Goal: Information Seeking & Learning: Learn about a topic

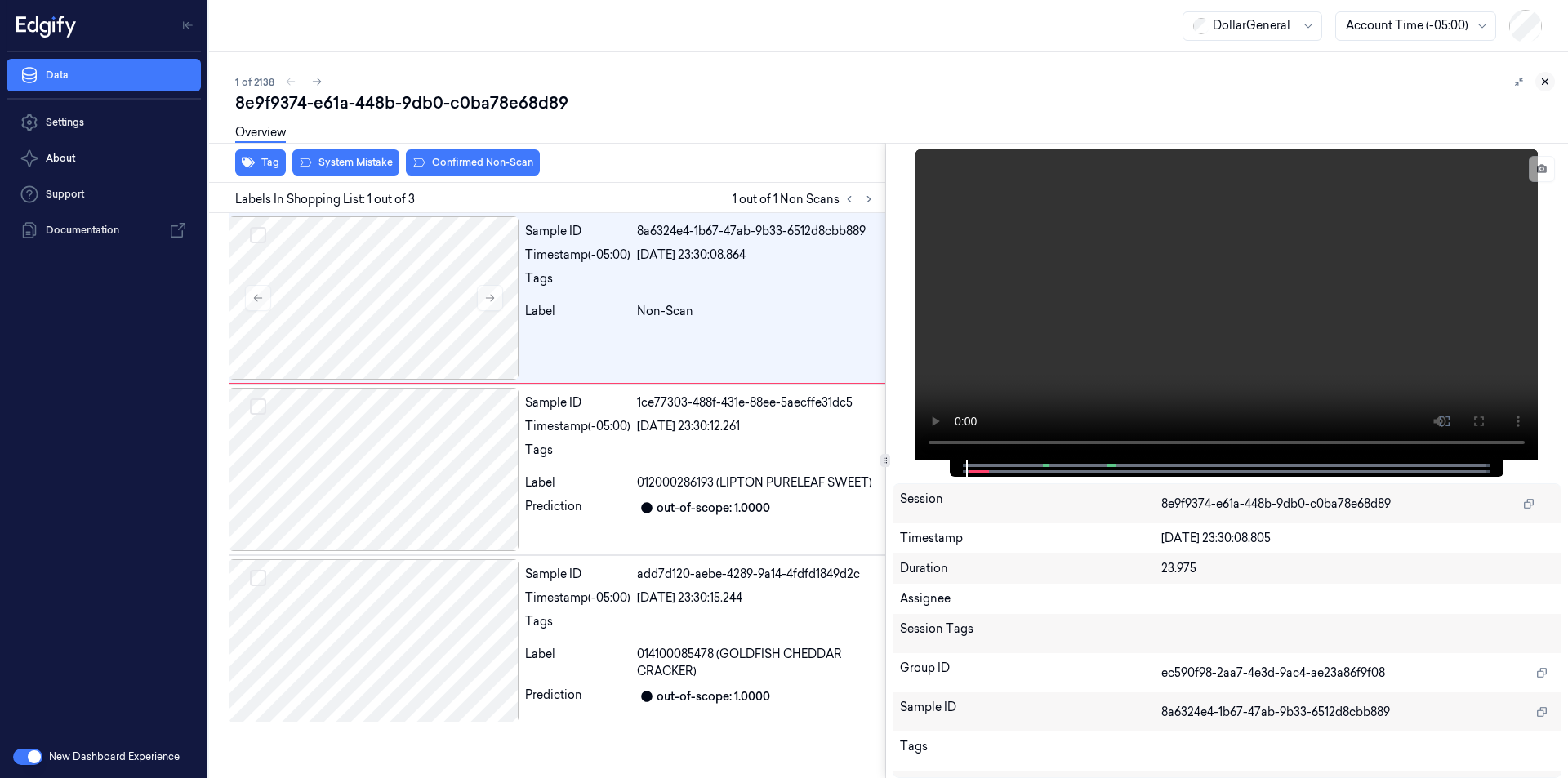
click at [1545, 80] on icon at bounding box center [1545, 81] width 6 height 6
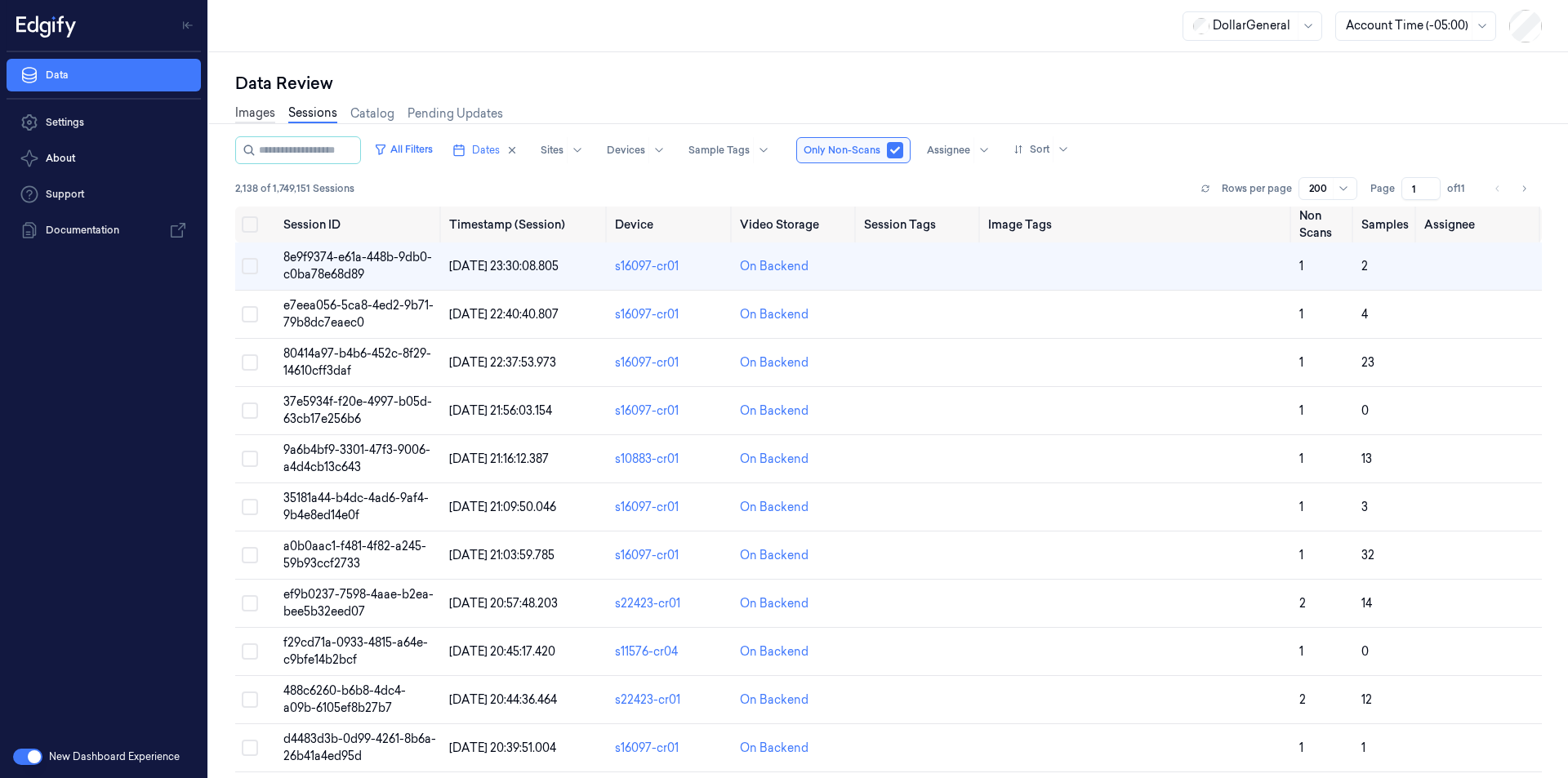
click at [244, 117] on link "Images" at bounding box center [256, 114] width 40 height 18
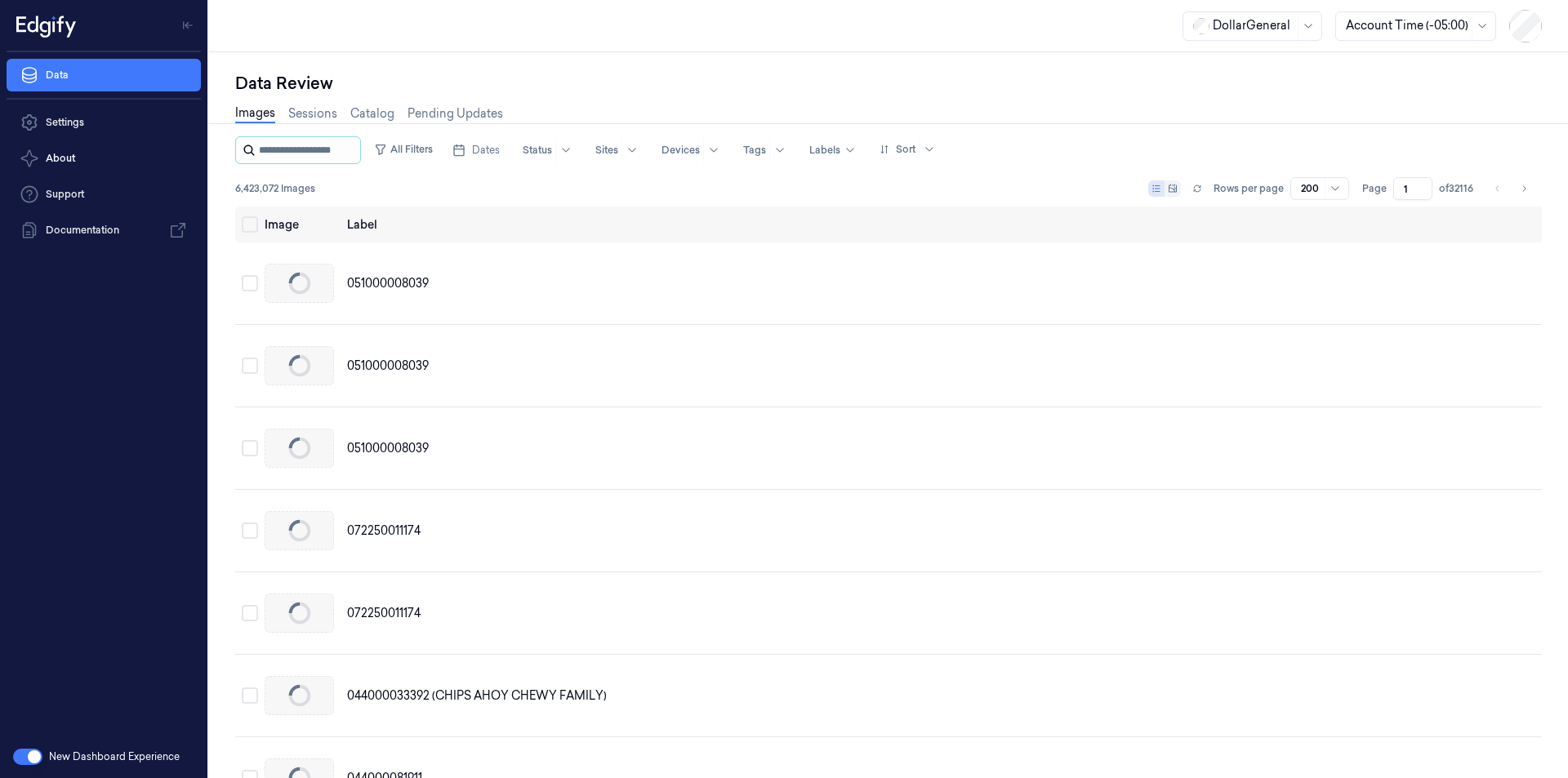
click at [288, 151] on input "string" at bounding box center [308, 150] width 98 height 26
click at [309, 115] on link "Sessions" at bounding box center [313, 114] width 49 height 18
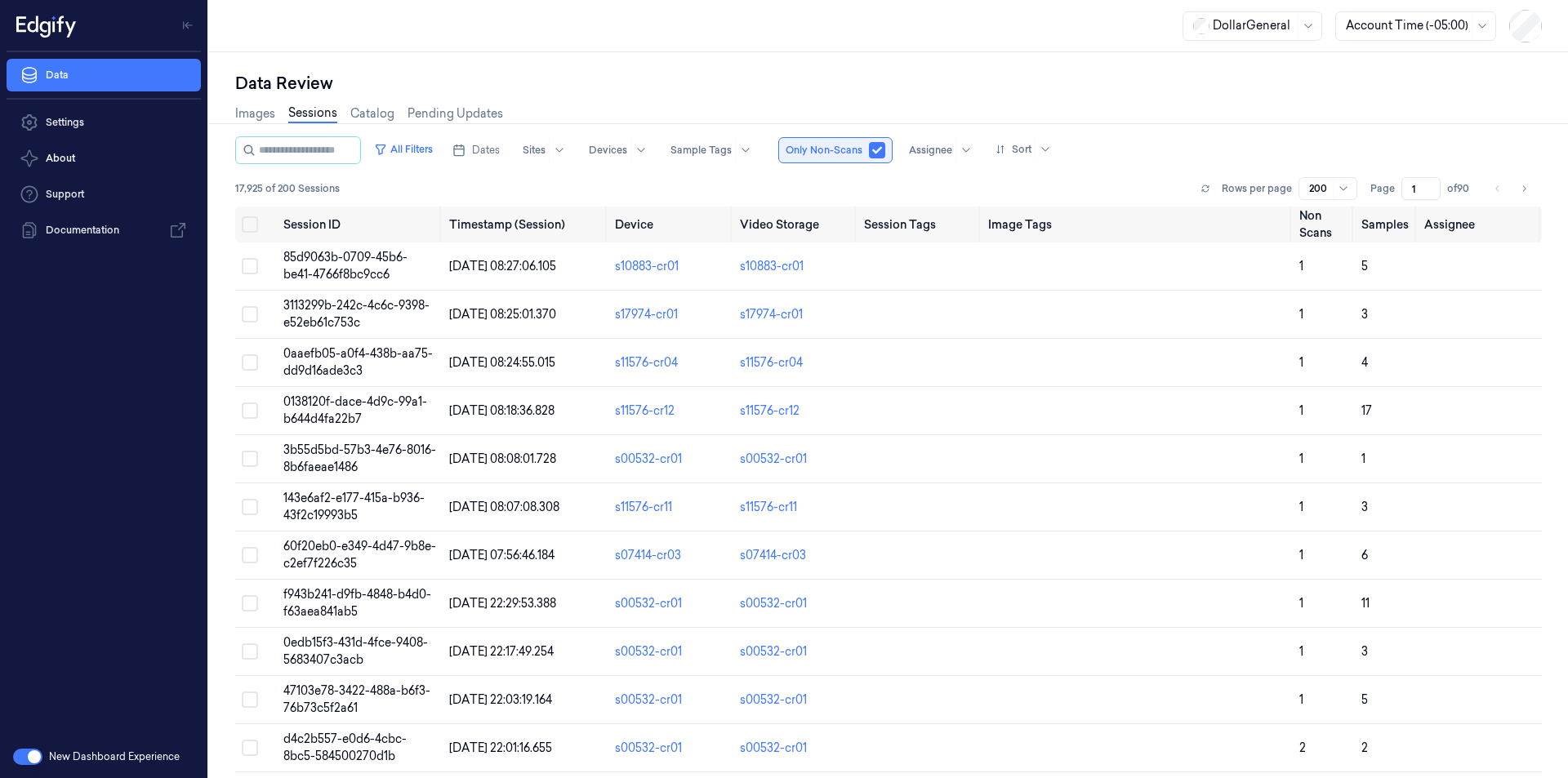
click at [885, 149] on button "button" at bounding box center [876, 149] width 16 height 16
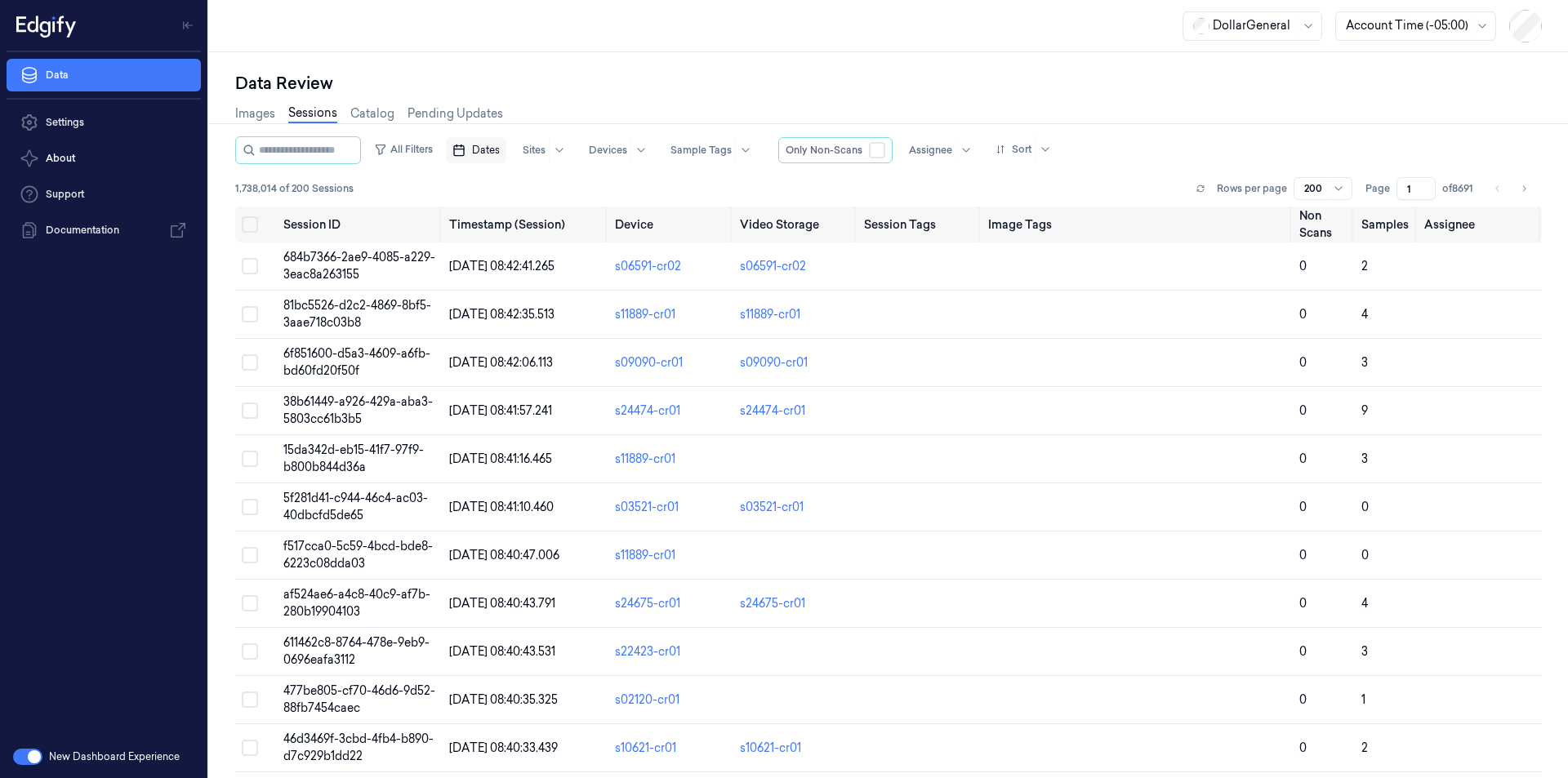
click at [498, 150] on span "Dates" at bounding box center [485, 150] width 28 height 15
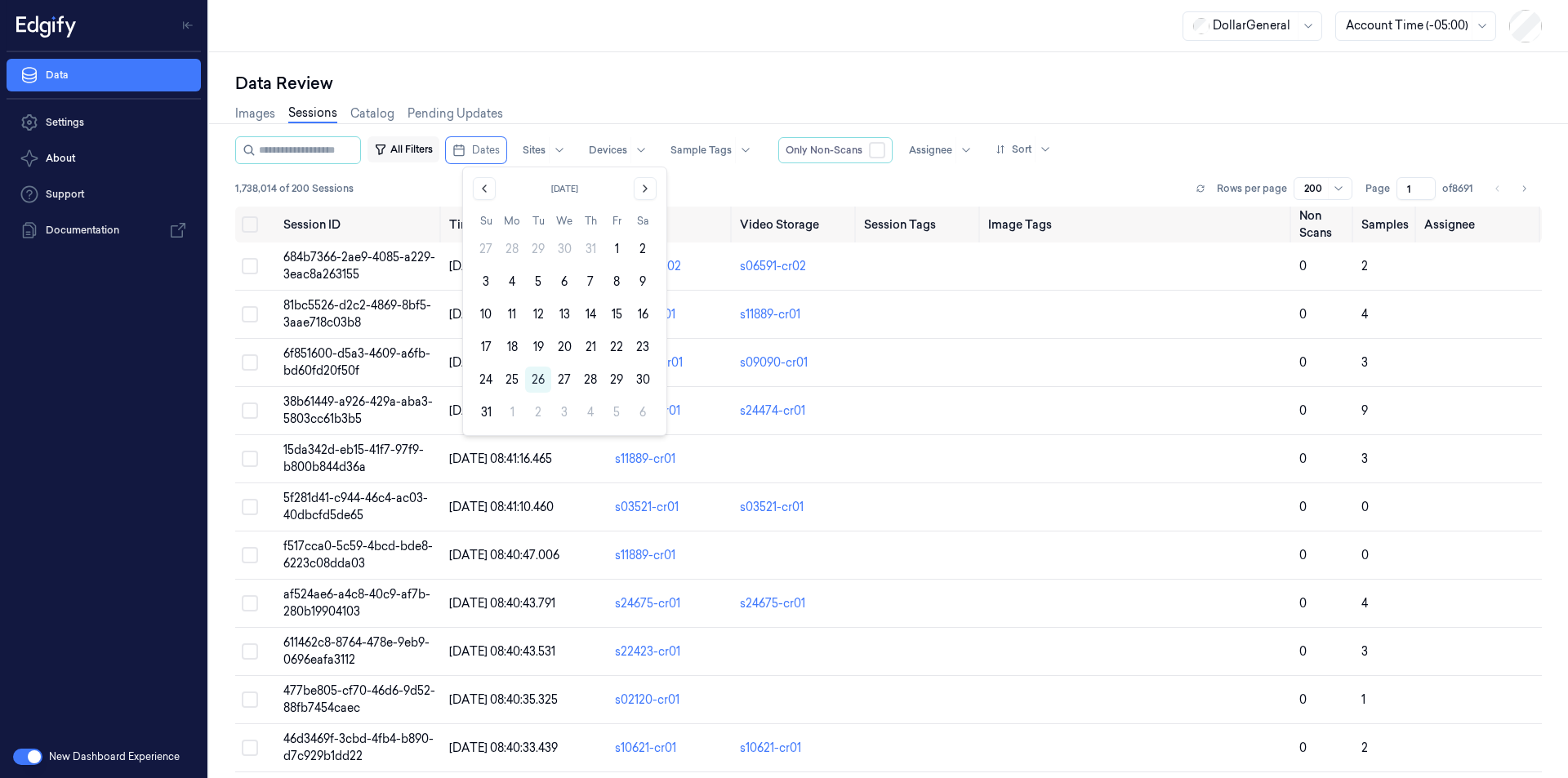
click at [426, 143] on button "All Filters" at bounding box center [403, 149] width 72 height 26
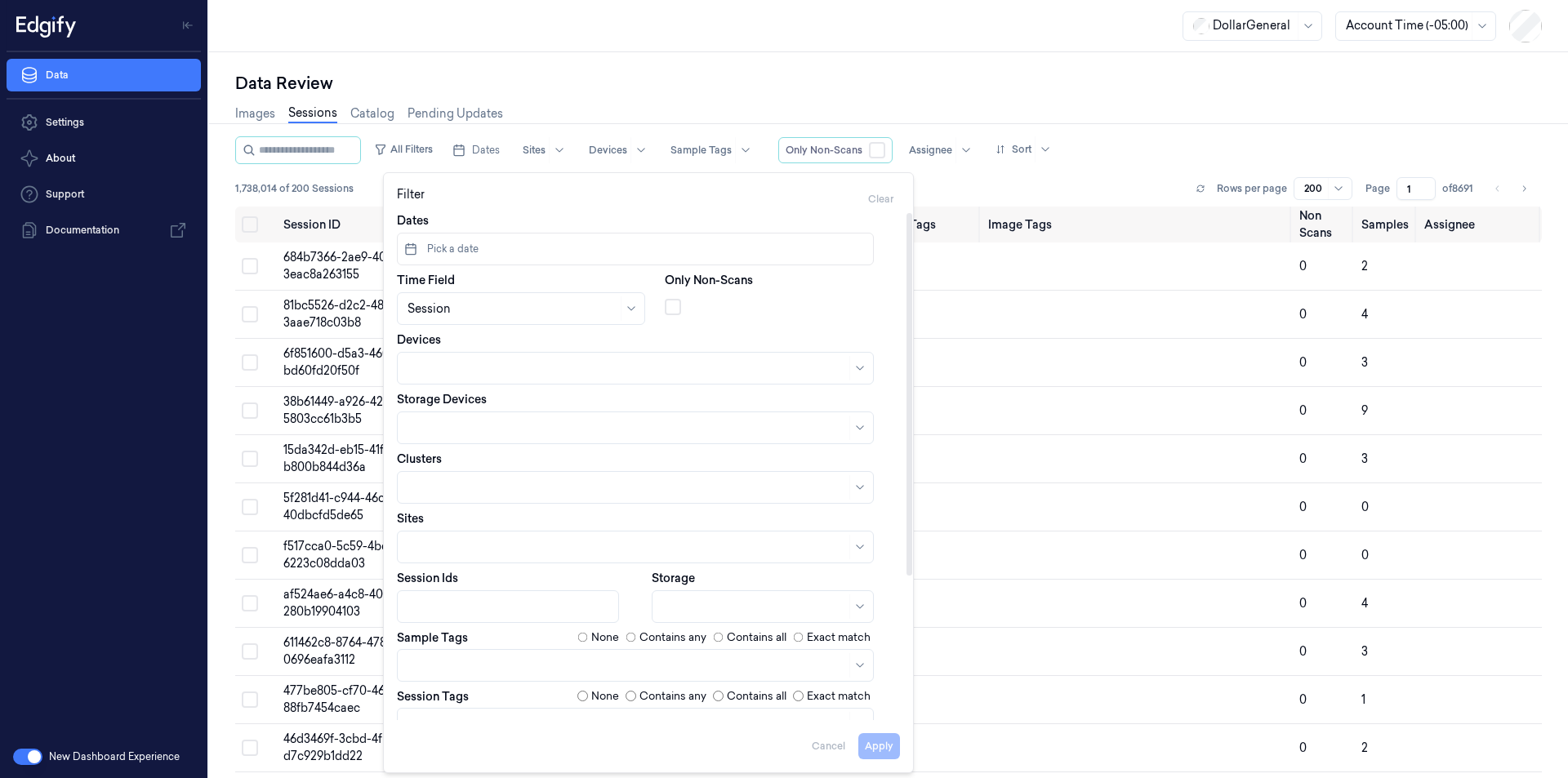
click at [455, 602] on div at bounding box center [510, 607] width 205 height 17
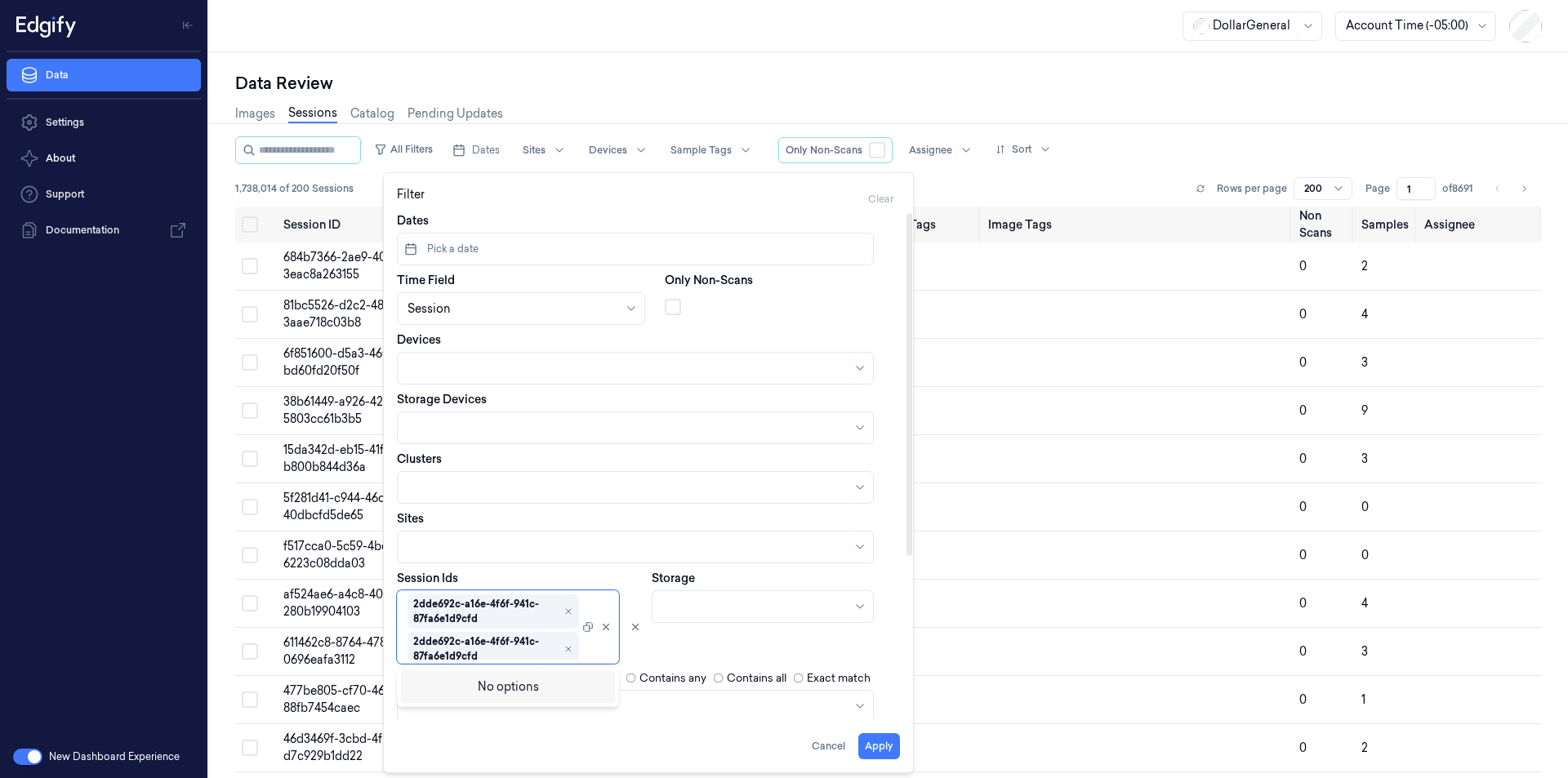
type input "**********"
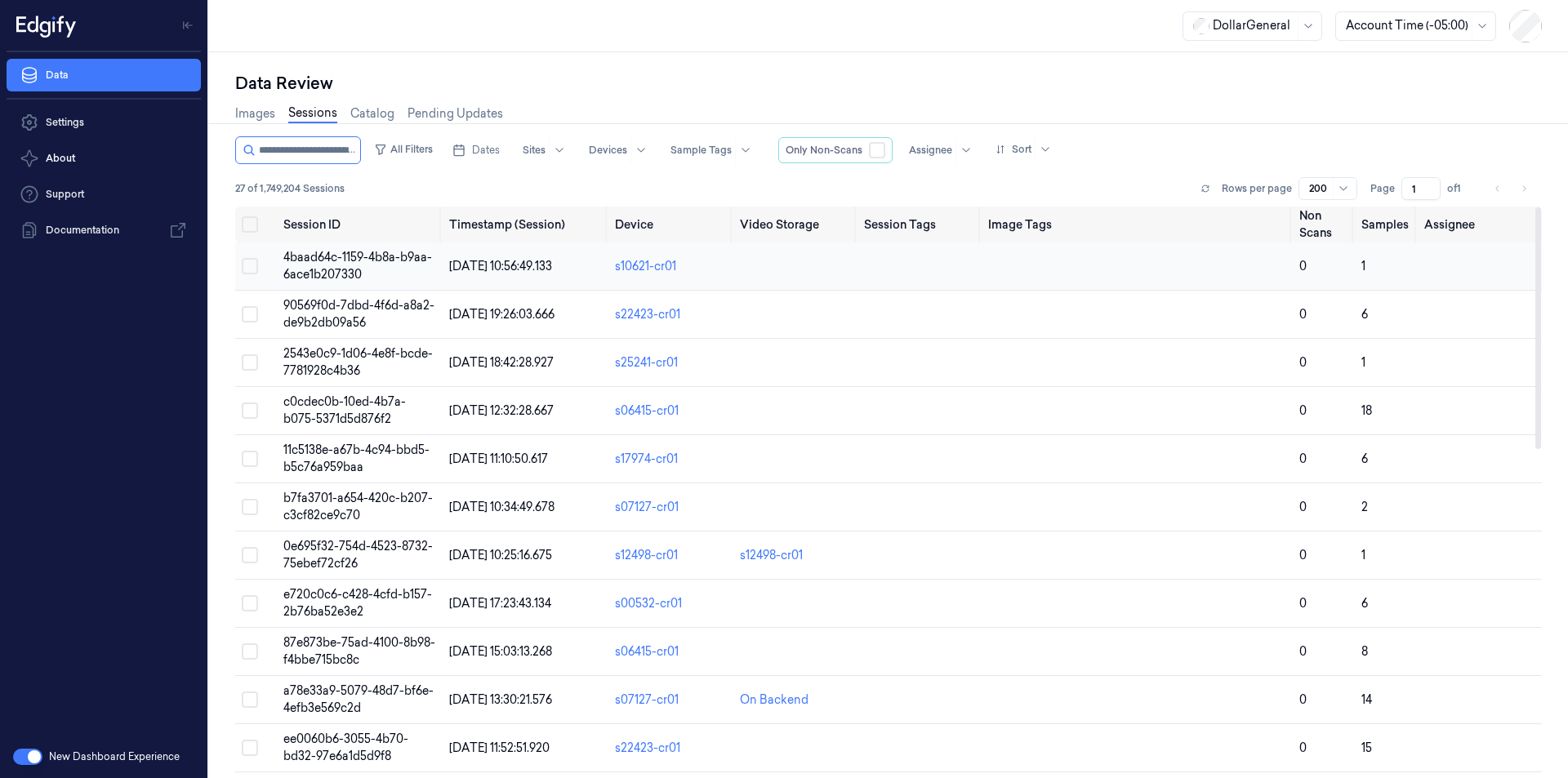
click at [292, 257] on span "4baad64c-1159-4b8a-b9aa-6ace1b207330" at bounding box center [357, 266] width 148 height 32
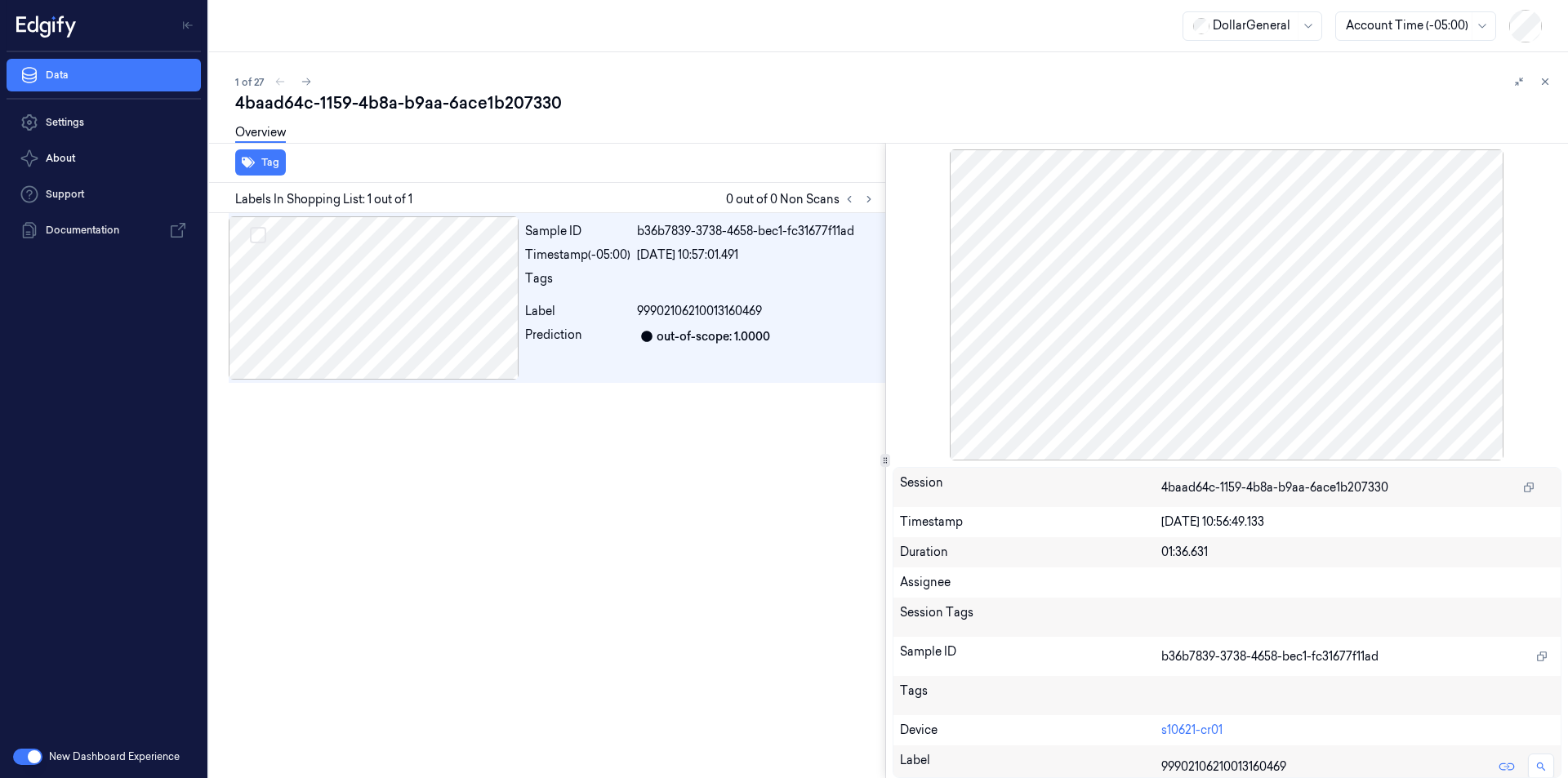
click at [1524, 189] on div at bounding box center [1228, 304] width 670 height 311
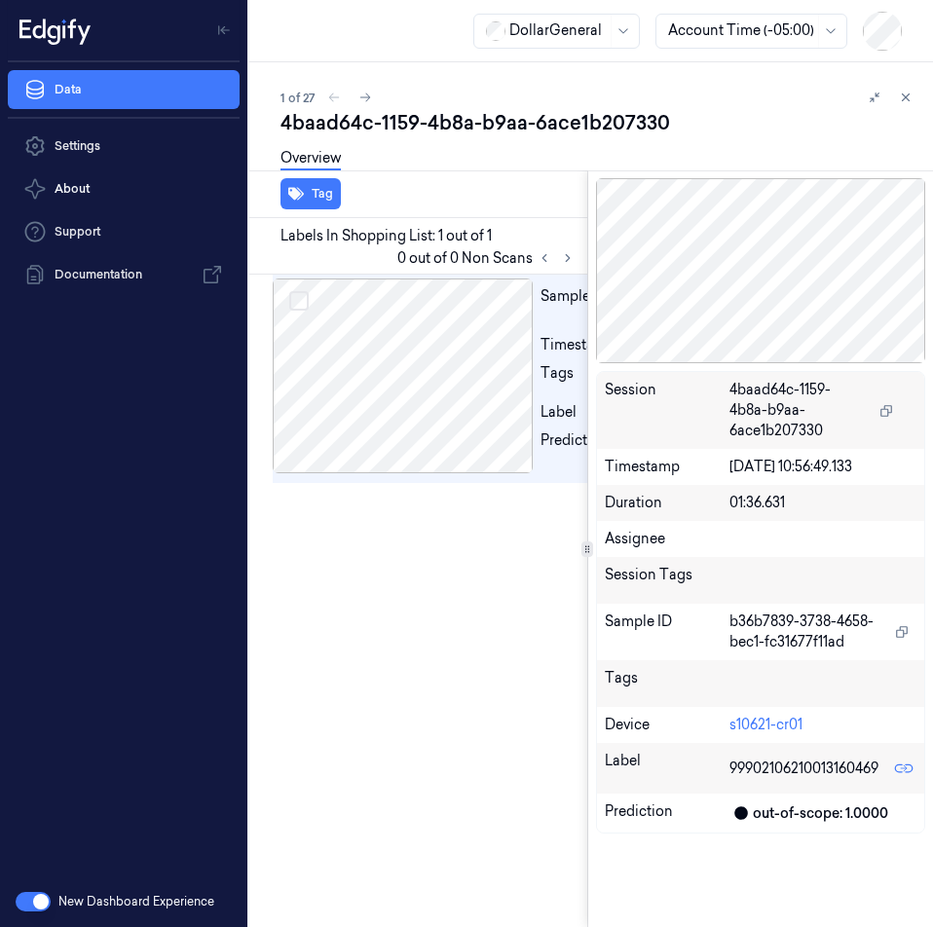
scroll to position [0, 31]
click at [416, 146] on div "Overview" at bounding box center [599, 161] width 637 height 50
click at [905, 89] on button at bounding box center [905, 97] width 23 height 23
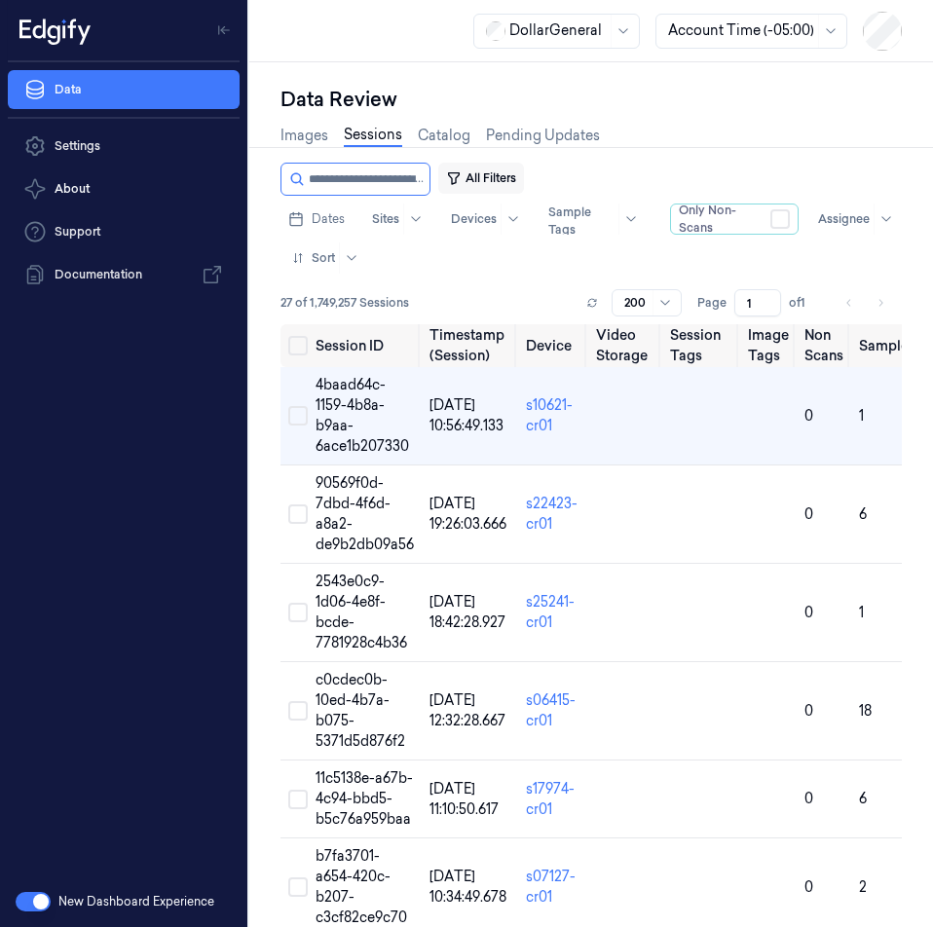
click at [493, 172] on button "All Filters" at bounding box center [481, 178] width 86 height 31
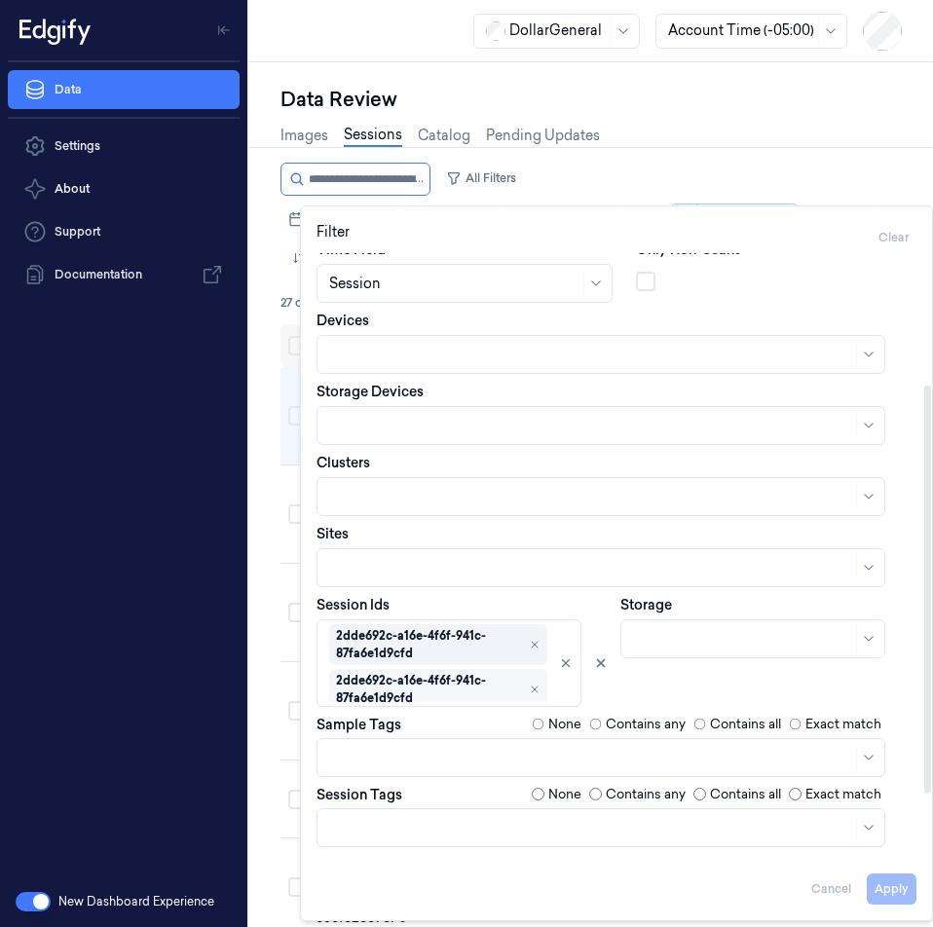
scroll to position [195, 0]
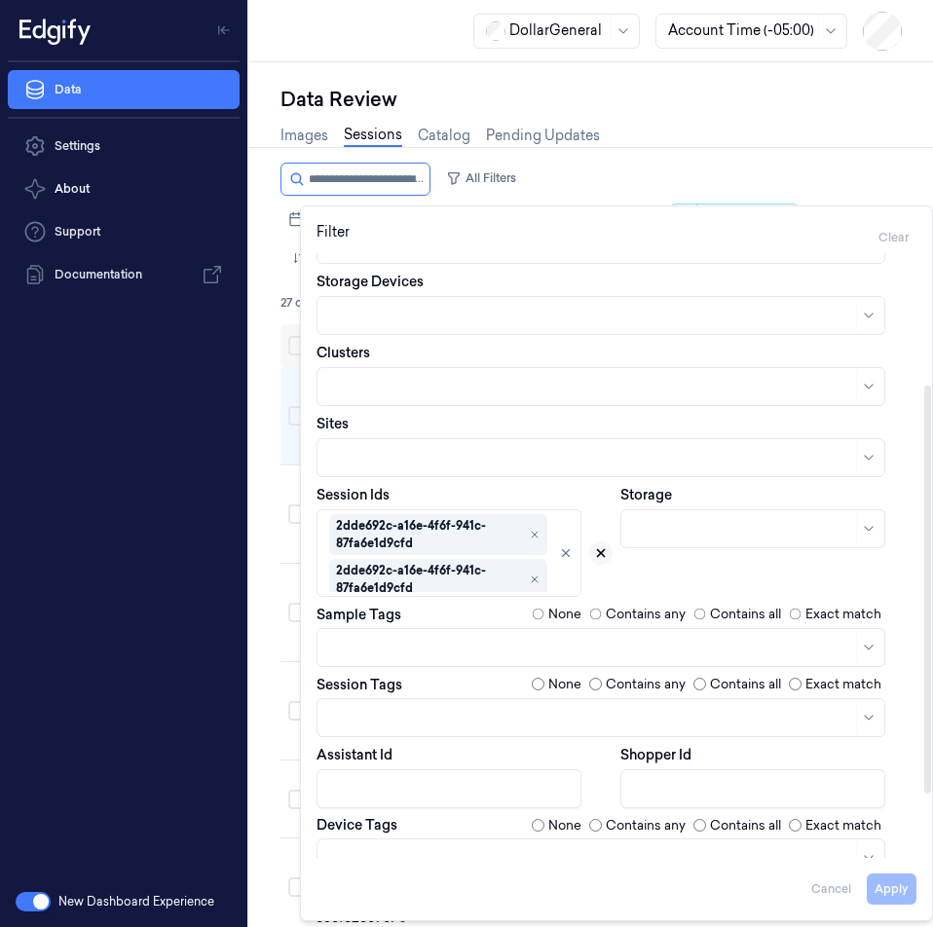
click at [597, 558] on icon at bounding box center [601, 553] width 14 height 14
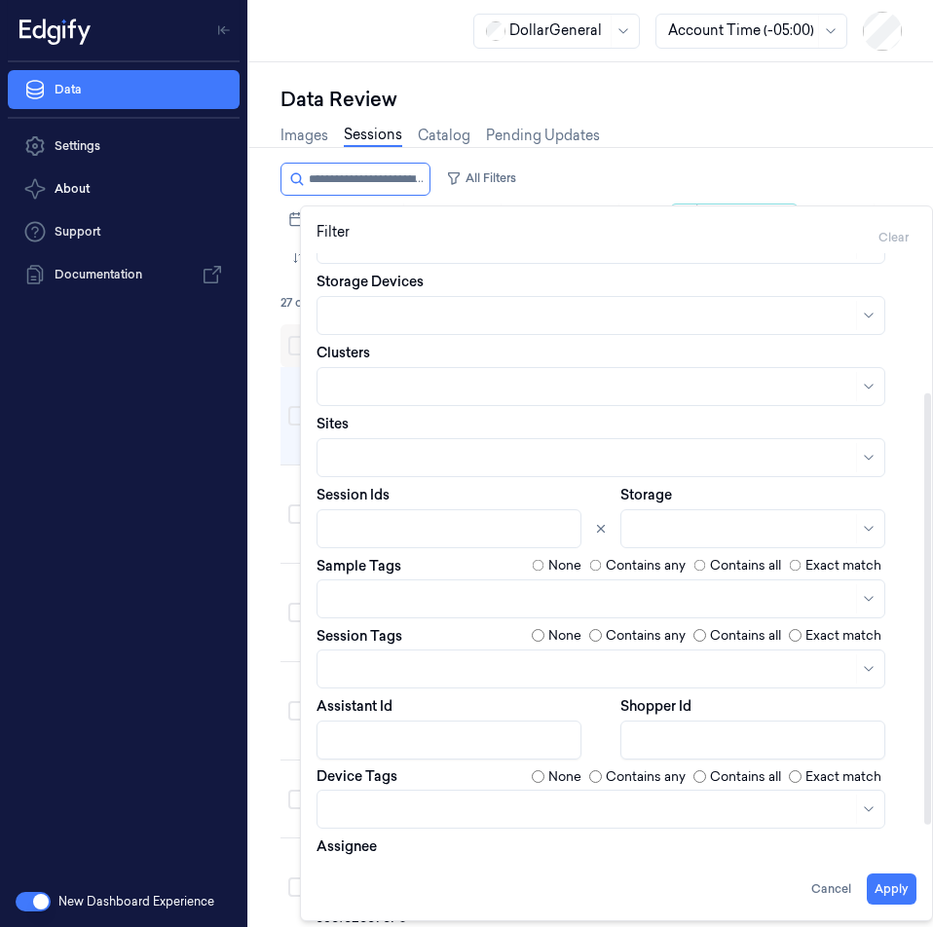
click at [389, 525] on div at bounding box center [451, 529] width 244 height 20
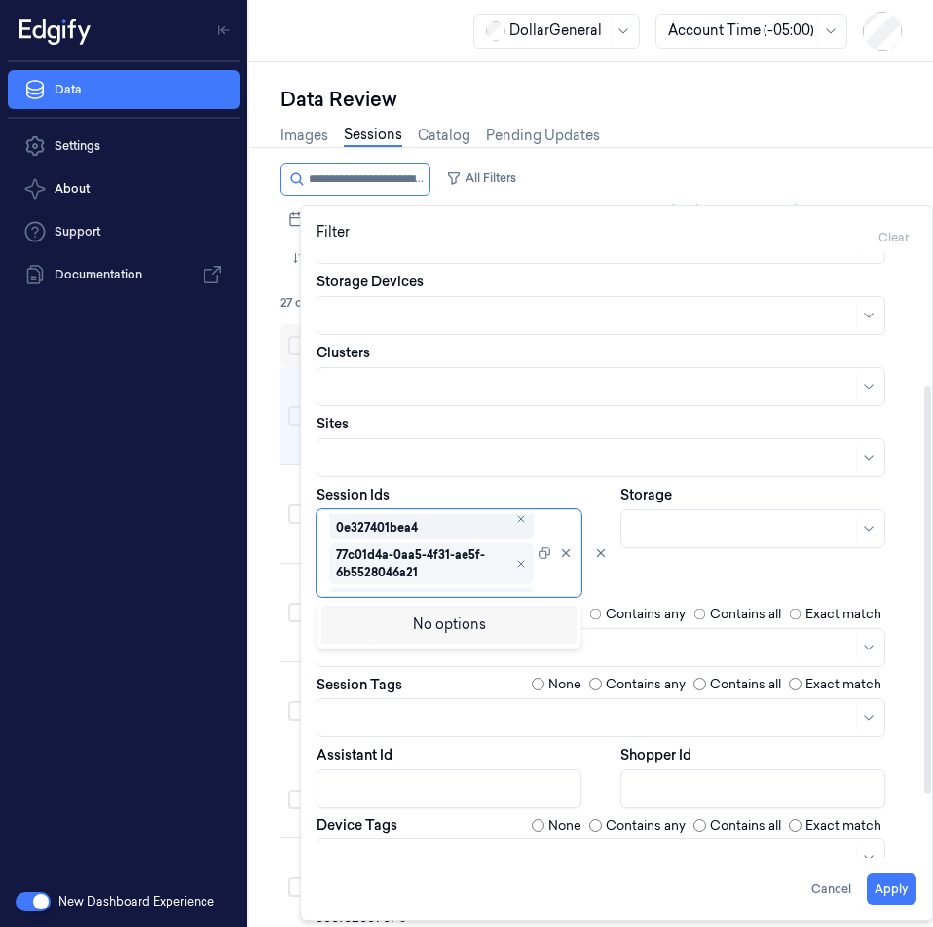
type input "**********"
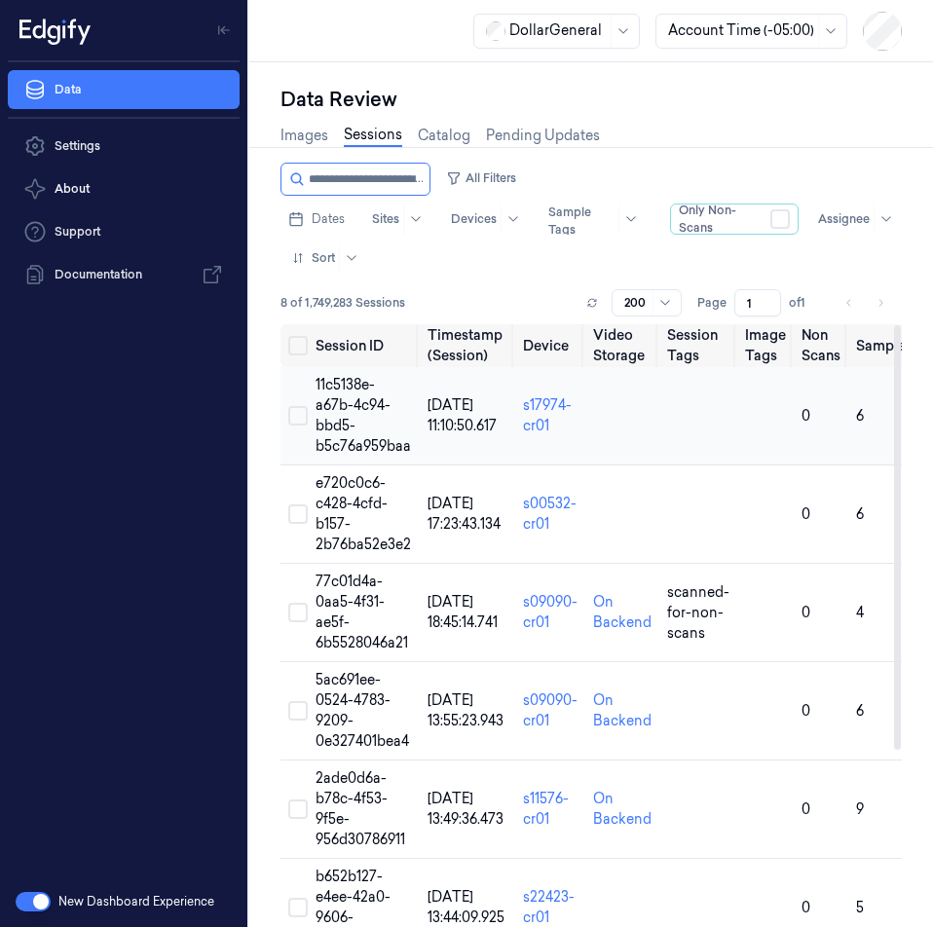
click at [350, 398] on span "11c5138e-a67b-4c94-bbd5-b5c76a959baa" at bounding box center [363, 415] width 95 height 79
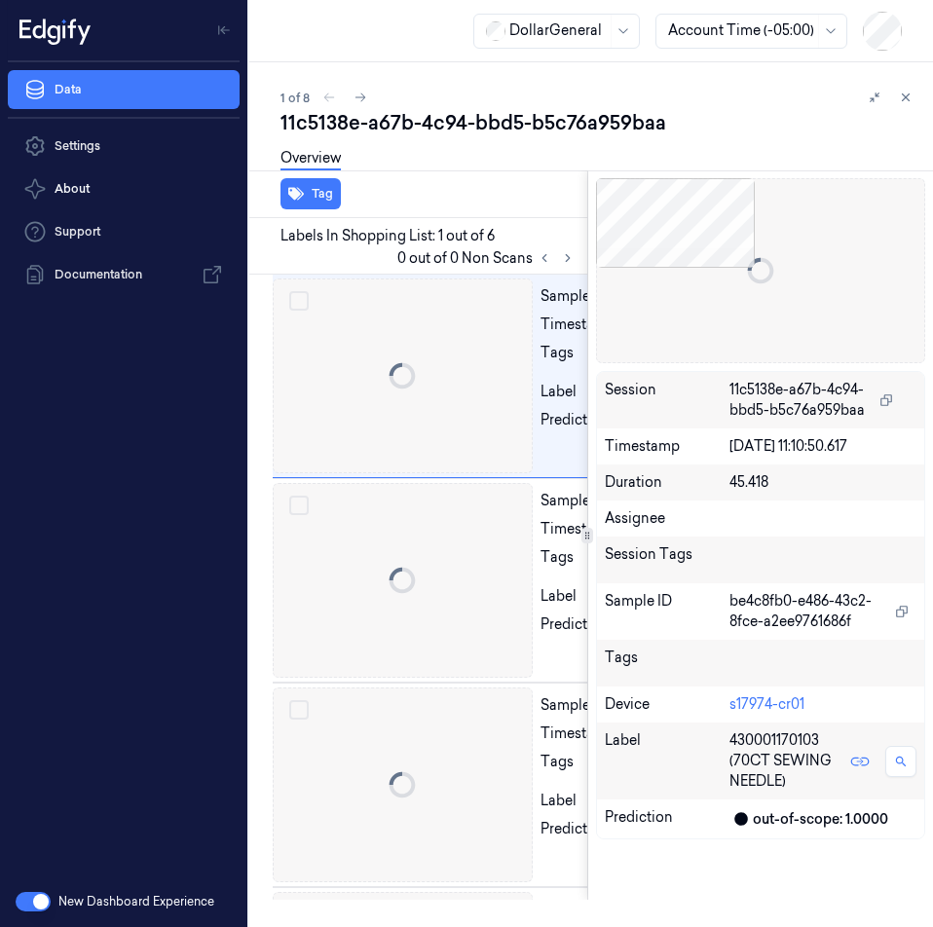
scroll to position [0, 31]
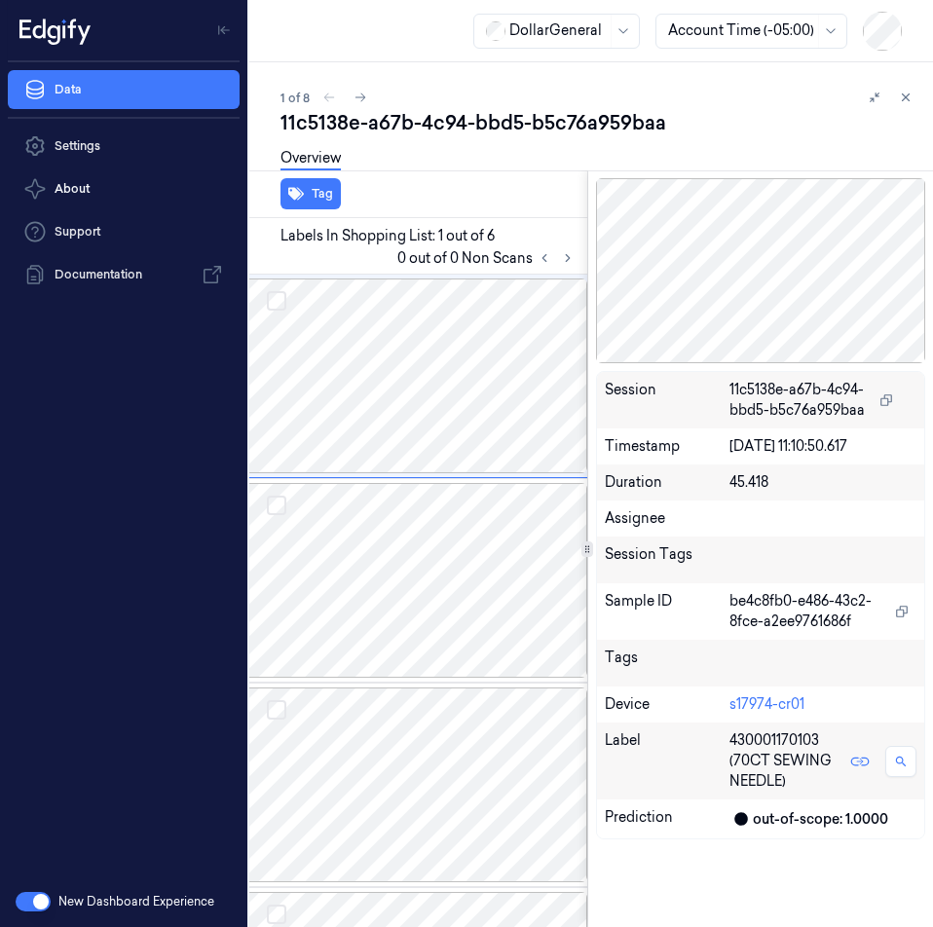
click at [689, 412] on div "Session" at bounding box center [667, 400] width 125 height 41
click at [415, 393] on div at bounding box center [415, 376] width 346 height 195
click at [431, 558] on div at bounding box center [415, 580] width 346 height 195
click at [390, 720] on div at bounding box center [415, 785] width 346 height 195
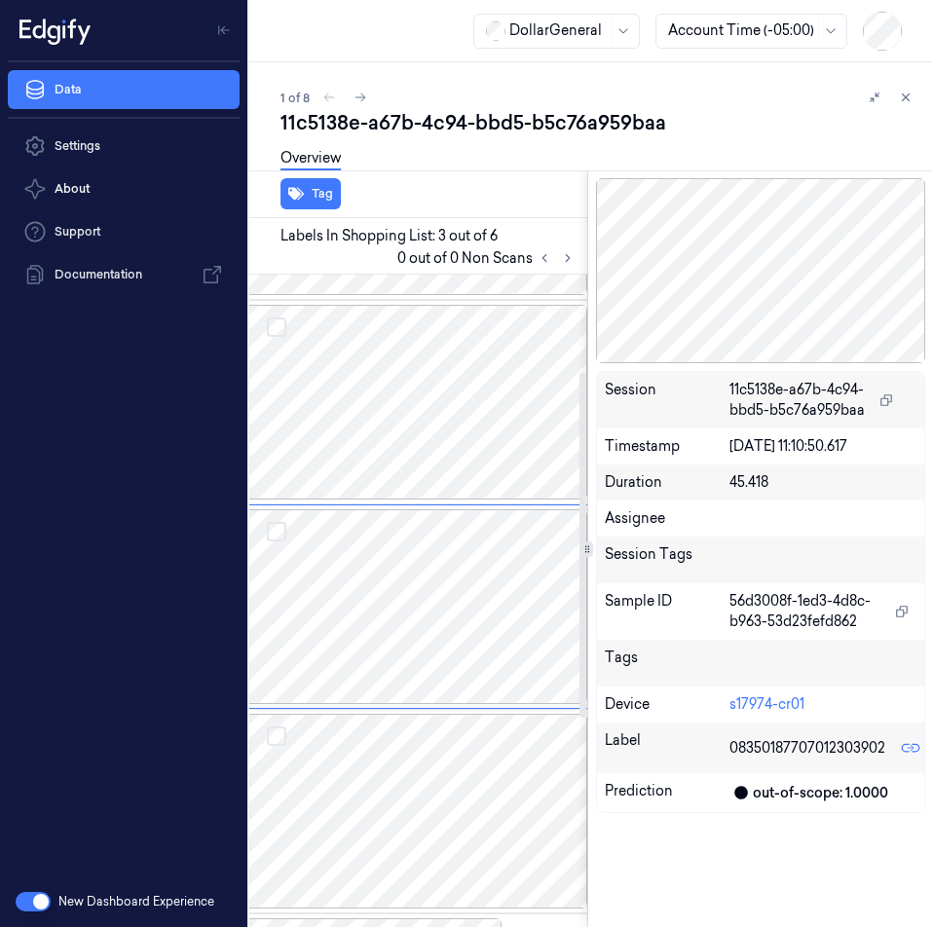
scroll to position [184, 31]
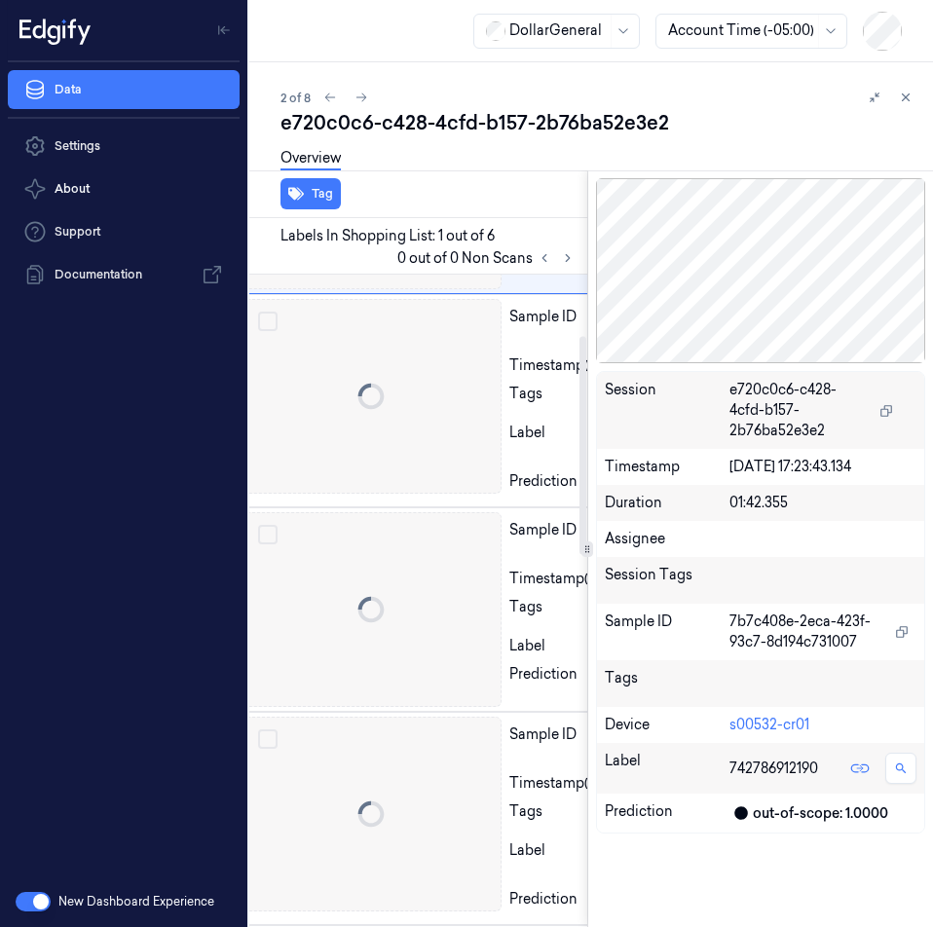
scroll to position [0, 31]
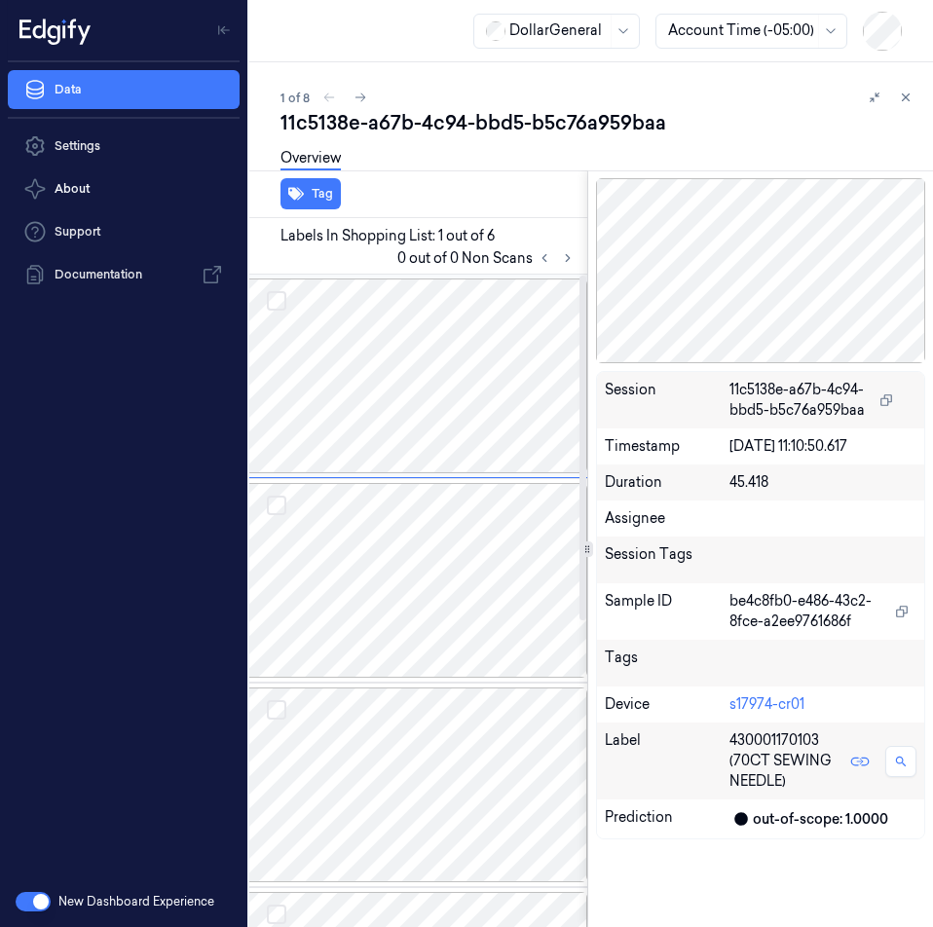
click at [394, 423] on div at bounding box center [415, 376] width 346 height 195
click at [386, 581] on div at bounding box center [415, 580] width 346 height 195
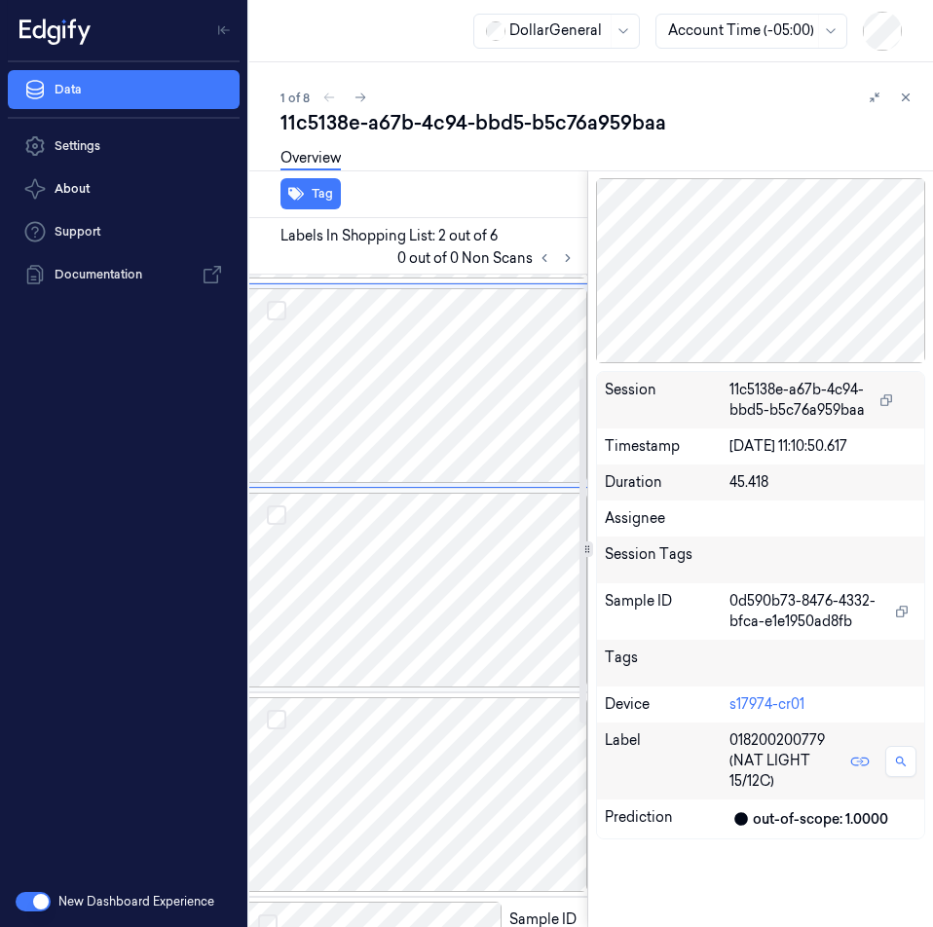
click at [377, 590] on div at bounding box center [415, 590] width 346 height 195
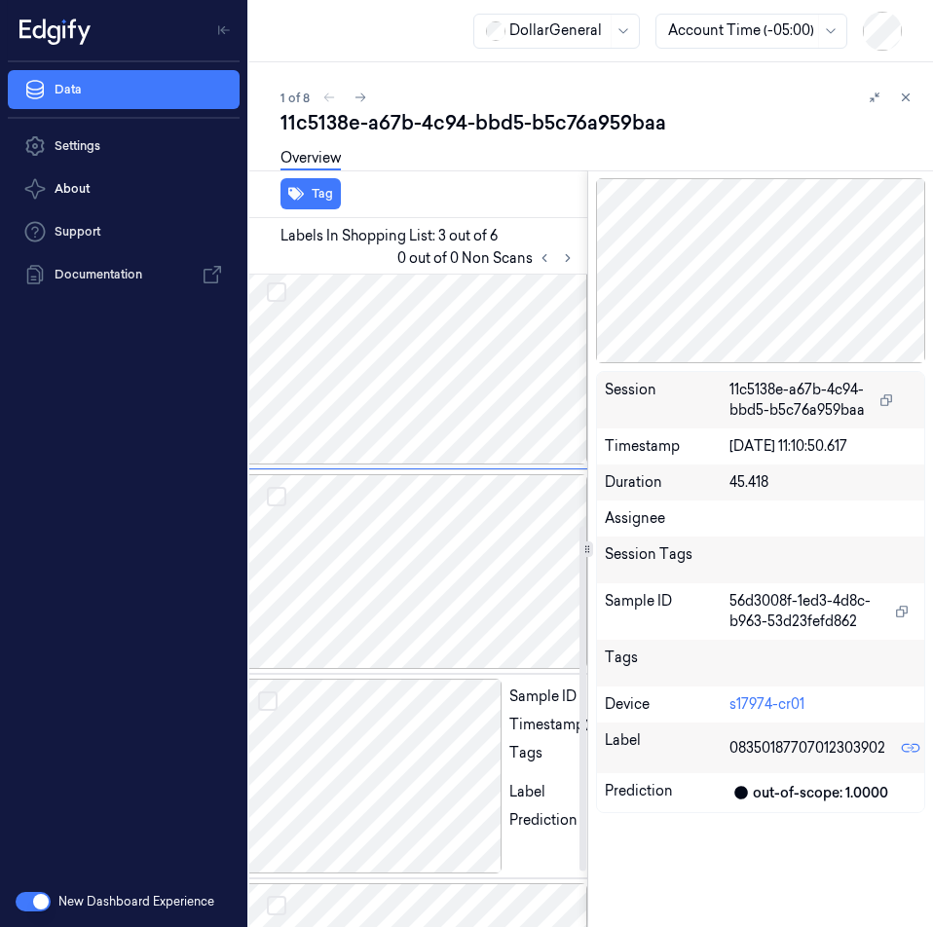
scroll to position [476, 31]
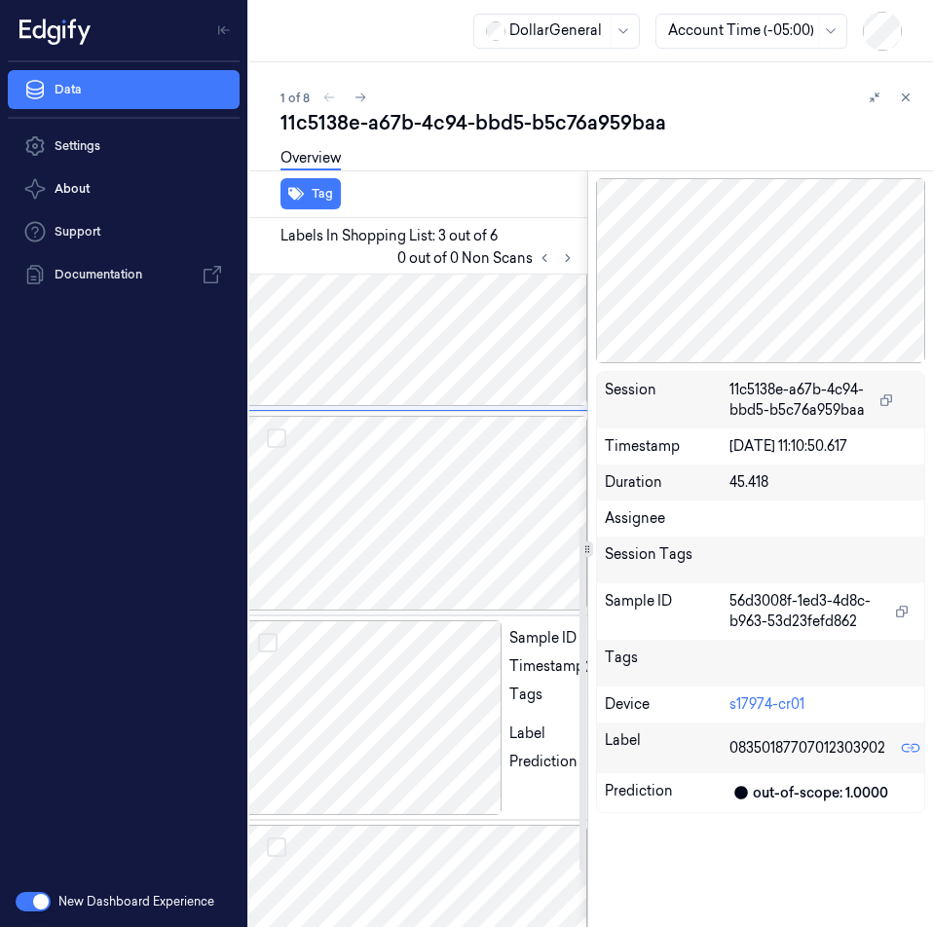
click at [354, 499] on div at bounding box center [415, 513] width 346 height 195
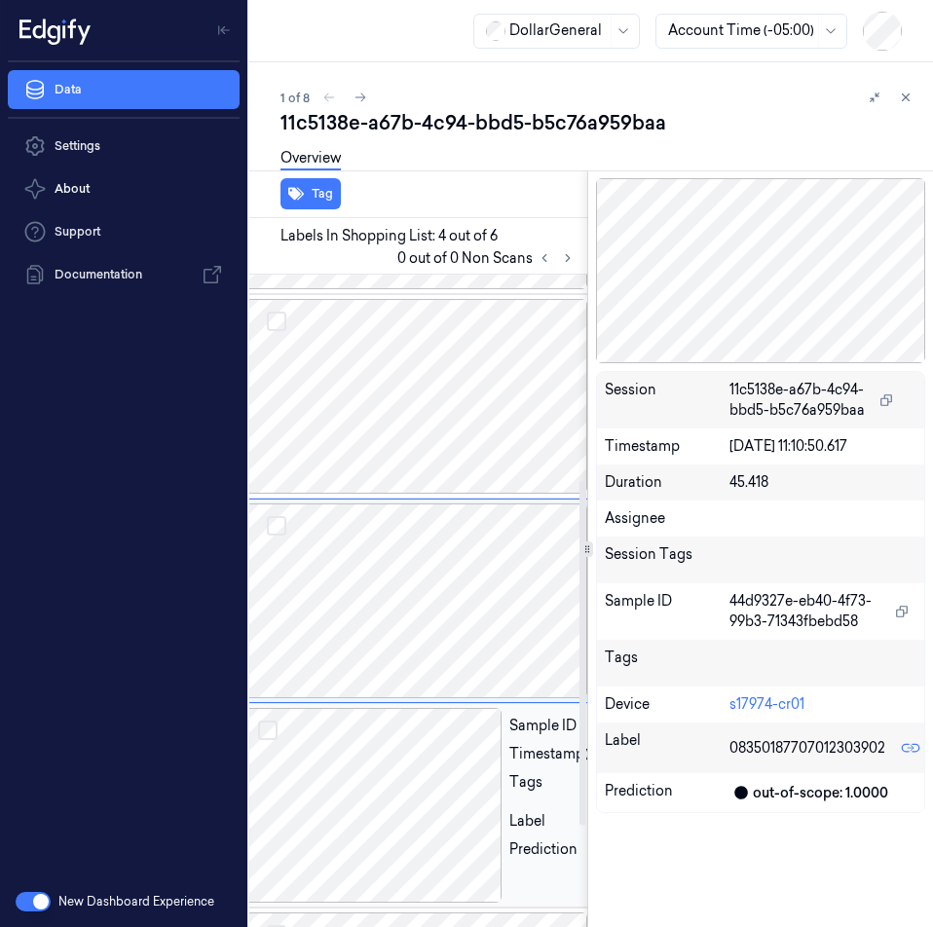
click at [323, 782] on div at bounding box center [372, 805] width 260 height 195
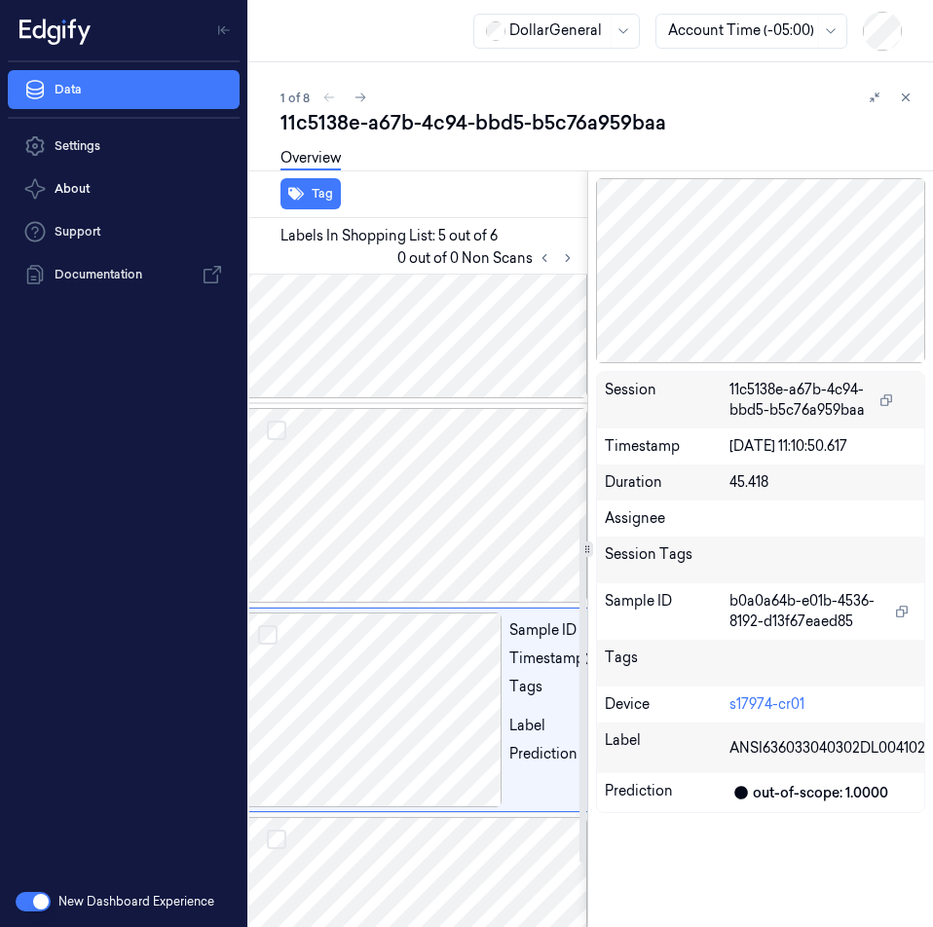
scroll to position [581, 31]
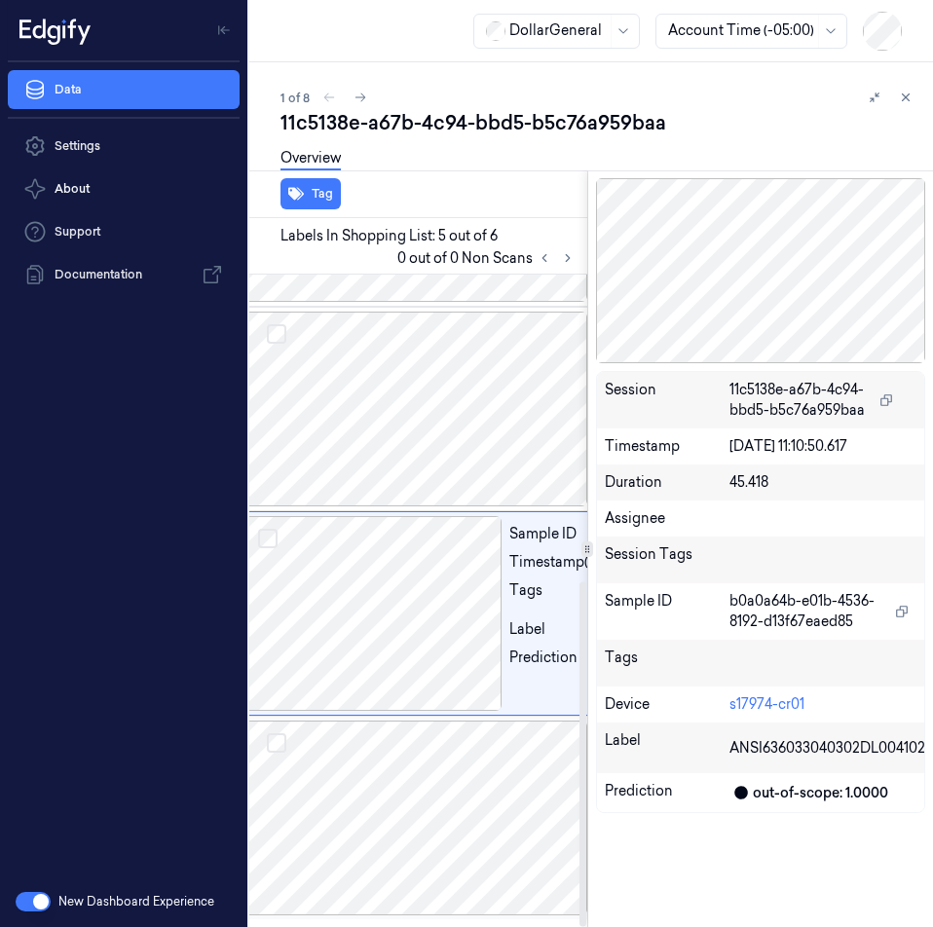
click at [368, 789] on div at bounding box center [415, 818] width 346 height 195
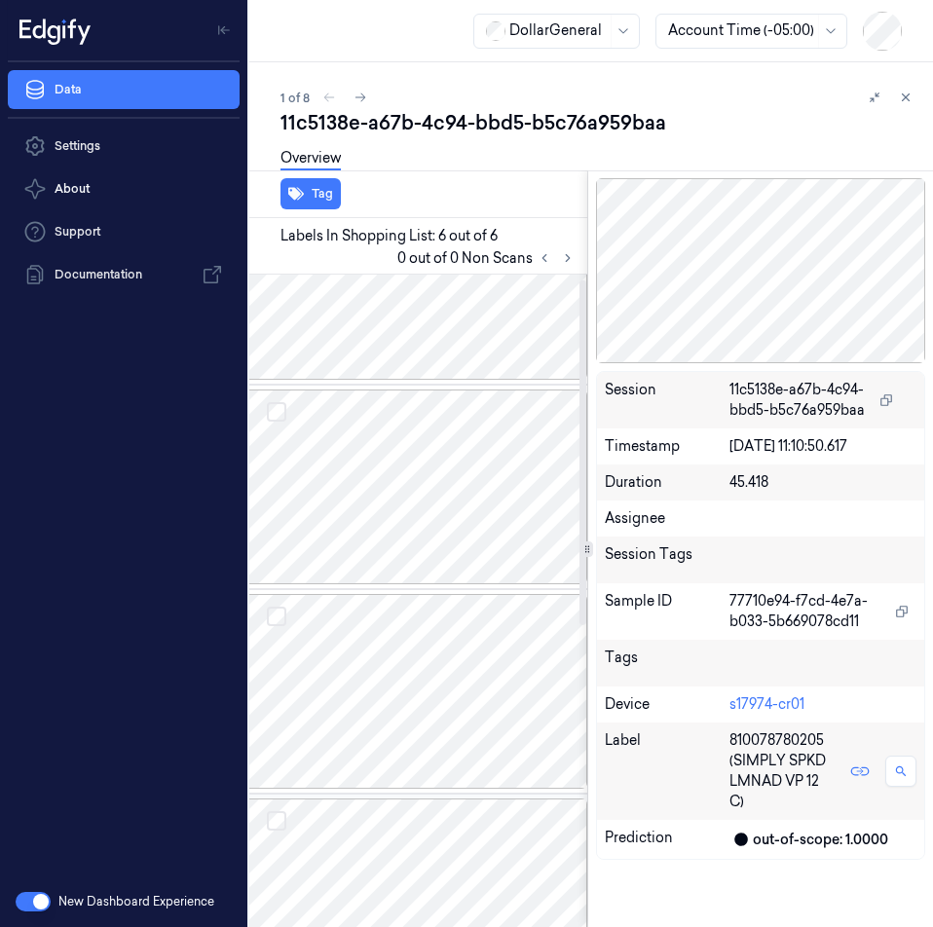
scroll to position [0, 31]
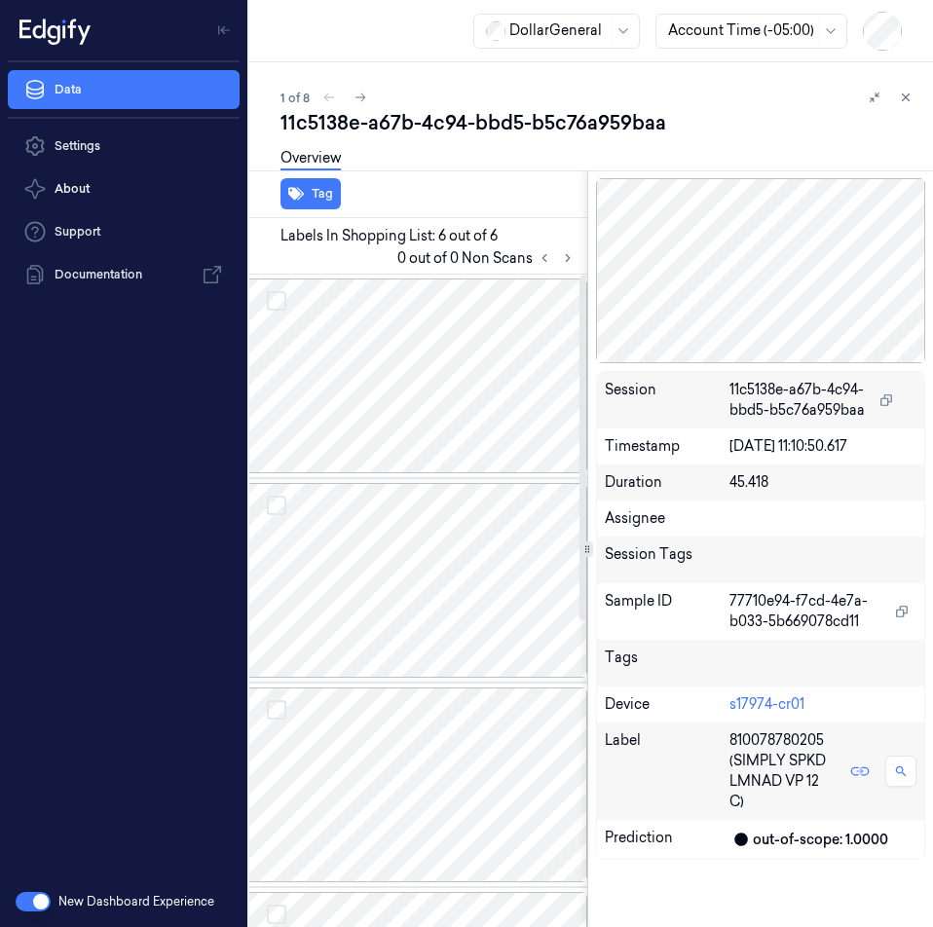
click at [447, 556] on div at bounding box center [415, 580] width 346 height 195
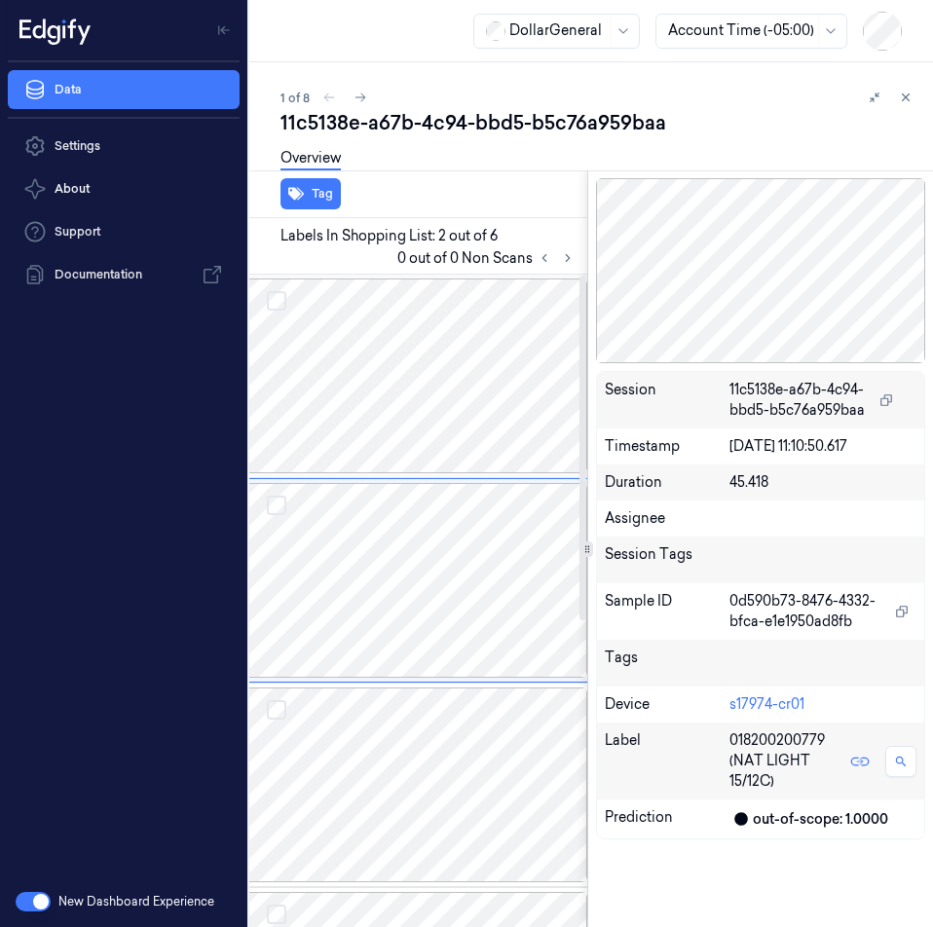
click at [441, 356] on div at bounding box center [415, 376] width 346 height 195
click at [434, 387] on div at bounding box center [415, 376] width 346 height 195
click at [437, 552] on div at bounding box center [415, 580] width 346 height 195
click at [430, 743] on div at bounding box center [415, 785] width 346 height 195
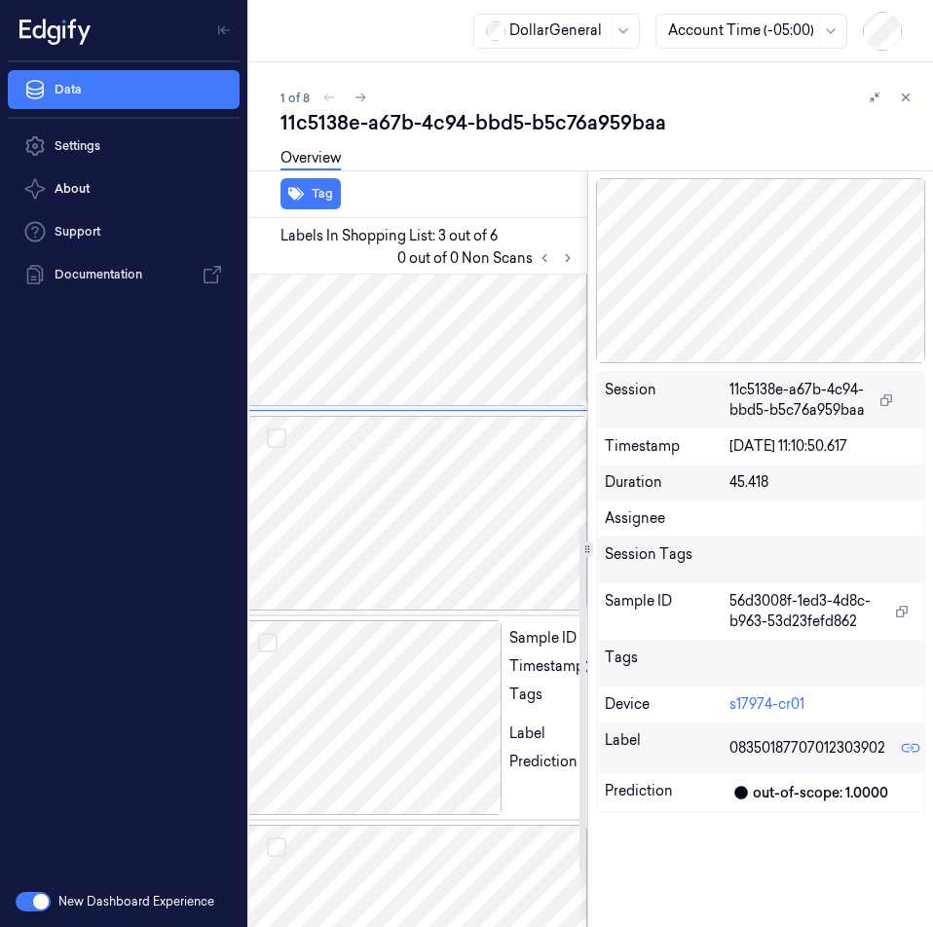
click at [429, 509] on div at bounding box center [415, 513] width 346 height 195
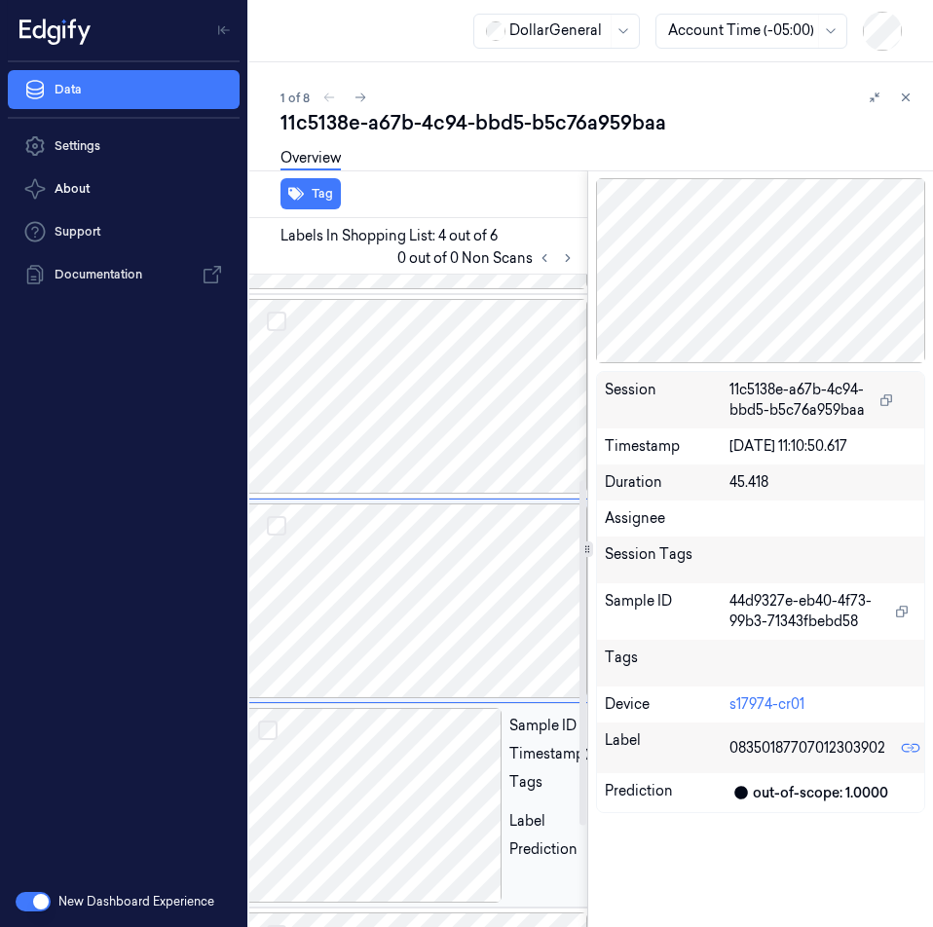
click at [396, 757] on div at bounding box center [372, 805] width 260 height 195
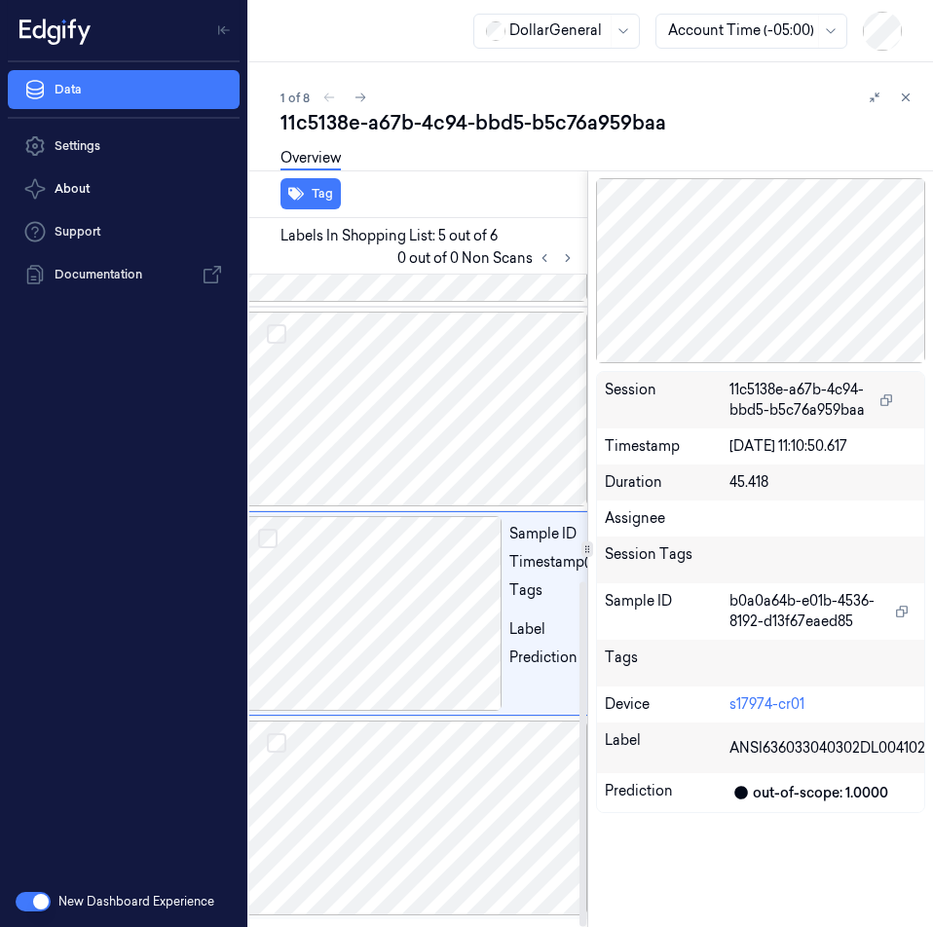
click at [423, 778] on div at bounding box center [415, 818] width 346 height 195
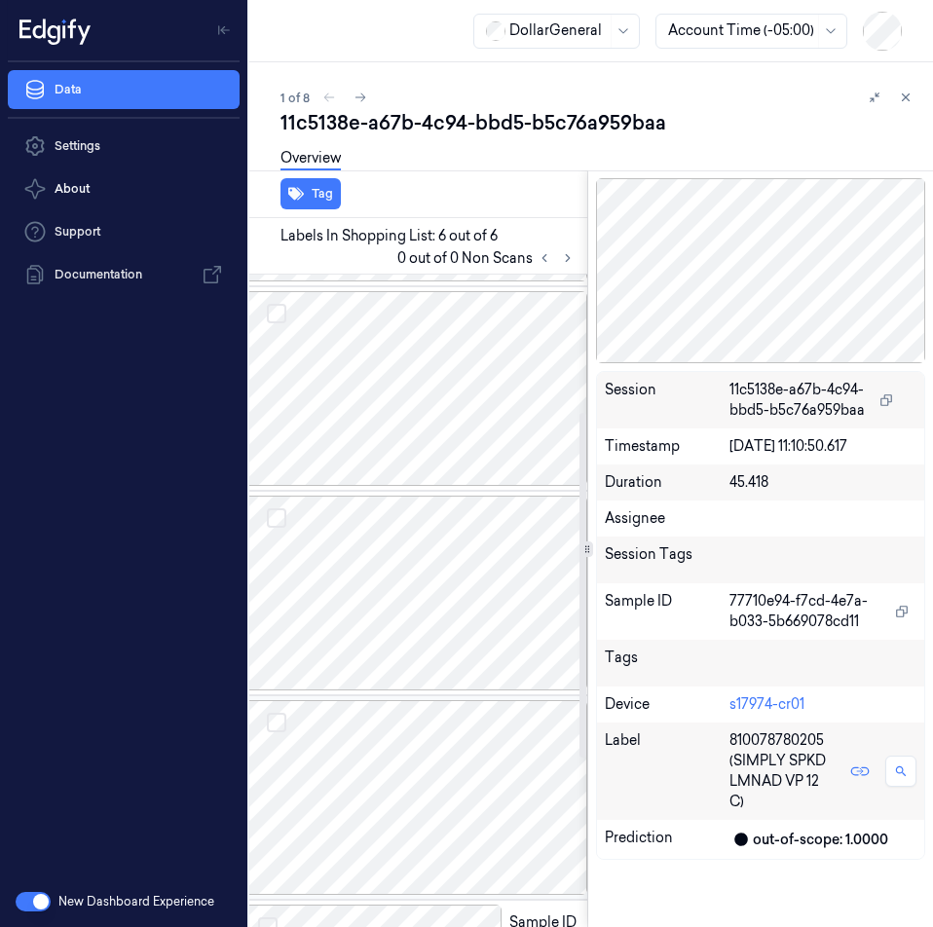
scroll to position [191, 31]
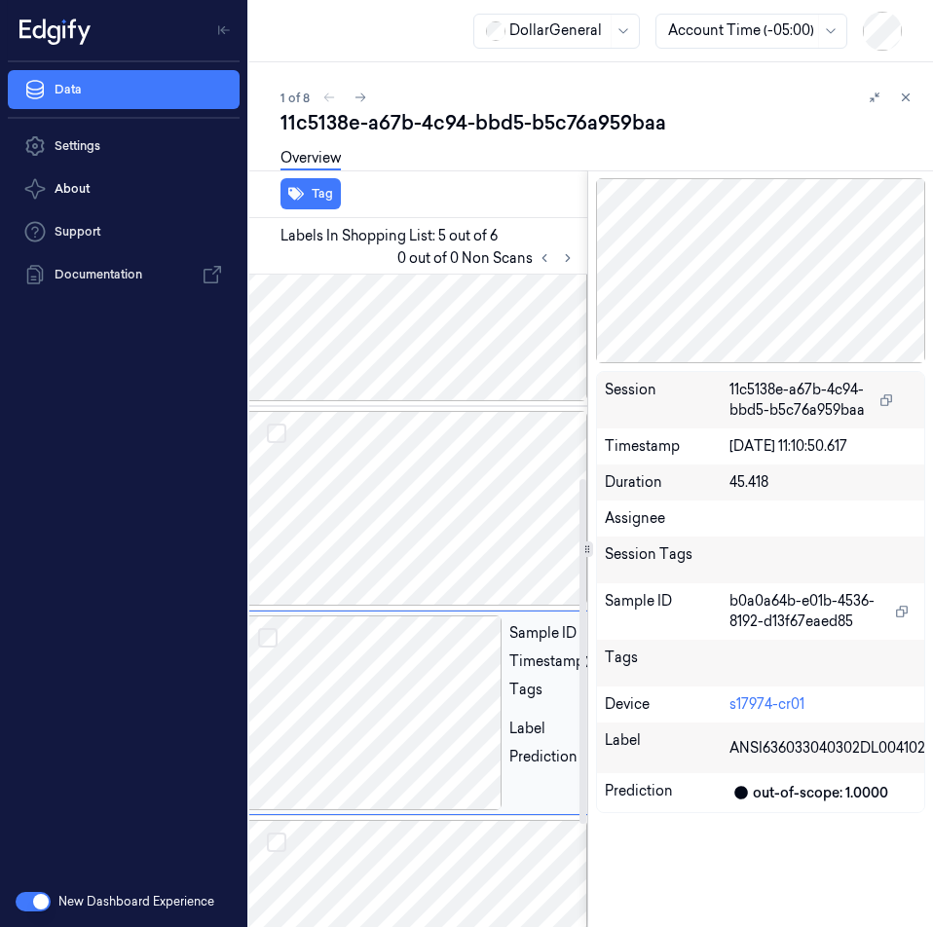
scroll to position [581, 31]
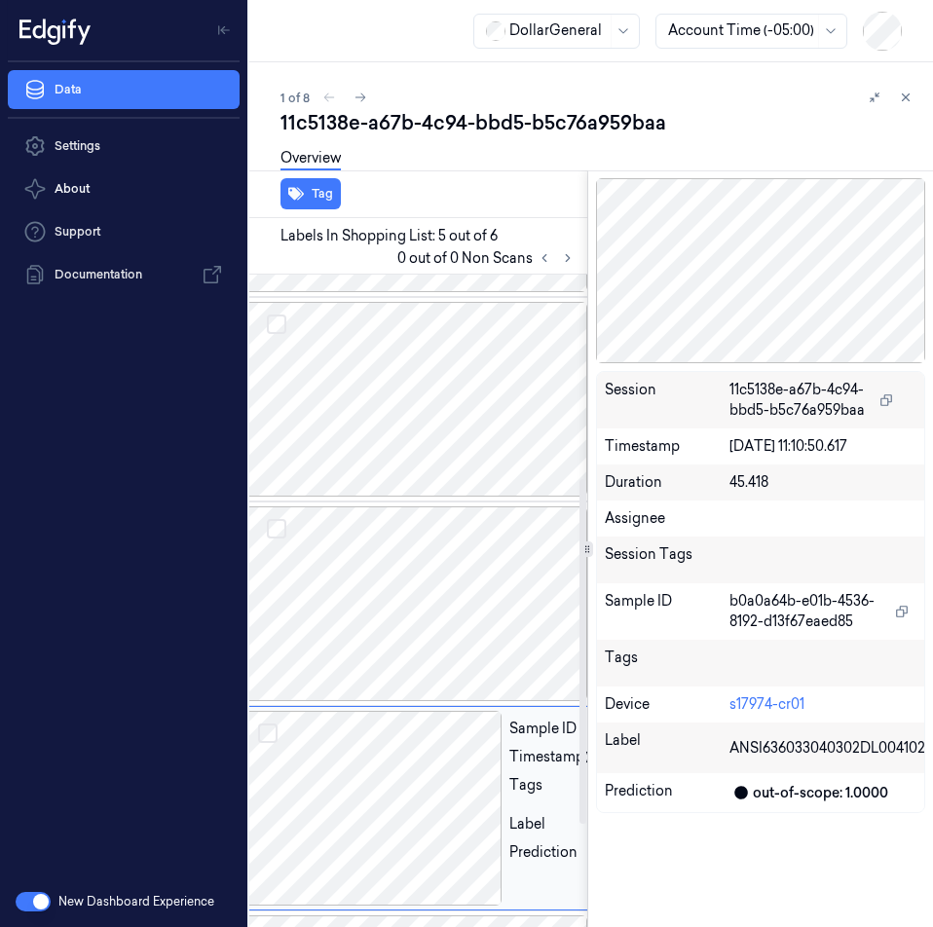
click at [394, 574] on div at bounding box center [415, 603] width 346 height 195
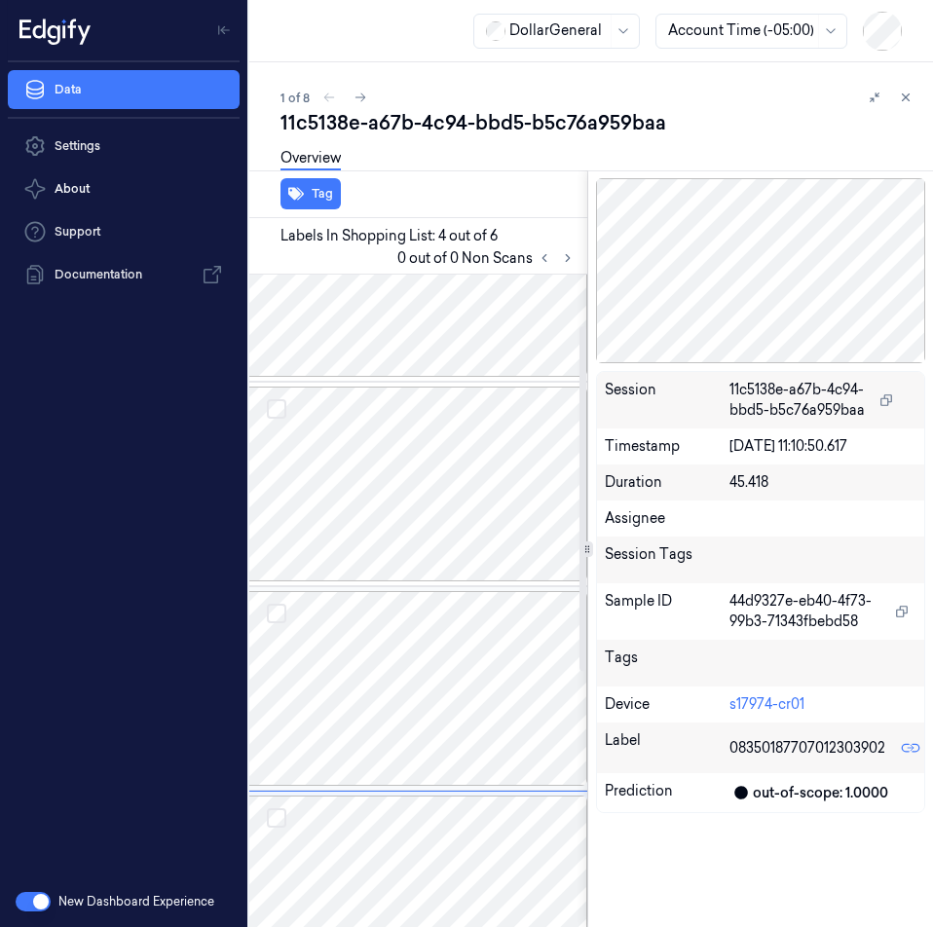
click at [424, 637] on div at bounding box center [415, 688] width 346 height 195
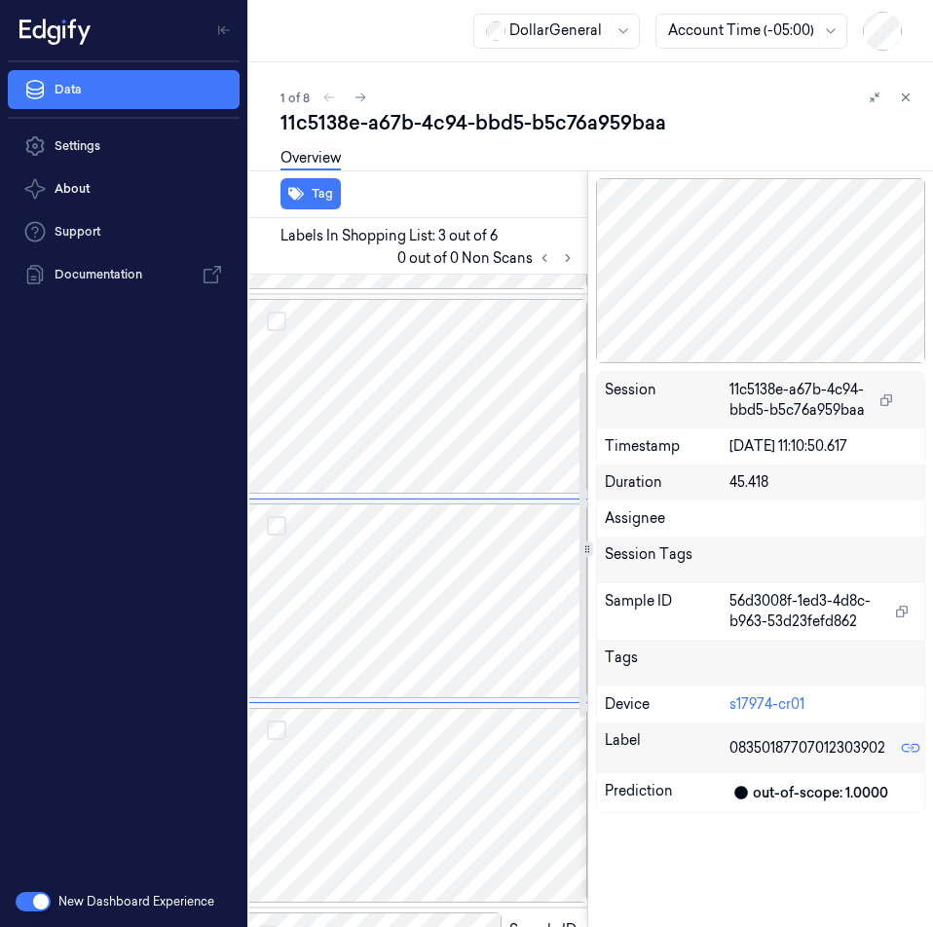
click at [440, 406] on div at bounding box center [415, 396] width 346 height 195
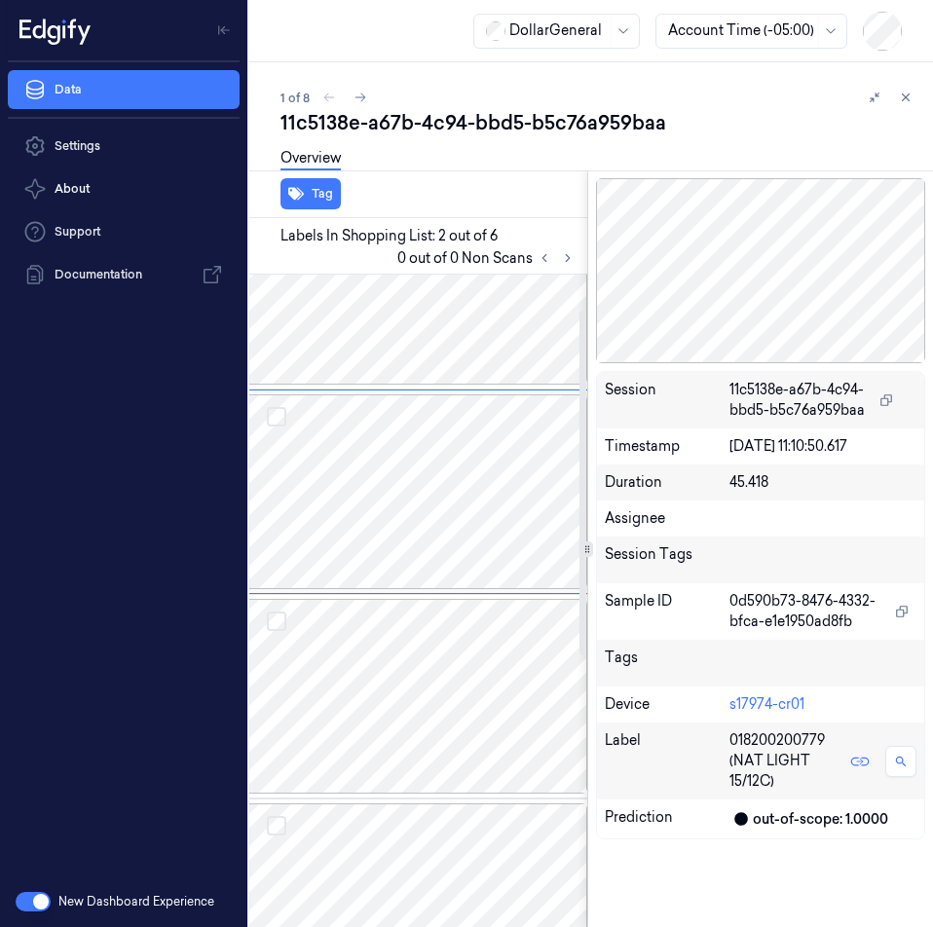
scroll to position [0, 31]
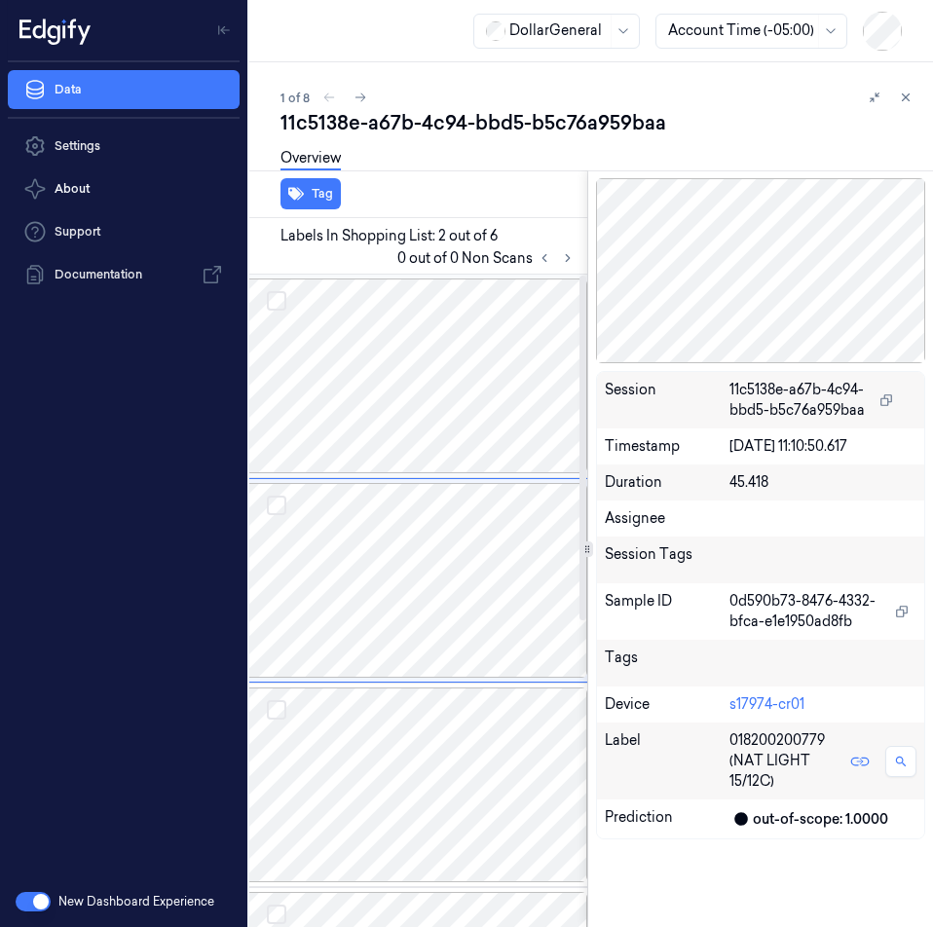
click at [405, 361] on div at bounding box center [415, 376] width 346 height 195
click at [386, 345] on div at bounding box center [415, 376] width 346 height 195
click at [421, 572] on div at bounding box center [415, 580] width 346 height 195
click at [466, 756] on div at bounding box center [415, 785] width 346 height 195
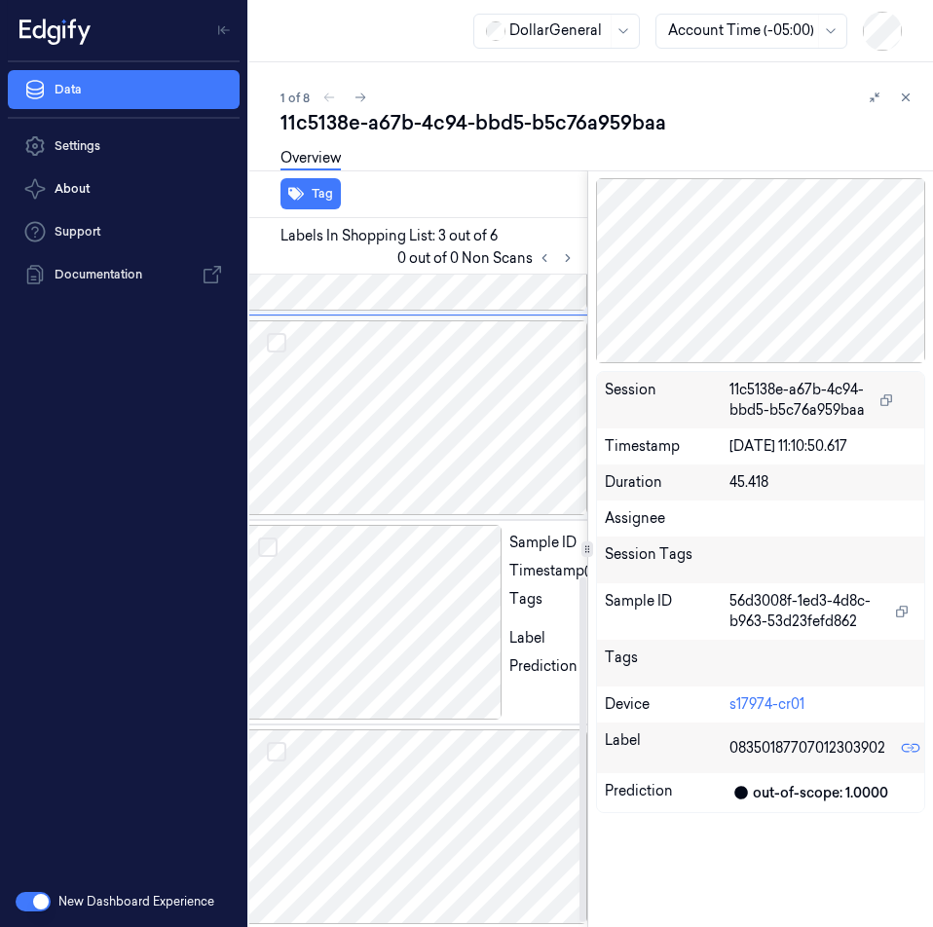
scroll to position [581, 31]
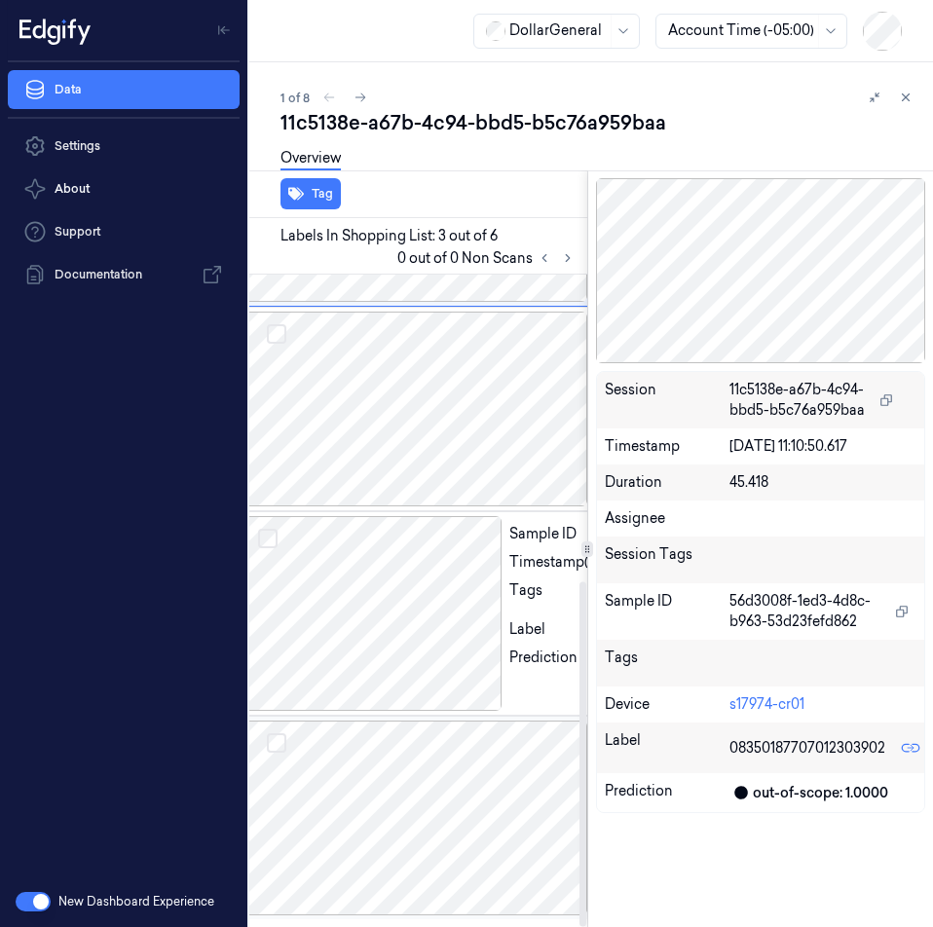
click at [389, 768] on div at bounding box center [415, 818] width 346 height 195
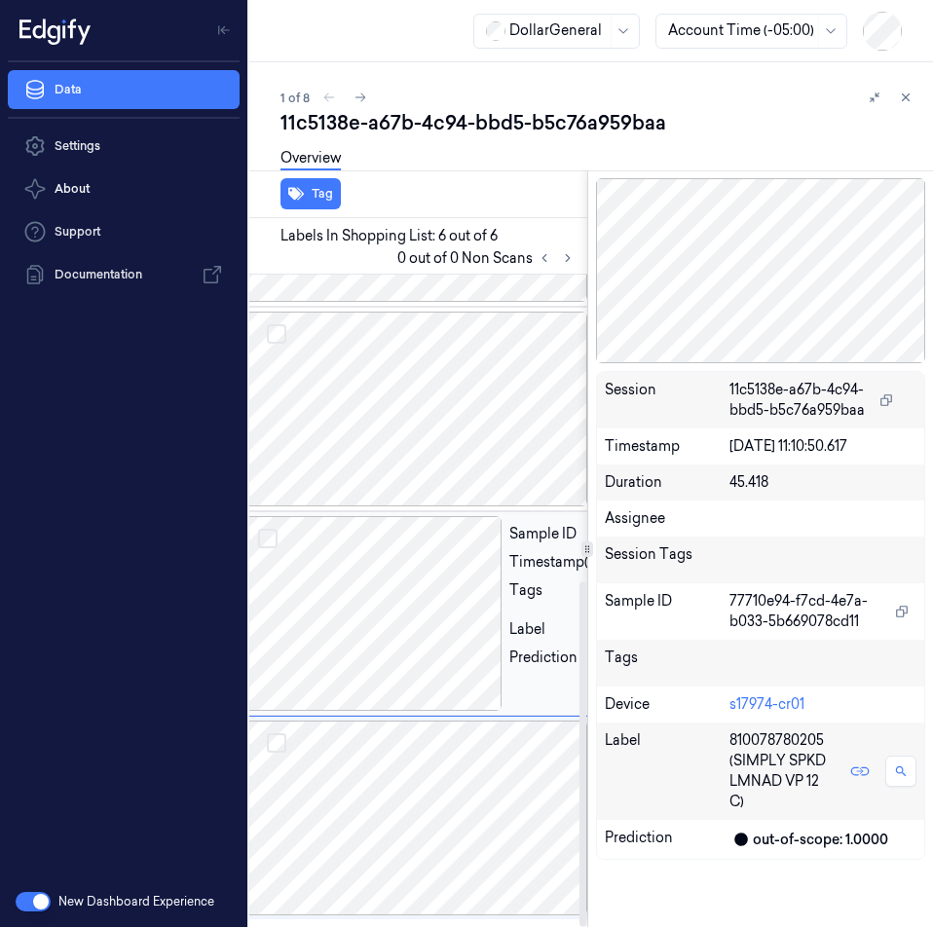
click at [412, 569] on div at bounding box center [372, 613] width 260 height 195
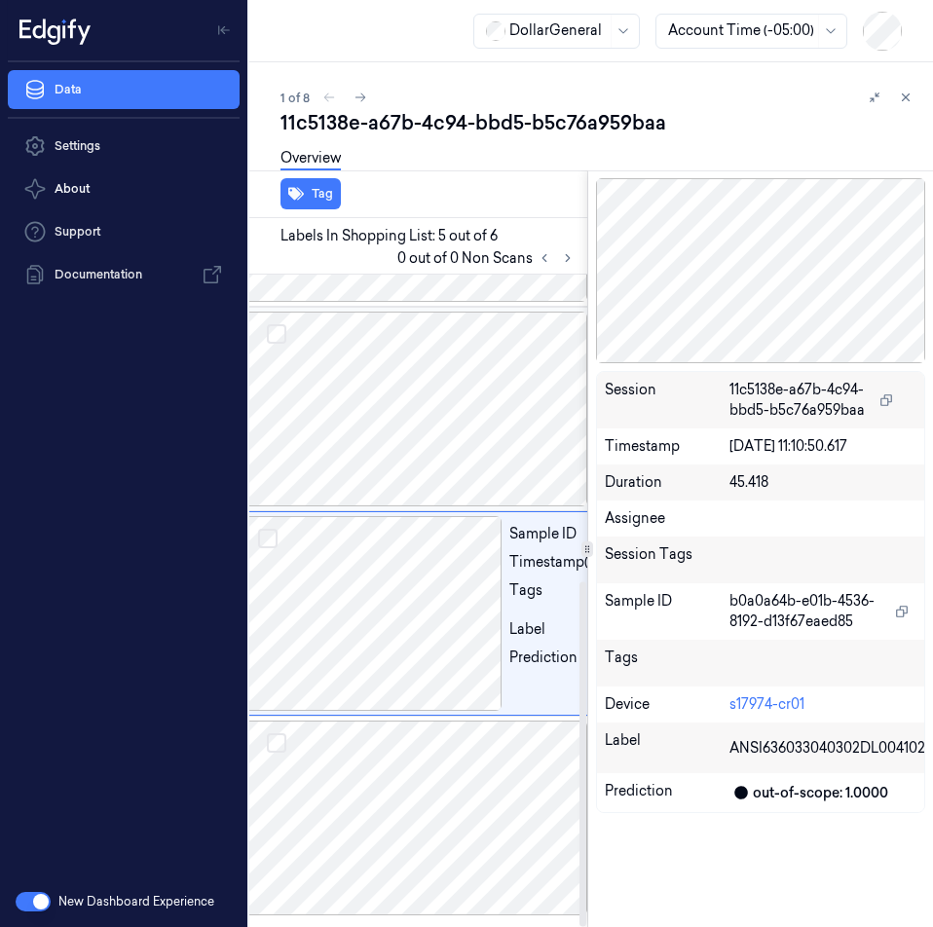
click at [403, 425] on div at bounding box center [415, 409] width 346 height 195
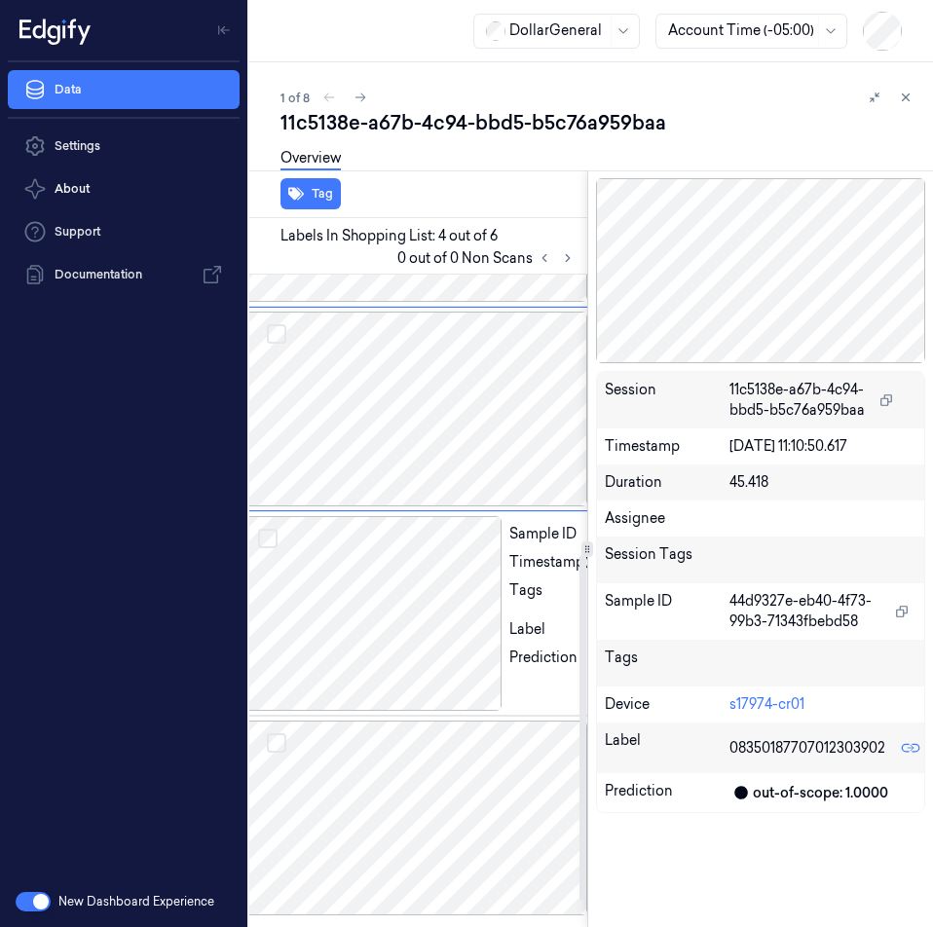
scroll to position [389, 31]
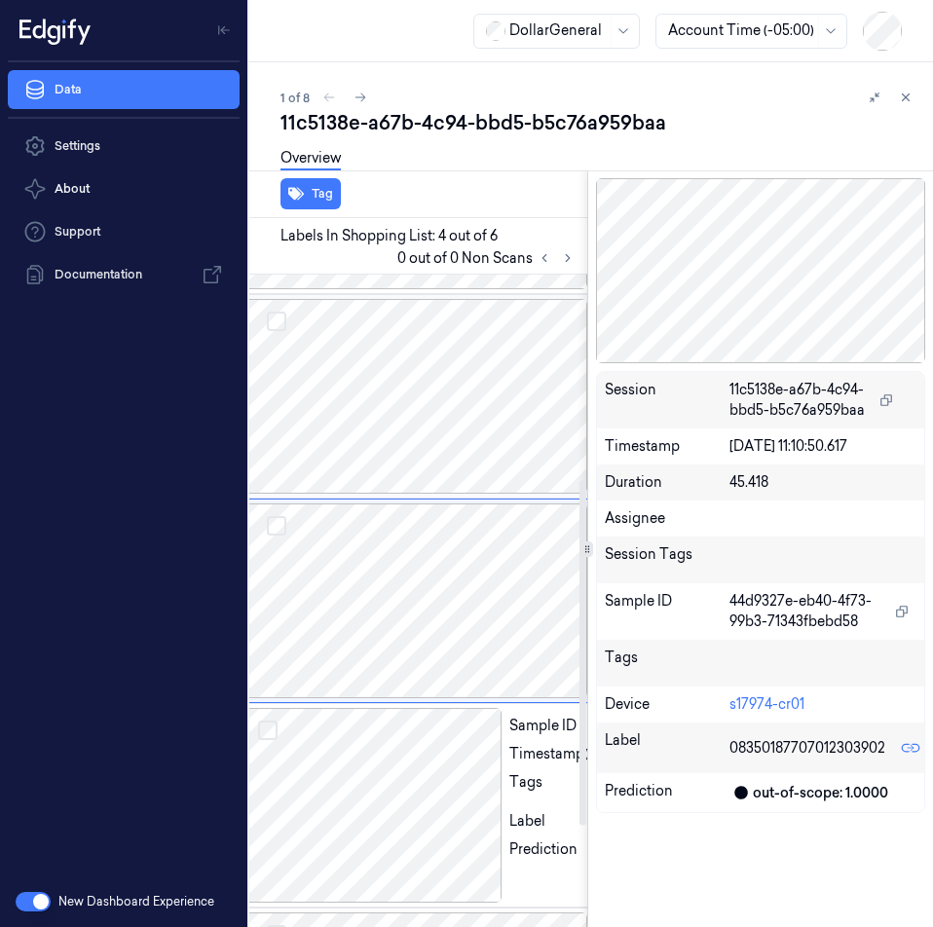
click at [397, 342] on div at bounding box center [415, 396] width 346 height 195
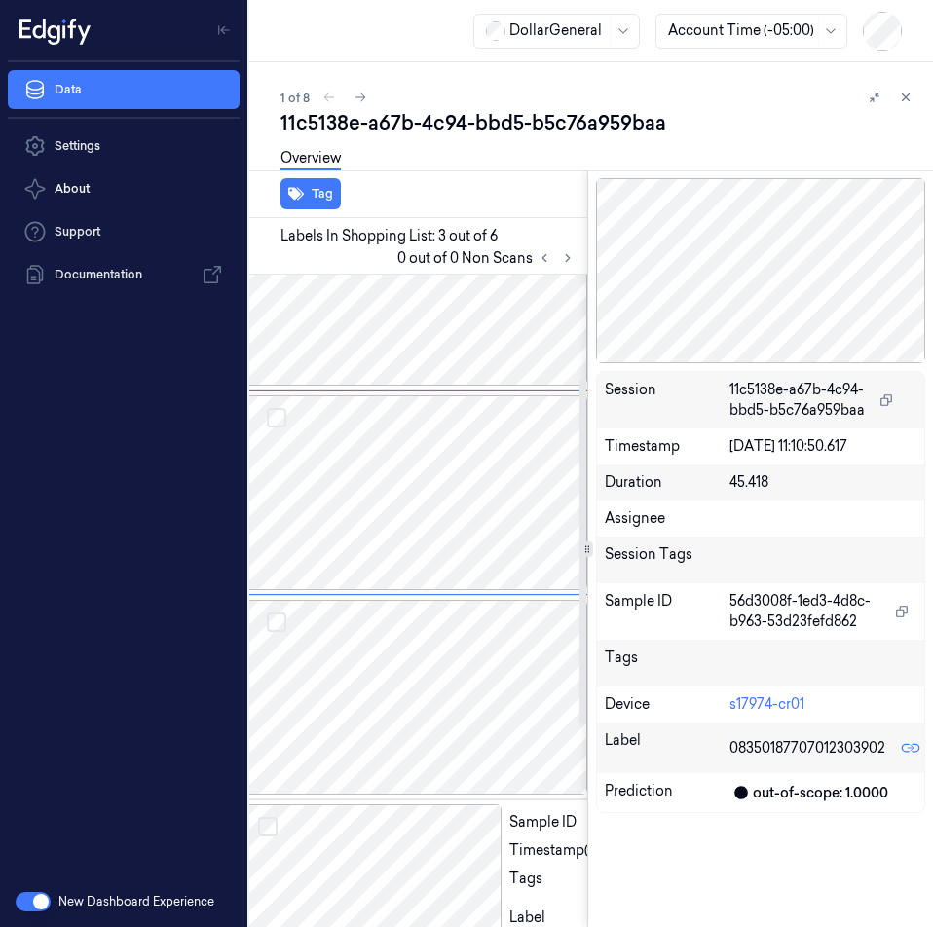
scroll to position [184, 31]
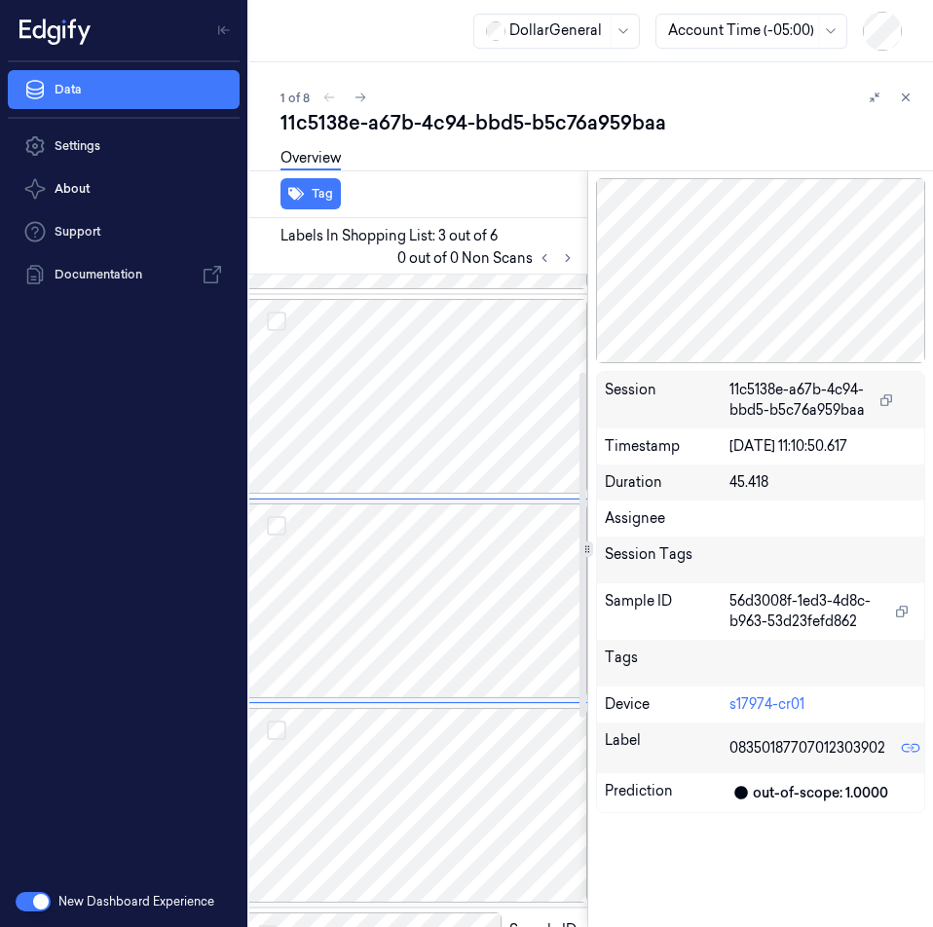
click at [391, 766] on div at bounding box center [415, 805] width 346 height 195
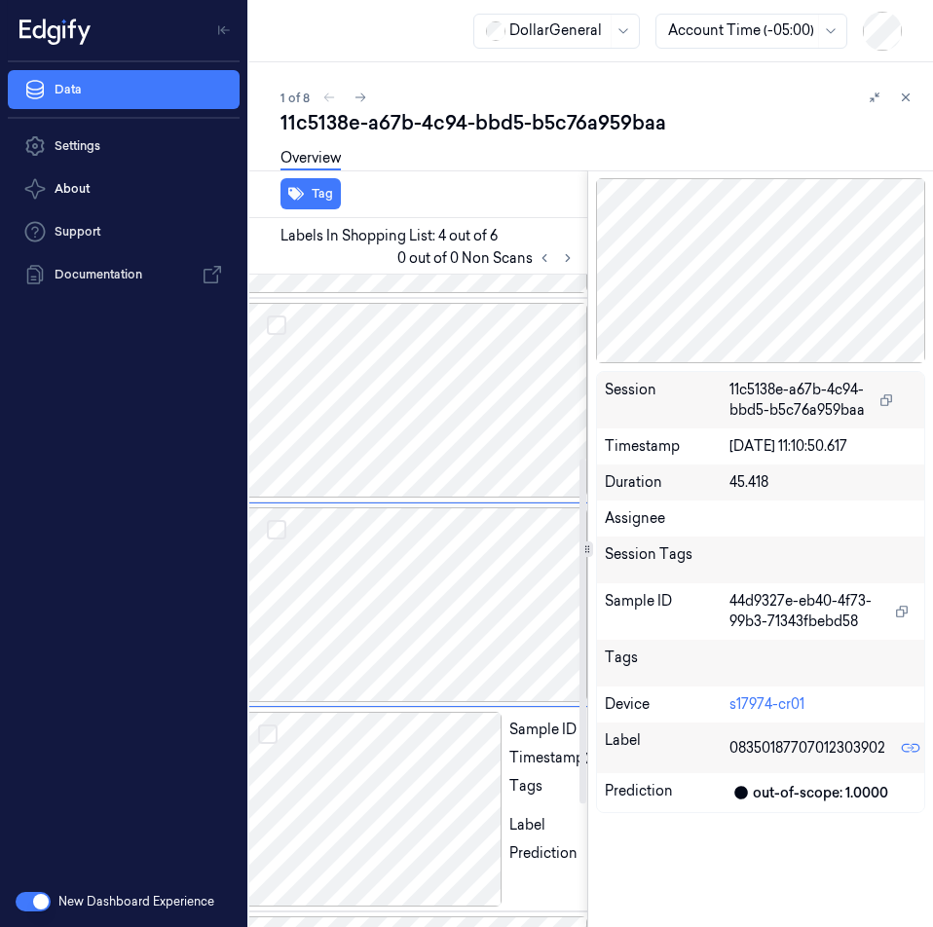
scroll to position [389, 31]
click at [520, 194] on div "Tag" at bounding box center [415, 194] width 346 height 48
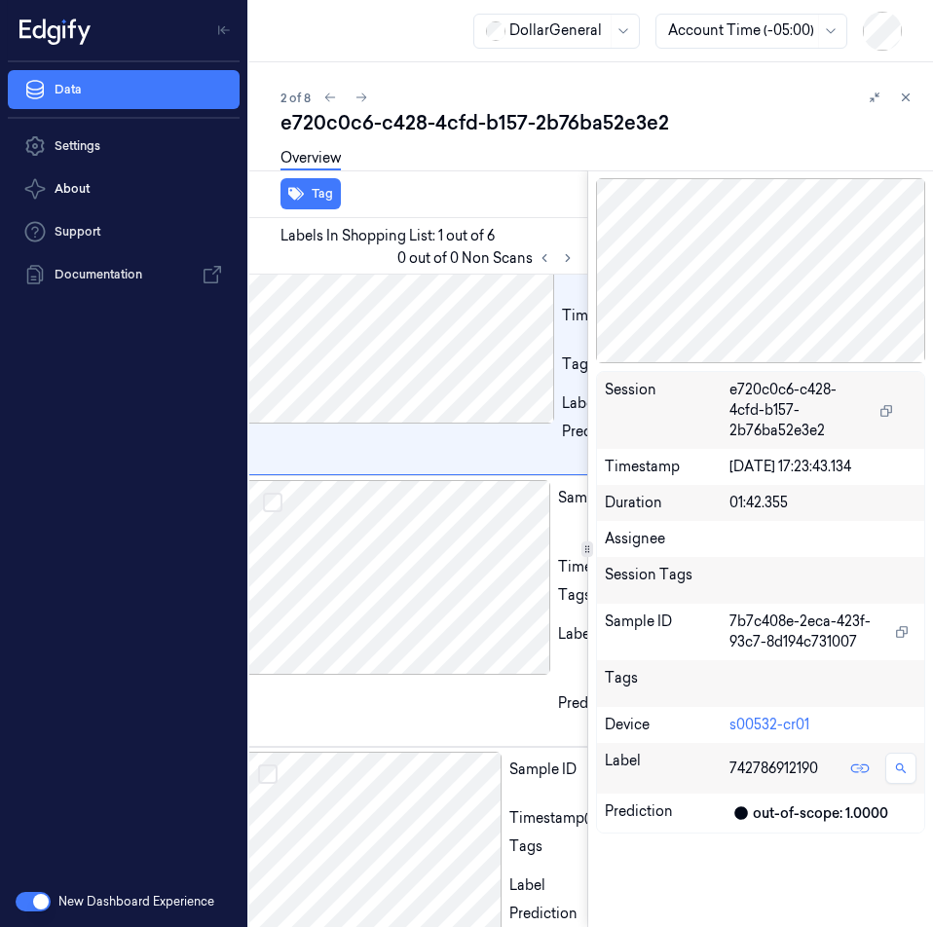
scroll to position [0, 31]
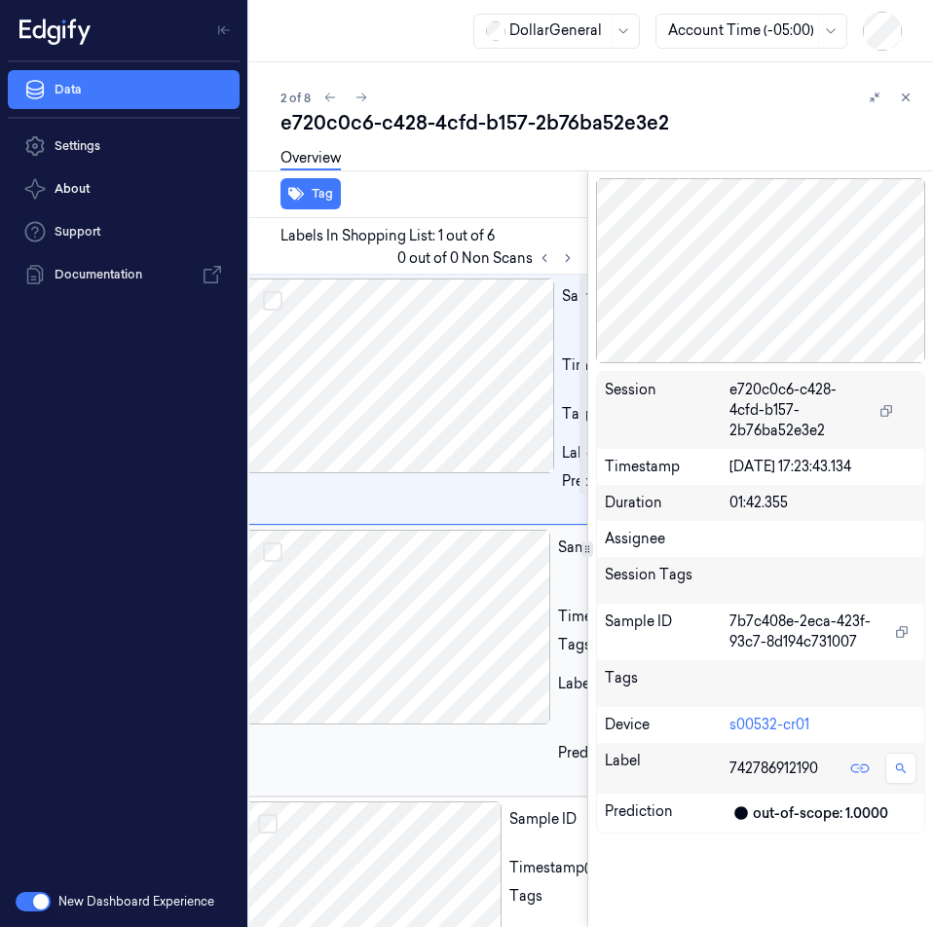
click at [456, 653] on div at bounding box center [396, 627] width 309 height 195
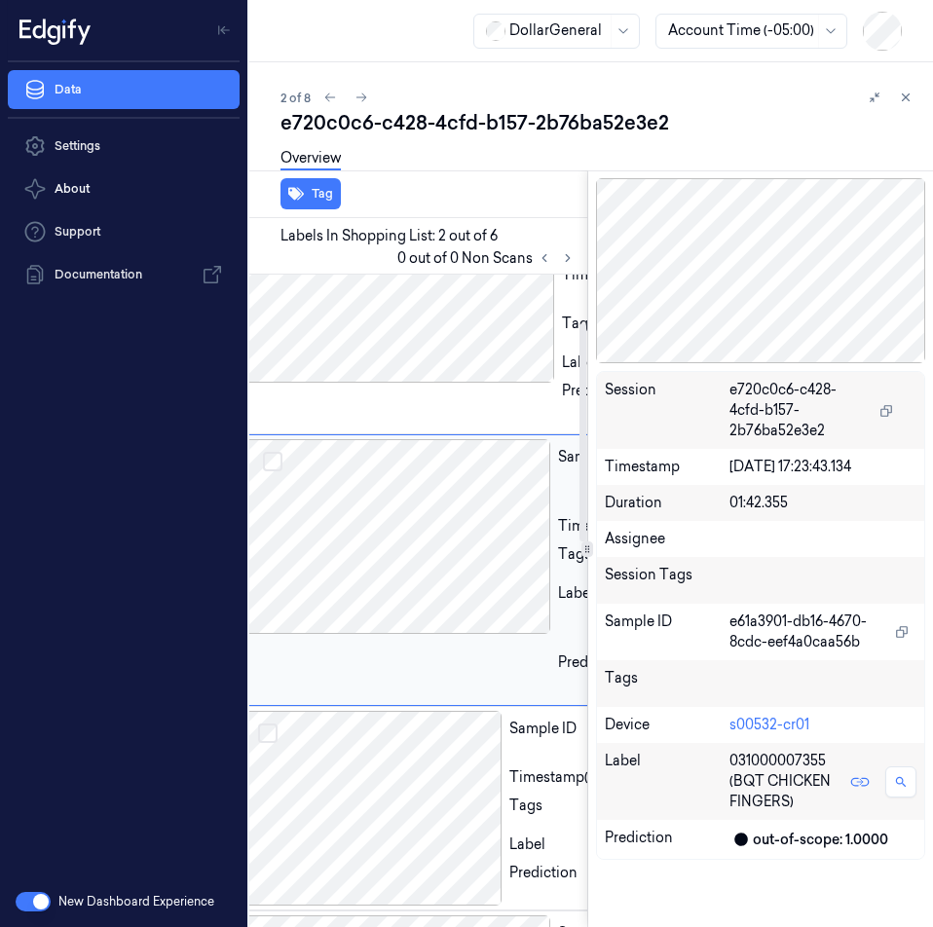
scroll to position [142, 31]
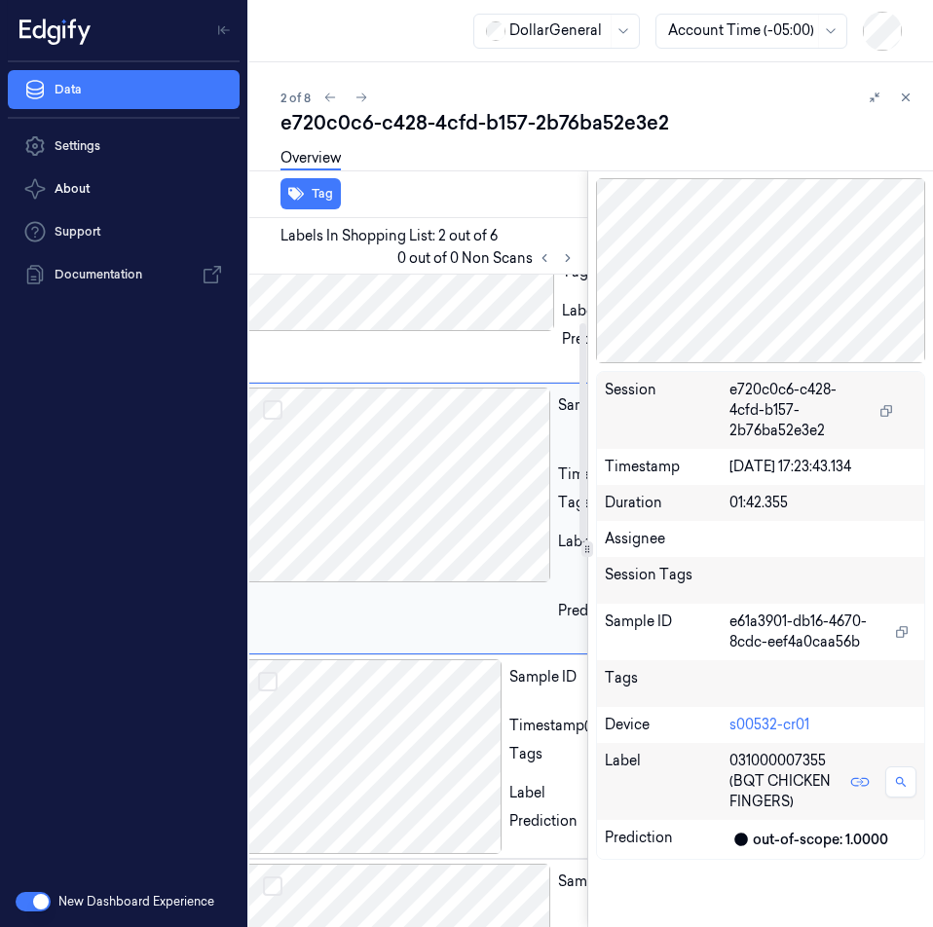
click at [414, 544] on div at bounding box center [396, 485] width 309 height 195
click at [445, 347] on div "Sample ID 7b7c408e-2eca-423f-93c7-8d194c731007 Timestamp (-05:00) 08/08/2025 17…" at bounding box center [532, 257] width 580 height 250
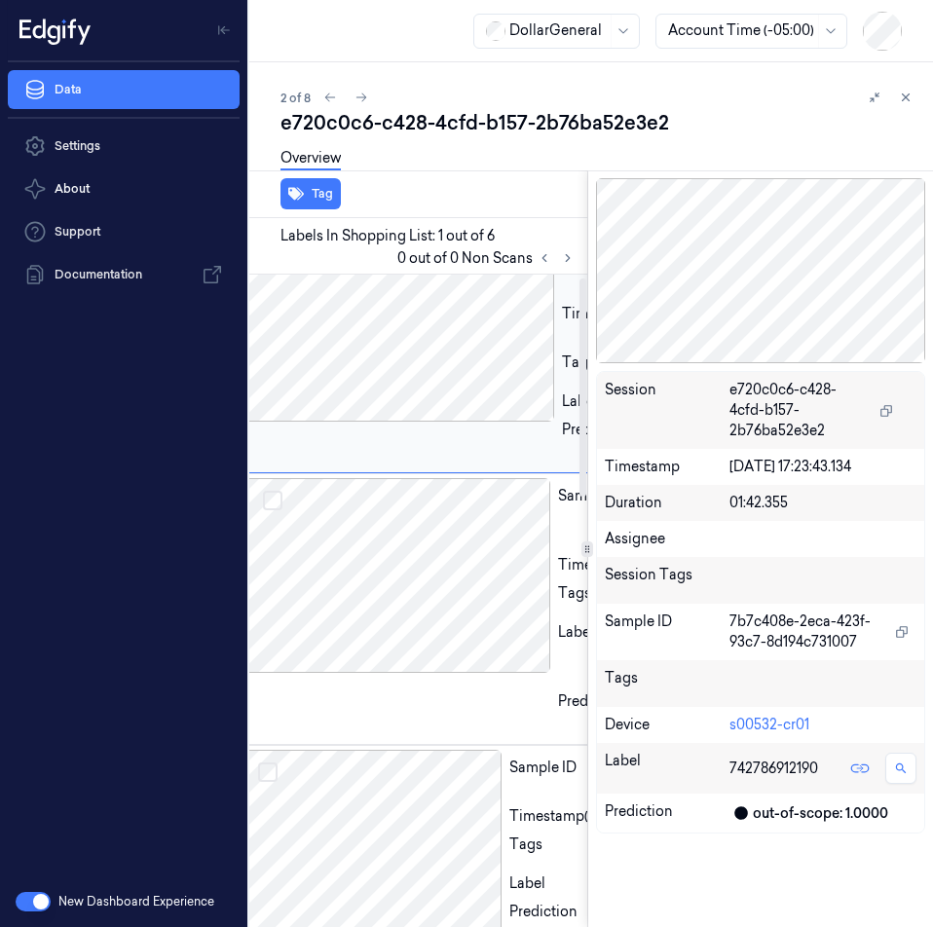
scroll to position [0, 31]
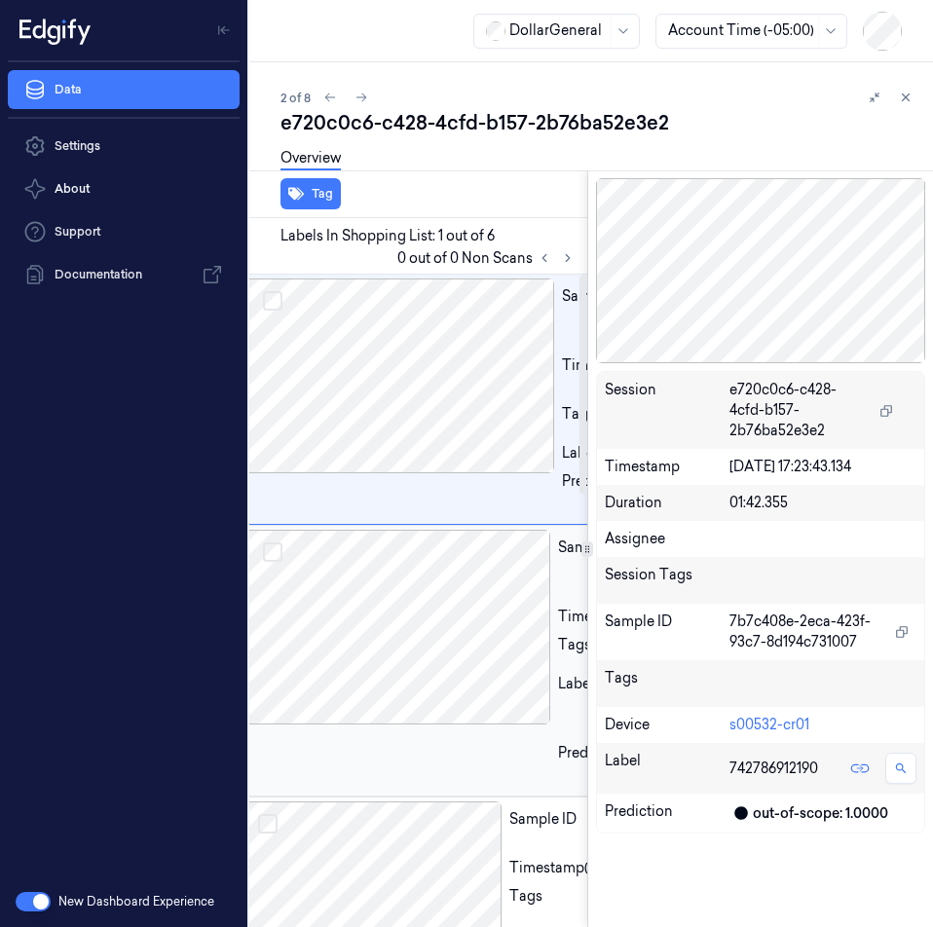
click at [450, 678] on div at bounding box center [396, 627] width 309 height 195
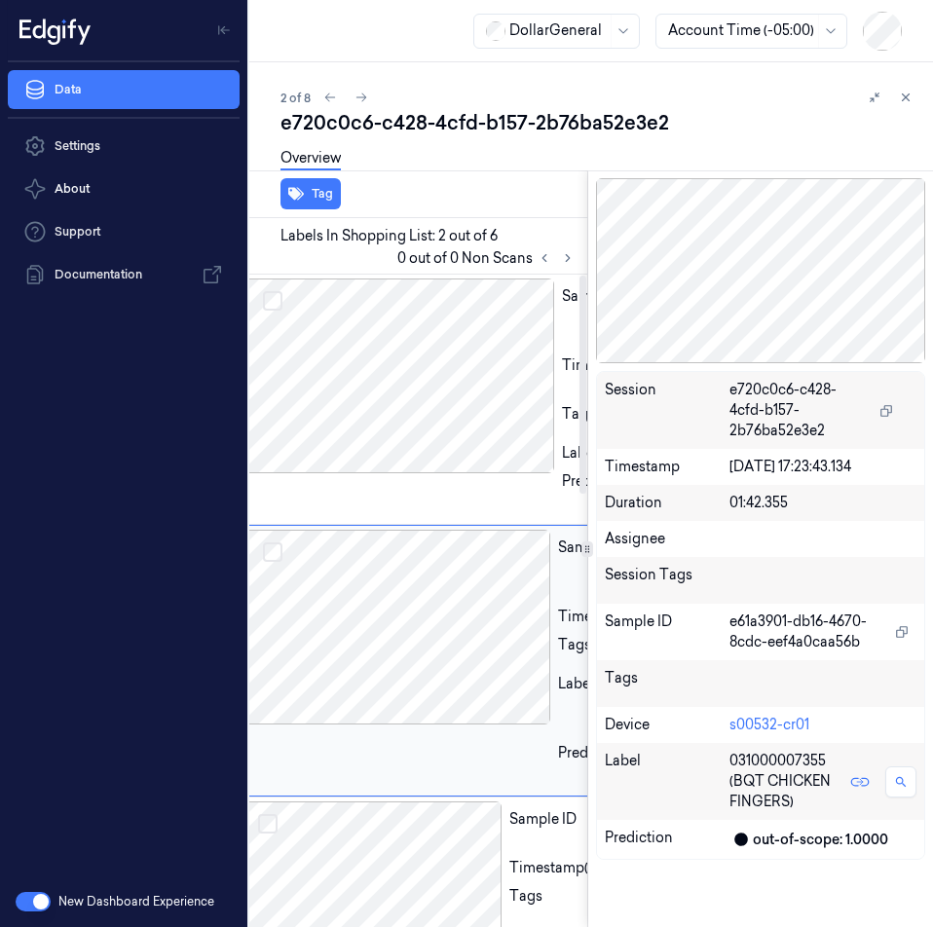
scroll to position [142, 31]
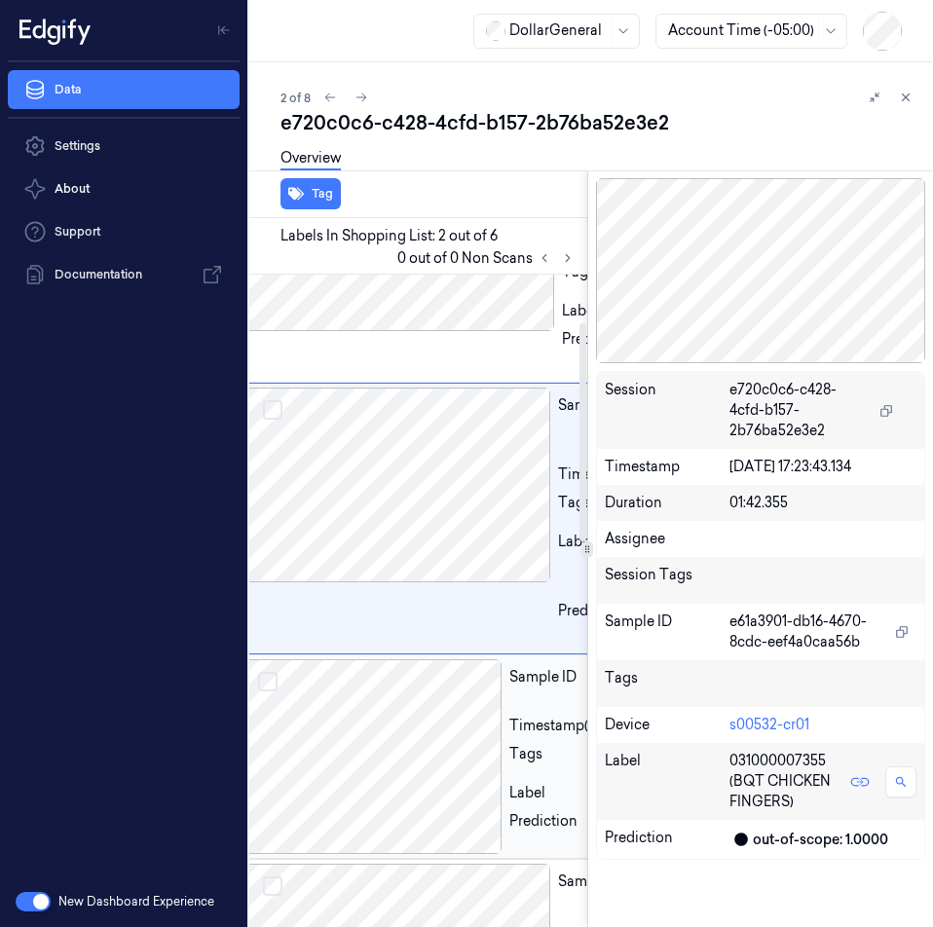
click at [456, 820] on div at bounding box center [372, 756] width 260 height 195
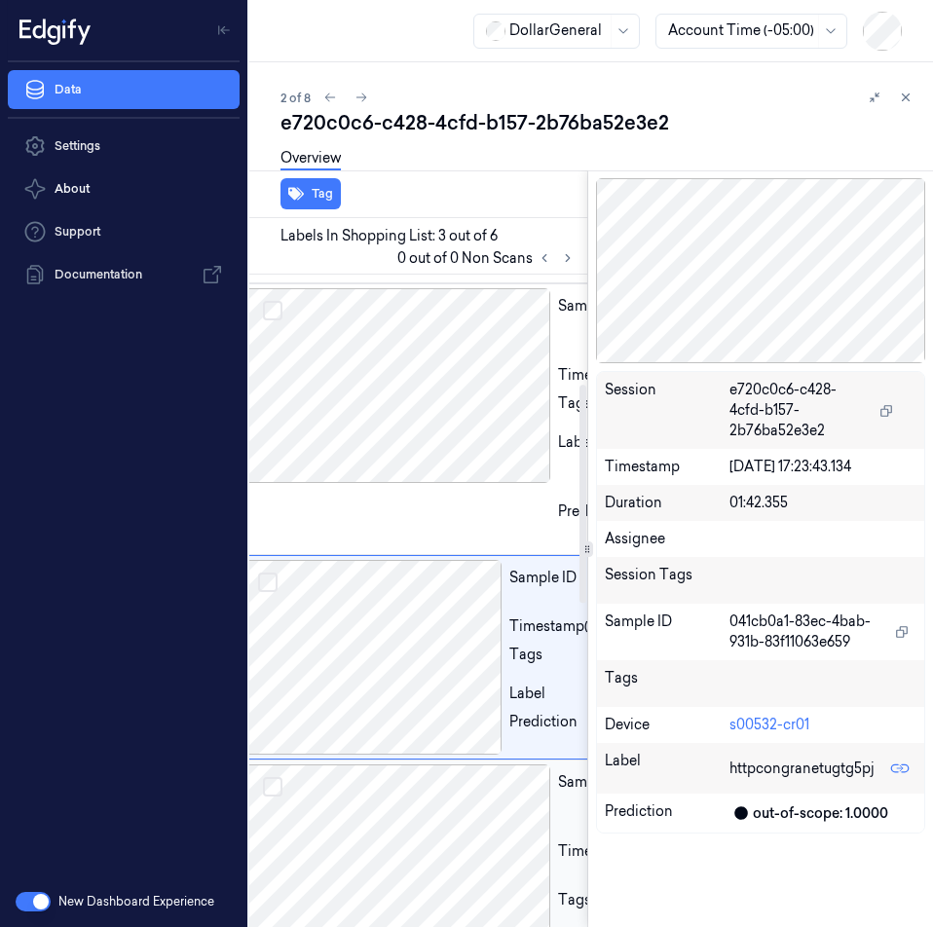
scroll to position [434, 31]
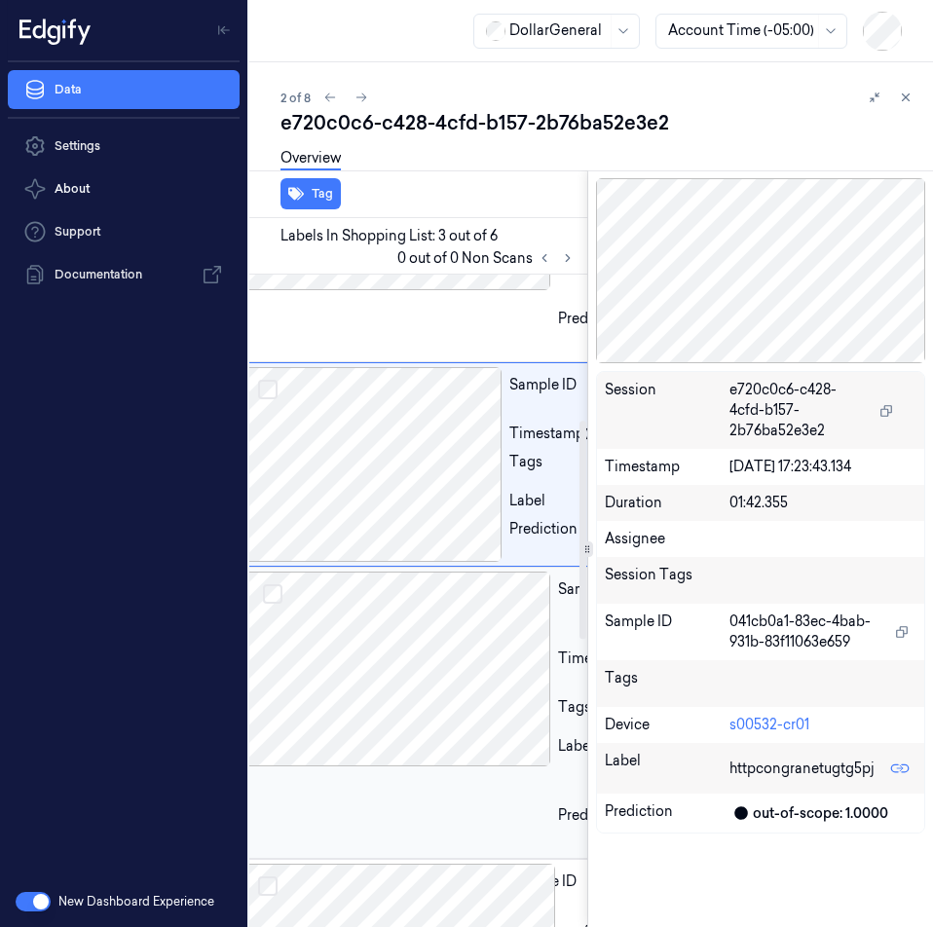
click at [416, 767] on div at bounding box center [396, 669] width 309 height 195
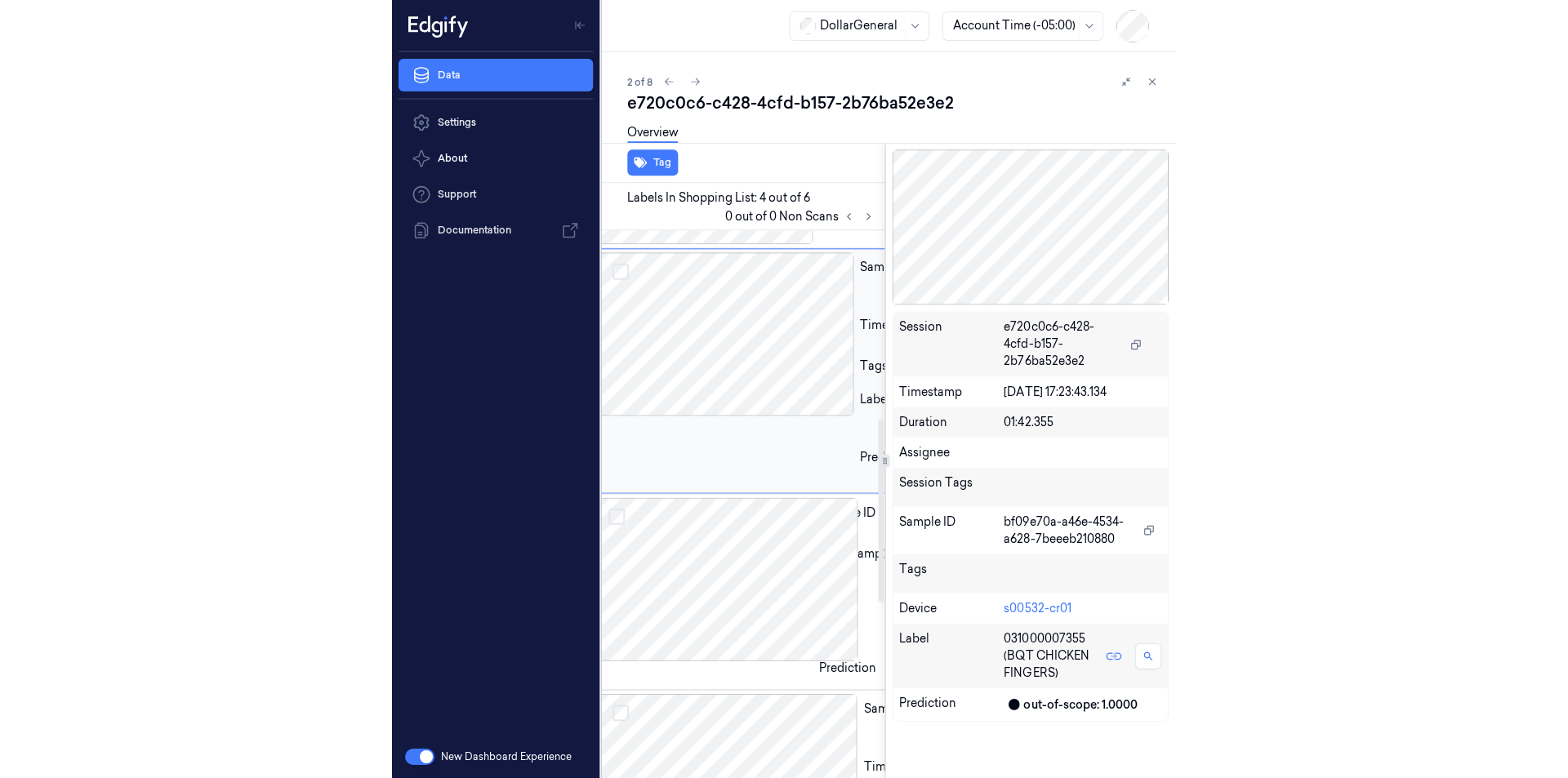
scroll to position [609, 26]
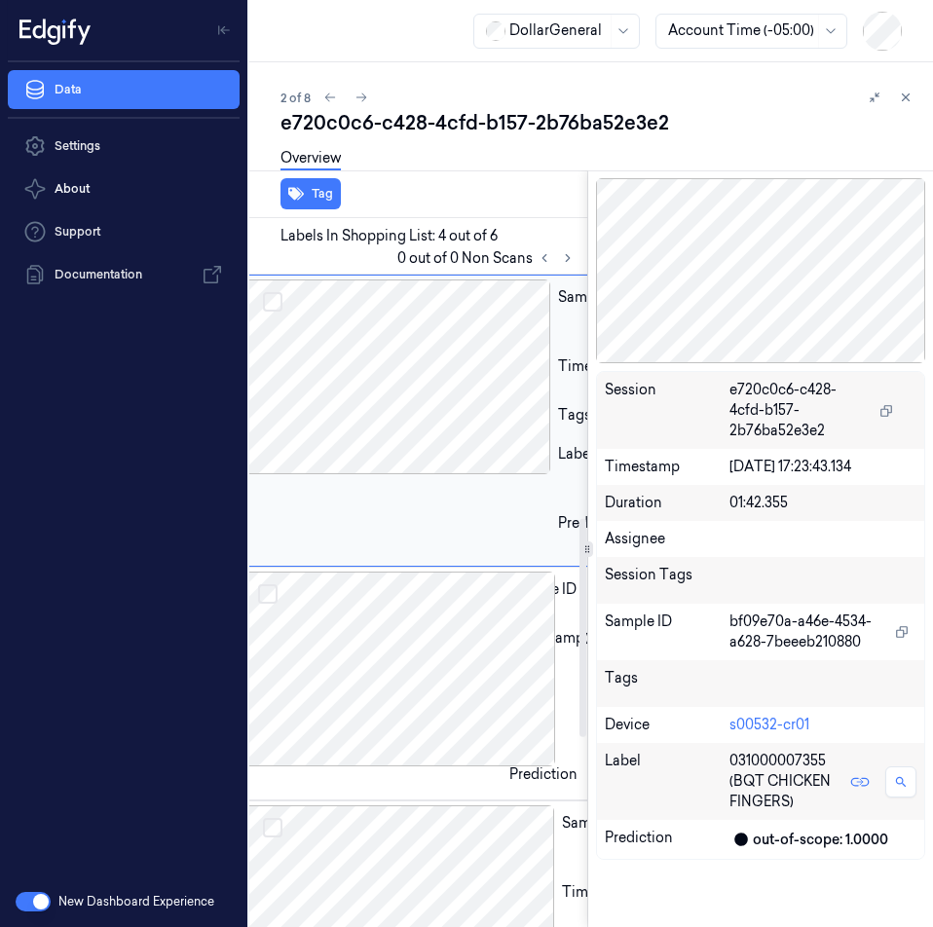
click at [414, 474] on div at bounding box center [396, 377] width 309 height 195
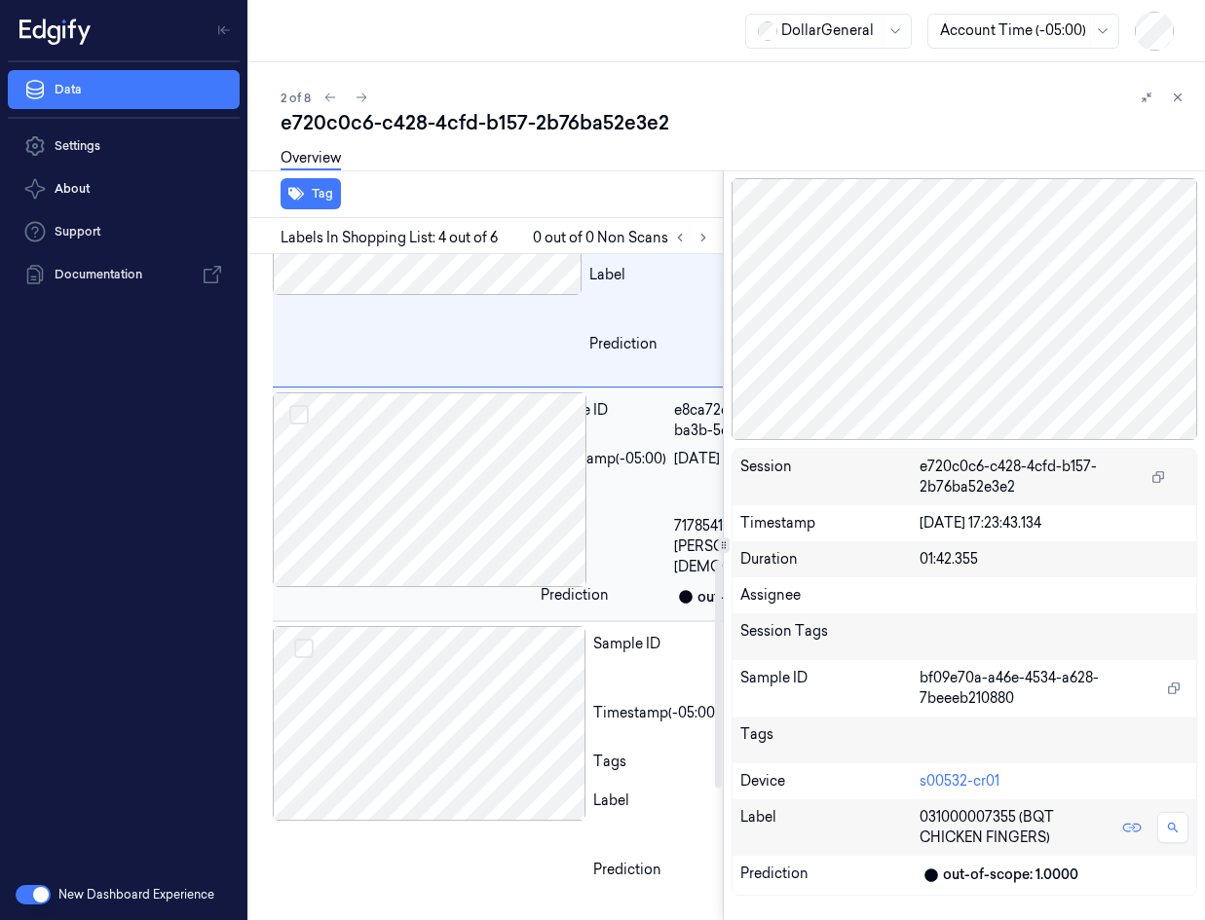
scroll to position [1019, 0]
click at [435, 559] on div at bounding box center [403, 490] width 260 height 195
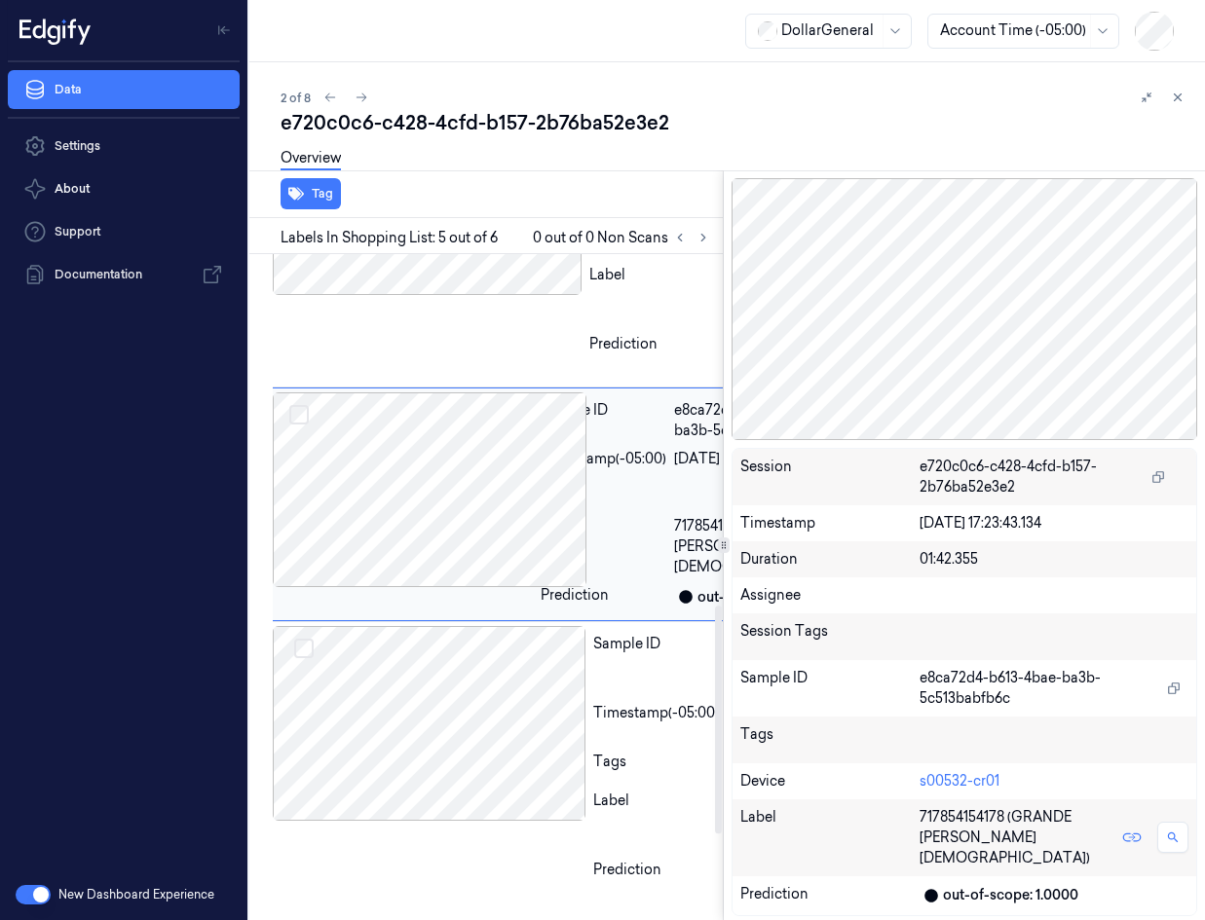
scroll to position [1073, 31]
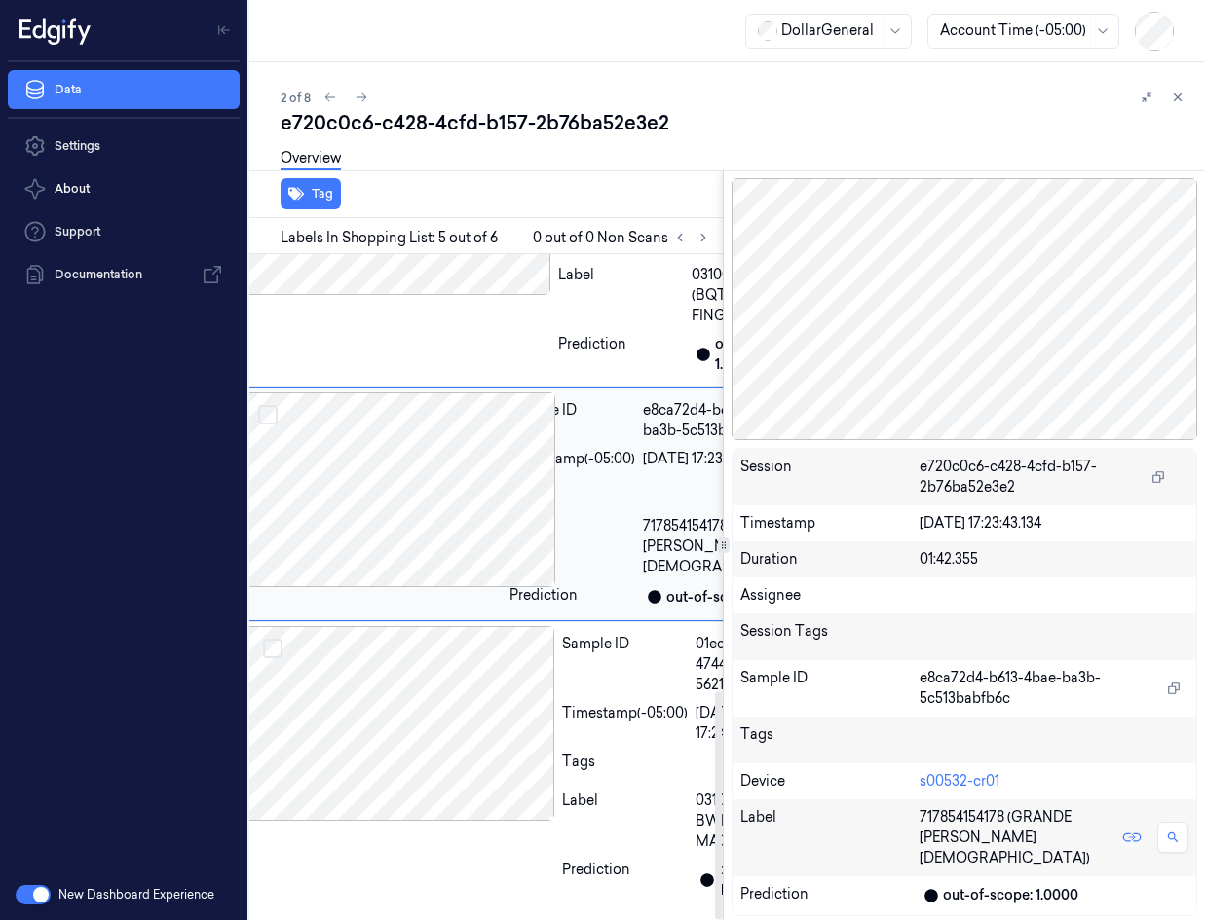
click at [435, 559] on div "Sample ID e8ca72d4-b613-4bae-ba3b-5c513babfb6c Timestamp (-05:00) 08/08/2025 17…" at bounding box center [532, 505] width 580 height 234
click at [400, 626] on div at bounding box center [398, 723] width 313 height 195
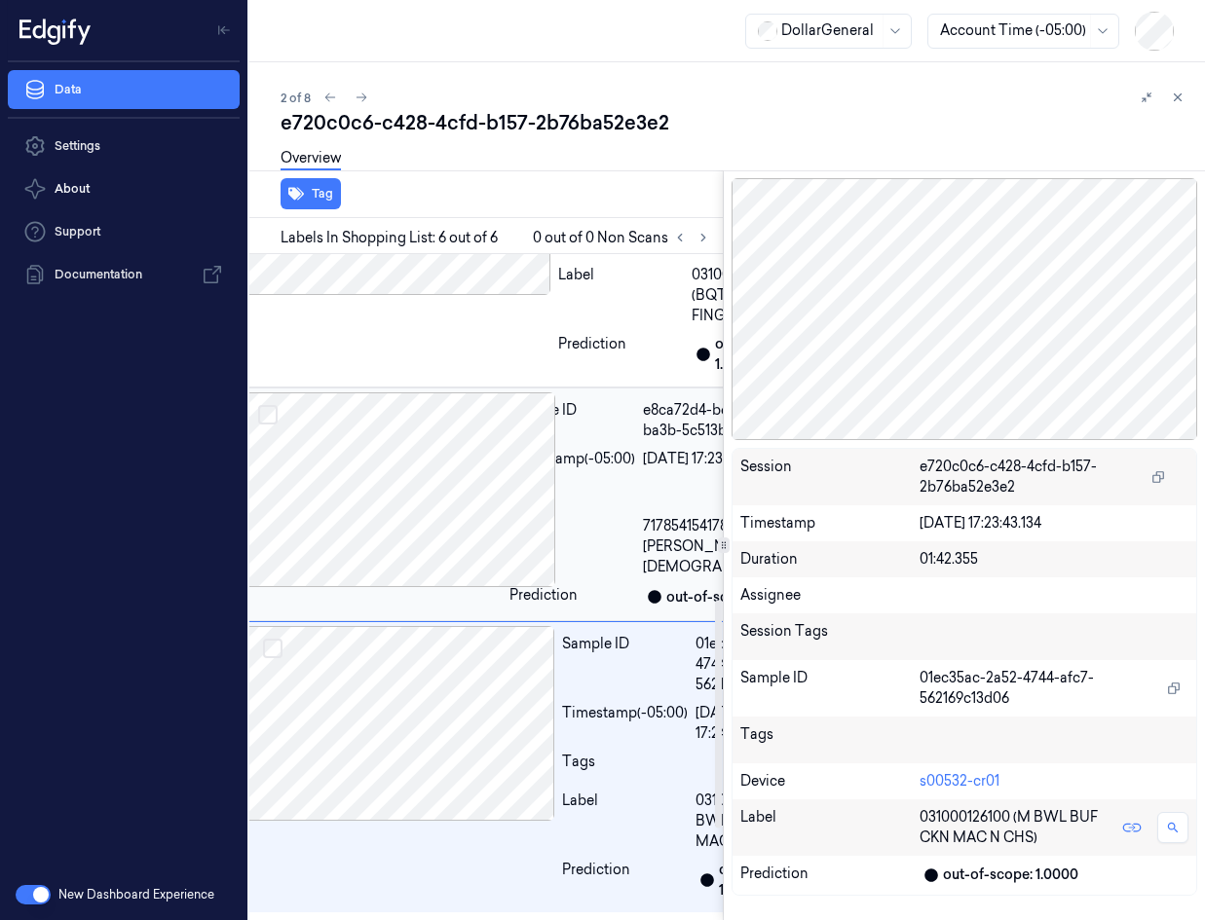
click at [396, 558] on div at bounding box center [372, 490] width 260 height 195
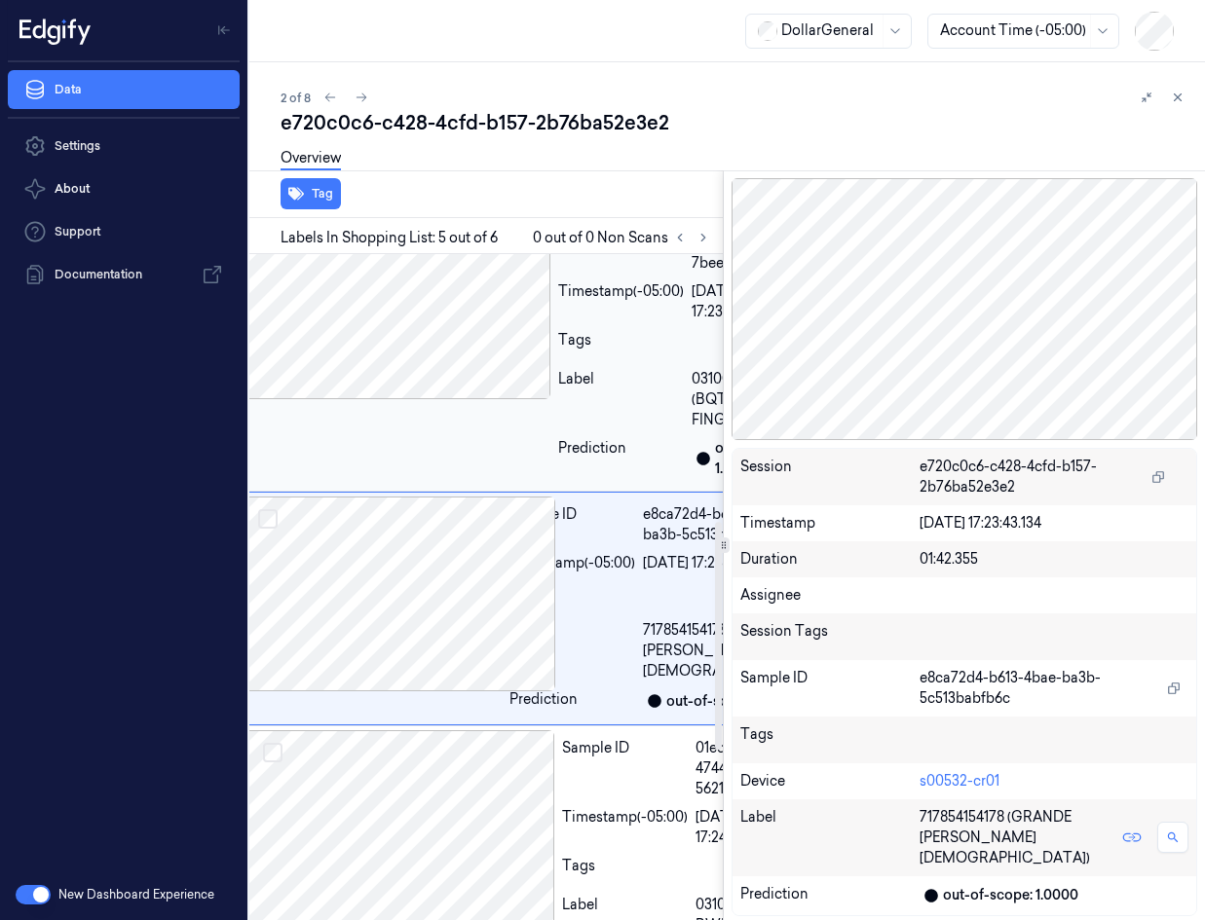
click at [412, 399] on div at bounding box center [396, 302] width 309 height 195
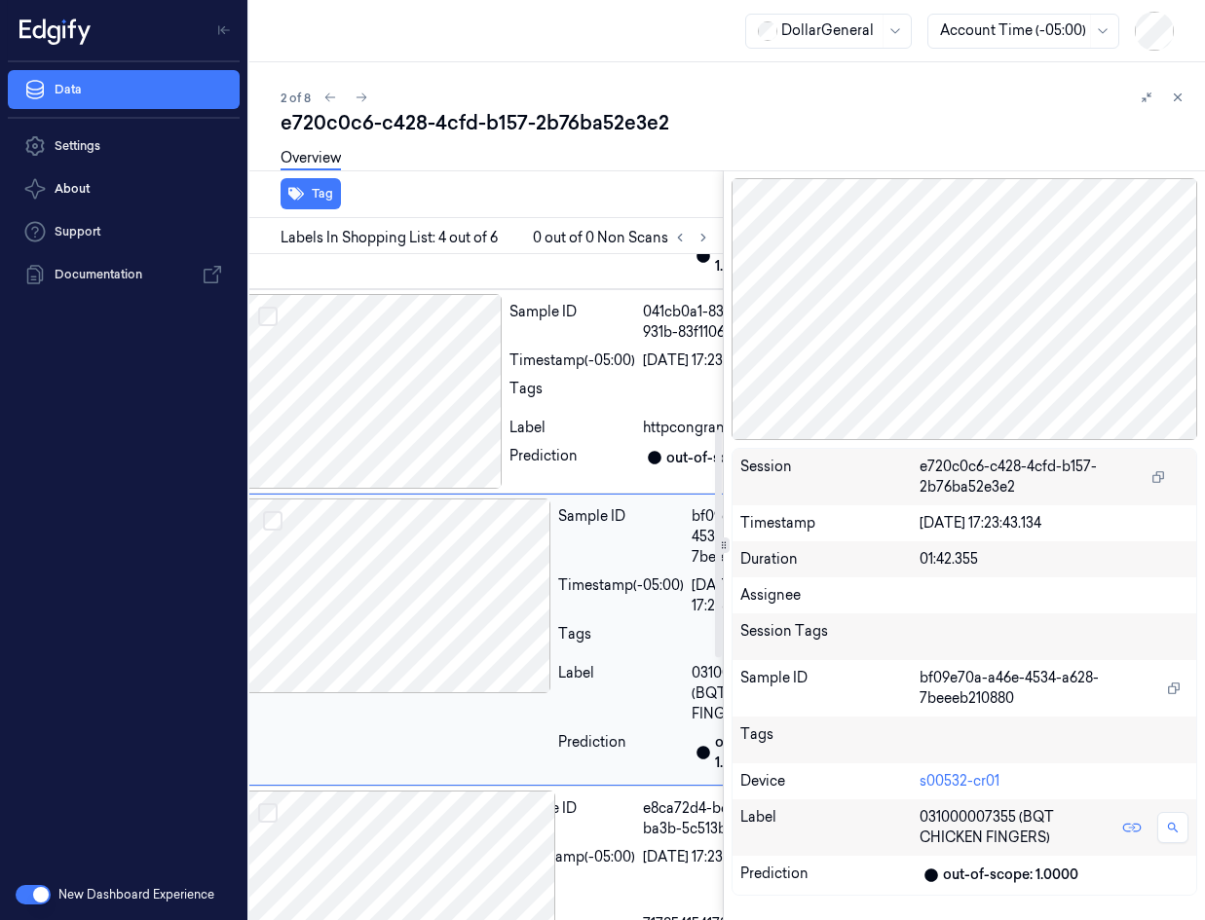
scroll to position [428, 31]
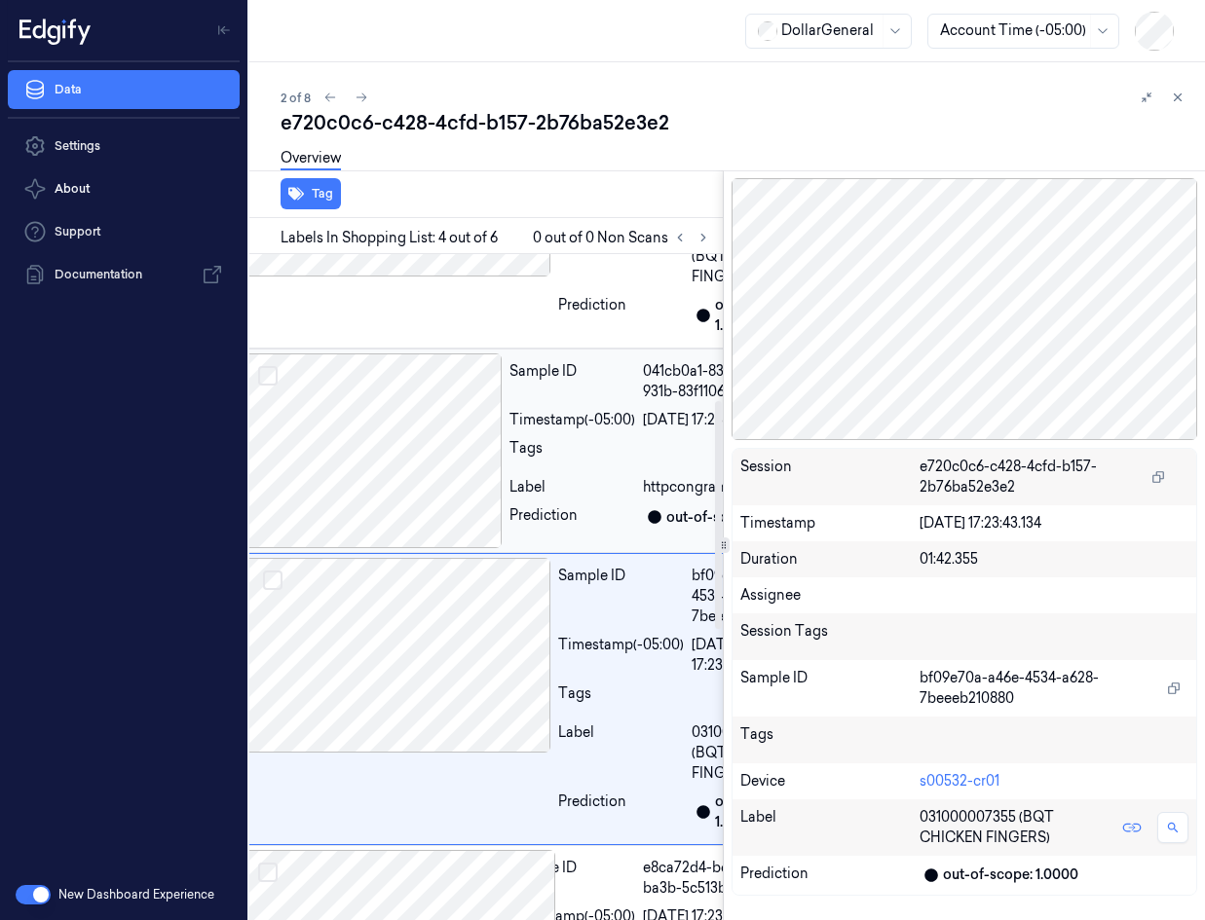
click at [401, 547] on div at bounding box center [372, 451] width 260 height 195
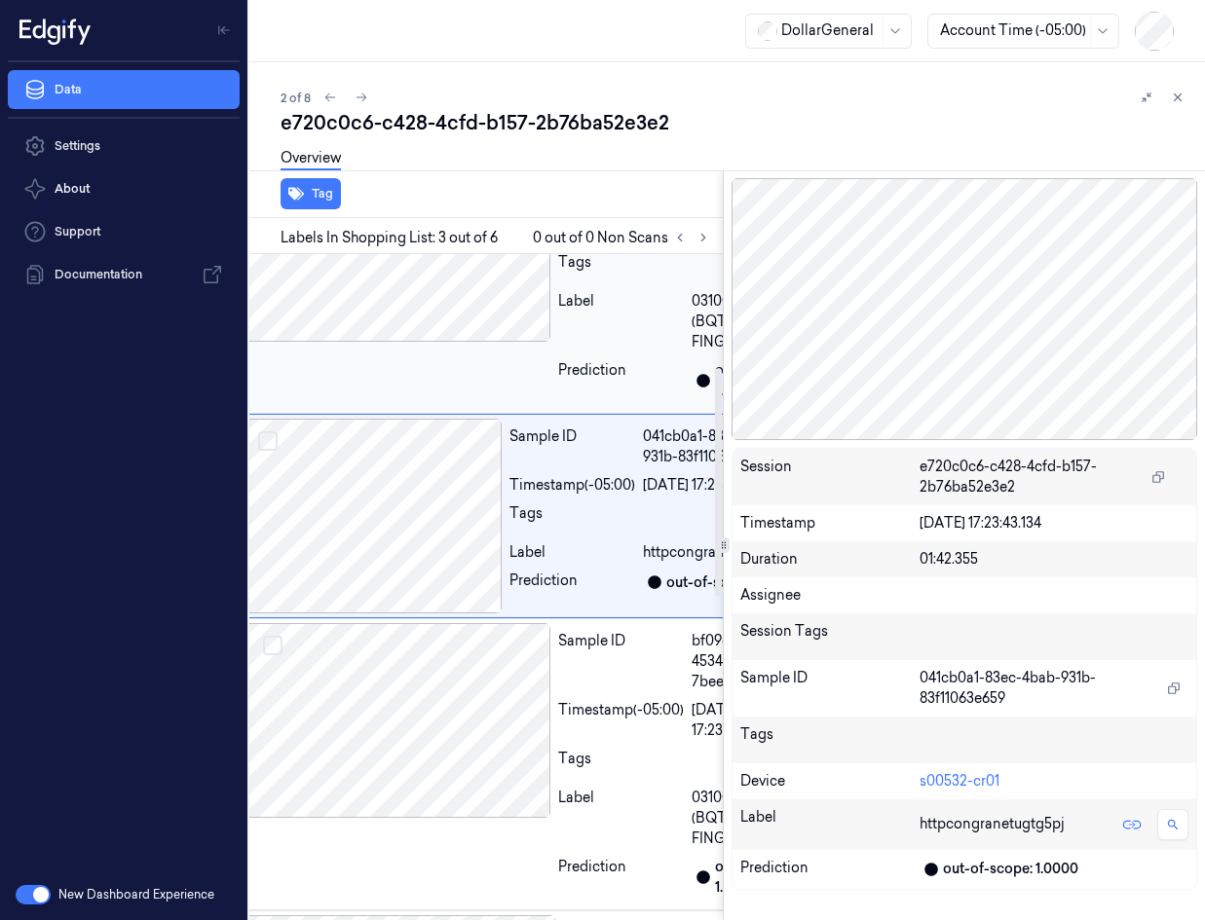
scroll to position [330, 31]
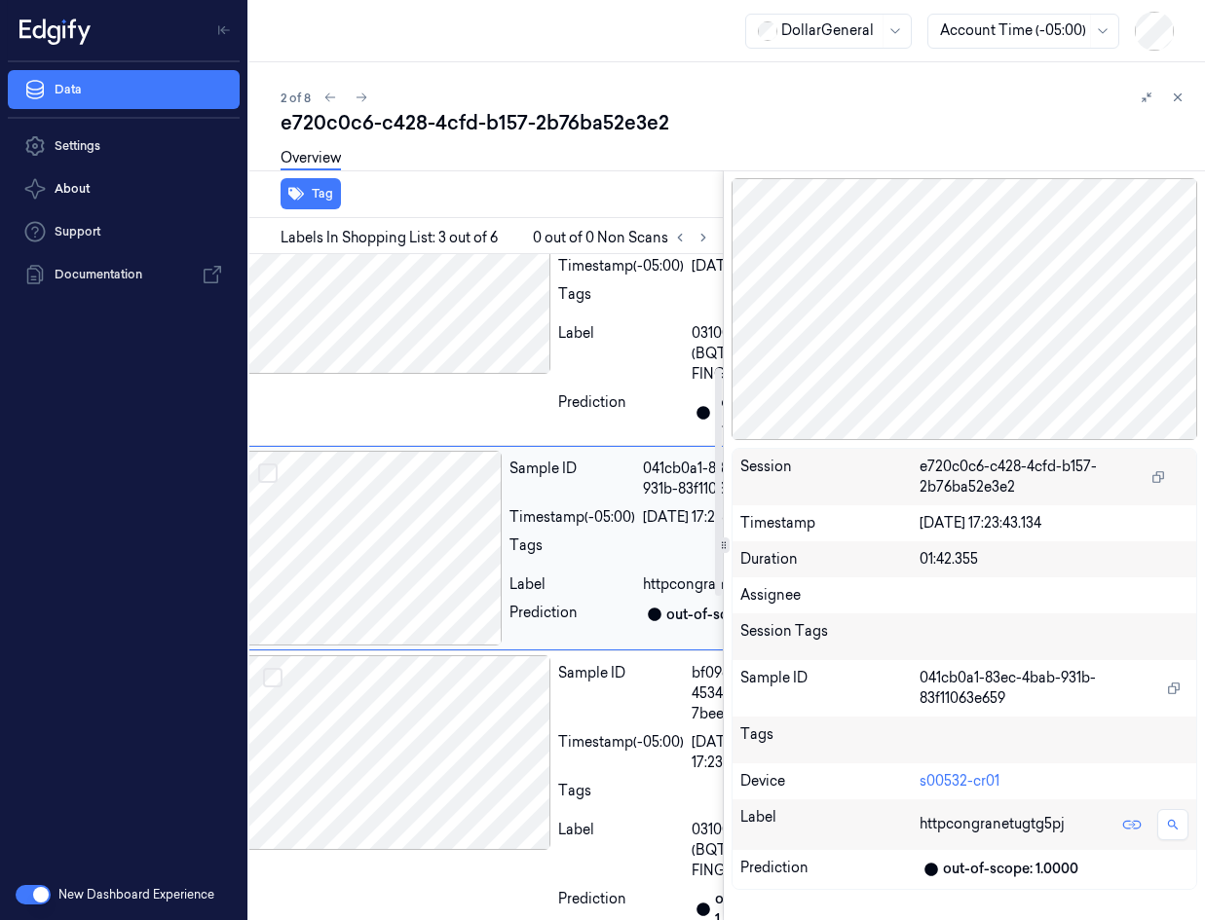
click at [366, 646] on div at bounding box center [372, 548] width 260 height 195
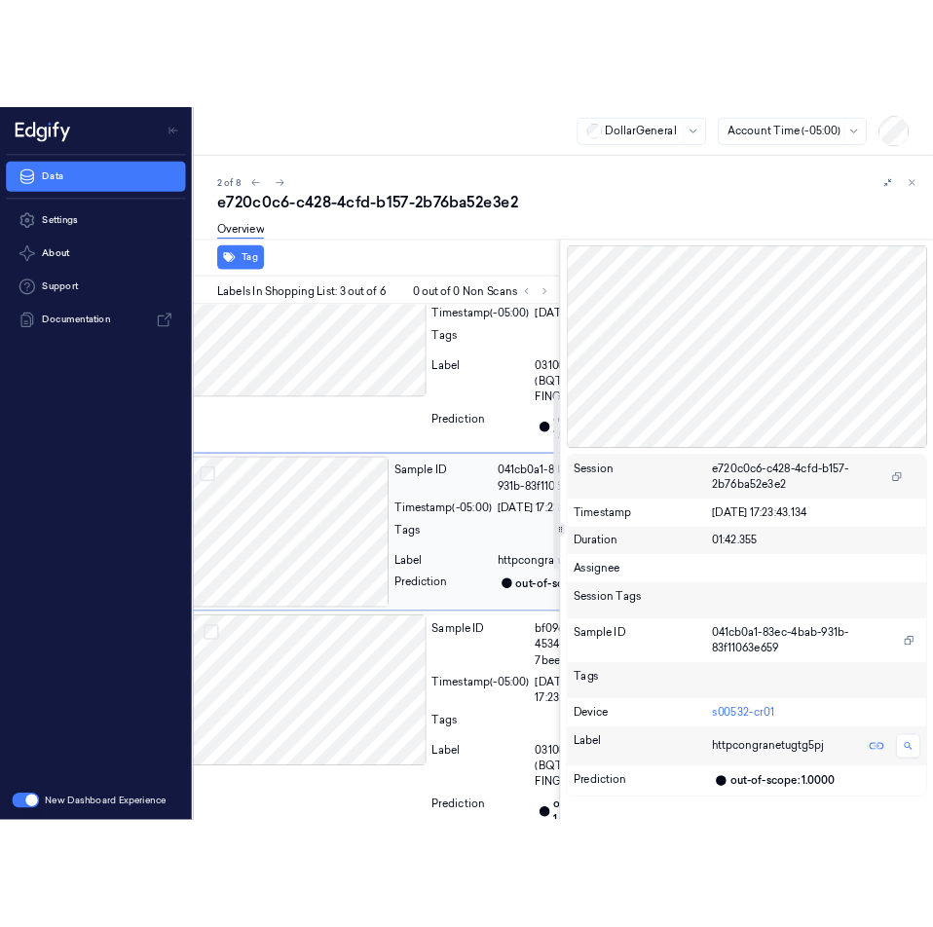
scroll to position [428, 31]
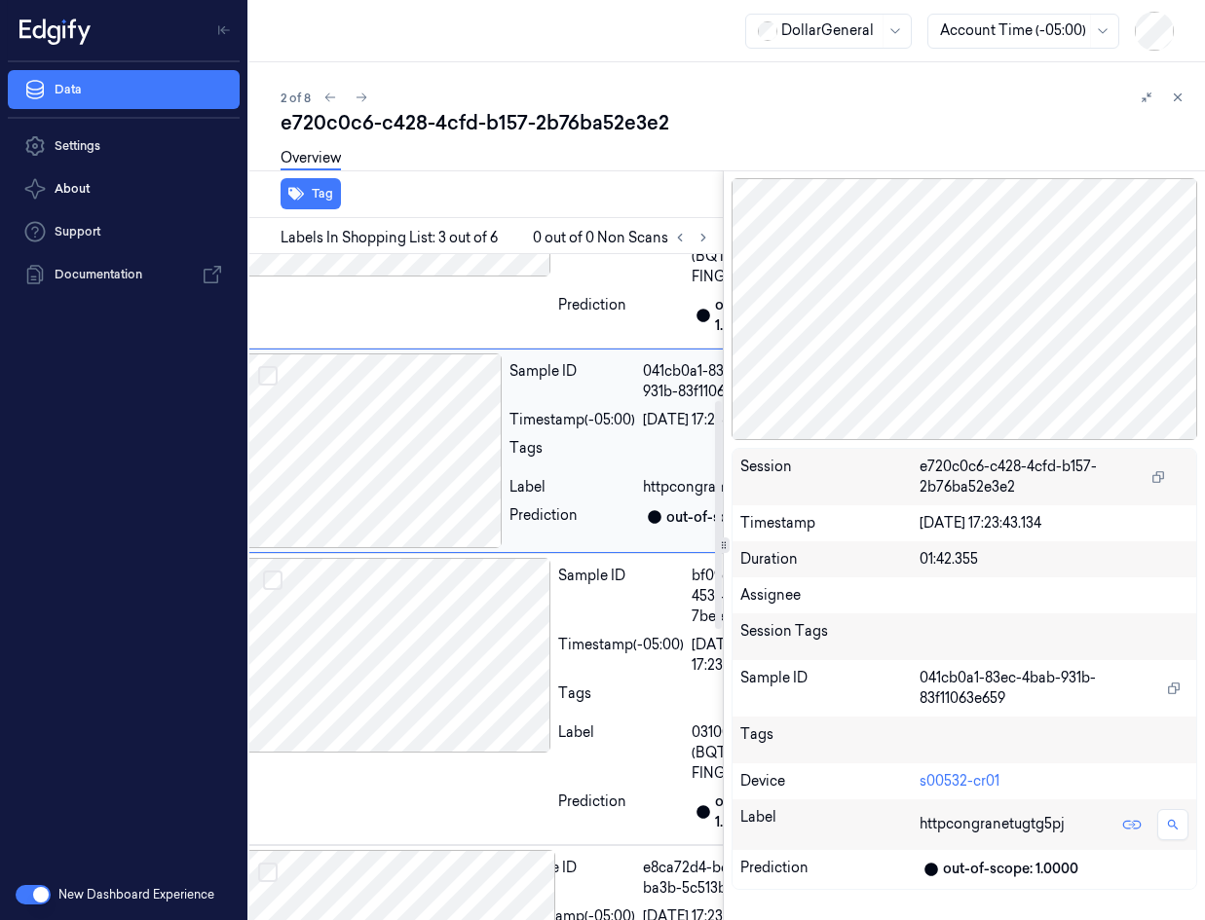
click at [347, 548] on div at bounding box center [372, 451] width 260 height 195
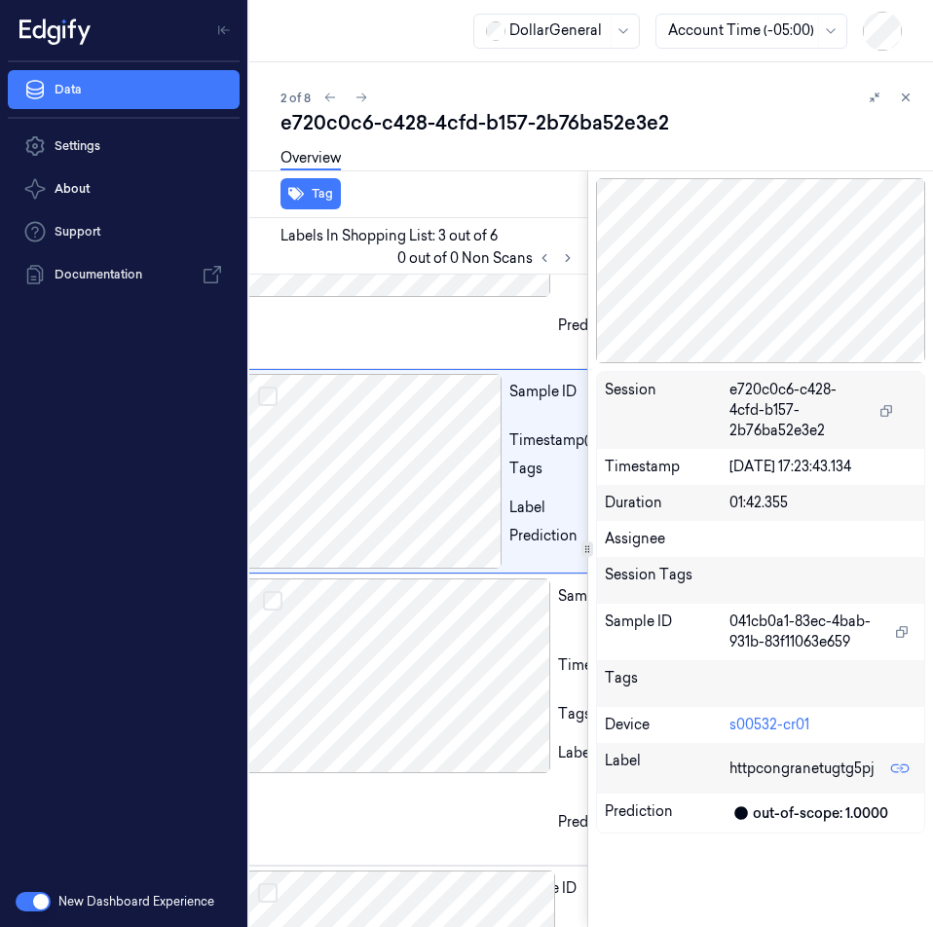
click at [760, 768] on span "httpcongranetugtg5pj" at bounding box center [802, 769] width 145 height 20
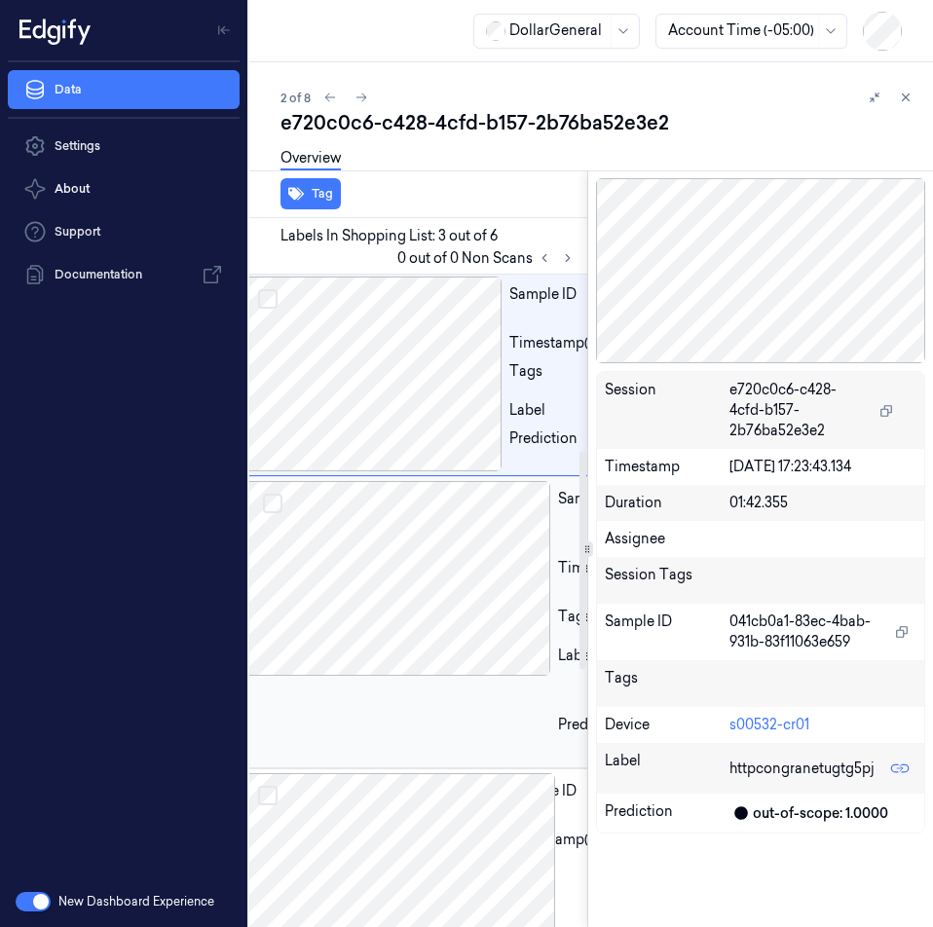
click at [429, 676] on div at bounding box center [396, 578] width 309 height 195
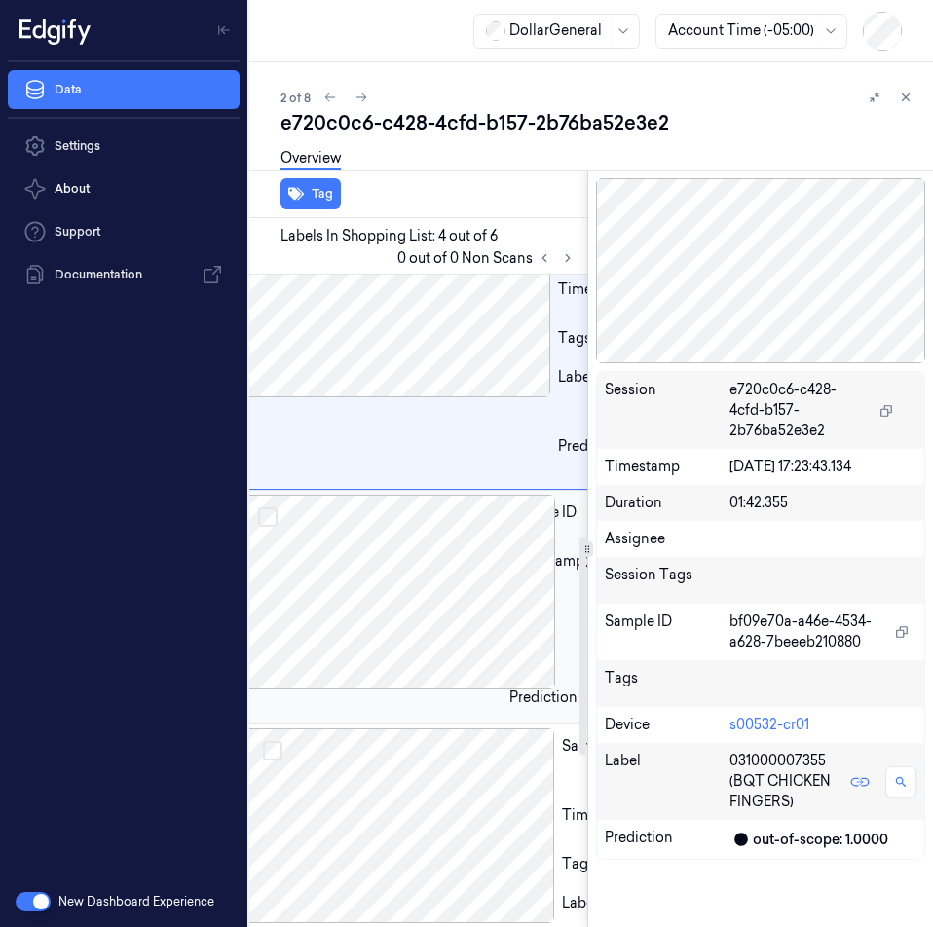
scroll to position [706, 31]
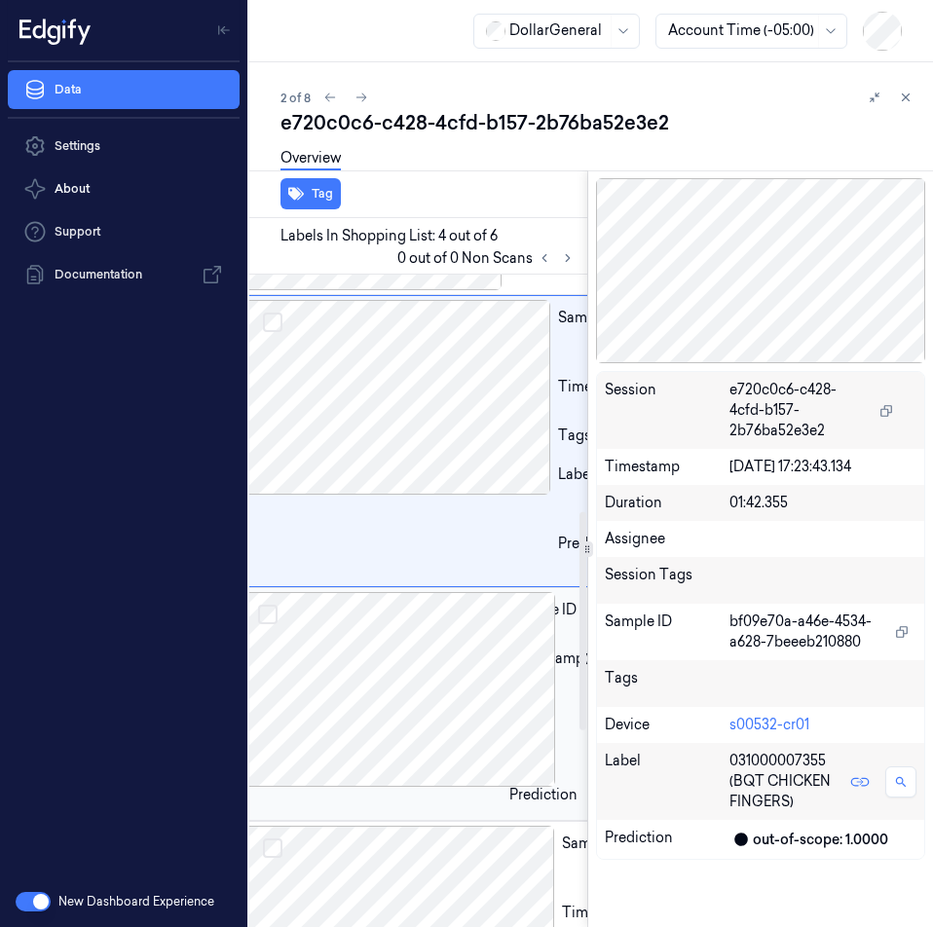
click at [395, 495] on div at bounding box center [396, 397] width 309 height 195
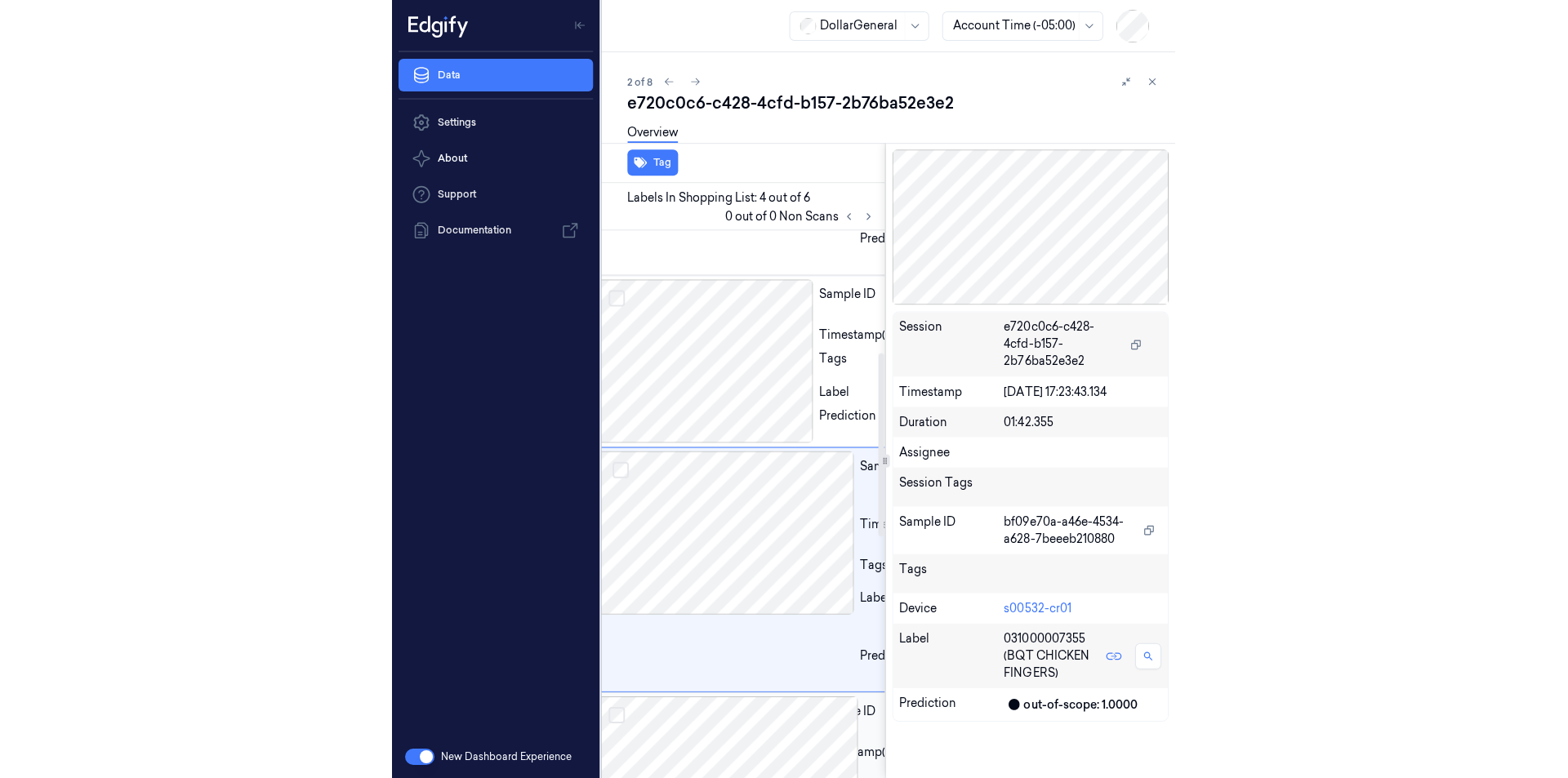
scroll to position [364, 26]
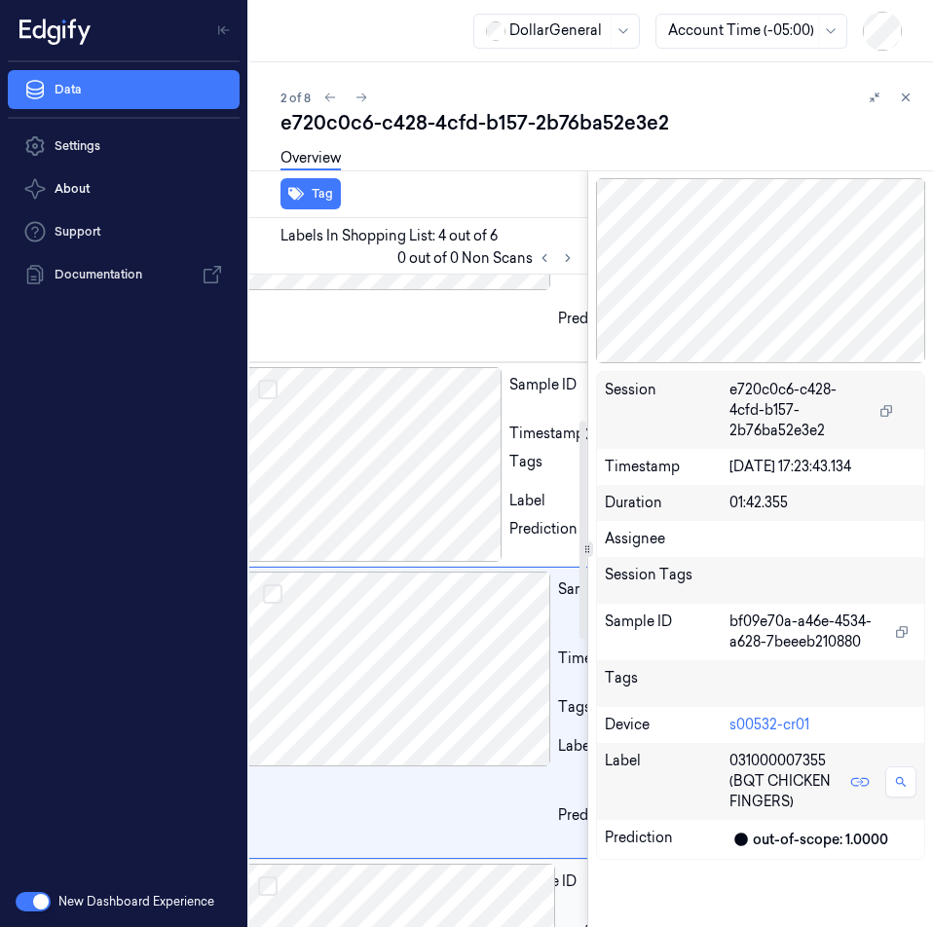
click at [395, 562] on div at bounding box center [372, 464] width 260 height 195
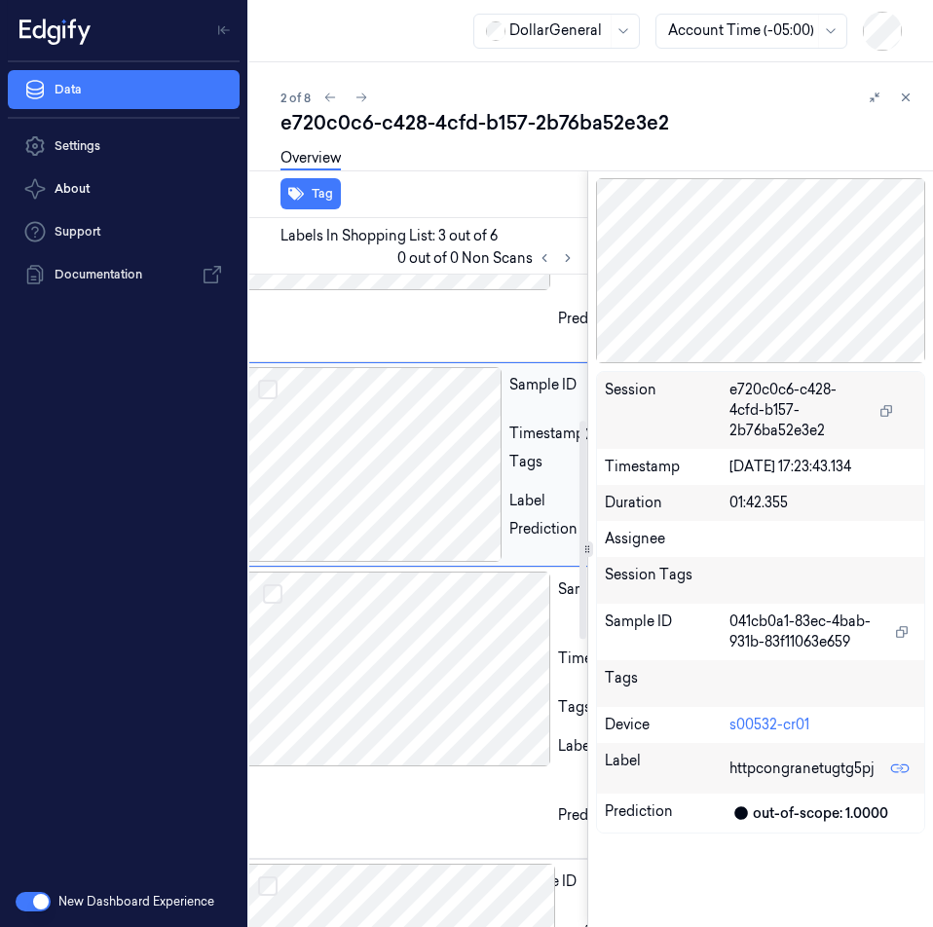
click at [351, 562] on div at bounding box center [372, 464] width 260 height 195
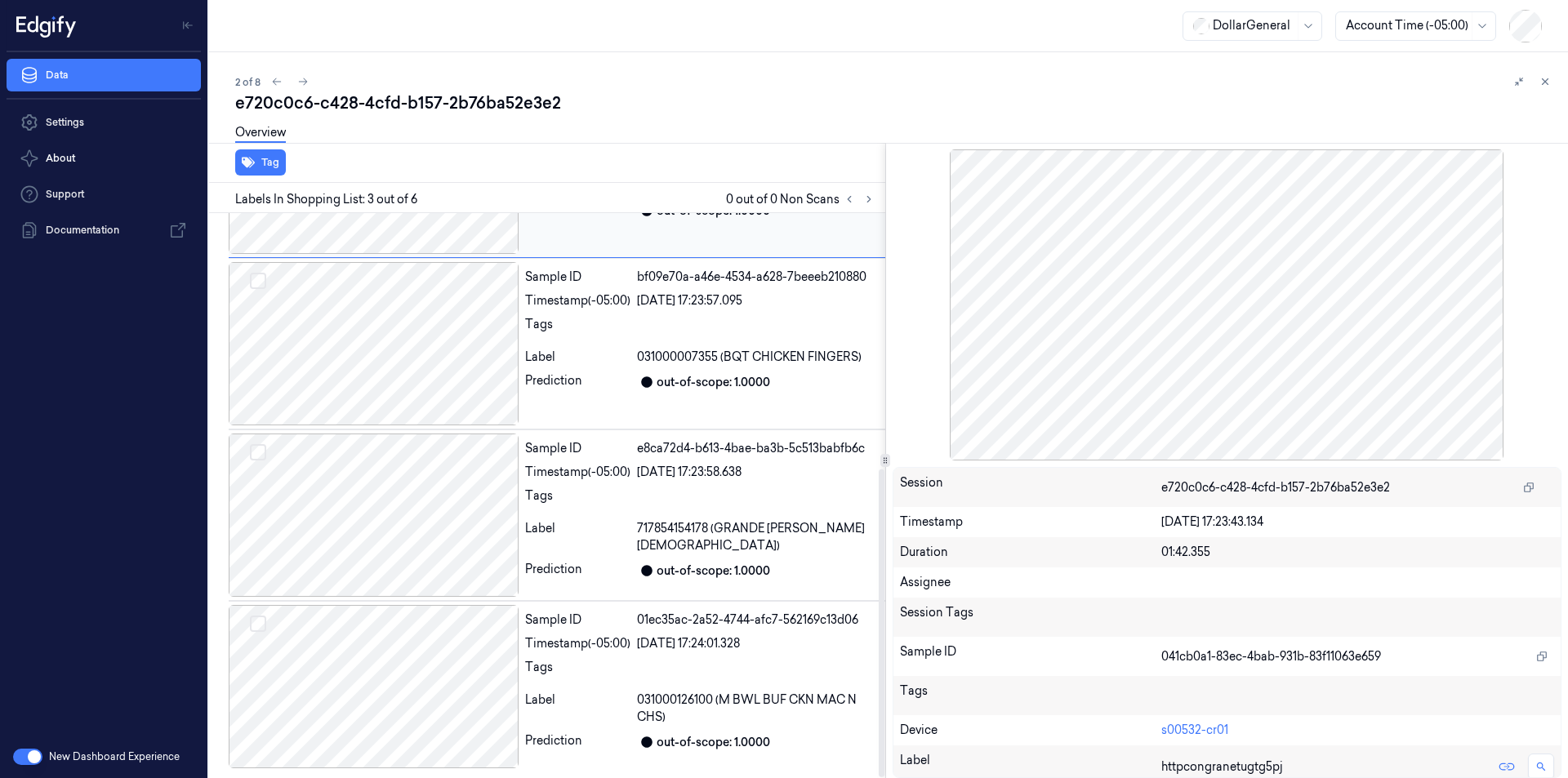
scroll to position [60, 0]
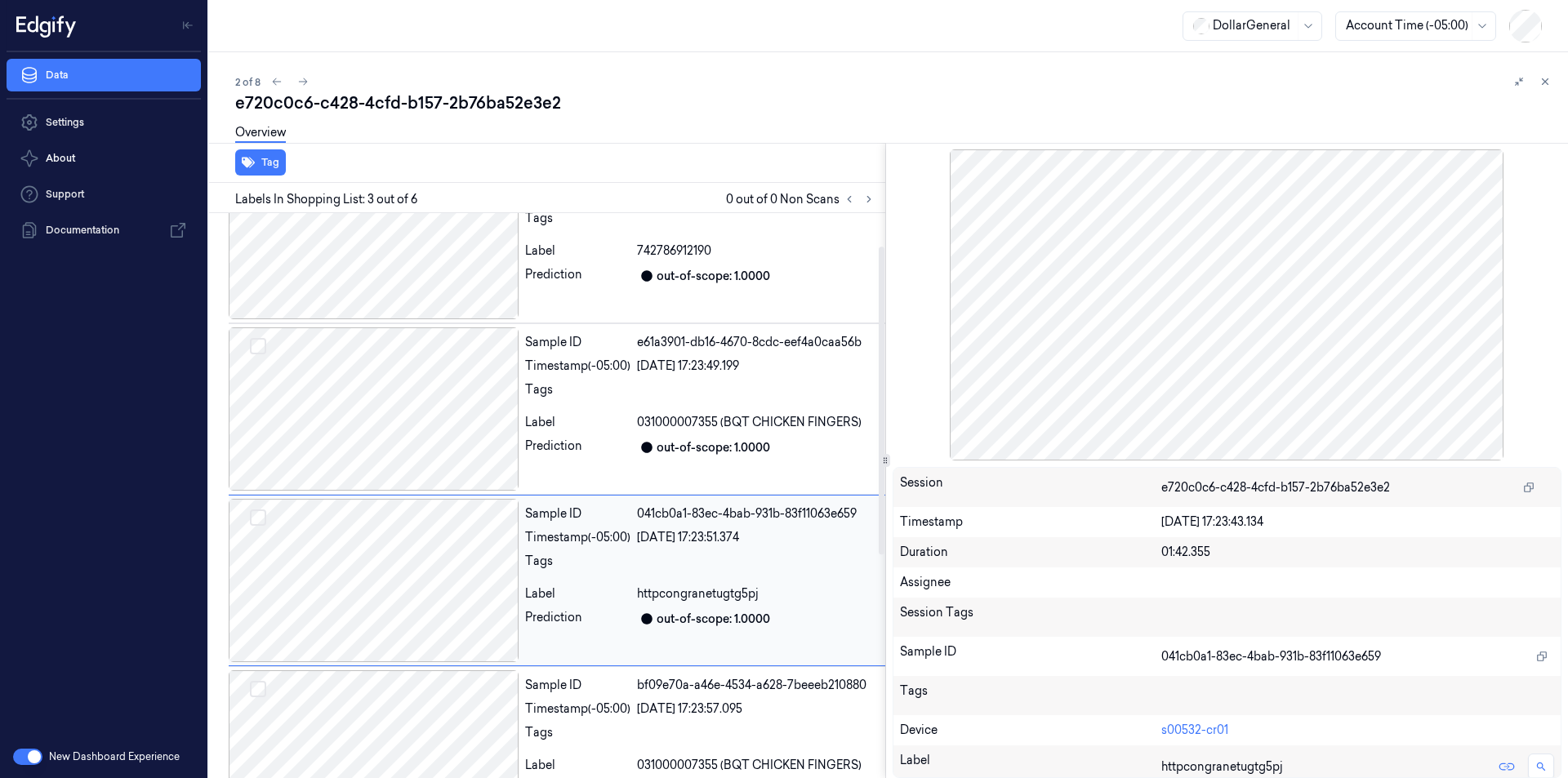
click at [407, 607] on div at bounding box center [374, 580] width 290 height 163
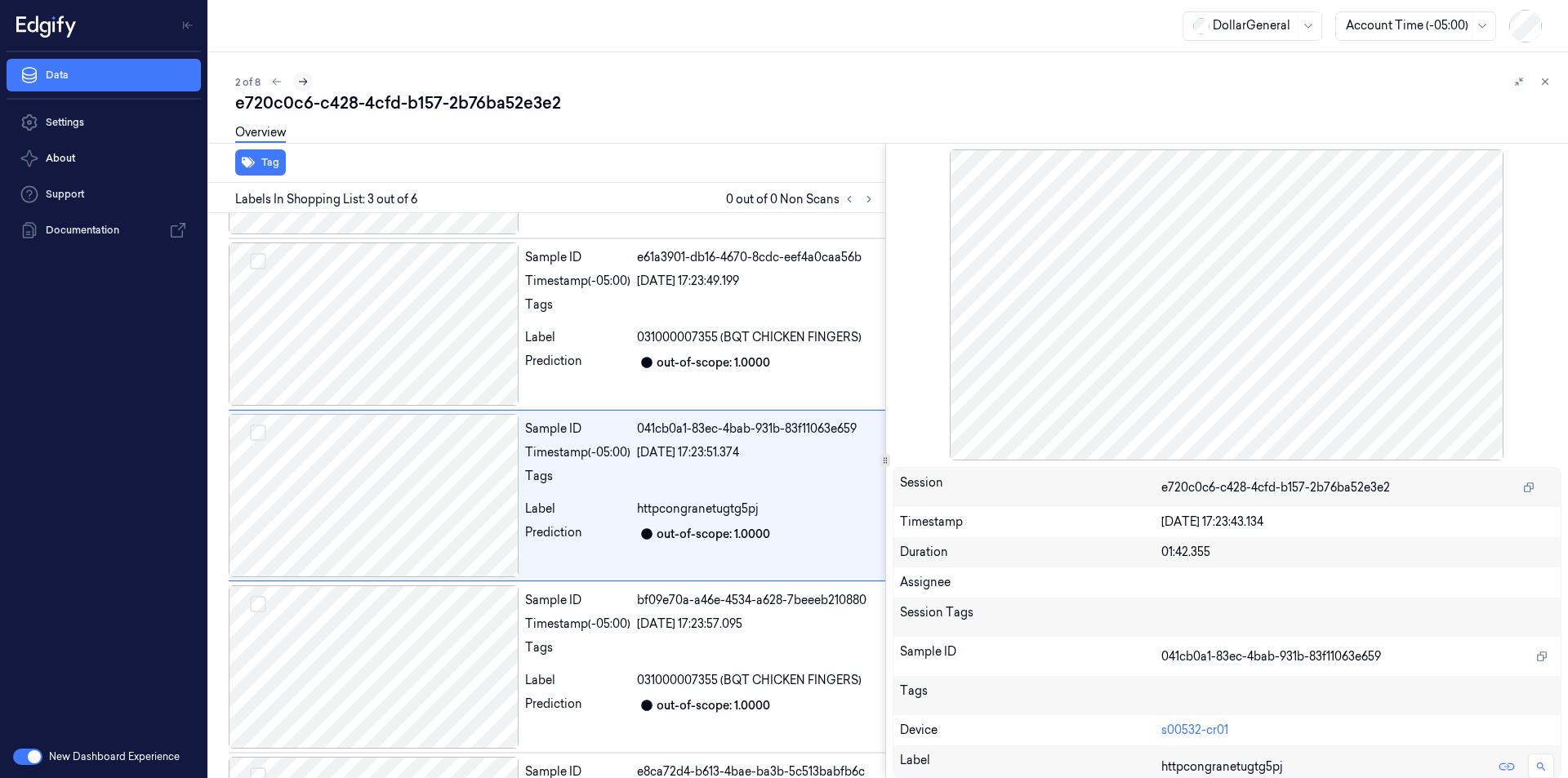
click at [303, 80] on icon at bounding box center [304, 82] width 12 height 12
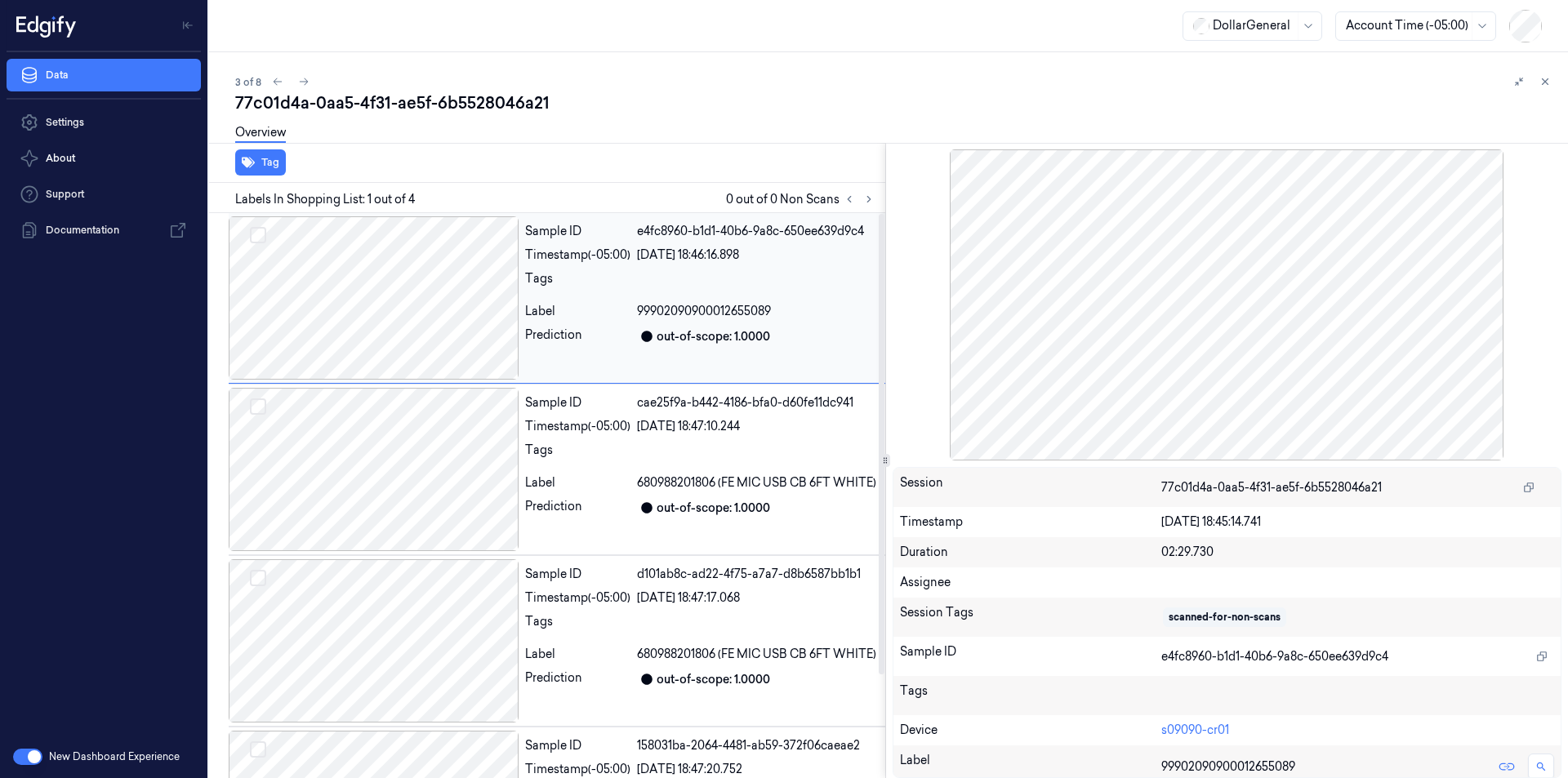
click at [379, 296] on div at bounding box center [374, 298] width 290 height 163
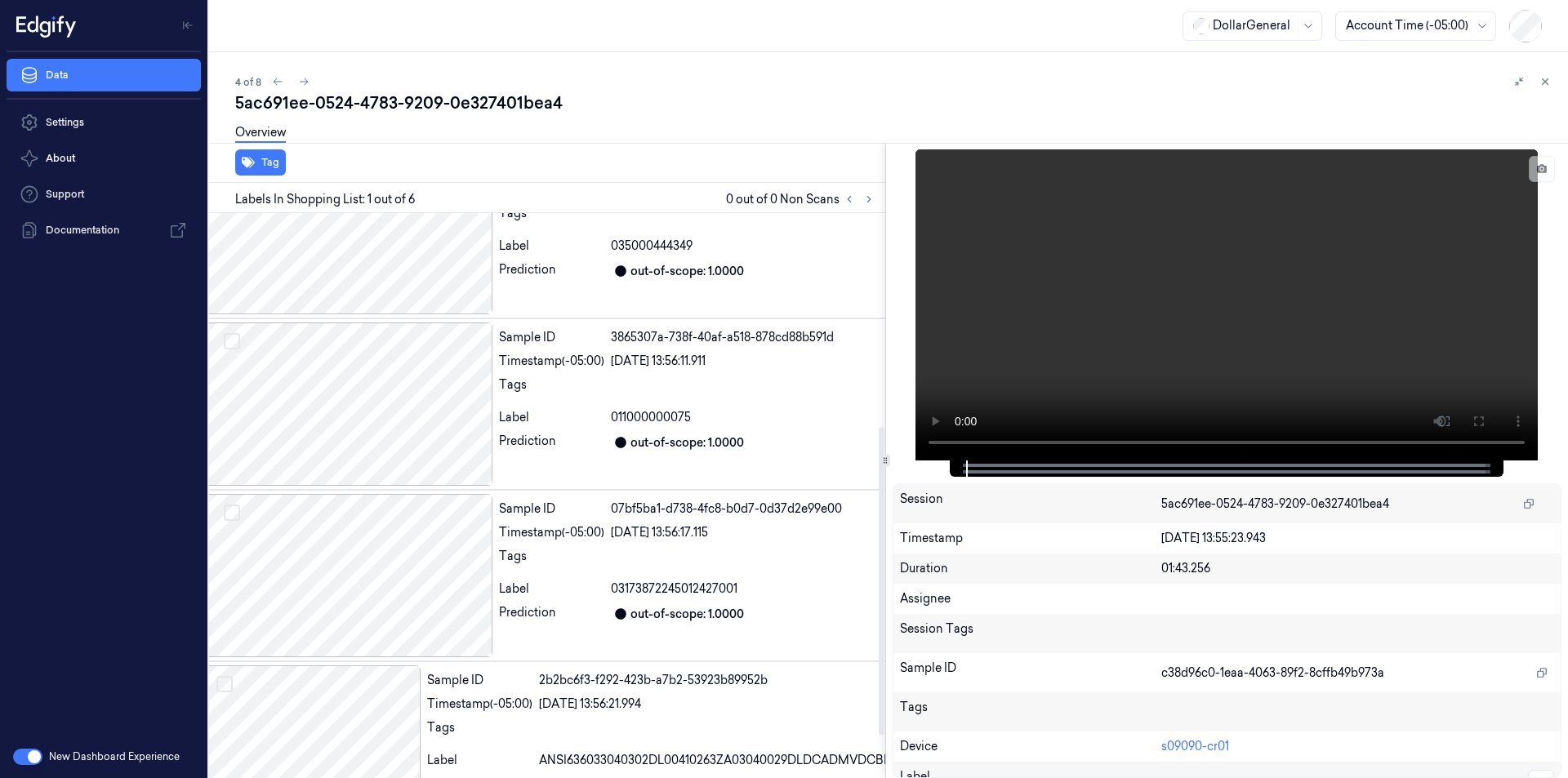
scroll to position [469, 26]
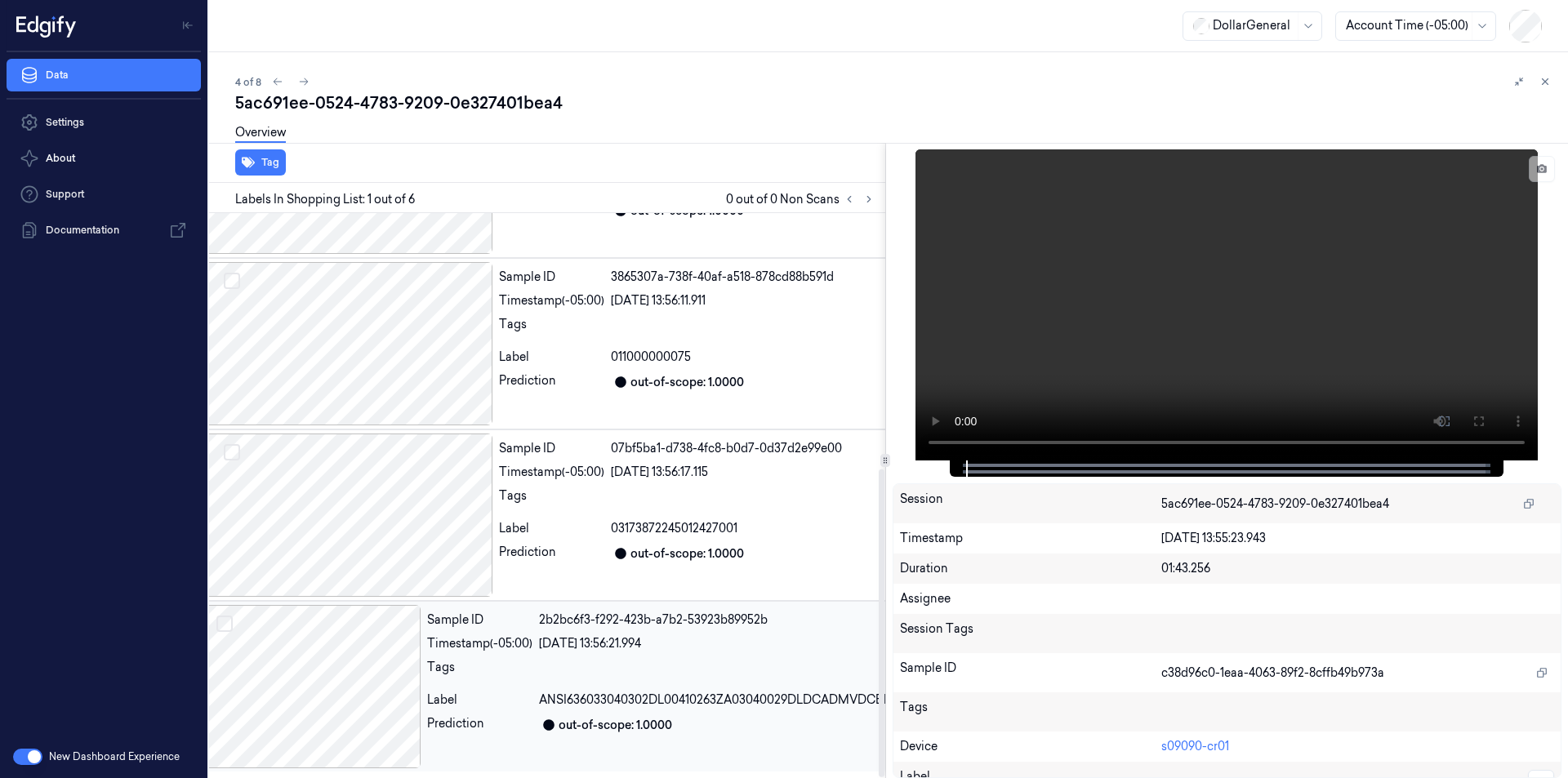
click at [335, 655] on div at bounding box center [312, 687] width 218 height 163
click at [364, 515] on div at bounding box center [348, 515] width 290 height 163
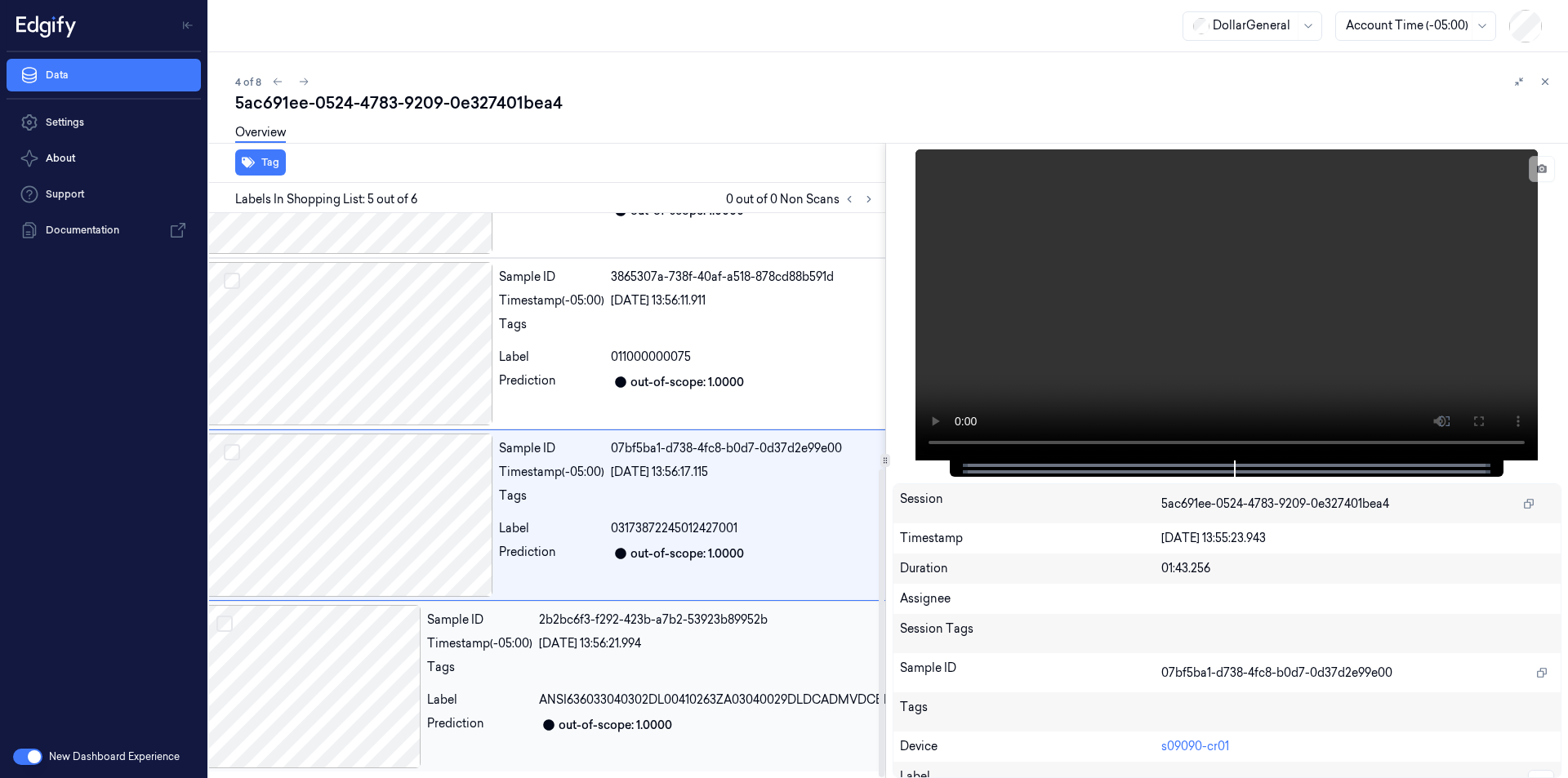
click at [335, 667] on div at bounding box center [312, 687] width 218 height 163
click at [382, 486] on div at bounding box center [348, 515] width 290 height 163
click at [364, 332] on div at bounding box center [348, 344] width 290 height 163
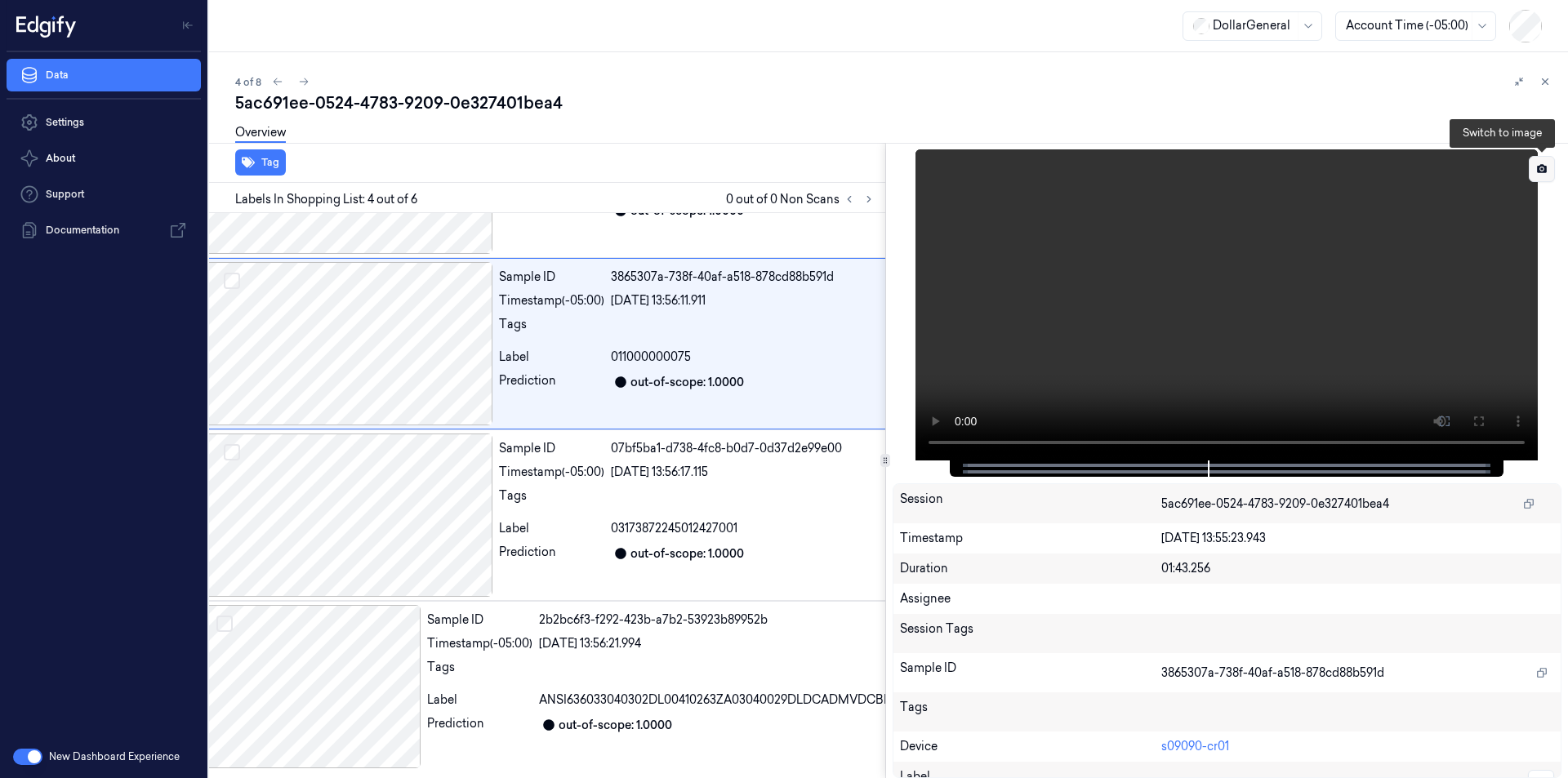
click at [1543, 170] on icon at bounding box center [1542, 169] width 3 height 3
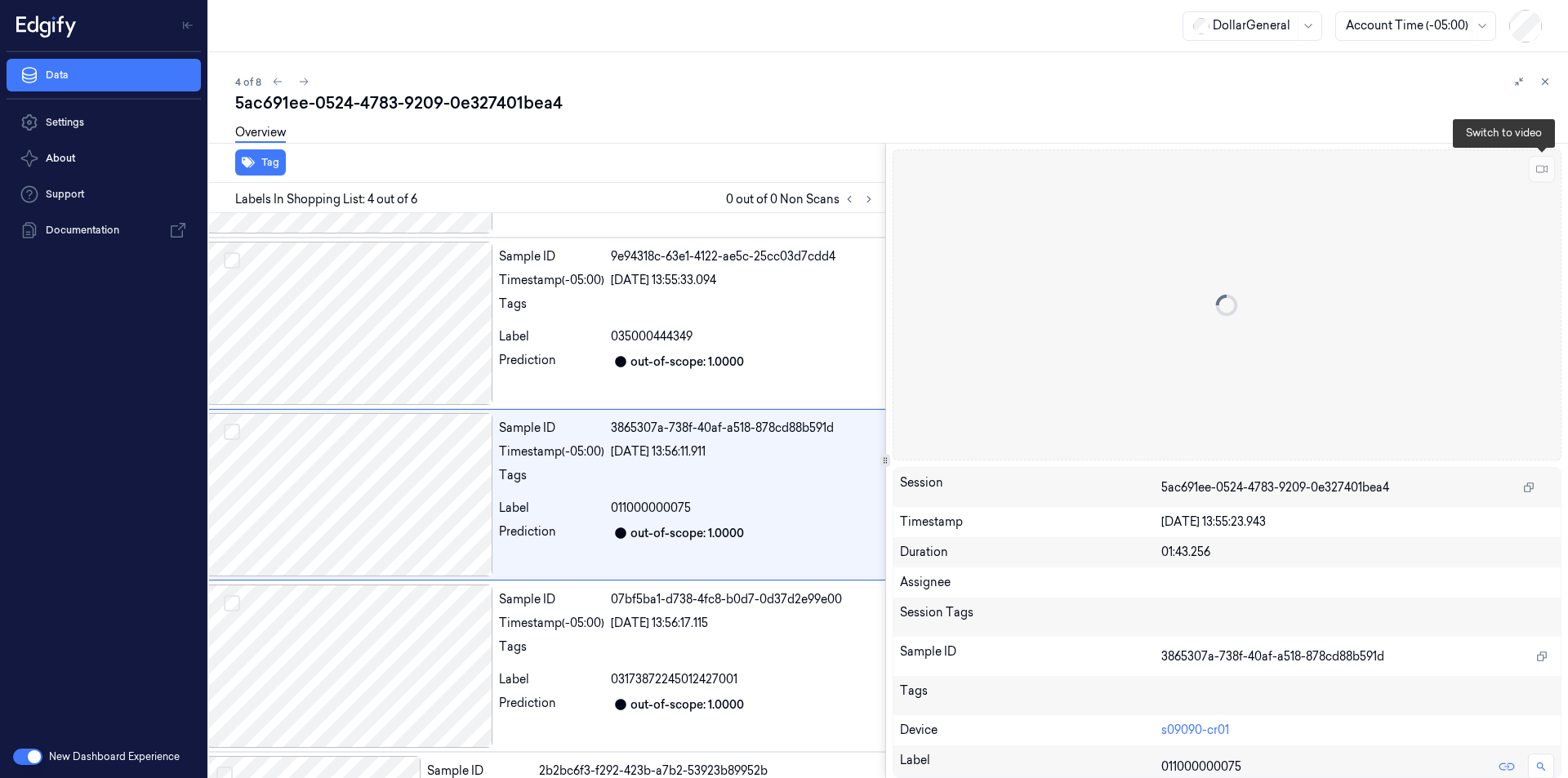
scroll to position [317, 26]
click at [1543, 170] on icon at bounding box center [1542, 169] width 12 height 12
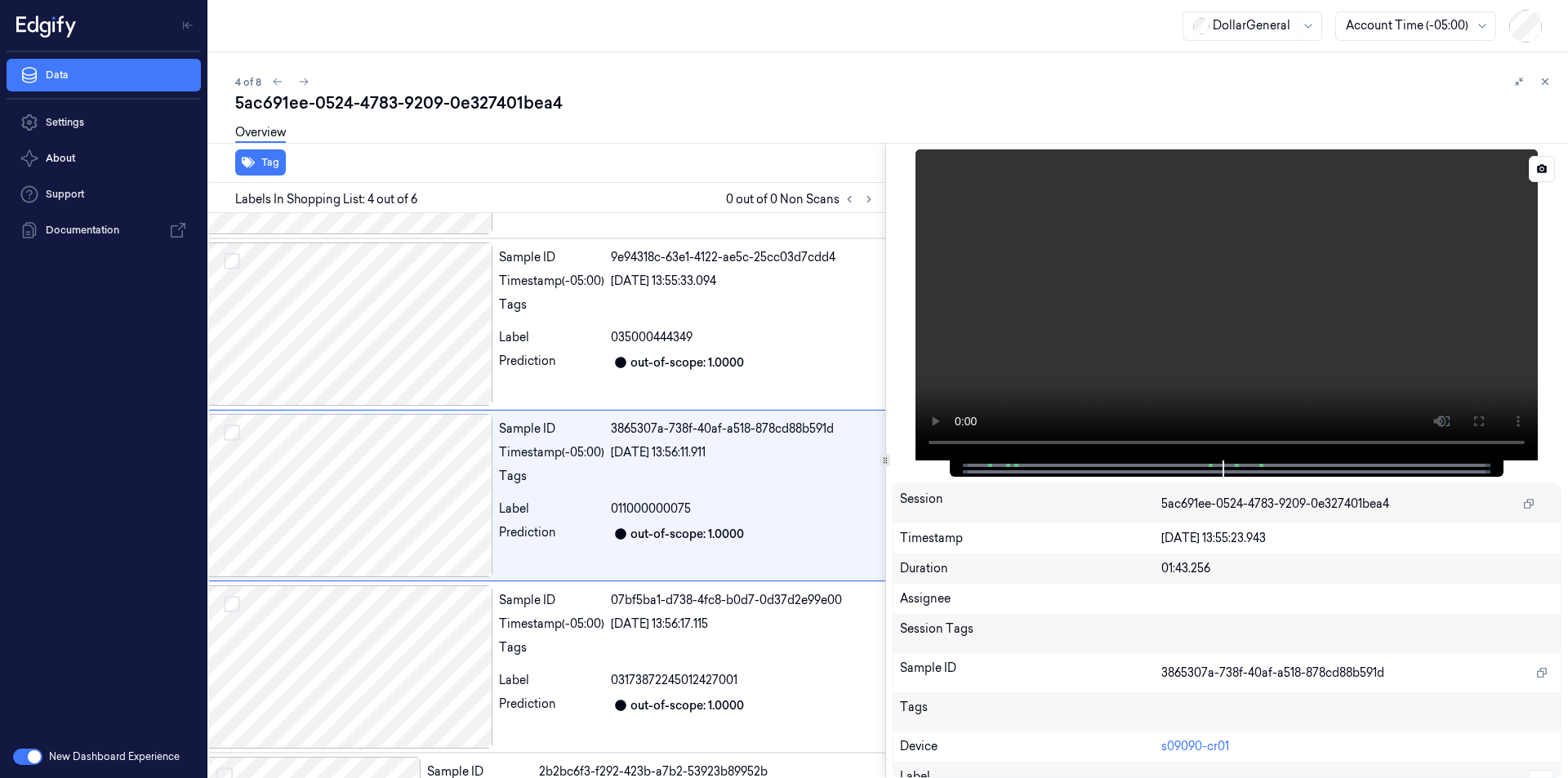
click at [1257, 465] on div at bounding box center [1225, 468] width 519 height 16
click at [1159, 328] on video at bounding box center [1227, 304] width 622 height 311
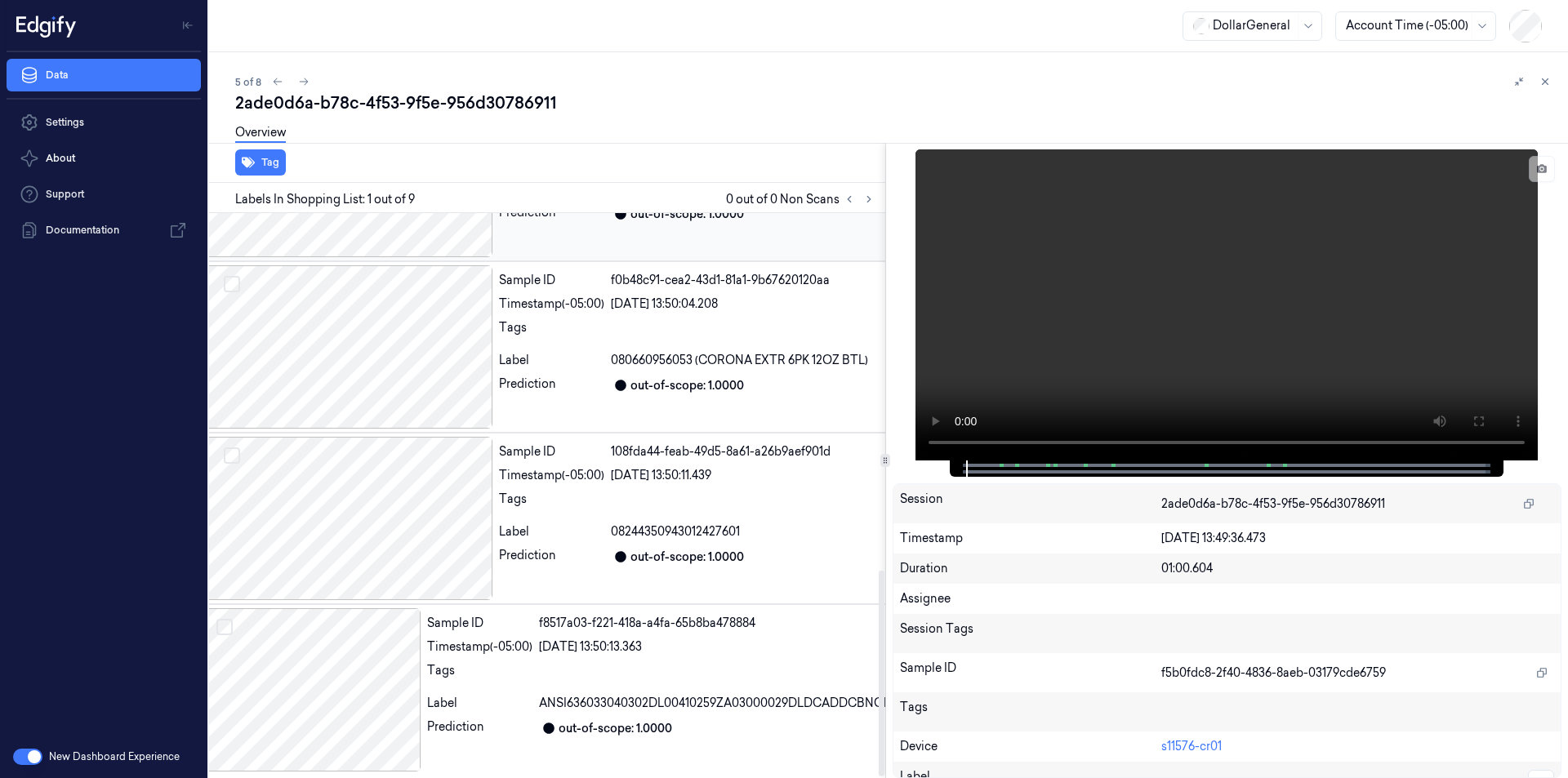
scroll to position [983, 26]
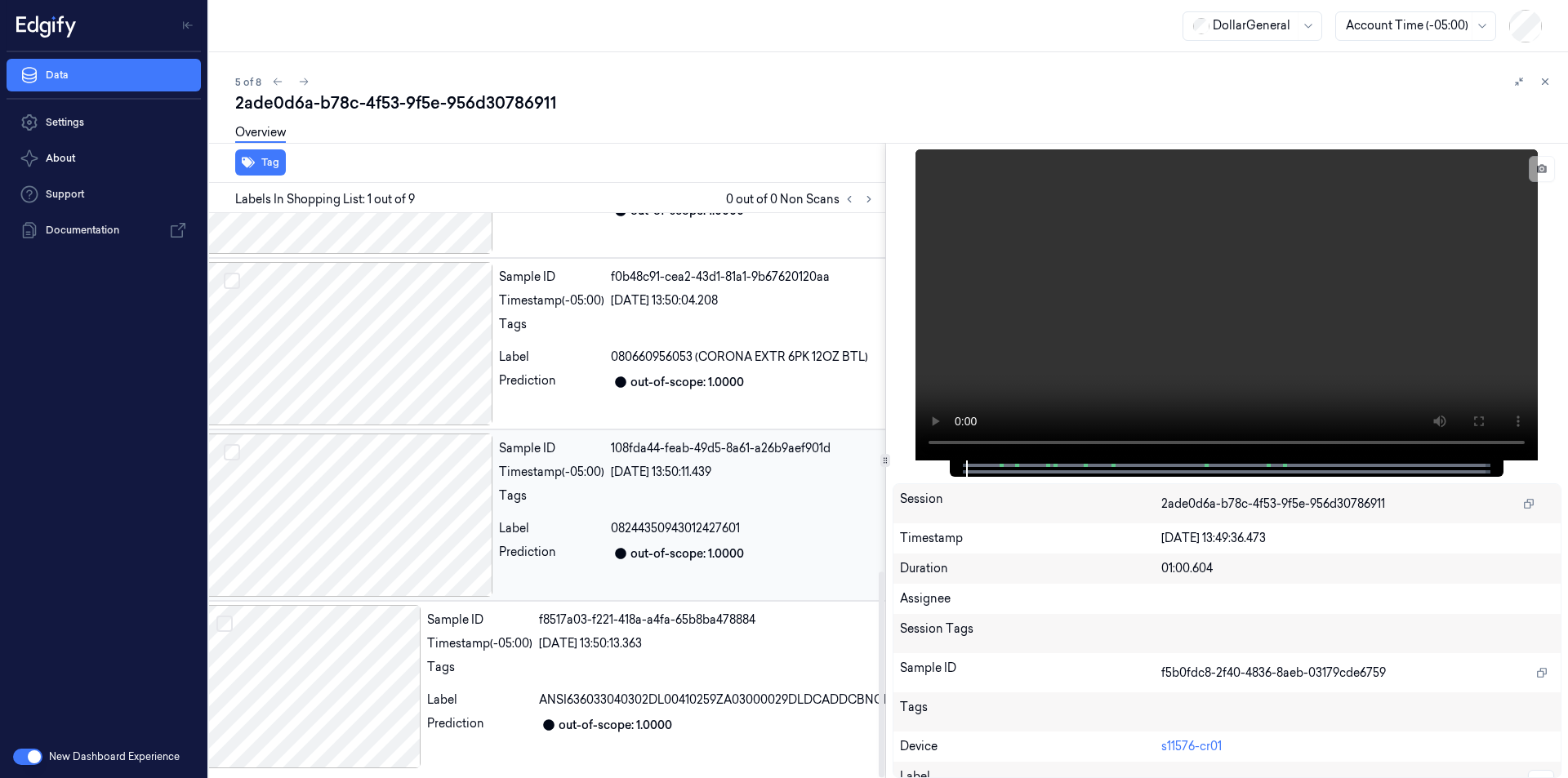
click at [345, 525] on div at bounding box center [348, 515] width 290 height 163
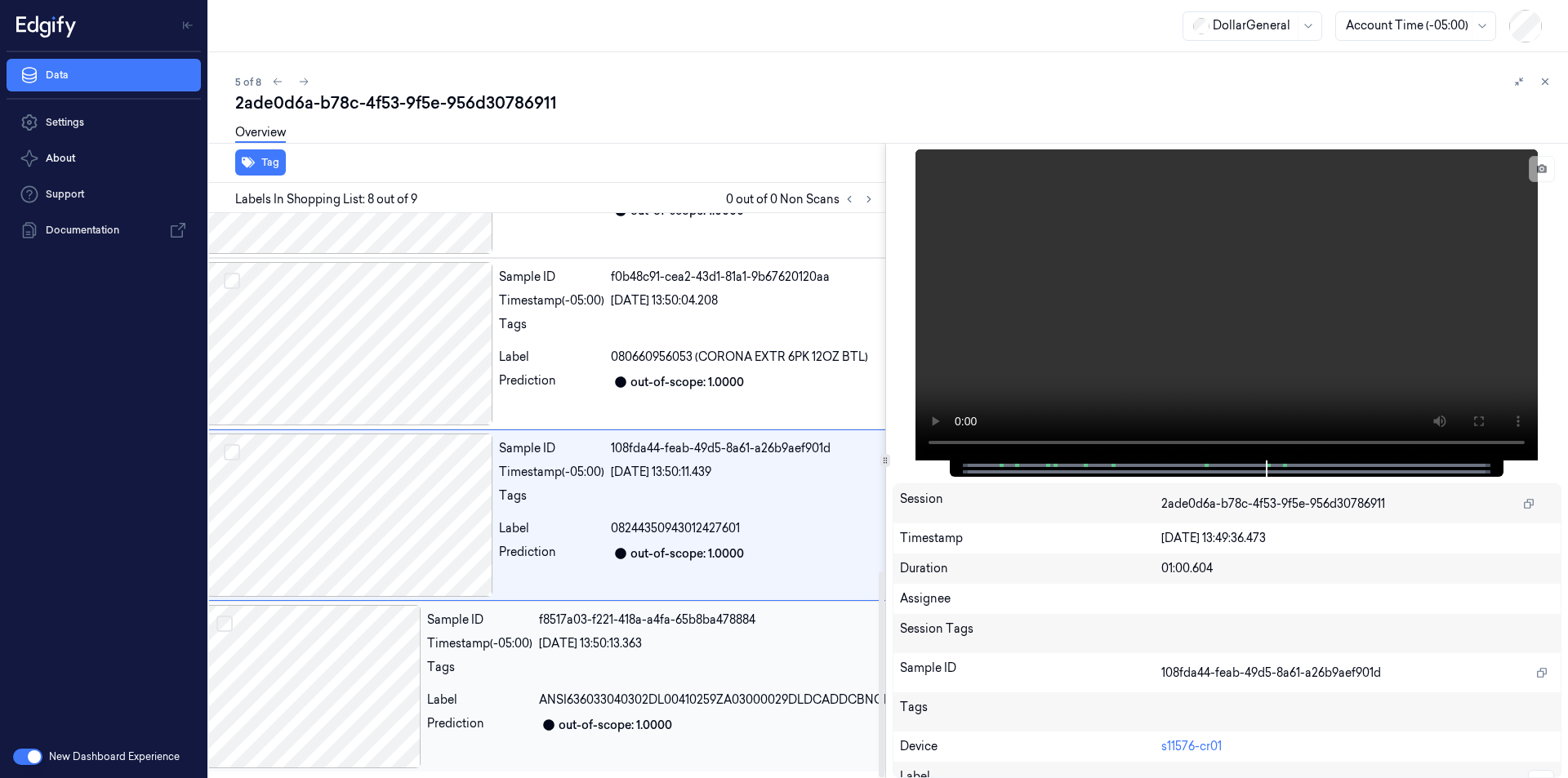
click at [324, 676] on div at bounding box center [312, 687] width 218 height 163
click at [344, 531] on div at bounding box center [348, 515] width 290 height 163
click at [1216, 345] on video at bounding box center [1227, 304] width 622 height 311
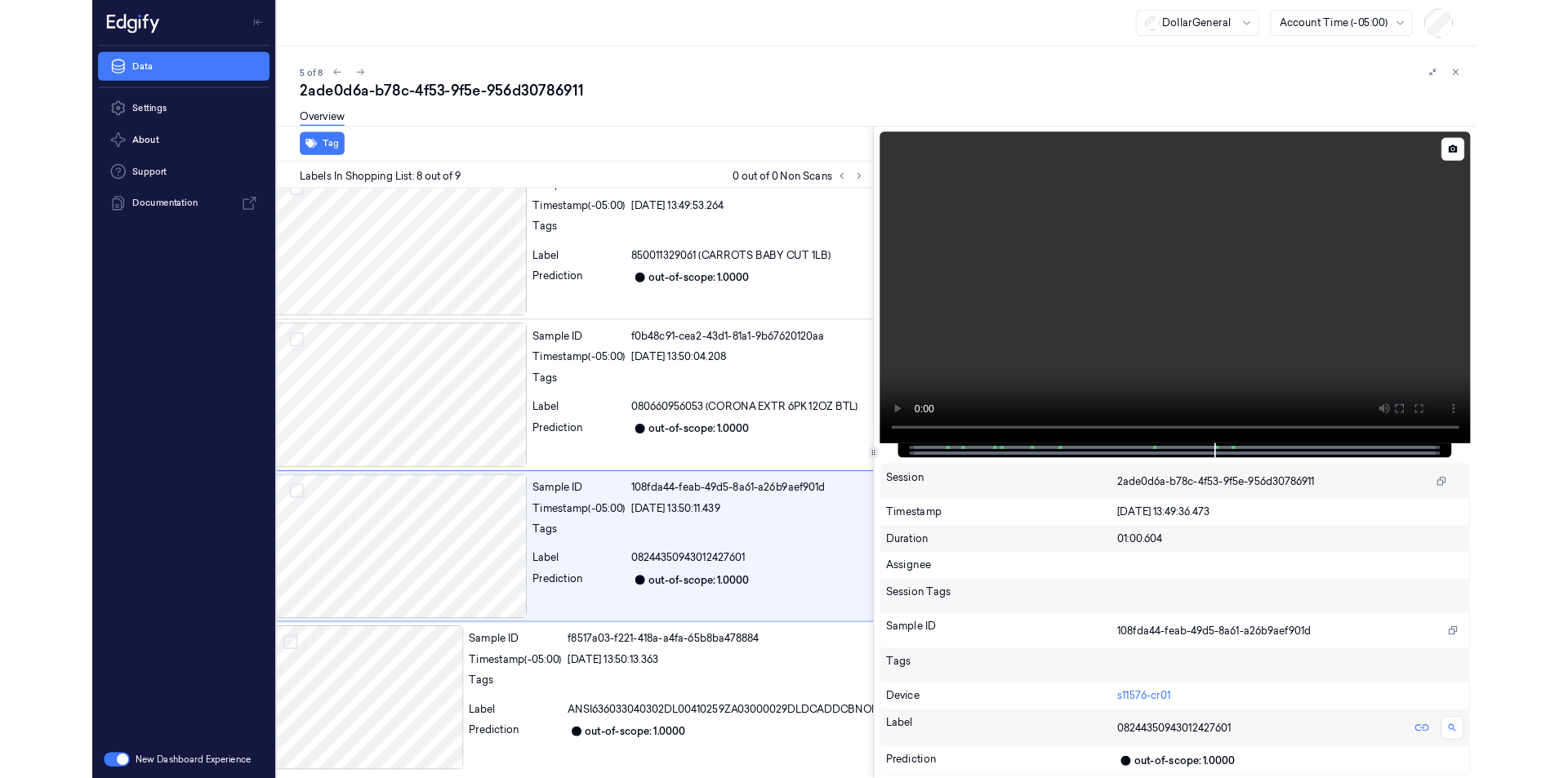
scroll to position [879, 26]
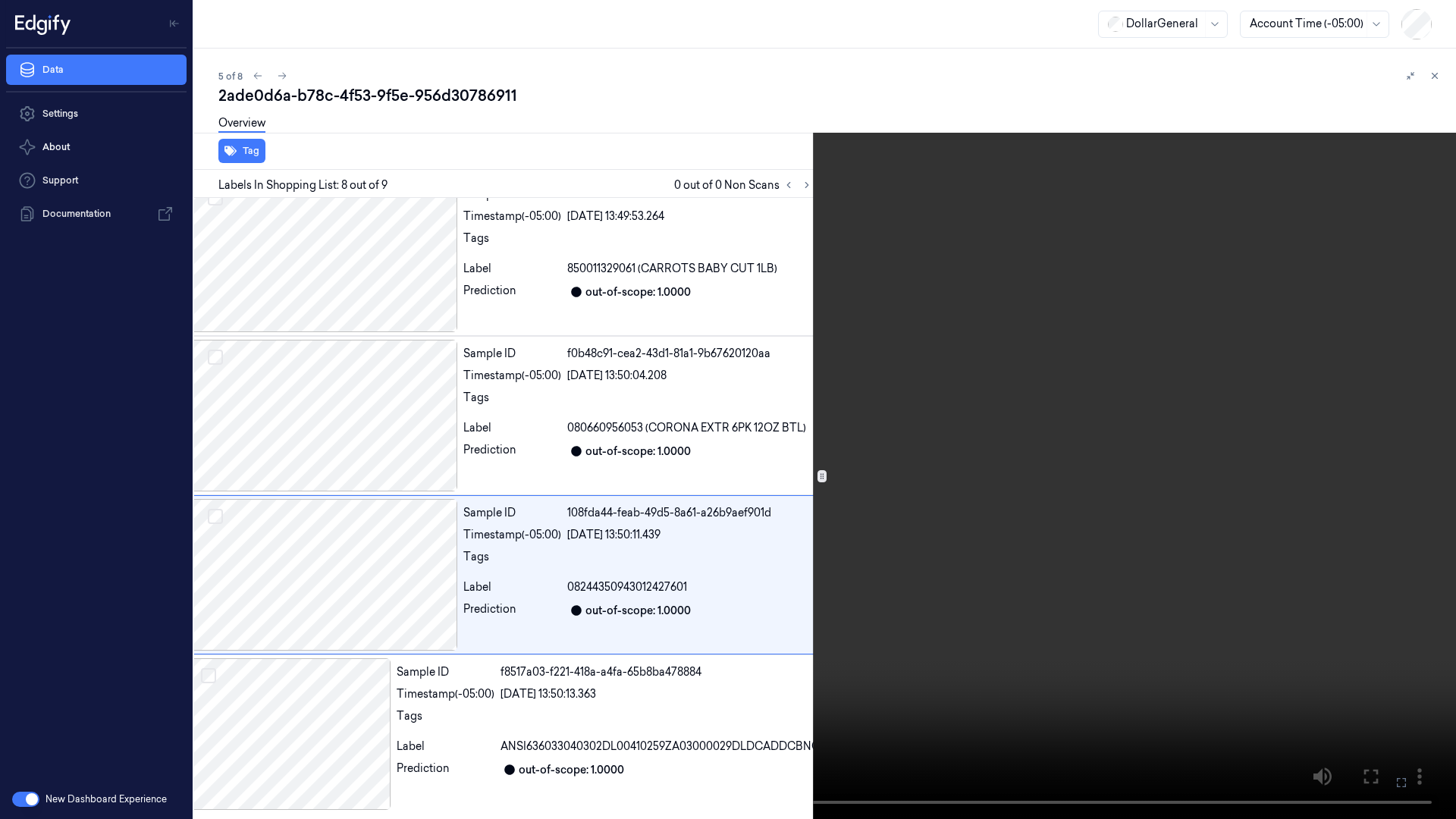
click at [794, 613] on video at bounding box center [728, 410] width 1456 height 819
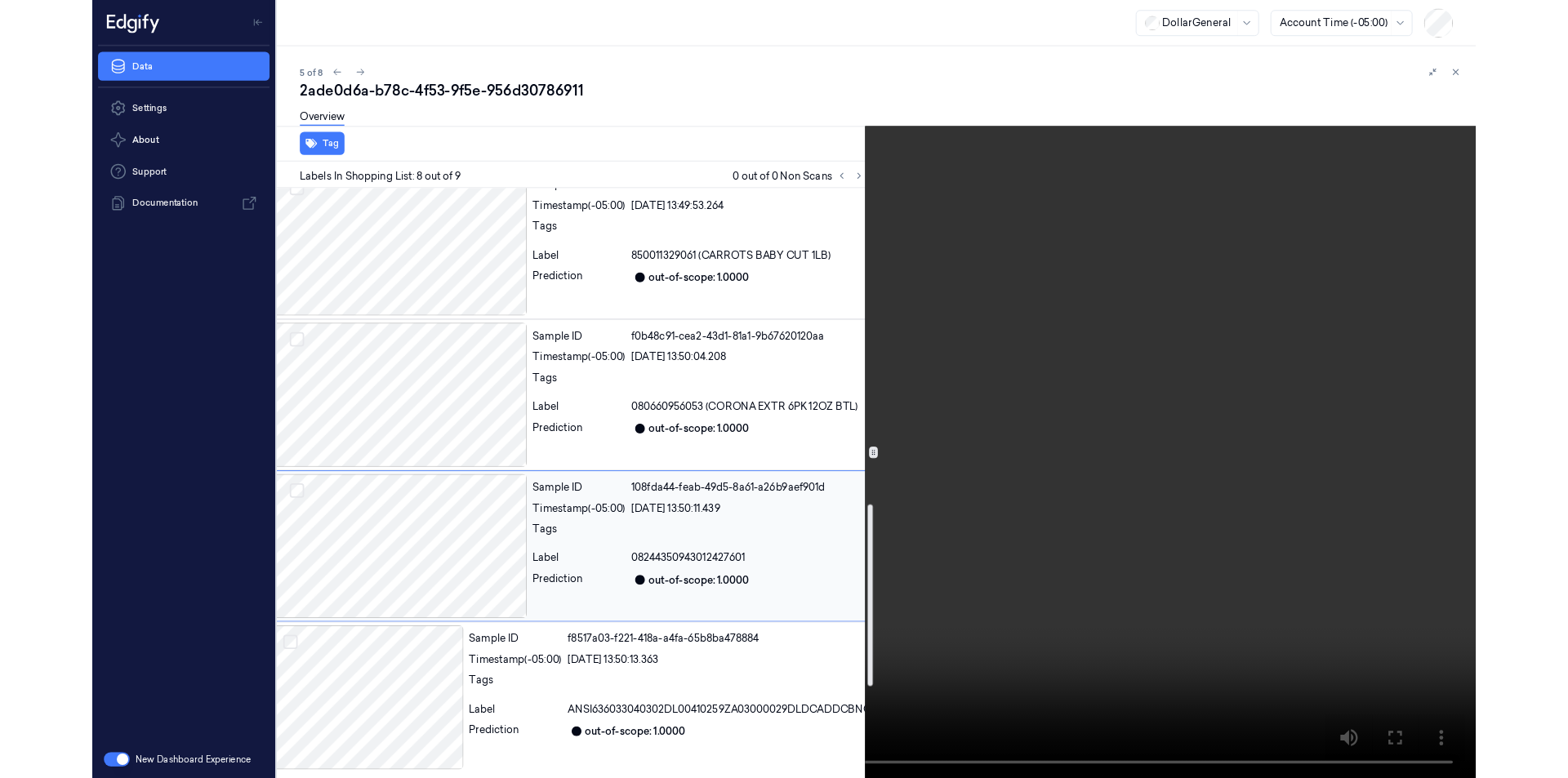
scroll to position [983, 26]
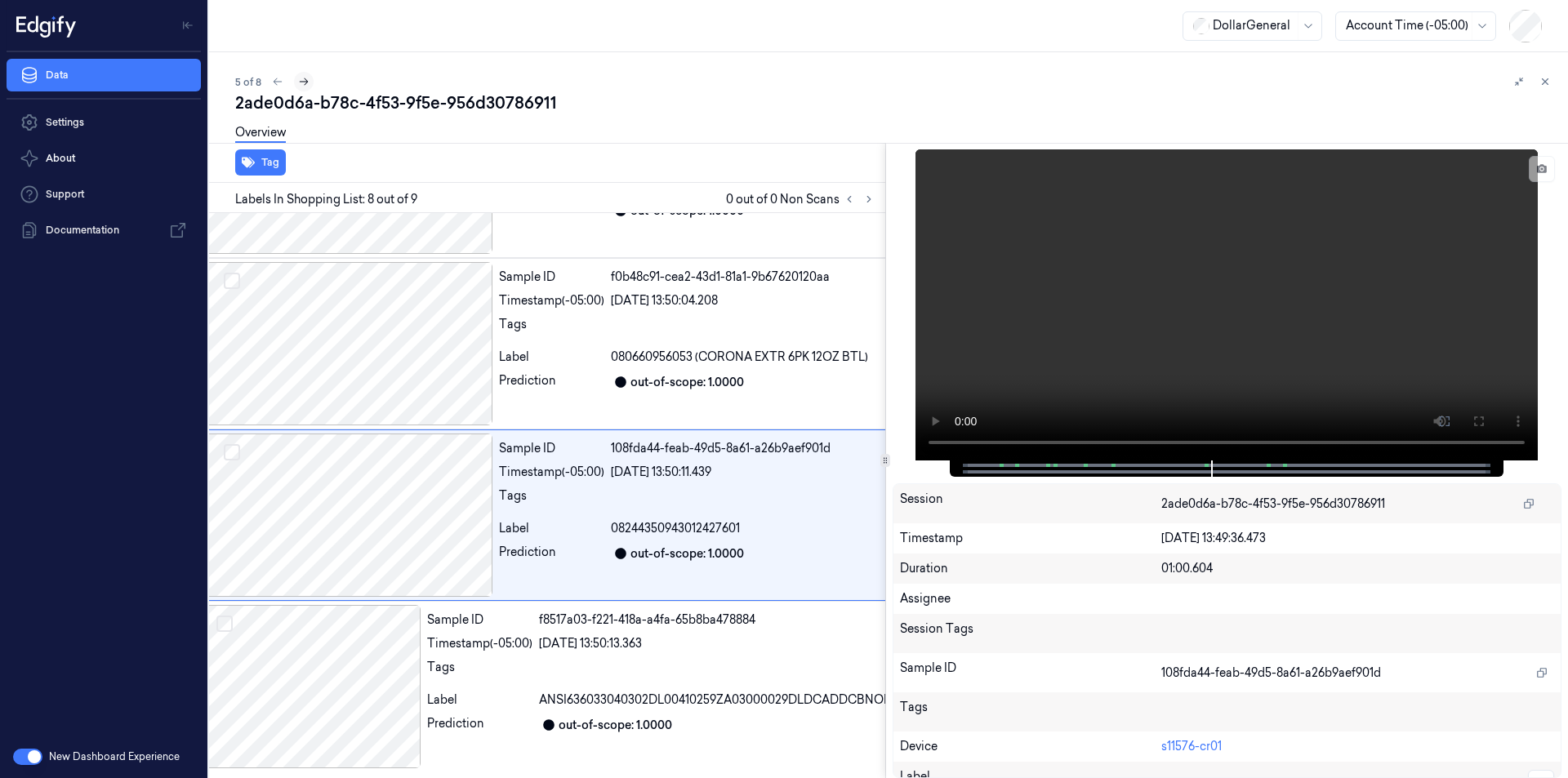
click at [299, 79] on icon at bounding box center [304, 82] width 12 height 12
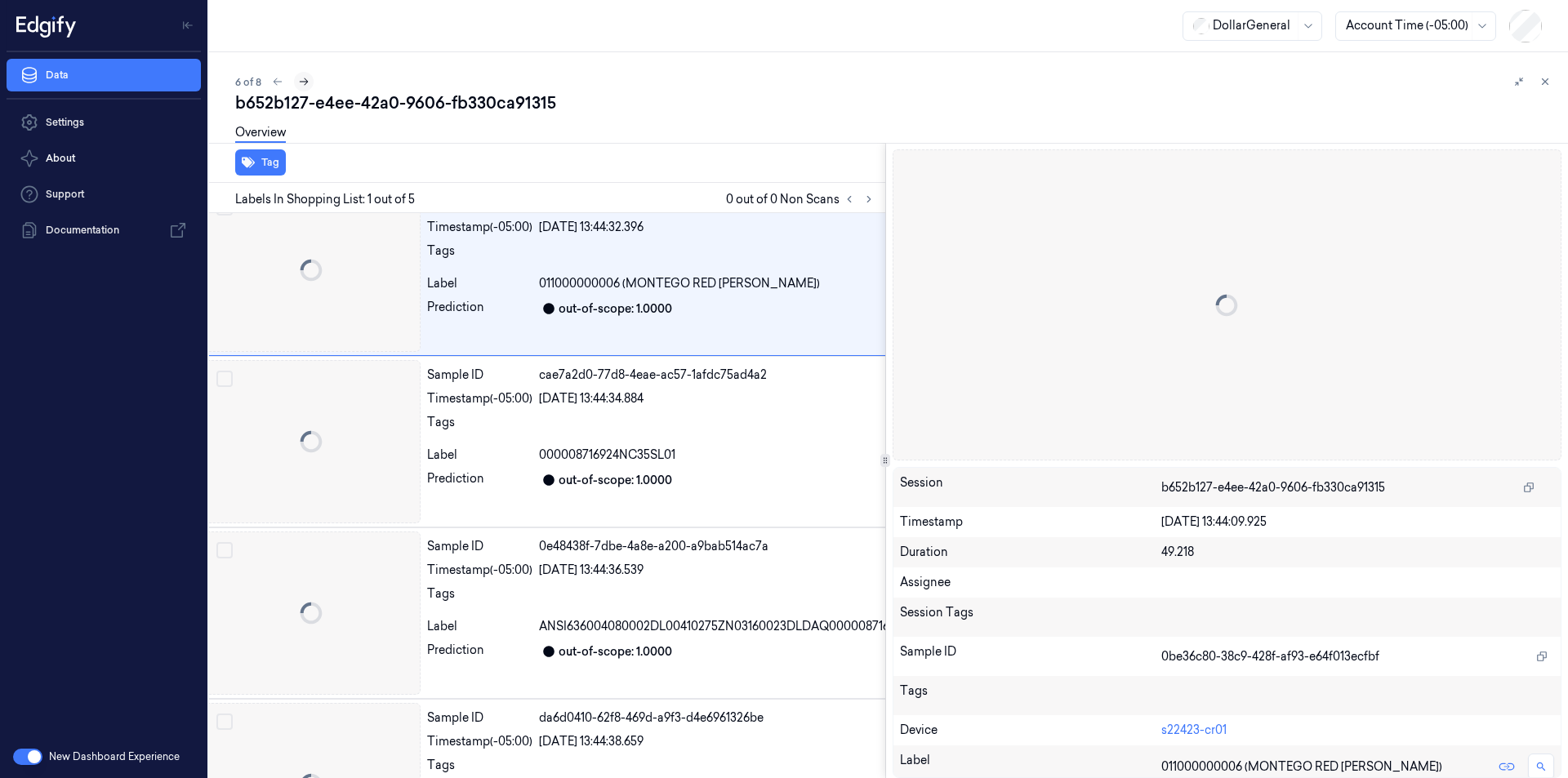
scroll to position [0, 26]
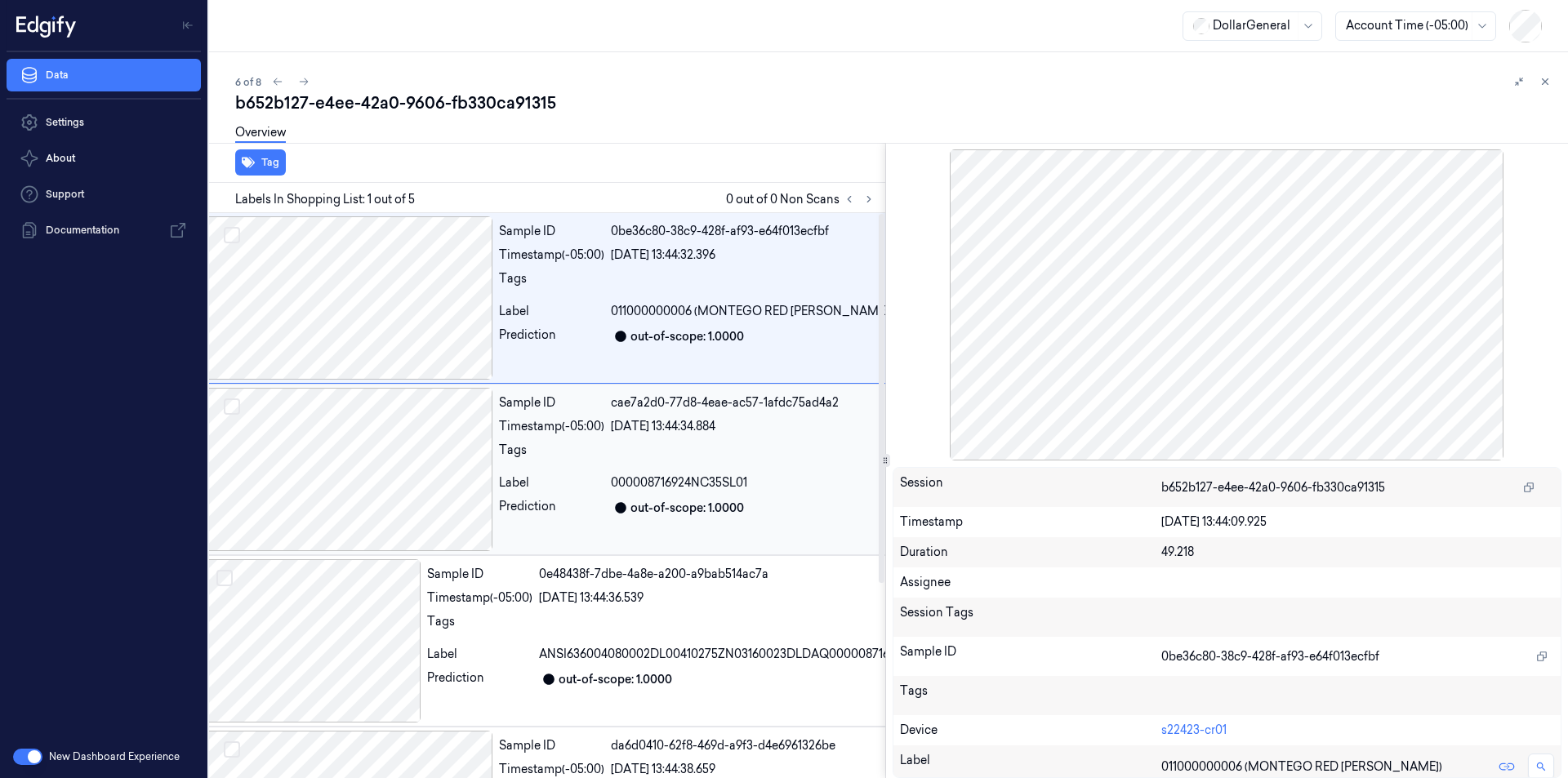
click at [409, 479] on div at bounding box center [348, 469] width 290 height 163
click at [364, 320] on div at bounding box center [348, 298] width 290 height 163
click at [362, 485] on div at bounding box center [348, 469] width 290 height 163
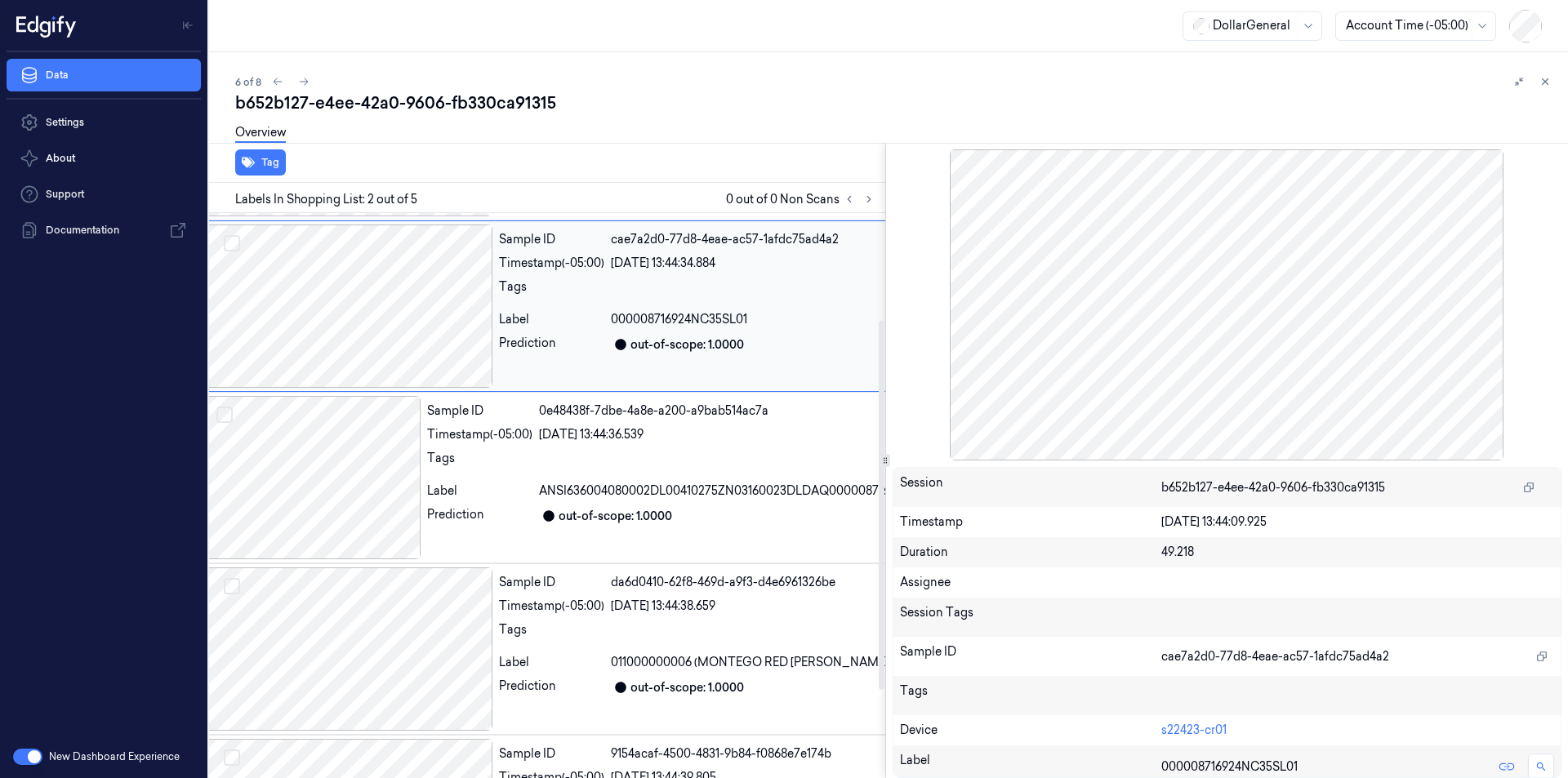
click at [362, 485] on div at bounding box center [312, 477] width 218 height 163
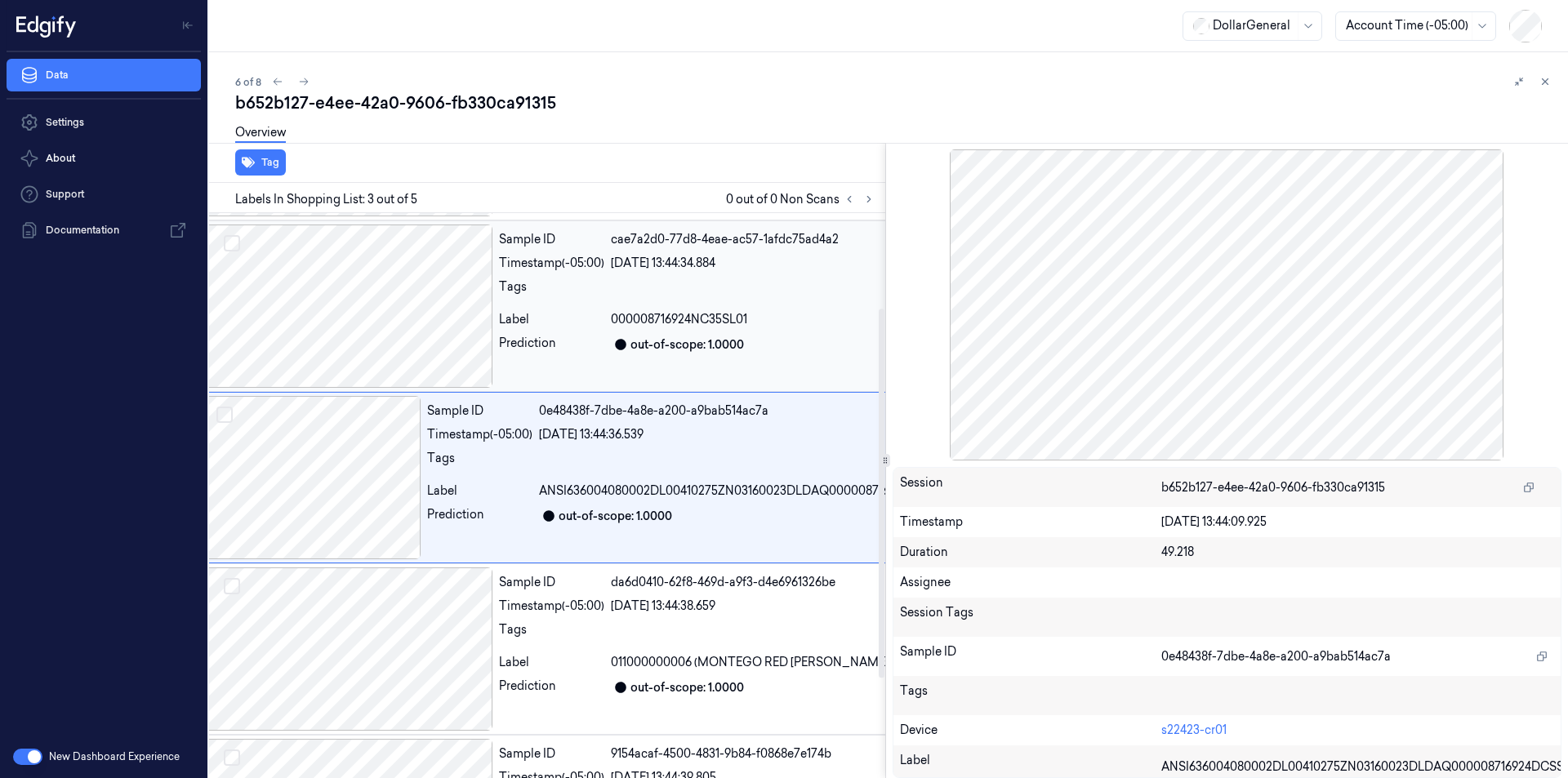
scroll to position [145, 26]
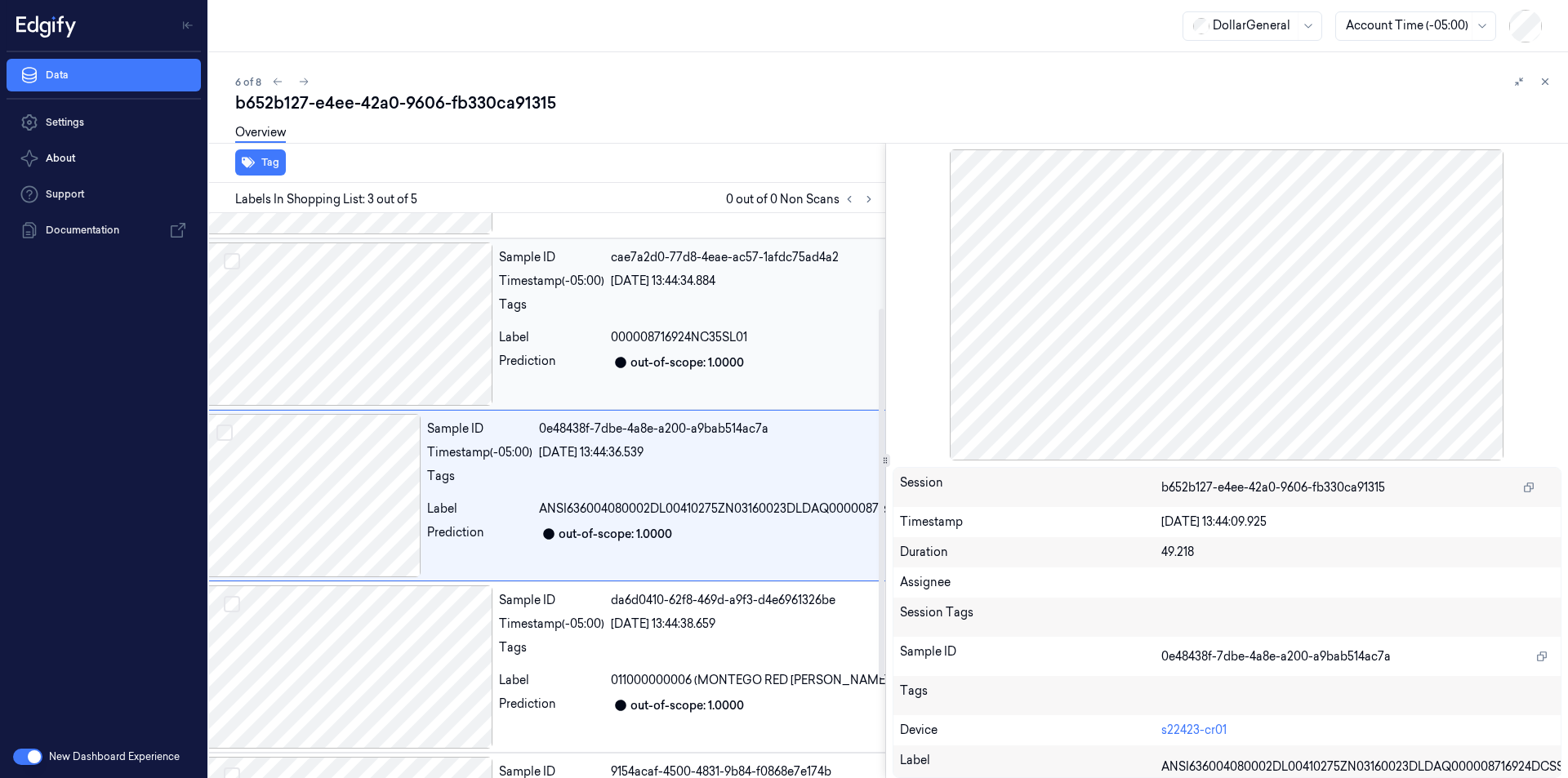
click at [382, 298] on div at bounding box center [348, 324] width 290 height 163
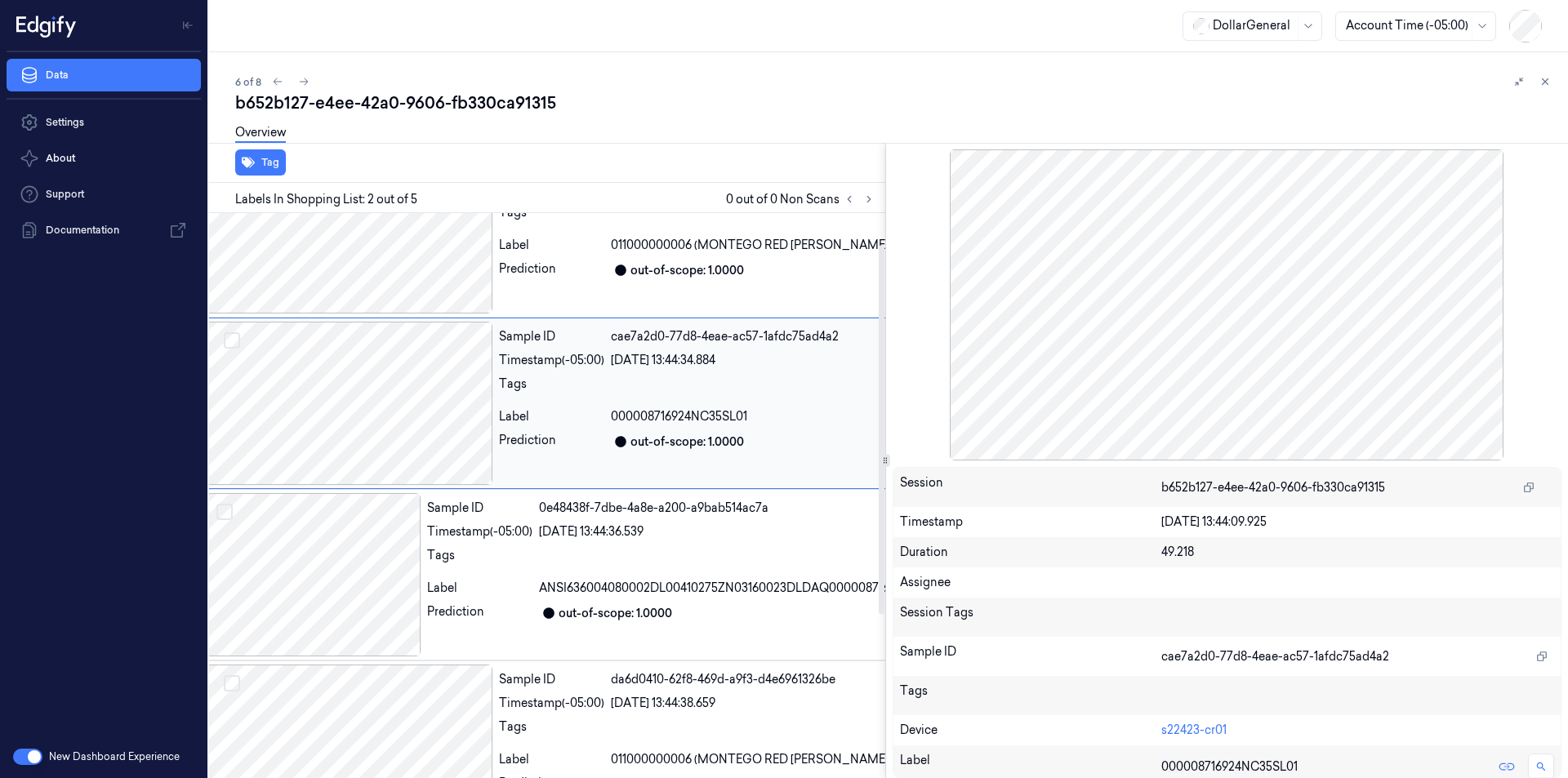
scroll to position [0, 26]
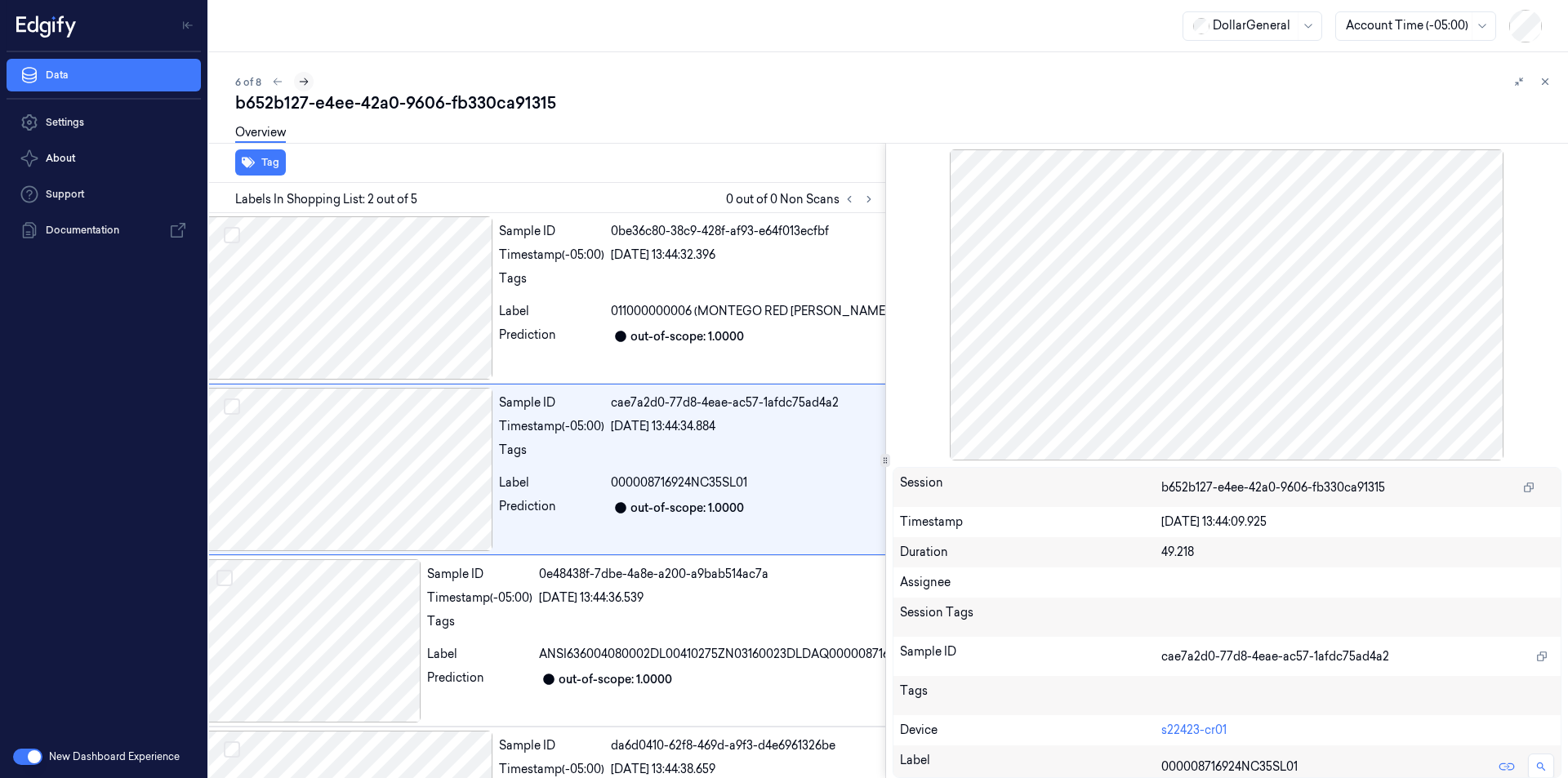
click at [305, 85] on icon at bounding box center [304, 82] width 12 height 12
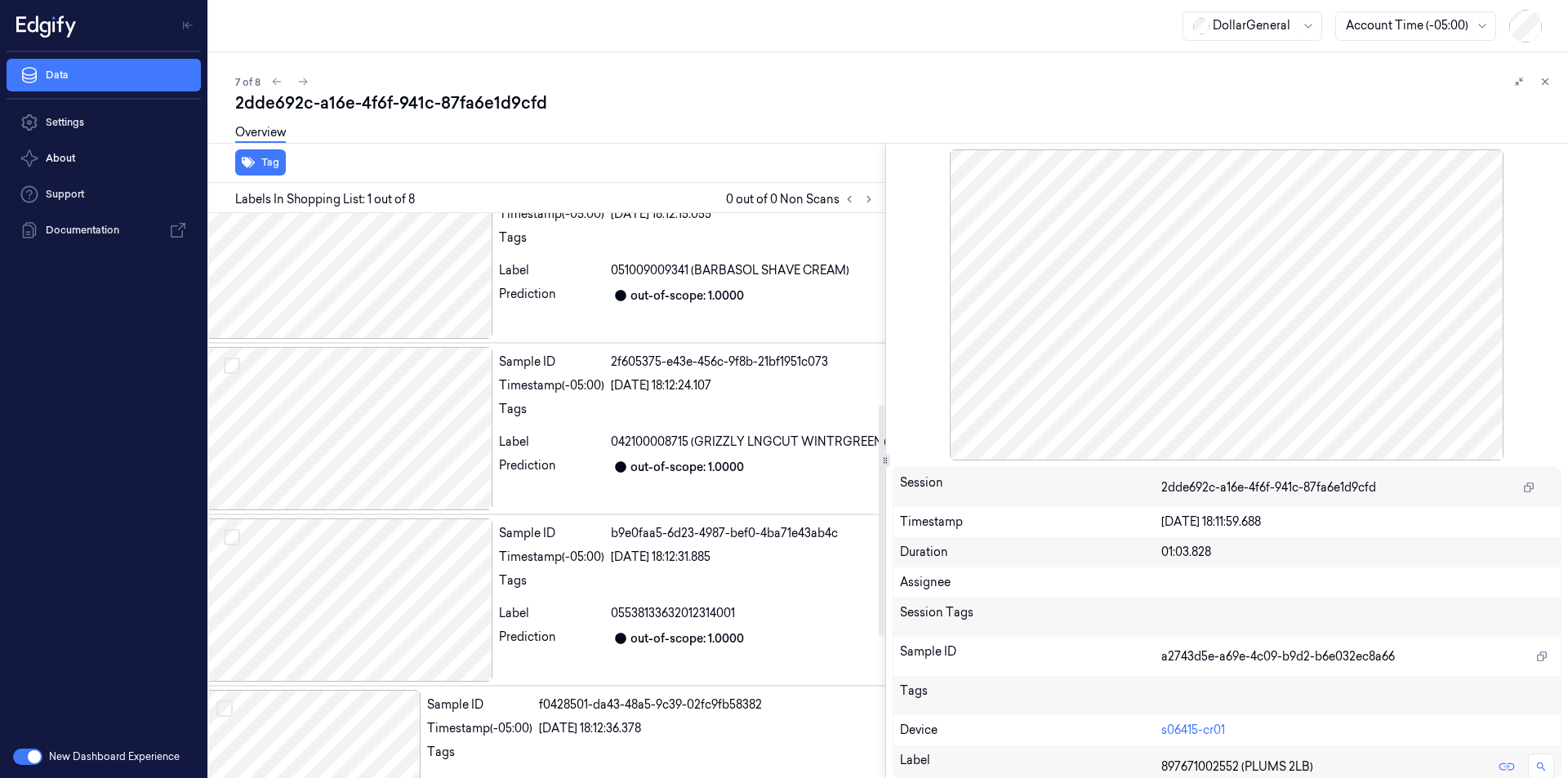
scroll to position [572, 26]
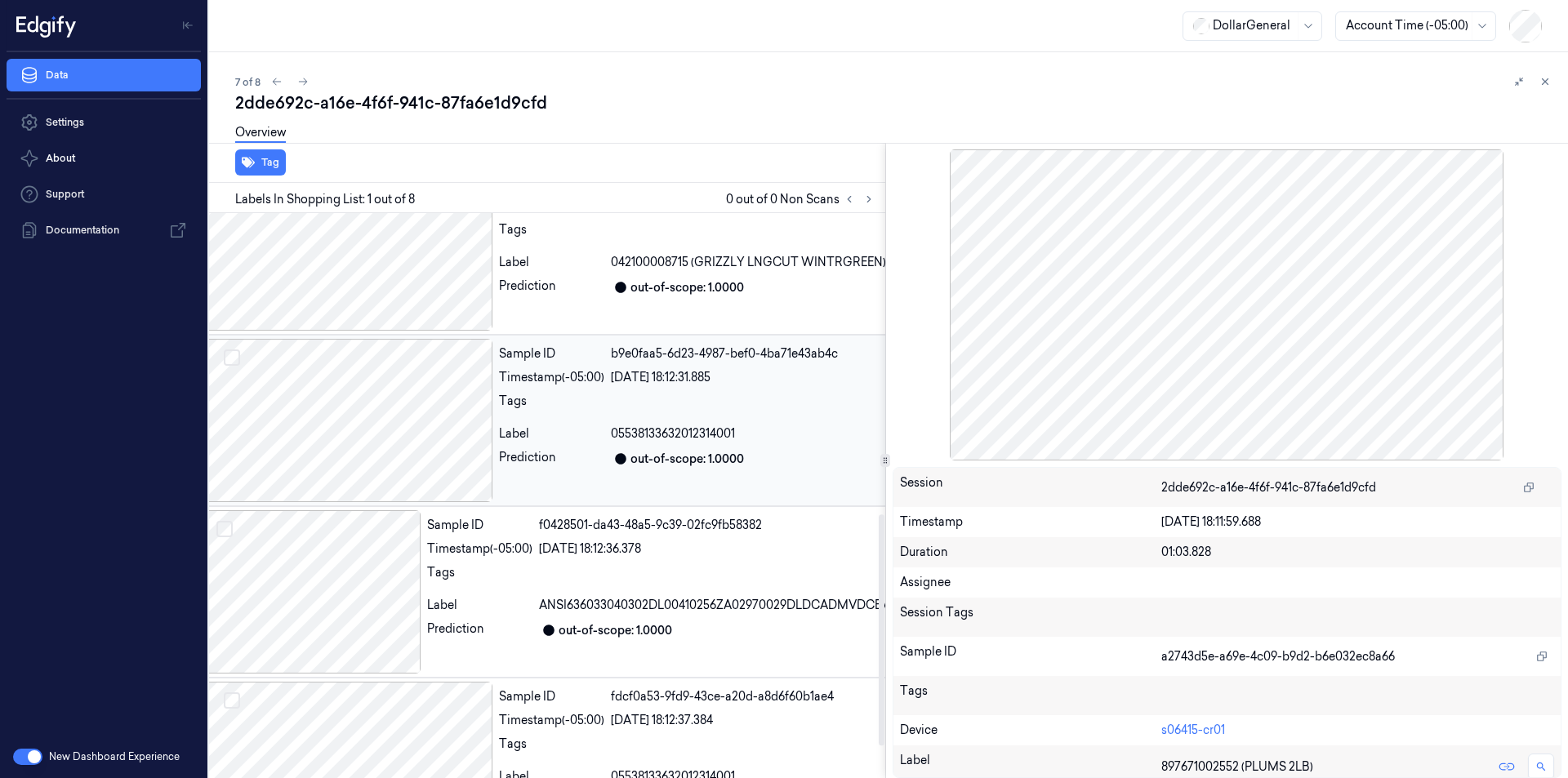
click at [323, 397] on div at bounding box center [348, 420] width 290 height 163
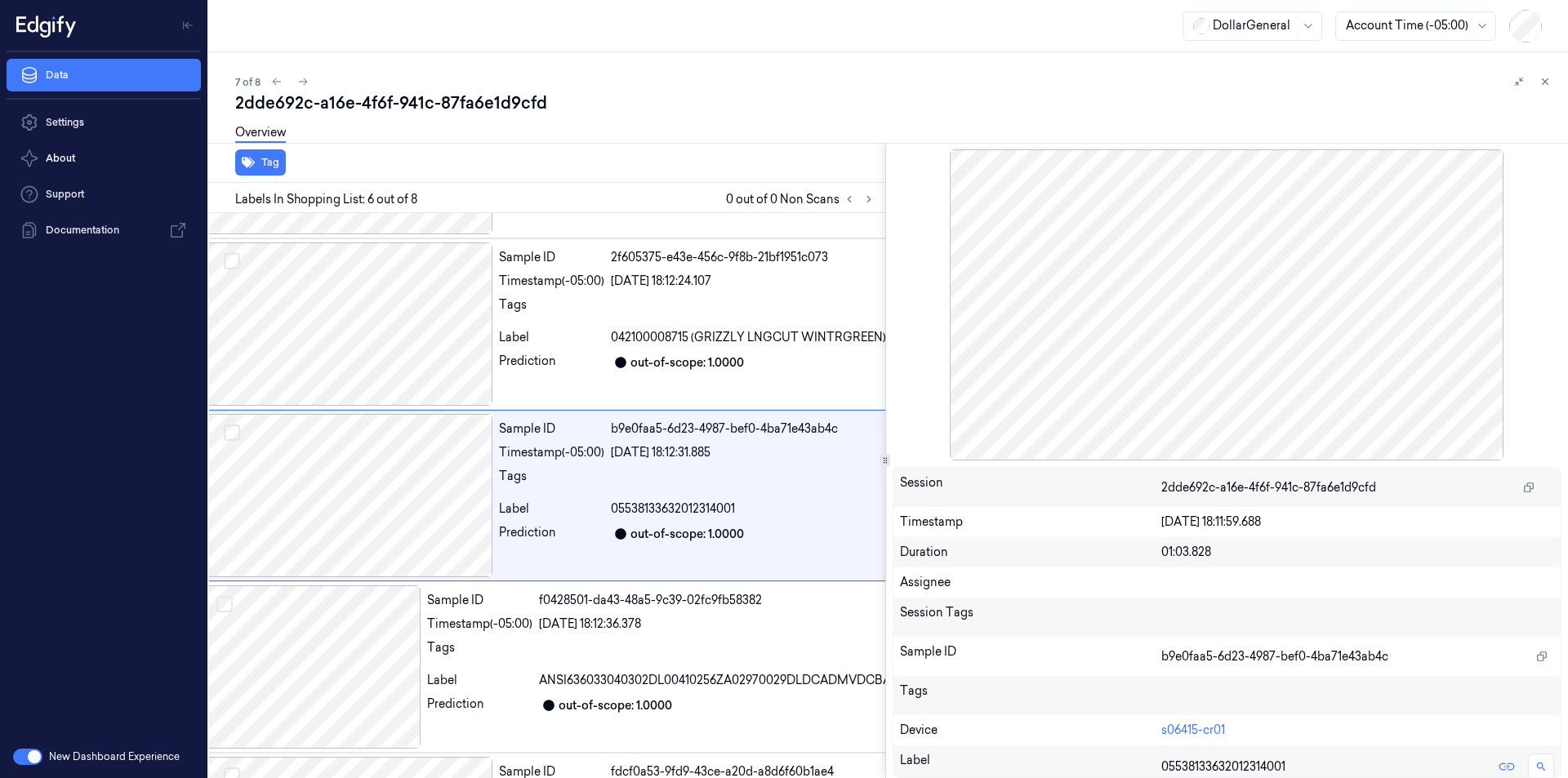
click at [1431, 395] on div at bounding box center [1228, 304] width 670 height 311
click at [387, 314] on div at bounding box center [348, 324] width 290 height 163
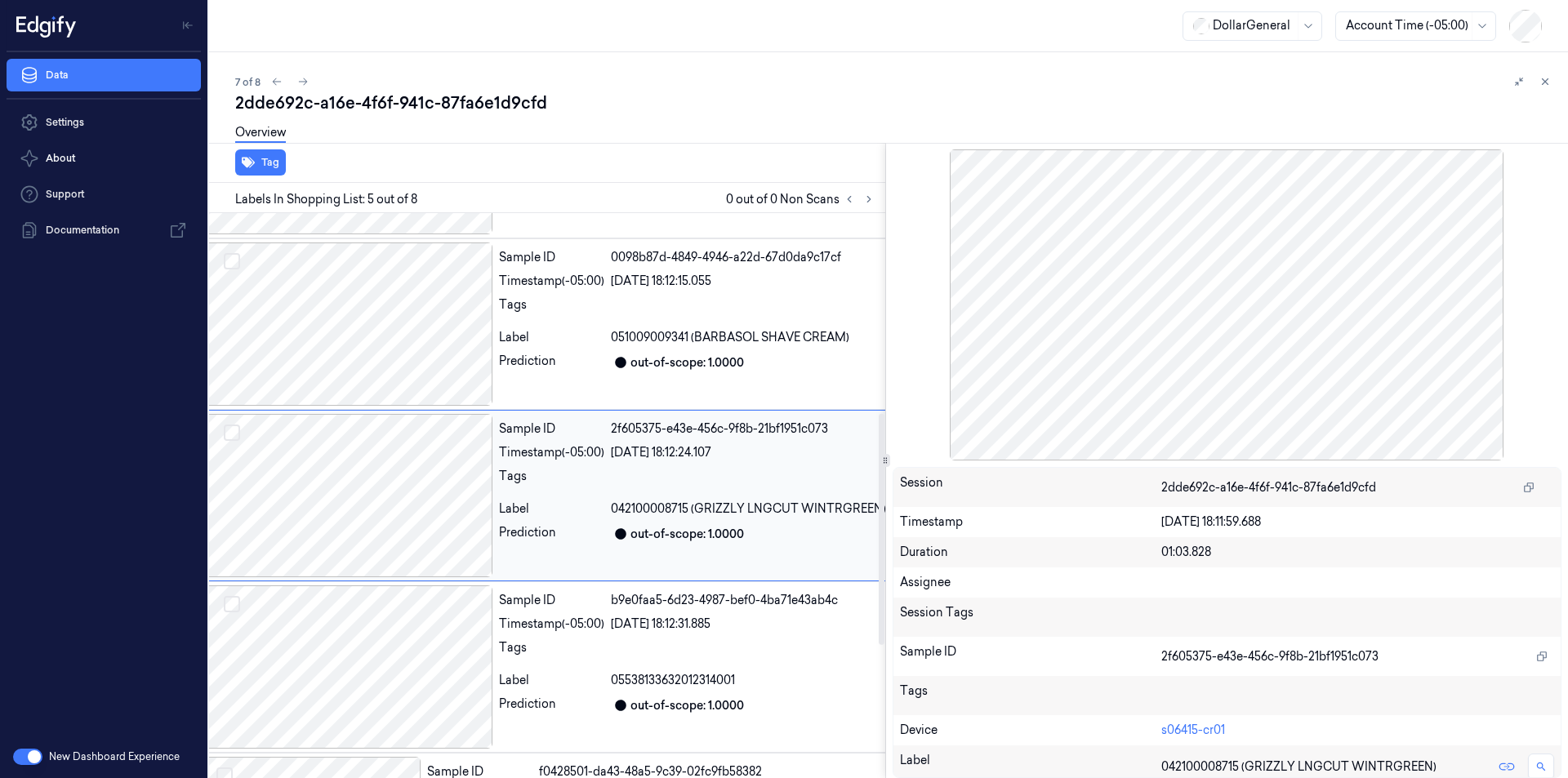
scroll to position [407, 26]
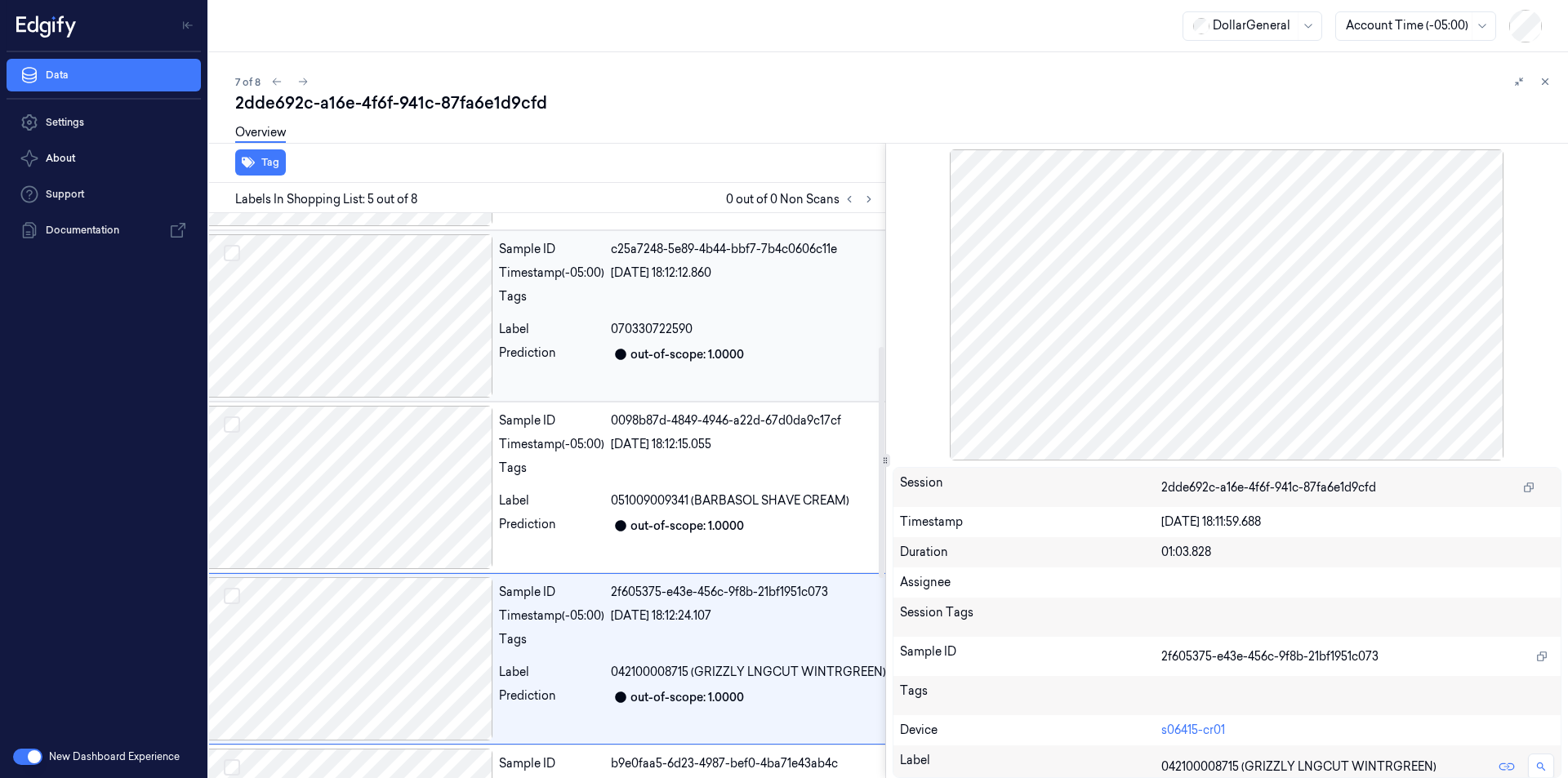
click at [395, 303] on div at bounding box center [348, 316] width 290 height 163
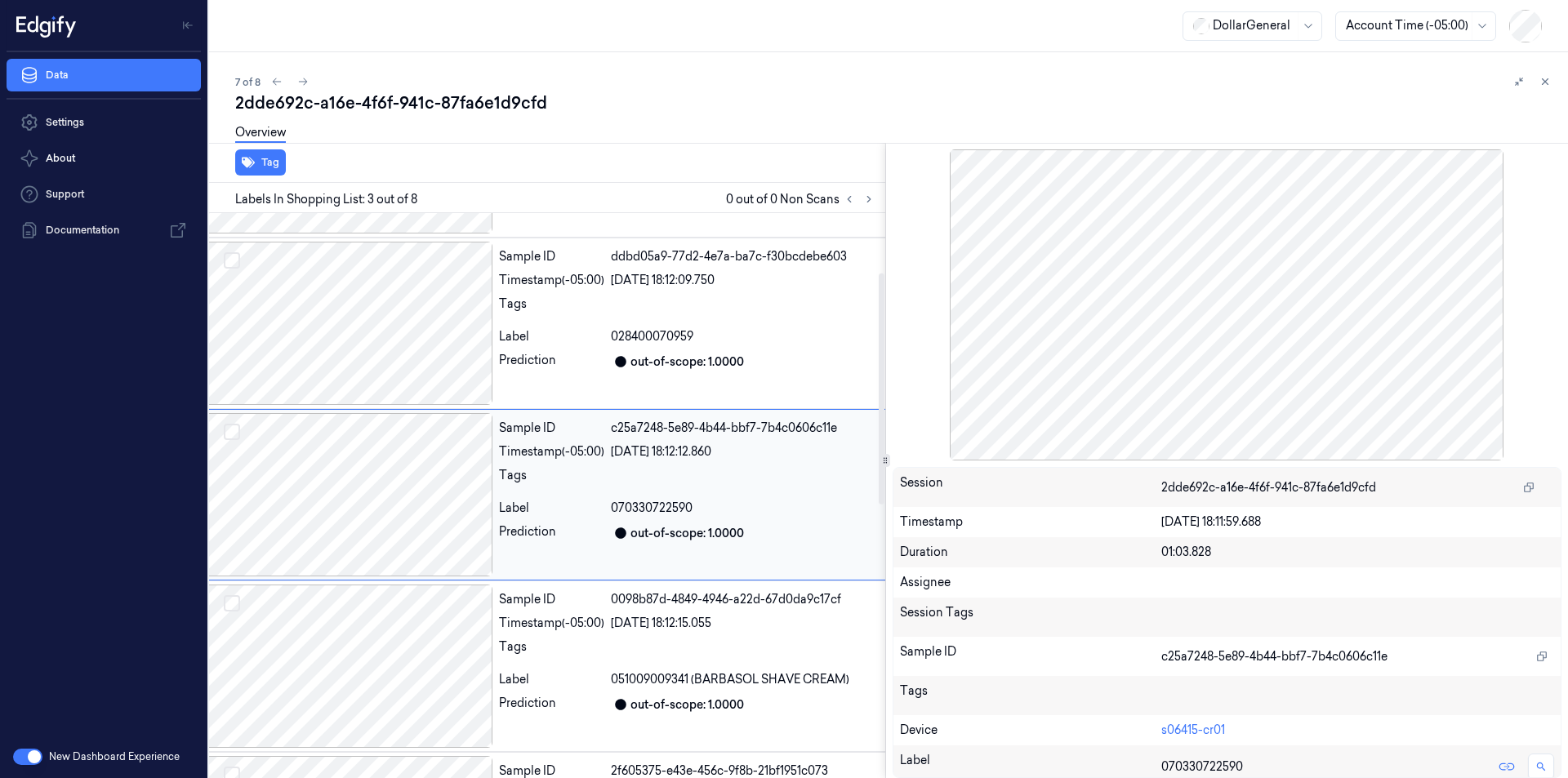
scroll to position [145, 26]
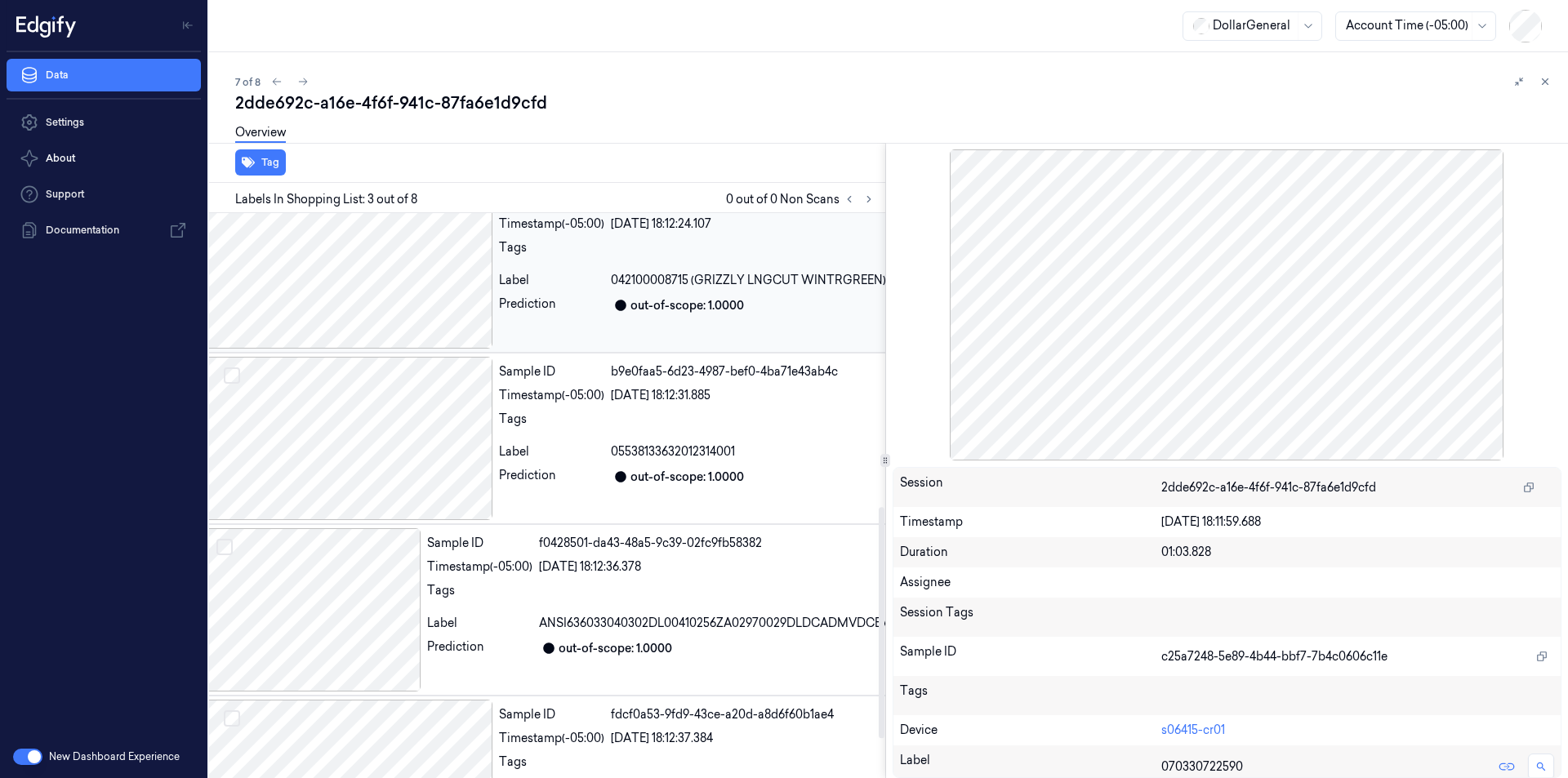
click at [396, 307] on div at bounding box center [348, 267] width 290 height 163
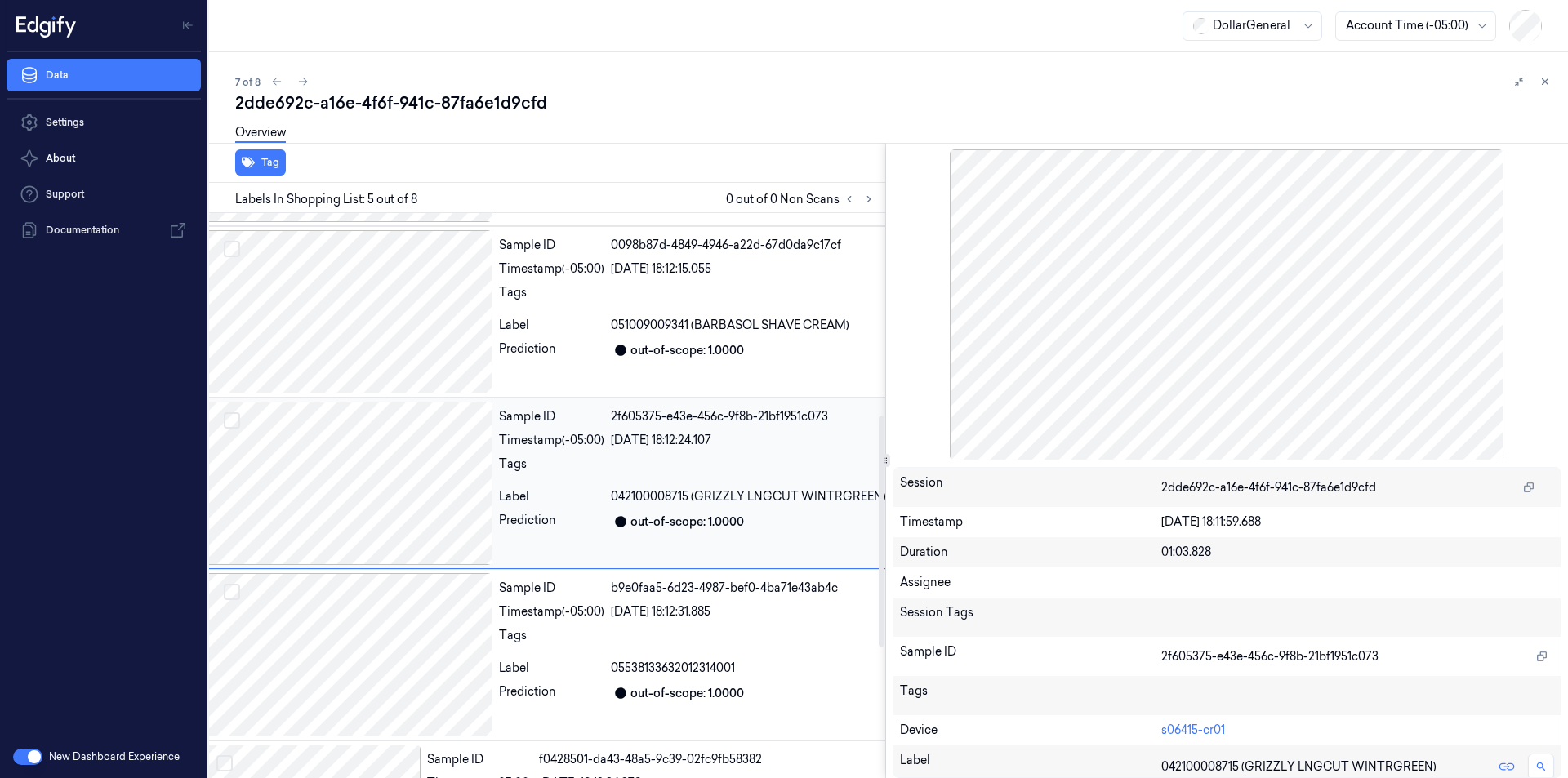
scroll to position [488, 26]
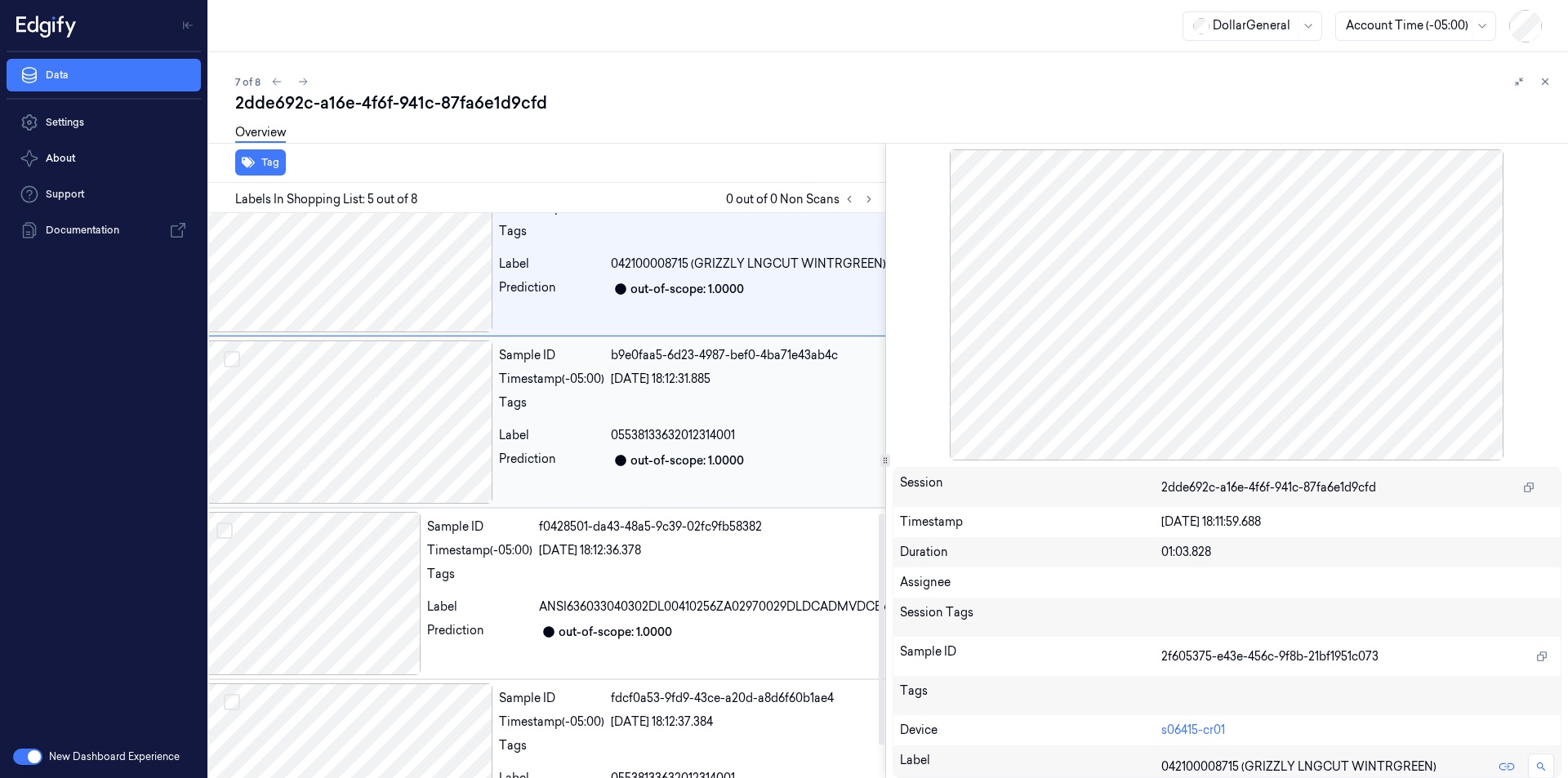
click at [378, 433] on div at bounding box center [348, 422] width 290 height 163
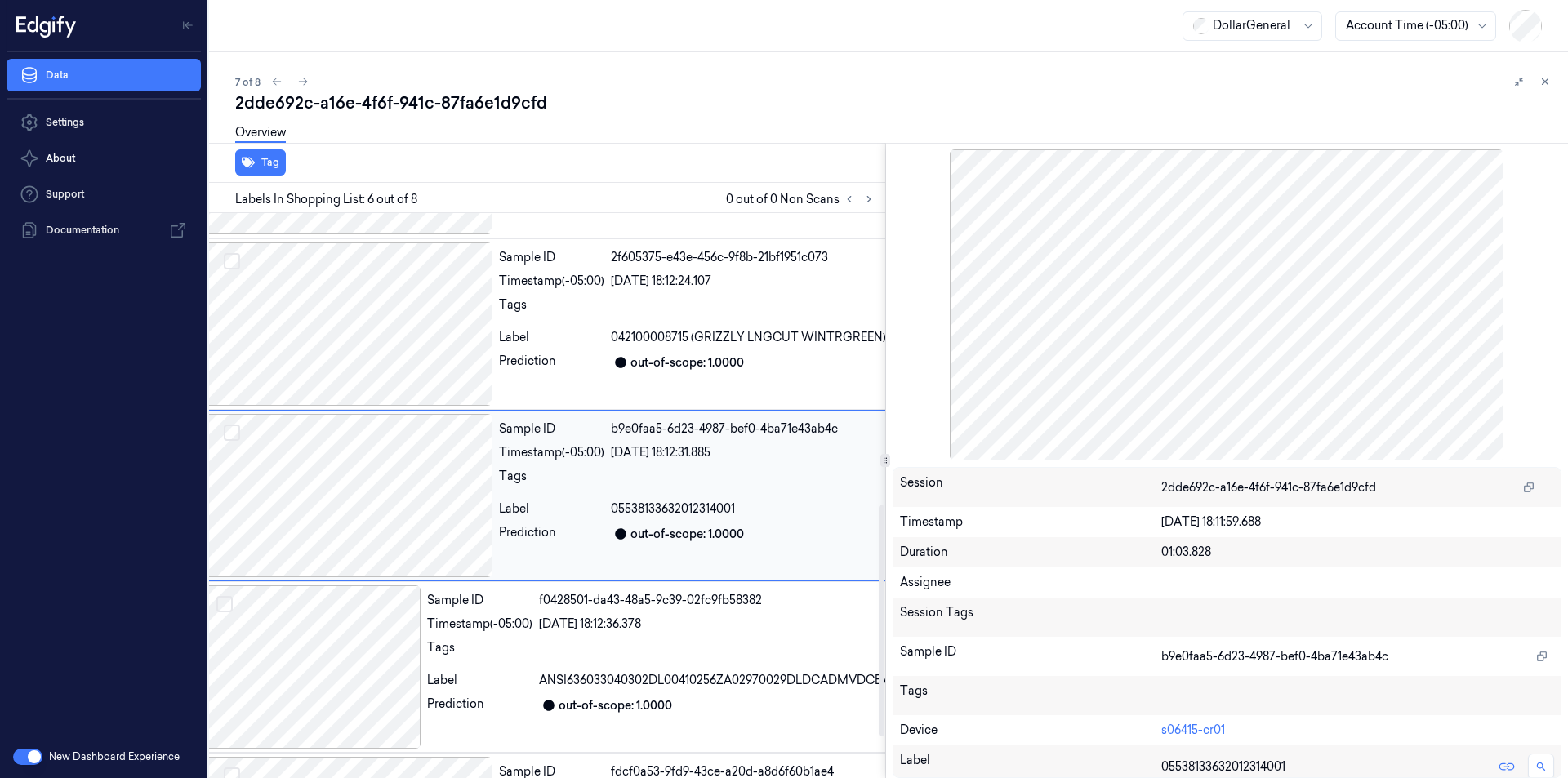
scroll to position [812, 26]
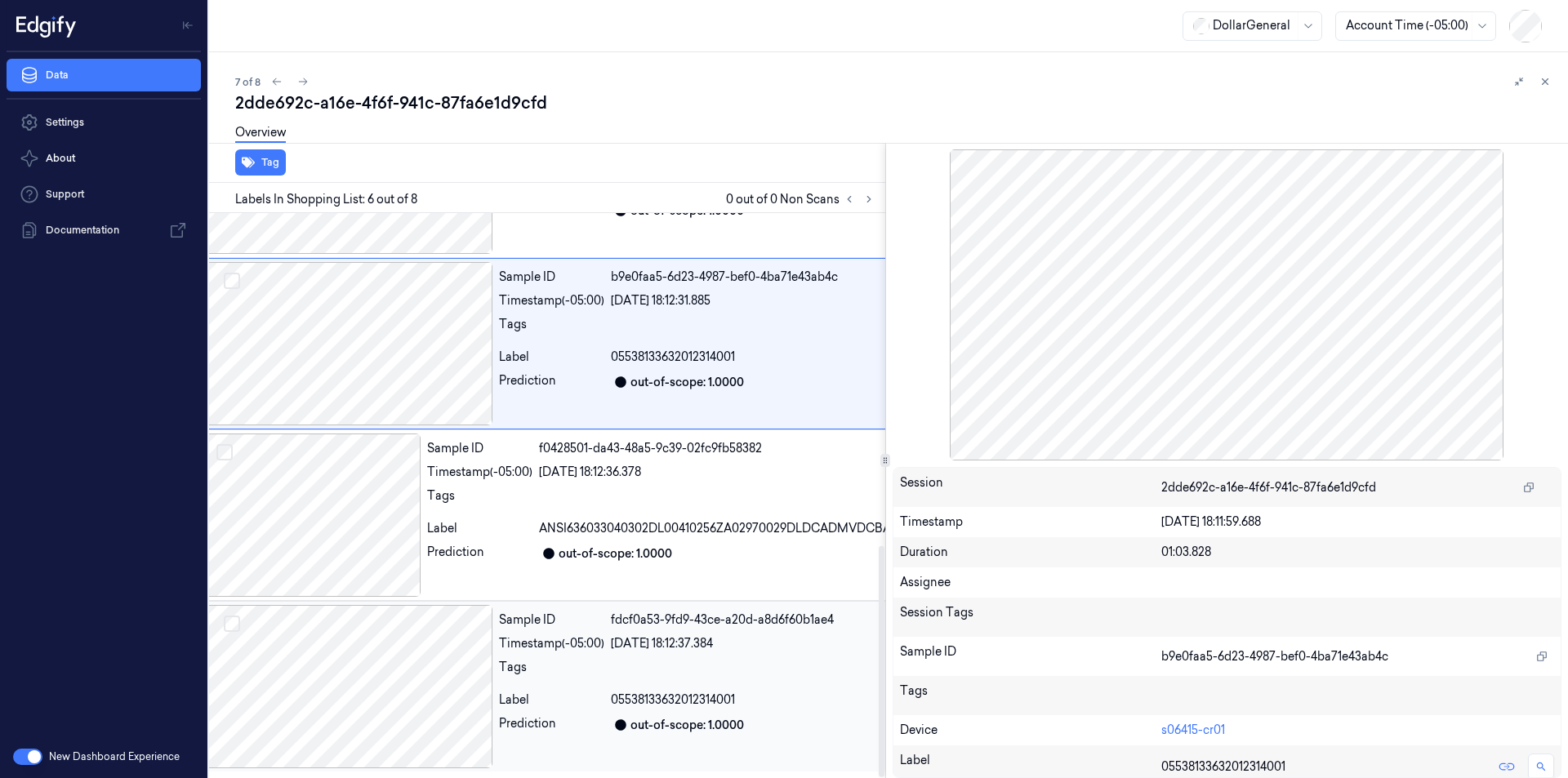
click at [352, 689] on div at bounding box center [348, 687] width 290 height 163
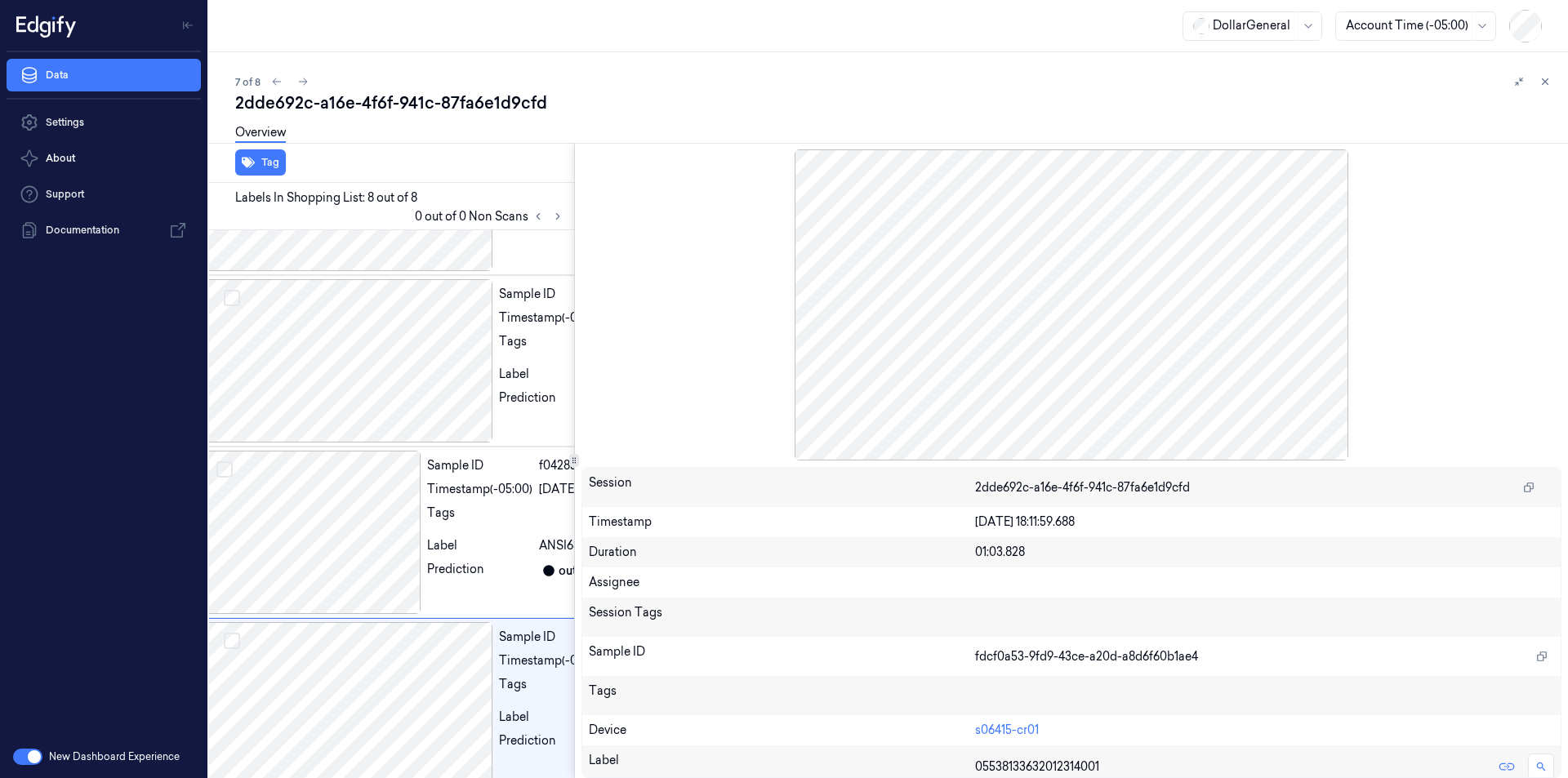
click at [1173, 308] on div at bounding box center [1072, 304] width 980 height 311
click at [349, 527] on div at bounding box center [312, 532] width 218 height 163
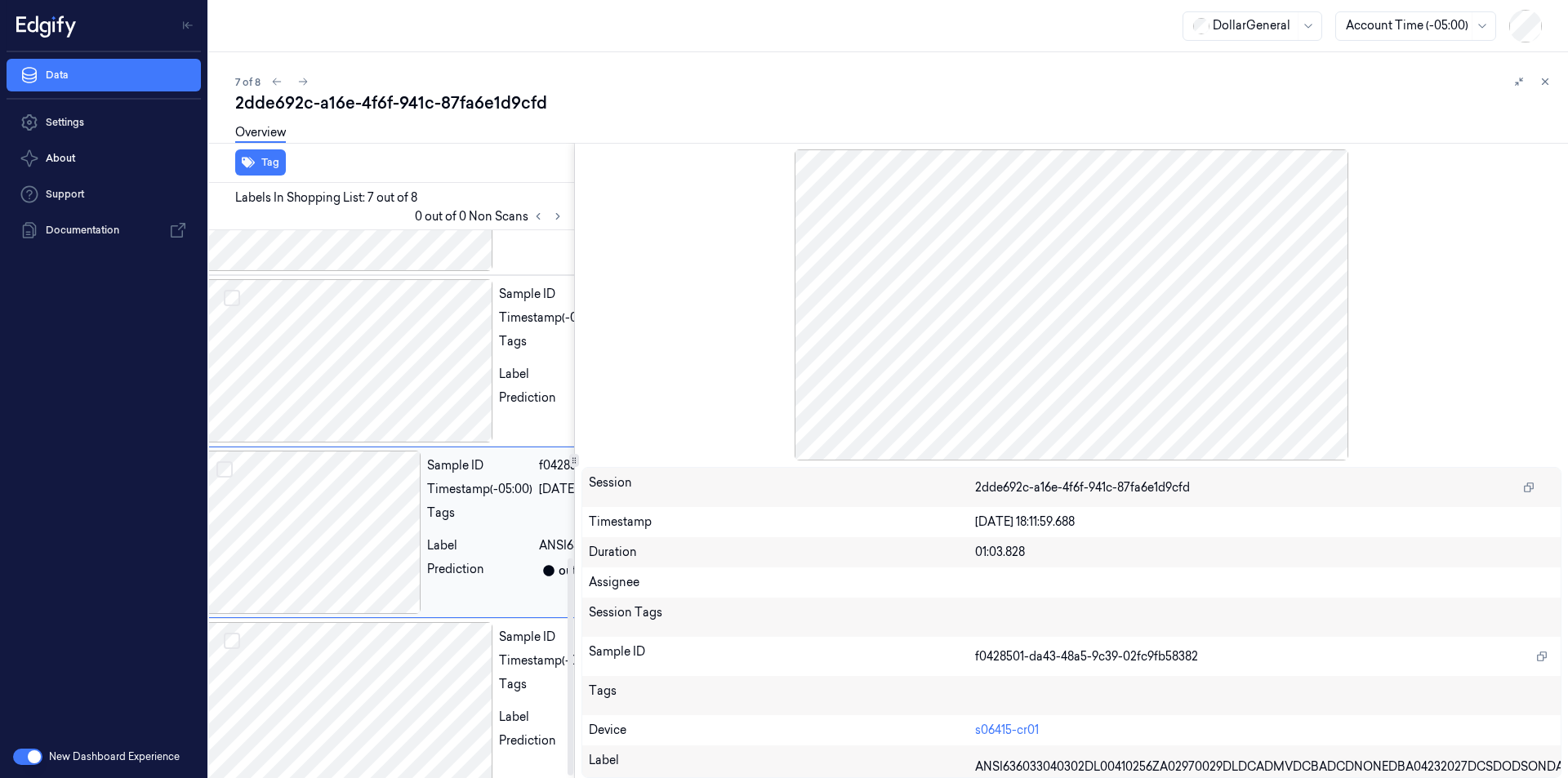
scroll to position [829, 26]
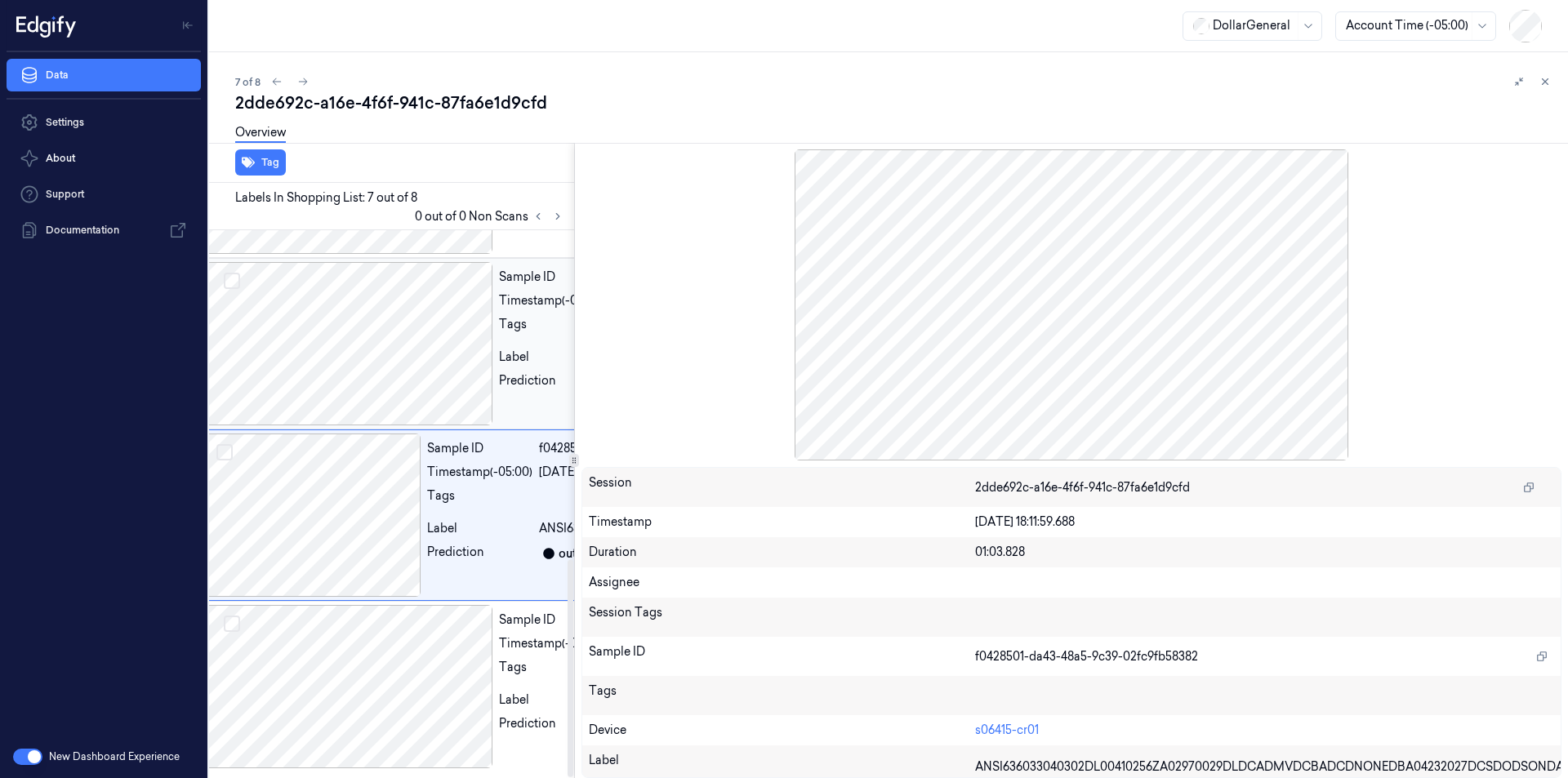
click at [389, 369] on div at bounding box center [348, 344] width 290 height 163
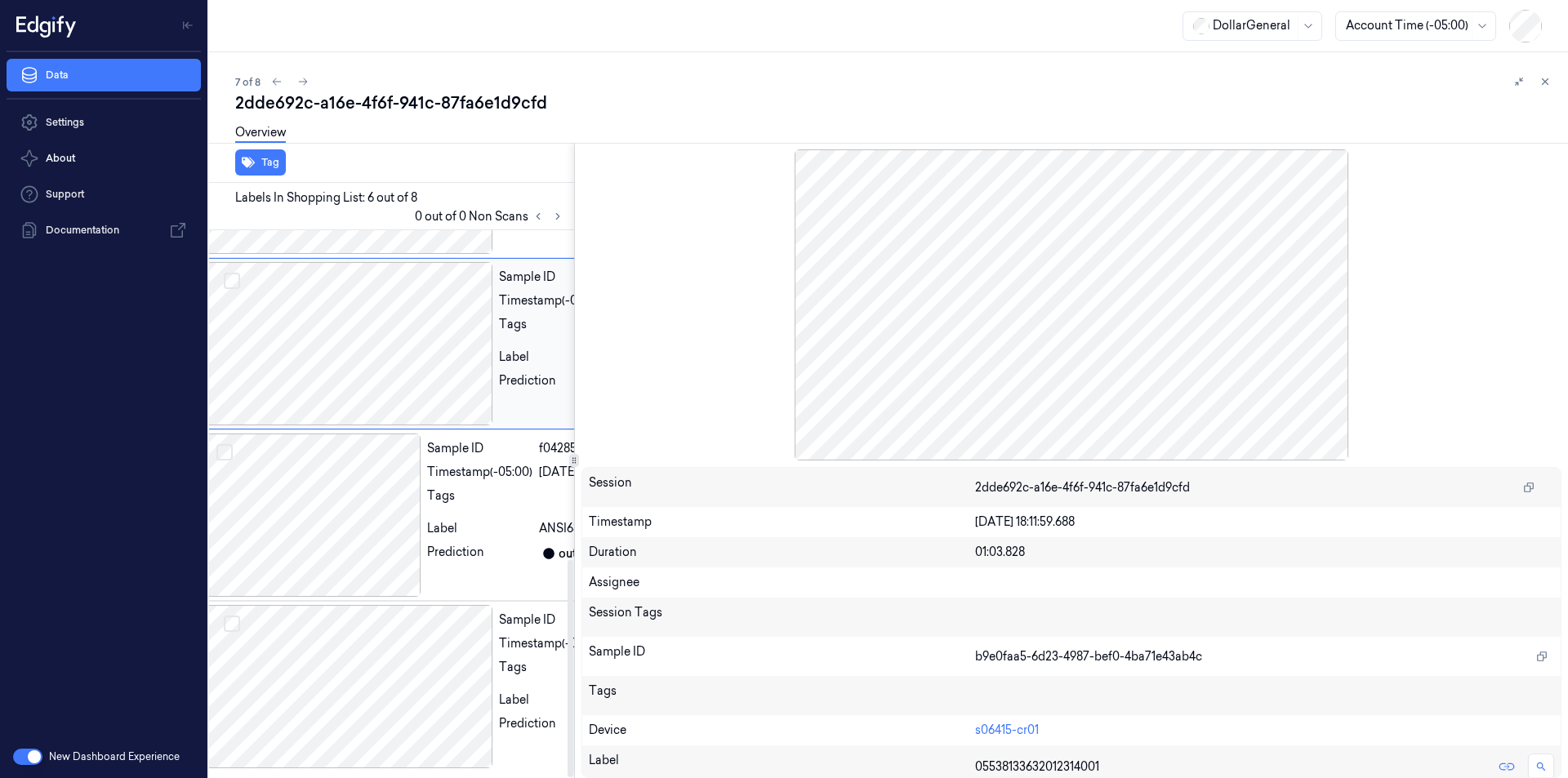
scroll to position [669, 26]
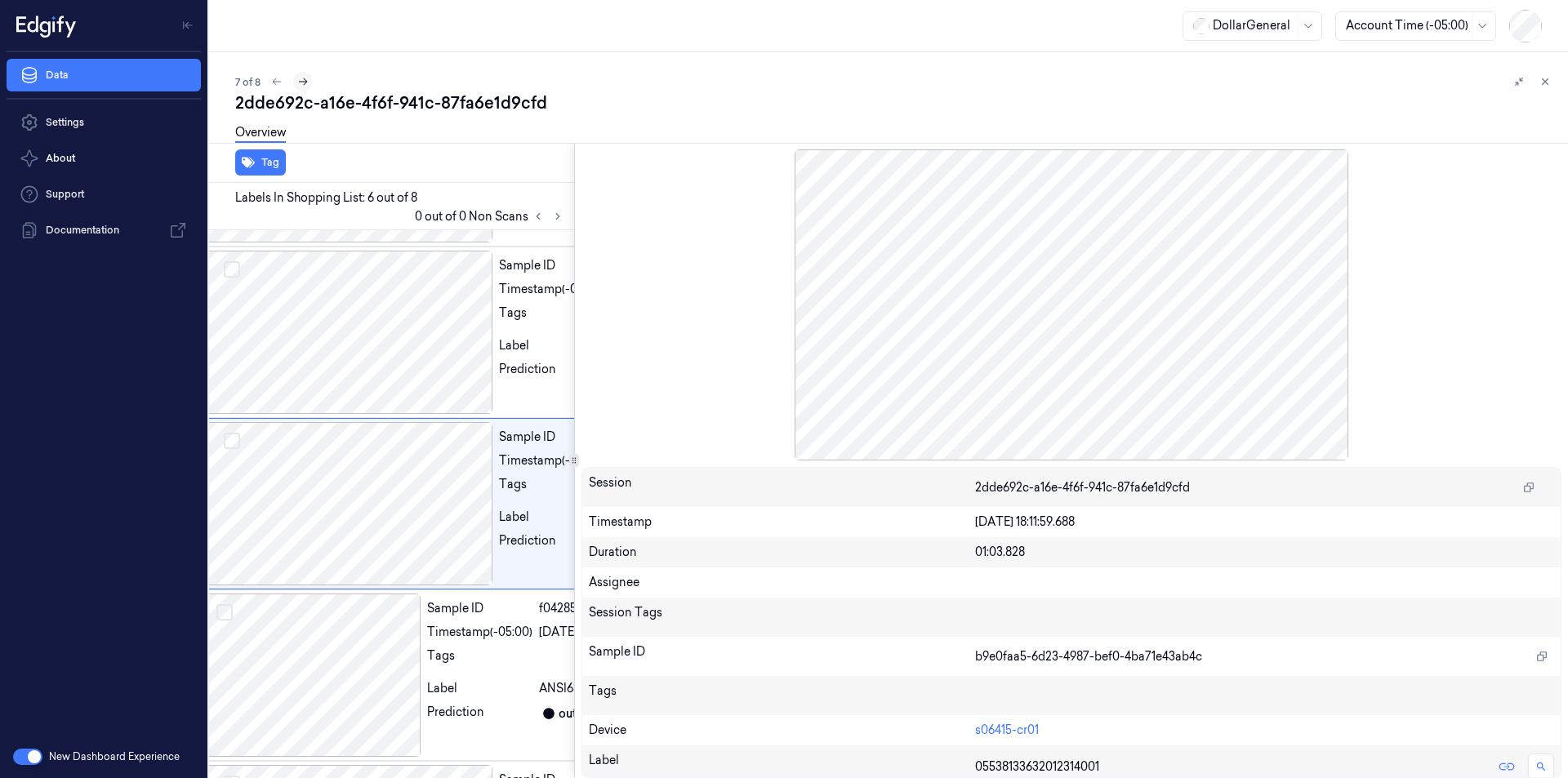
click at [308, 80] on icon at bounding box center [304, 82] width 12 height 12
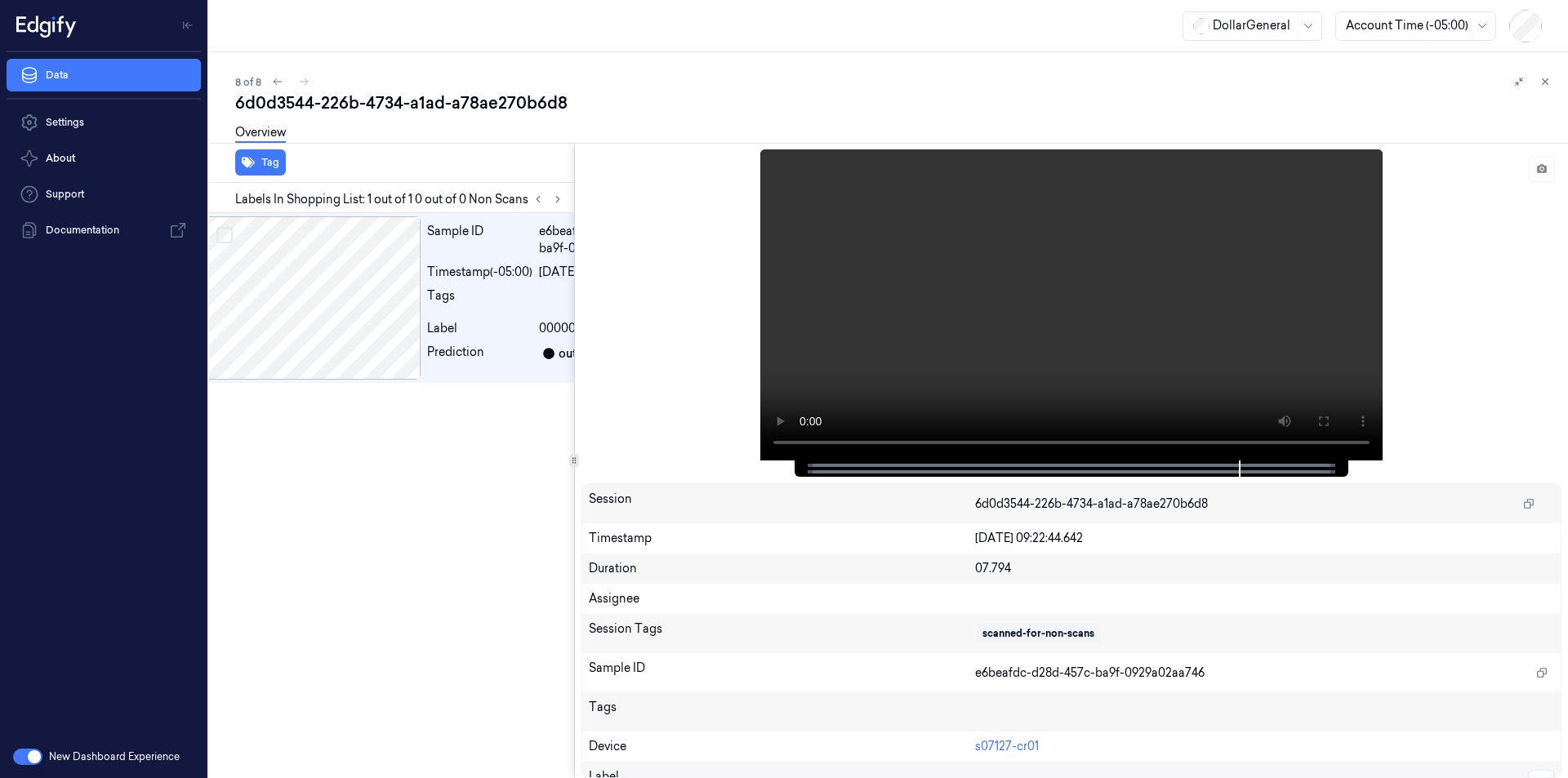
click at [491, 444] on div "Sample ID e6beafdc-d28d-457c-ba9f-0929a02aa746 Timestamp (-05:00) 04/08/2025 09…" at bounding box center [361, 495] width 371 height 565
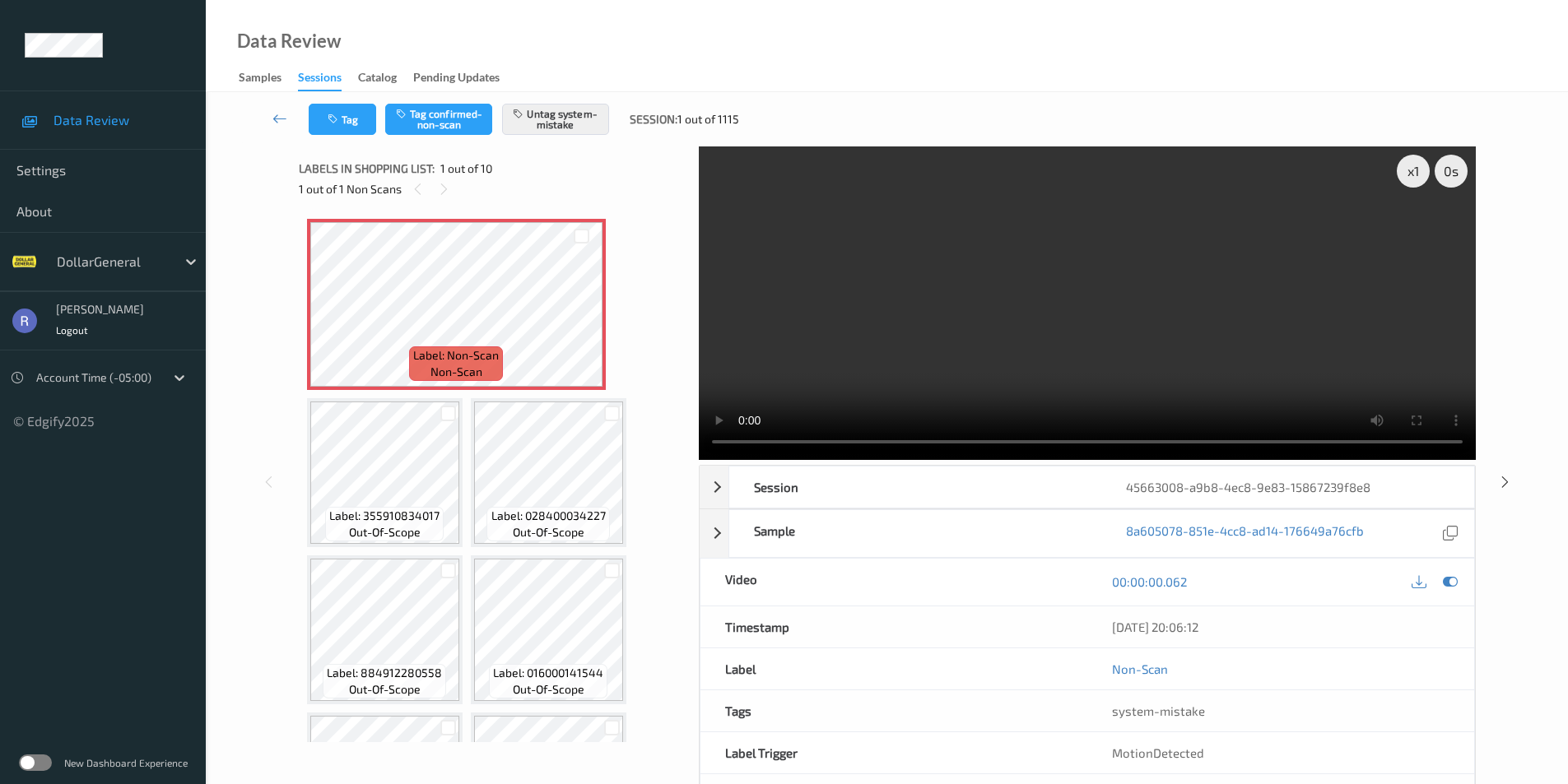
click at [40, 762] on label at bounding box center [35, 762] width 33 height 16
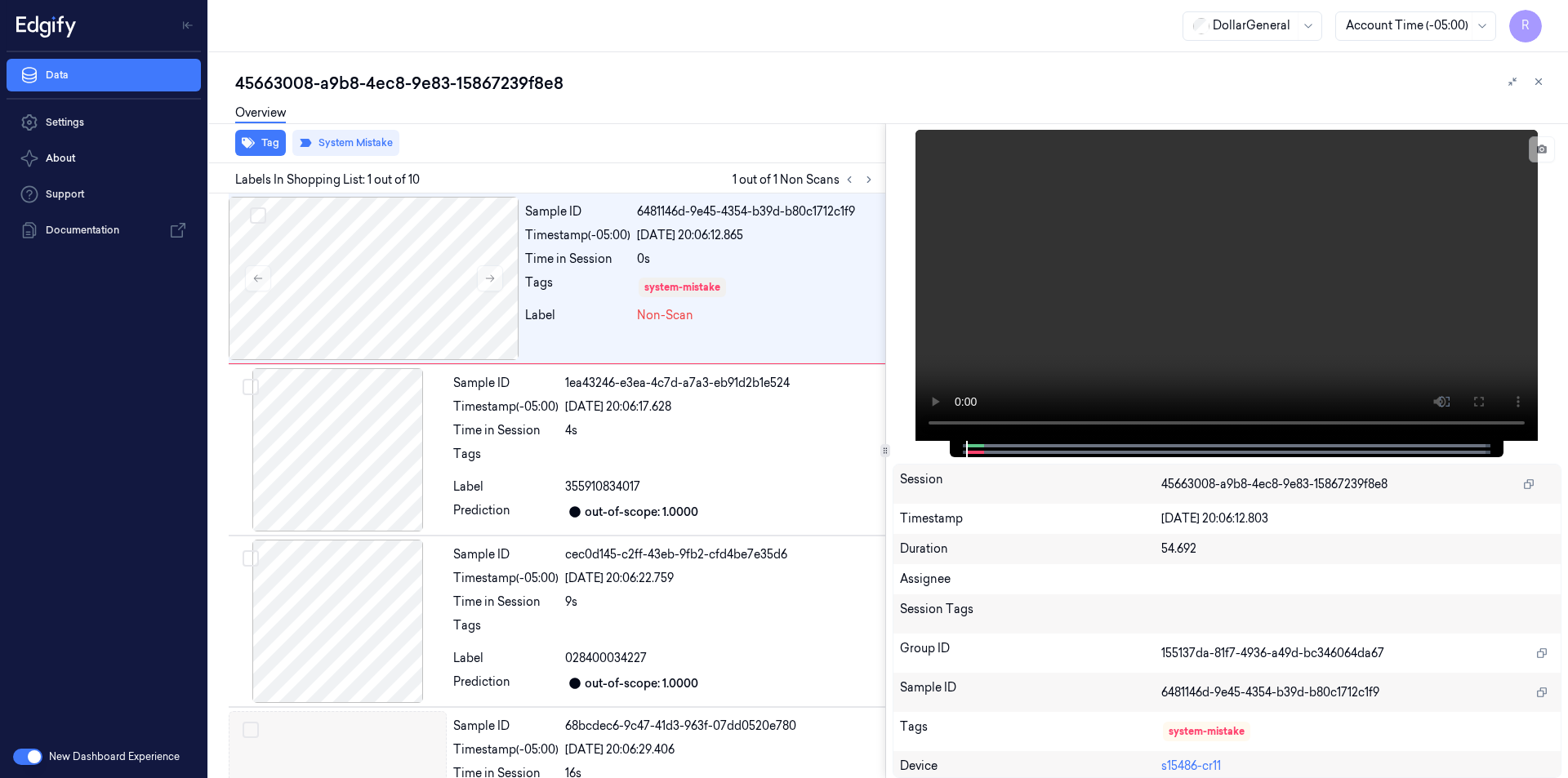
click at [32, 750] on button "button" at bounding box center [28, 756] width 29 height 16
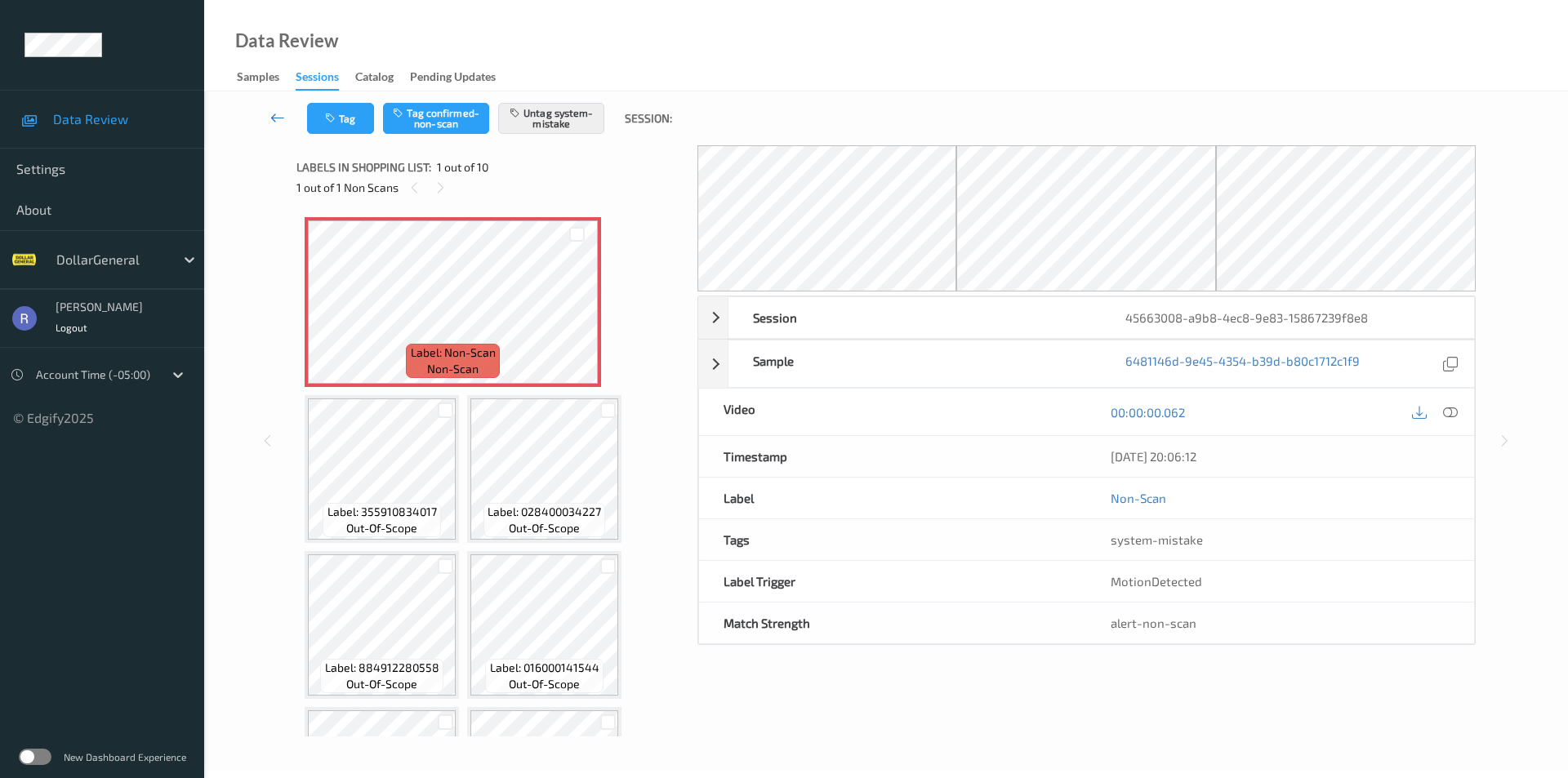
click at [277, 119] on icon at bounding box center [278, 117] width 15 height 16
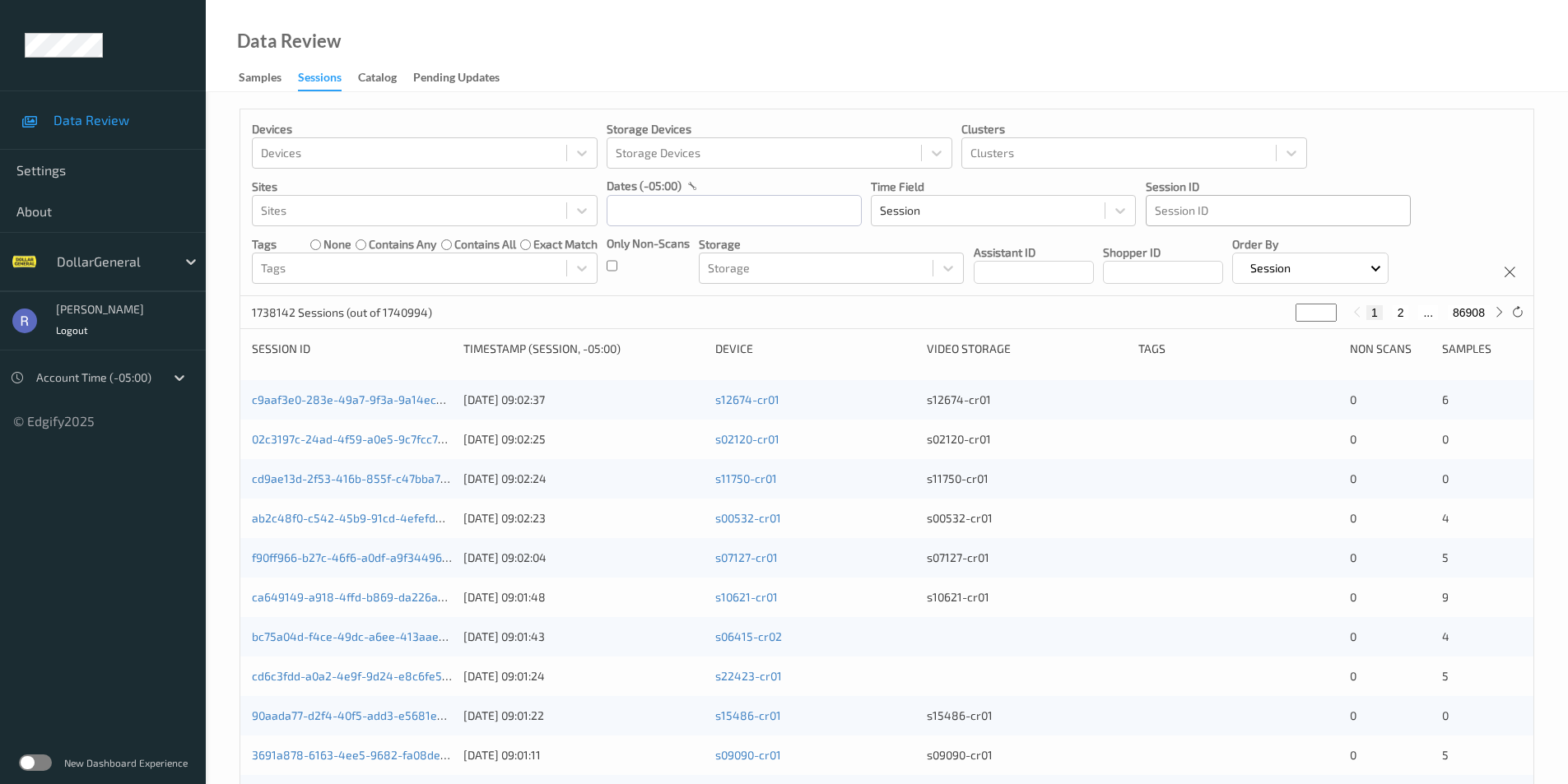
click at [1195, 209] on div at bounding box center [1278, 210] width 247 height 19
drag, startPoint x: 1201, startPoint y: 205, endPoint x: 1195, endPoint y: 212, distance: 9.2
click at [1193, 204] on div at bounding box center [1278, 210] width 247 height 19
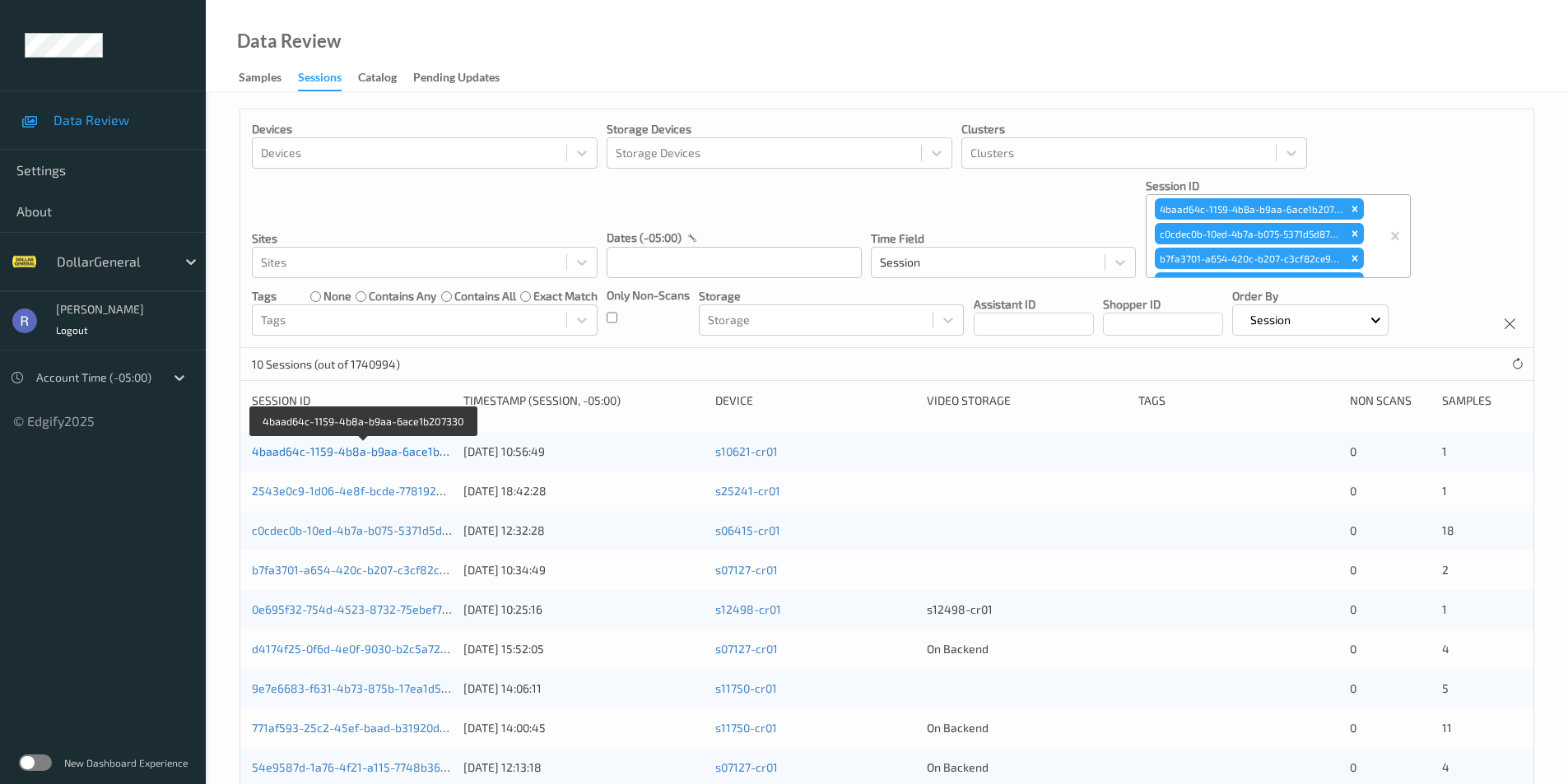
click at [284, 455] on link "4baad64c-1159-4b8a-b9aa-6ace1b207330" at bounding box center [365, 451] width 226 height 14
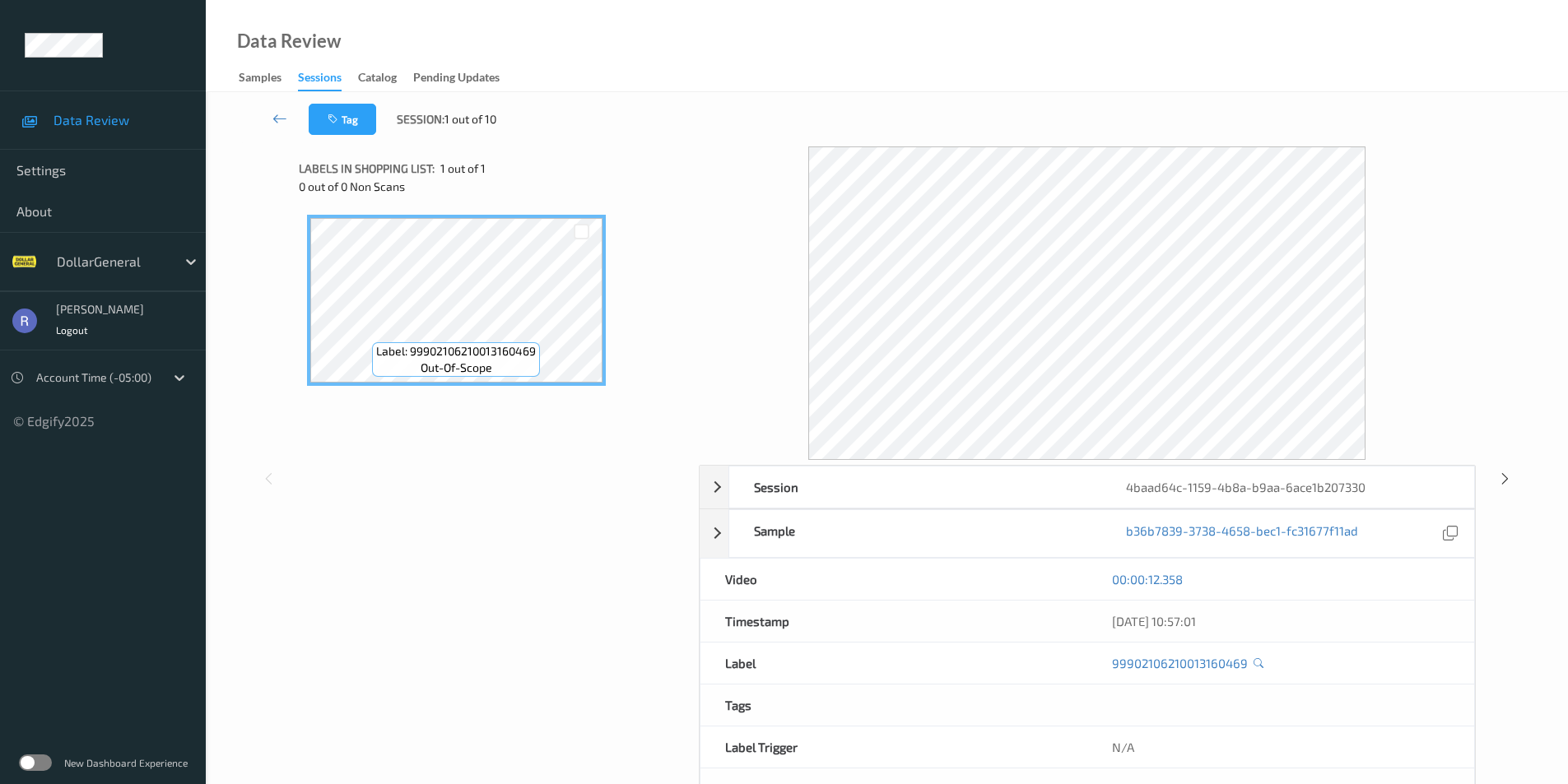
click at [546, 474] on div "Label: 99902106210013160469 out-of-scope" at bounding box center [493, 402] width 389 height 393
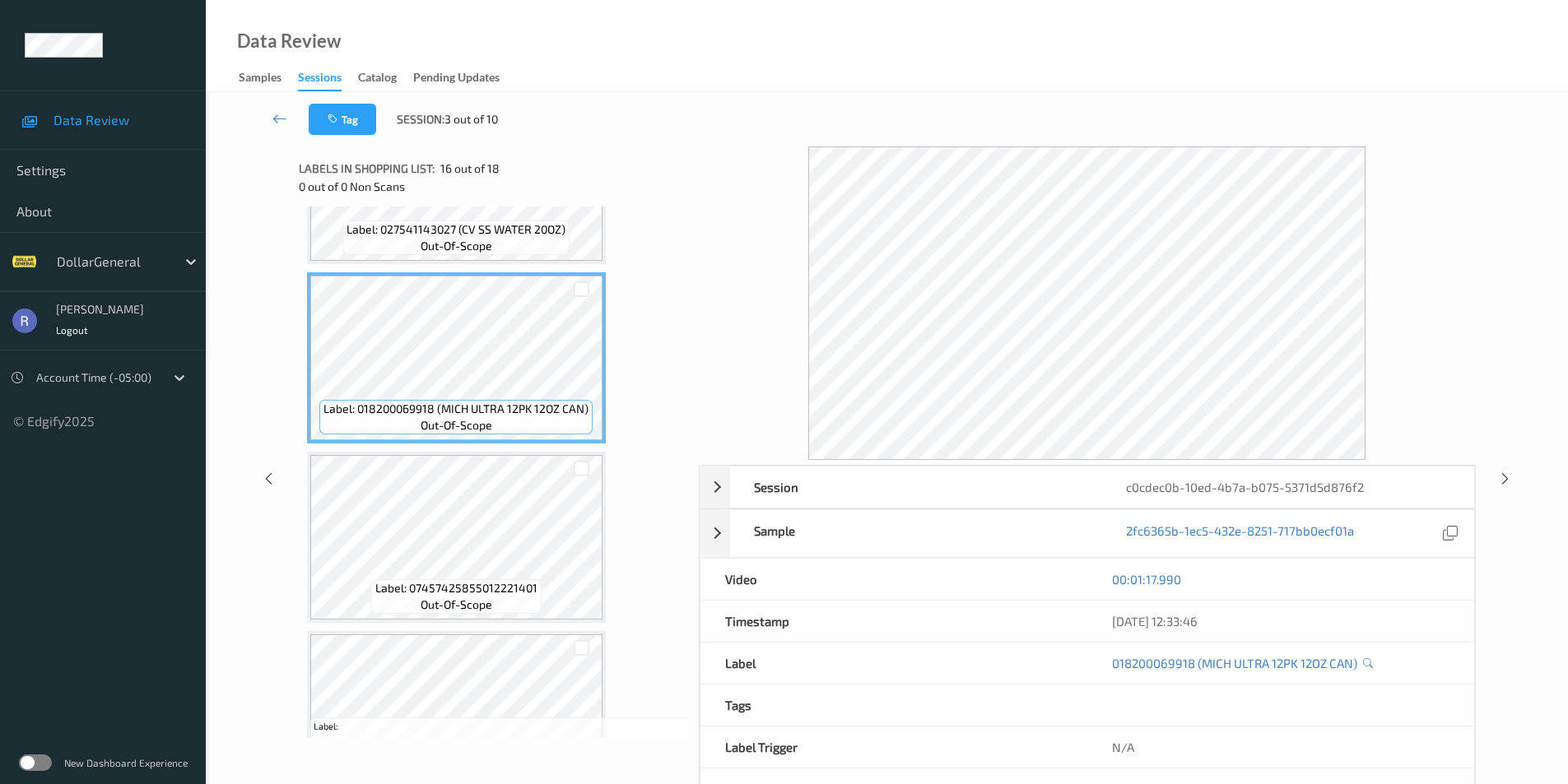
scroll to position [2714, 0]
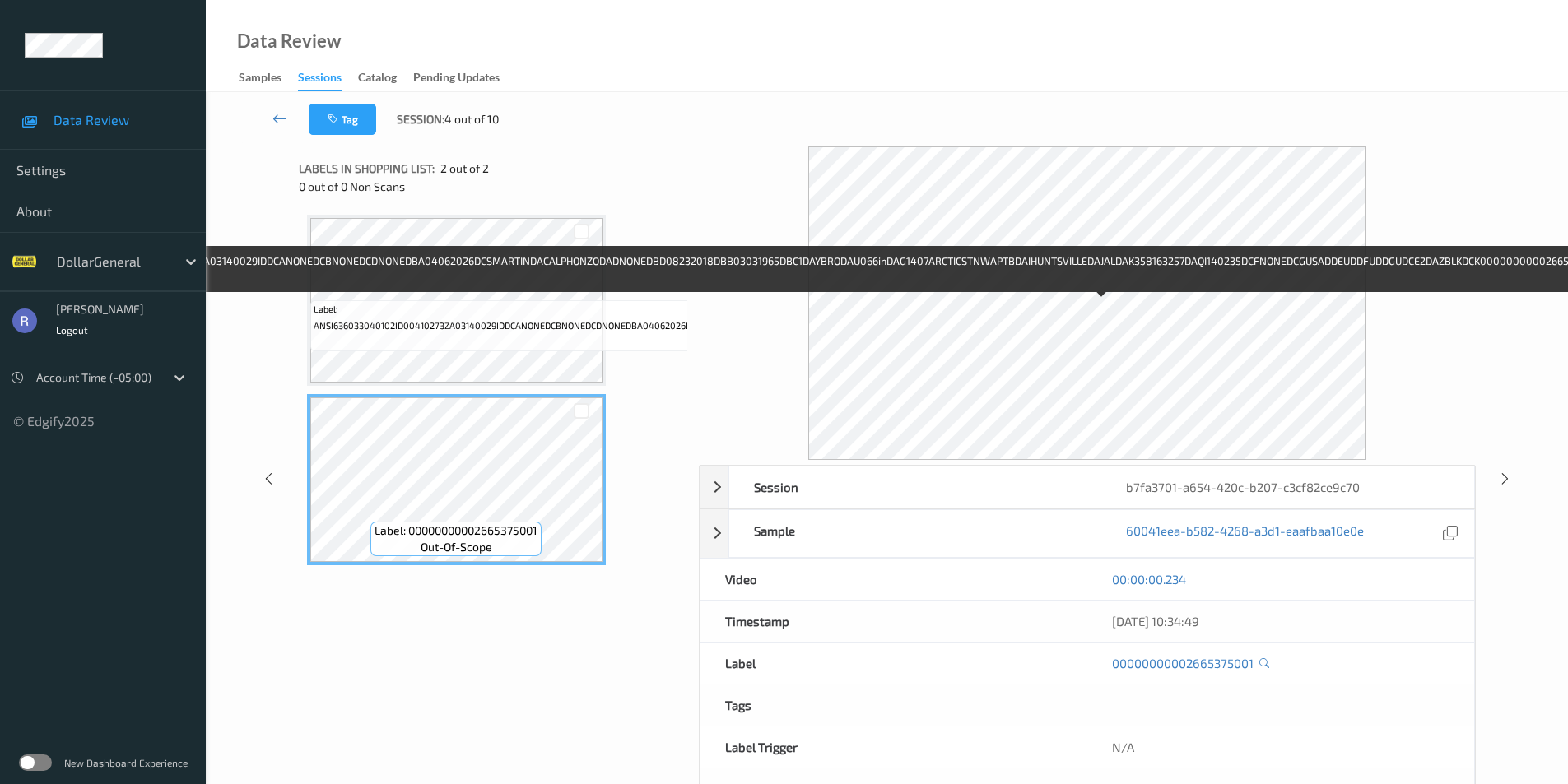
click at [496, 305] on span "Label: ANSI636033040102ID00410273ZA03140029IDDCANONEDCBNONEDCDNONEDBA04062026DC…" at bounding box center [1097, 317] width 1568 height 33
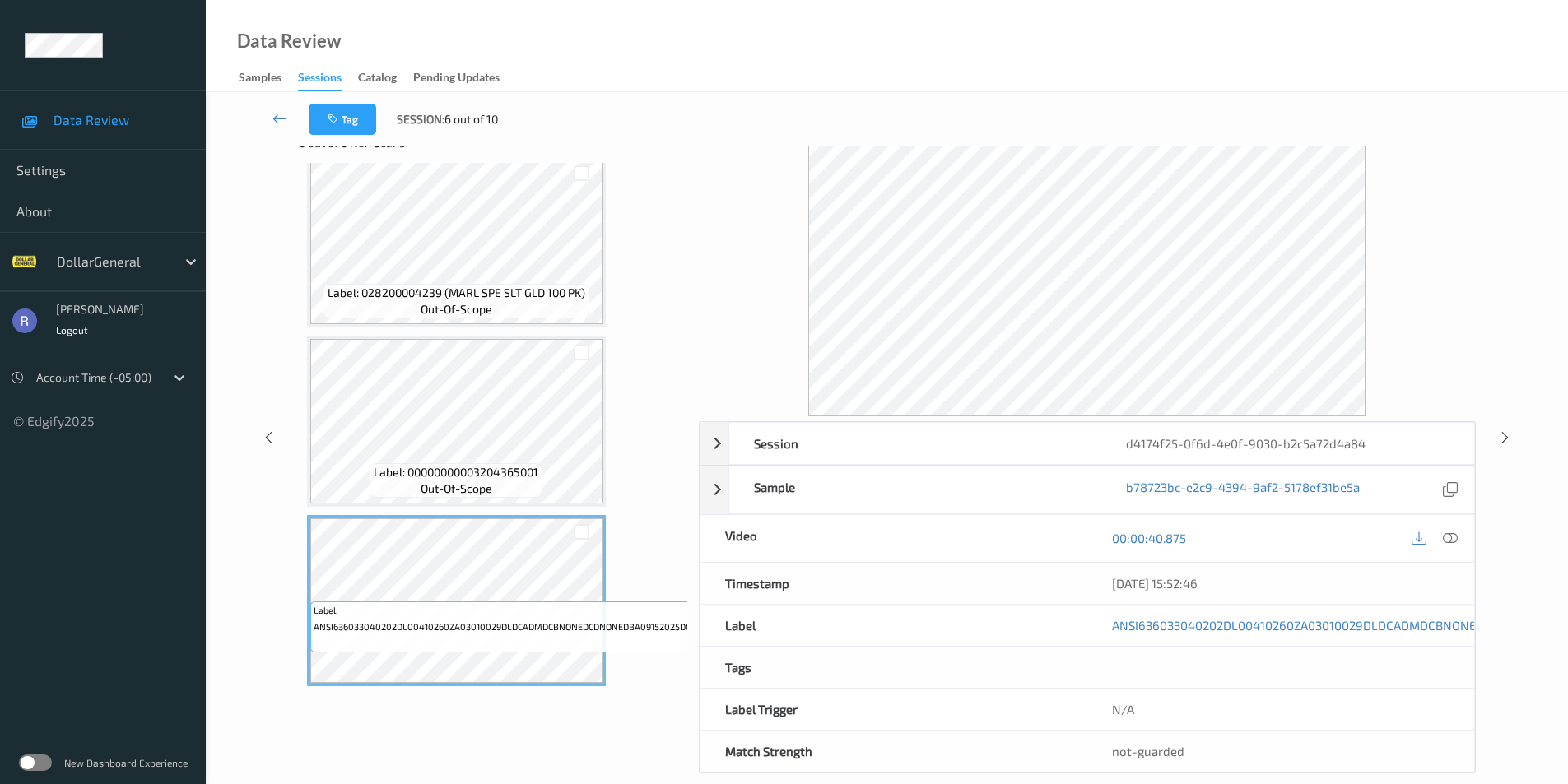
scroll to position [67, 0]
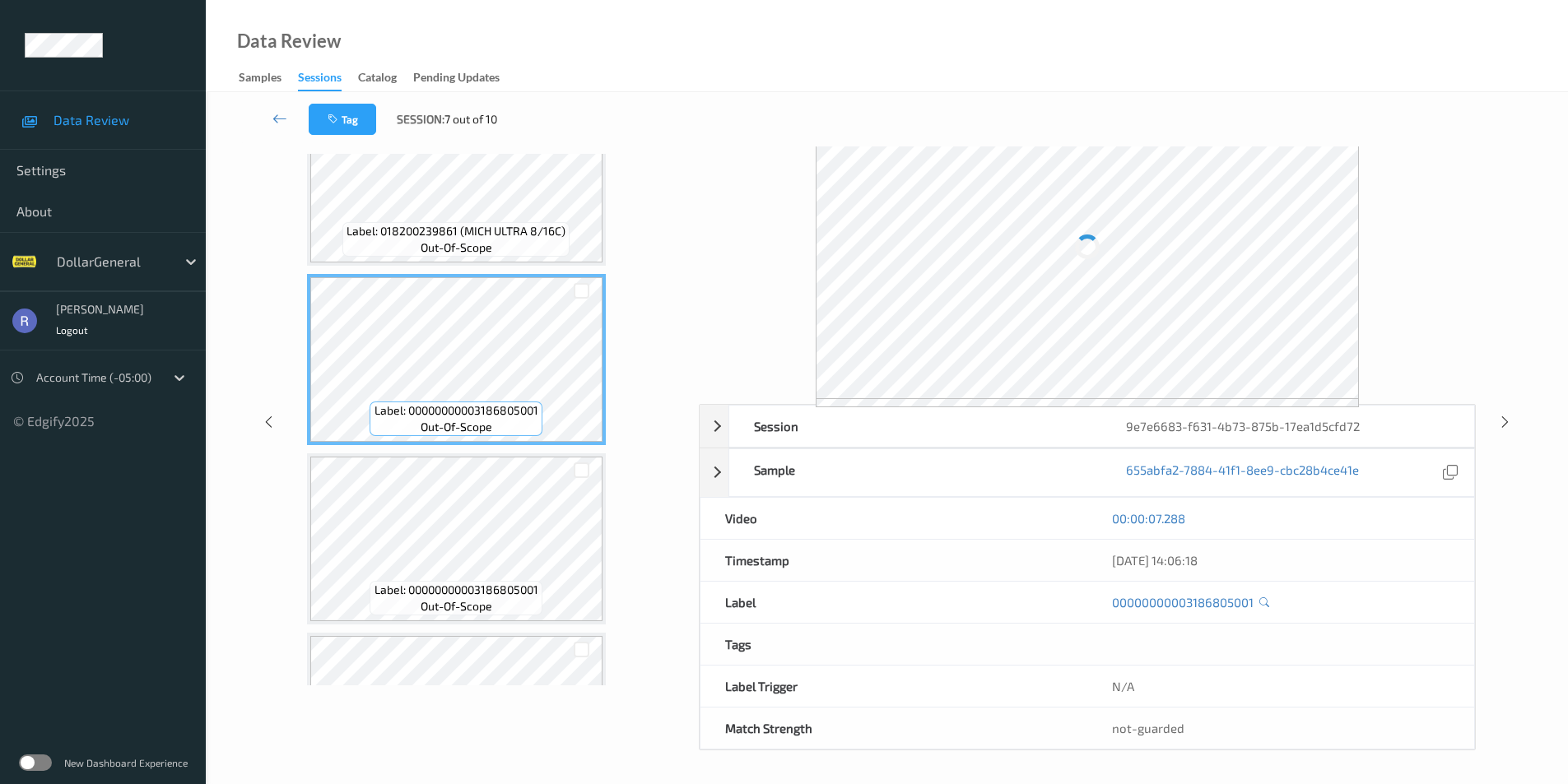
scroll to position [61, 0]
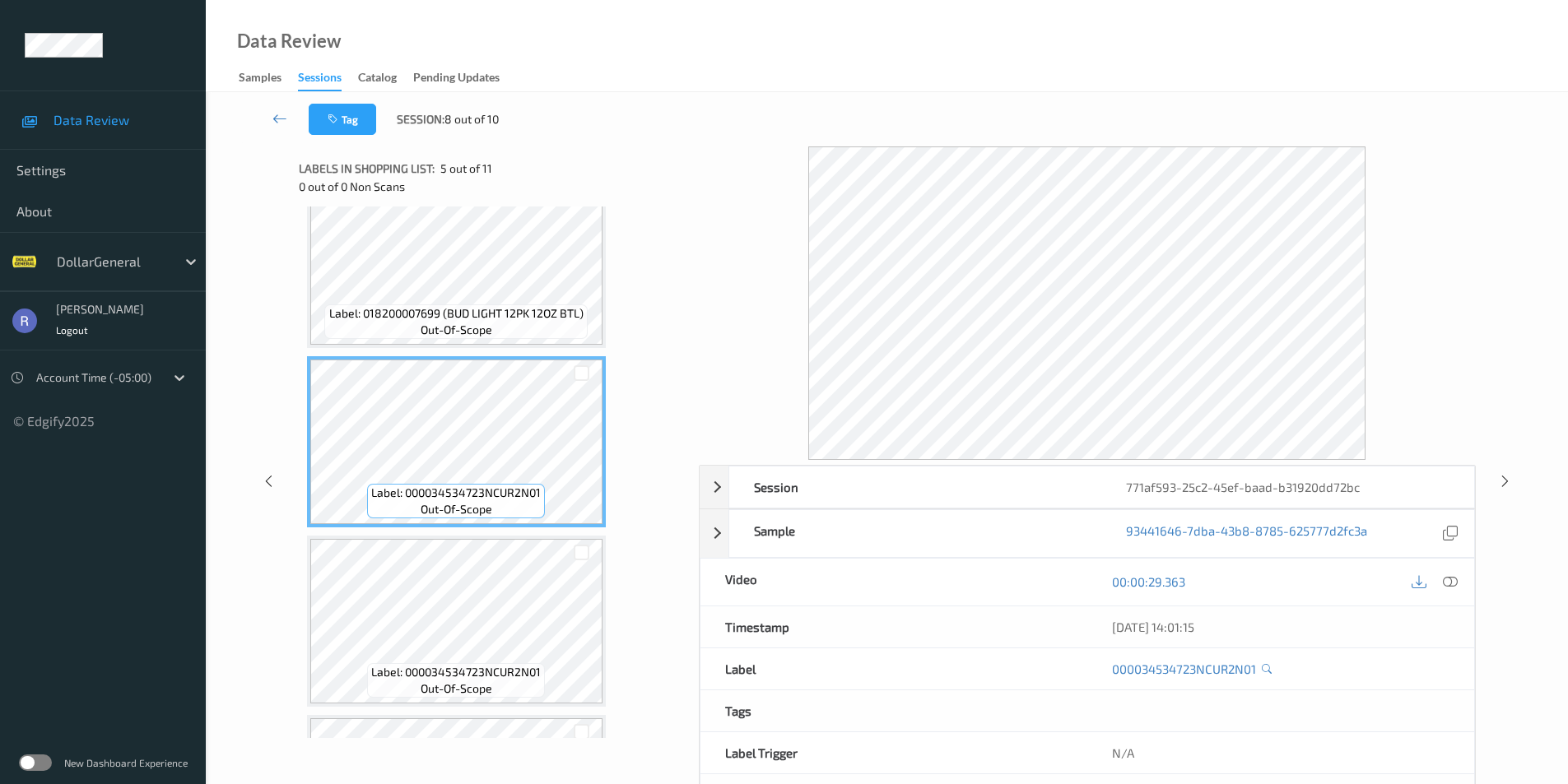
scroll to position [658, 0]
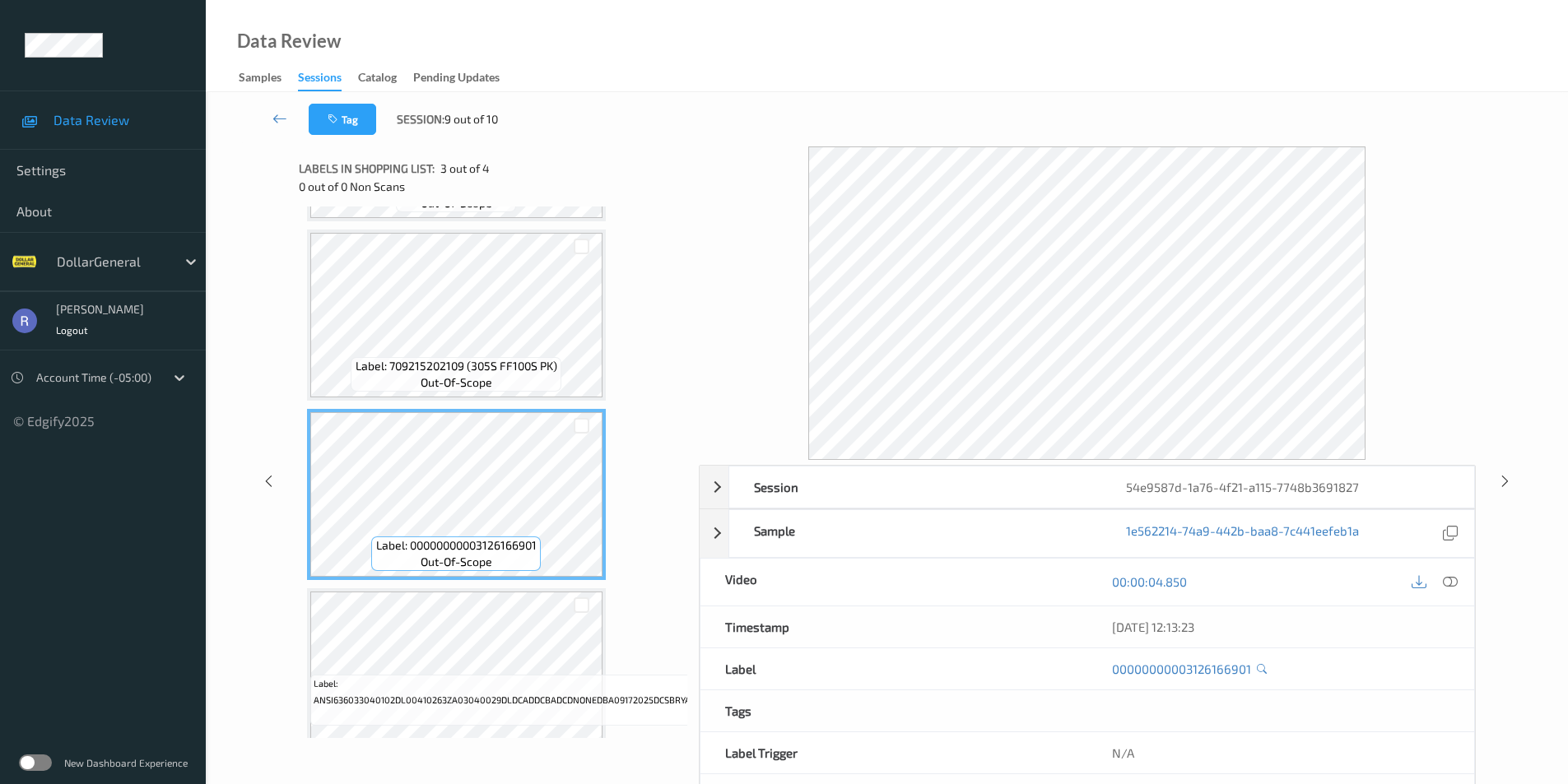
scroll to position [203, 0]
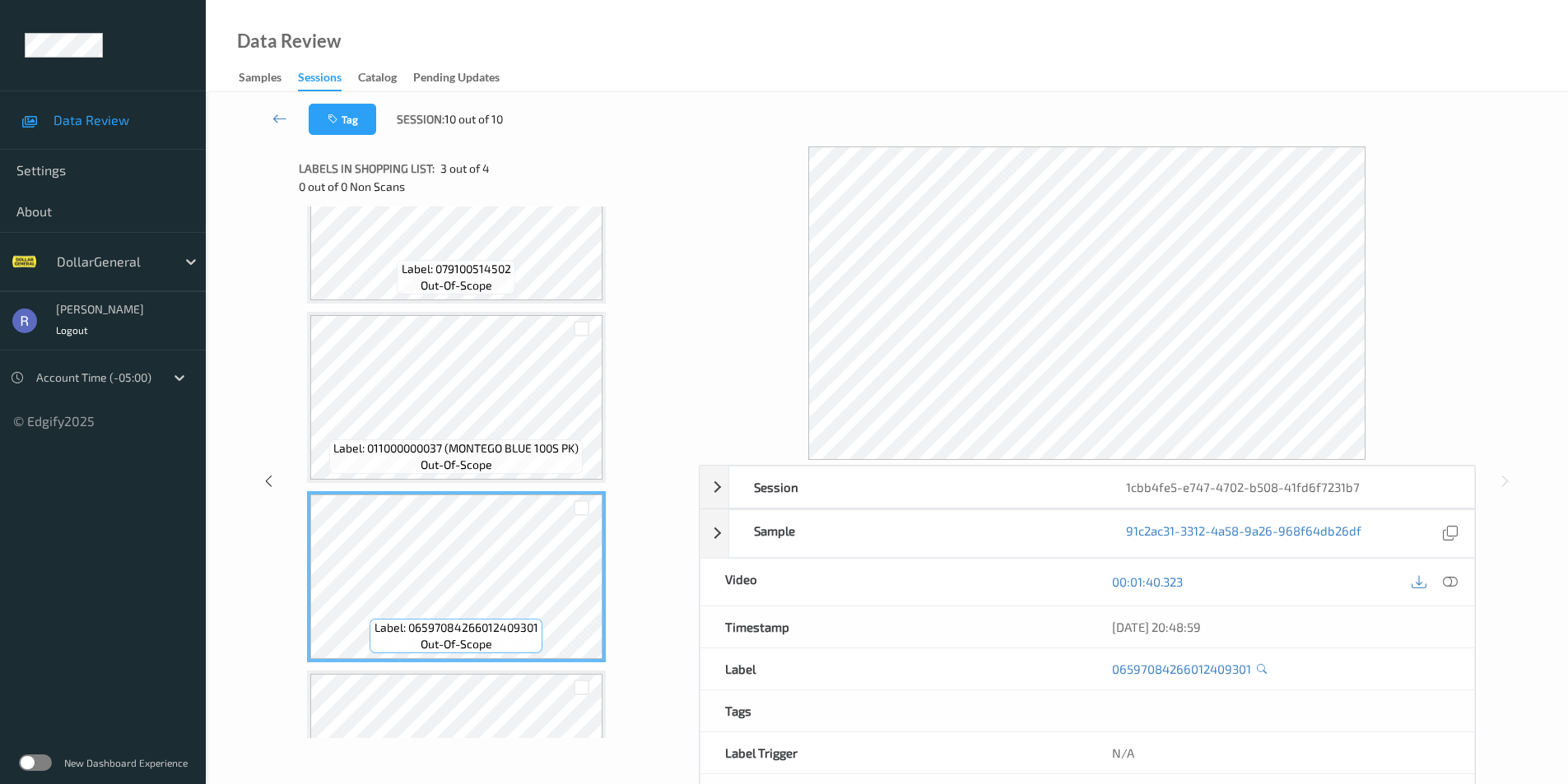
scroll to position [165, 0]
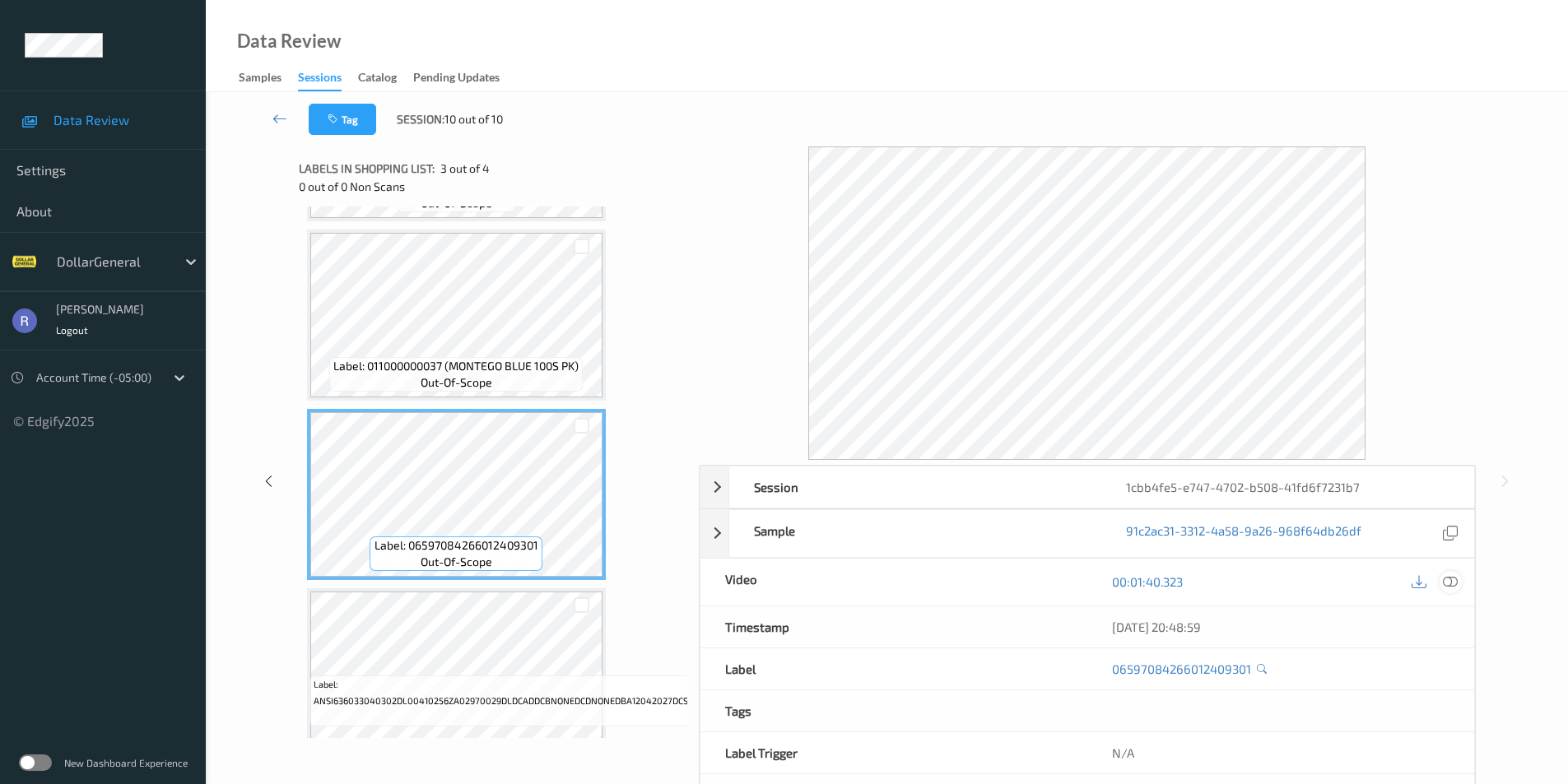
click at [1448, 582] on icon at bounding box center [1450, 582] width 15 height 15
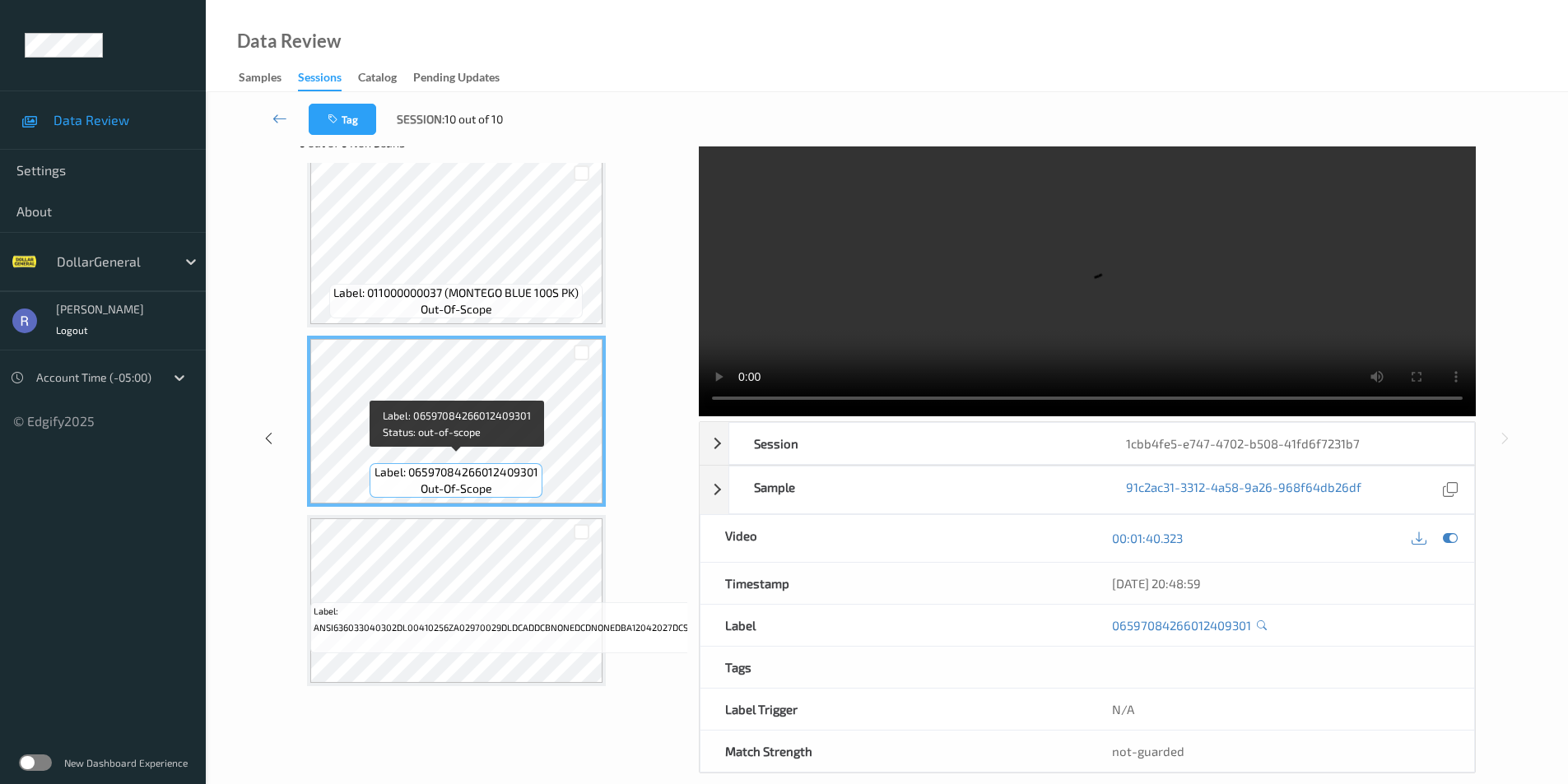
scroll to position [67, 0]
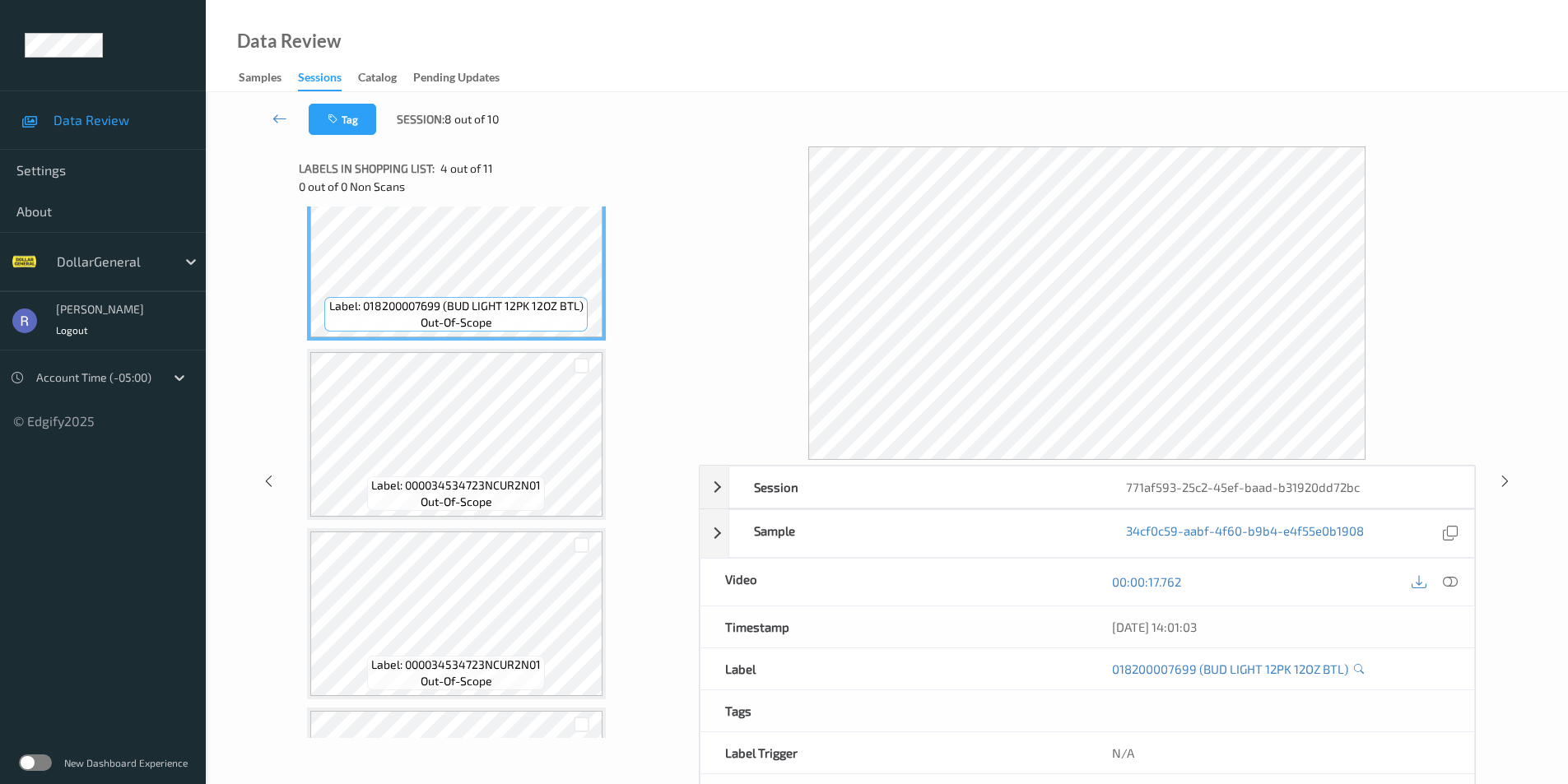
scroll to position [658, 0]
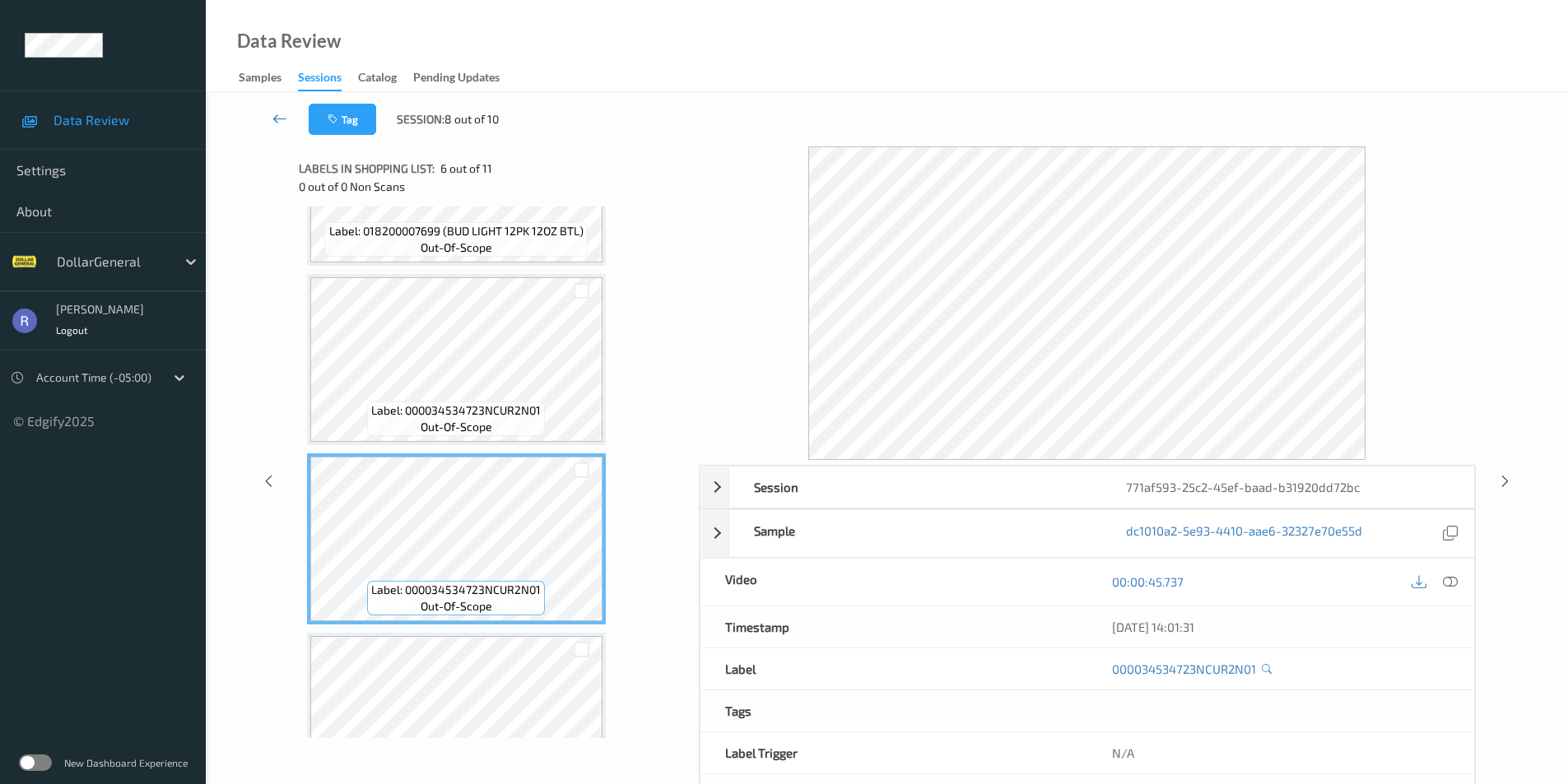
click at [285, 119] on icon at bounding box center [280, 118] width 15 height 16
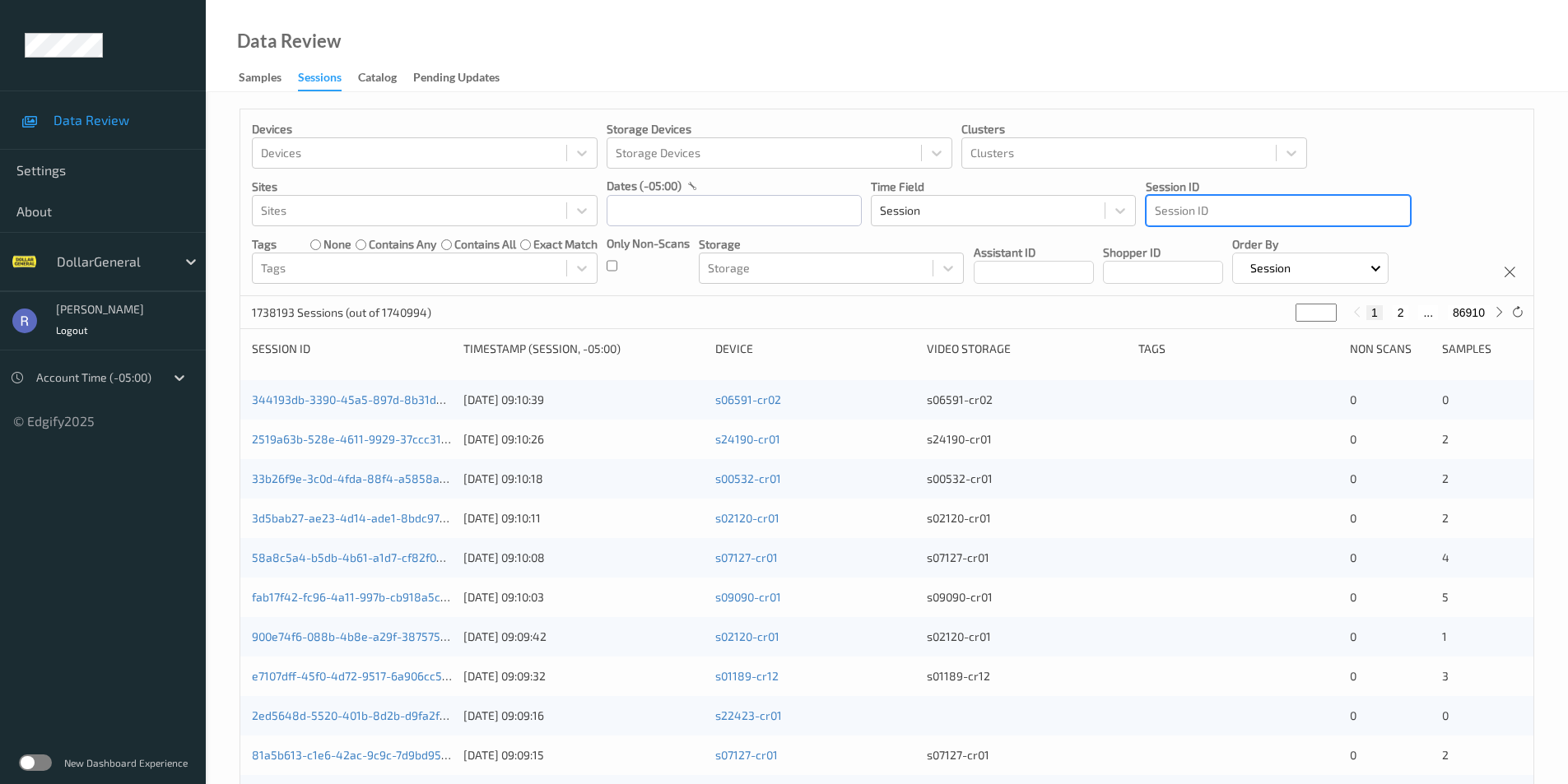
click at [1233, 210] on div at bounding box center [1278, 210] width 247 height 19
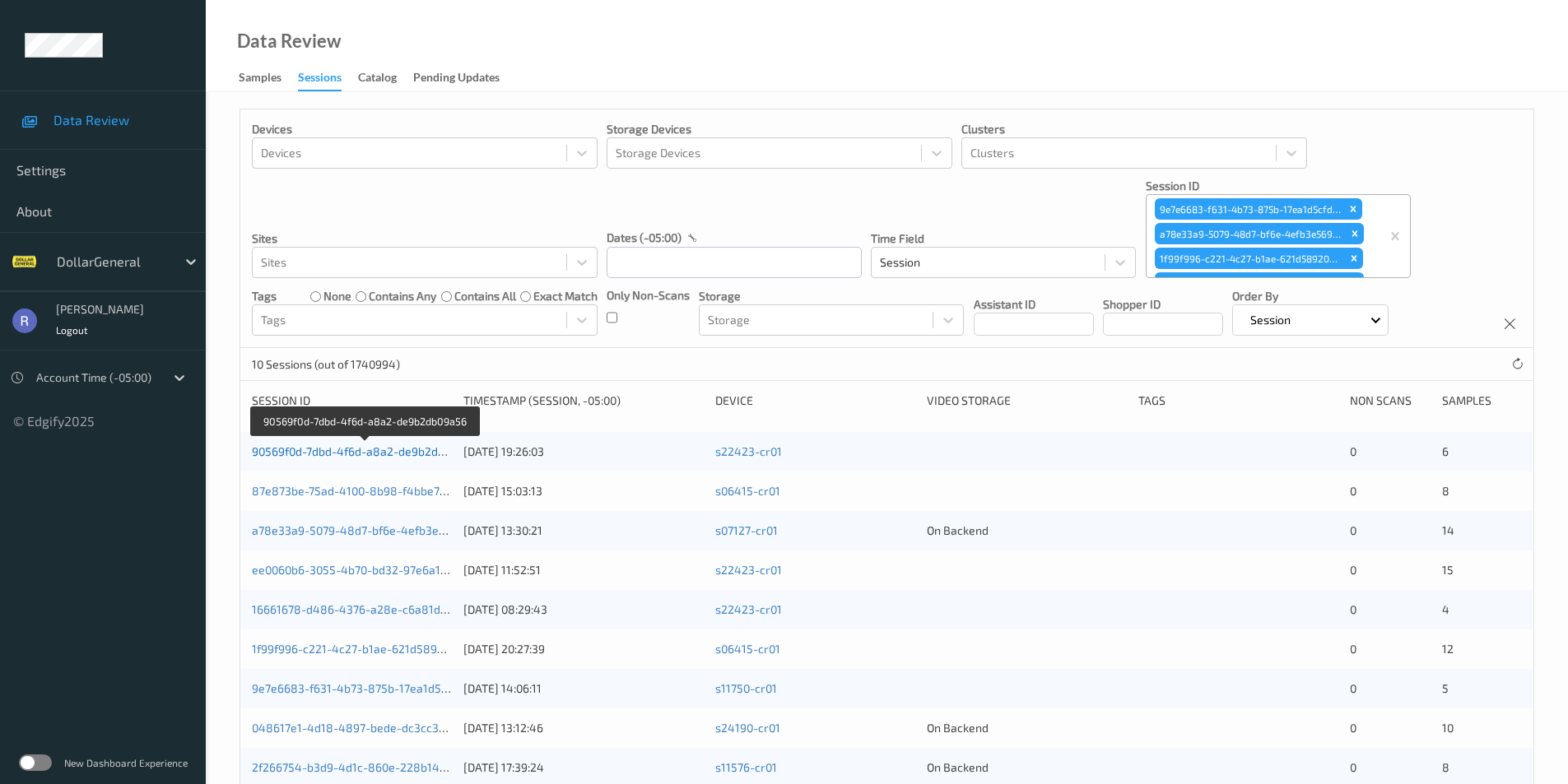
click at [279, 455] on link "90569f0d-7dbd-4f6d-a8a2-de9b2db09a56" at bounding box center [364, 451] width 226 height 14
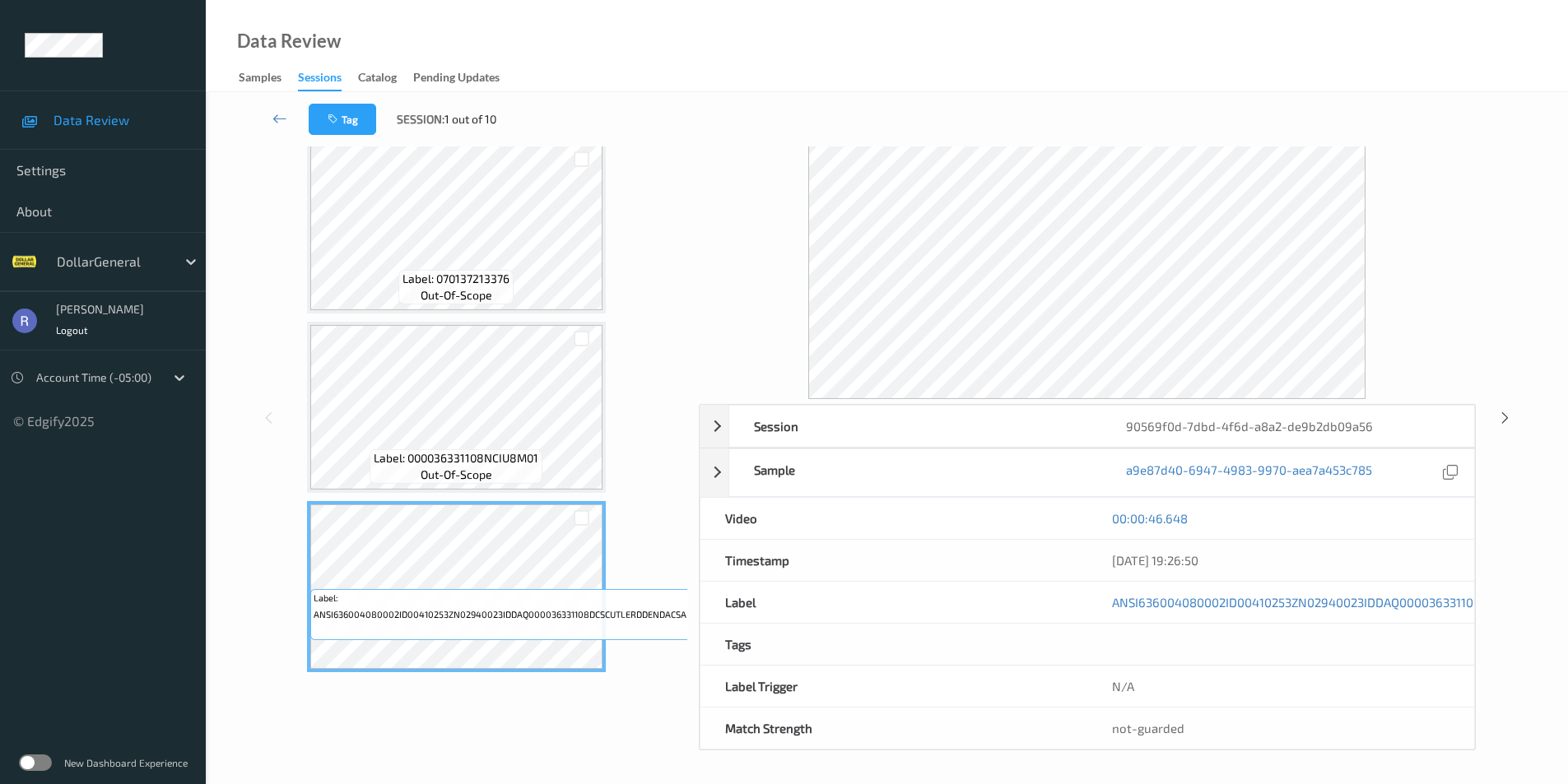
scroll to position [561, 0]
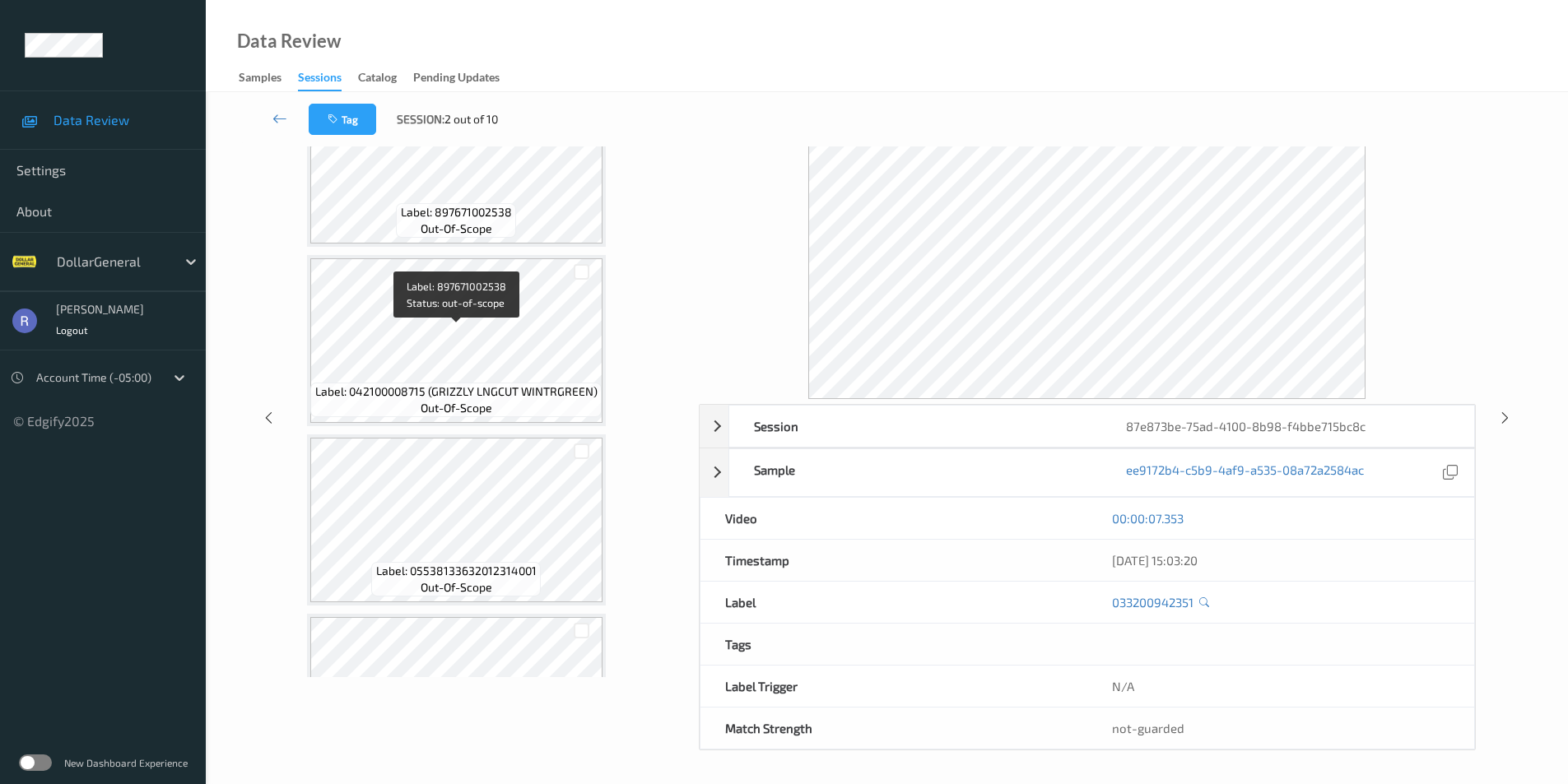
scroll to position [658, 0]
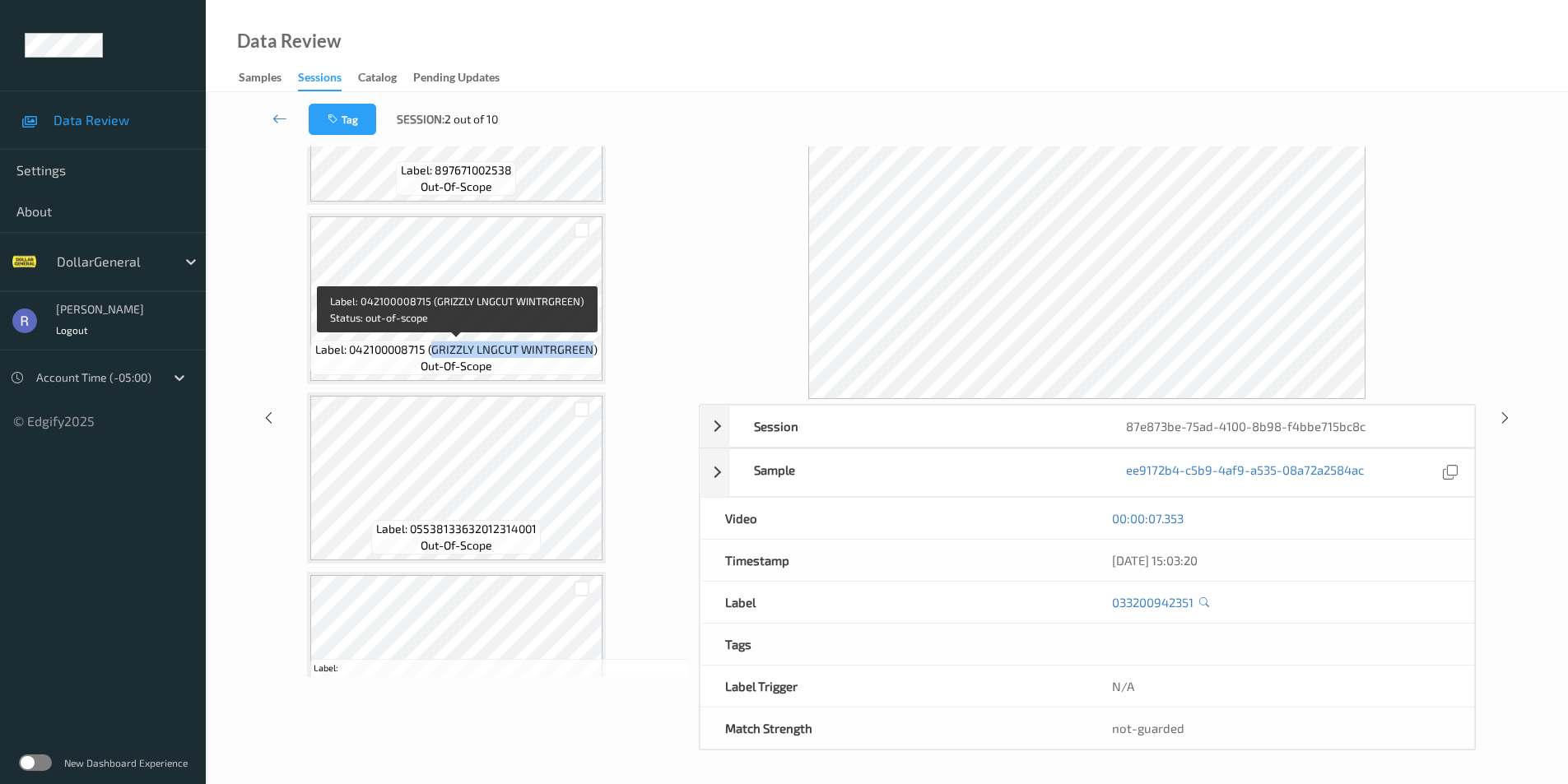
drag, startPoint x: 433, startPoint y: 347, endPoint x: 592, endPoint y: 355, distance: 159.2
click at [592, 355] on span "Label: 042100008715 (GRIZZLY LNGCUT WINTRGREEN)" at bounding box center [456, 349] width 282 height 16
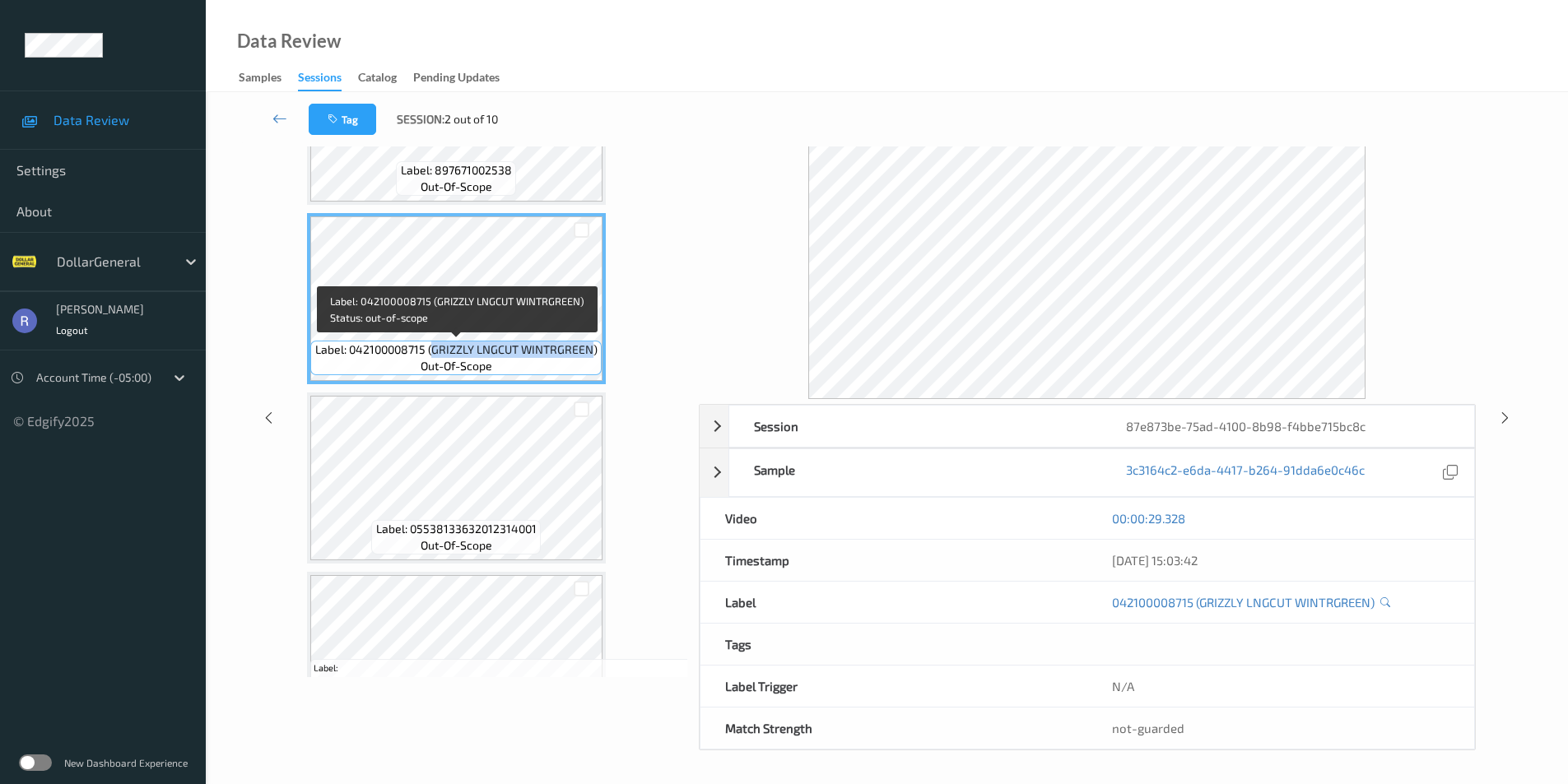
copy span "GRIZZLY LNGCUT WINTRGREEN"
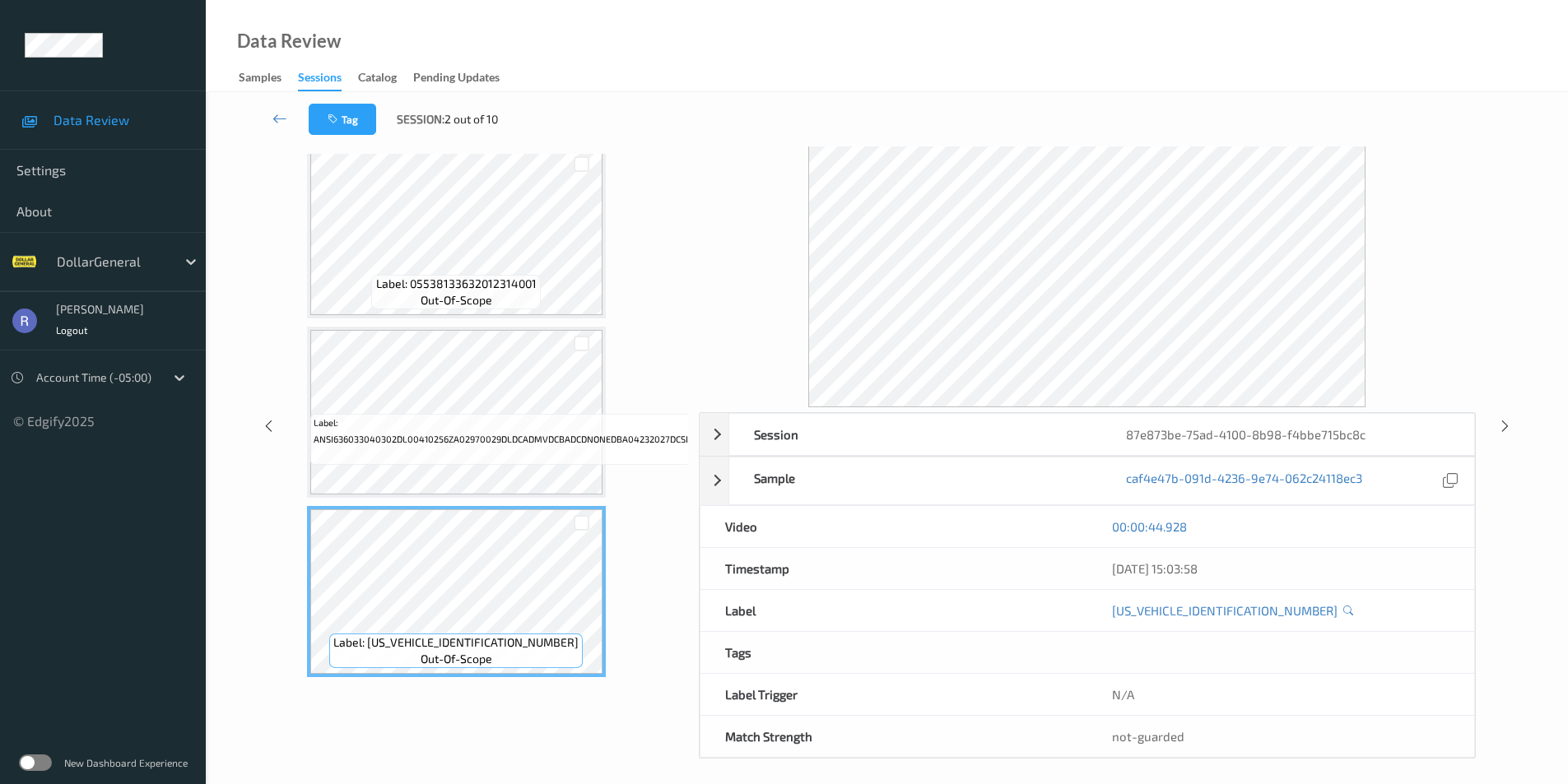
scroll to position [61, 0]
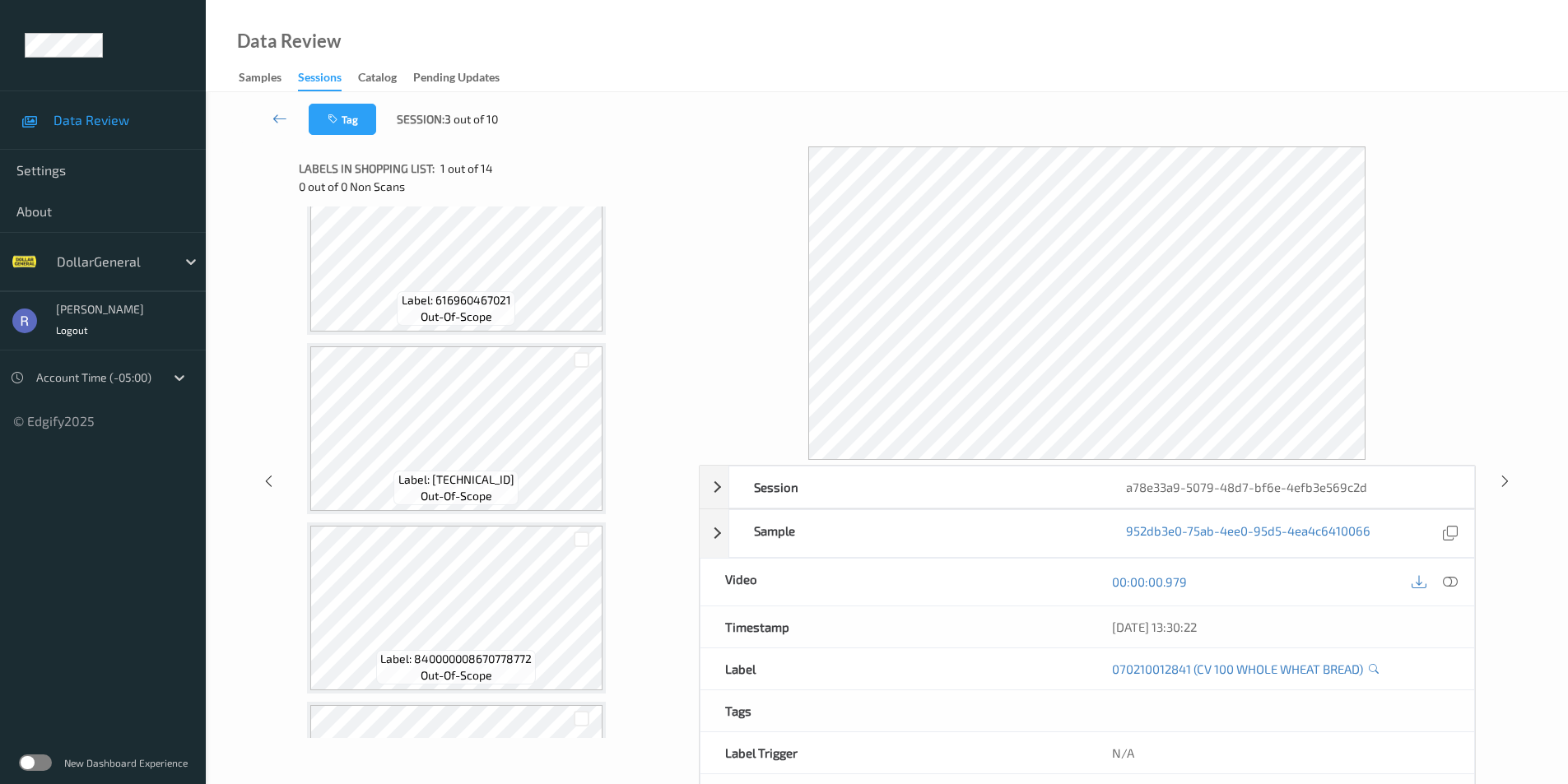
scroll to position [1316, 0]
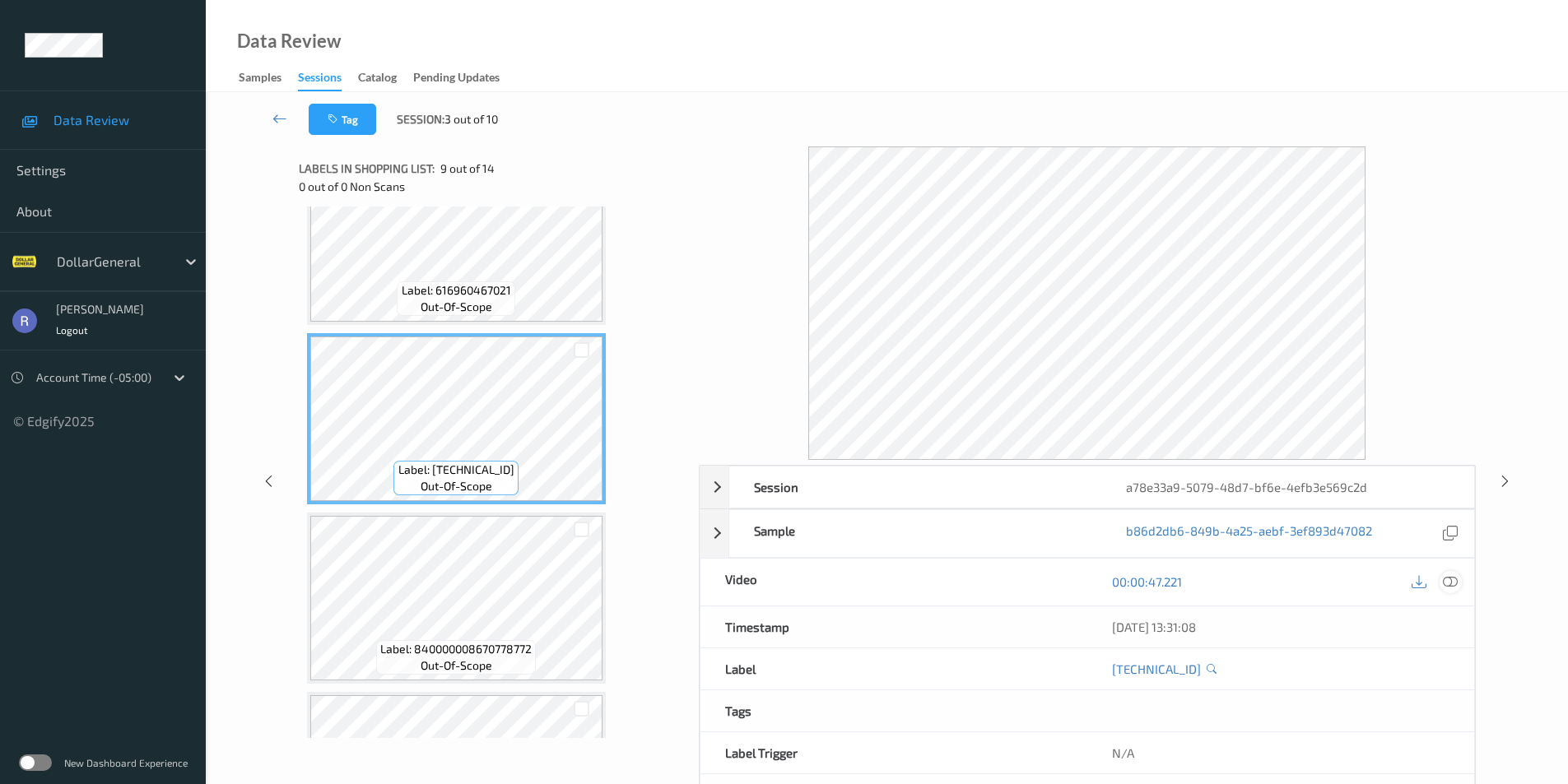
click at [1452, 576] on icon at bounding box center [1450, 582] width 15 height 15
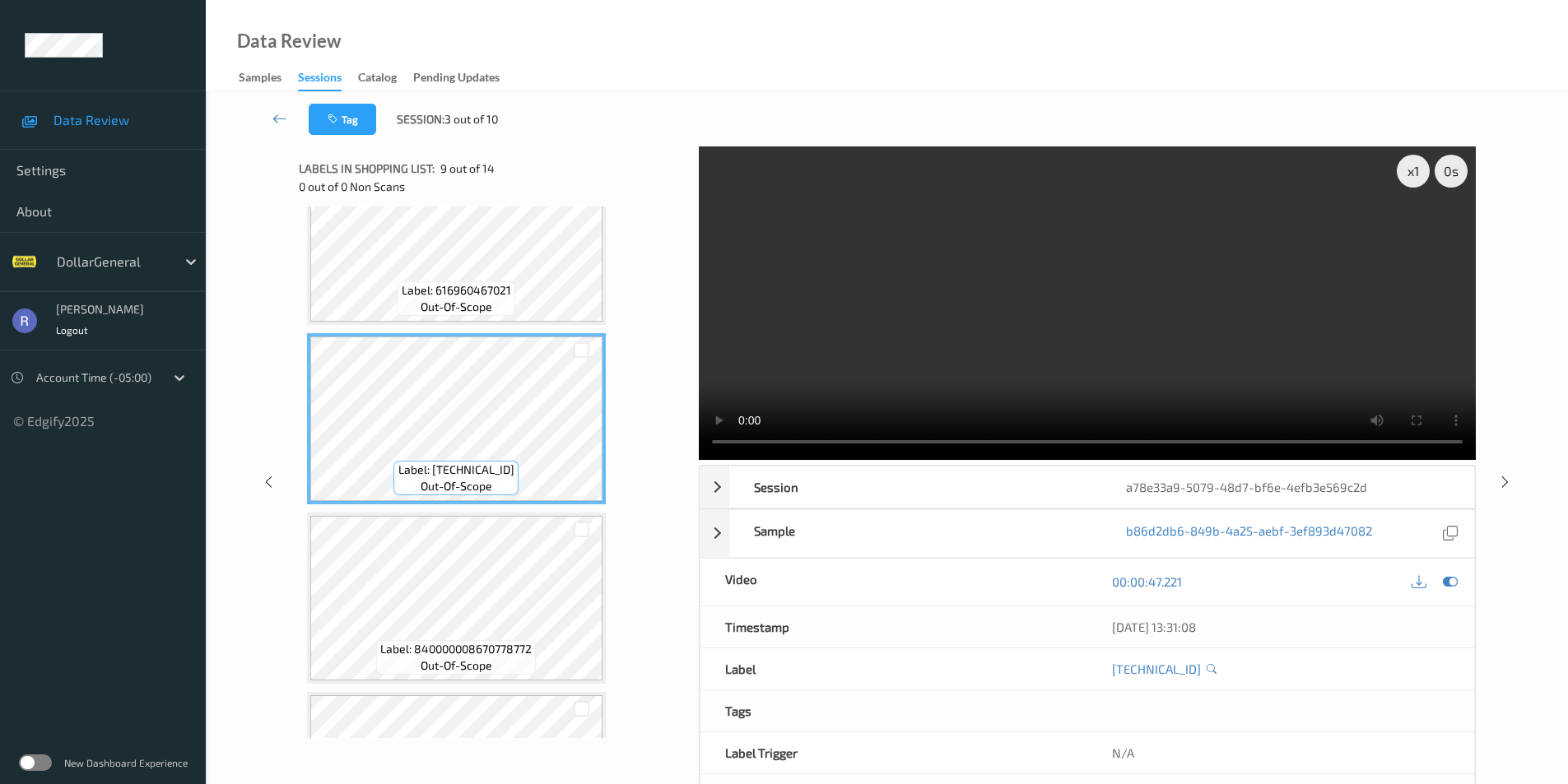
click at [1081, 362] on video at bounding box center [1086, 302] width 776 height 313
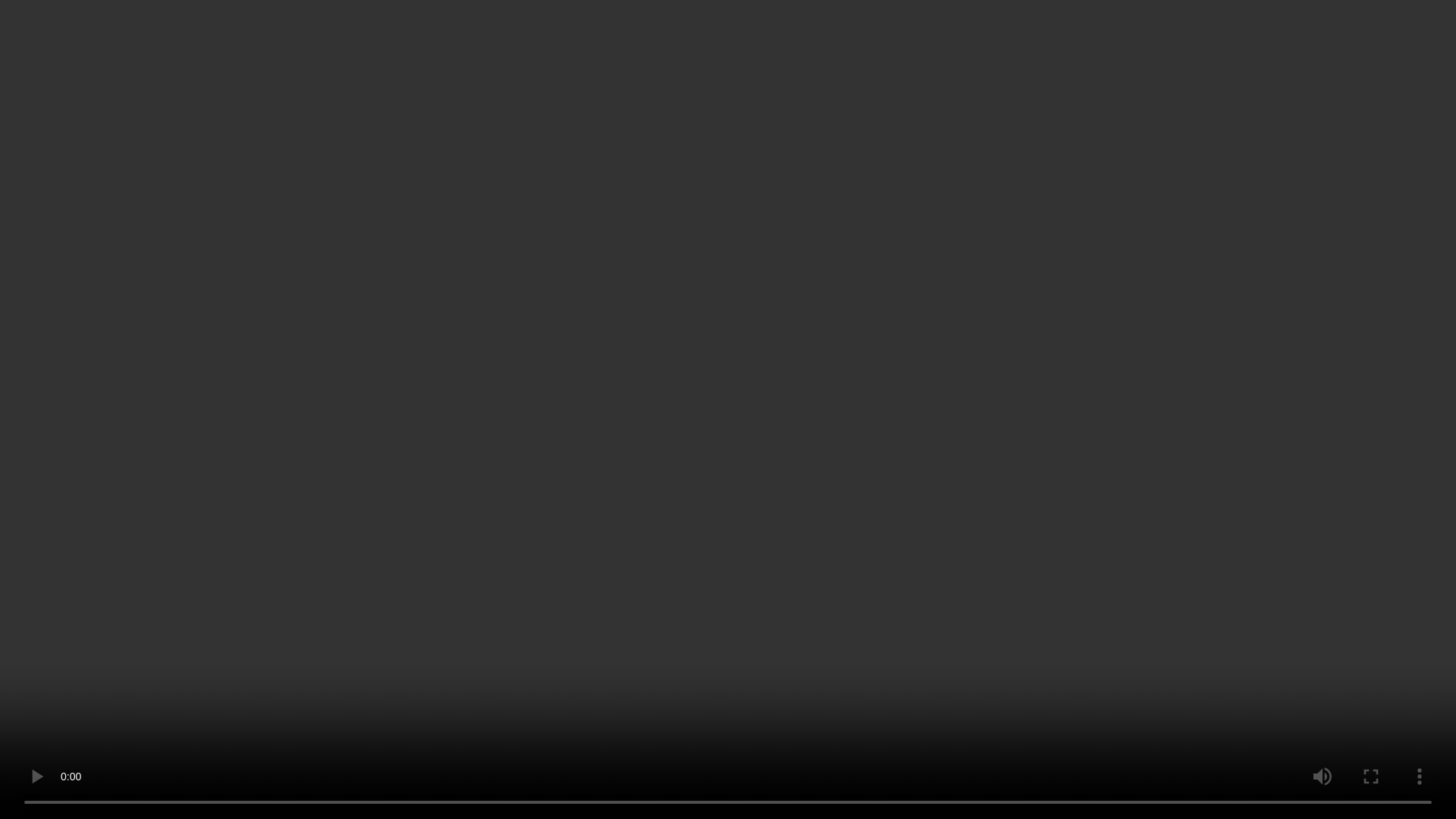
click at [834, 395] on video at bounding box center [728, 410] width 1456 height 819
click at [738, 620] on video at bounding box center [728, 410] width 1456 height 819
click at [843, 550] on video at bounding box center [728, 410] width 1456 height 819
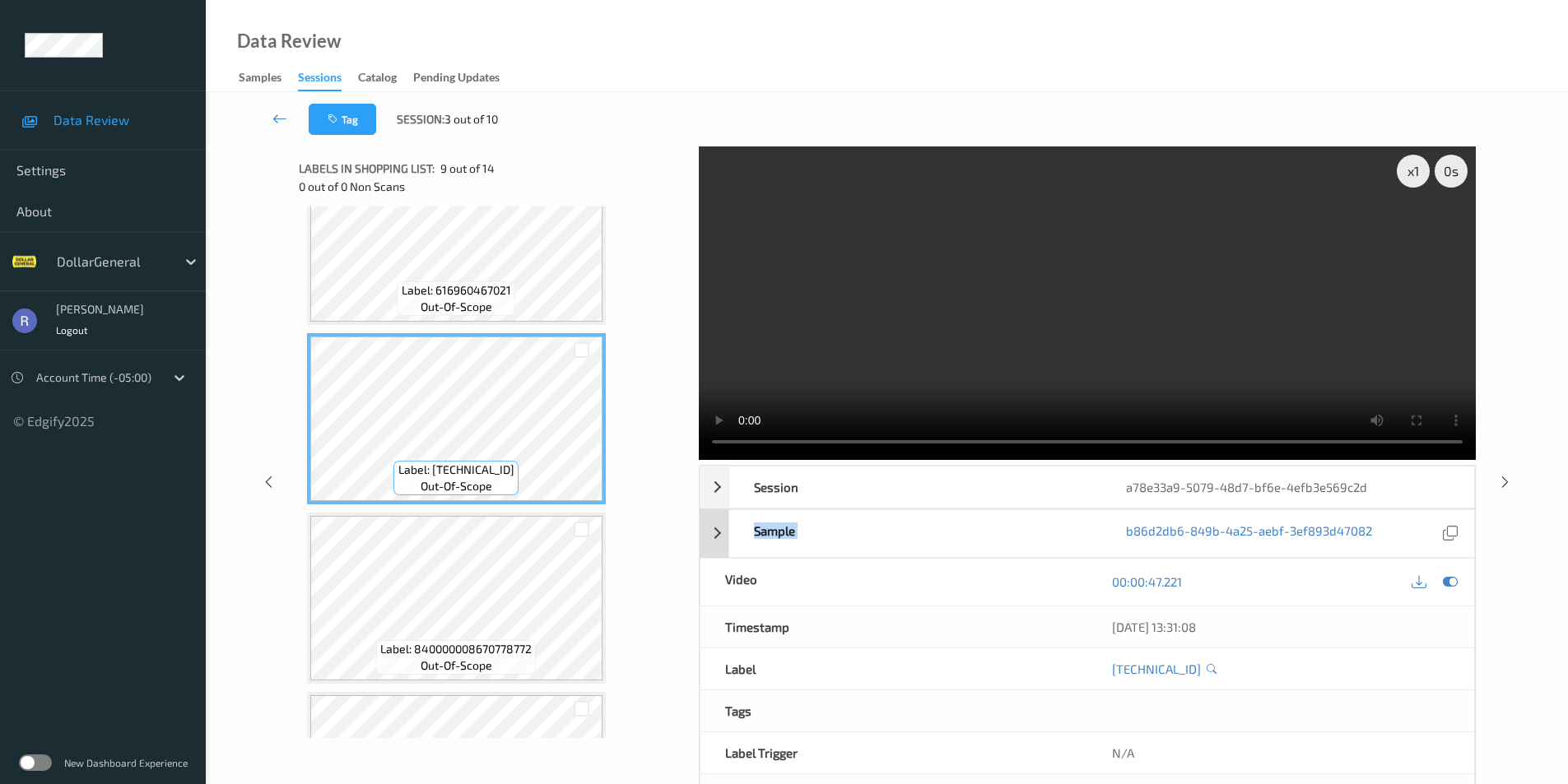
click at [915, 525] on div "Sample" at bounding box center [915, 534] width 372 height 47
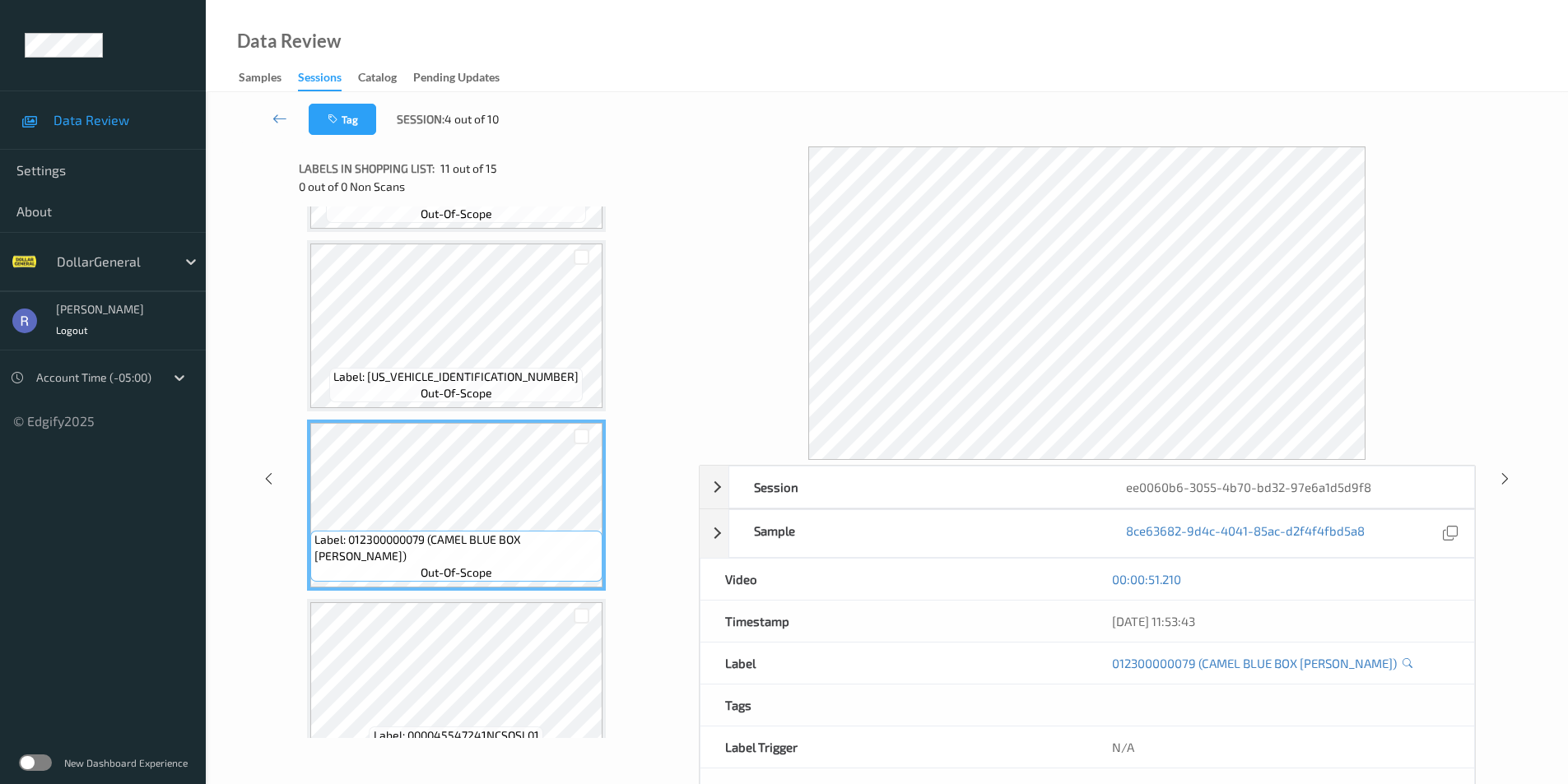
scroll to position [1564, 0]
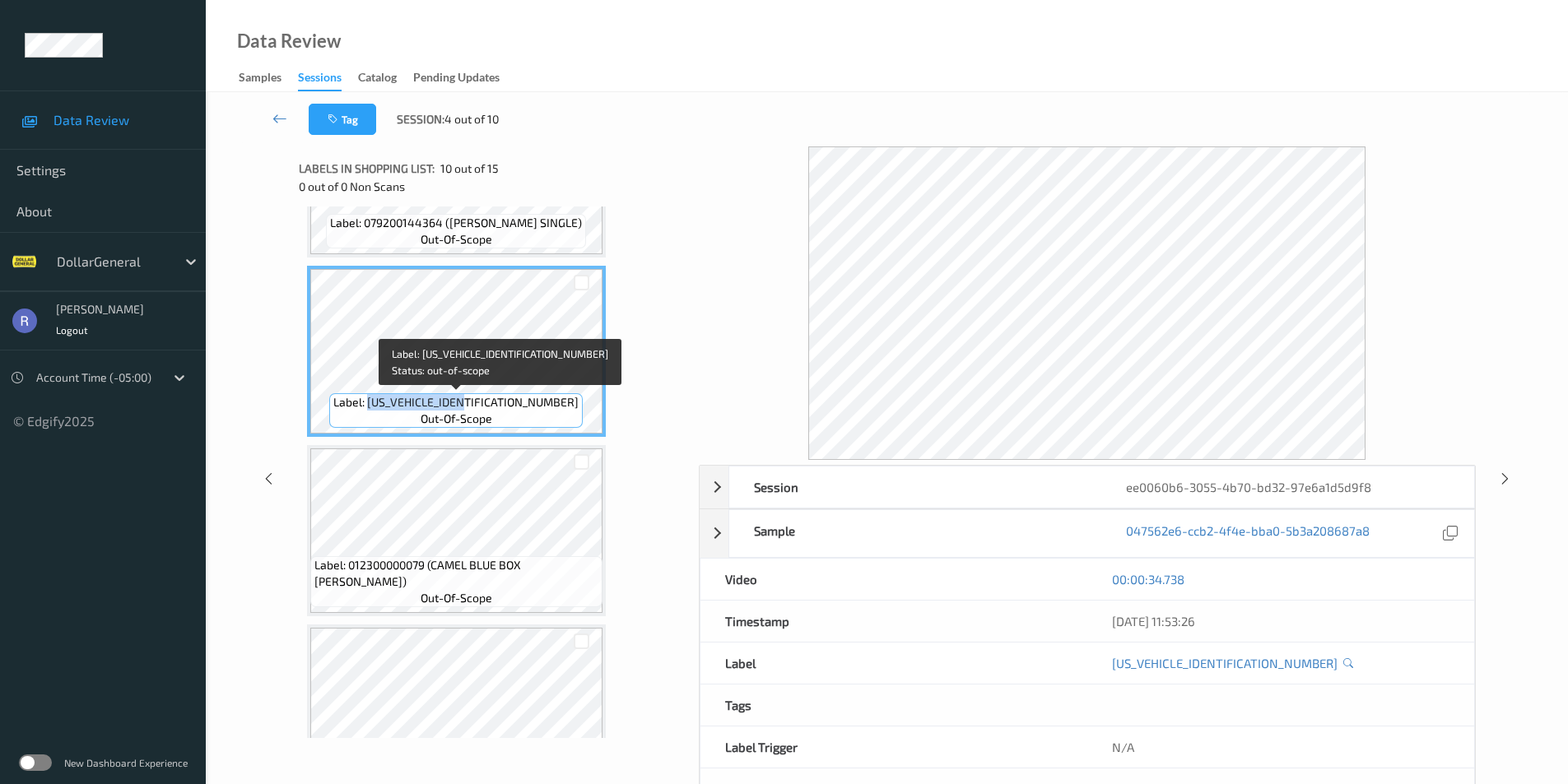
drag, startPoint x: 418, startPoint y: 403, endPoint x: 520, endPoint y: 412, distance: 102.4
click at [520, 412] on div "Label: X2935523133782242 out-of-scope" at bounding box center [456, 411] width 253 height 35
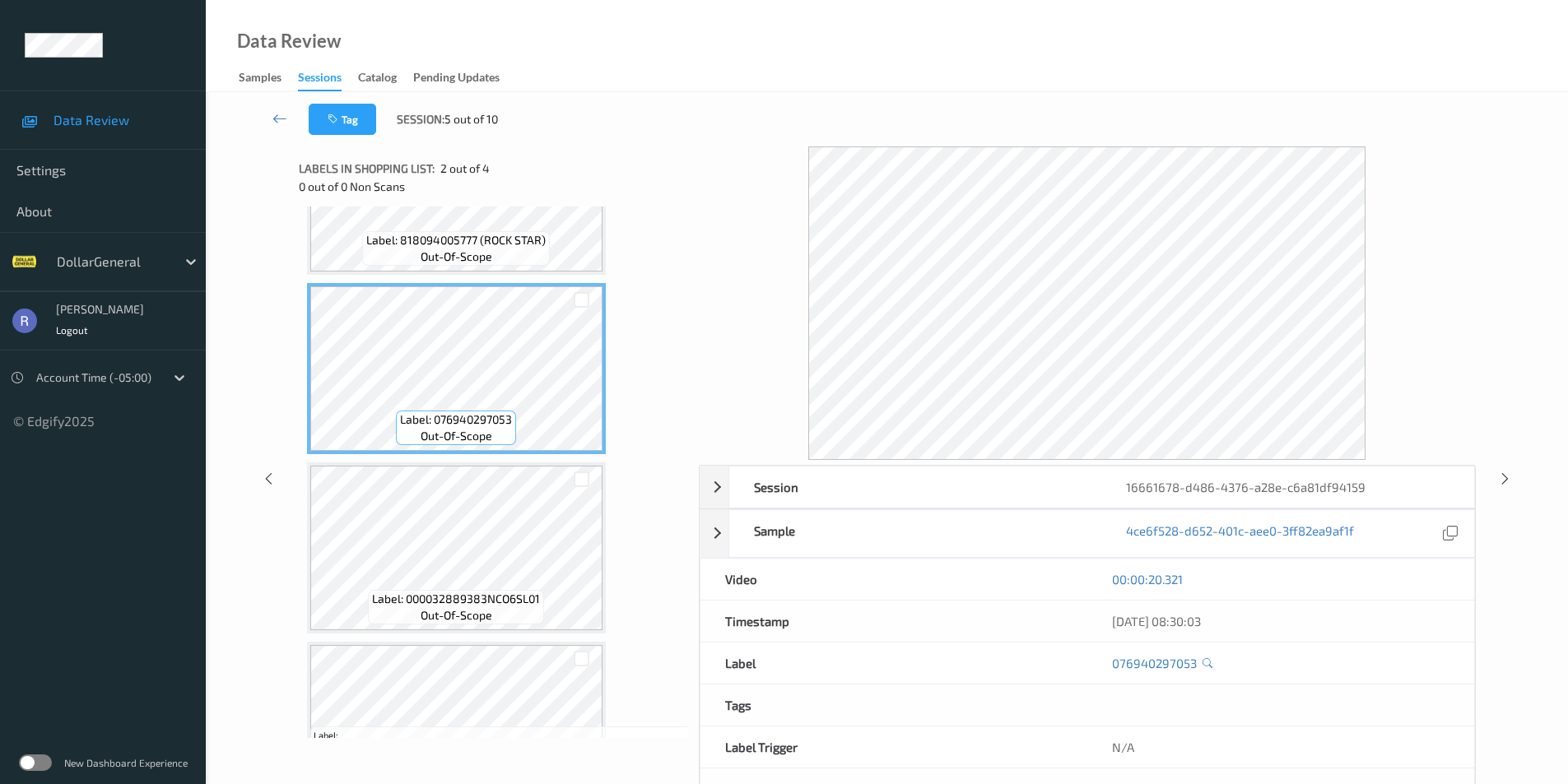
scroll to position [82, 0]
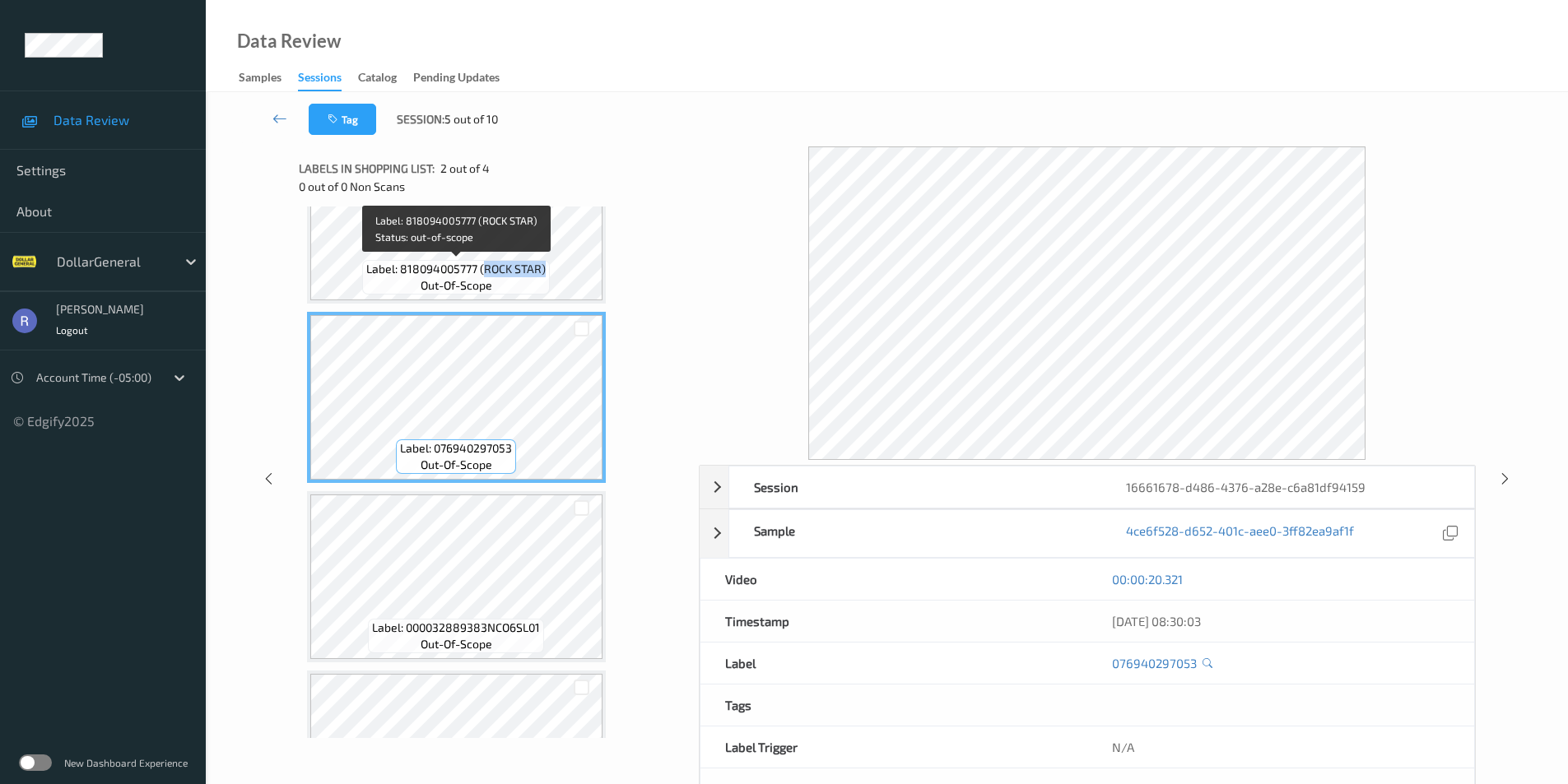
drag, startPoint x: 483, startPoint y: 267, endPoint x: 547, endPoint y: 269, distance: 64.0
click at [547, 269] on div "Label: 818094005777 (ROCK STAR) out-of-scope" at bounding box center [456, 277] width 188 height 35
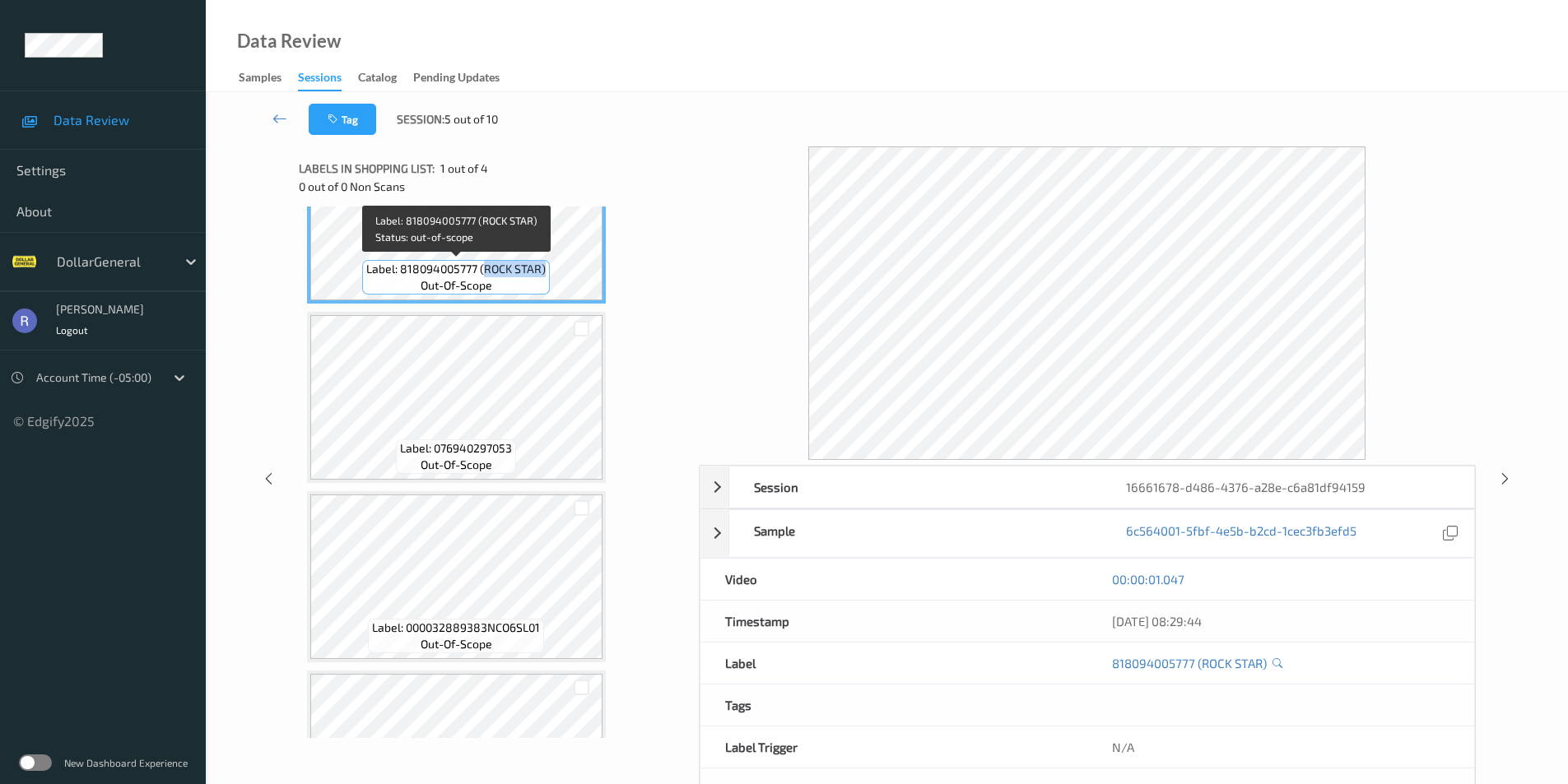
copy span "ROCK STAR)"
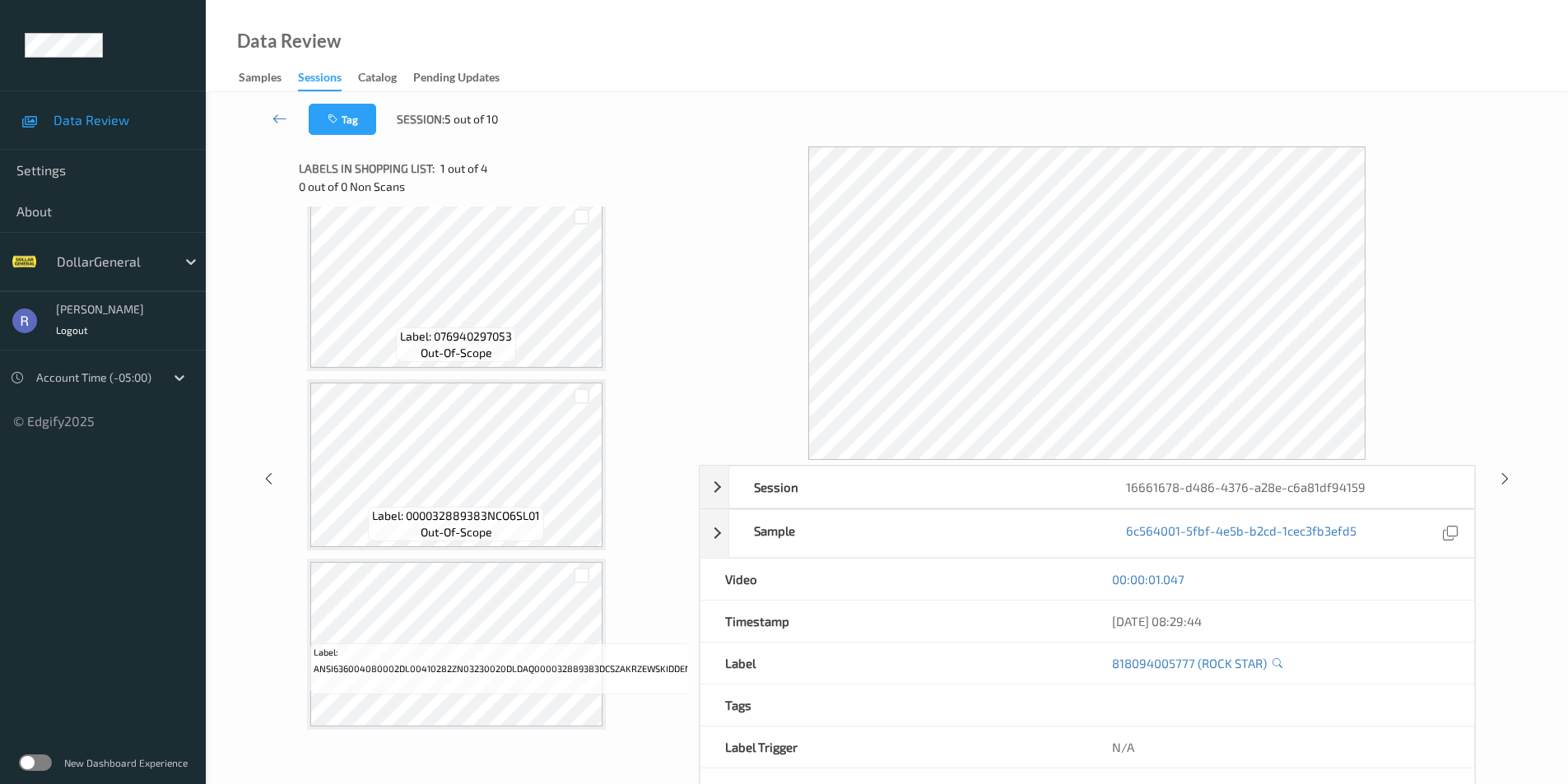
scroll to position [203, 0]
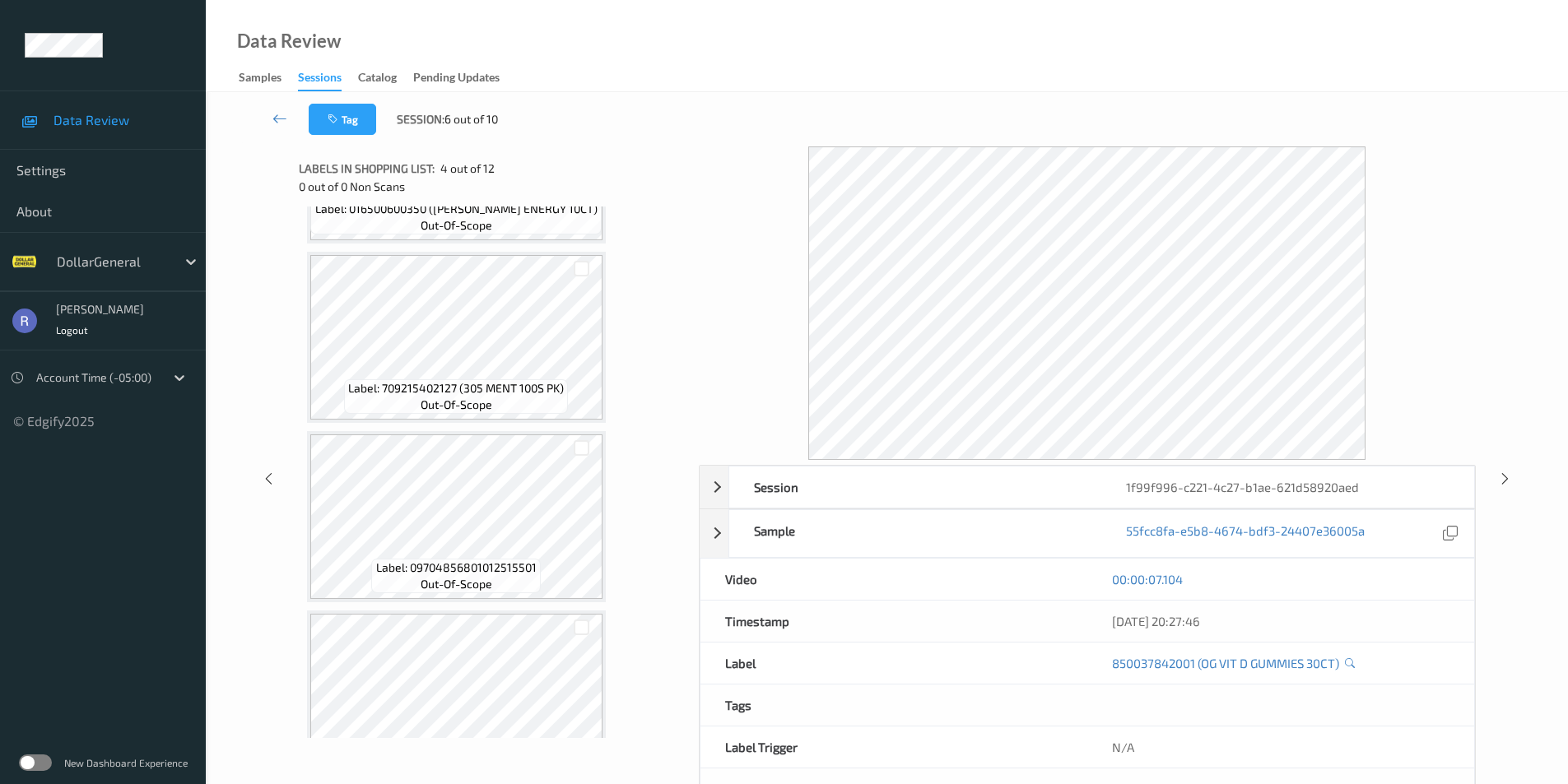
scroll to position [1234, 0]
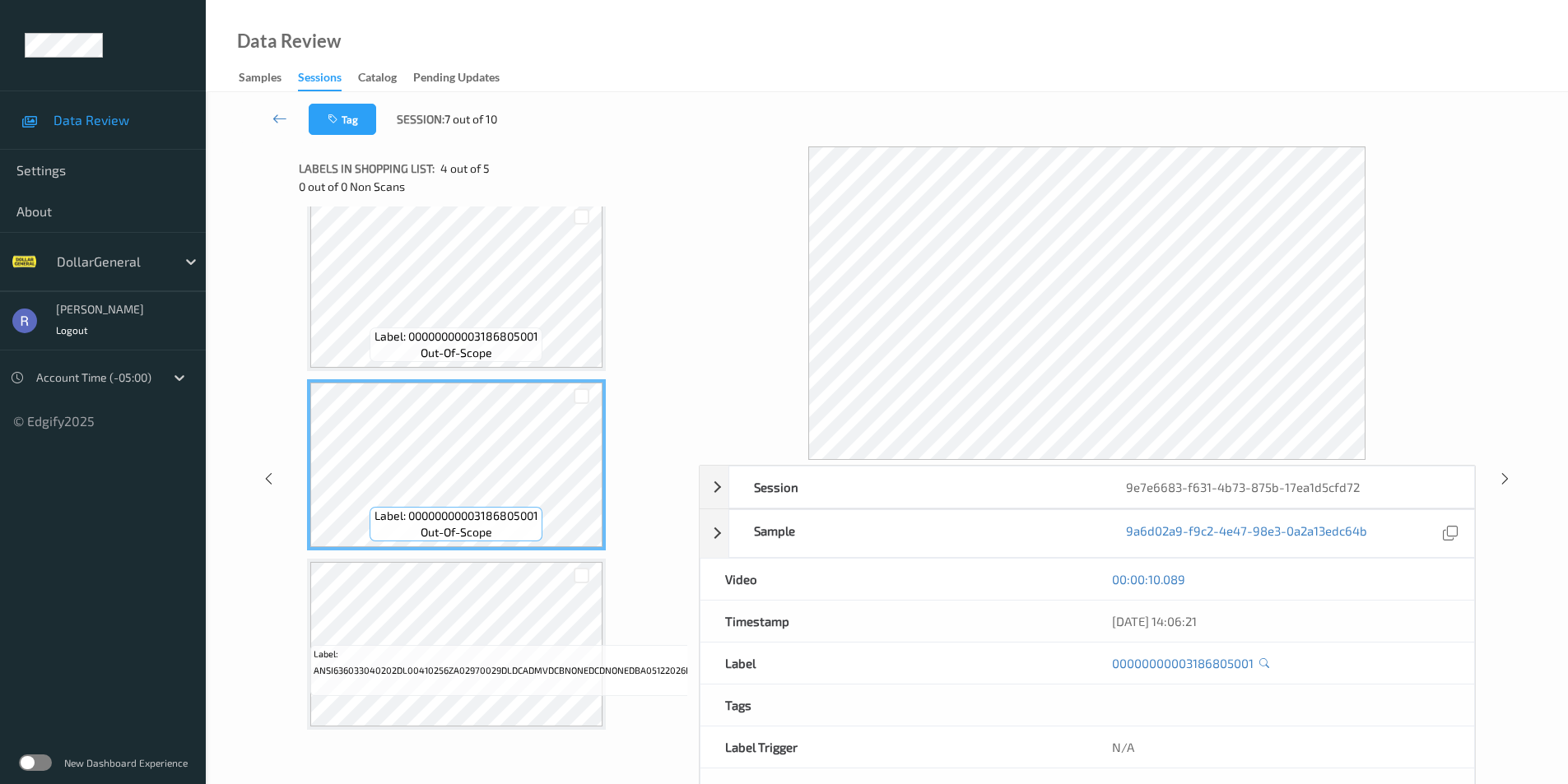
scroll to position [382, 0]
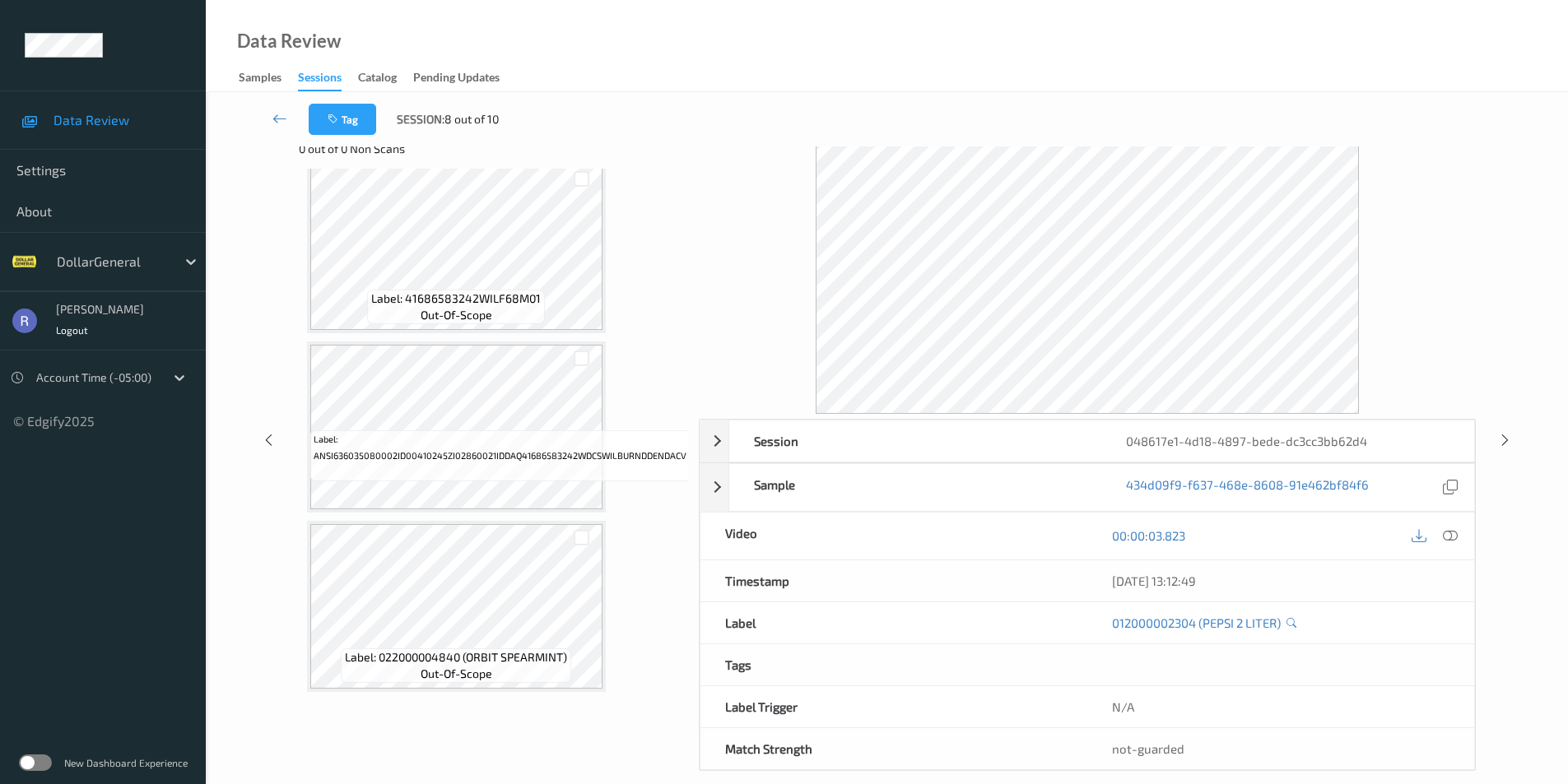
scroll to position [58, 0]
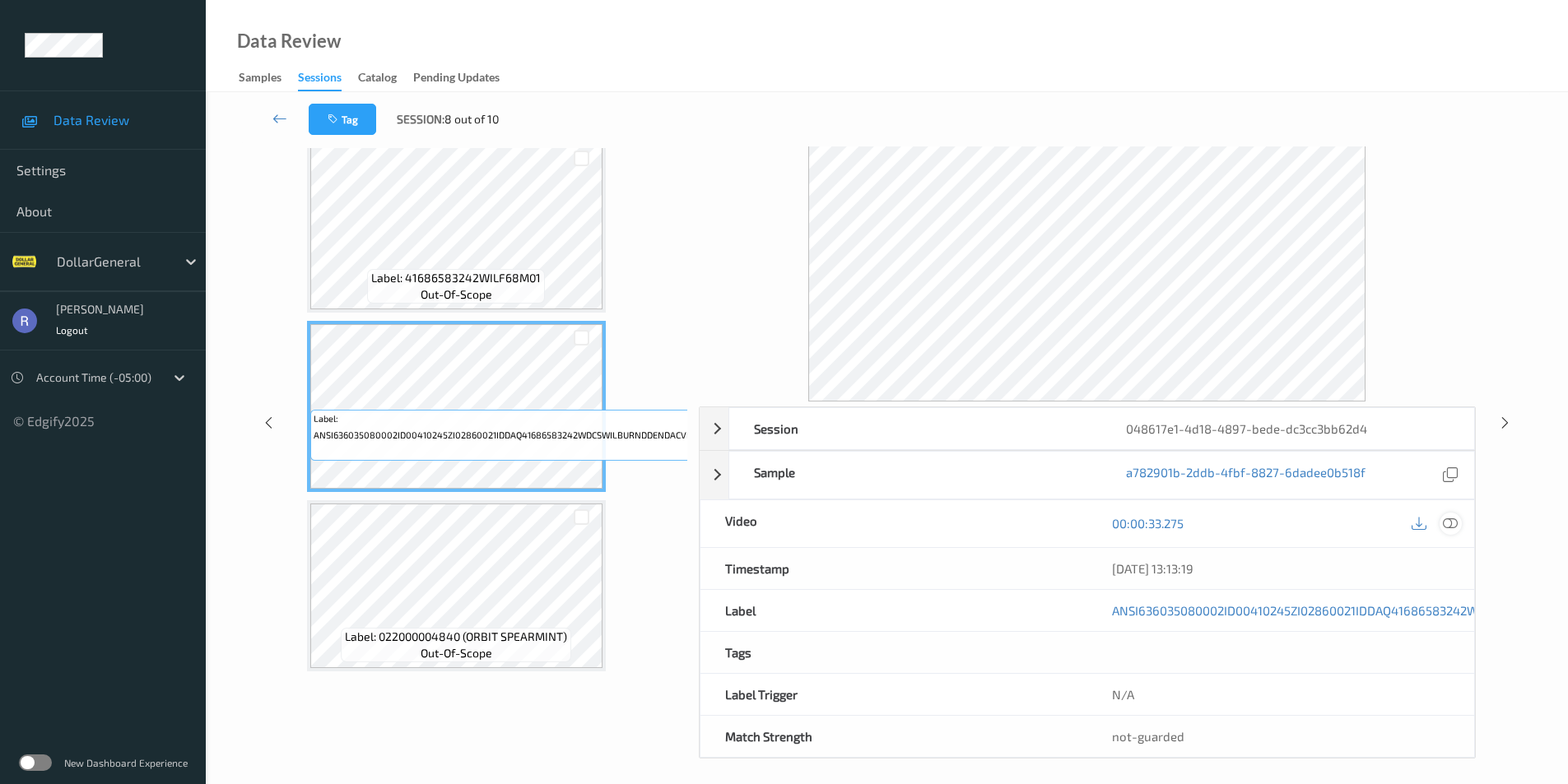
click at [1451, 525] on icon at bounding box center [1450, 524] width 15 height 15
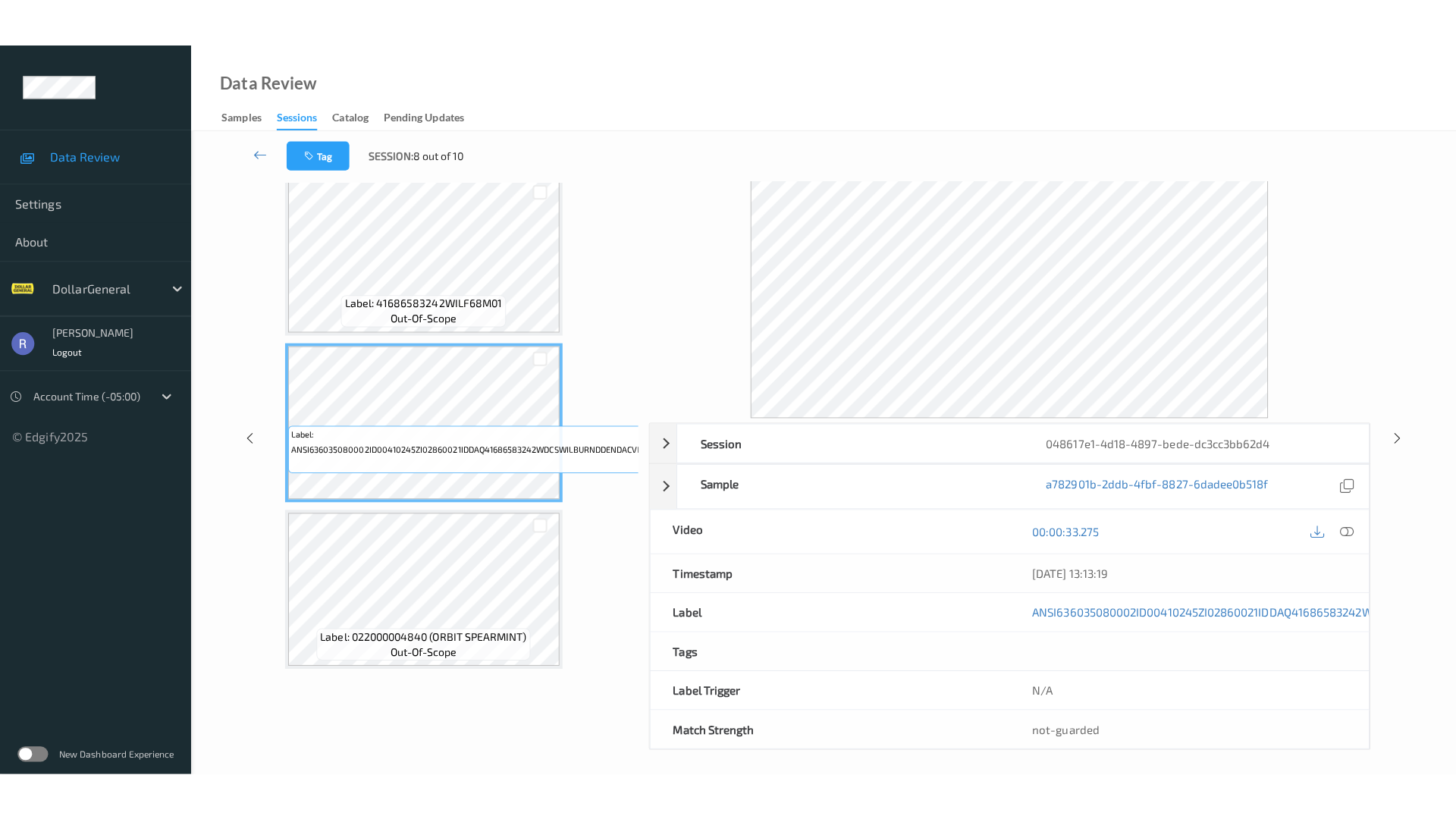
scroll to position [0, 0]
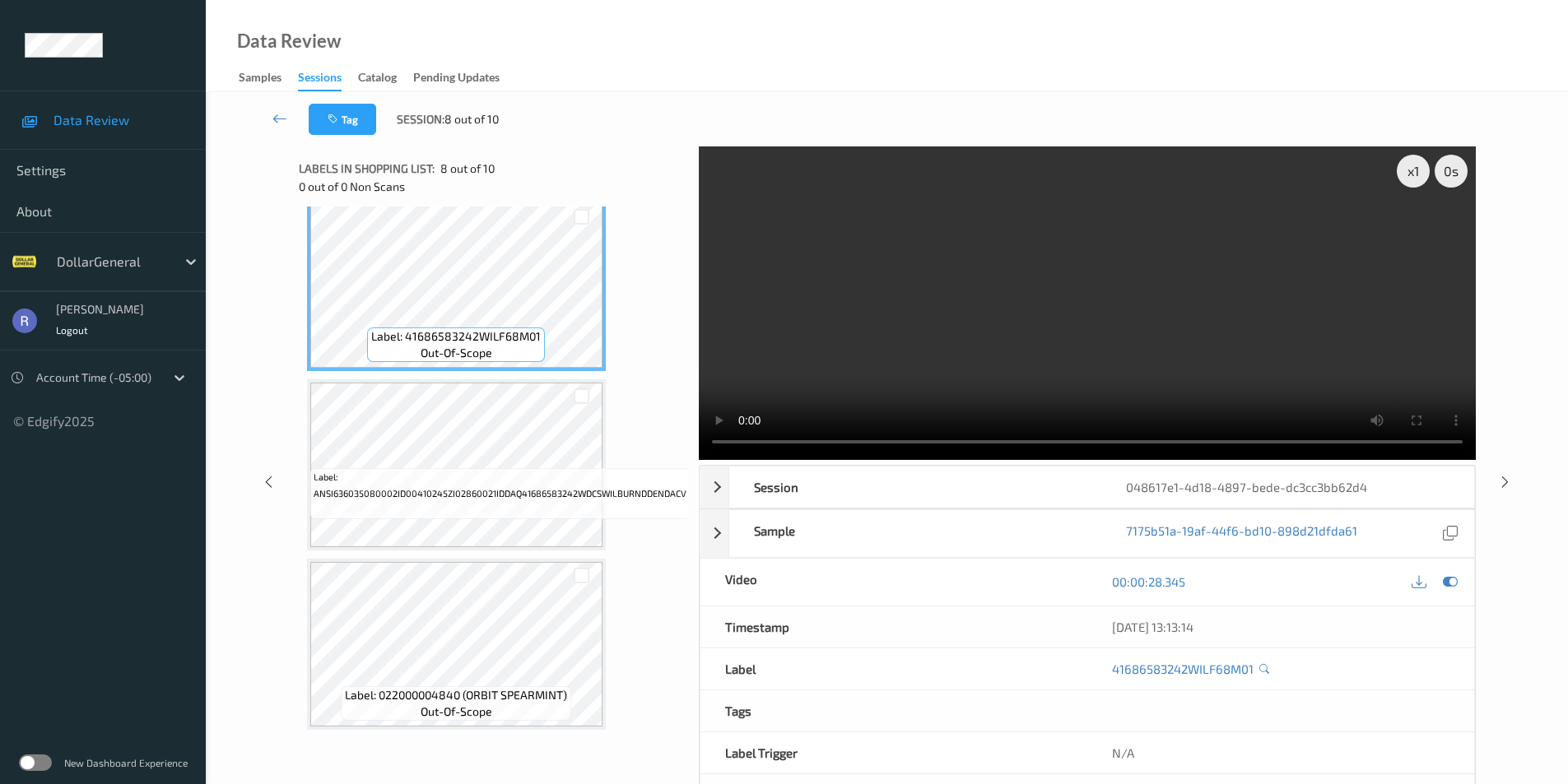
click at [1104, 312] on video at bounding box center [1086, 302] width 776 height 313
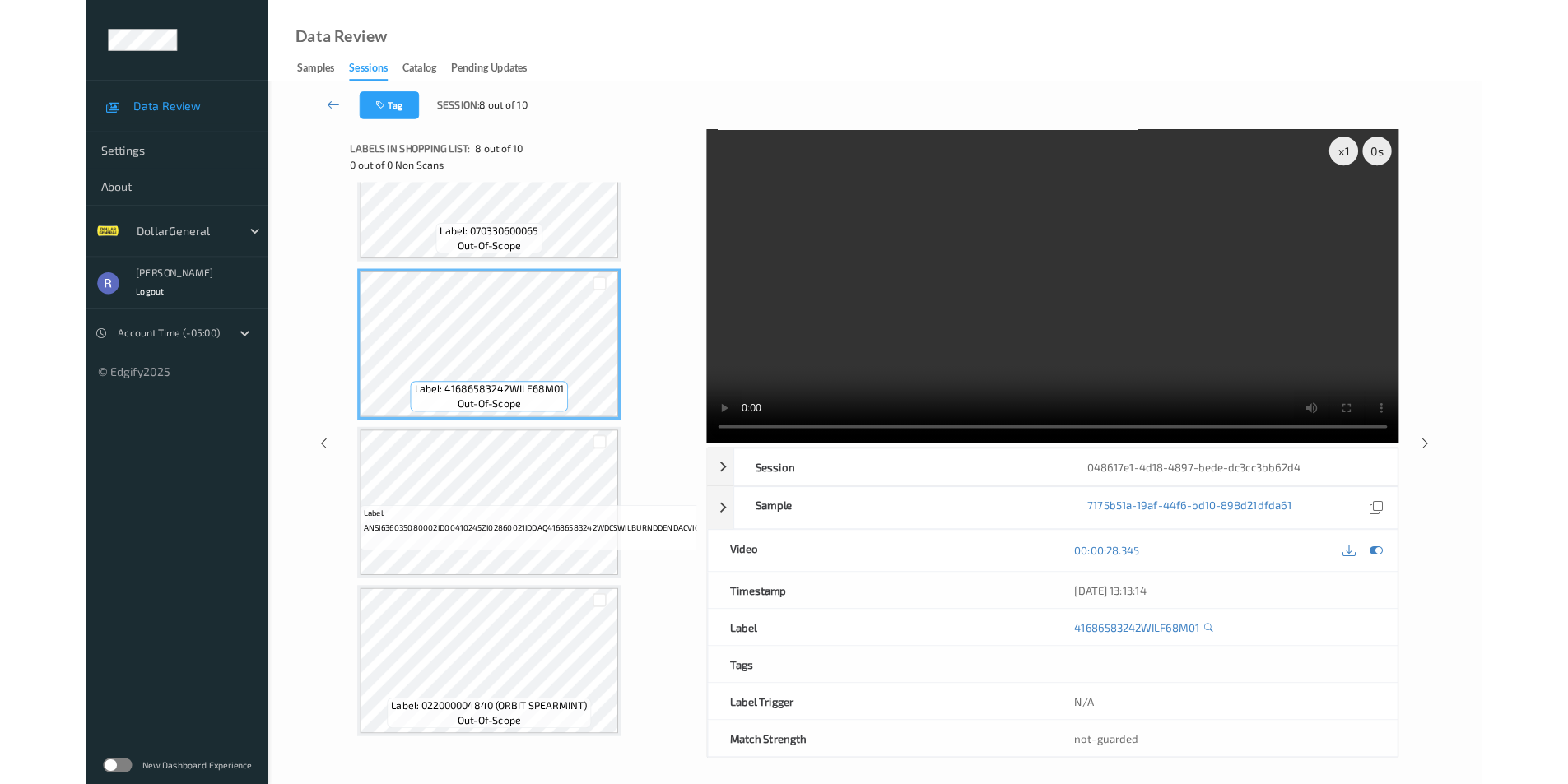
scroll to position [1174, 0]
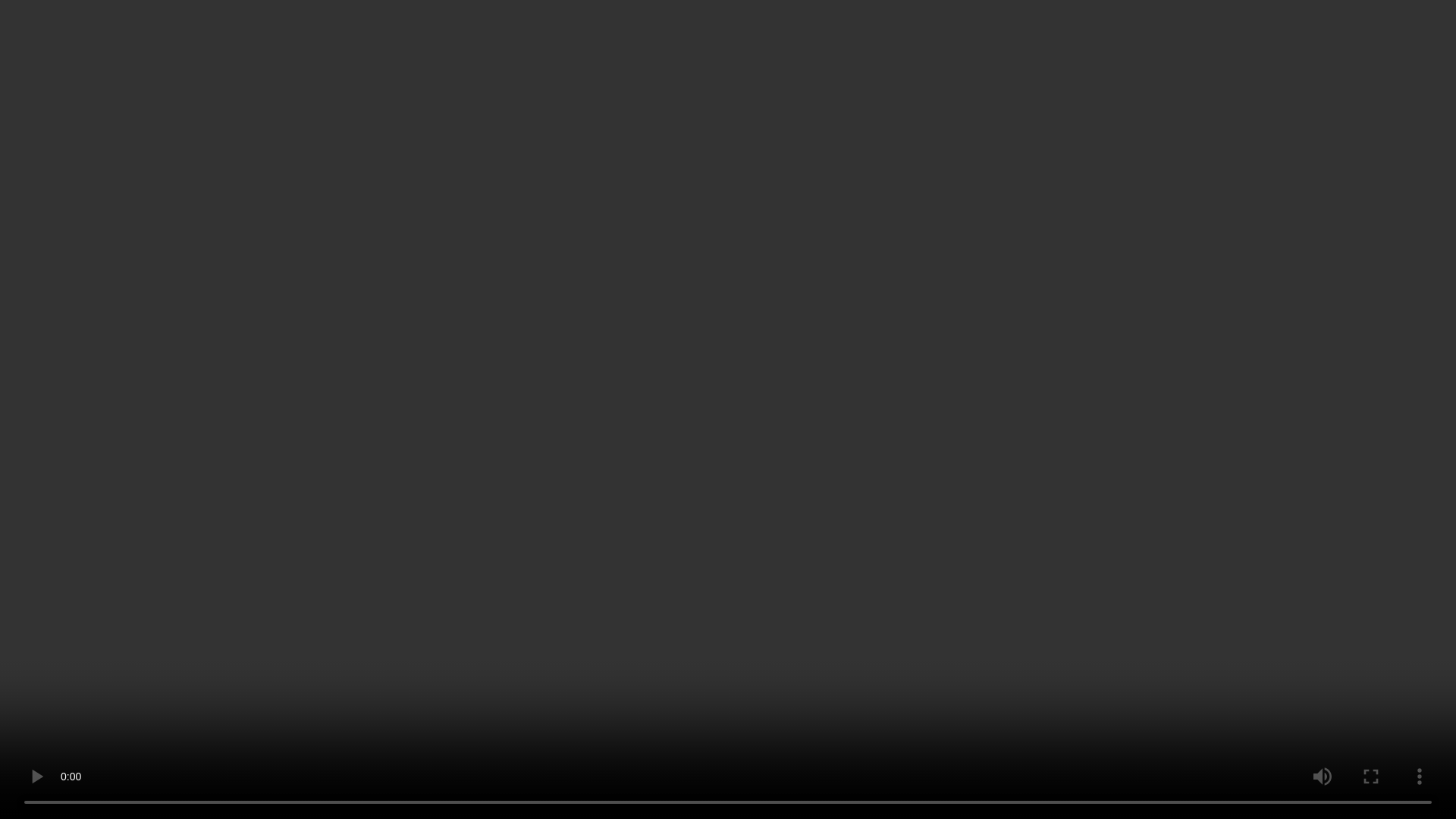
click at [774, 659] on video at bounding box center [728, 410] width 1456 height 819
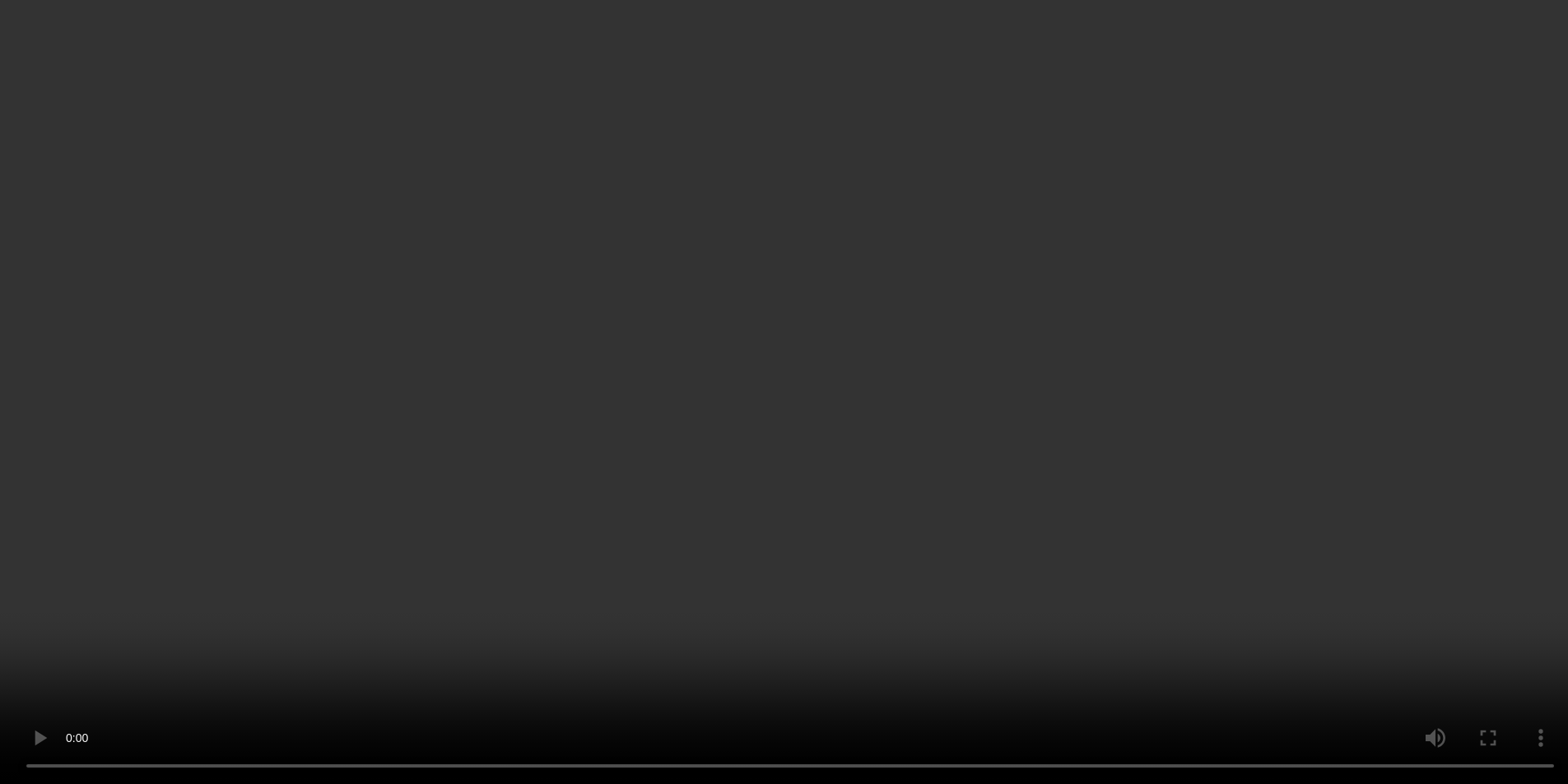
scroll to position [950, 0]
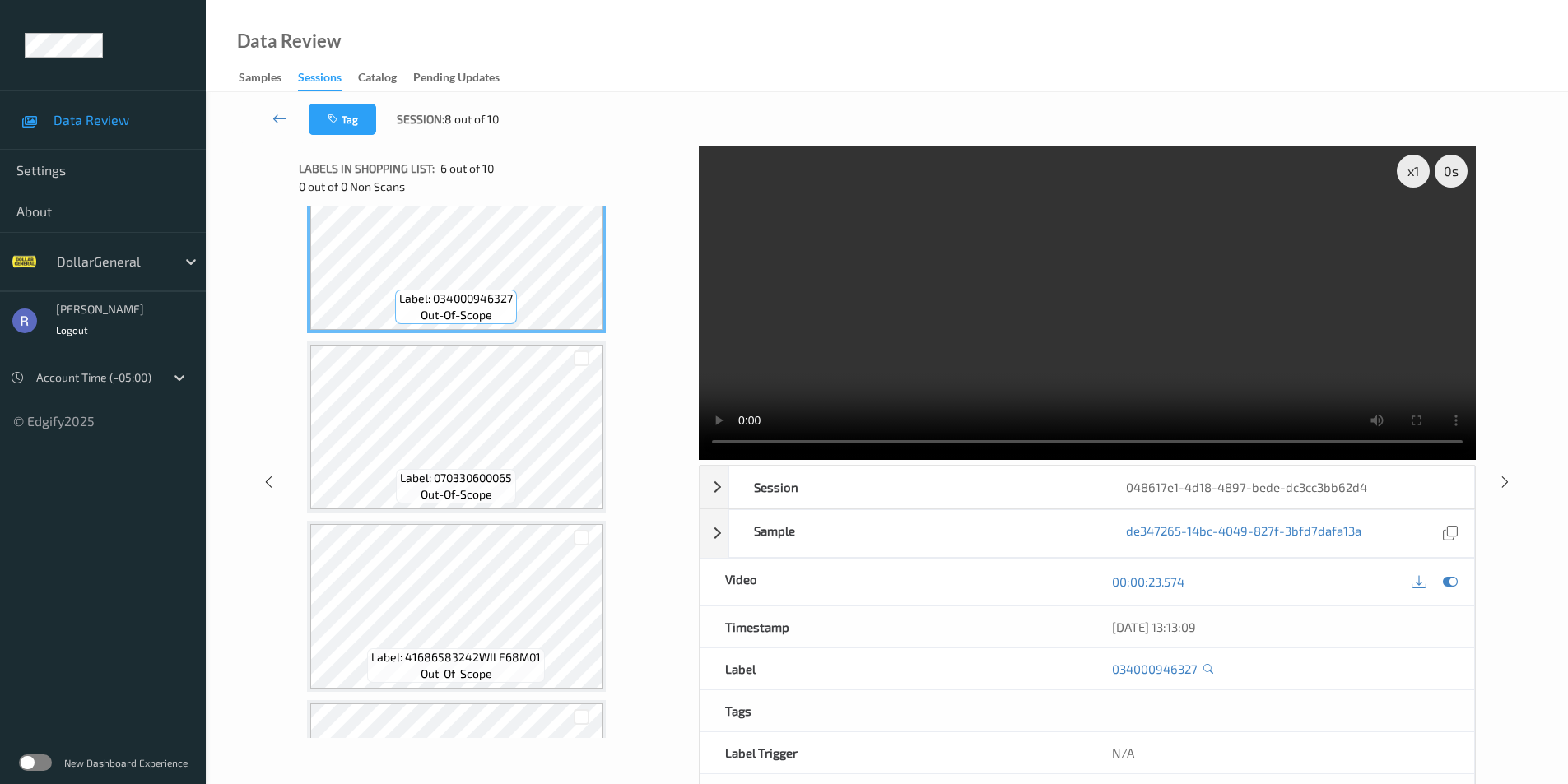
click at [1121, 309] on video at bounding box center [1086, 302] width 776 height 313
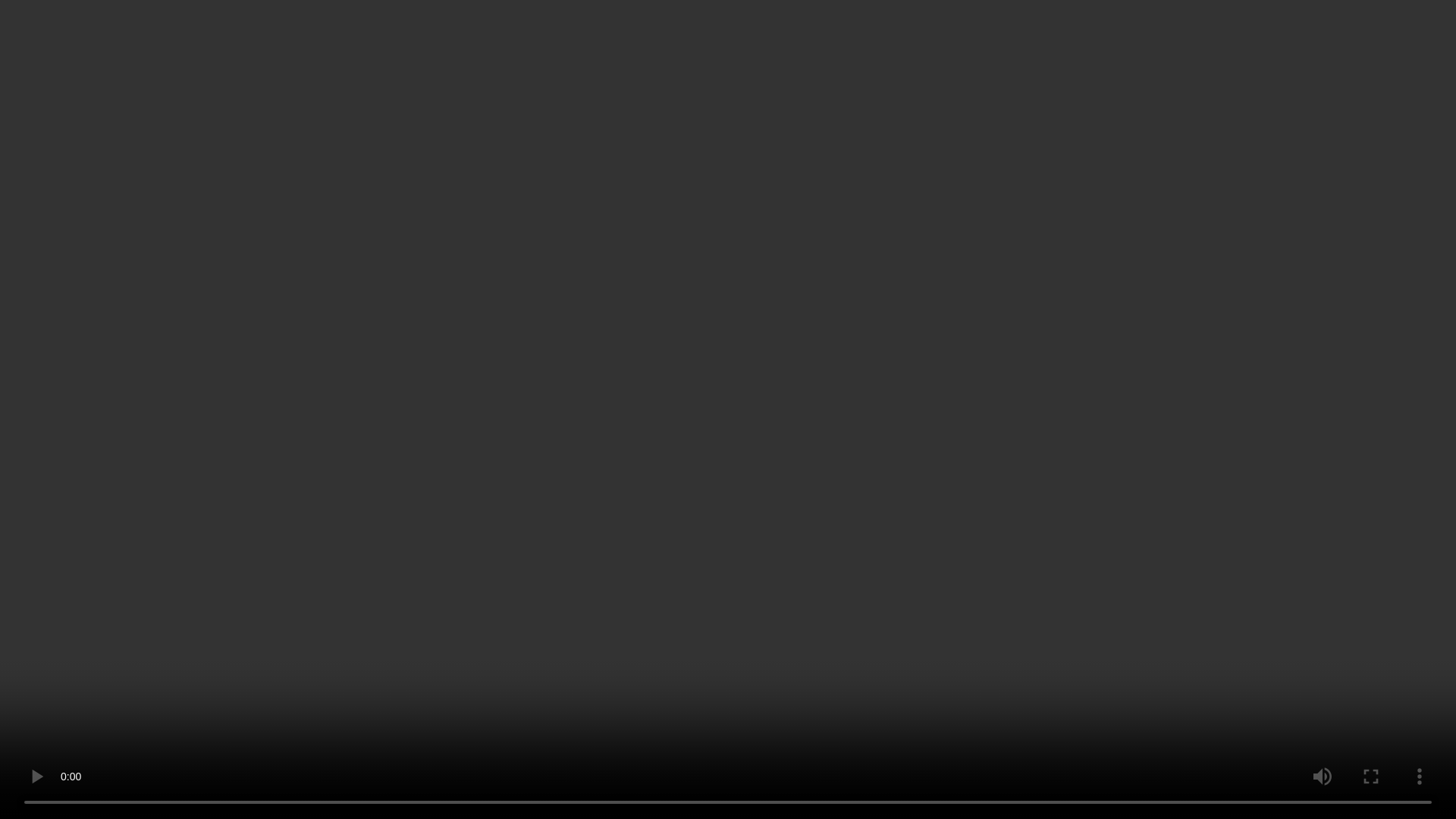
click at [640, 446] on video at bounding box center [728, 410] width 1456 height 819
click at [768, 459] on video at bounding box center [728, 410] width 1456 height 819
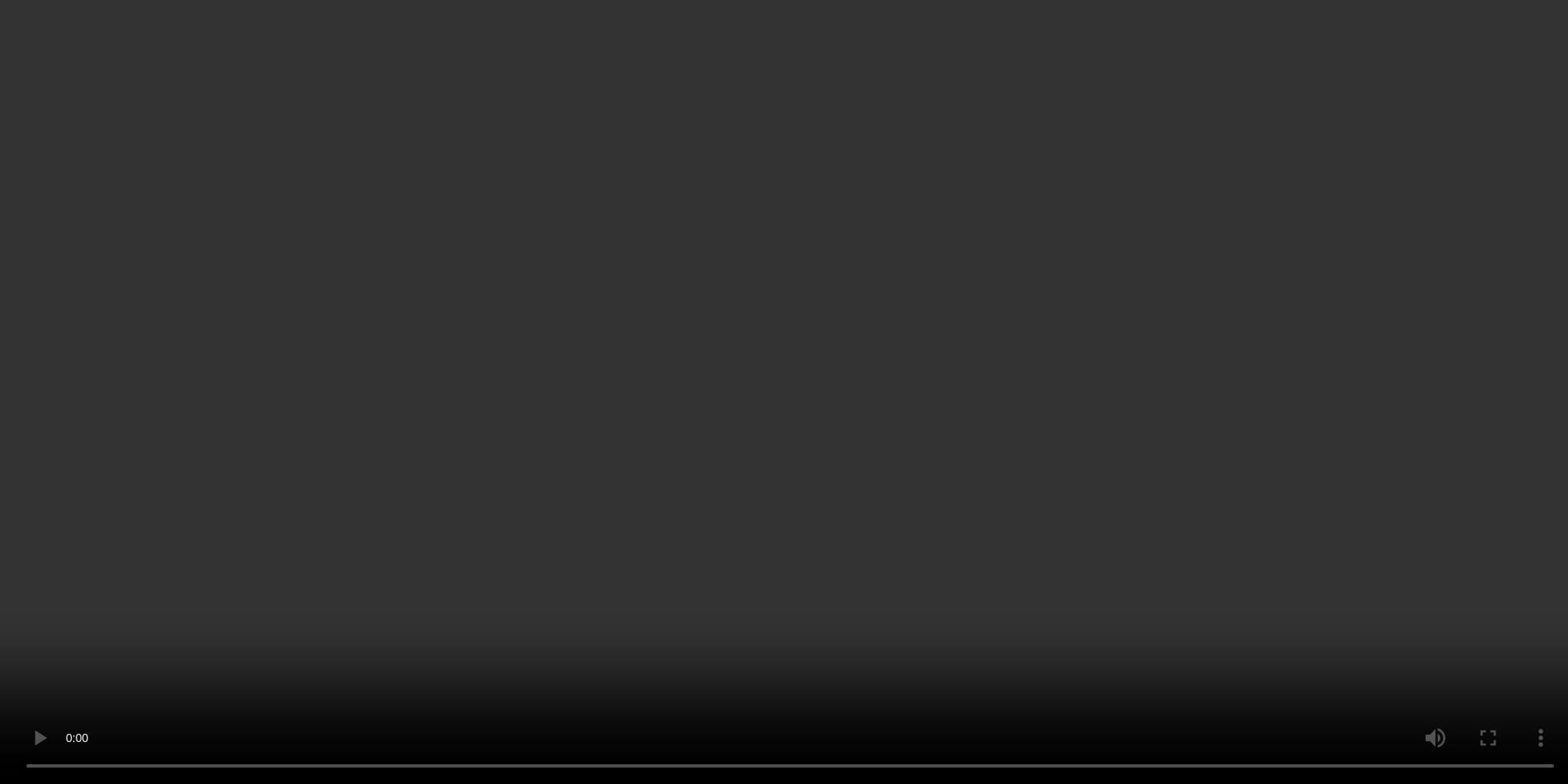
scroll to position [905, 0]
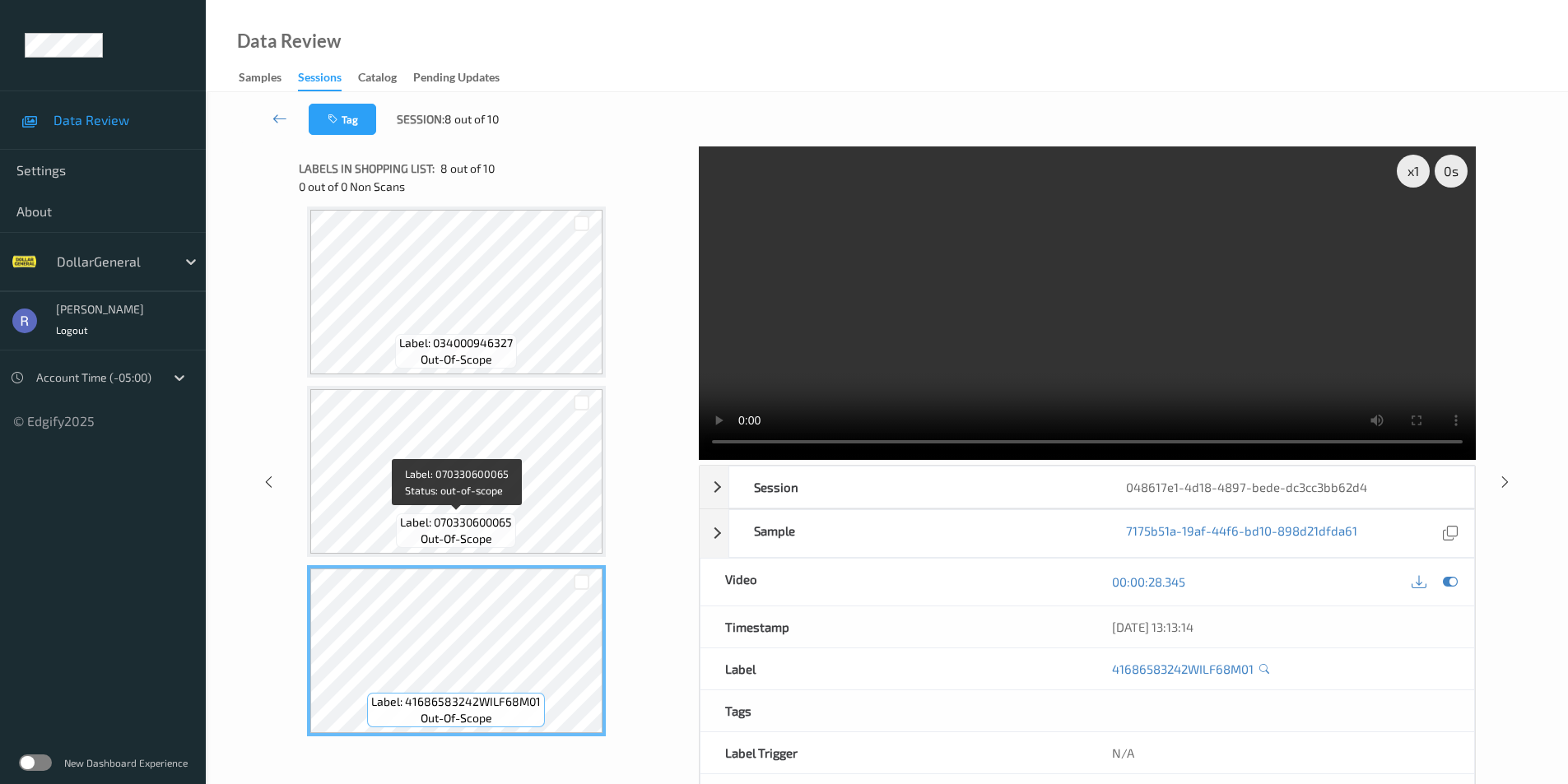
click at [470, 521] on span "Label: 070330600065" at bounding box center [455, 522] width 112 height 16
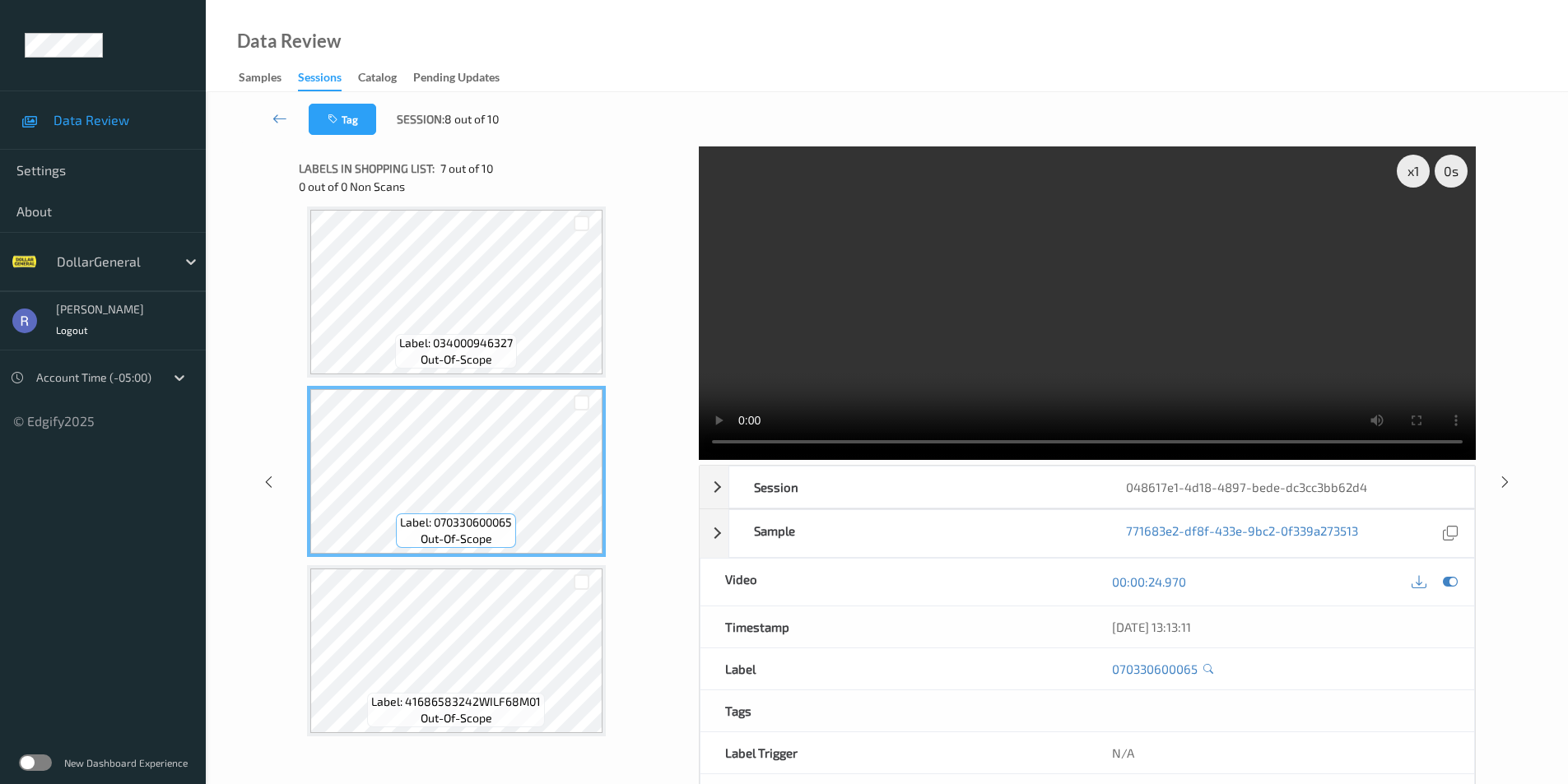
click at [1024, 326] on video at bounding box center [1086, 302] width 776 height 313
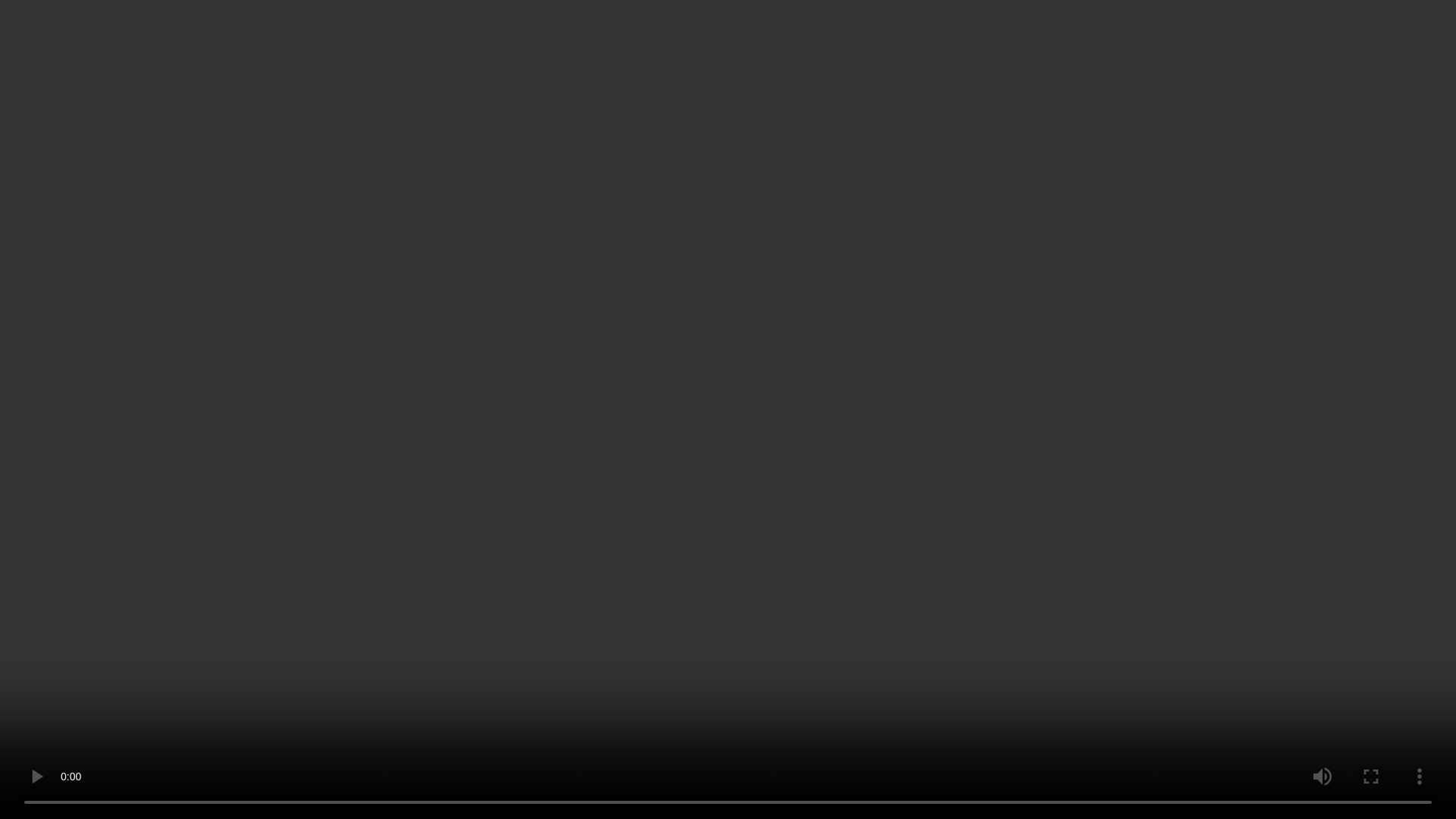
click at [305, 518] on video at bounding box center [728, 410] width 1456 height 819
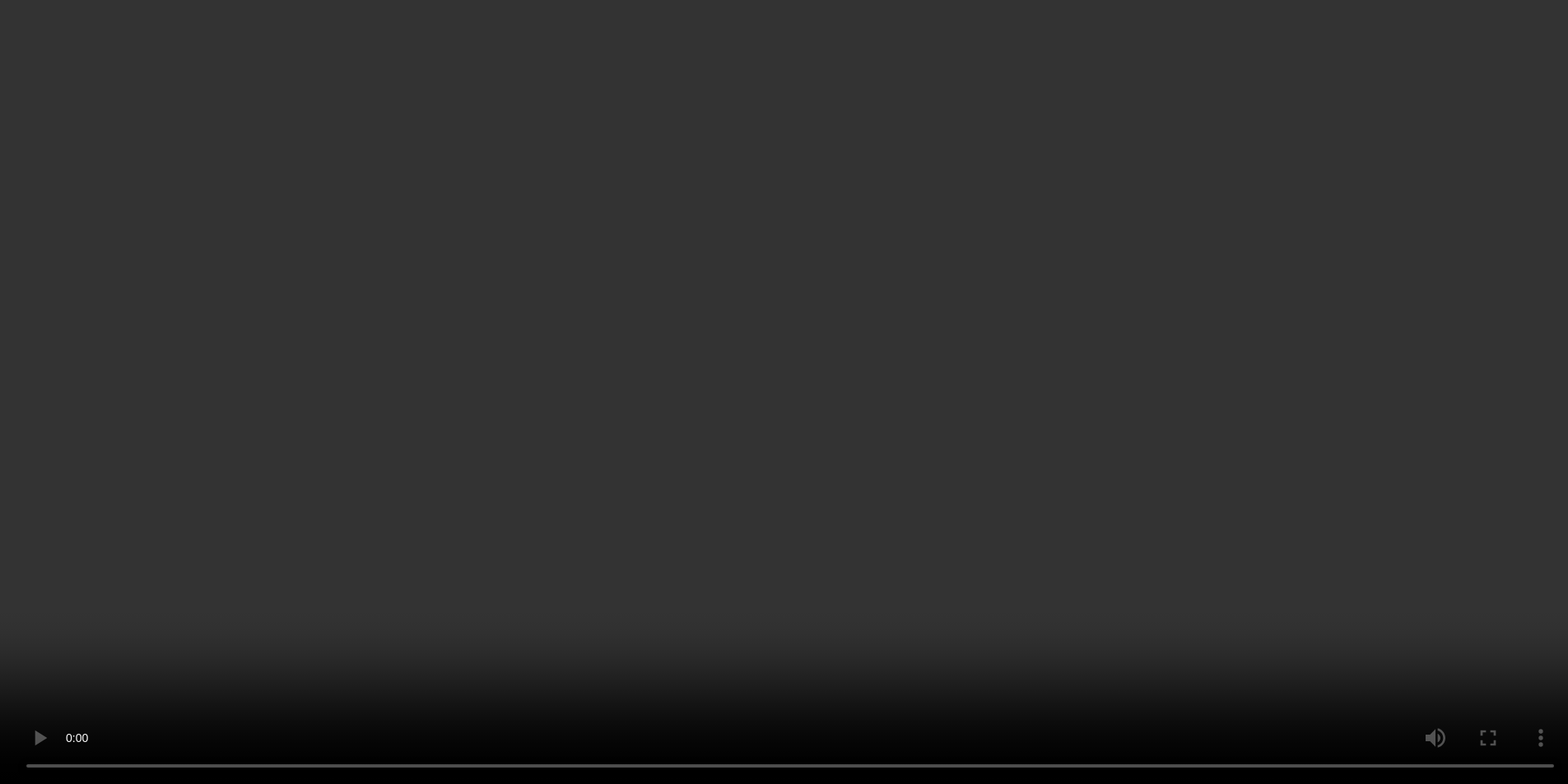
scroll to position [1279, 0]
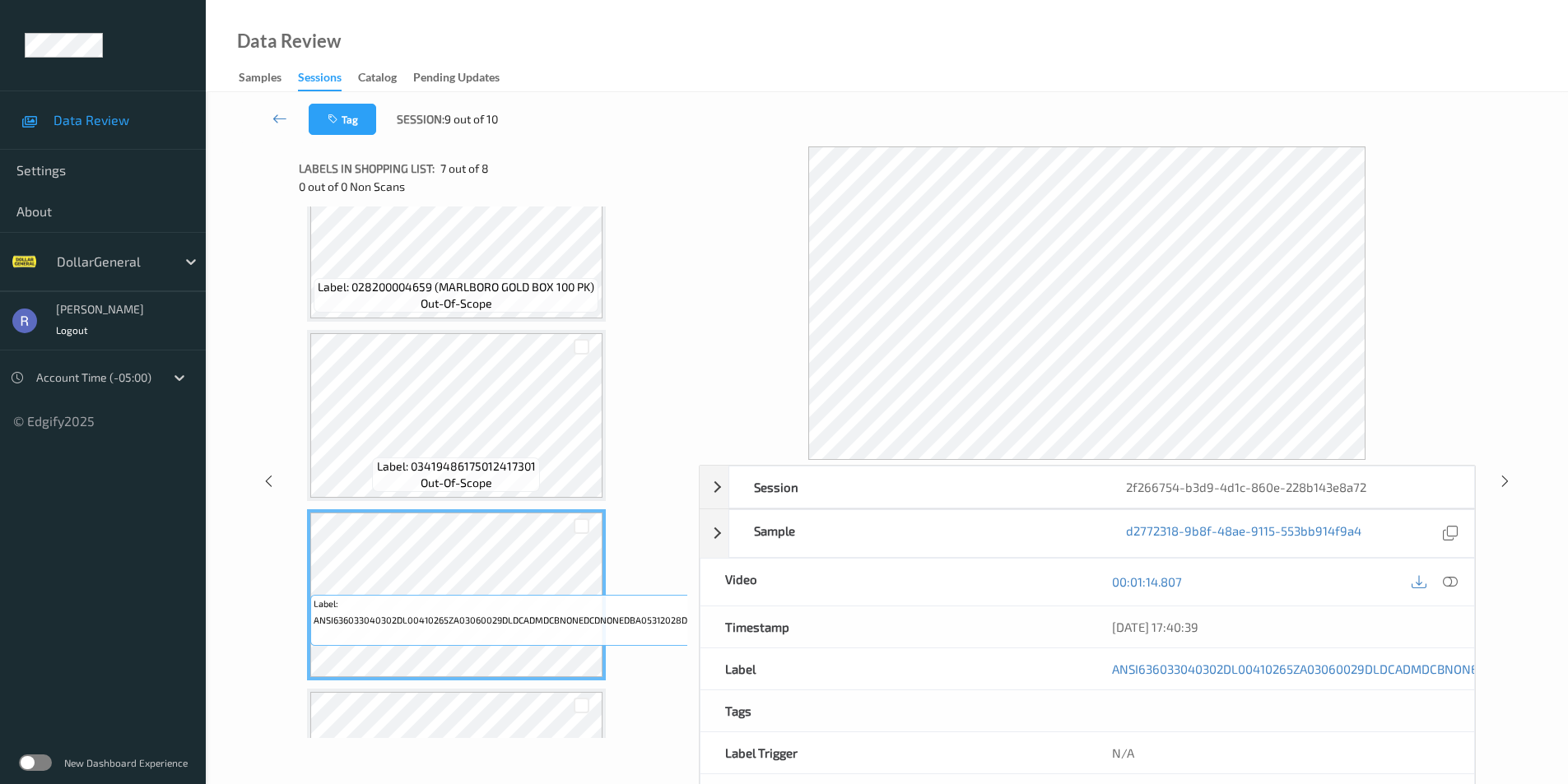
scroll to position [920, 0]
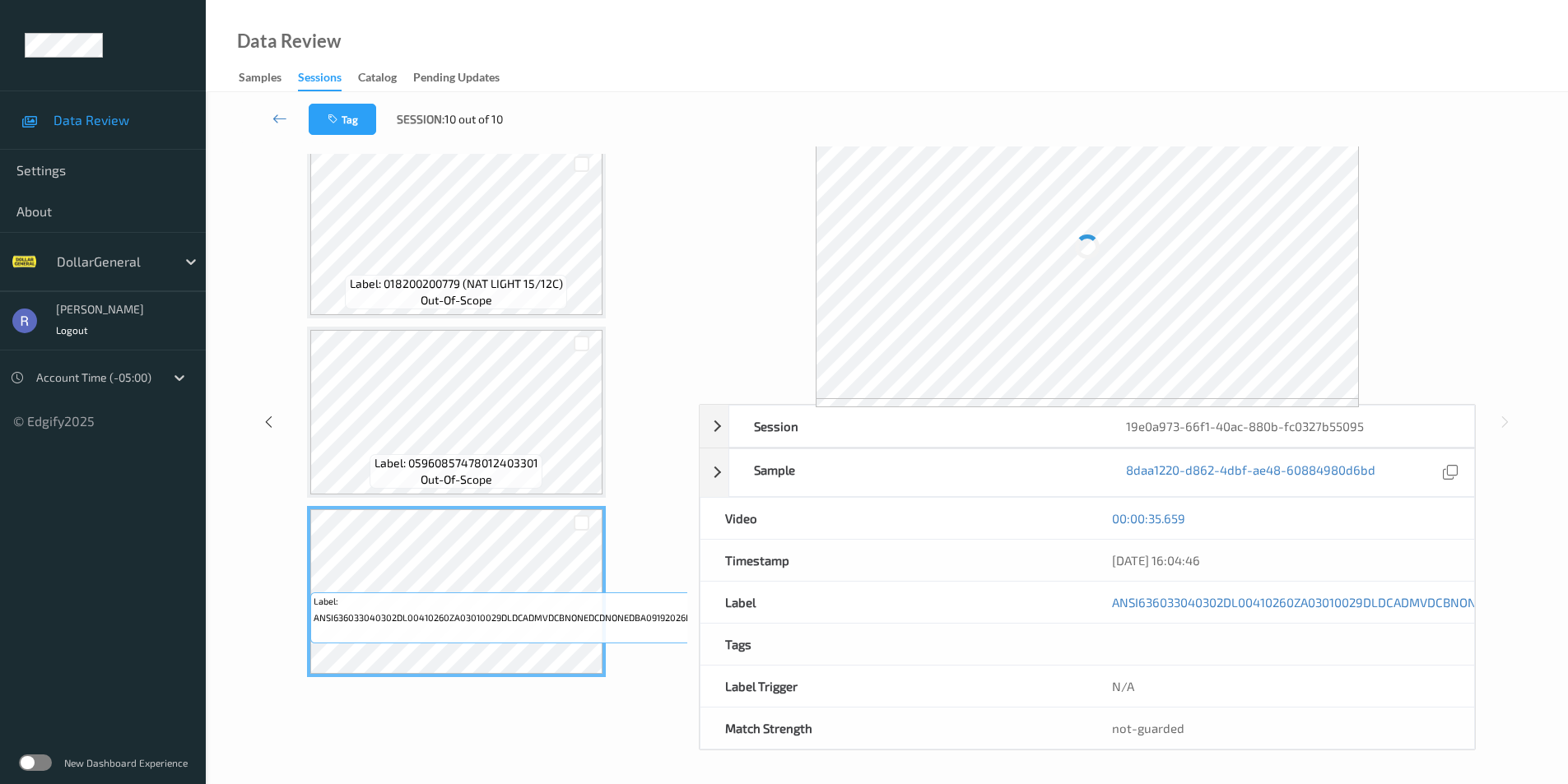
scroll to position [61, 0]
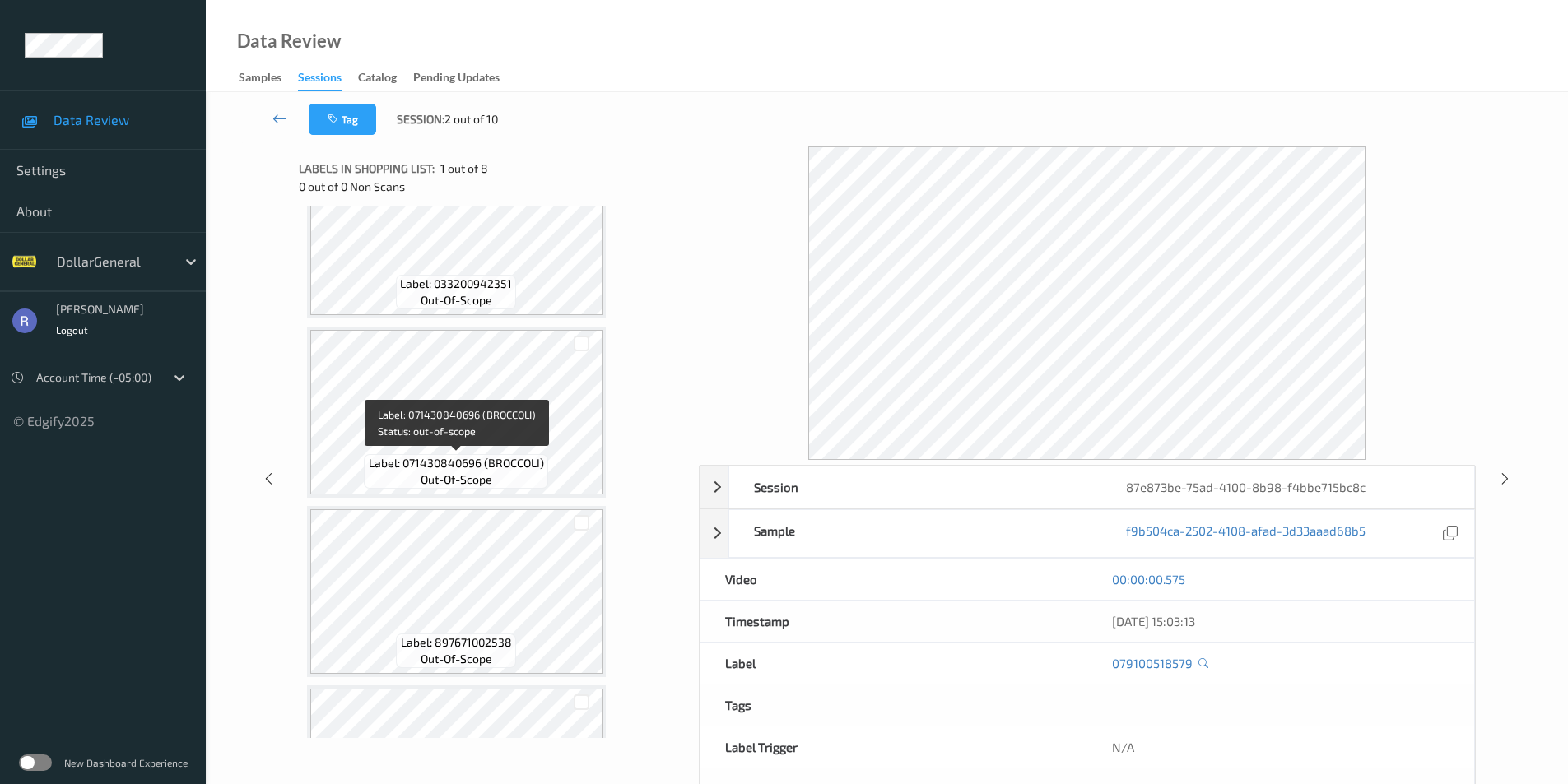
scroll to position [741, 0]
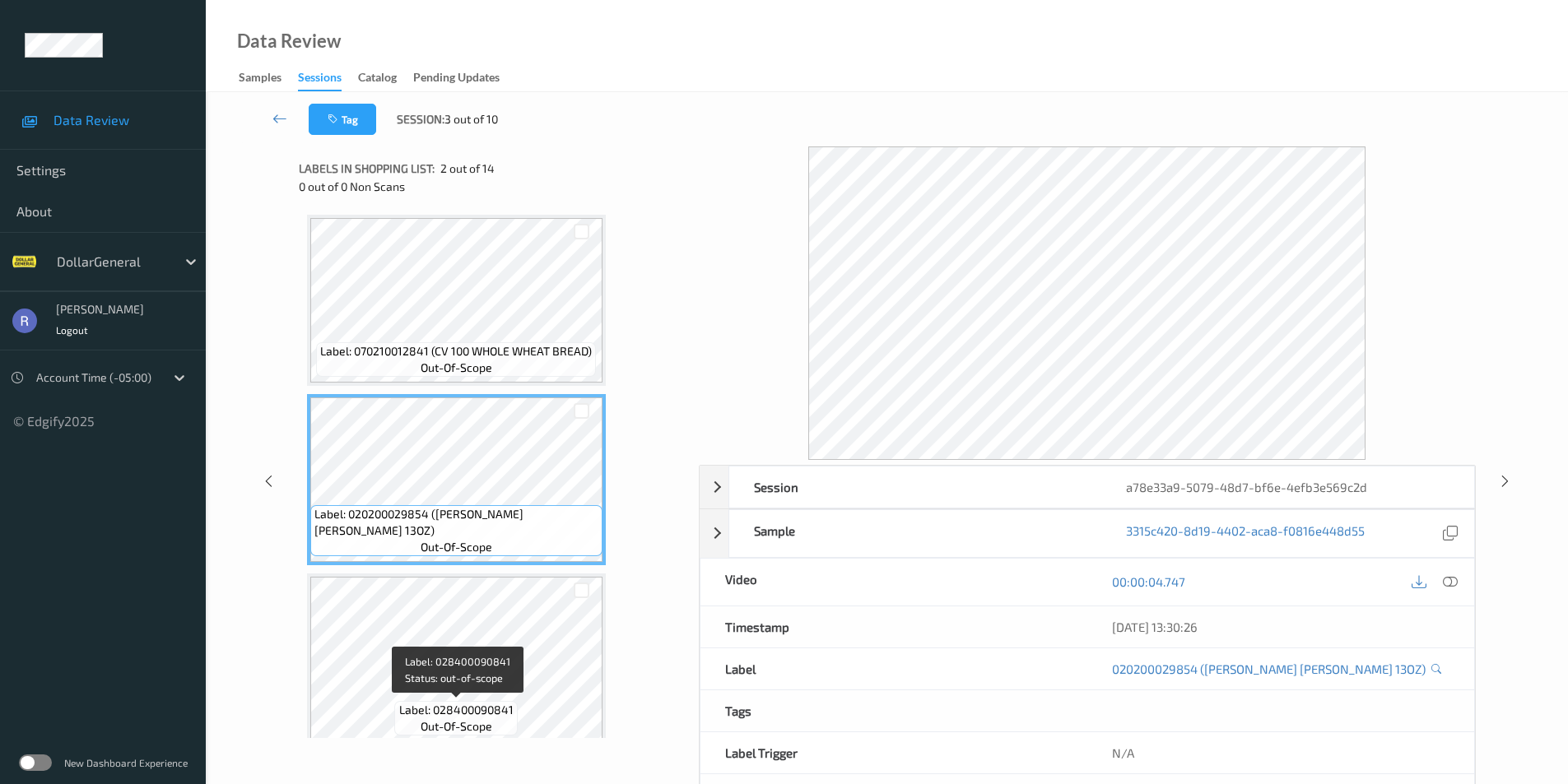
click at [507, 705] on span "Label: 028400090841" at bounding box center [455, 710] width 114 height 16
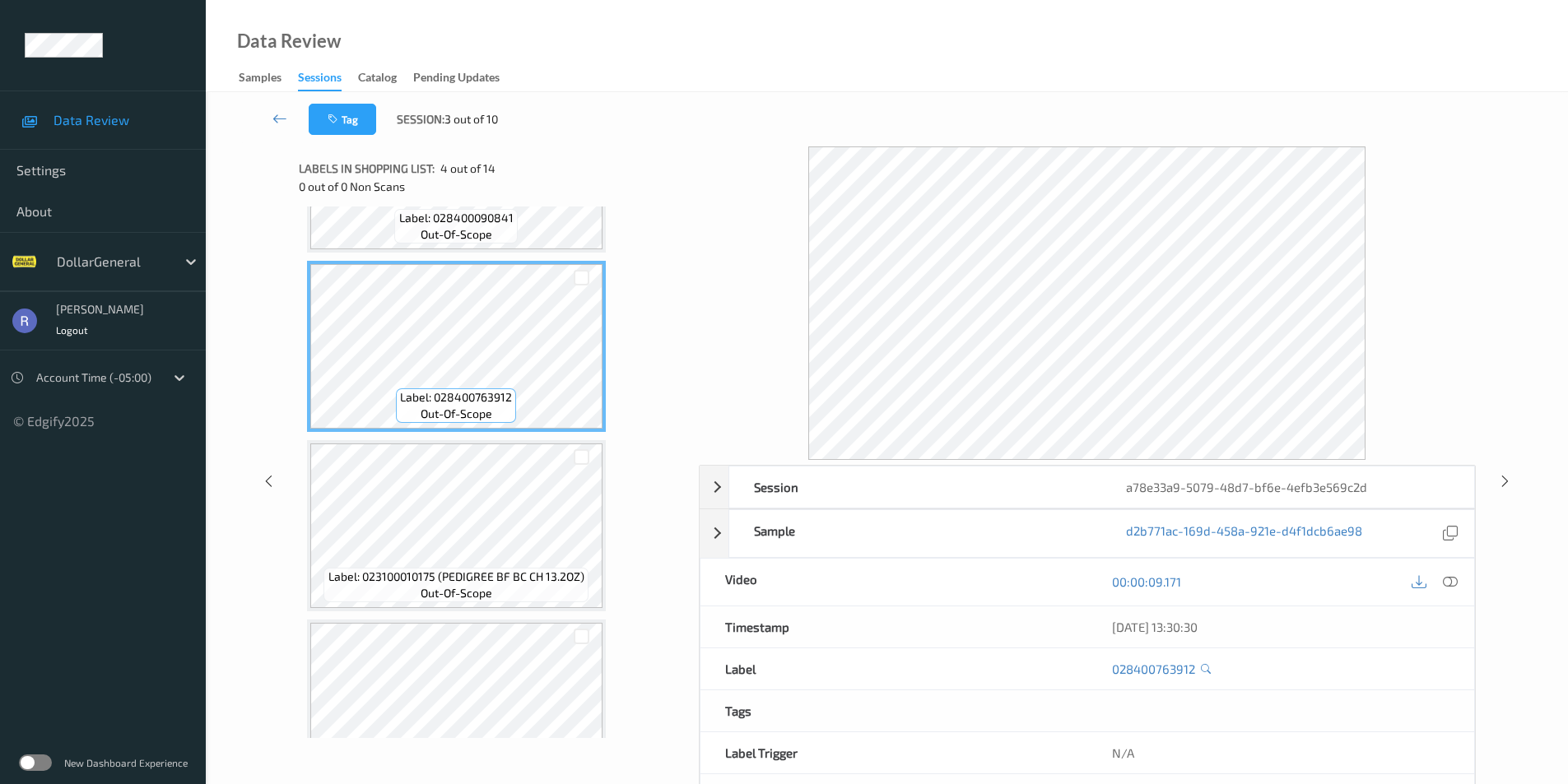
scroll to position [493, 0]
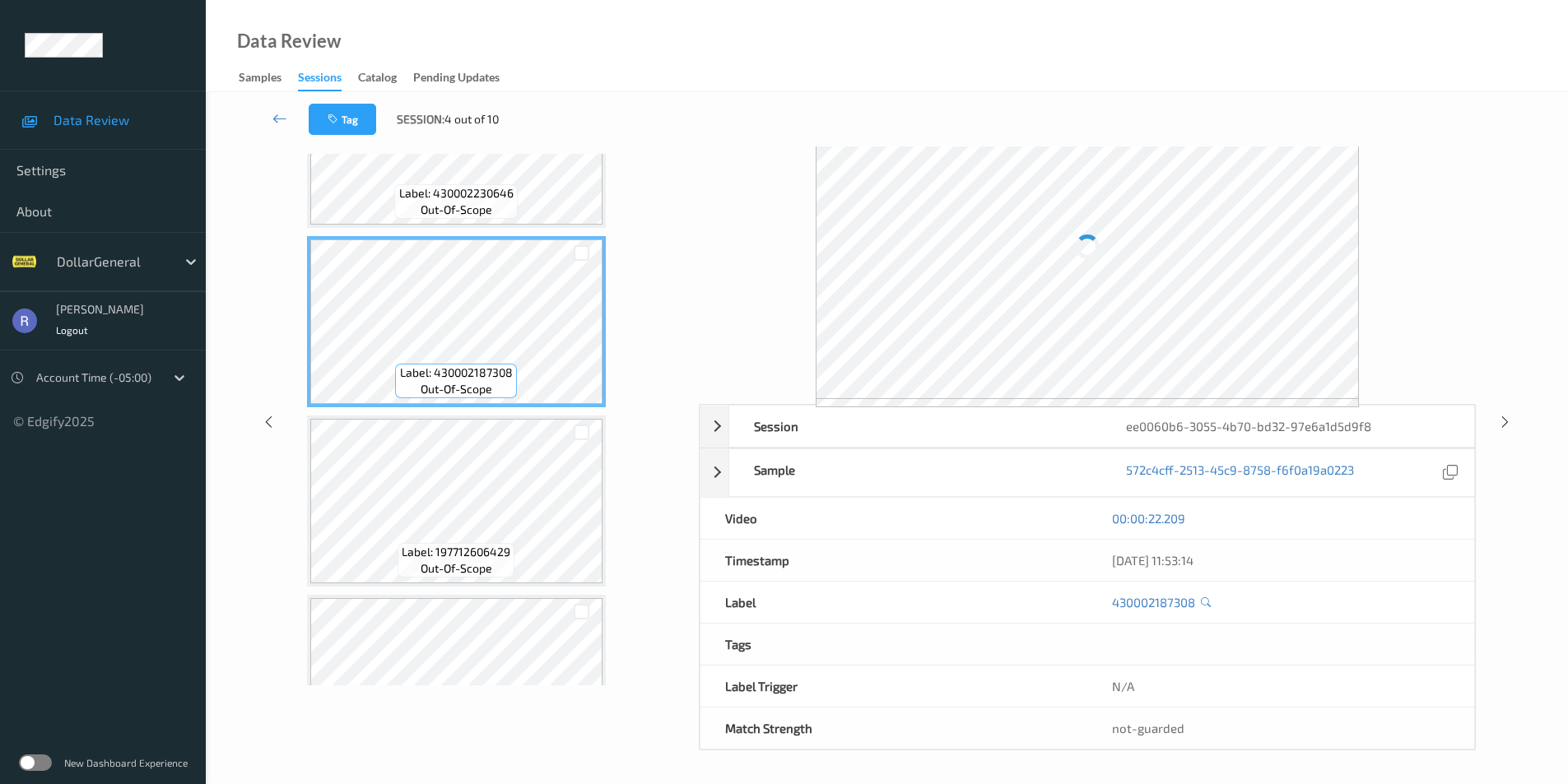
scroll to position [61, 0]
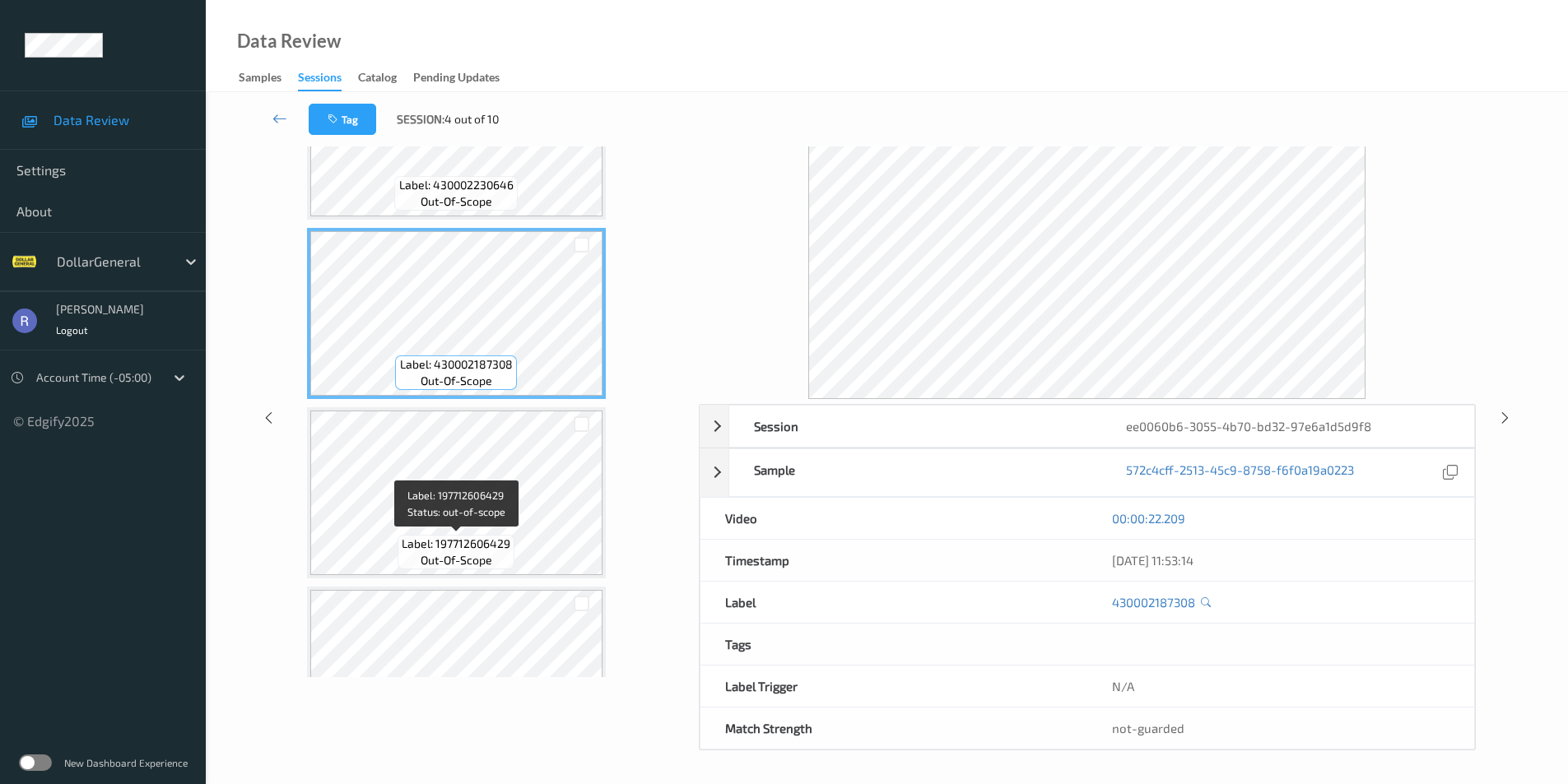
click at [489, 554] on span "out-of-scope" at bounding box center [456, 560] width 72 height 16
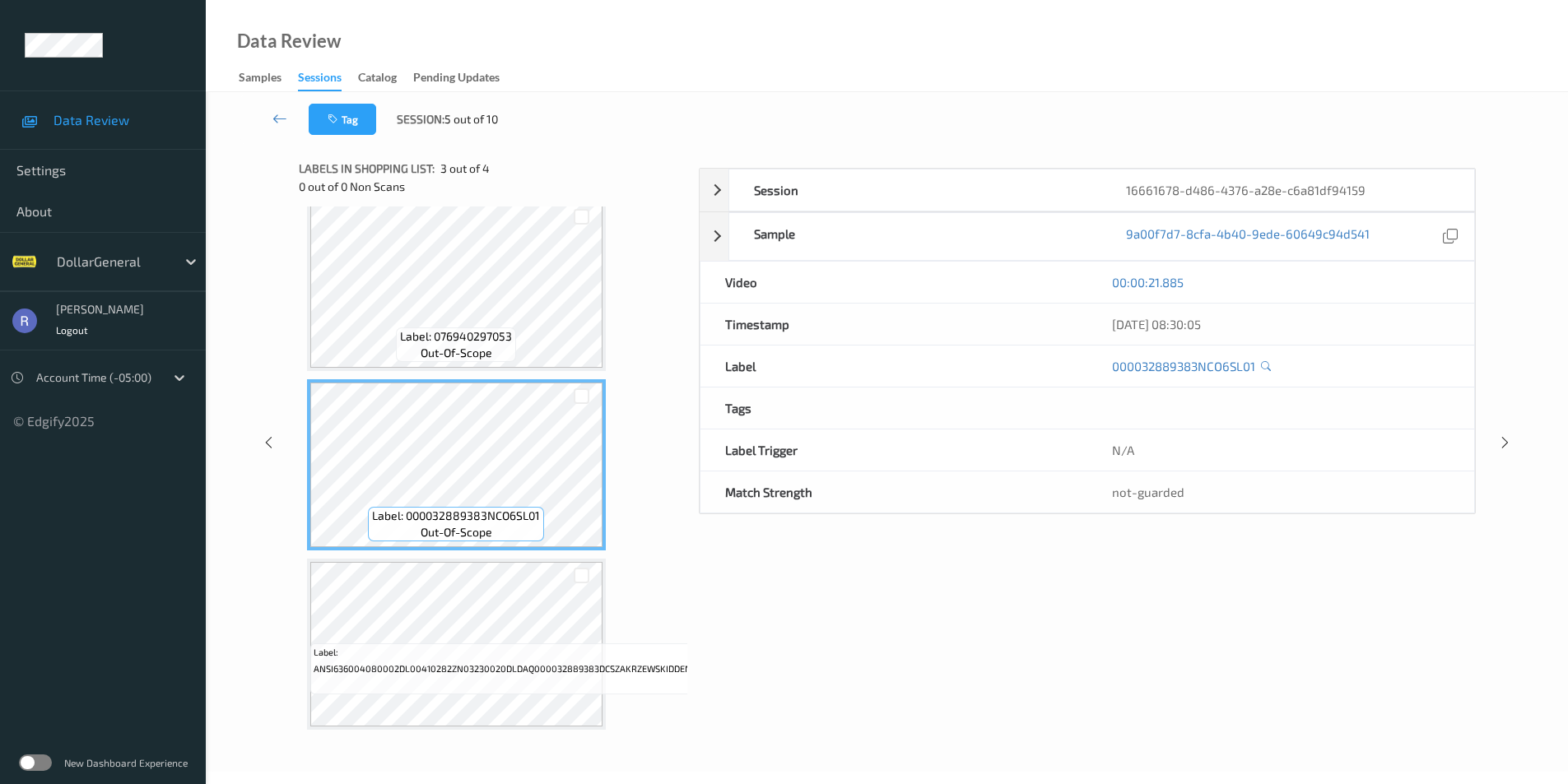
scroll to position [61, 0]
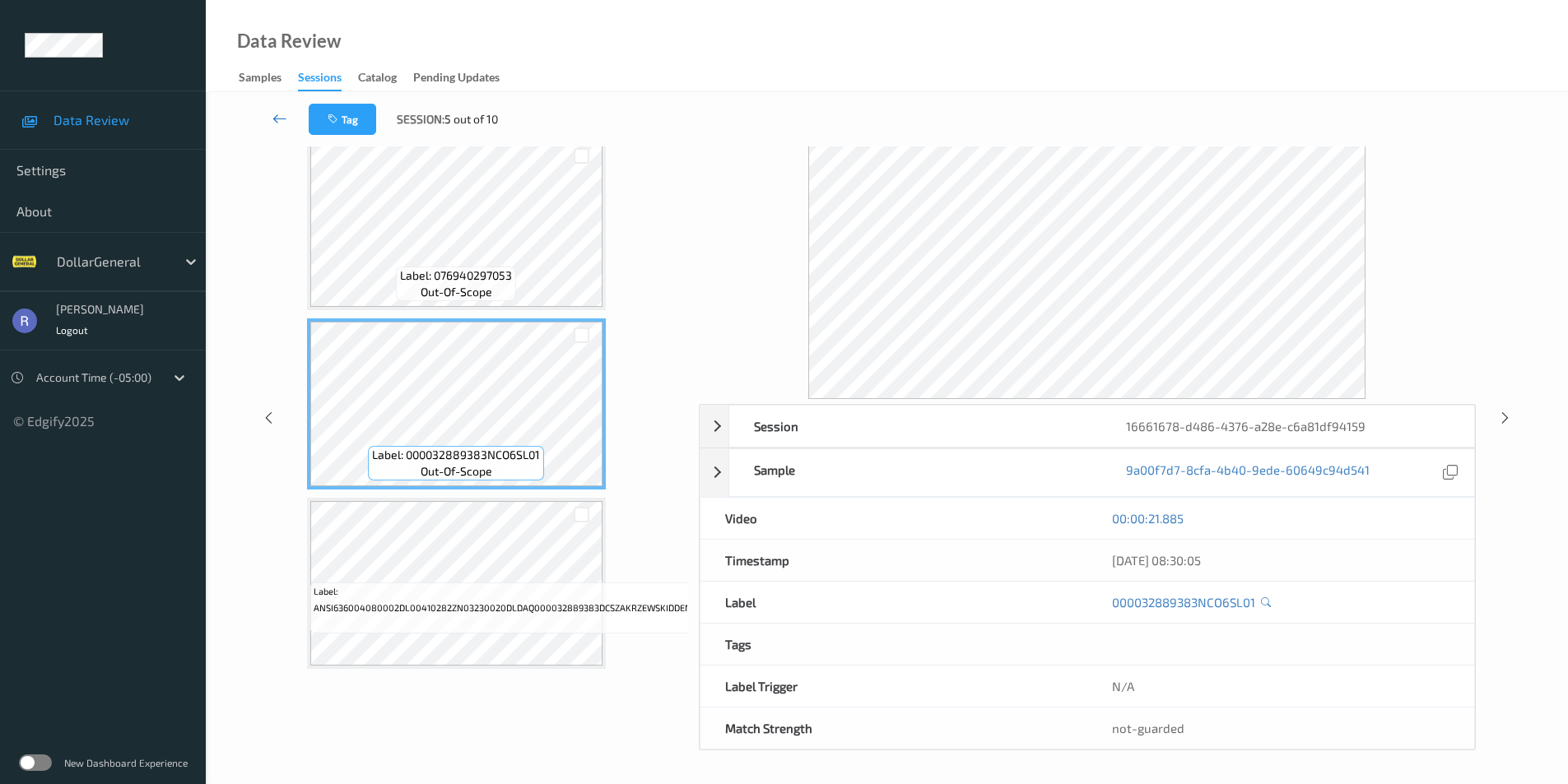
click at [273, 118] on icon at bounding box center [280, 118] width 15 height 16
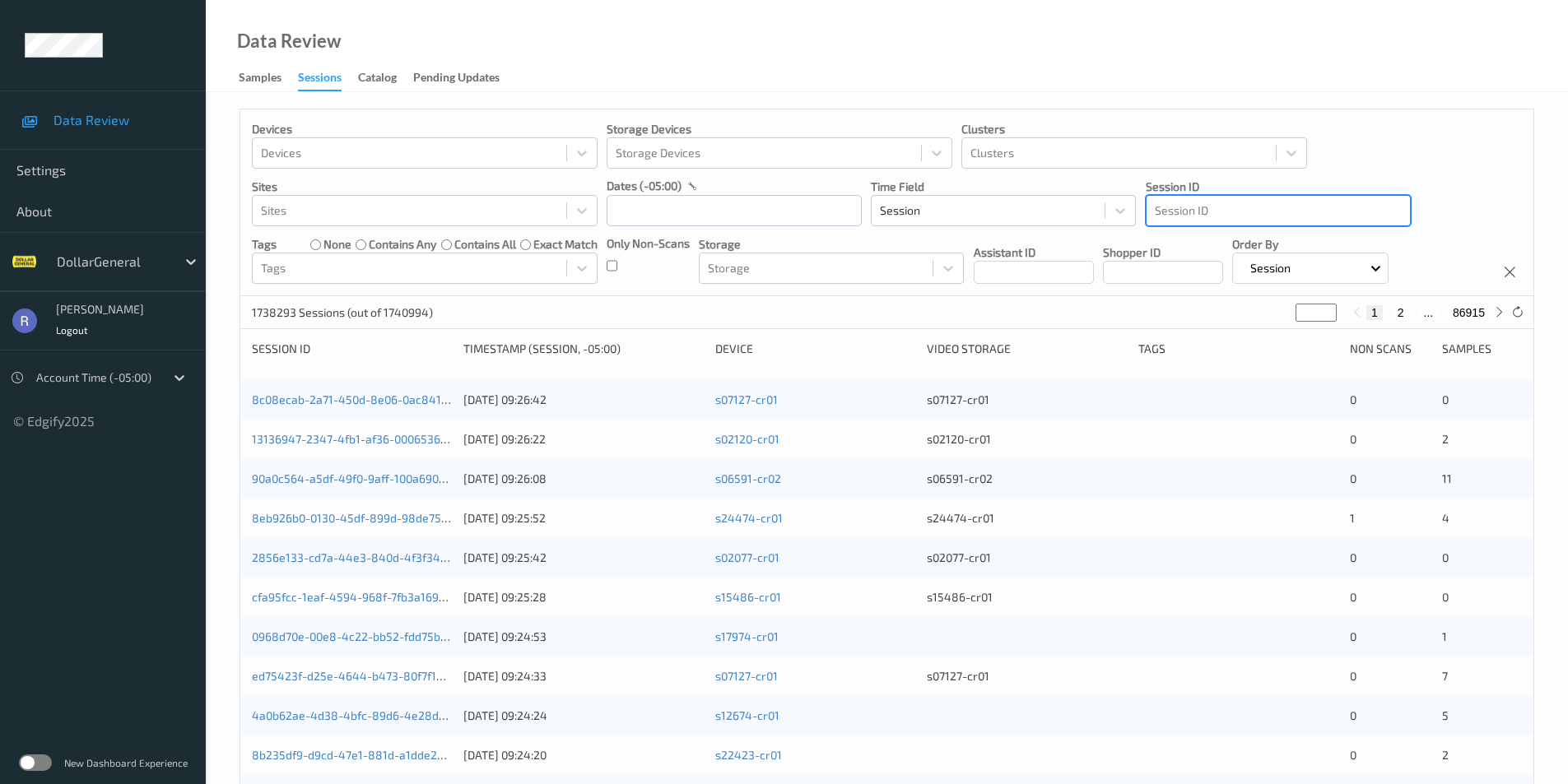
click at [1171, 207] on div at bounding box center [1278, 210] width 247 height 19
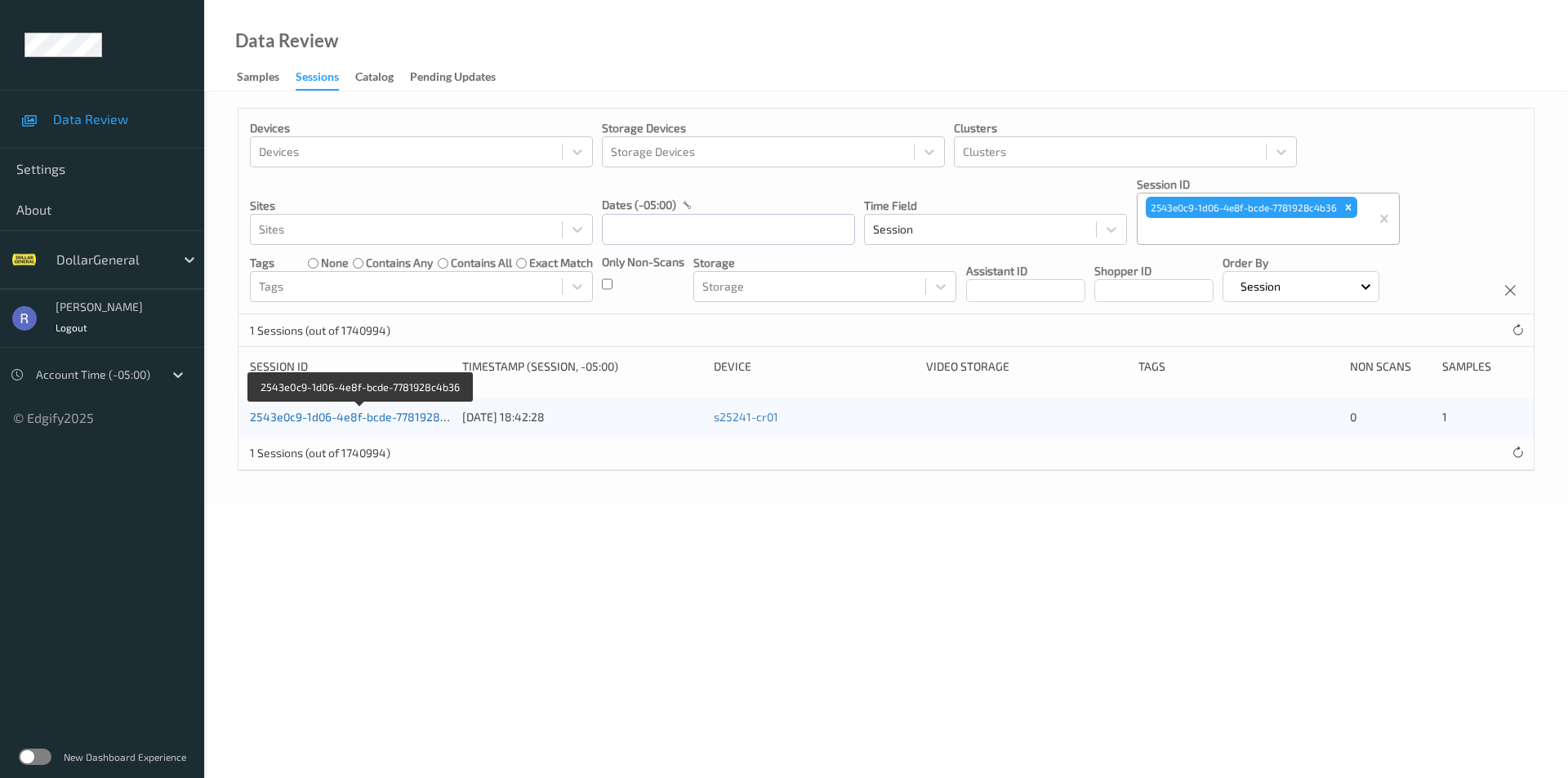
click at [349, 420] on link "2543e0c9-1d06-4e8f-bcde-7781928c4b36" at bounding box center [361, 417] width 223 height 14
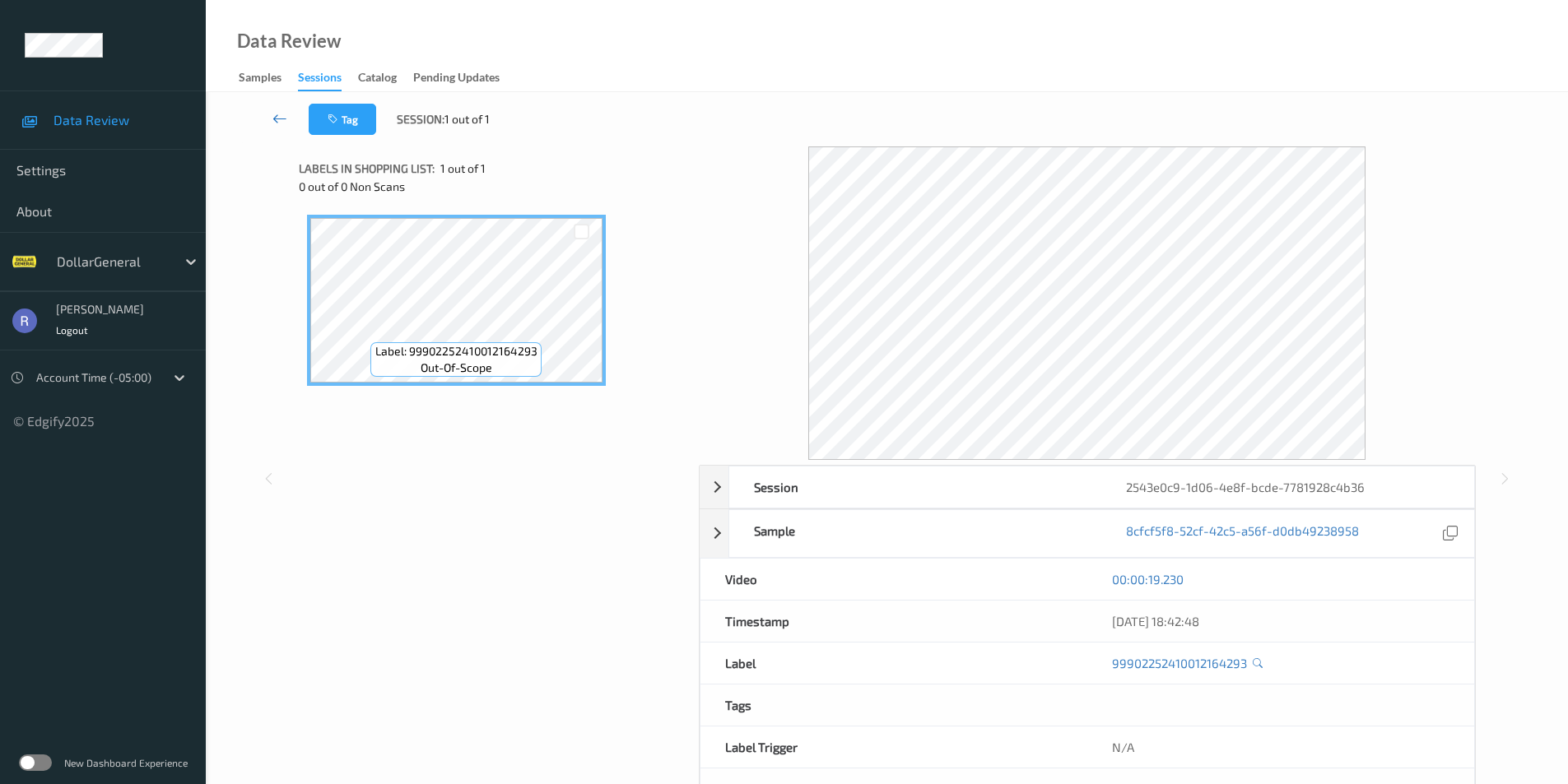
click at [279, 120] on icon at bounding box center [280, 118] width 15 height 16
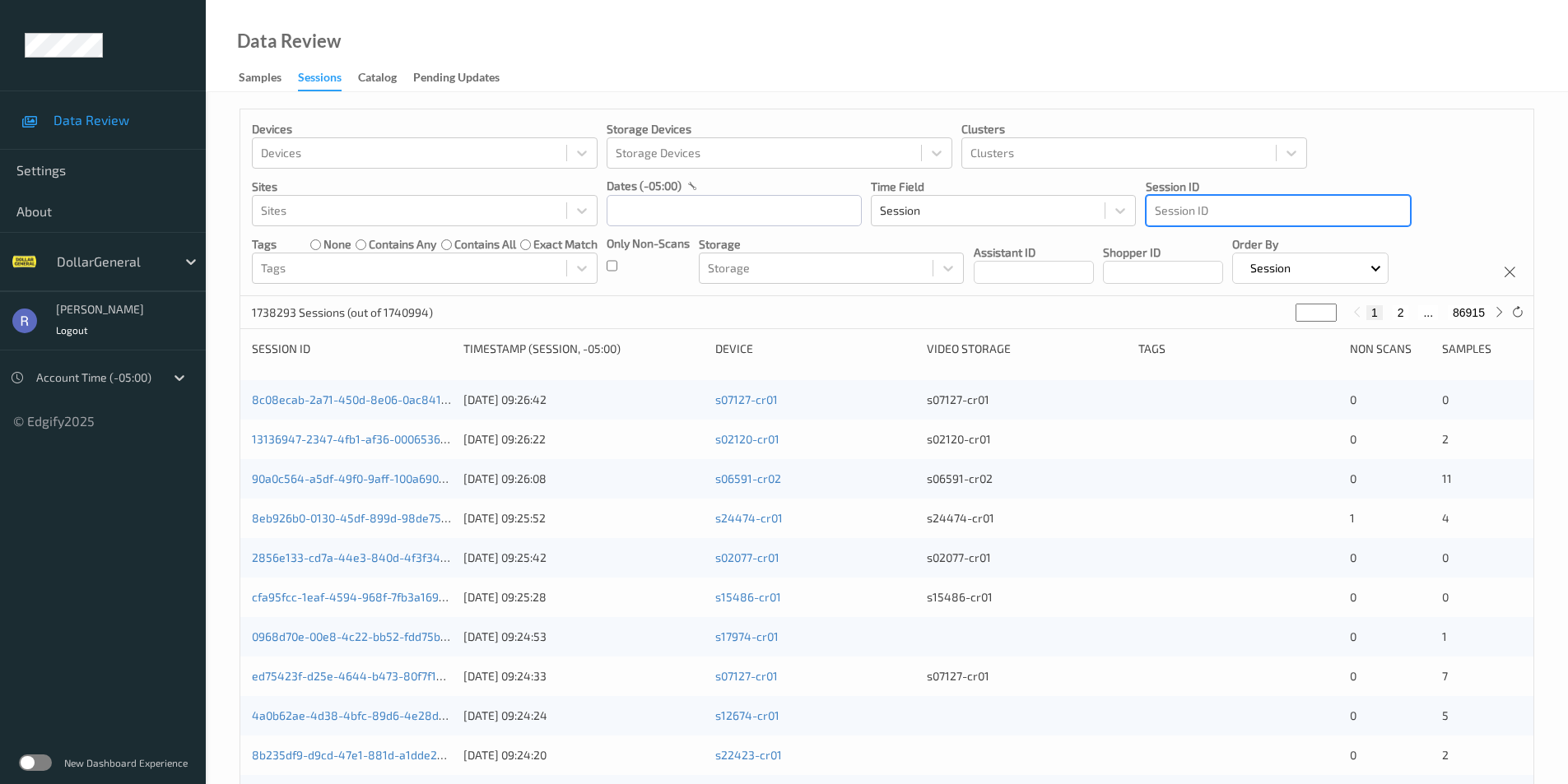
click at [1272, 211] on div at bounding box center [1278, 210] width 247 height 19
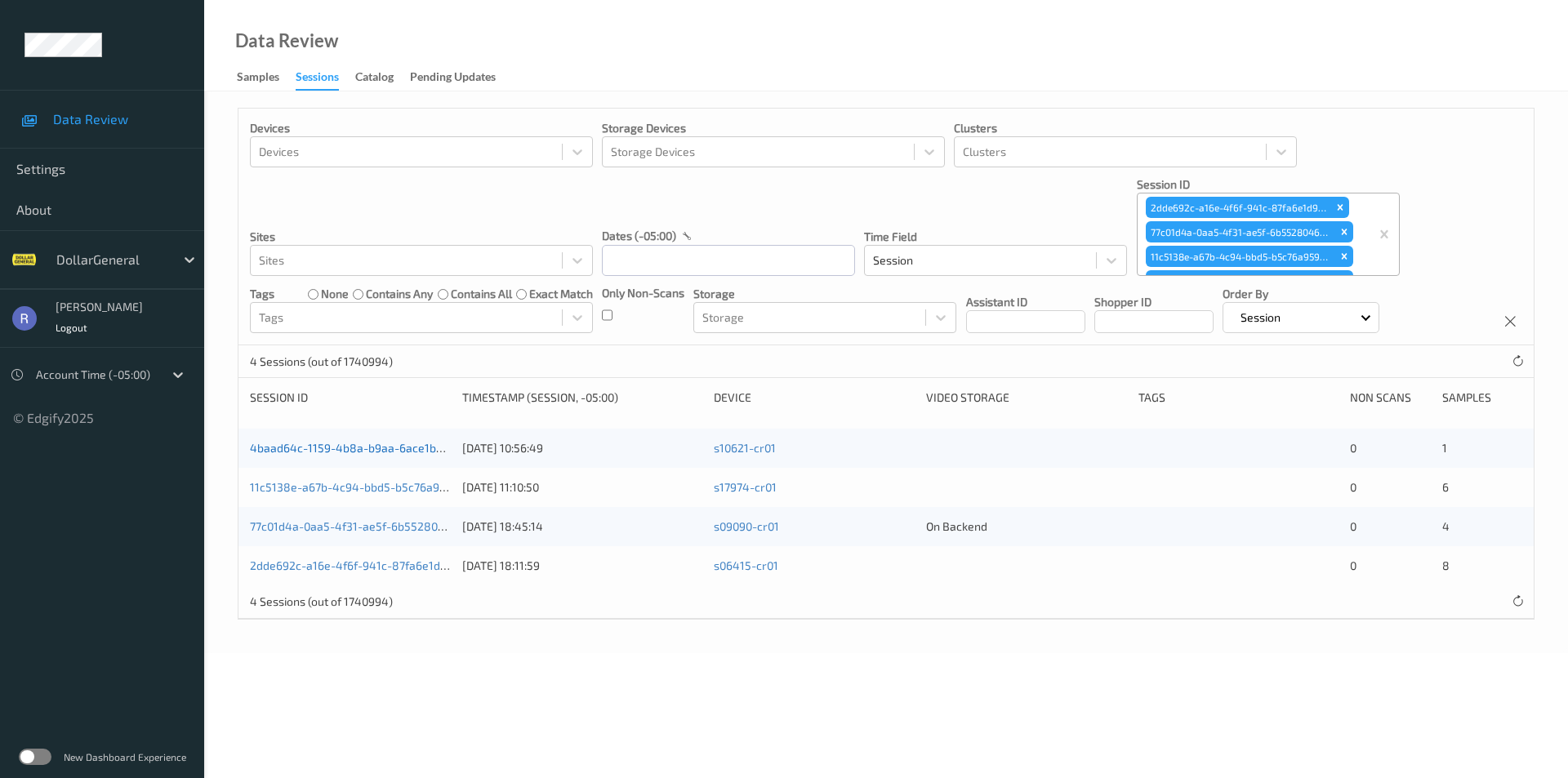
click at [297, 448] on link "4baad64c-1159-4b8a-b9aa-6ace1b207330" at bounding box center [362, 448] width 225 height 14
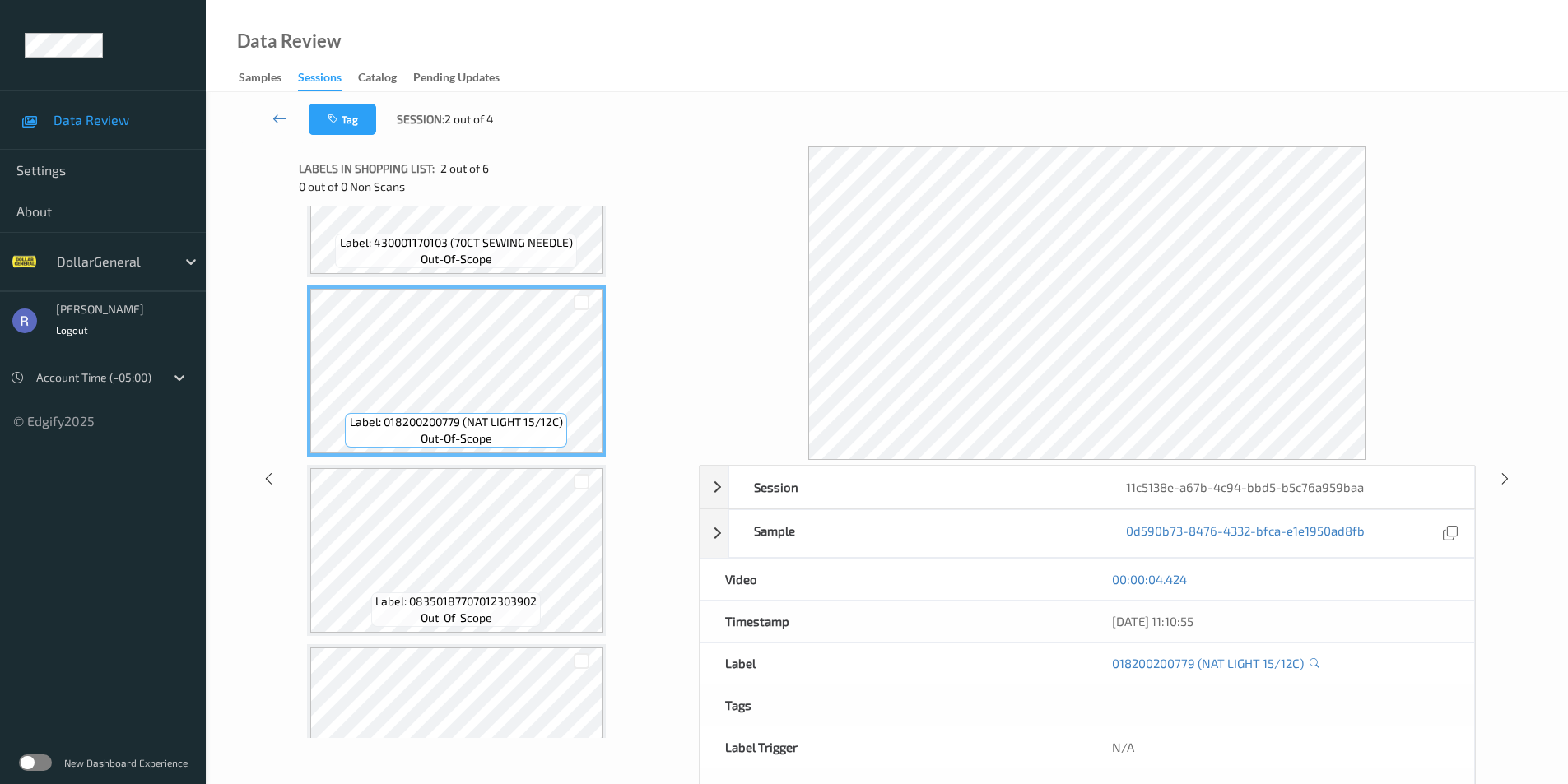
scroll to position [165, 0]
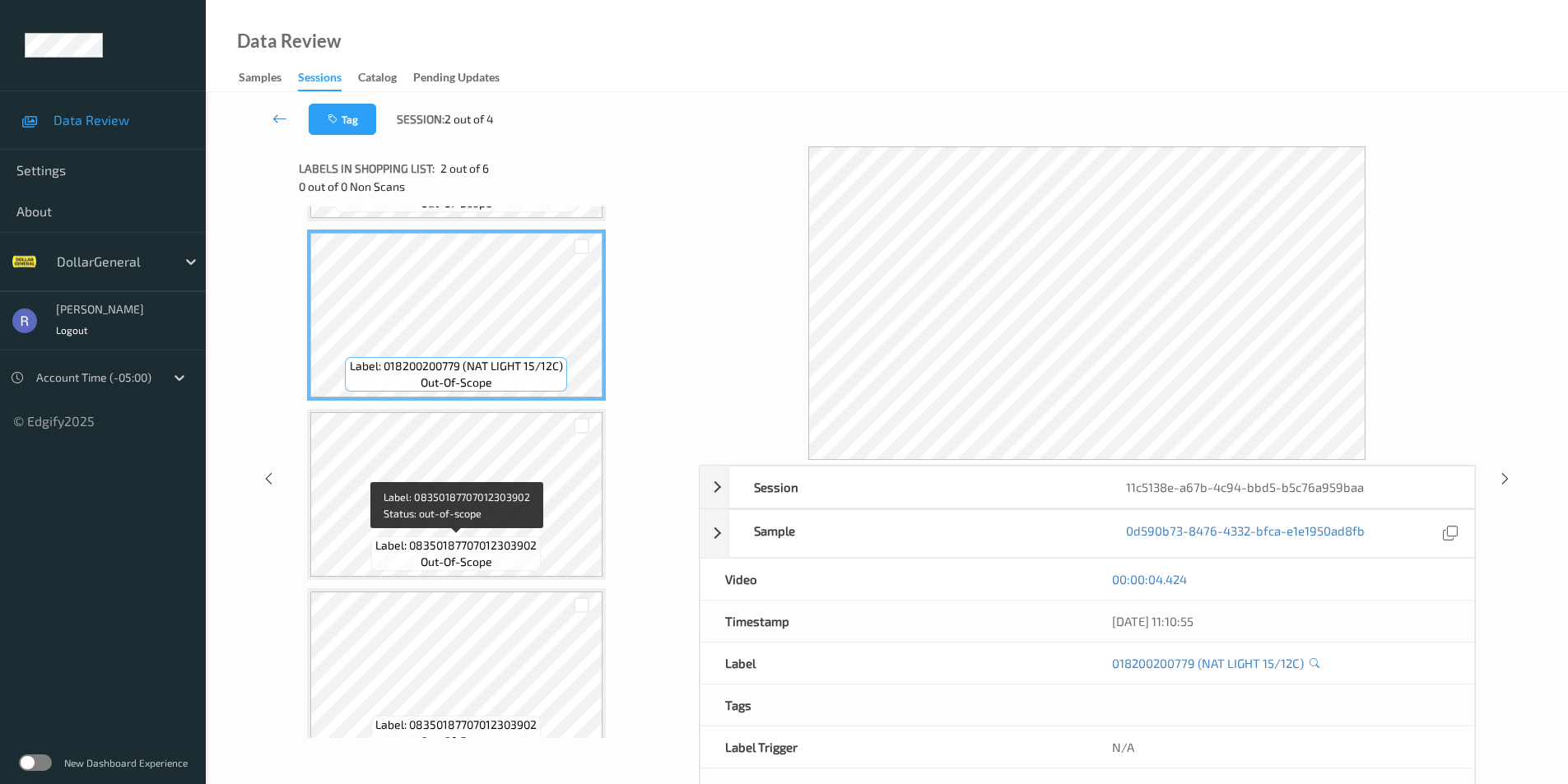
click at [452, 563] on span "out-of-scope" at bounding box center [456, 562] width 72 height 16
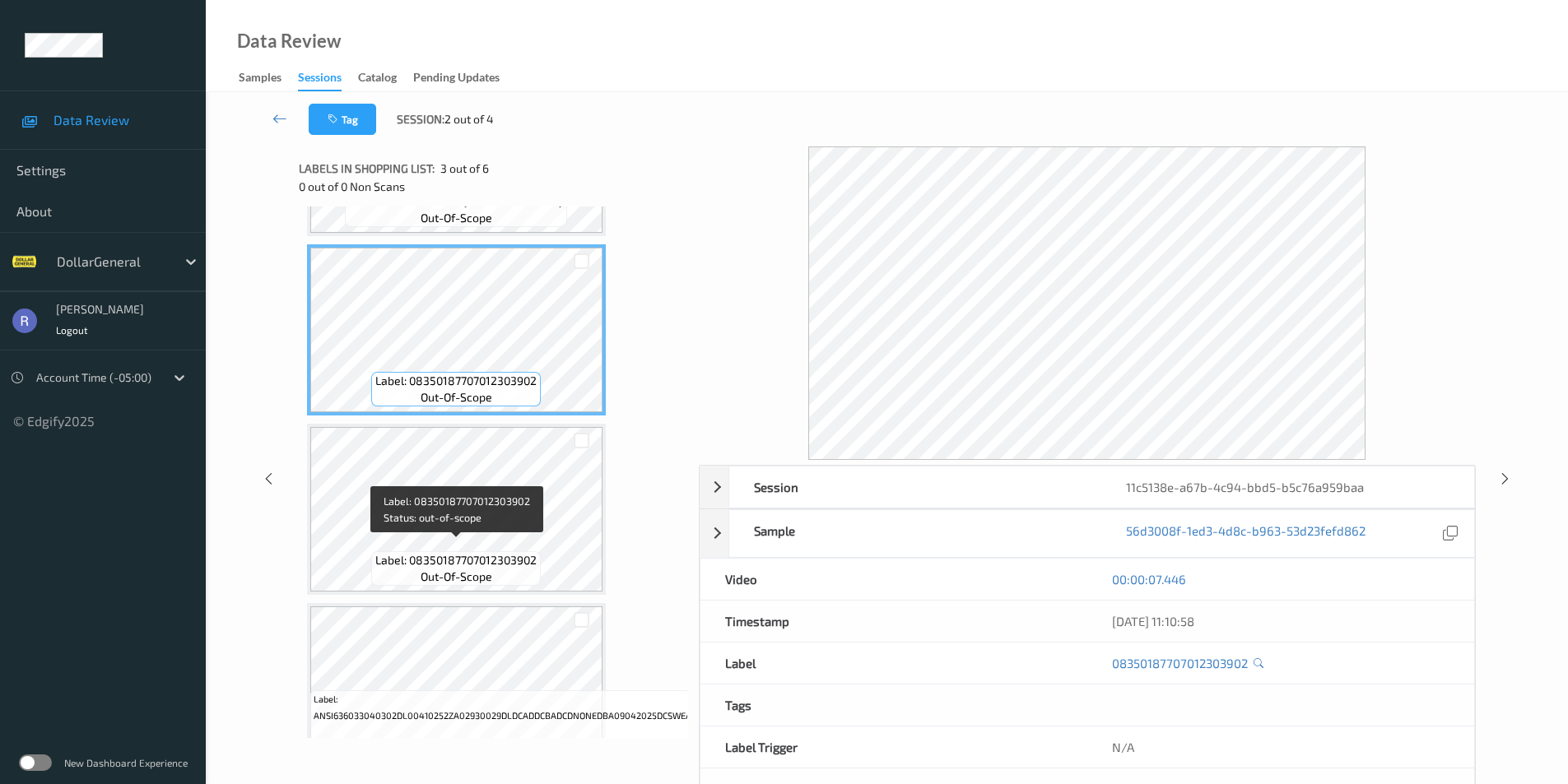
scroll to position [411, 0]
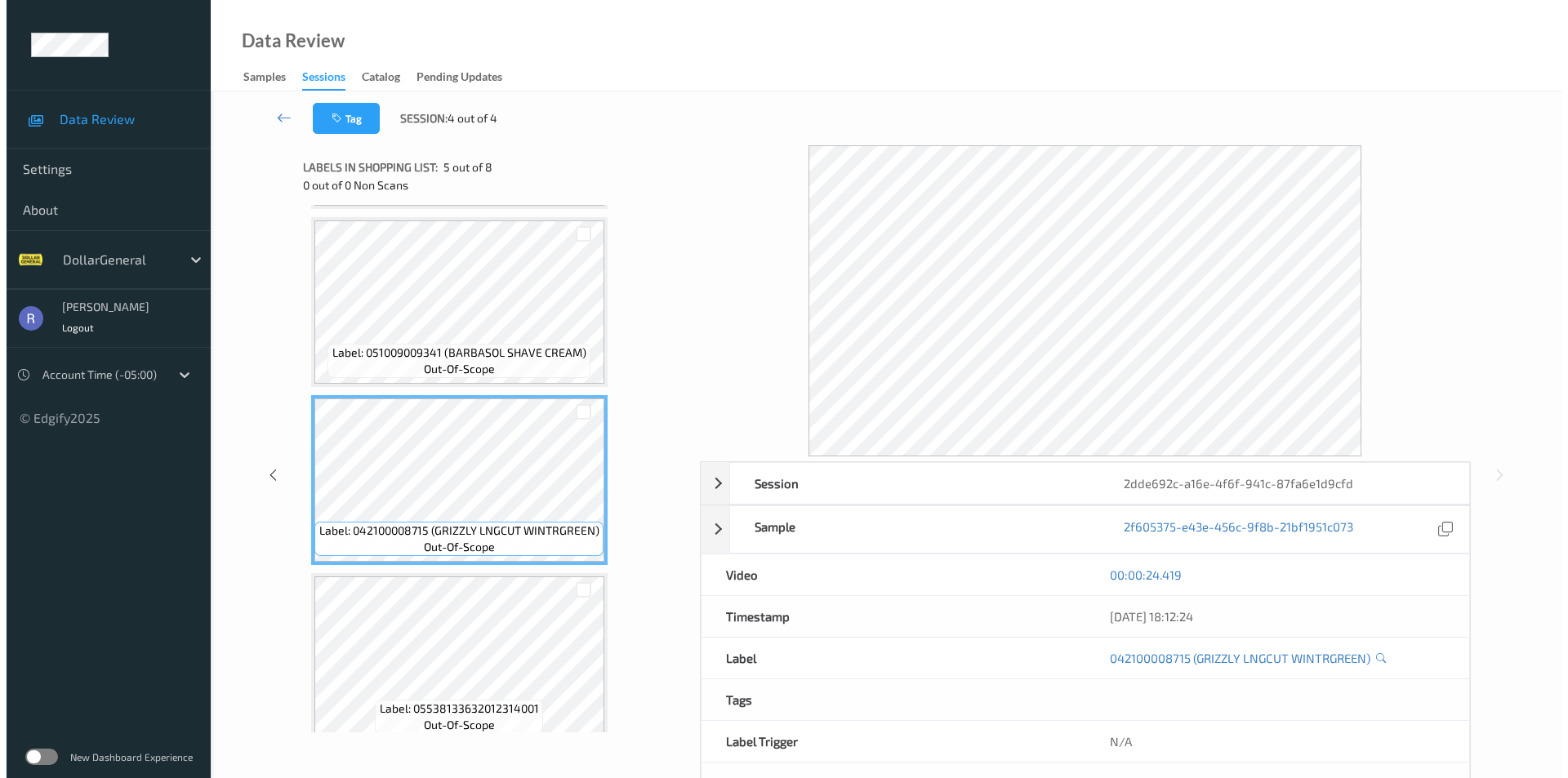
scroll to position [735, 0]
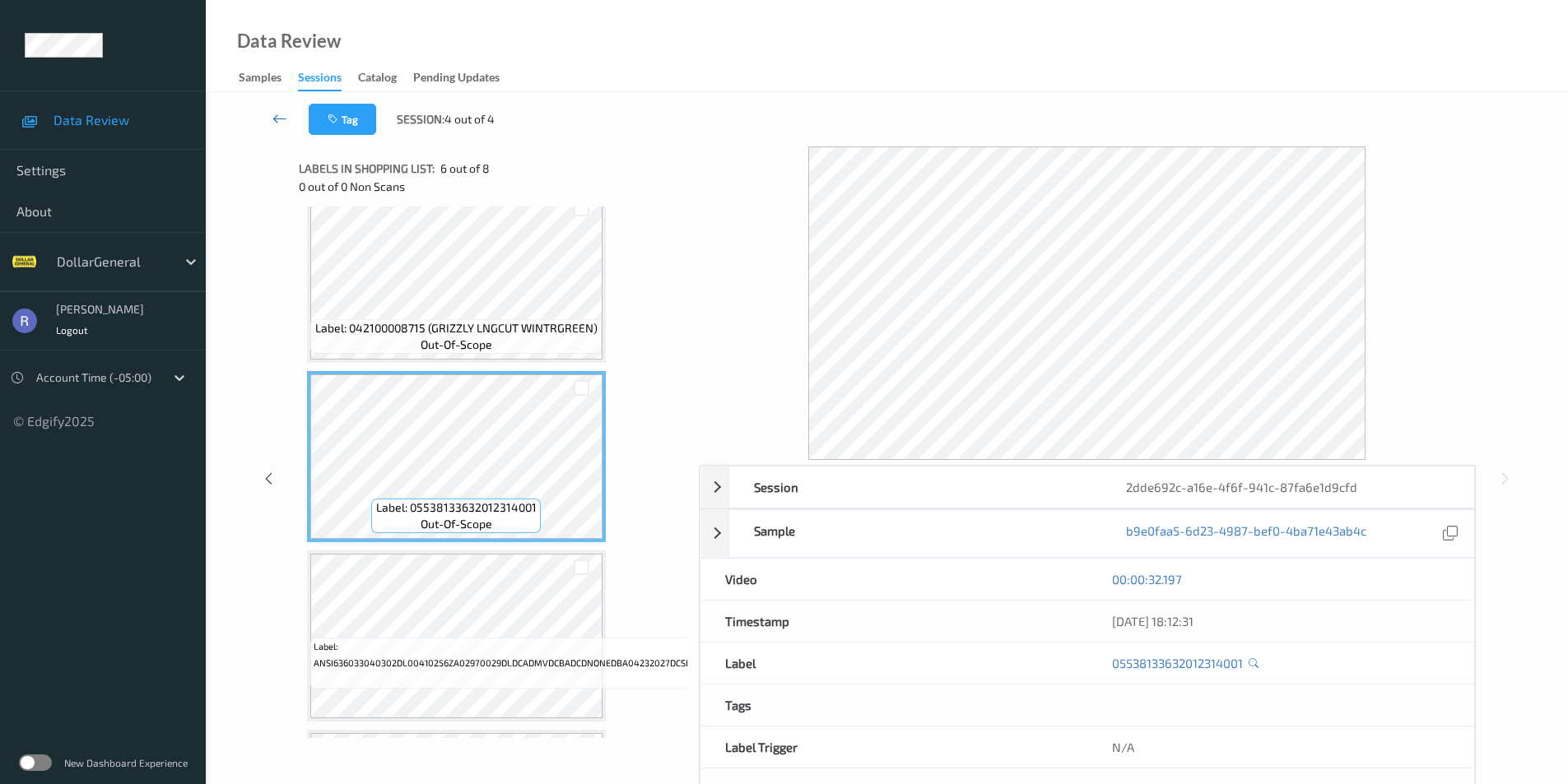
click at [284, 120] on icon at bounding box center [280, 118] width 15 height 16
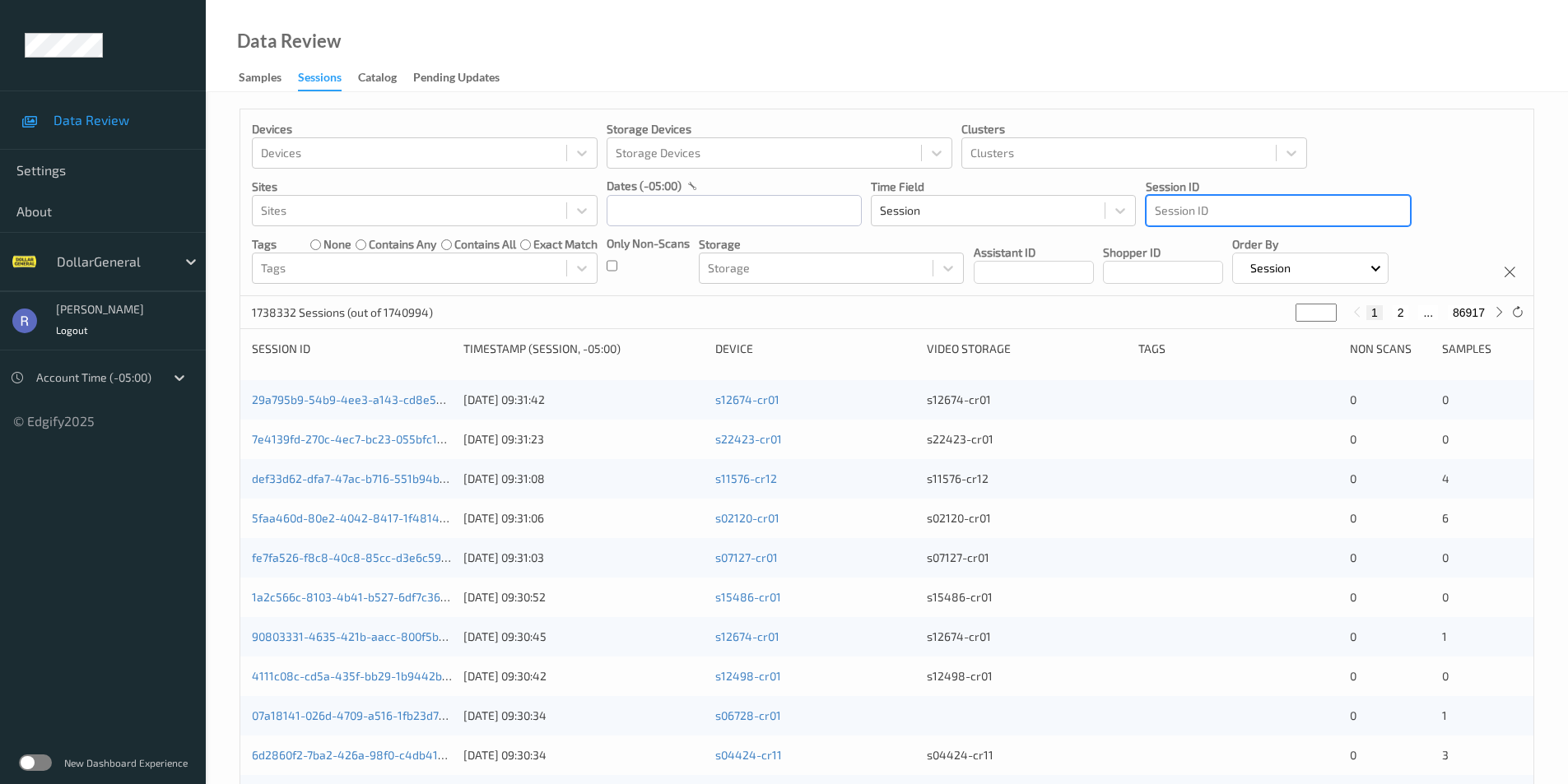
click at [1222, 205] on div at bounding box center [1278, 210] width 247 height 19
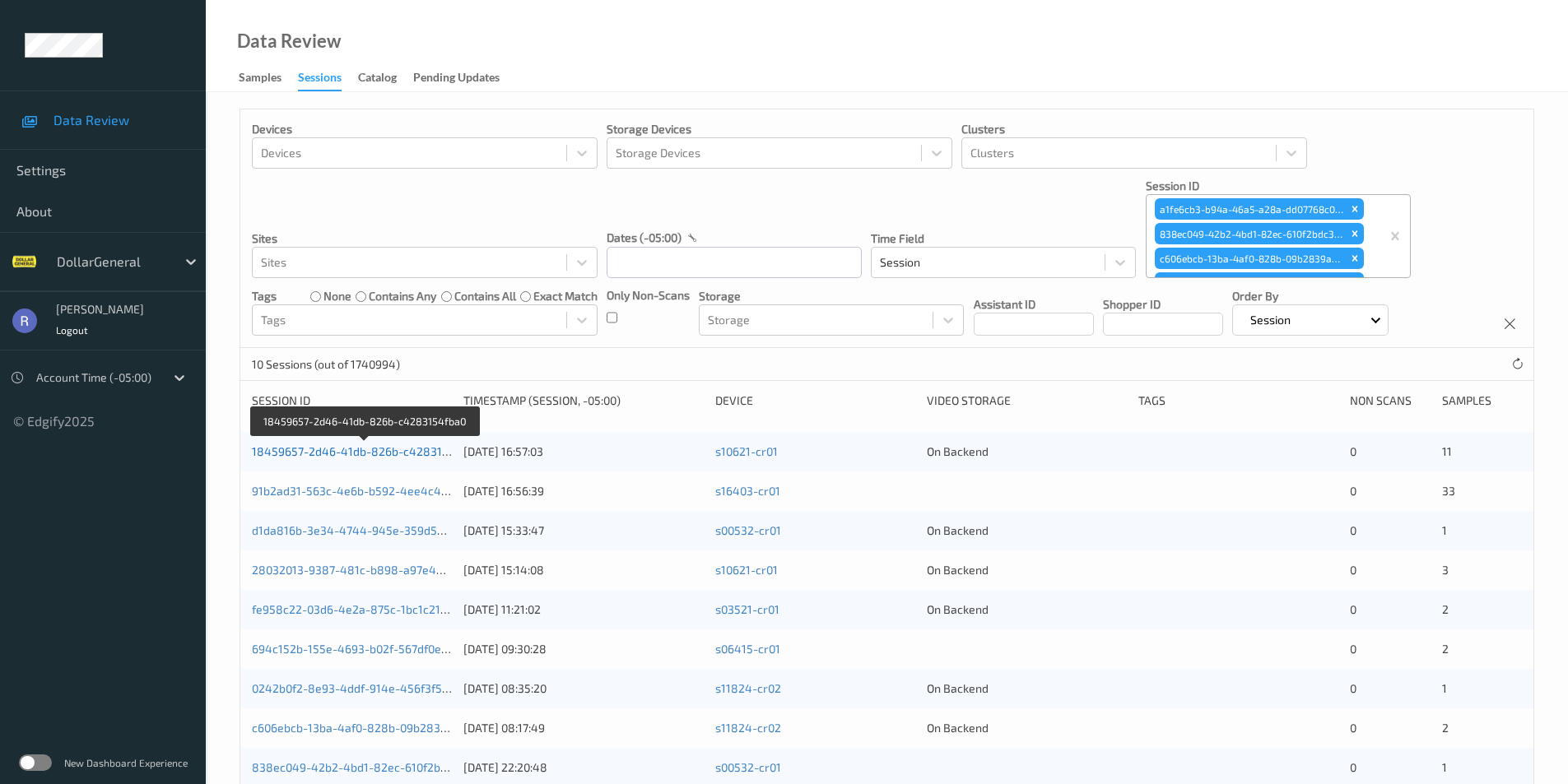
click at [344, 450] on link "18459657-2d46-41db-826b-c4283154fba0" at bounding box center [366, 451] width 228 height 14
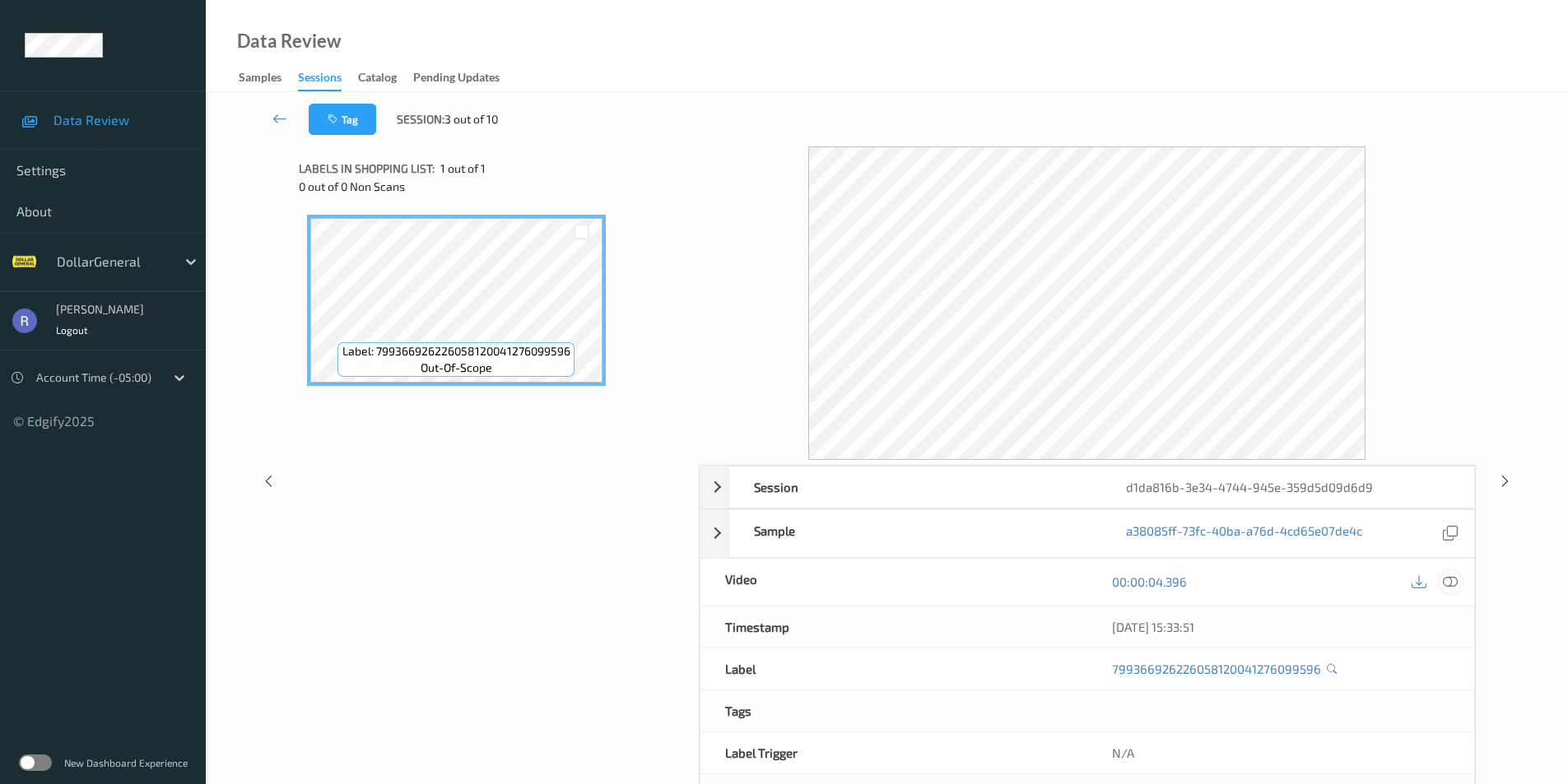
click at [1448, 581] on icon at bounding box center [1450, 582] width 15 height 15
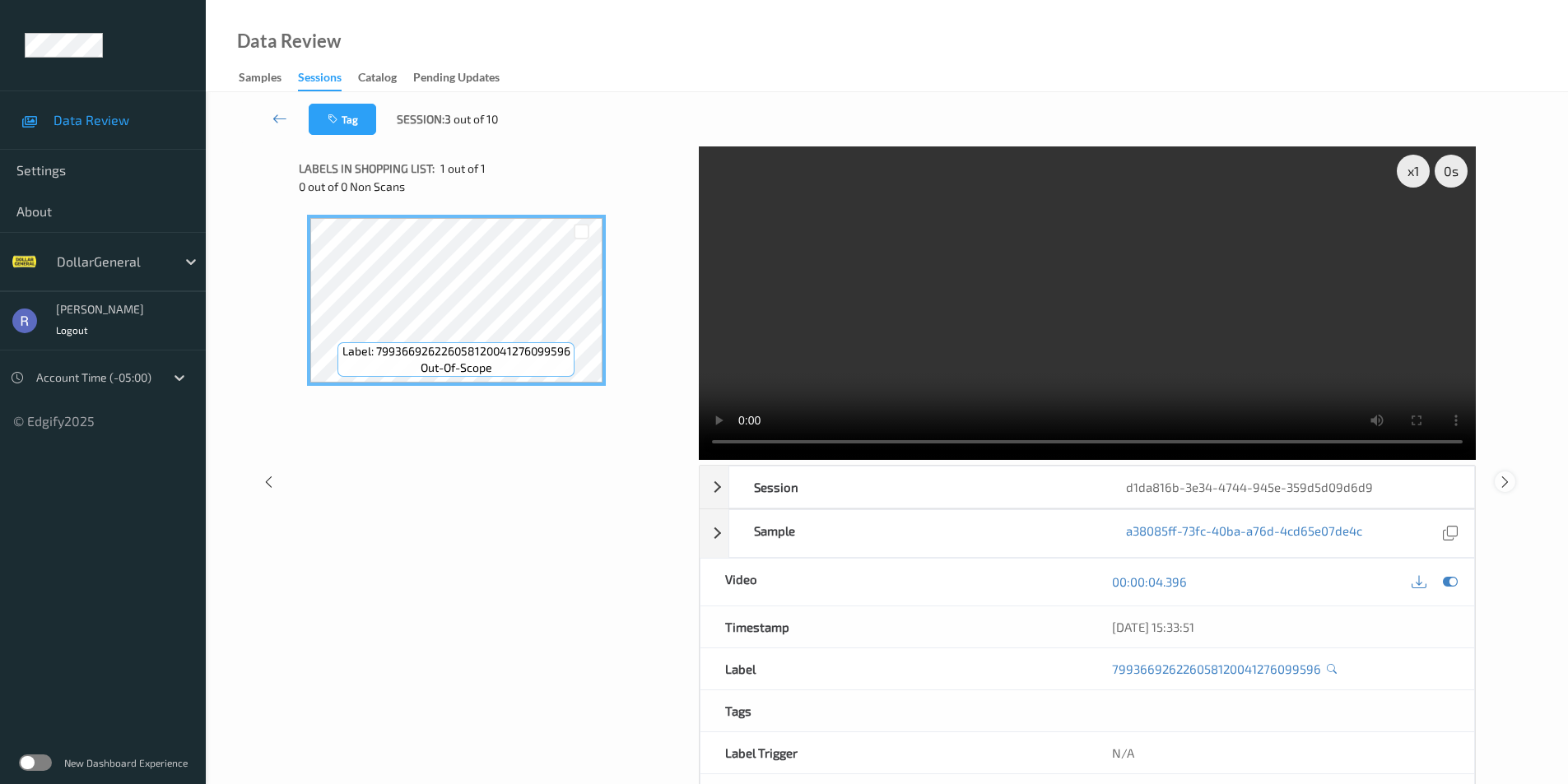
click at [1503, 482] on icon at bounding box center [1505, 482] width 14 height 15
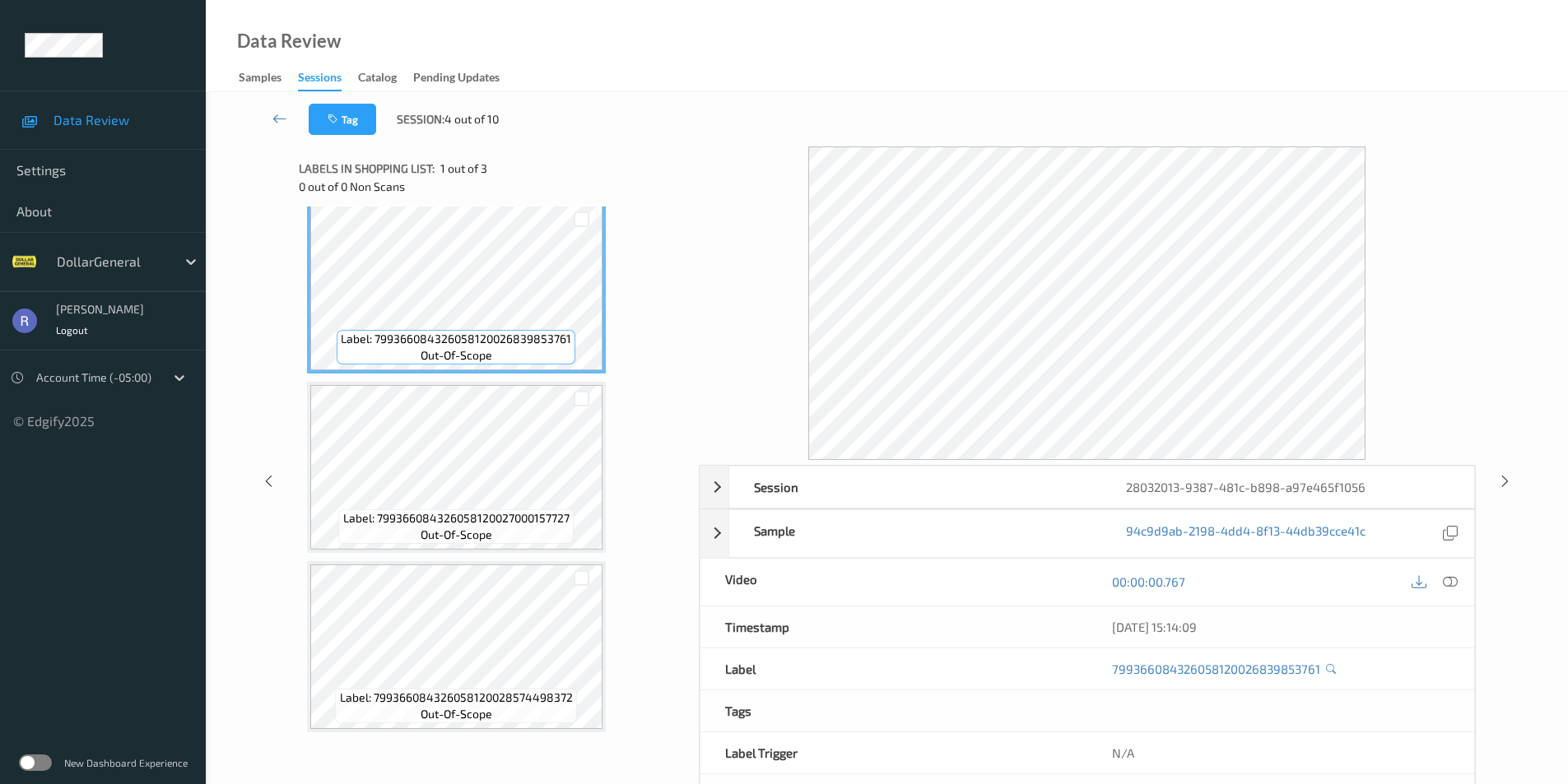
scroll to position [15, 0]
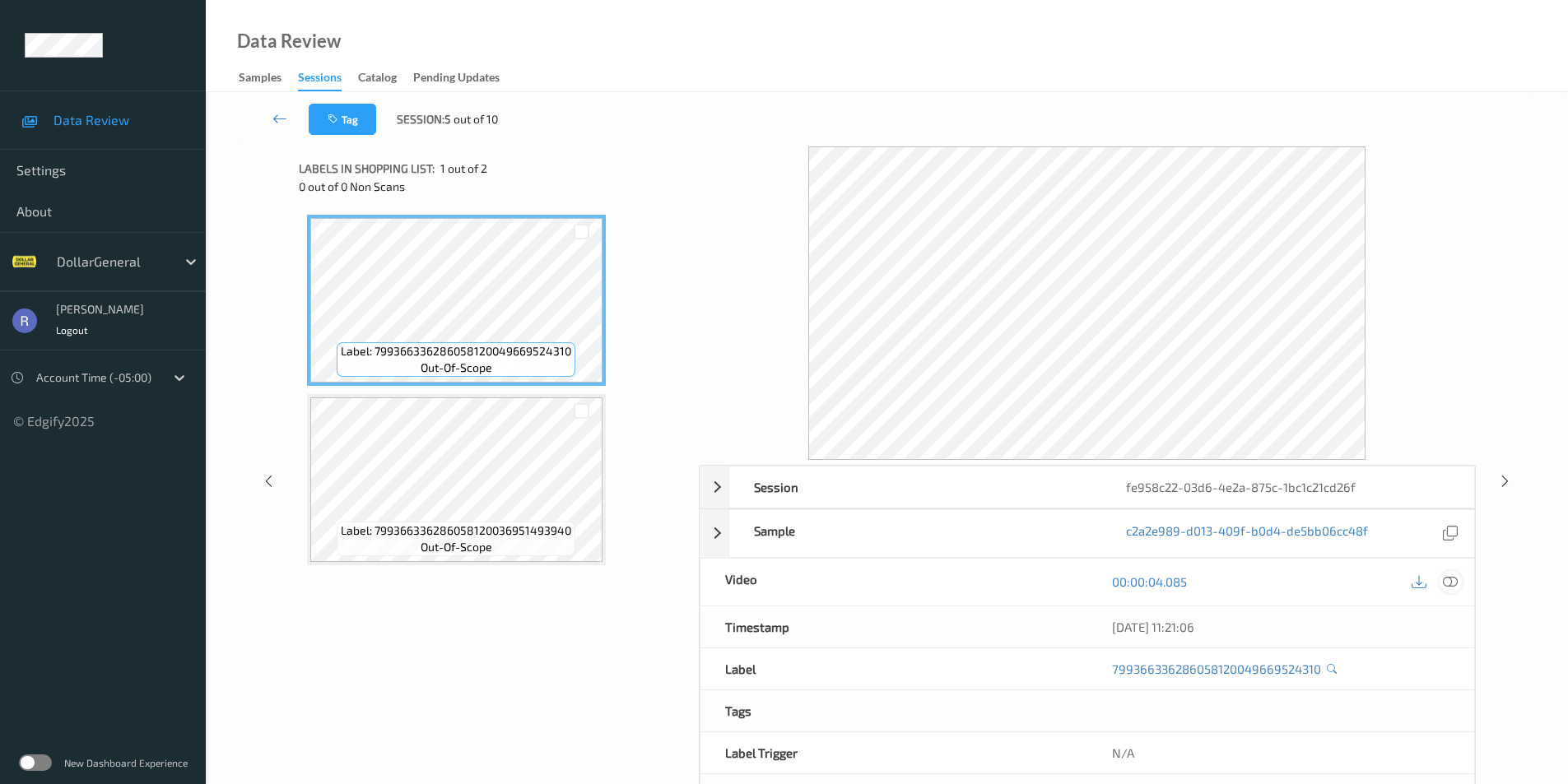
click at [1456, 581] on icon at bounding box center [1450, 582] width 15 height 15
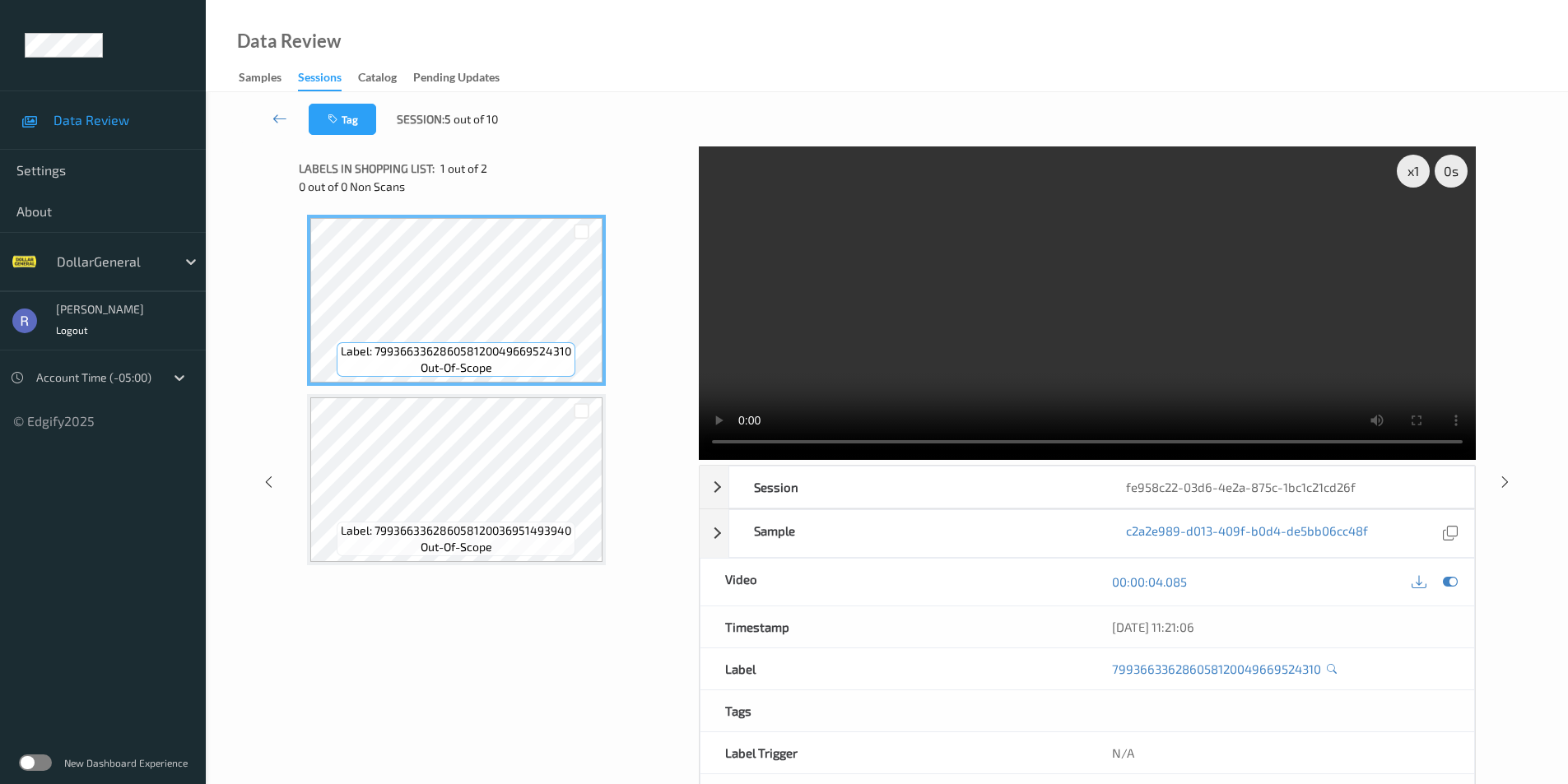
click at [1146, 335] on video at bounding box center [1086, 302] width 776 height 313
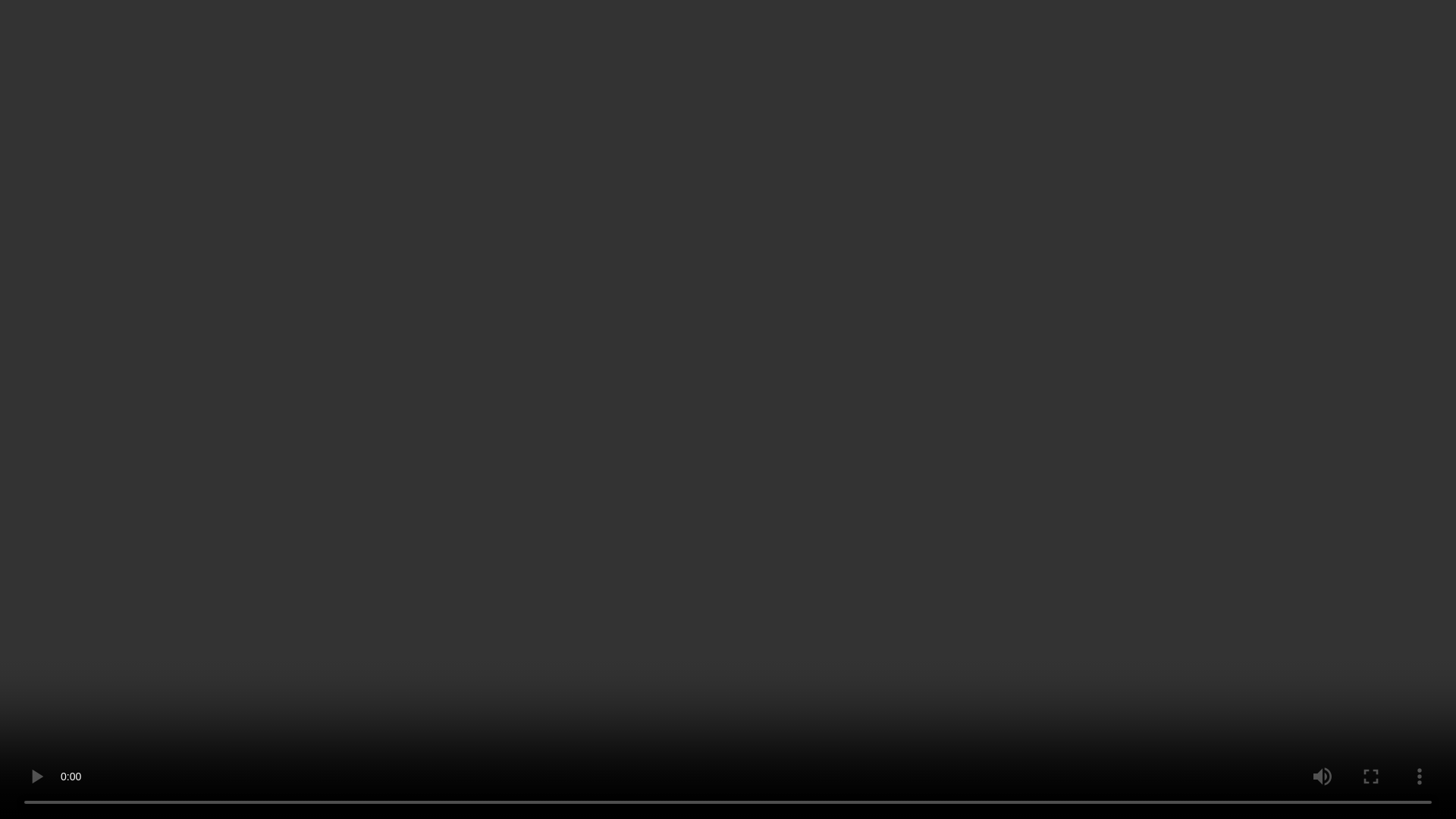
click at [1014, 543] on video at bounding box center [728, 410] width 1456 height 819
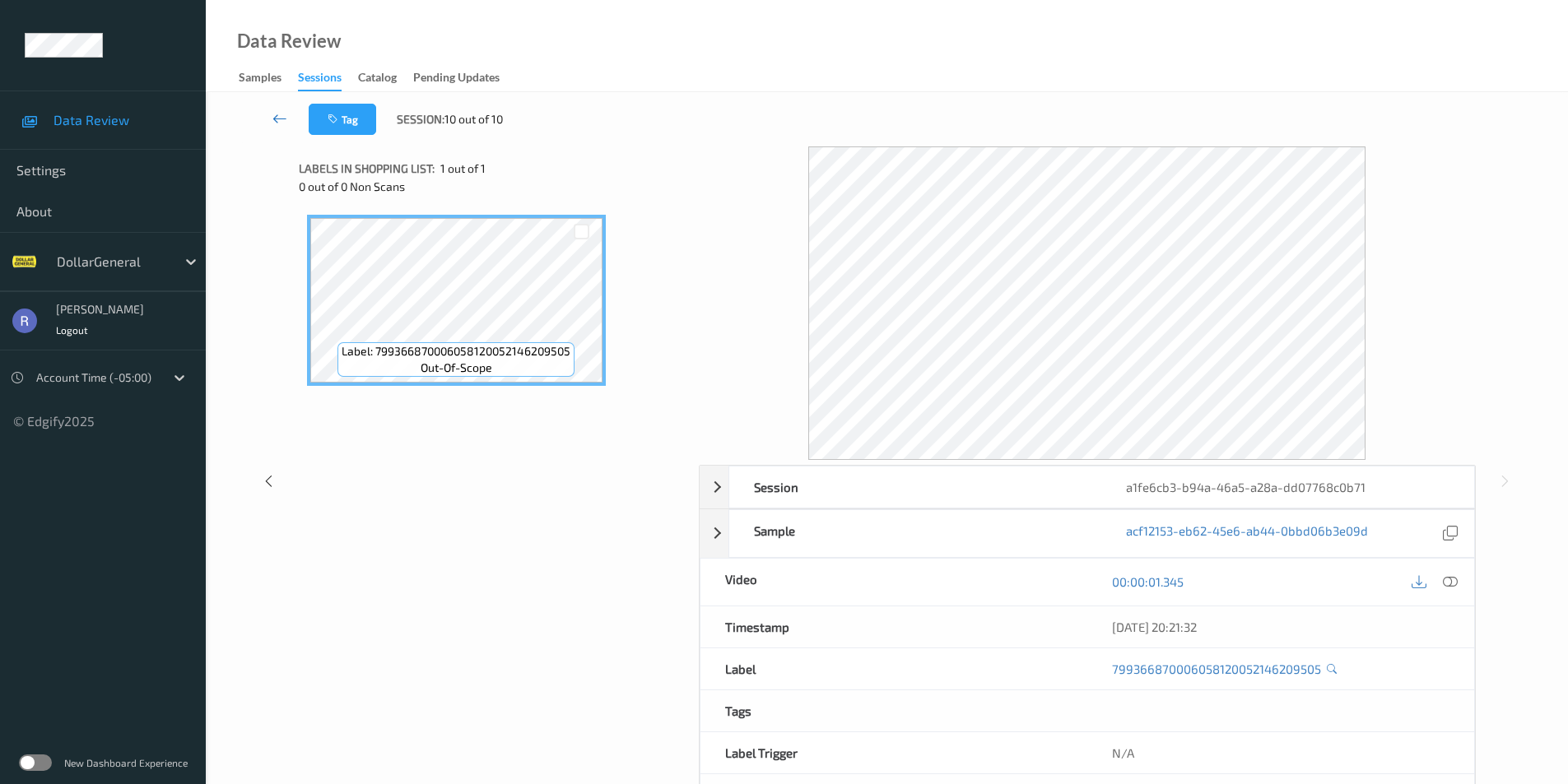
click at [277, 113] on icon at bounding box center [280, 118] width 15 height 16
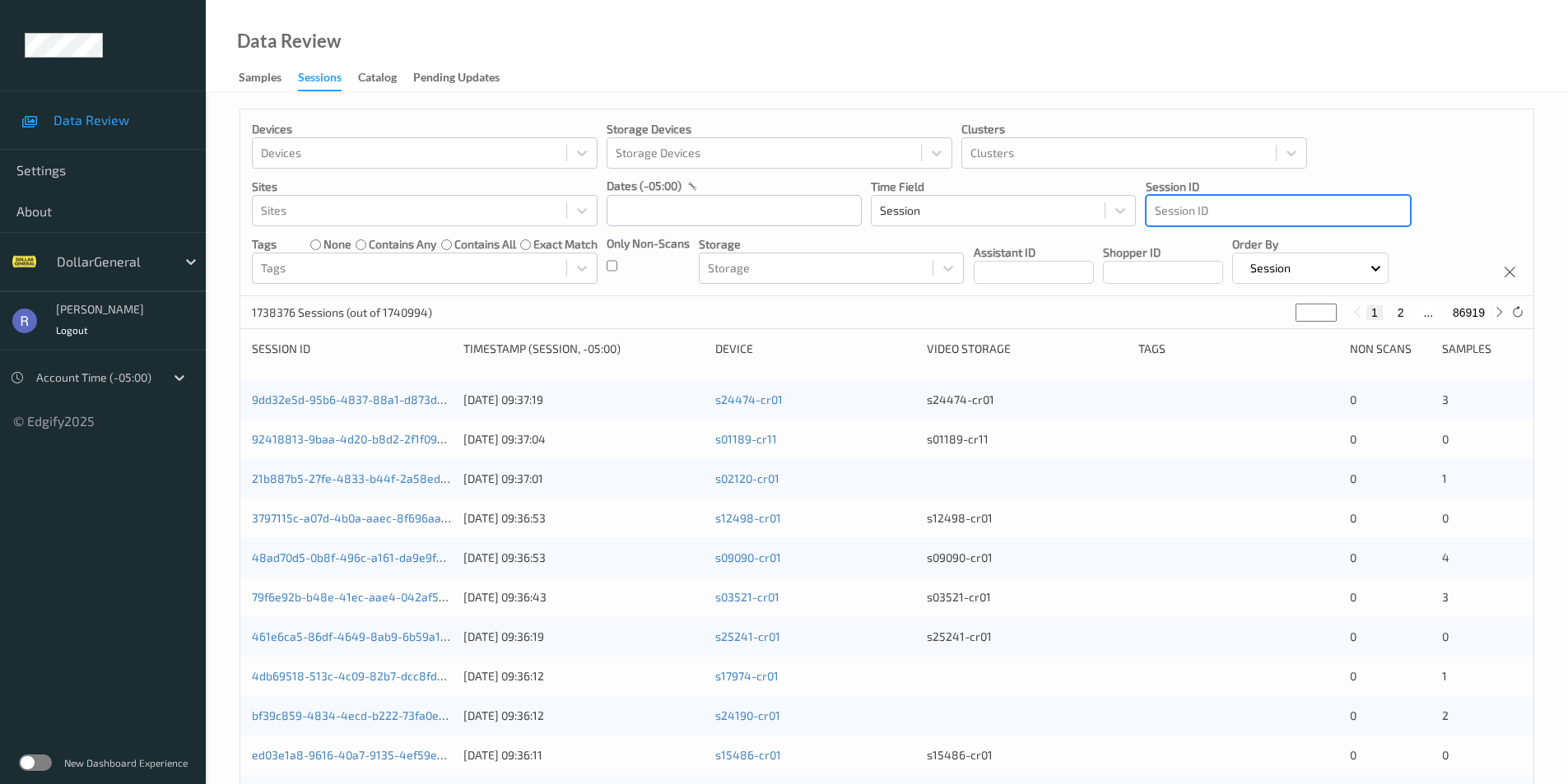
click at [1165, 216] on div at bounding box center [1278, 210] width 247 height 19
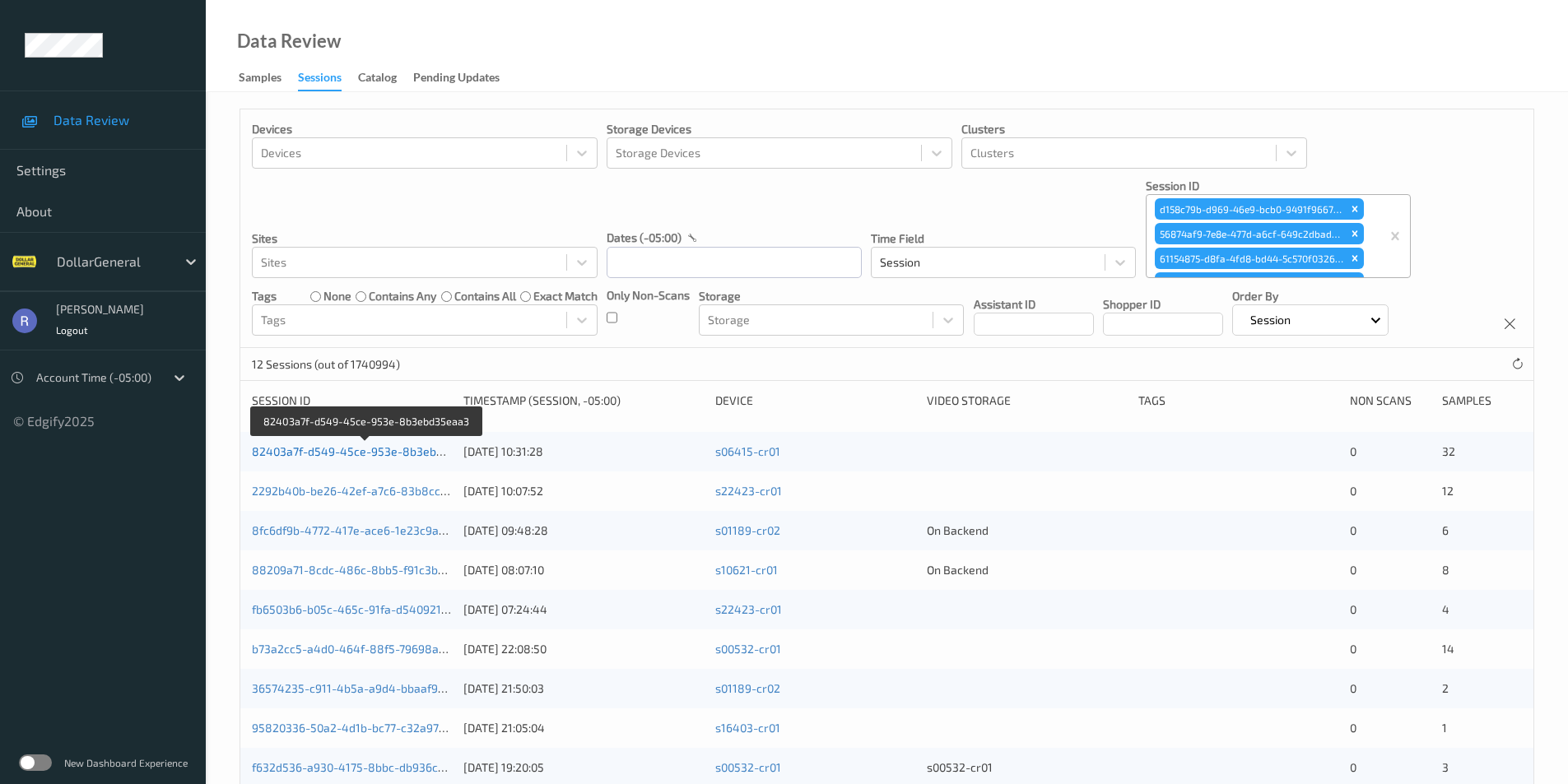
click at [347, 447] on link "82403a7f-d549-45ce-953e-8b3ebd35eaa3" at bounding box center [367, 451] width 231 height 14
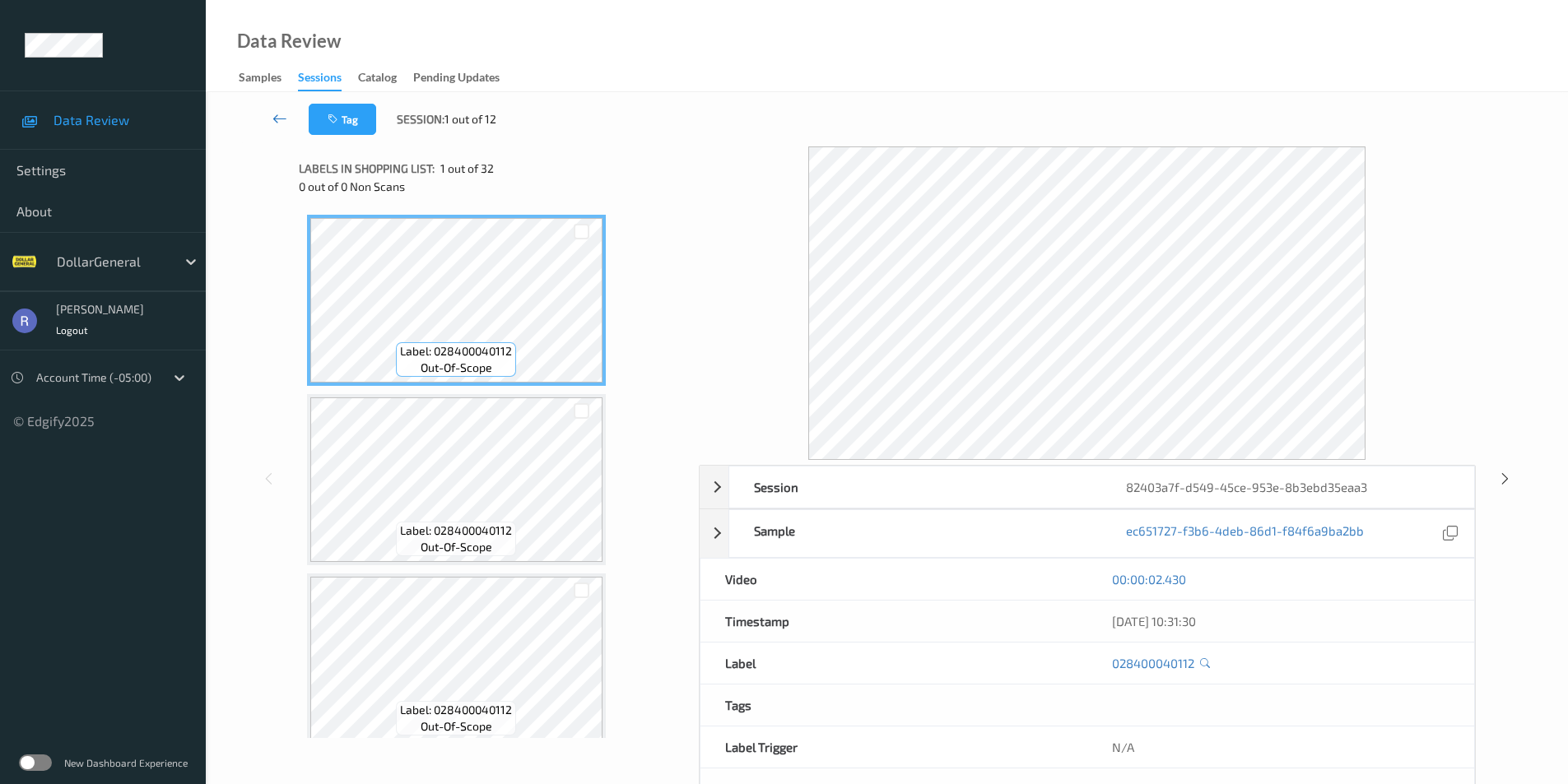
click at [280, 113] on icon at bounding box center [280, 118] width 15 height 16
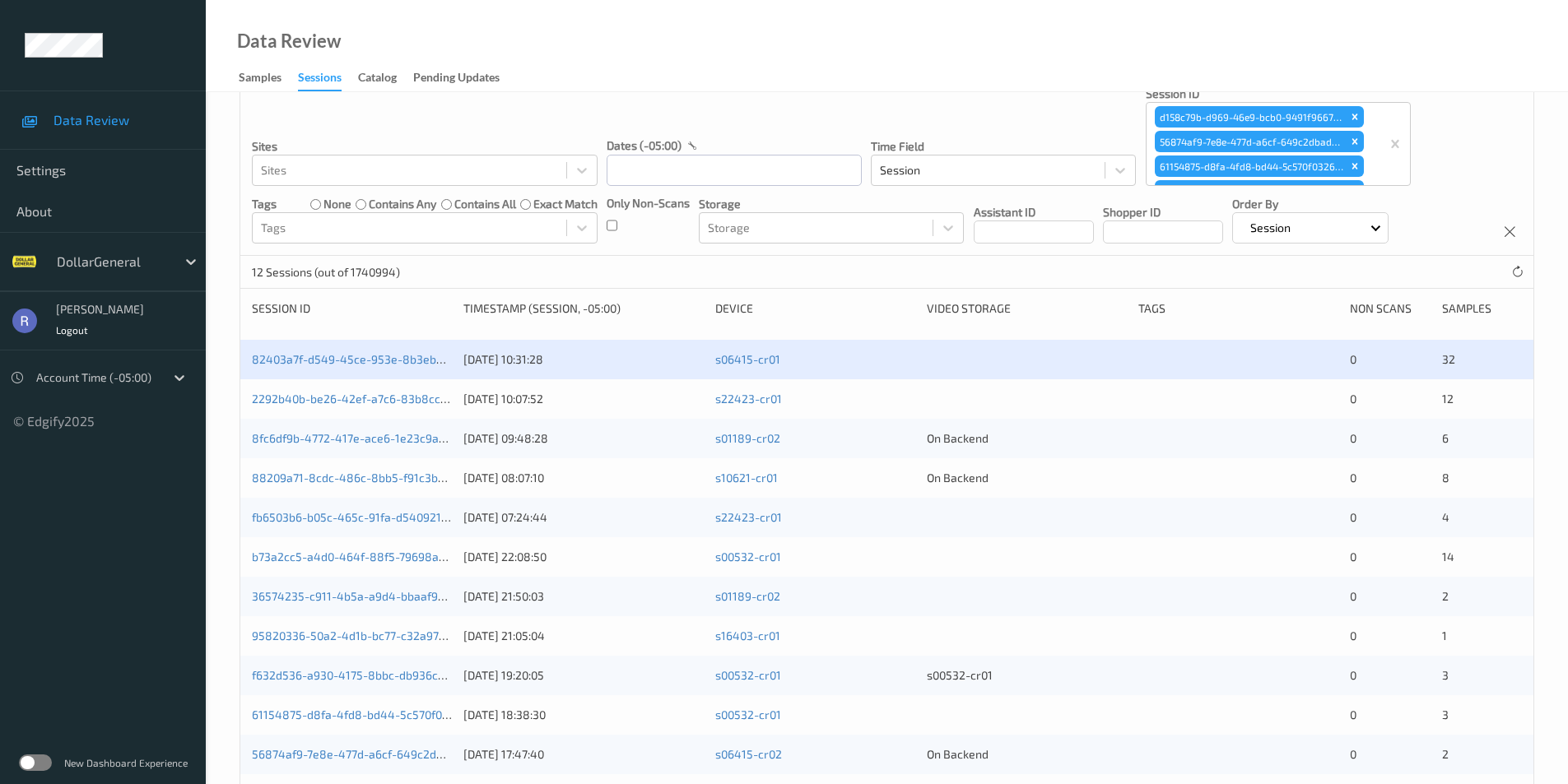
scroll to position [190, 0]
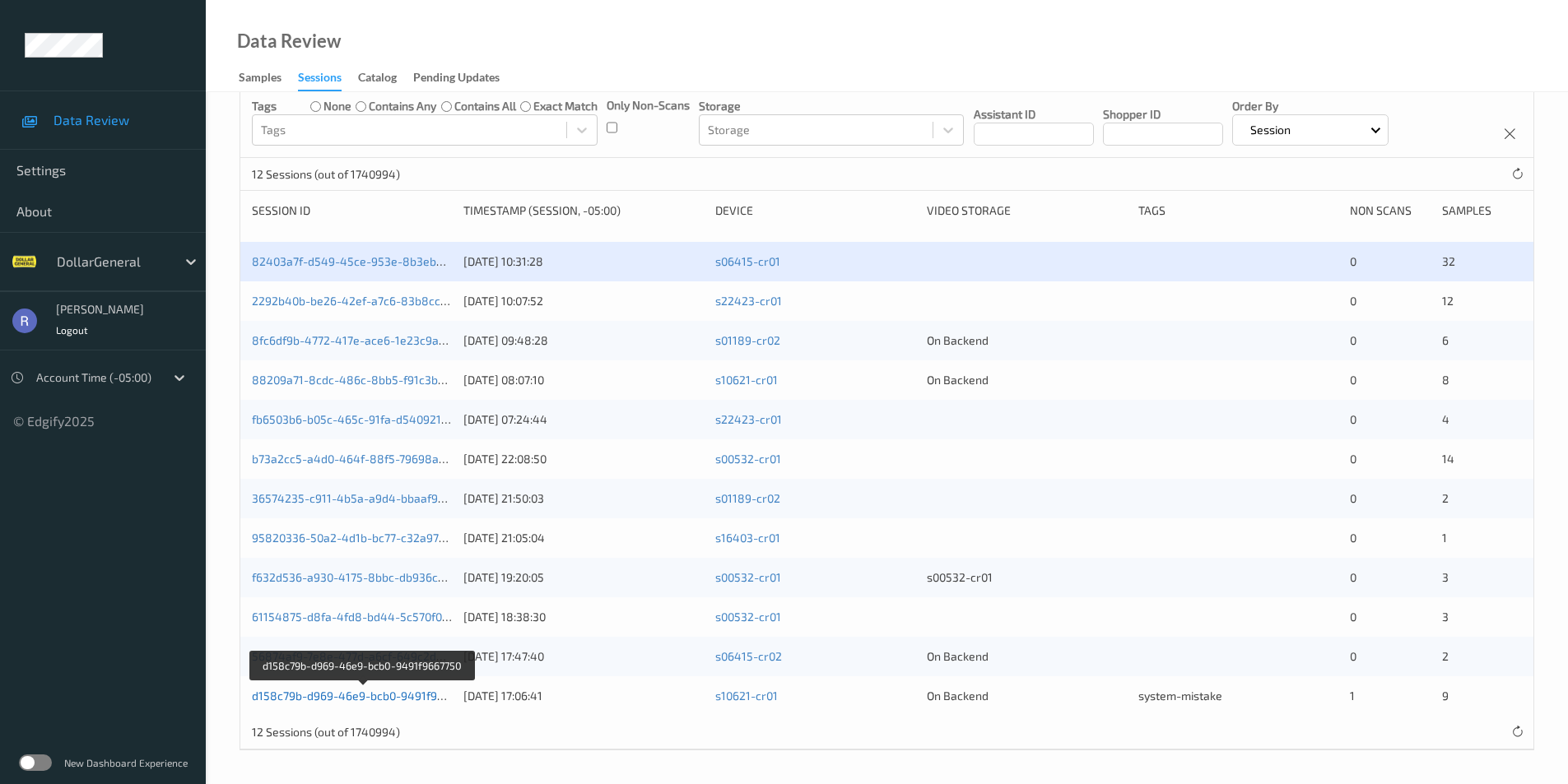
click at [321, 697] on link "d158c79b-d969-46e9-bcb0-9491f9667750" at bounding box center [363, 695] width 223 height 14
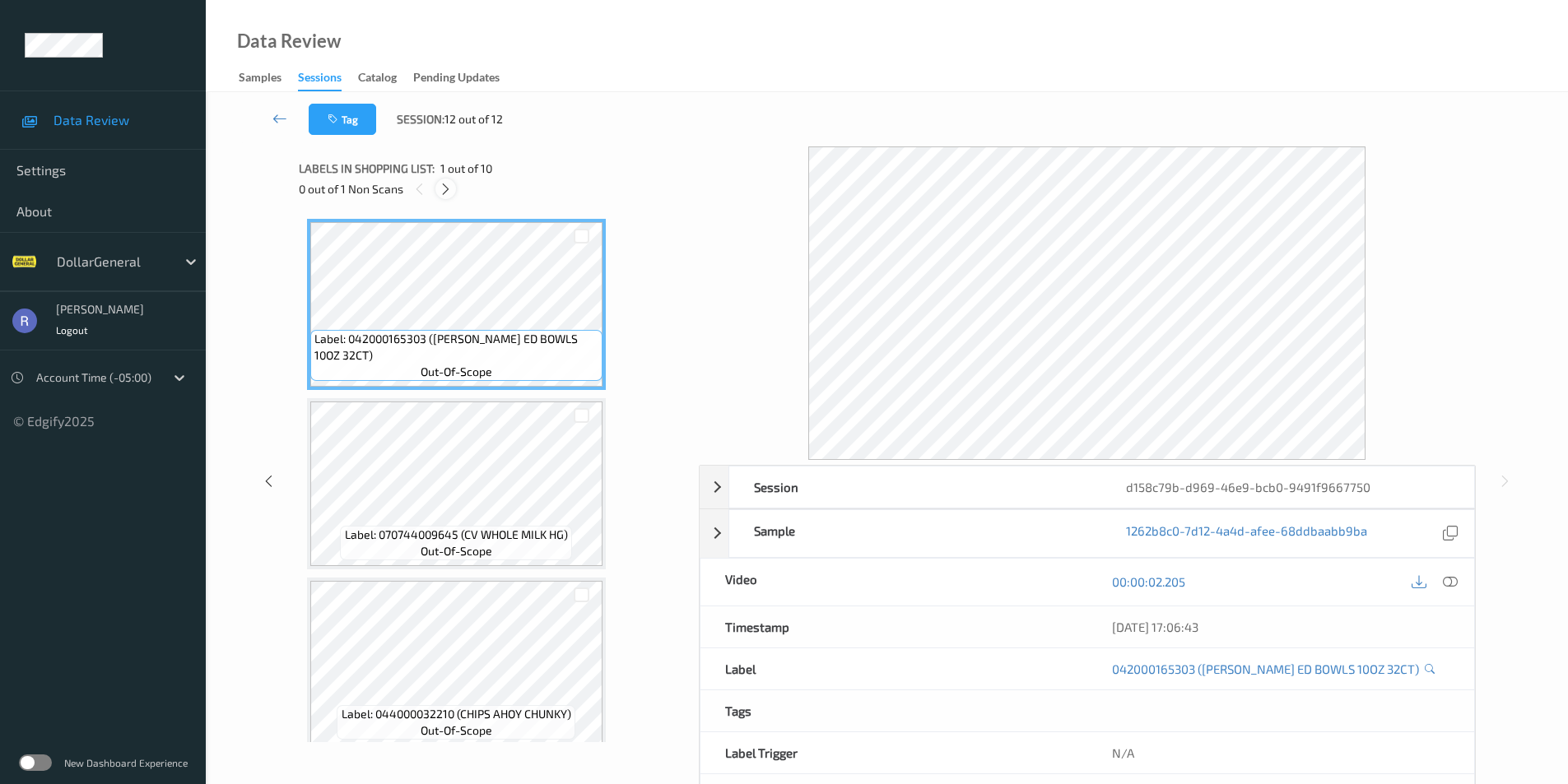
click at [439, 186] on icon at bounding box center [445, 189] width 14 height 15
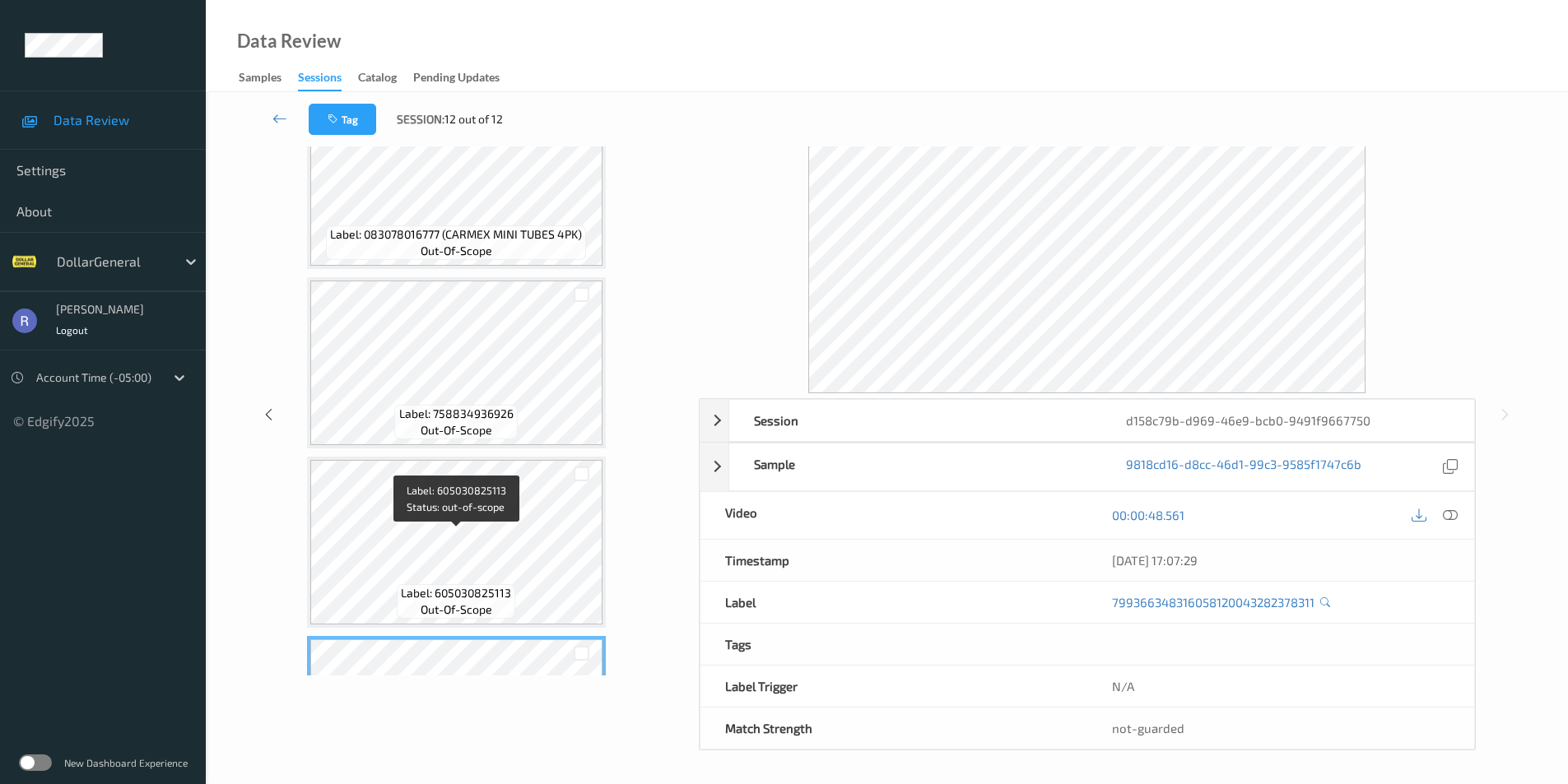
scroll to position [941, 0]
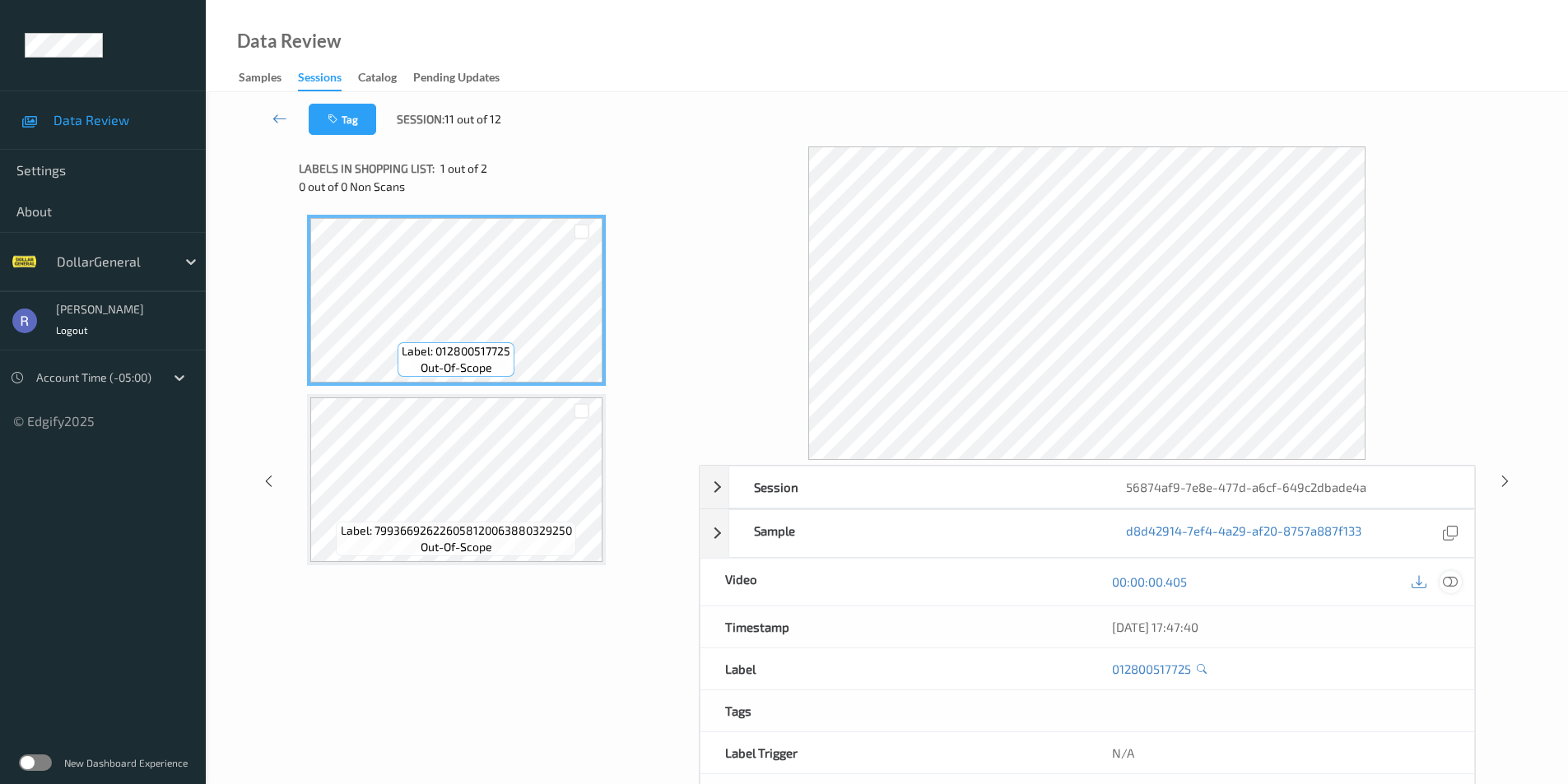
click at [1447, 578] on icon at bounding box center [1450, 582] width 15 height 15
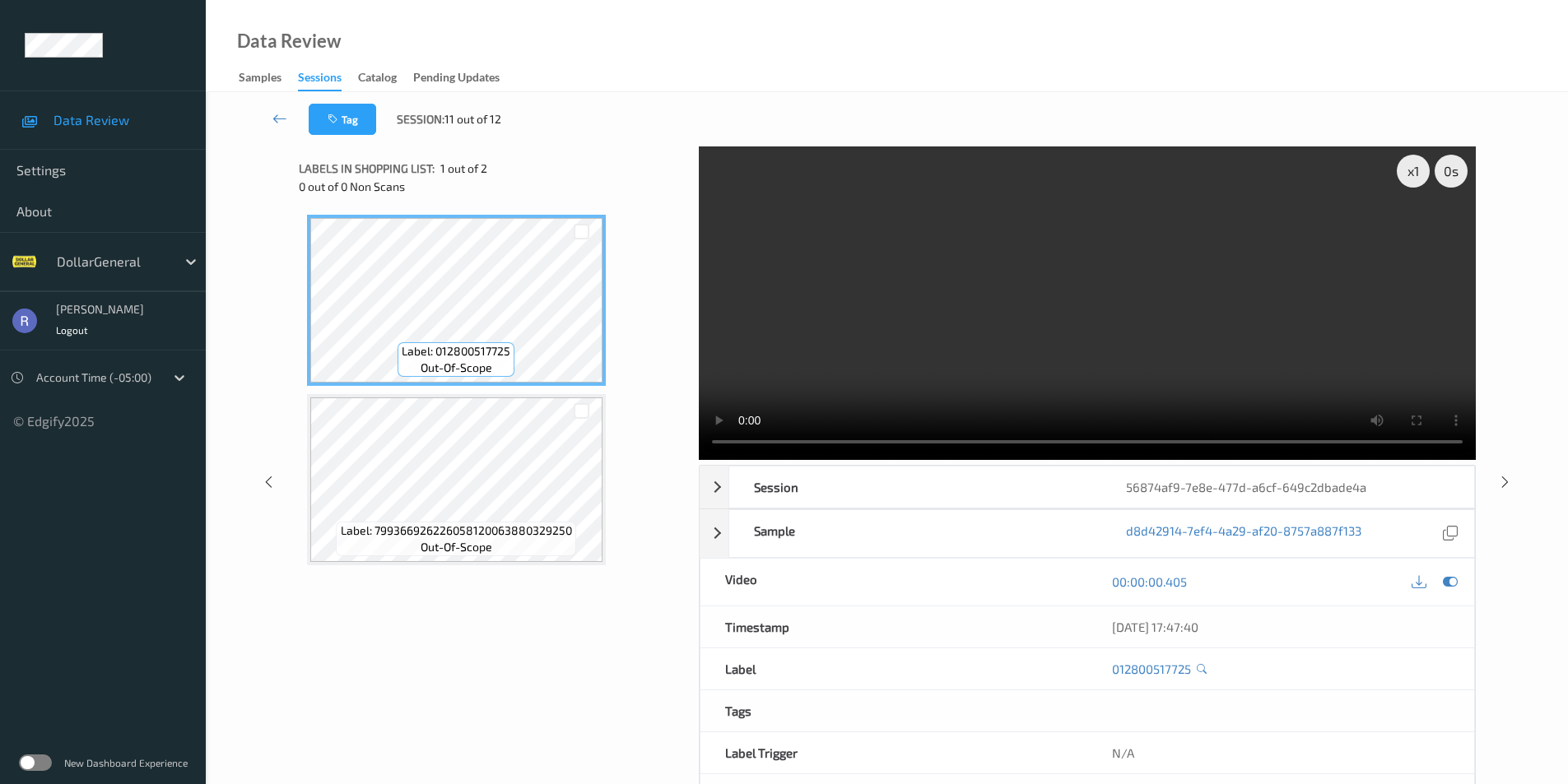
click at [1193, 285] on video at bounding box center [1086, 302] width 776 height 313
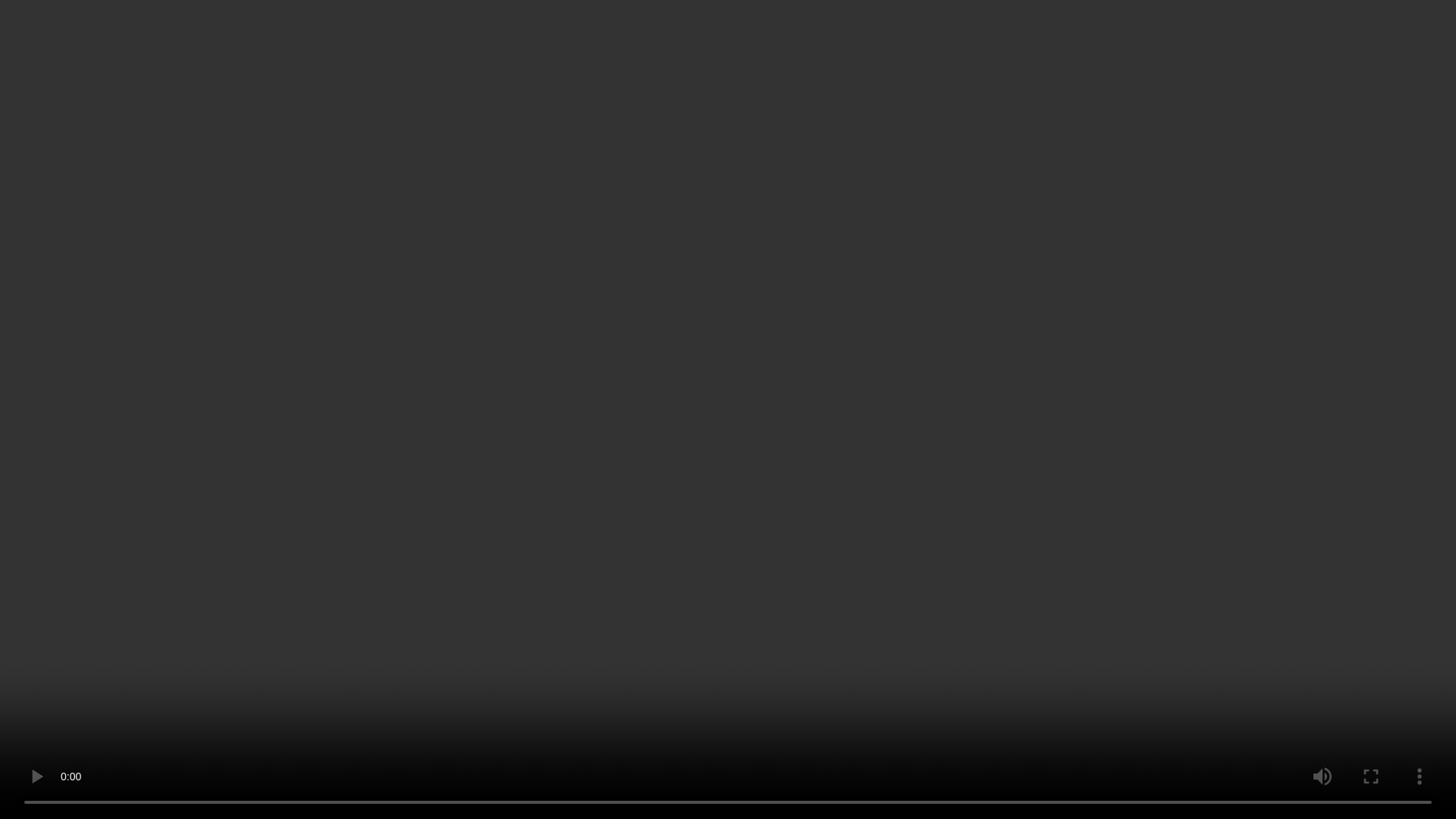
click at [895, 290] on video at bounding box center [728, 410] width 1456 height 819
click at [895, 290] on video at bounding box center [728, 410] width 1456 height 819
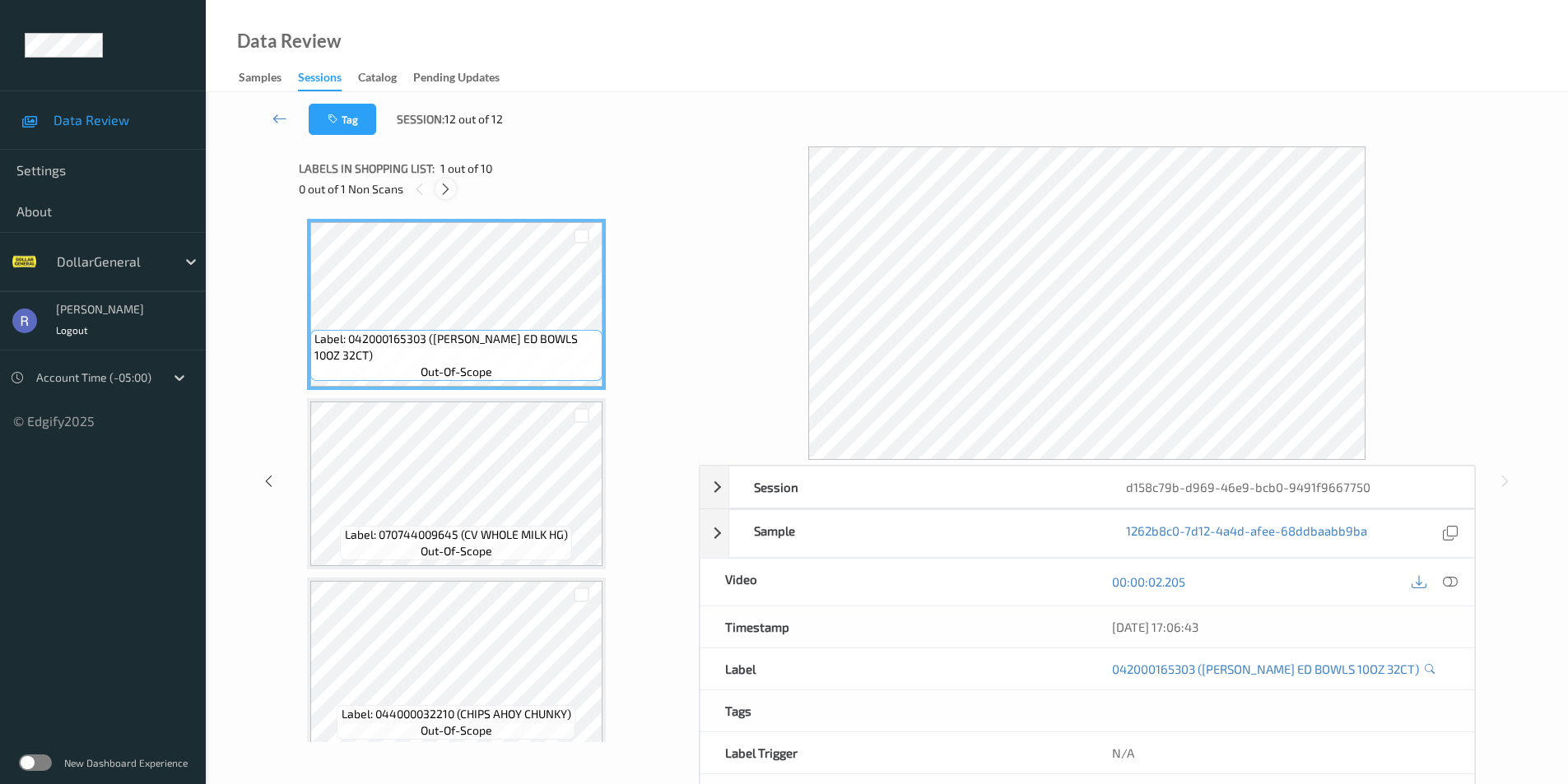
click at [446, 188] on icon at bounding box center [445, 189] width 14 height 15
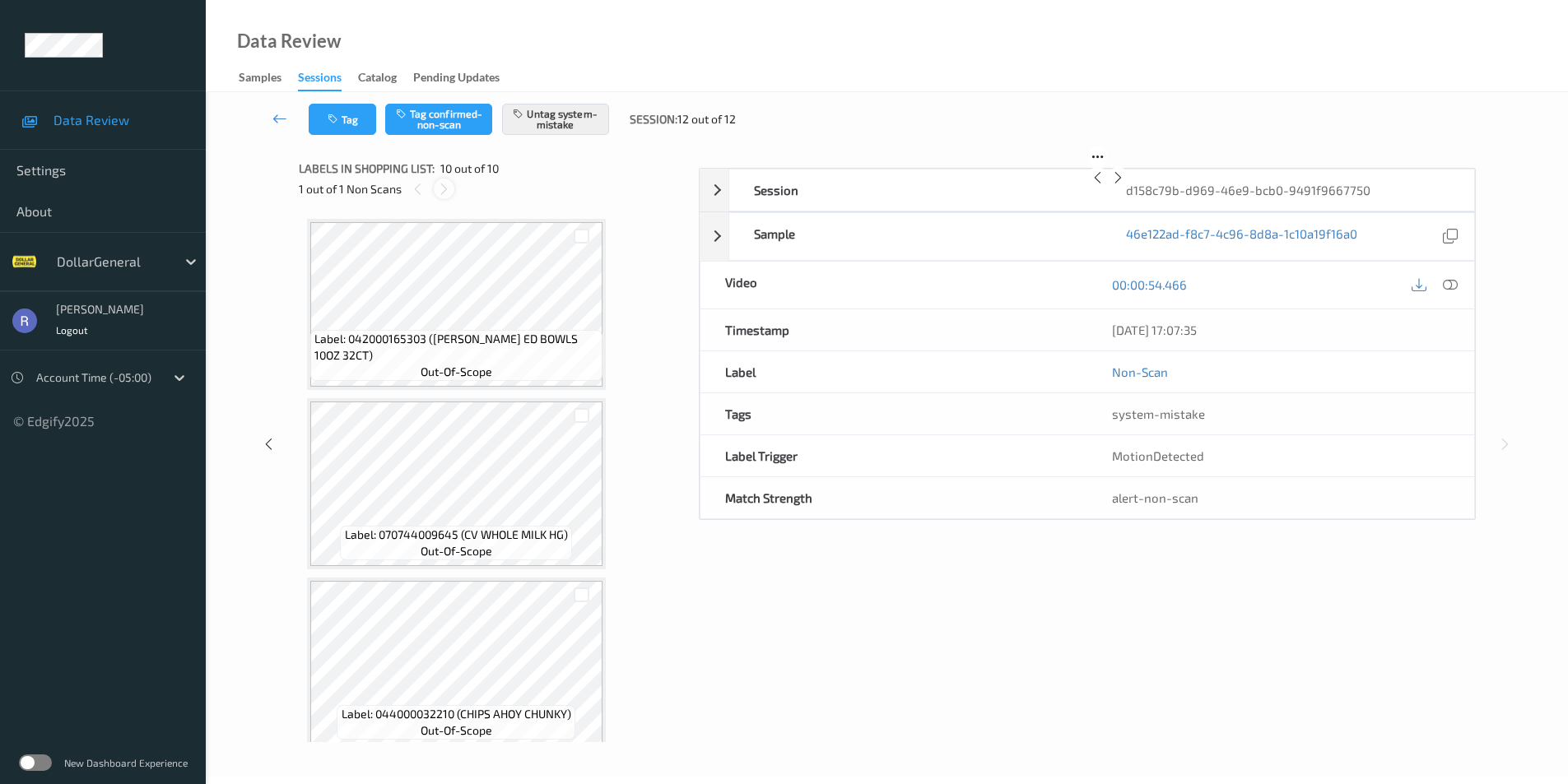
scroll to position [1271, 0]
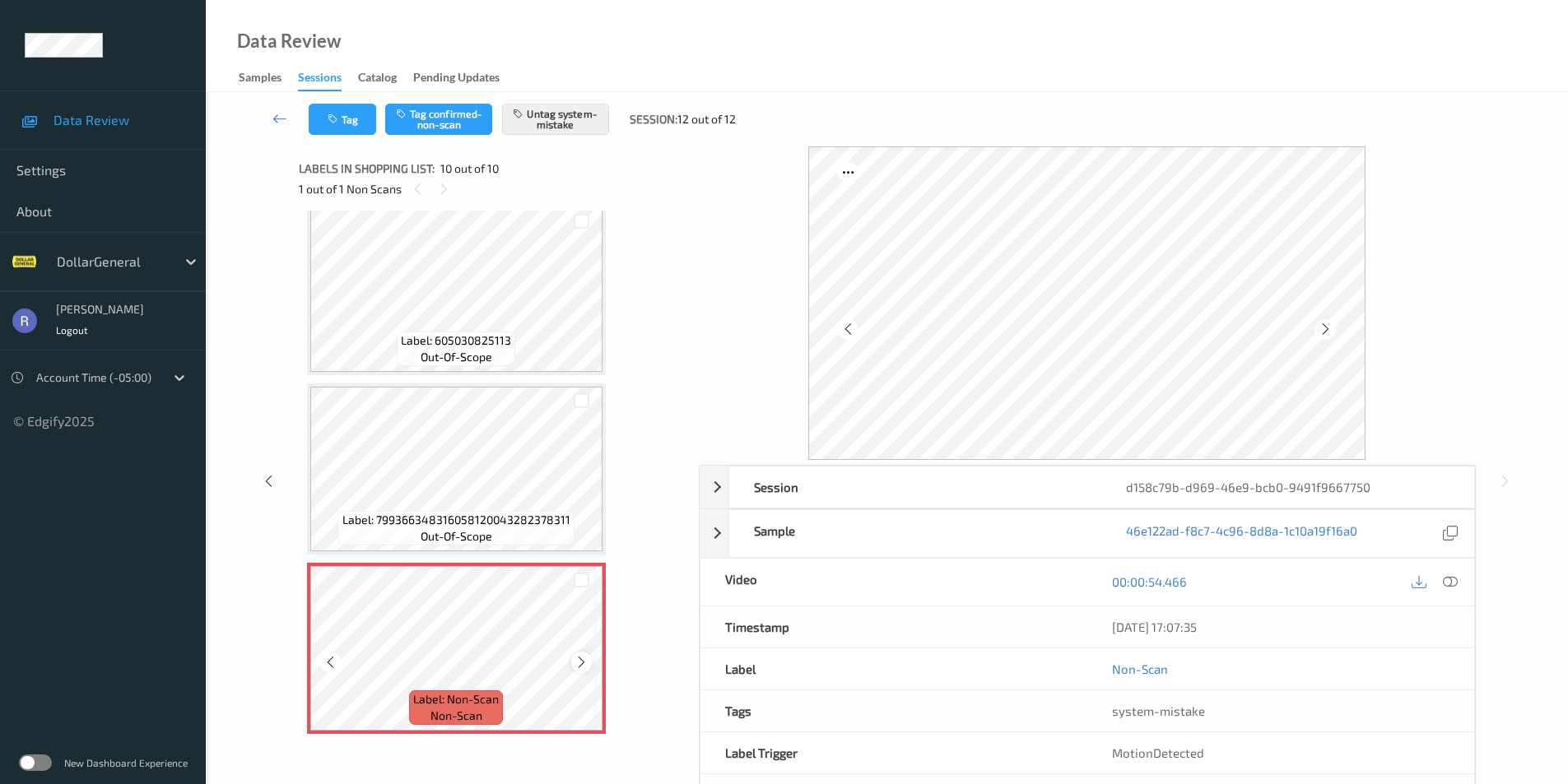
click at [577, 662] on icon at bounding box center [581, 662] width 14 height 15
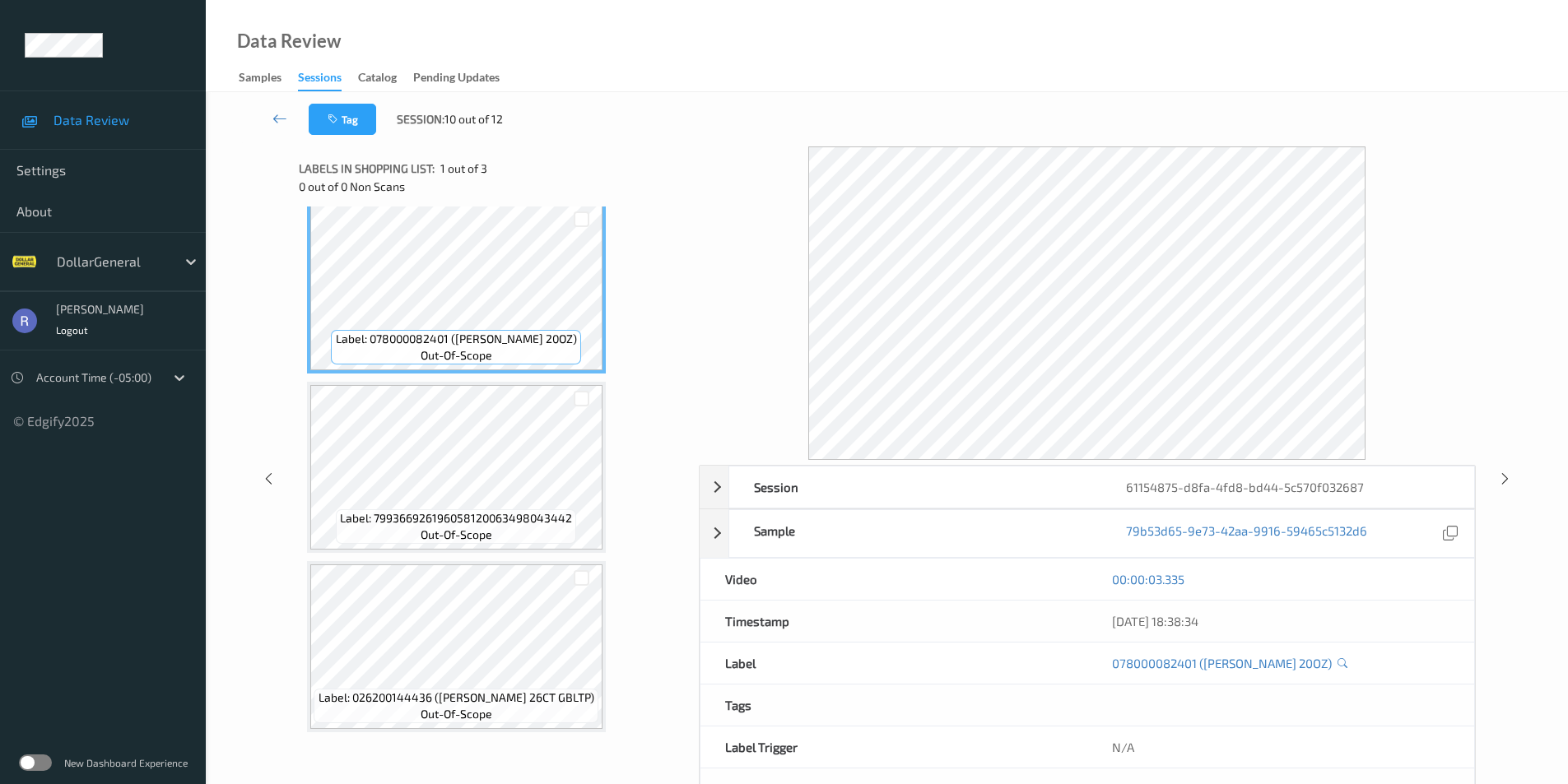
scroll to position [15, 0]
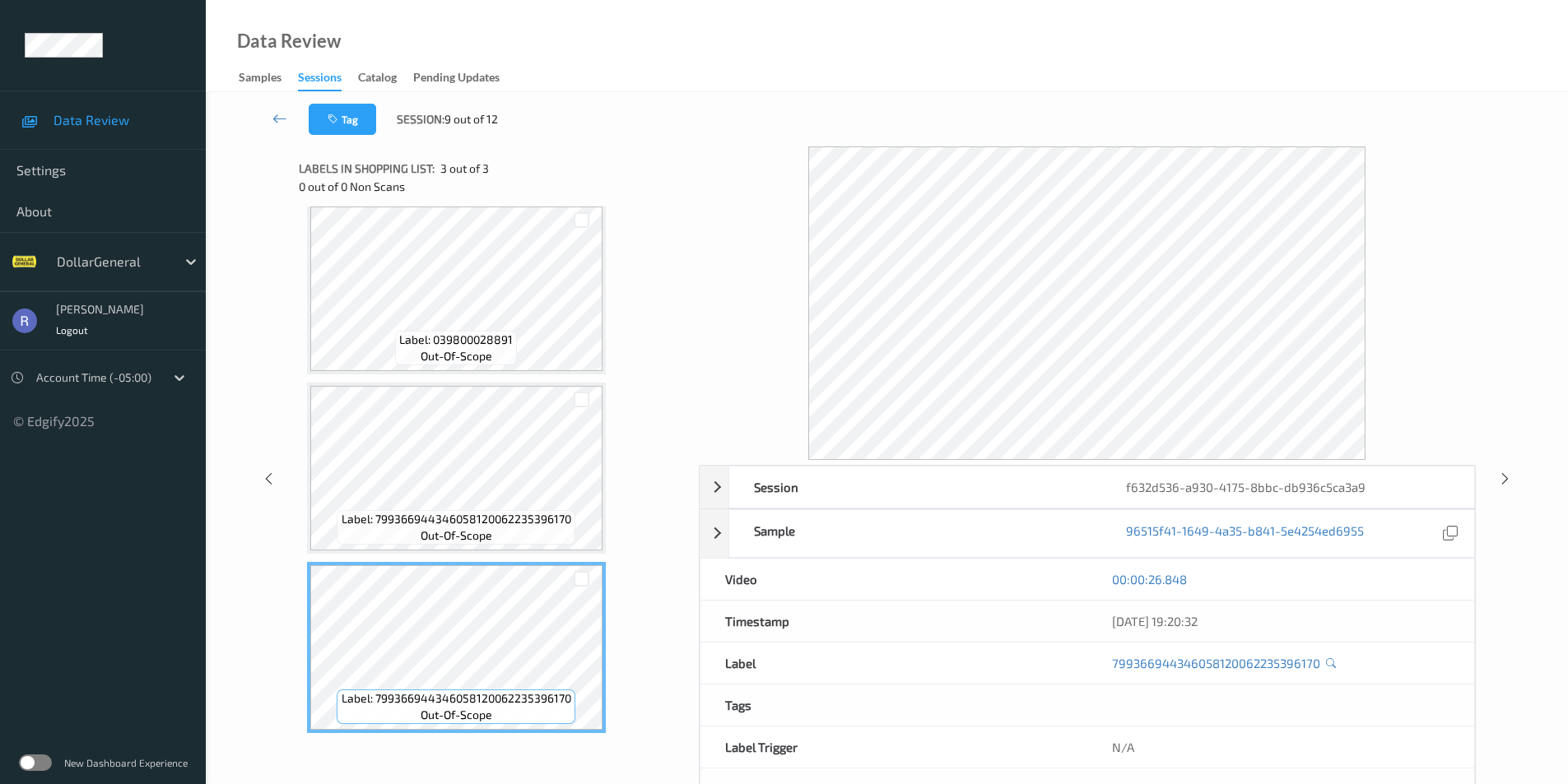
scroll to position [15, 0]
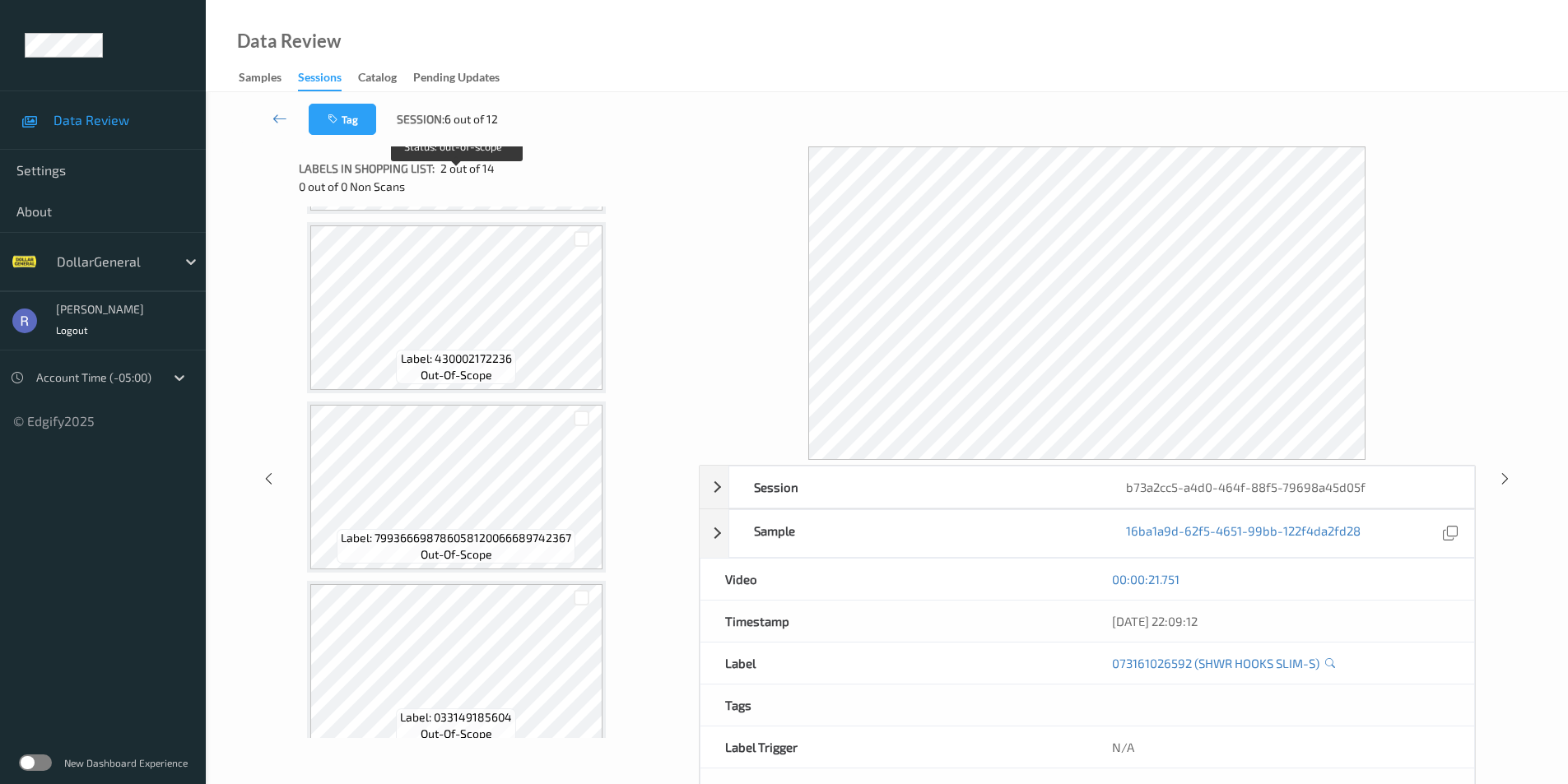
scroll to position [1070, 0]
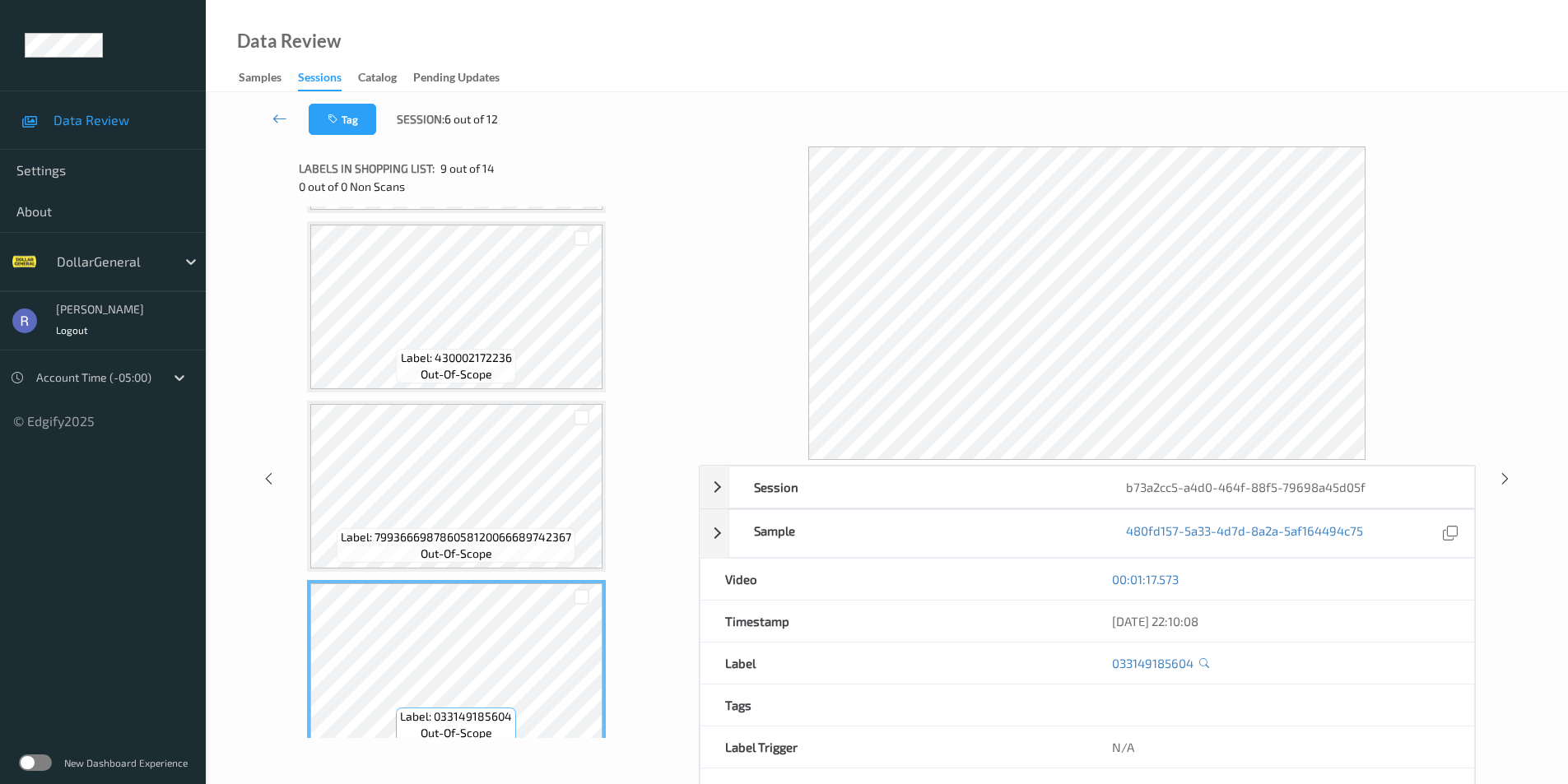
click at [463, 396] on div "Label: 735732538674 out-of-scope Label: 073161026592 (SHWR HOOKS SLIM-S) out-of…" at bounding box center [493, 396] width 372 height 2503
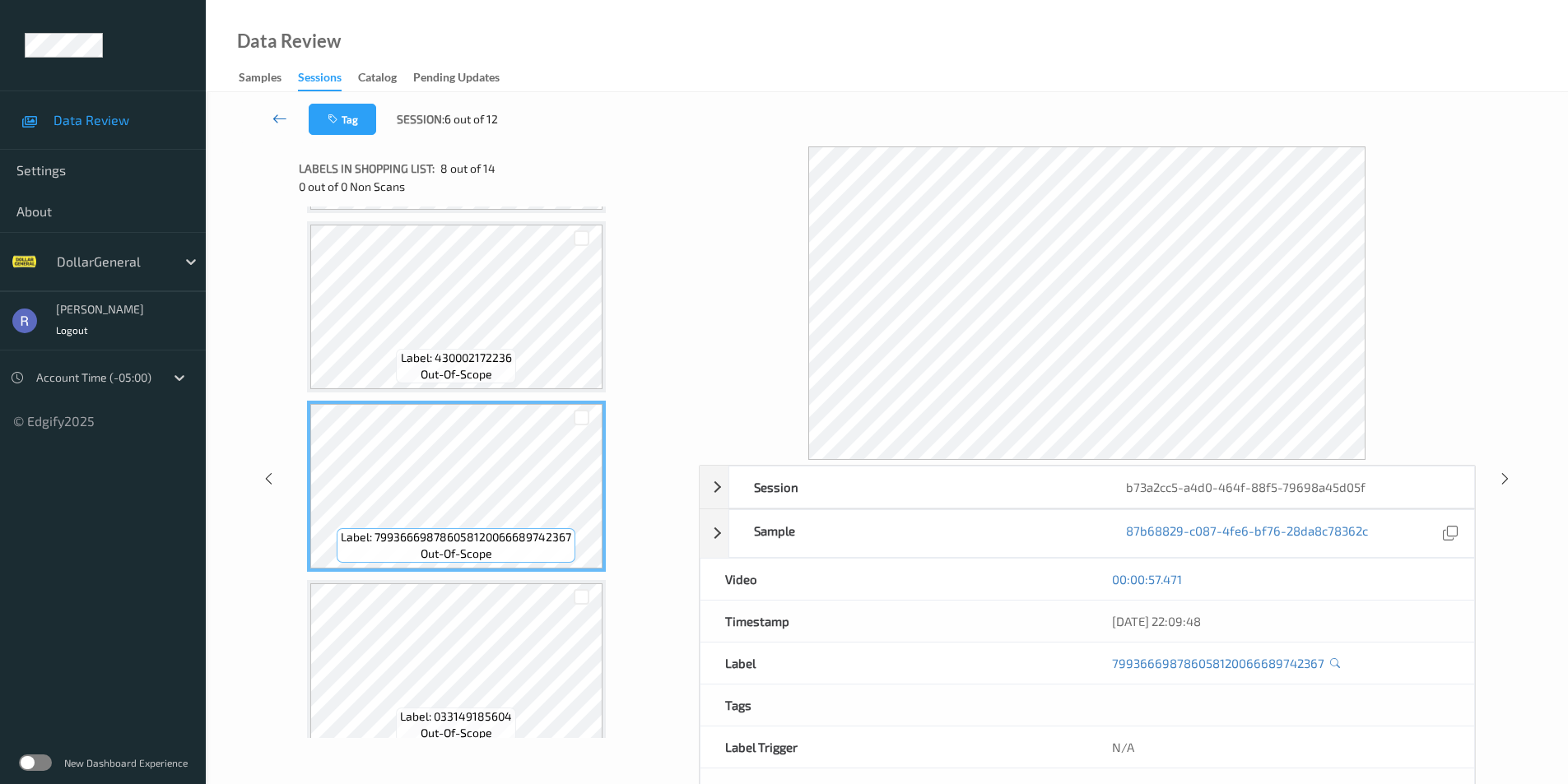
click at [279, 120] on icon at bounding box center [280, 118] width 15 height 16
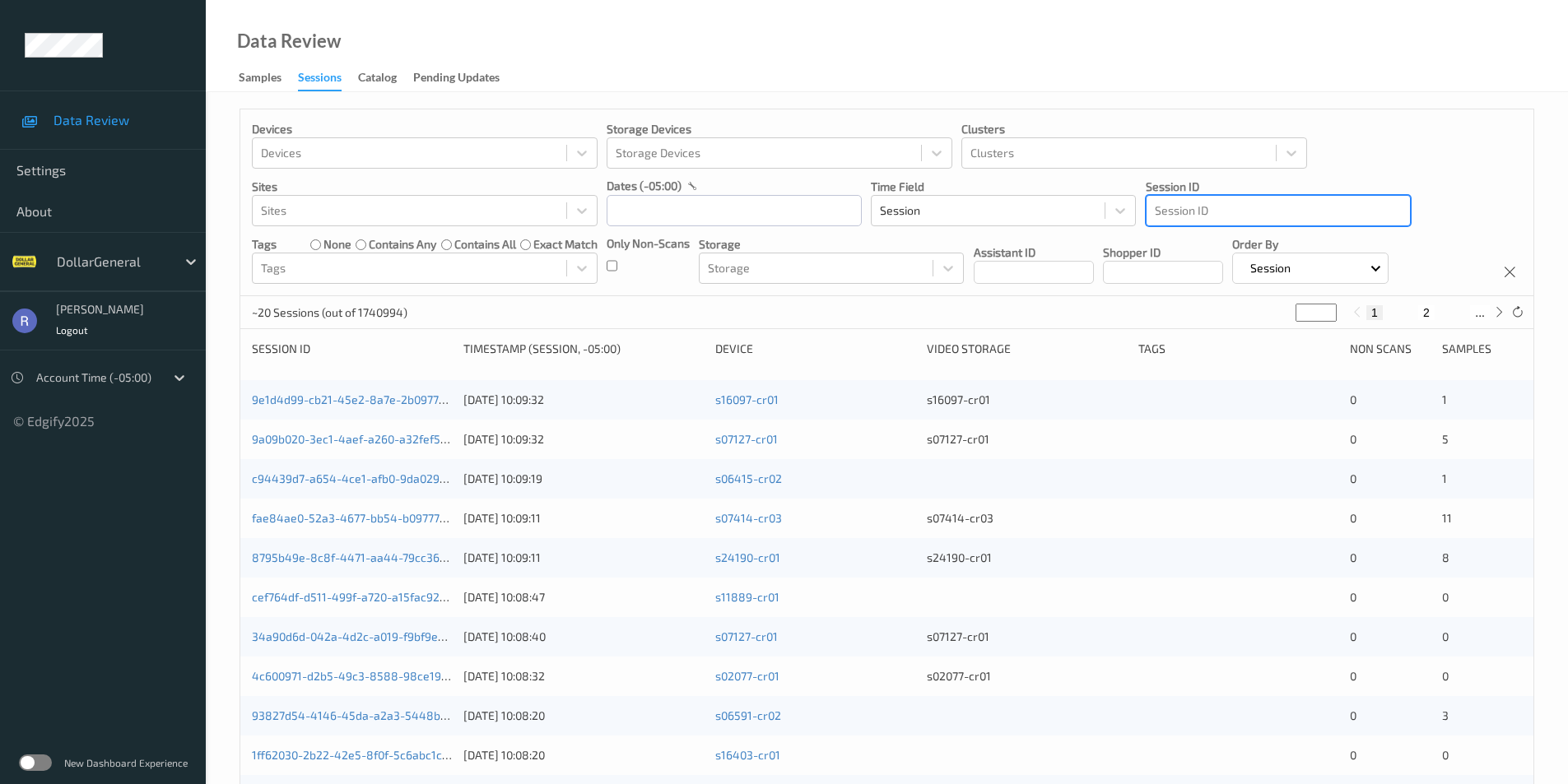
click at [1176, 211] on div at bounding box center [1278, 210] width 247 height 19
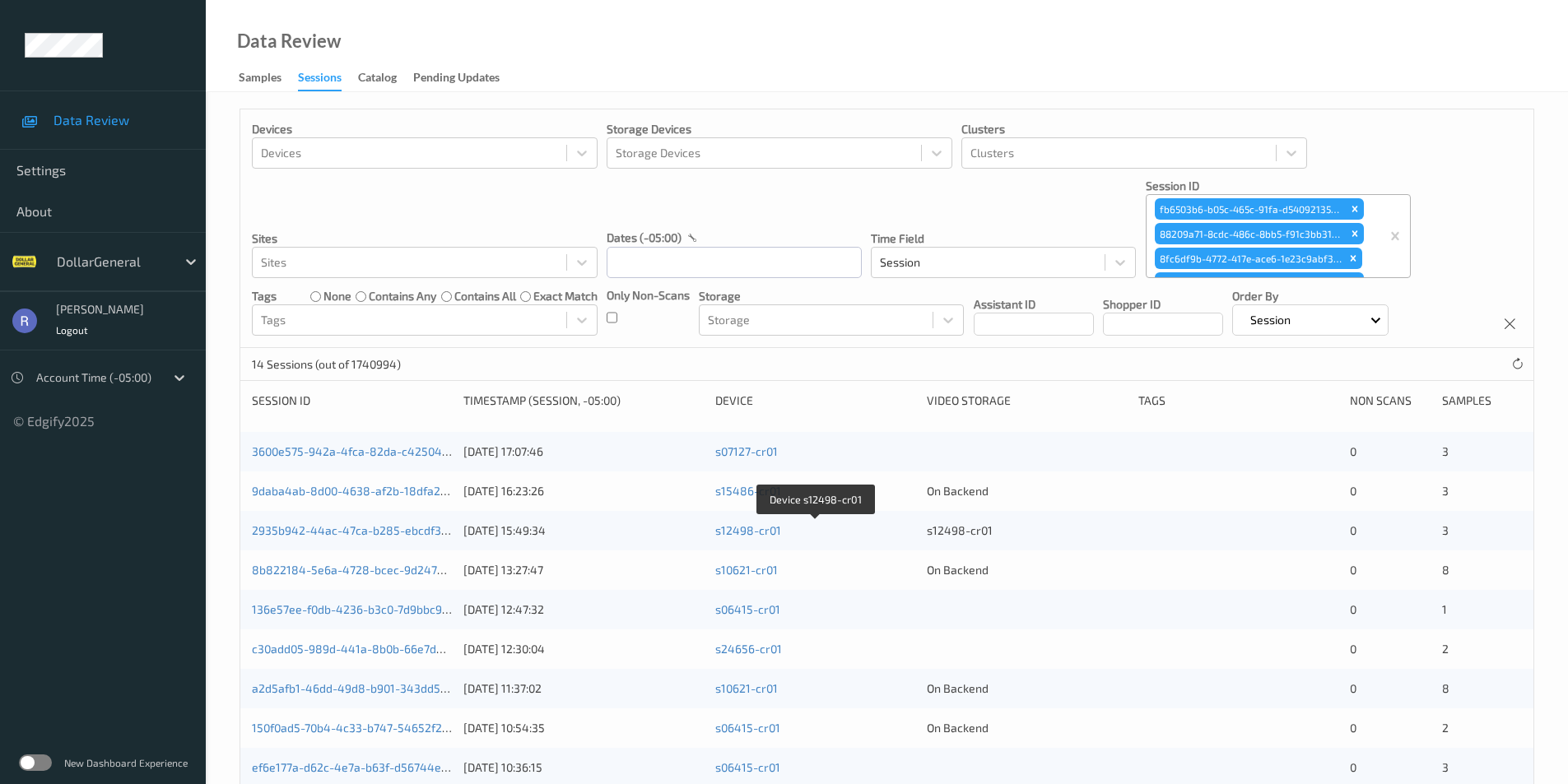
scroll to position [270, 0]
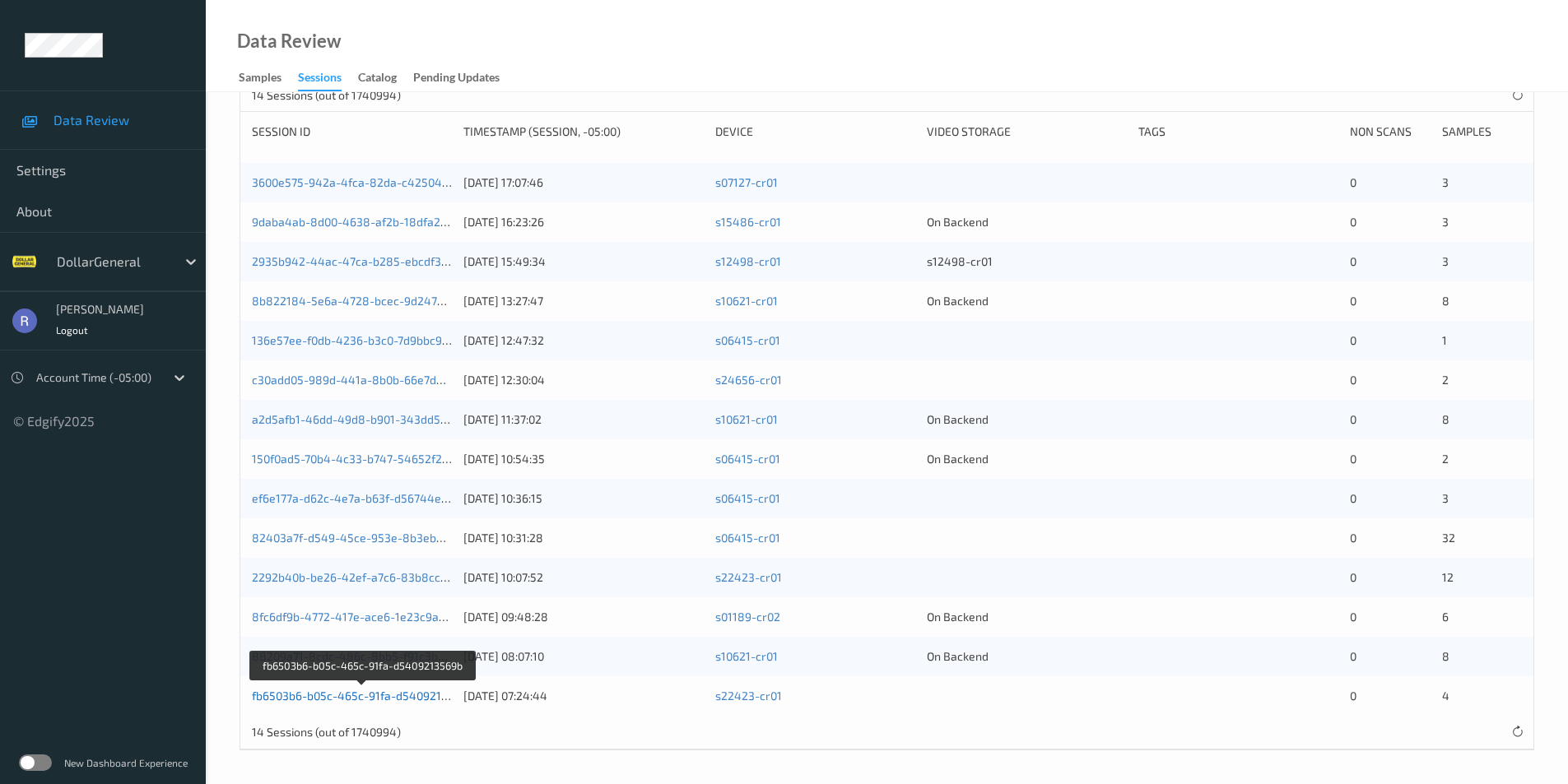
click at [369, 696] on link "fb6503b6-b05c-465c-91fa-d5409213569b" at bounding box center [362, 695] width 222 height 14
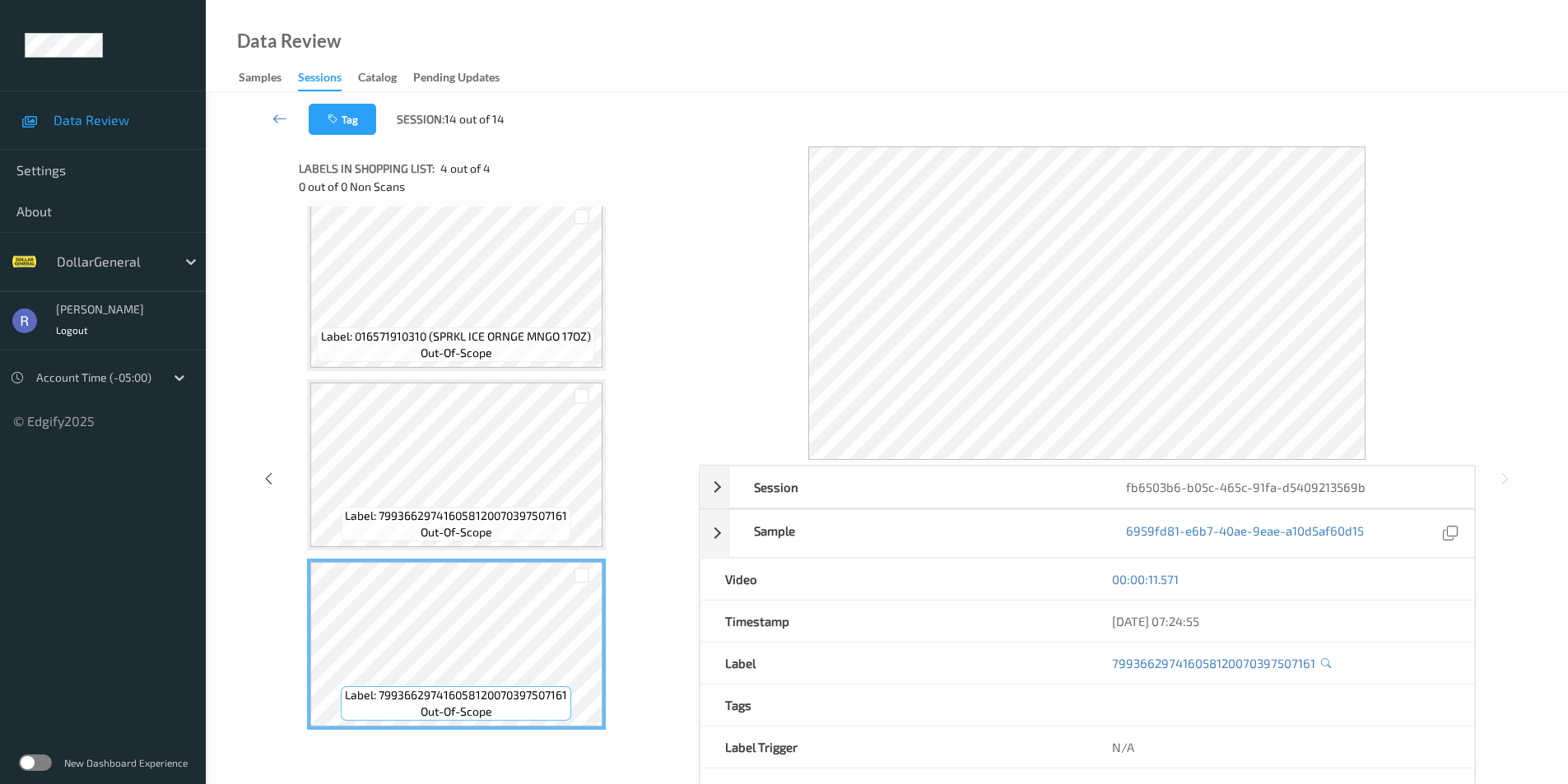
scroll to position [61, 0]
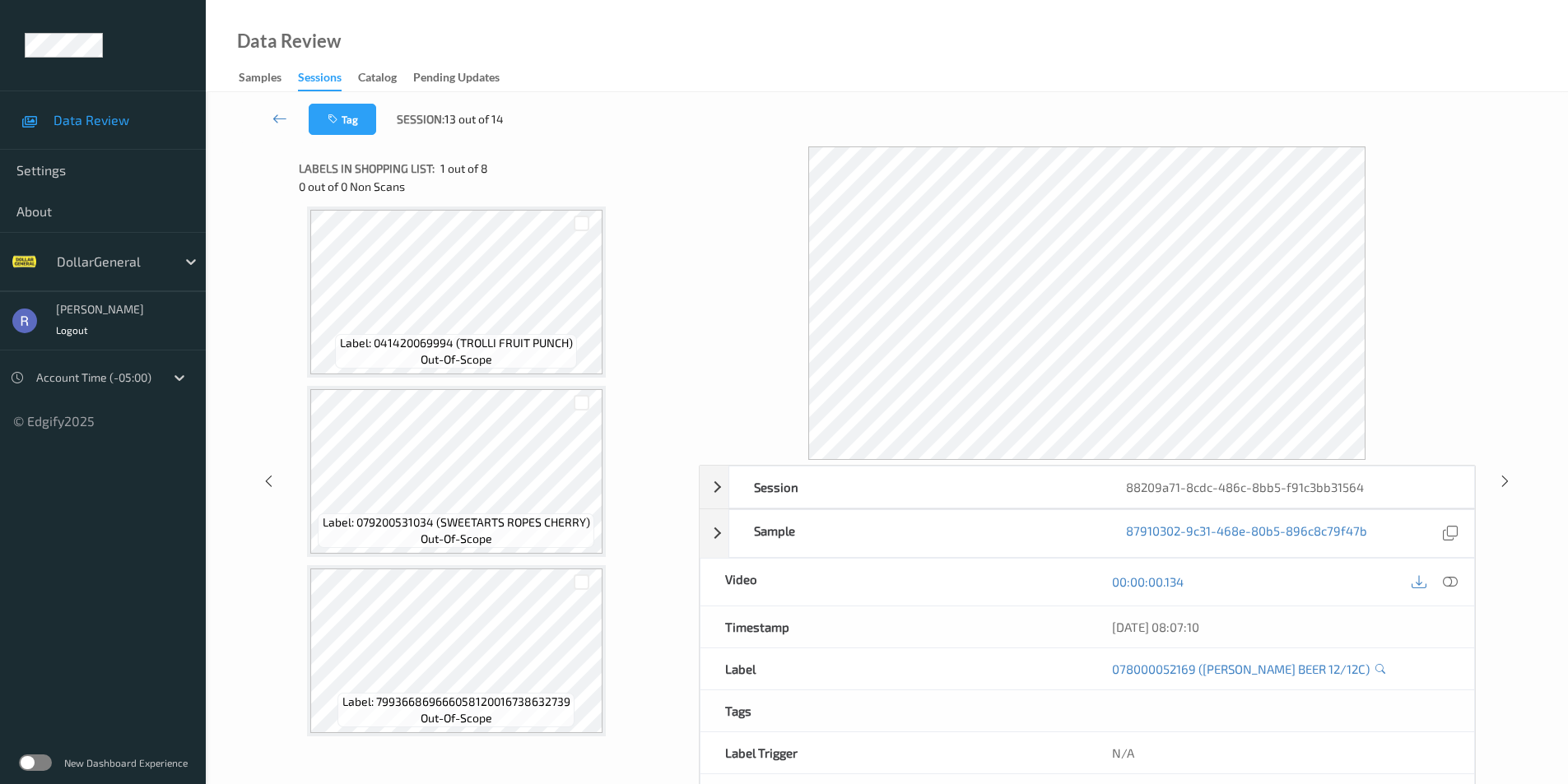
scroll to position [912, 0]
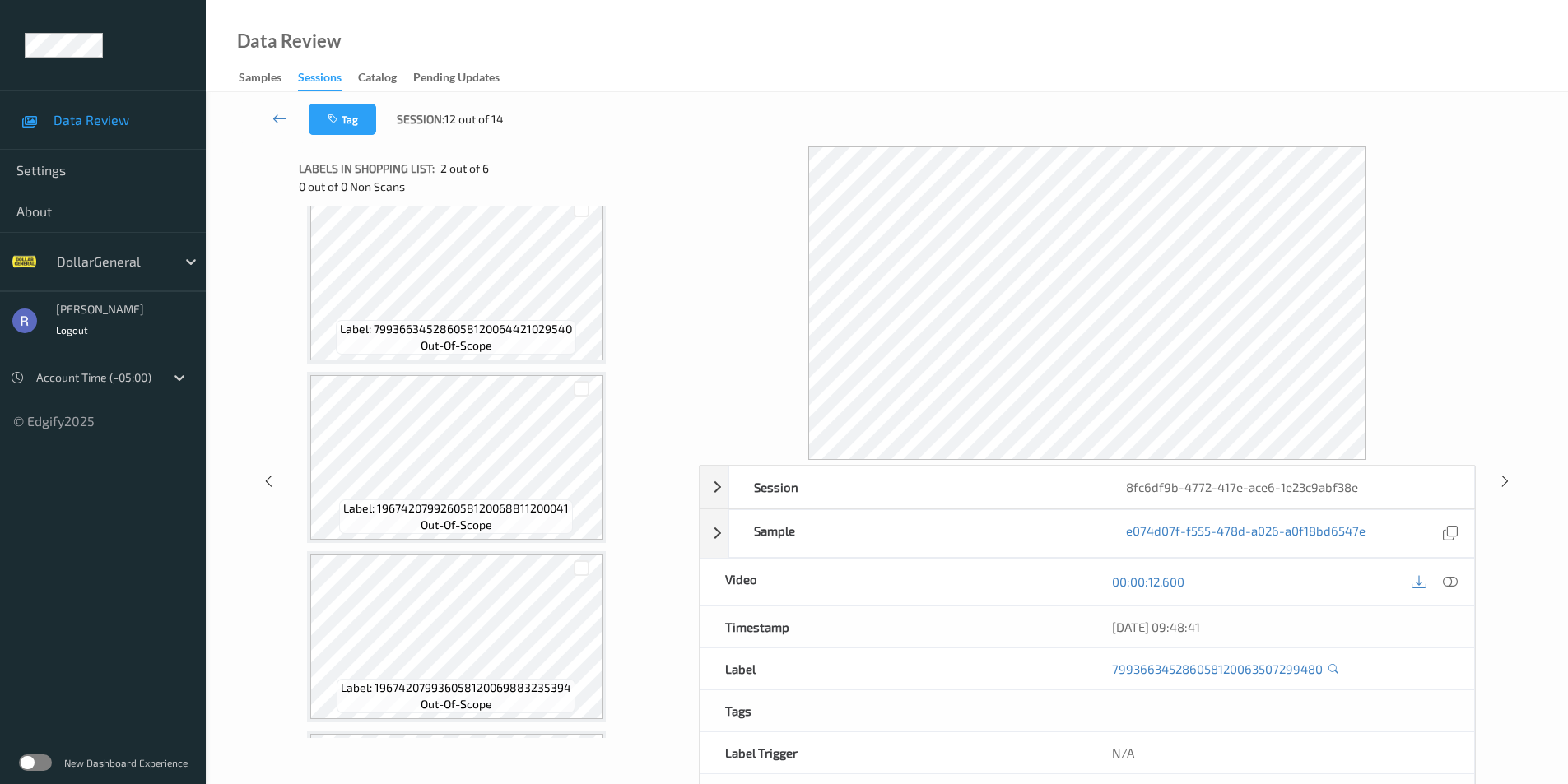
scroll to position [411, 0]
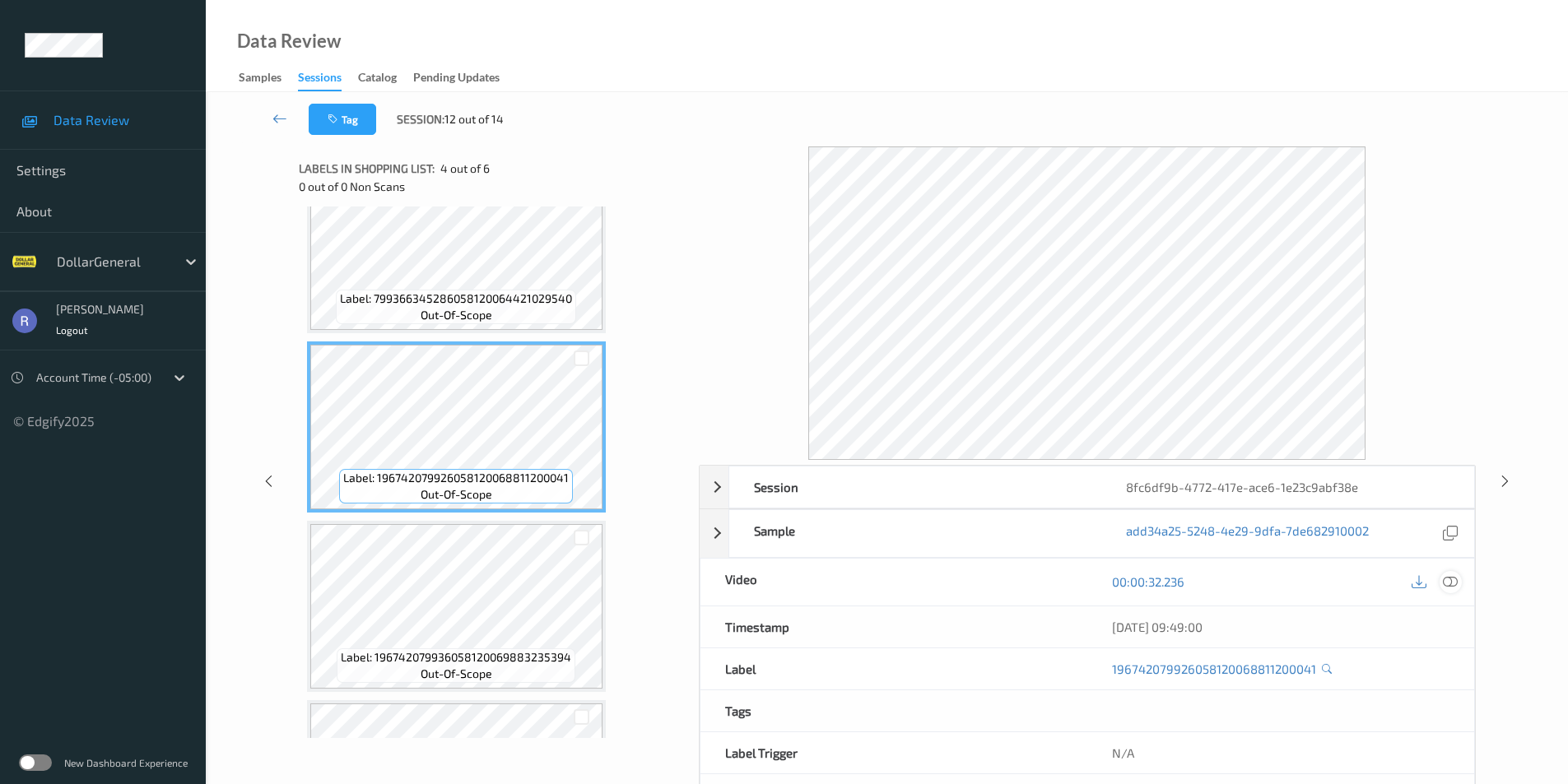
click at [1451, 577] on icon at bounding box center [1450, 582] width 15 height 15
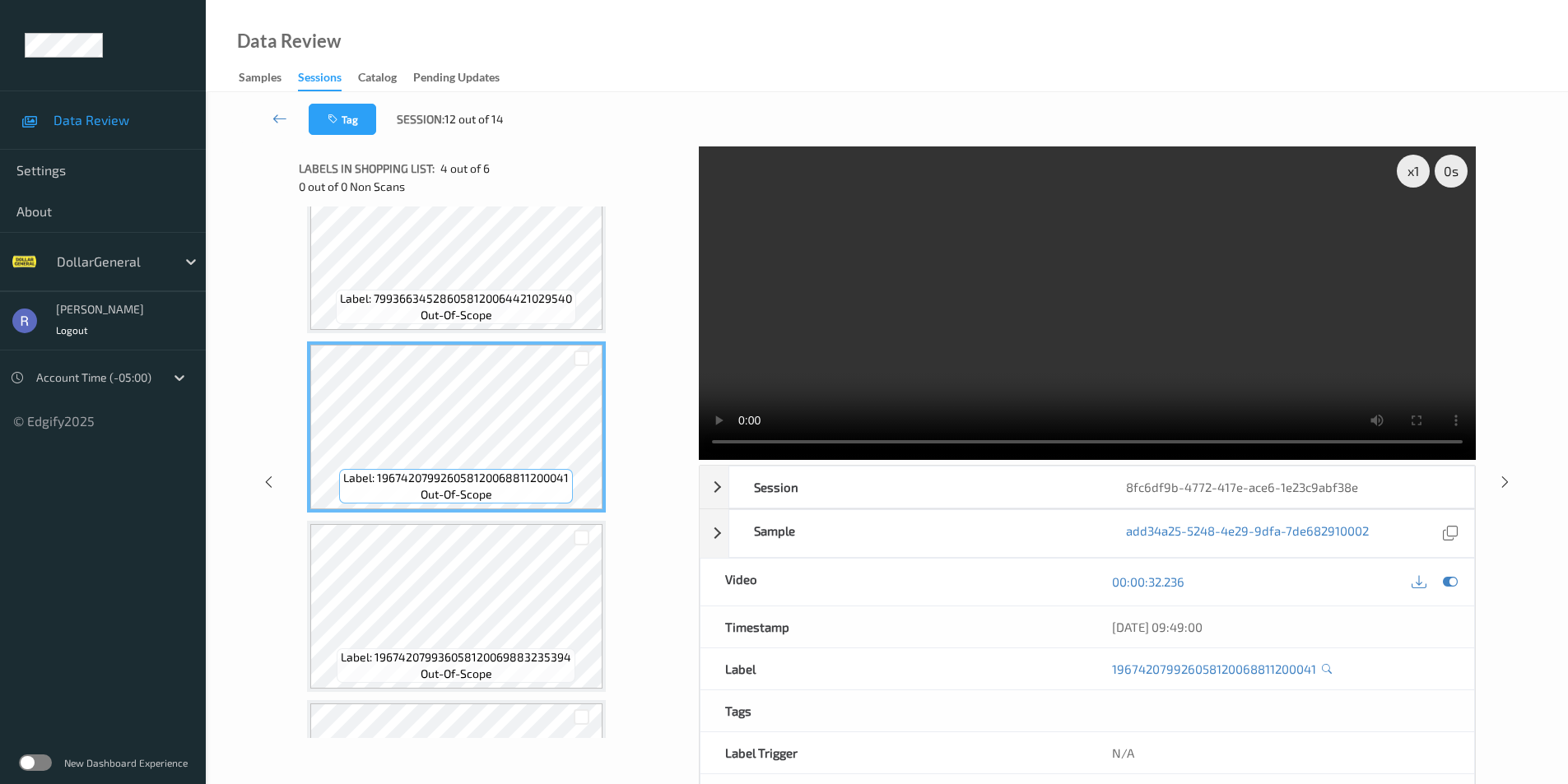
click at [1146, 259] on video at bounding box center [1086, 302] width 776 height 313
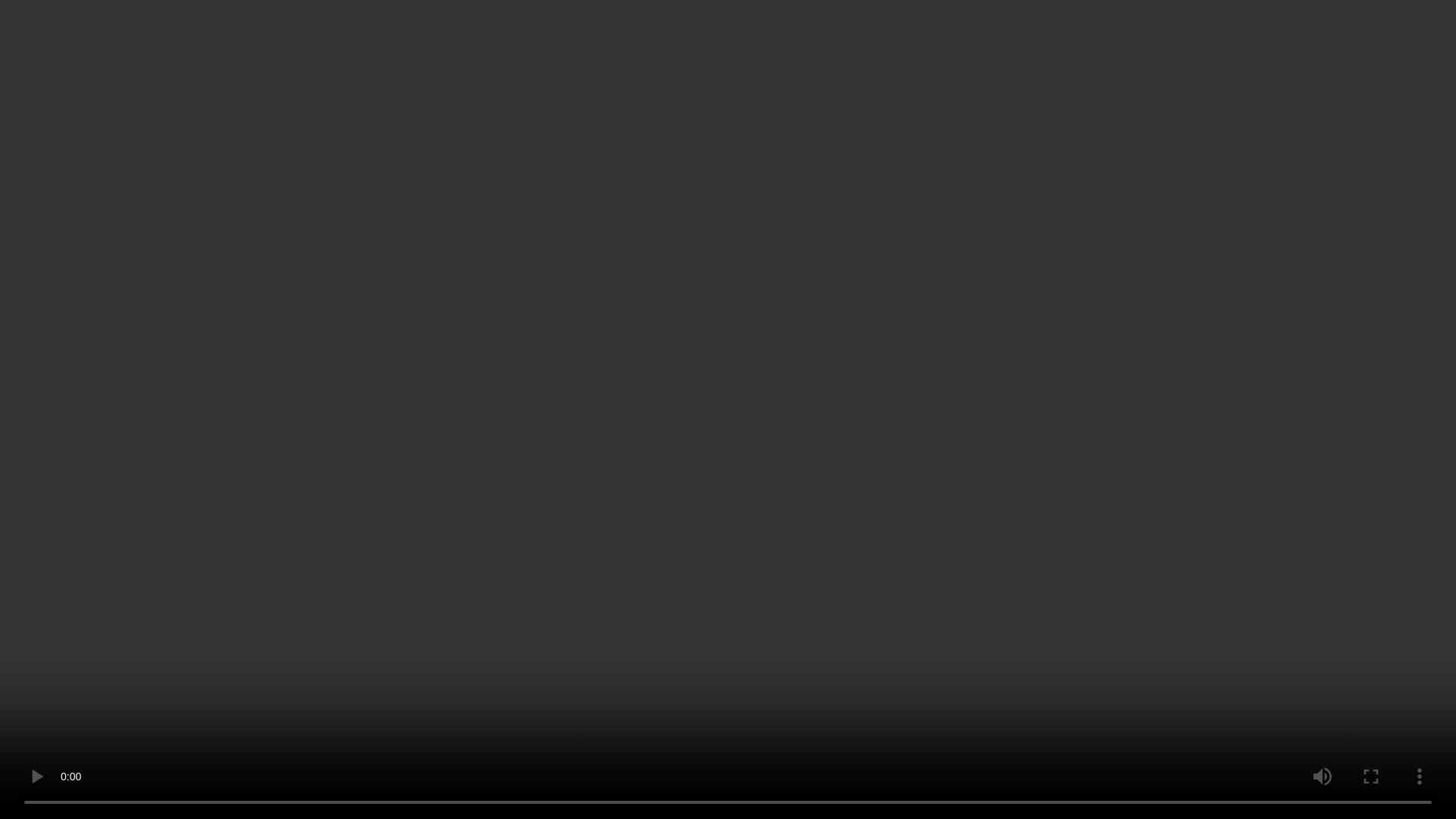
click at [463, 554] on video at bounding box center [728, 410] width 1456 height 819
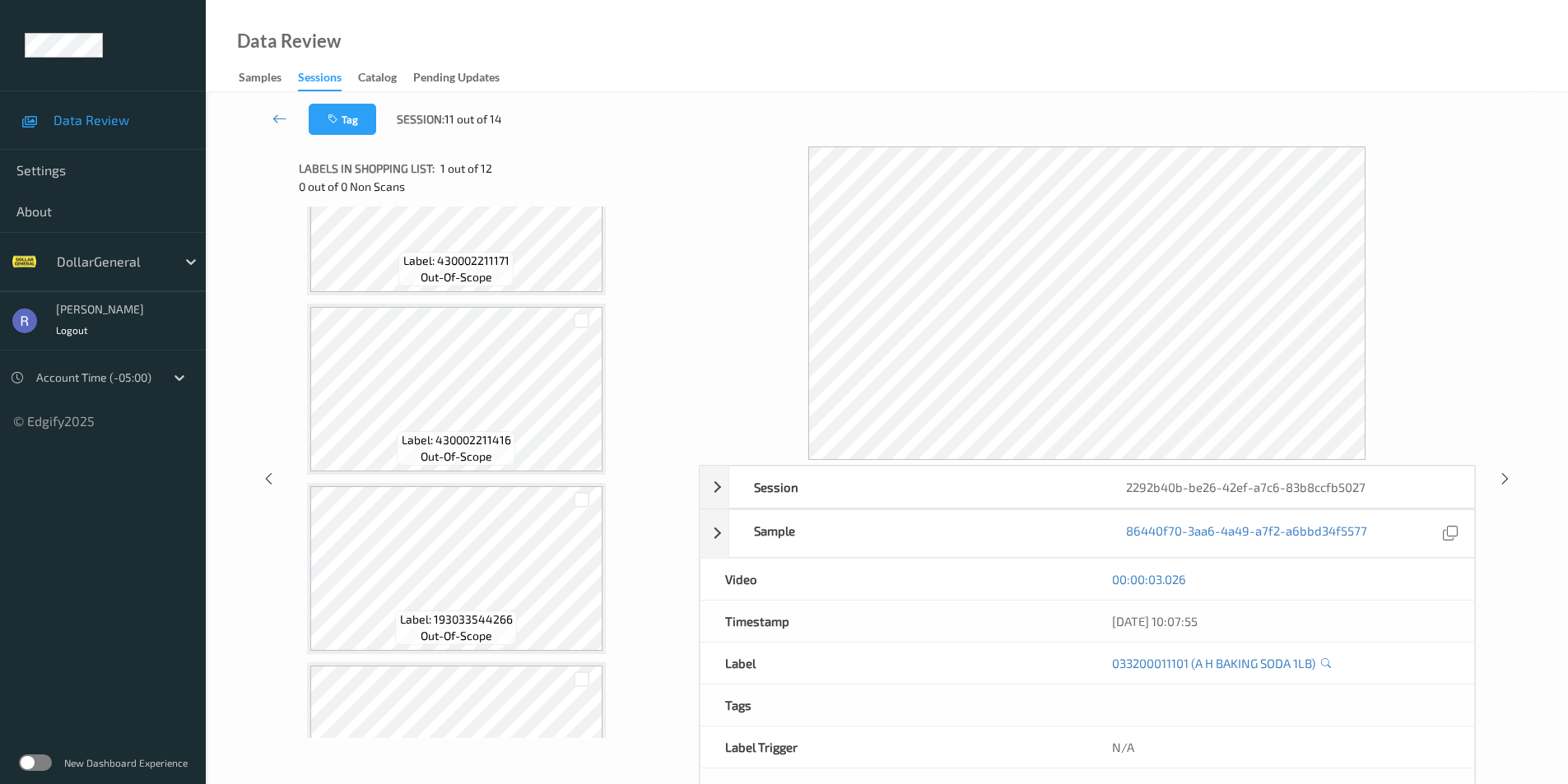
scroll to position [1481, 0]
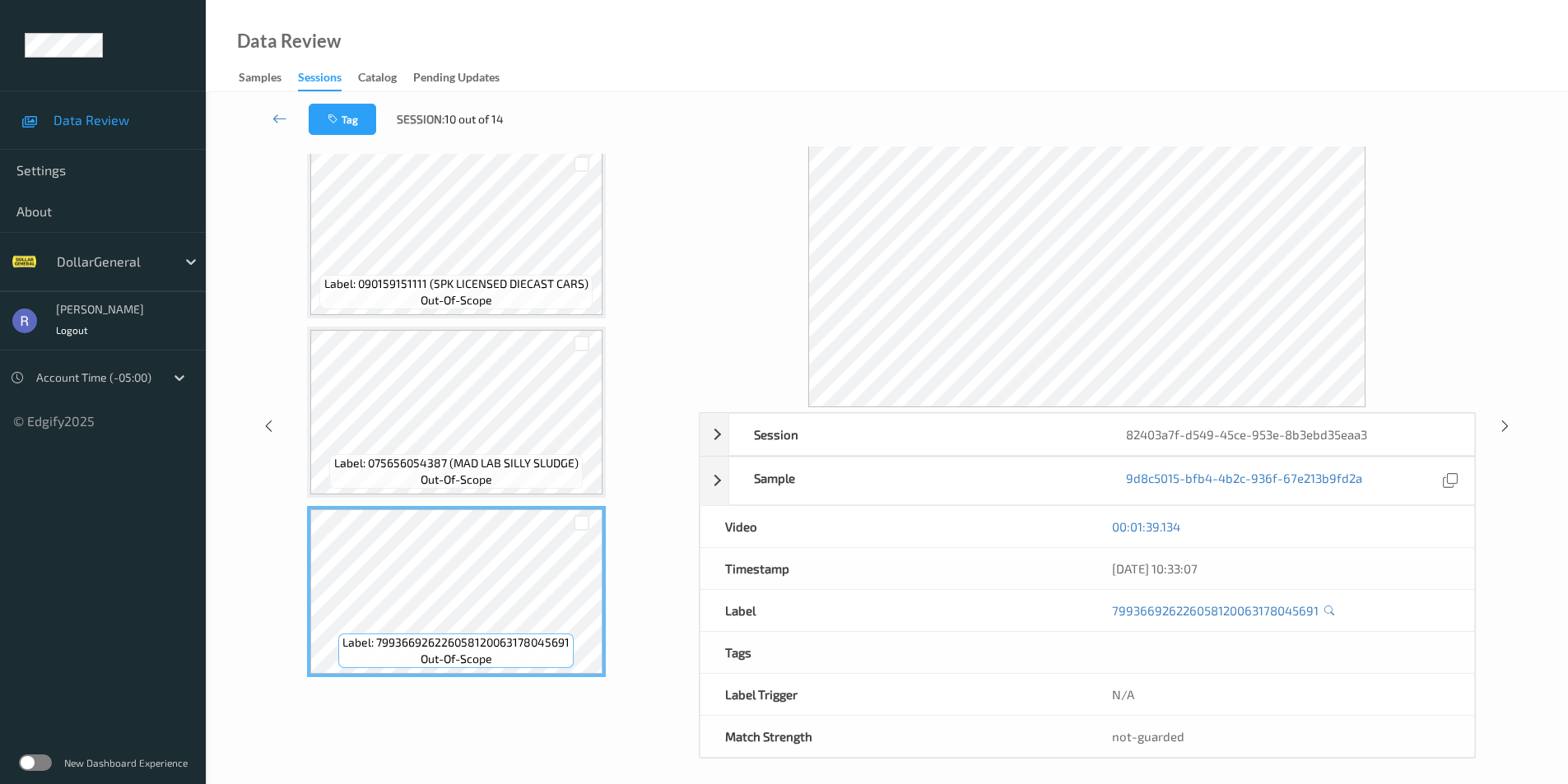
scroll to position [61, 0]
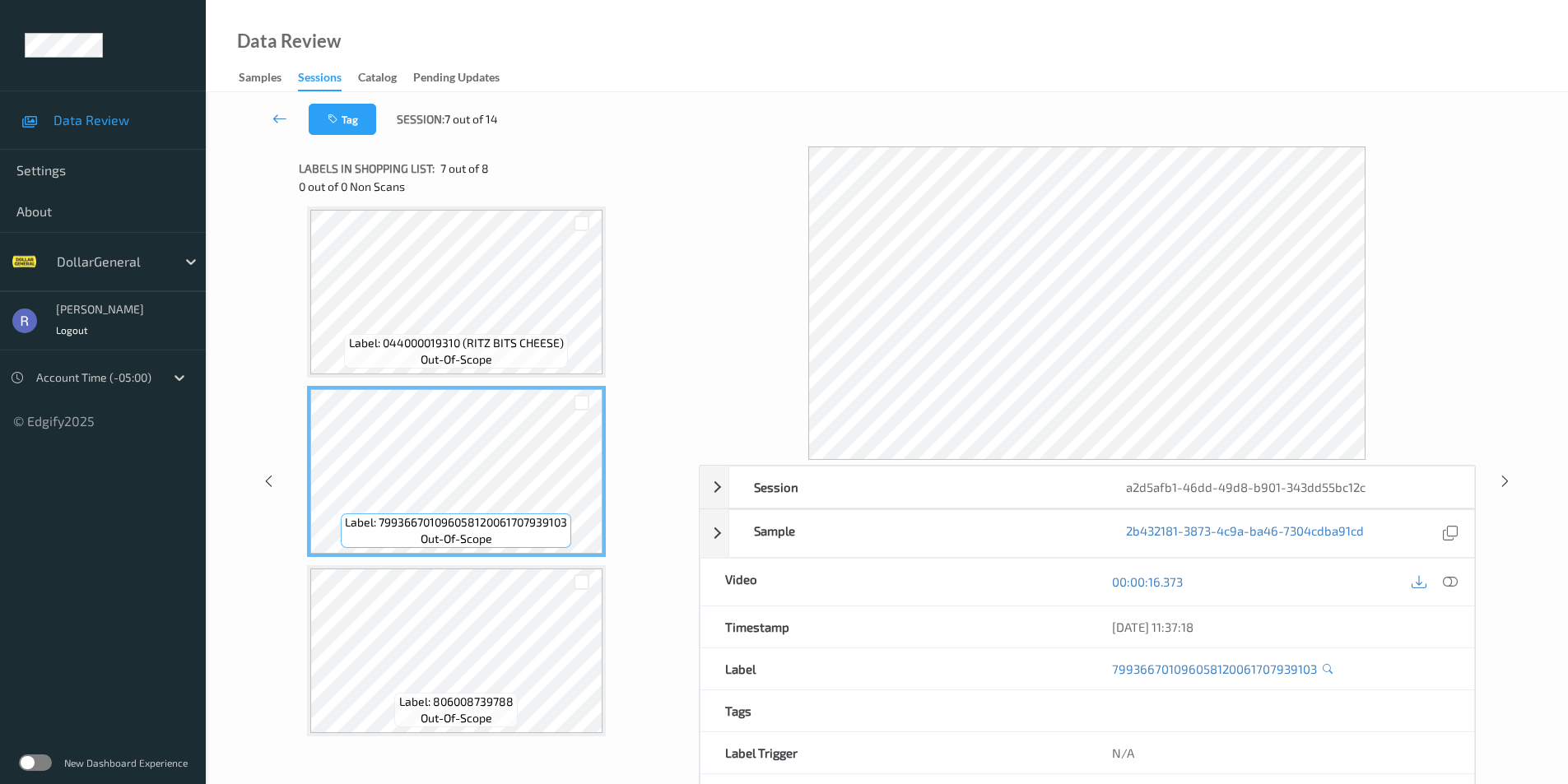
scroll to position [912, 0]
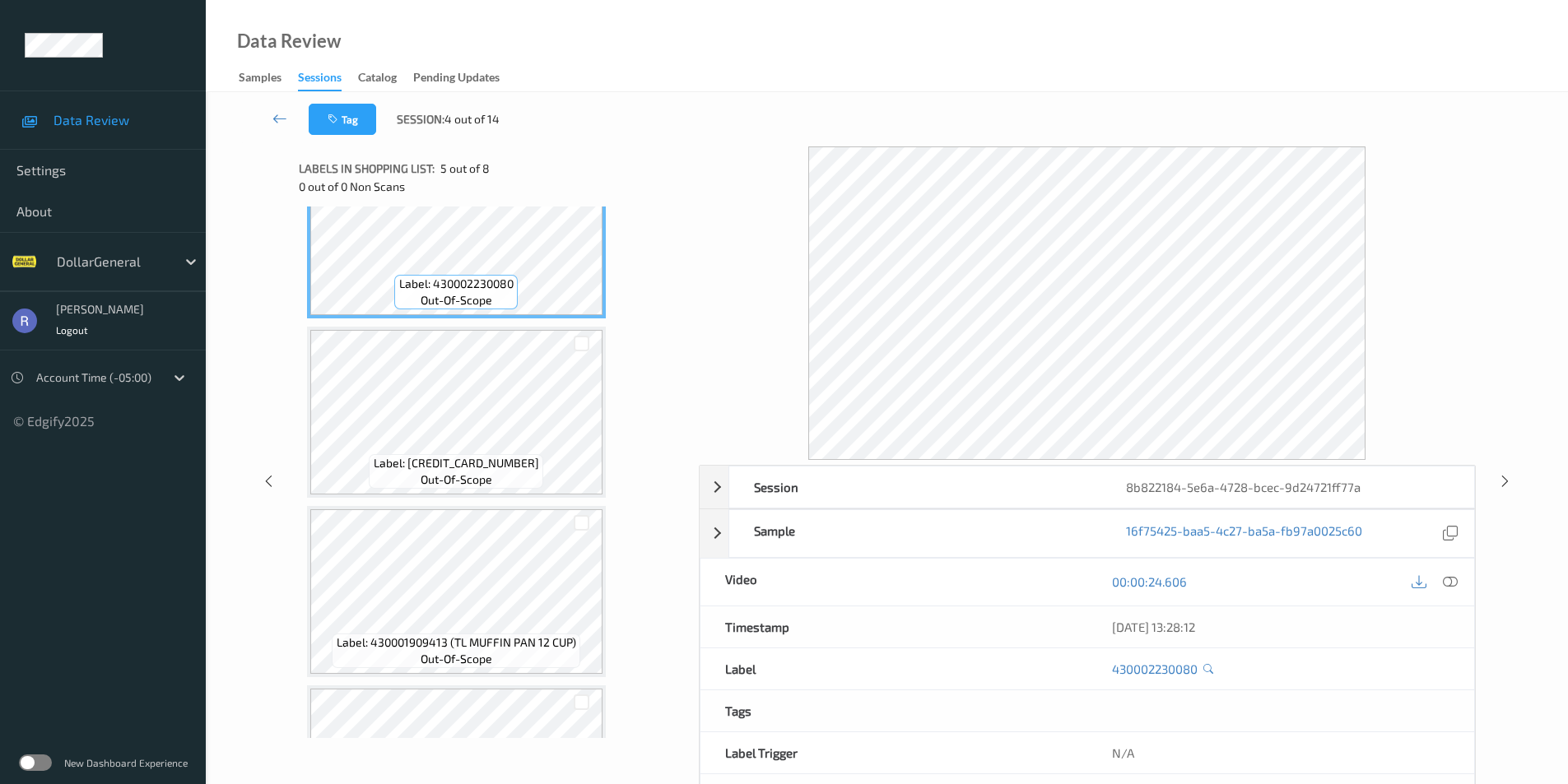
scroll to position [823, 0]
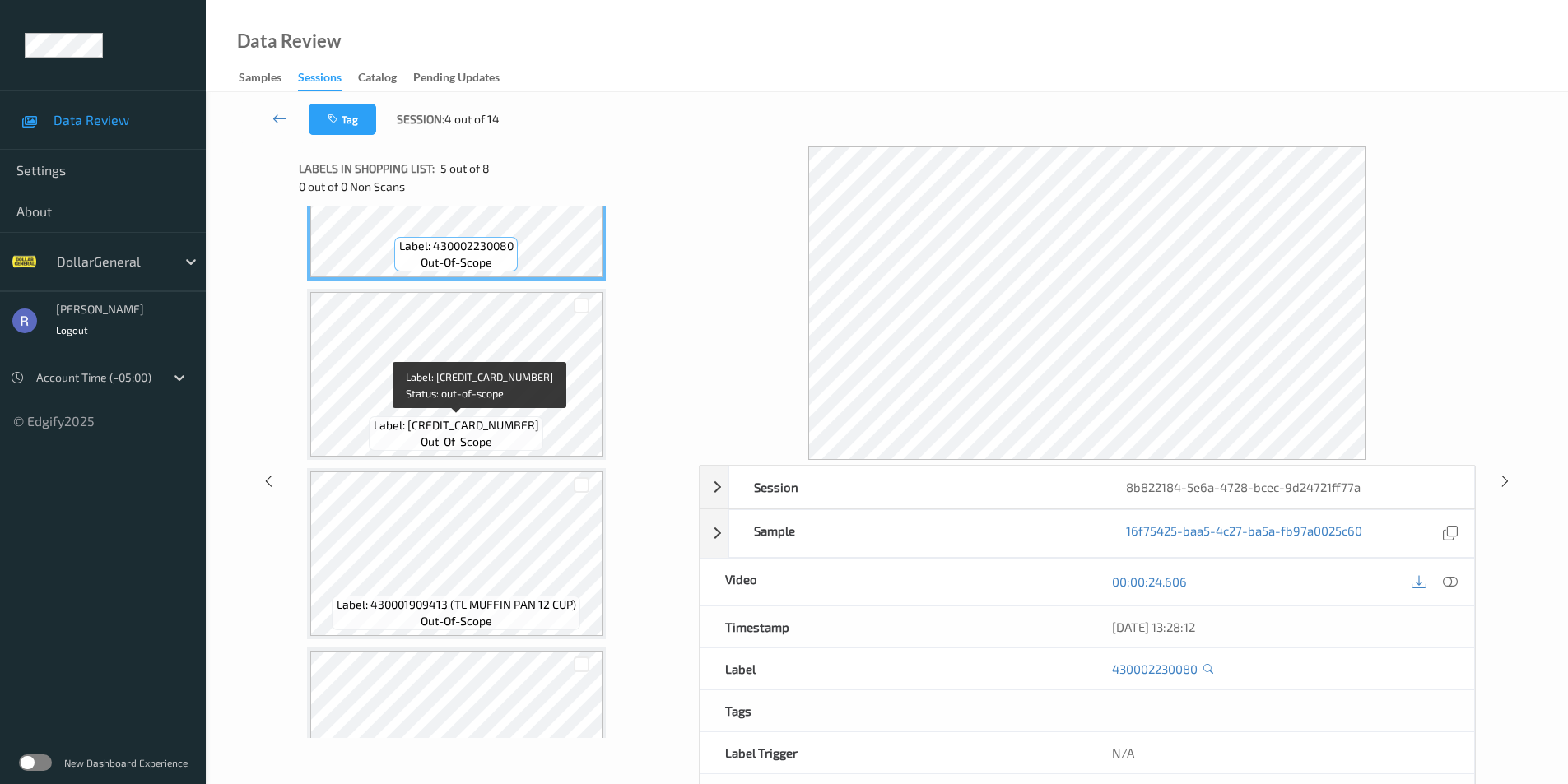
click at [481, 426] on span "Label: 605030698779" at bounding box center [456, 425] width 166 height 16
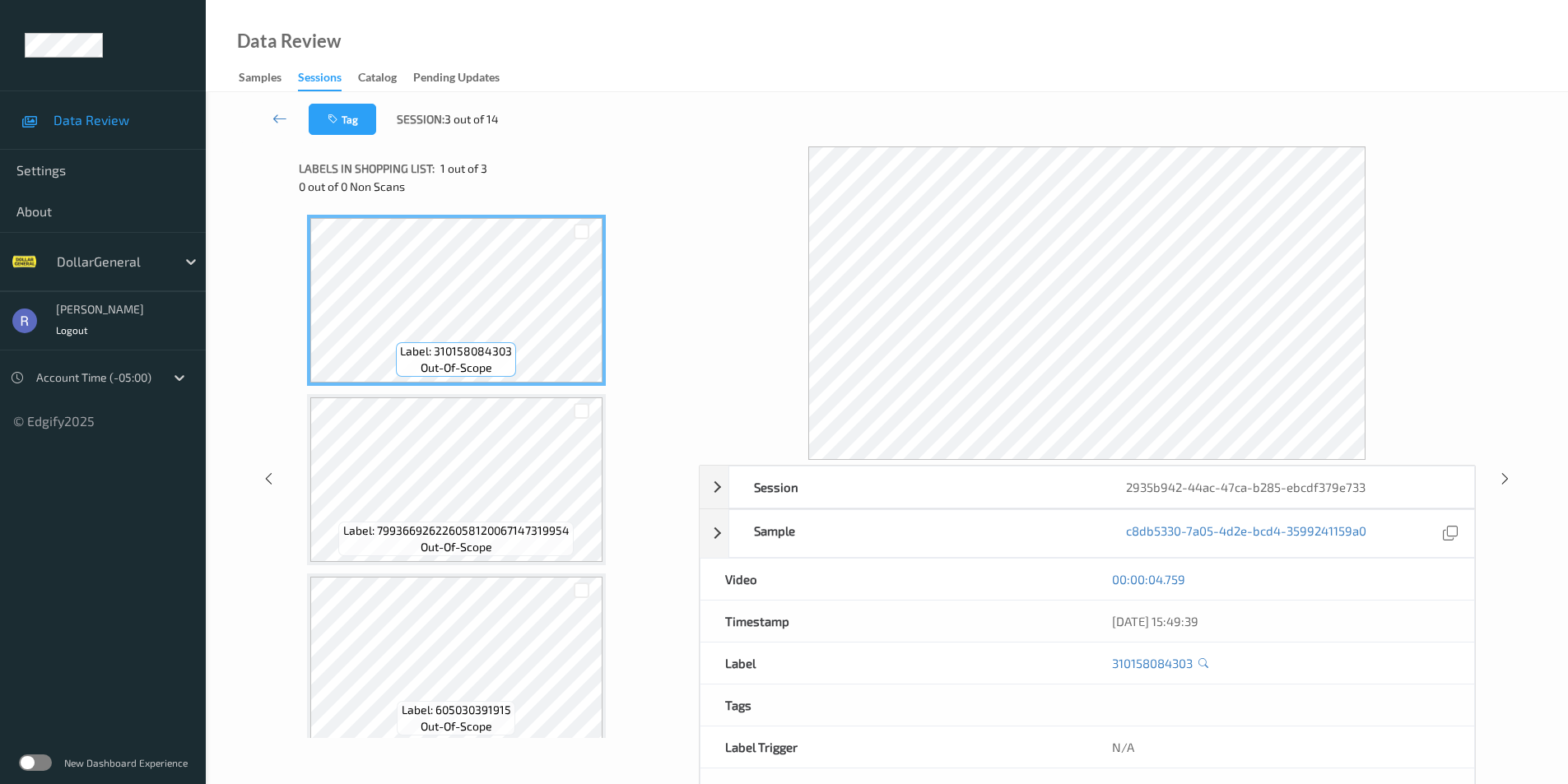
scroll to position [15, 0]
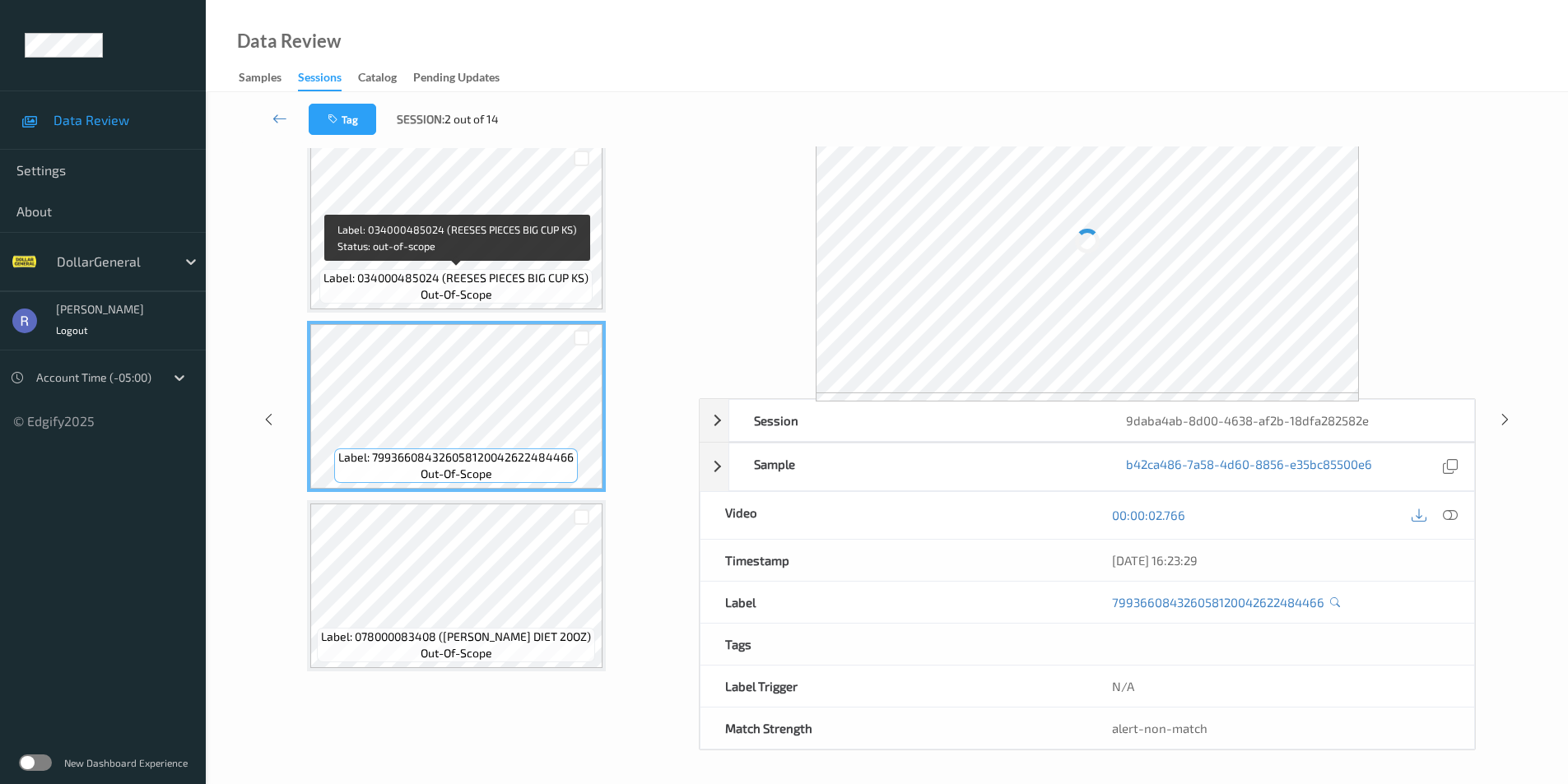
scroll to position [67, 0]
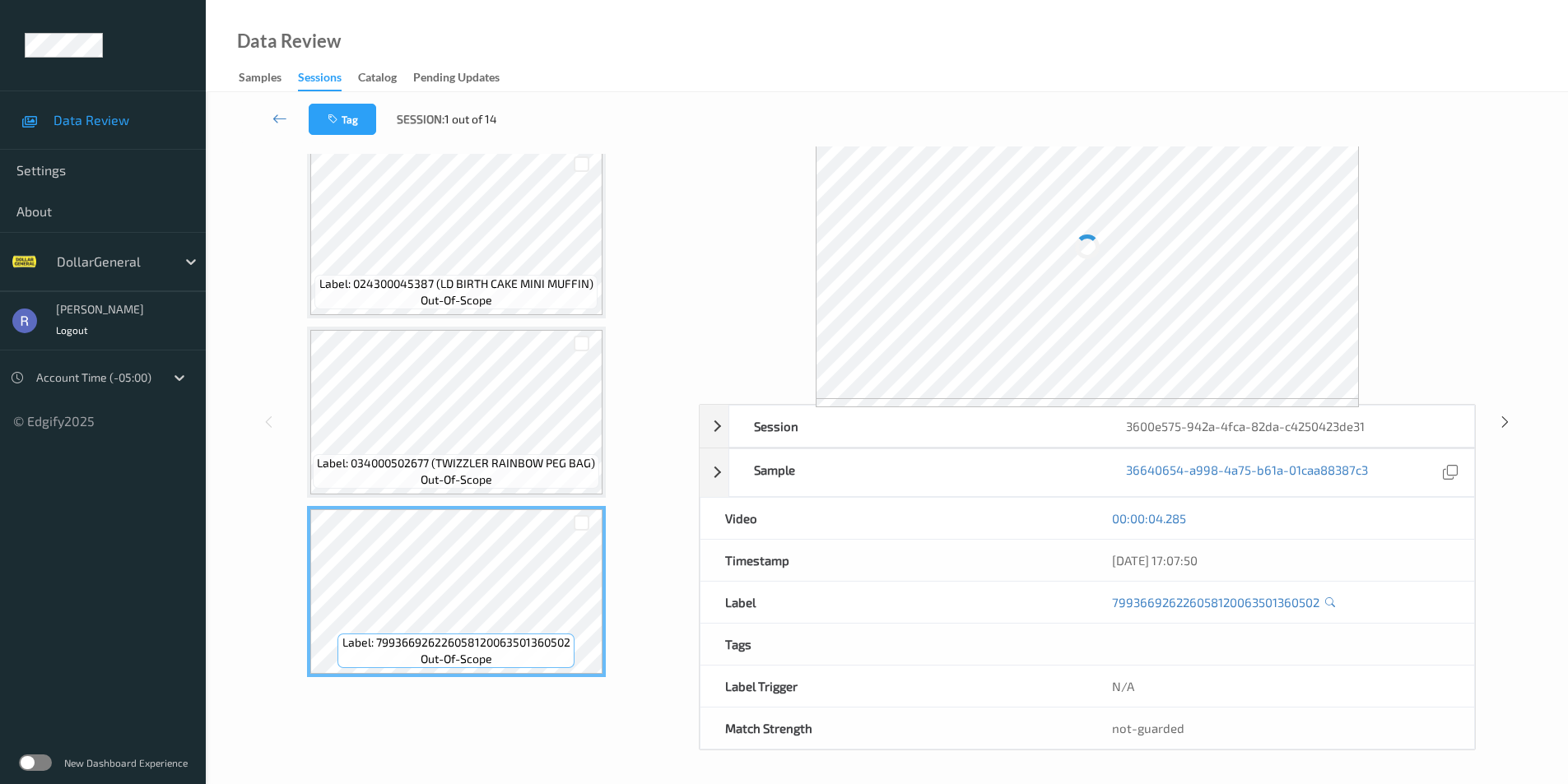
scroll to position [61, 0]
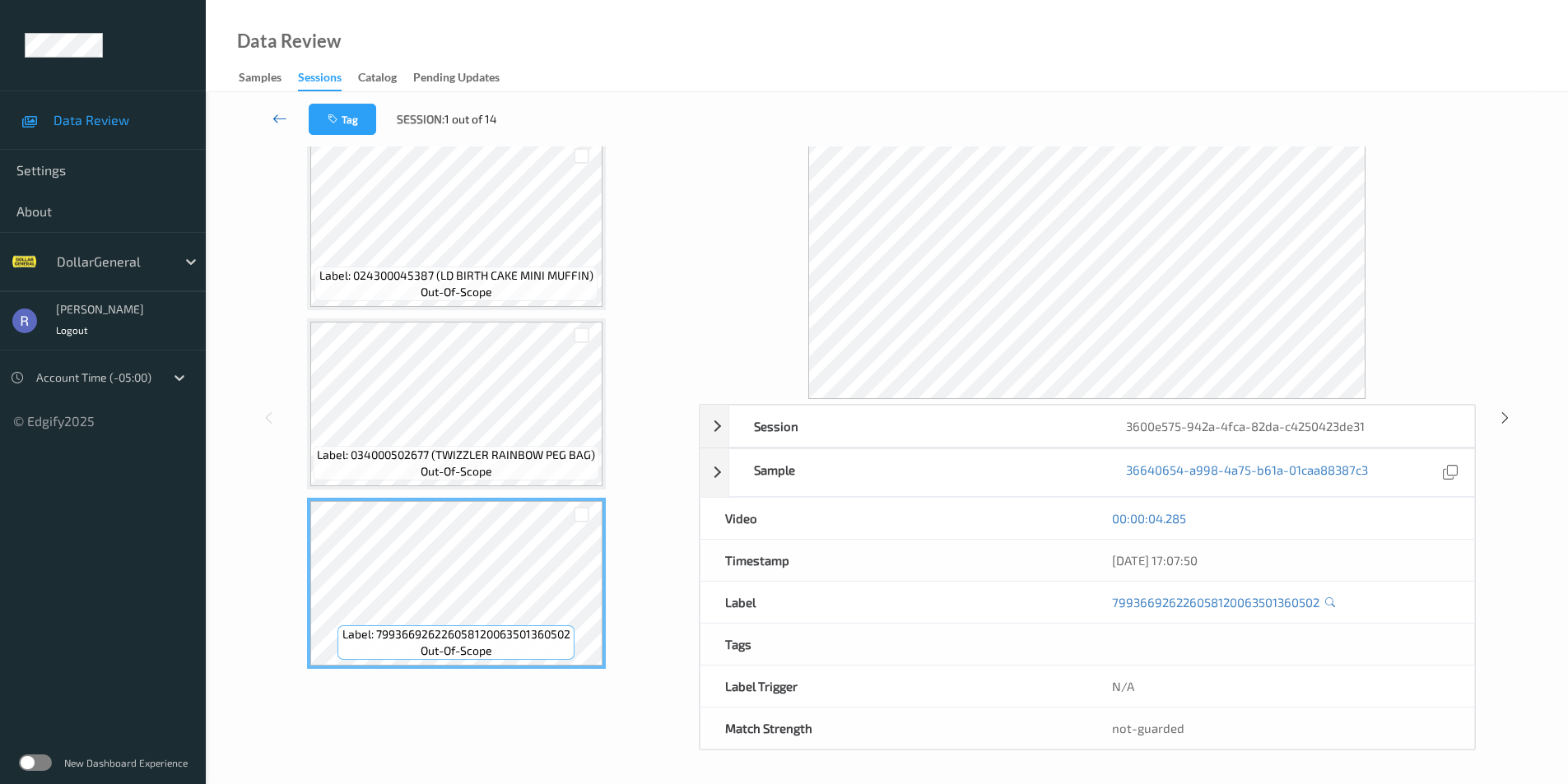
click at [278, 119] on icon at bounding box center [280, 118] width 15 height 16
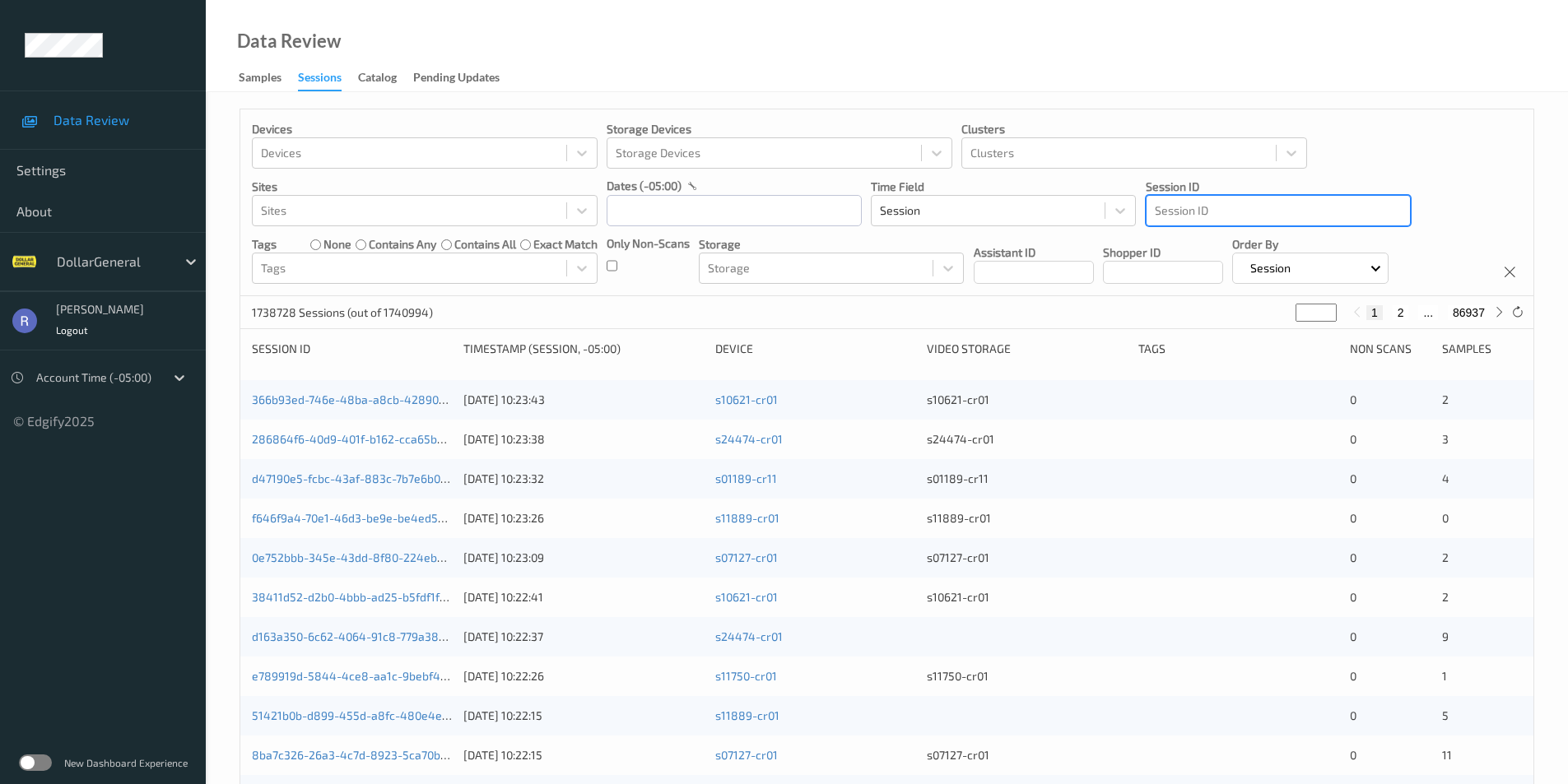
click at [1194, 207] on div at bounding box center [1278, 210] width 247 height 19
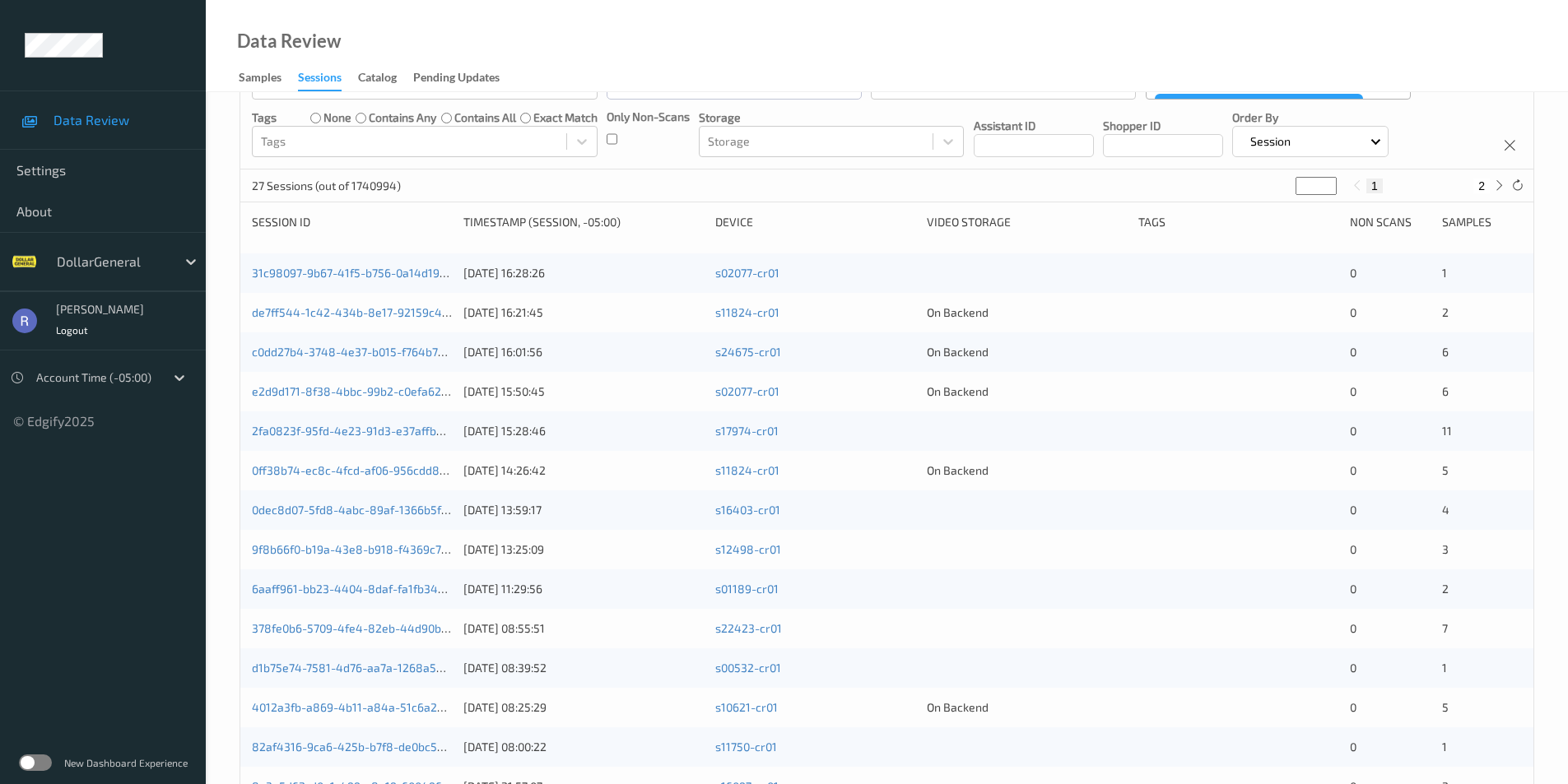
scroll to position [13, 0]
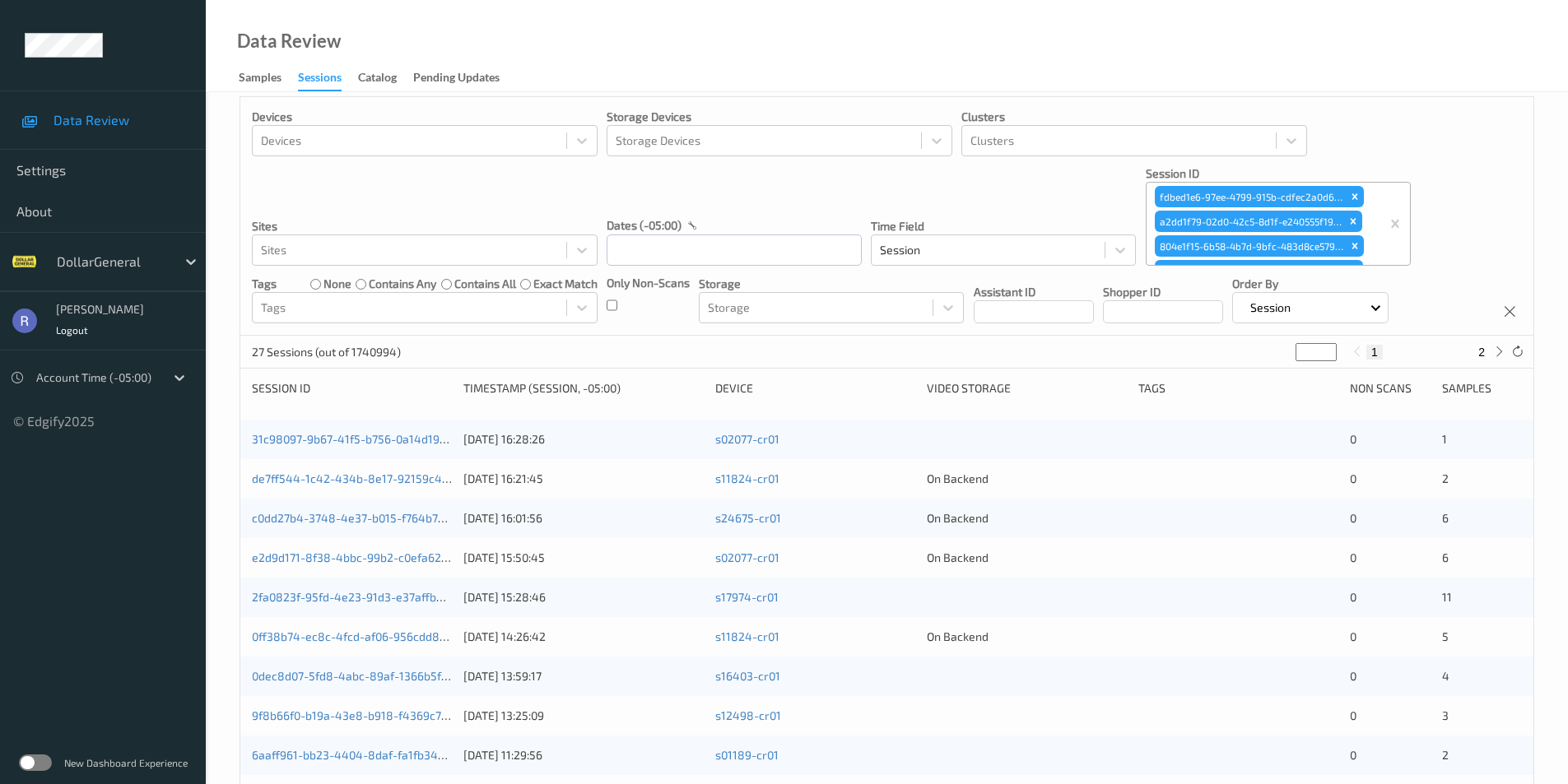
click at [1480, 356] on button "2" at bounding box center [1480, 352] width 16 height 15
type input "*"
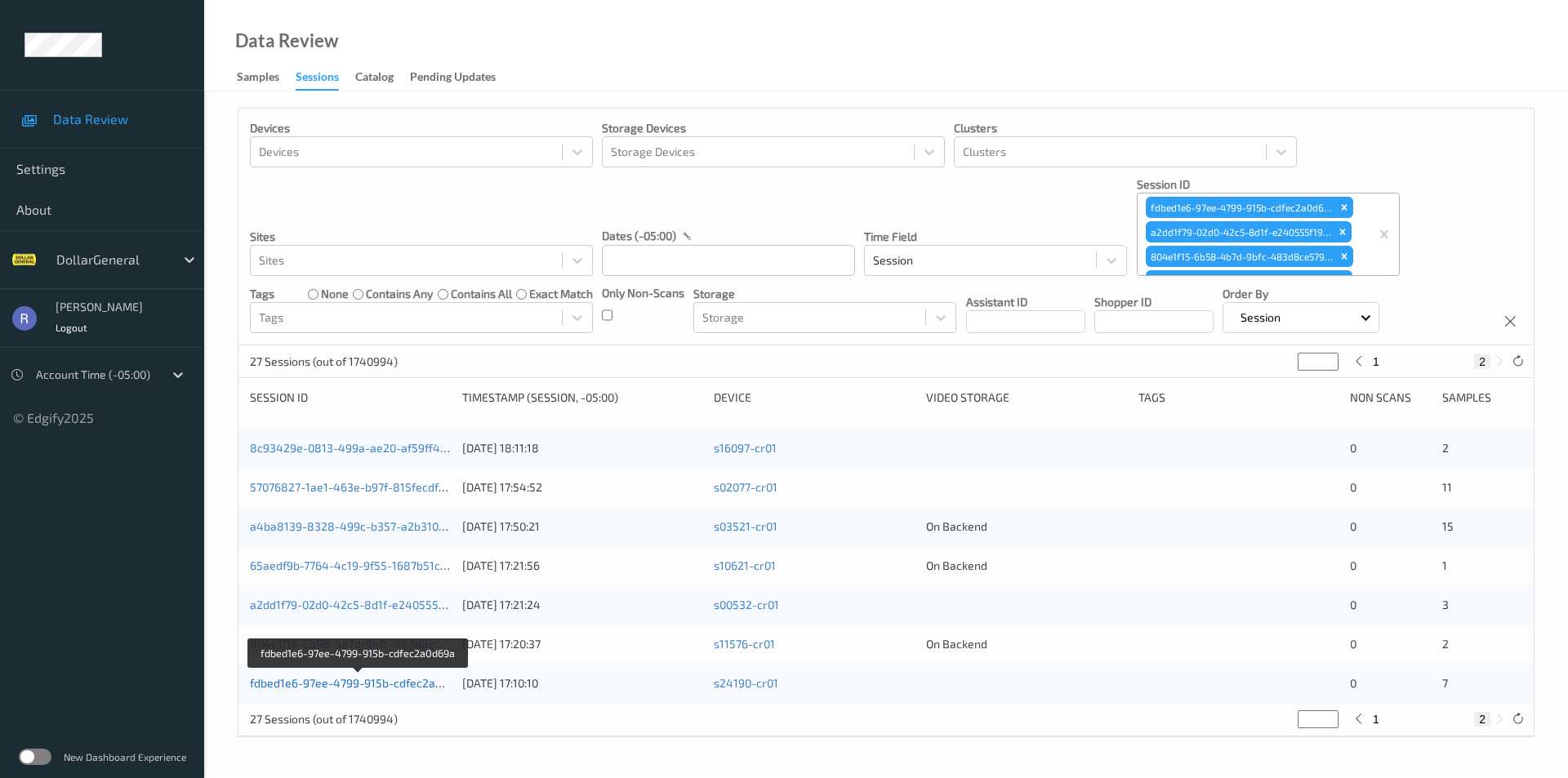
click at [300, 684] on link "fdbed1e6-97ee-4799-915b-cdfec2a0d69a" at bounding box center [359, 682] width 218 height 14
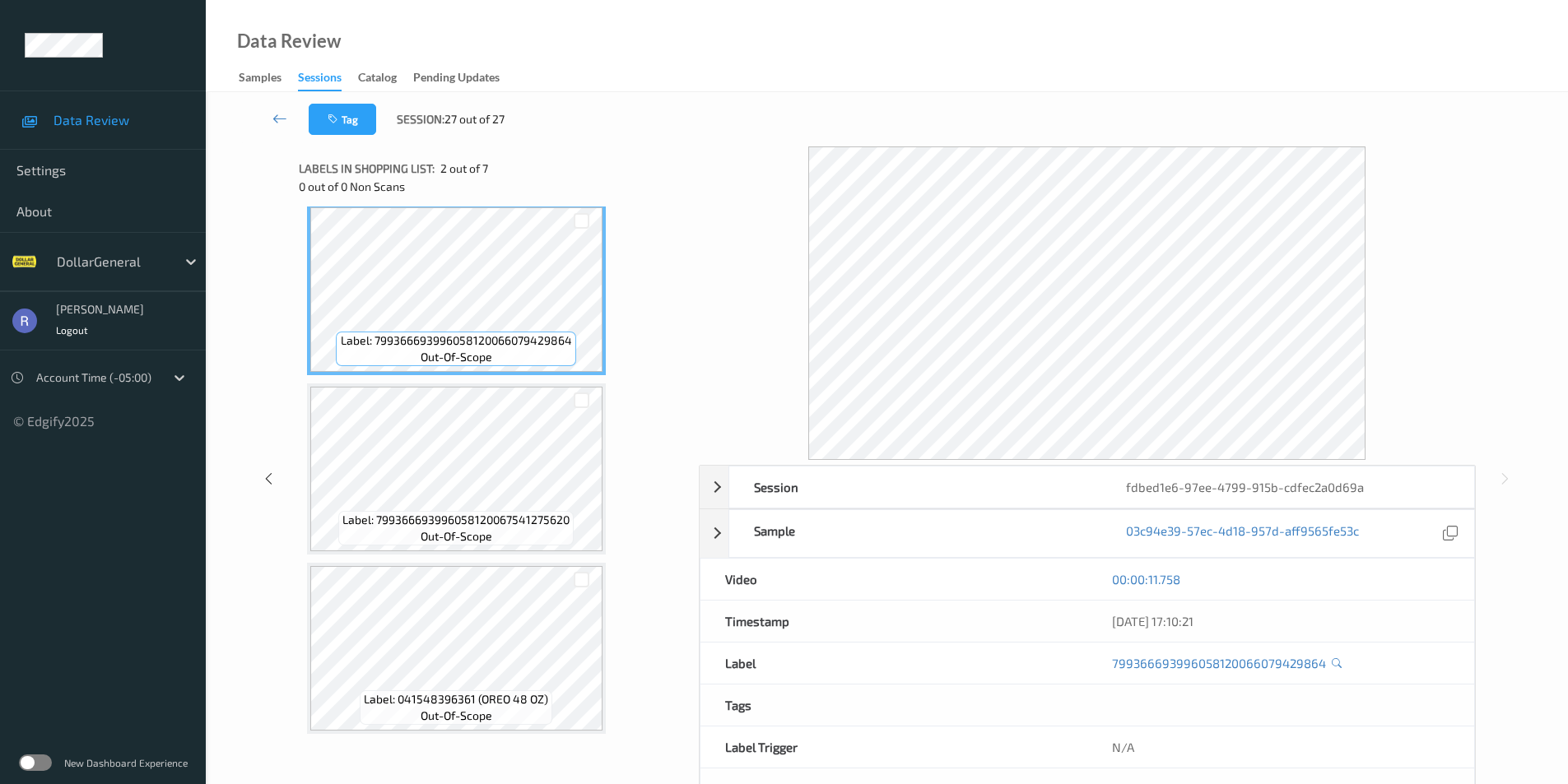
scroll to position [247, 0]
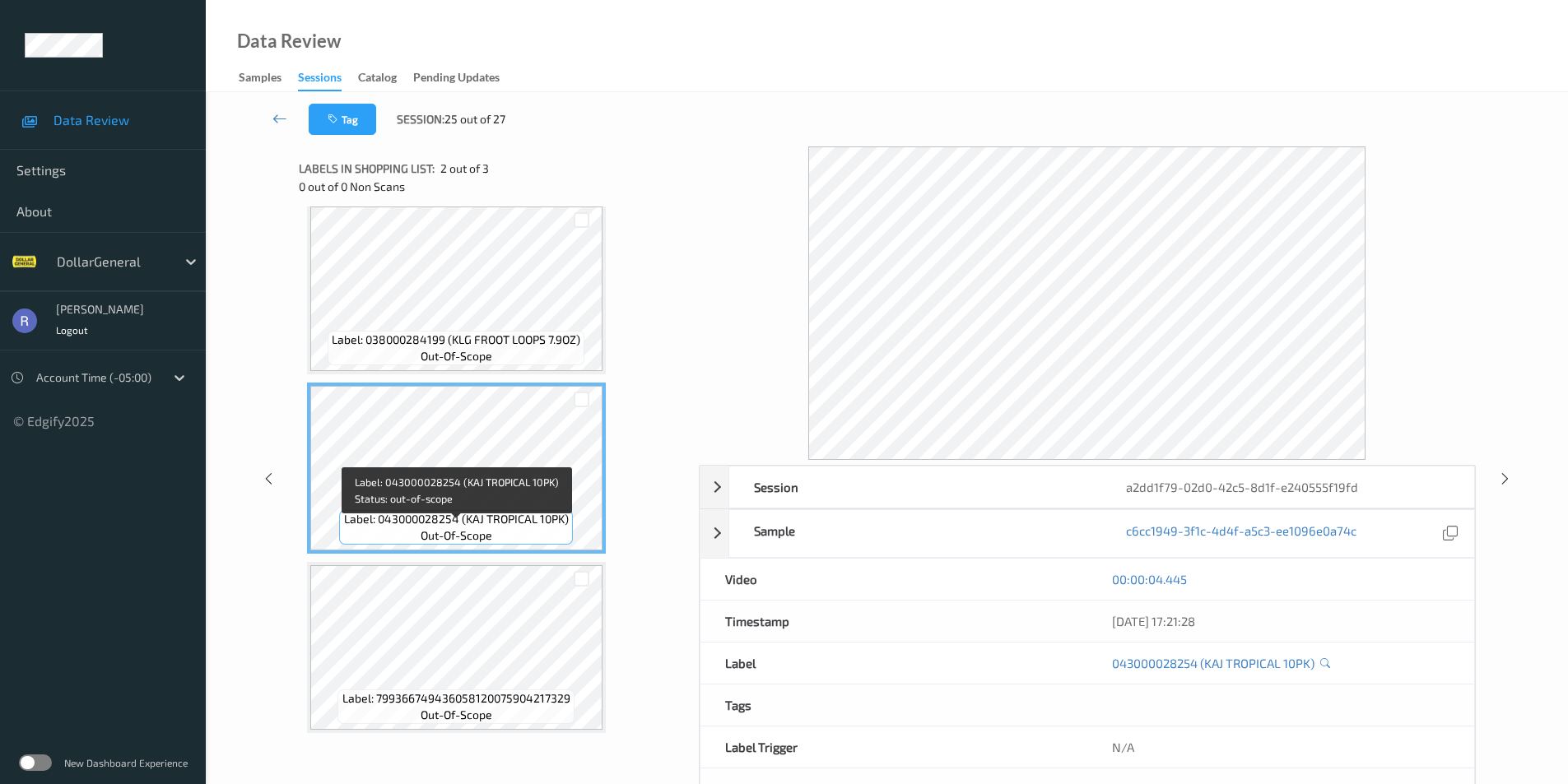
scroll to position [15, 0]
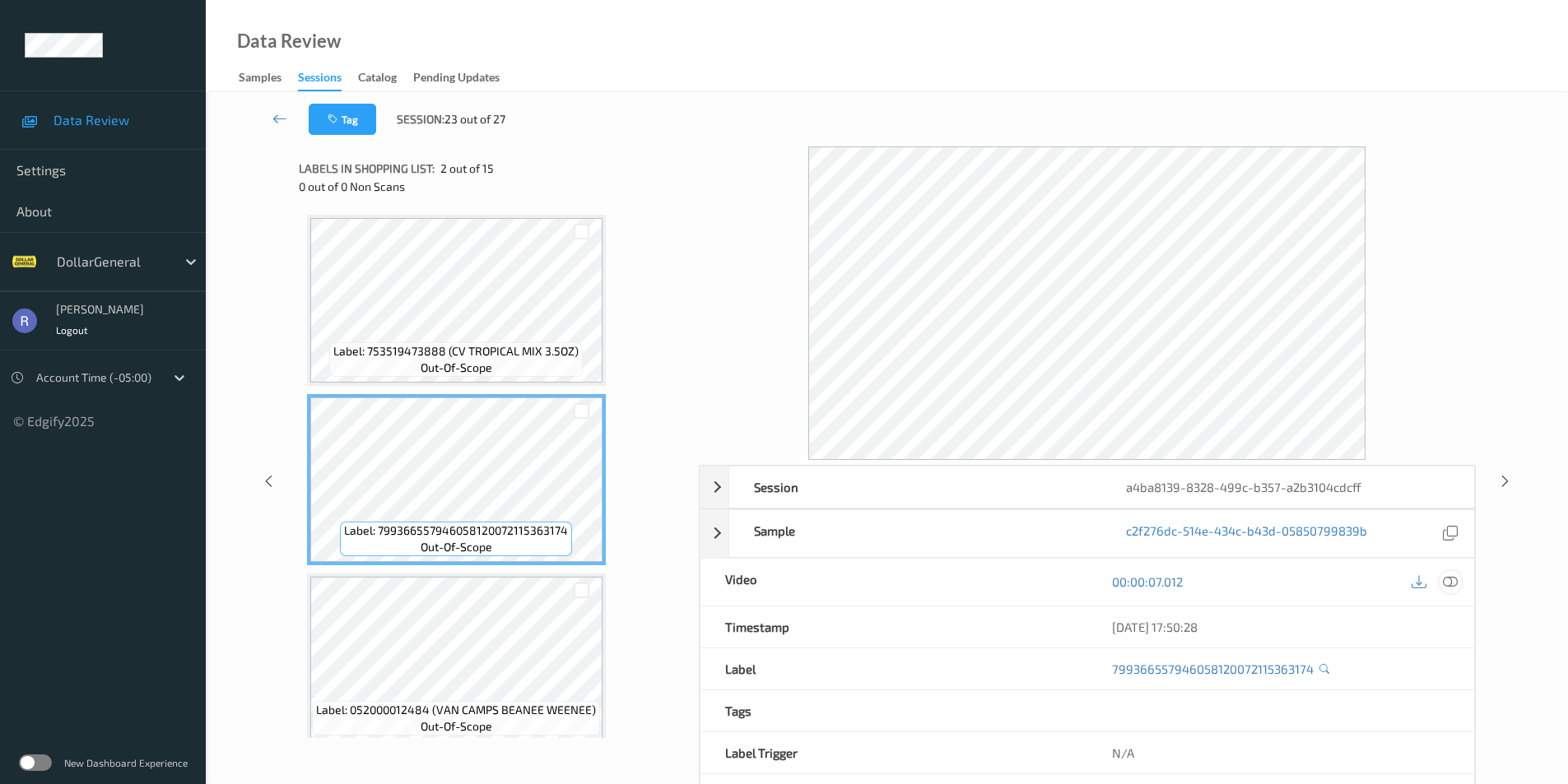
click at [1449, 577] on icon at bounding box center [1450, 582] width 15 height 15
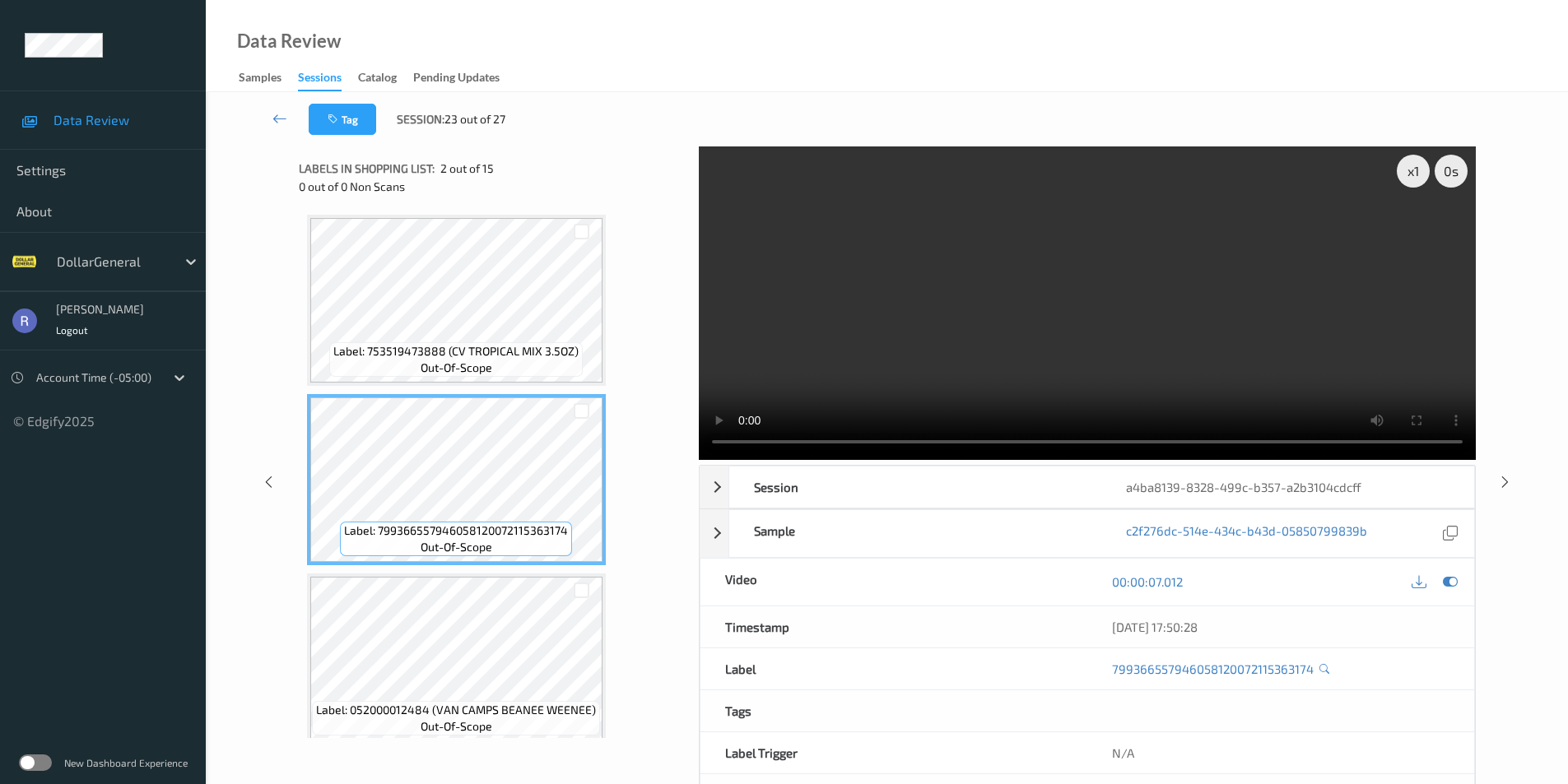
click at [1282, 307] on video at bounding box center [1086, 302] width 776 height 313
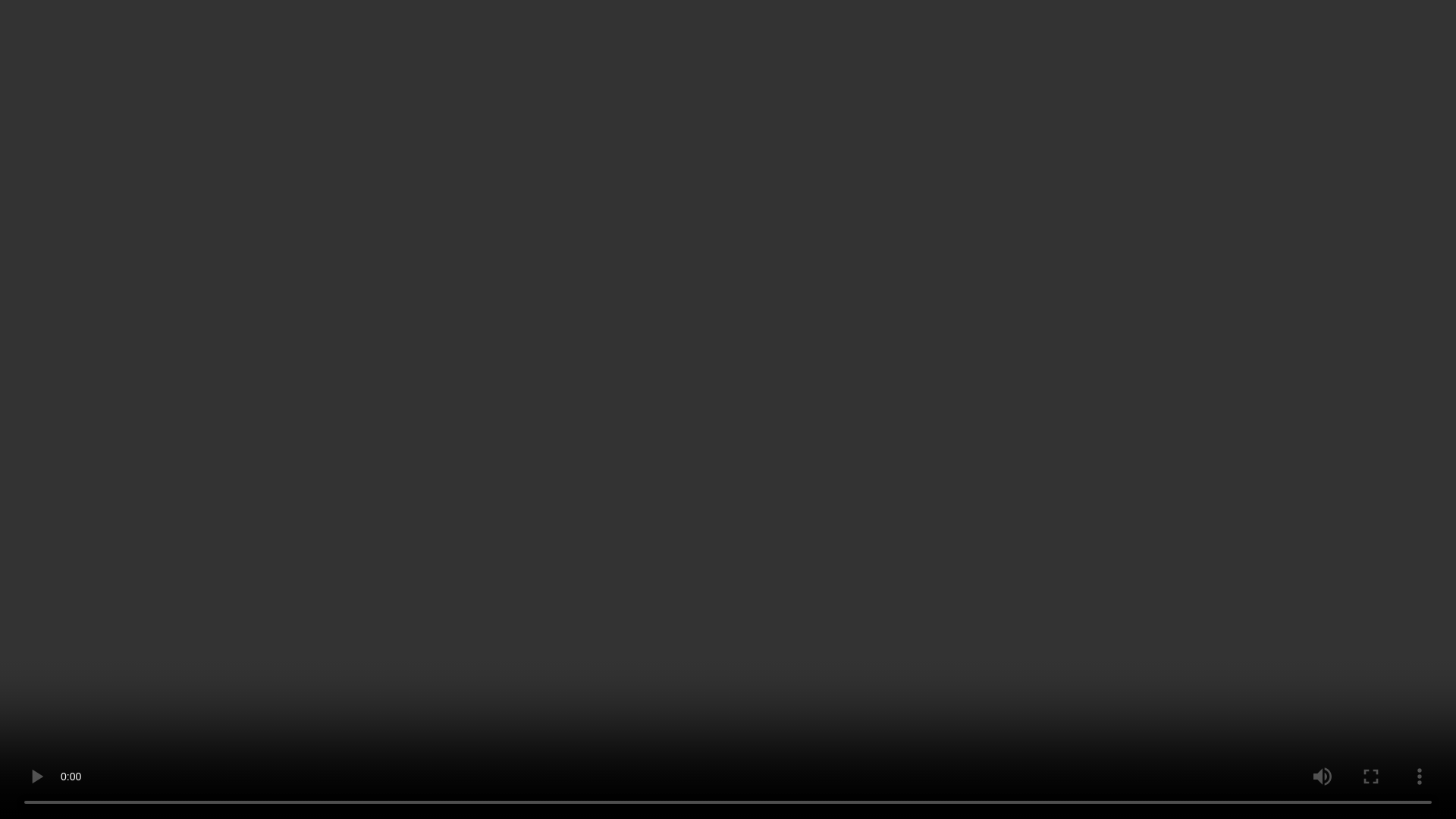
click at [1179, 313] on video at bounding box center [728, 410] width 1456 height 819
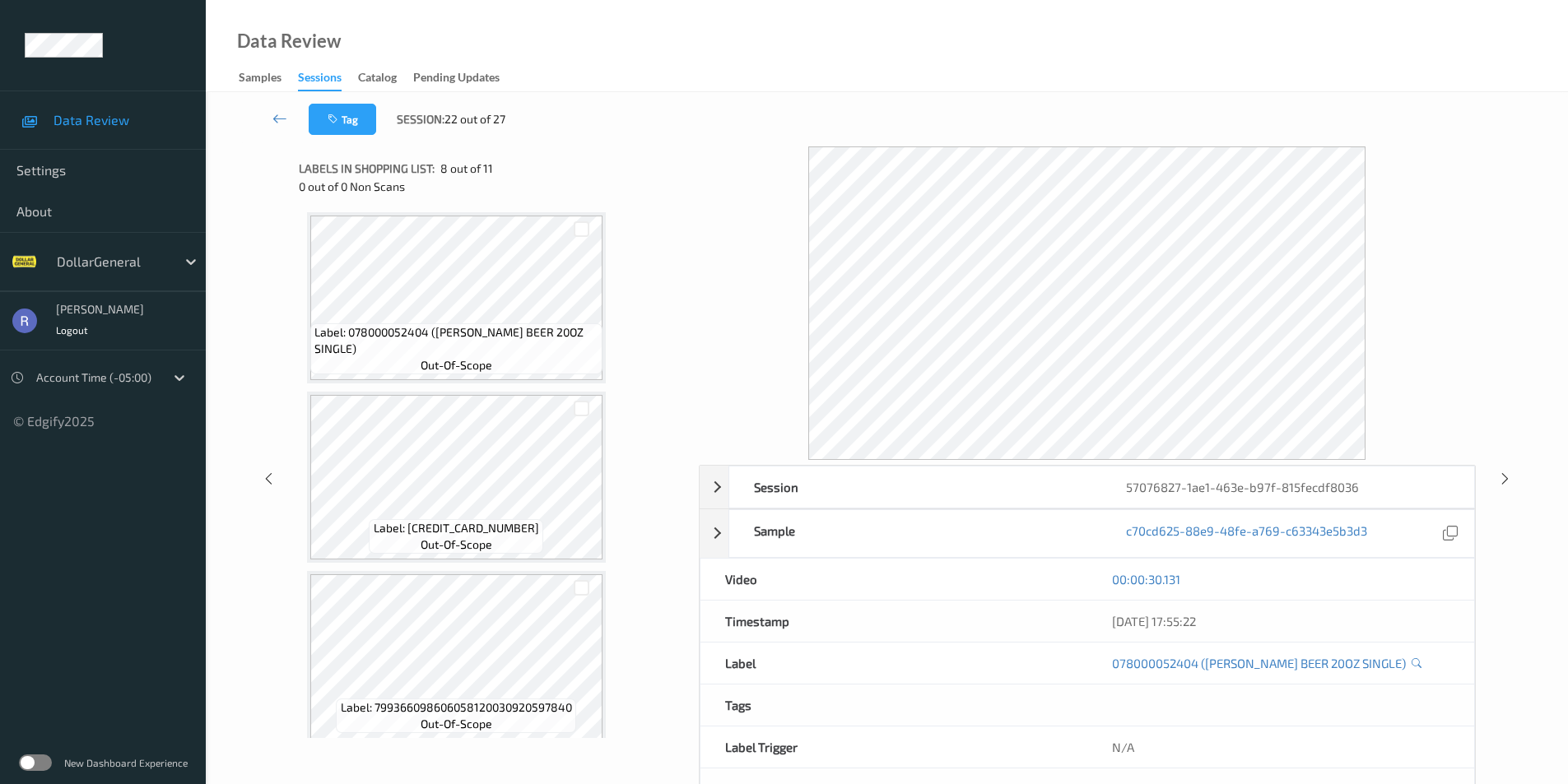
scroll to position [1450, 0]
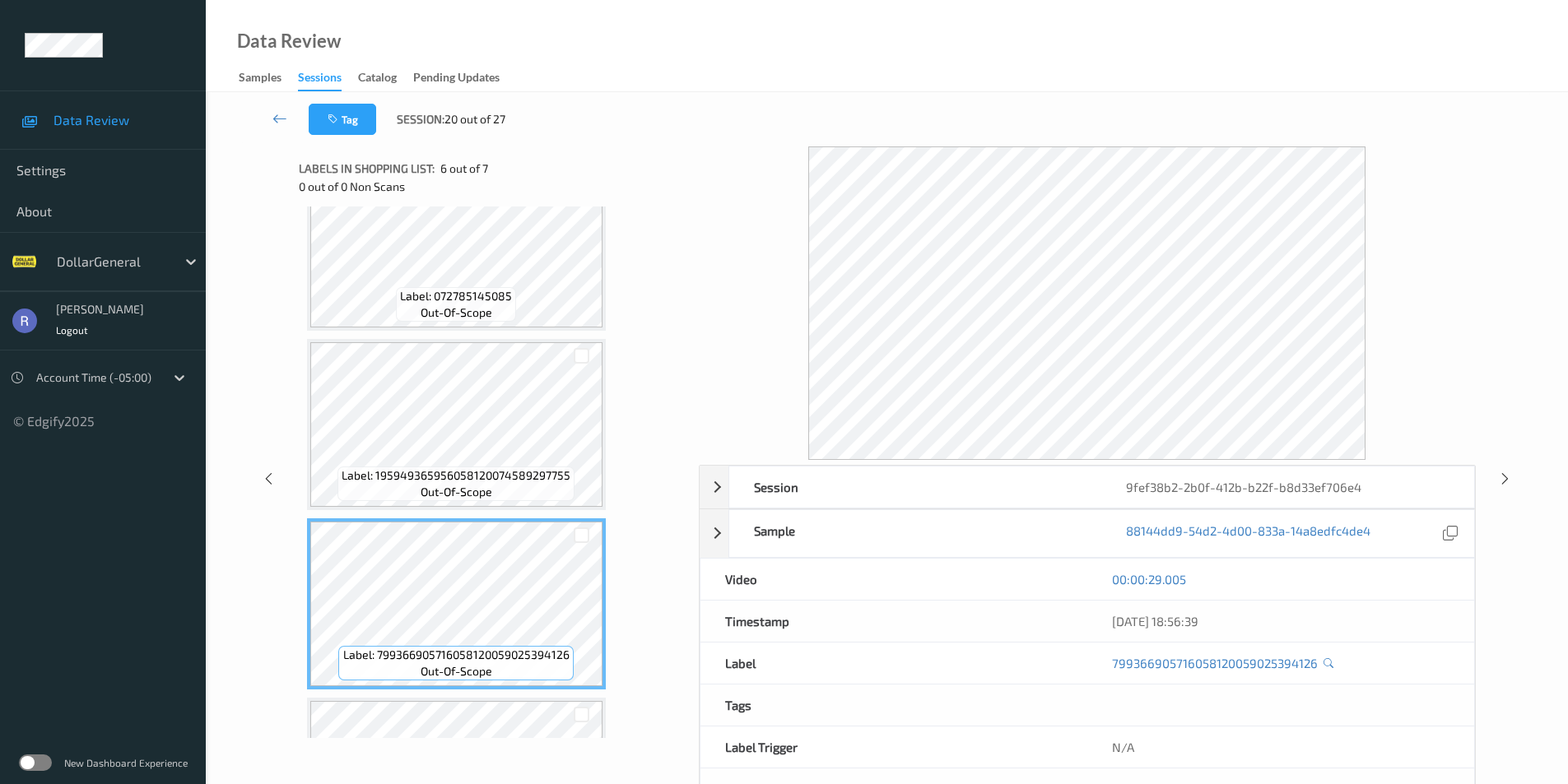
scroll to position [568, 0]
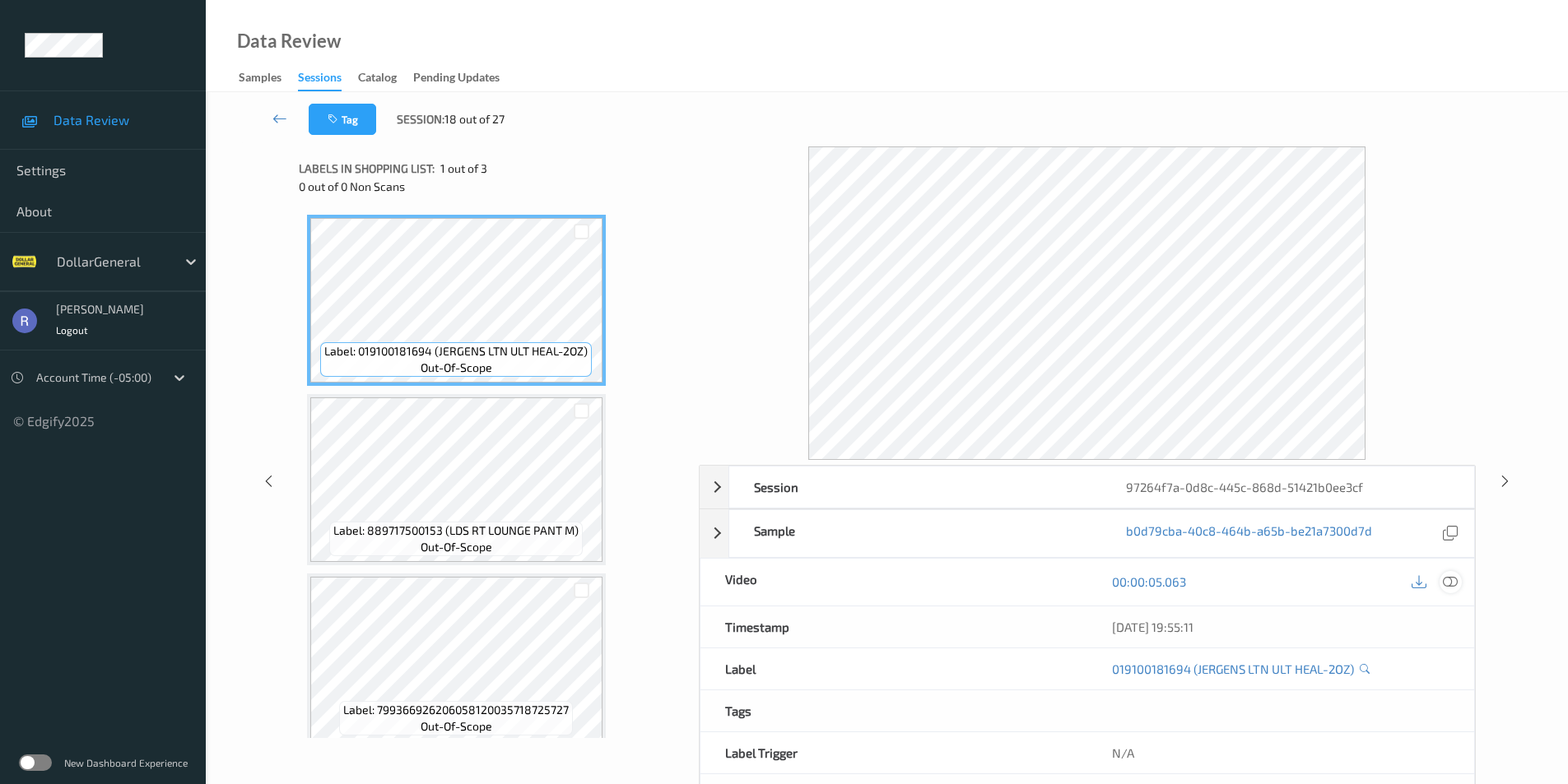
click at [1451, 583] on icon at bounding box center [1450, 582] width 15 height 15
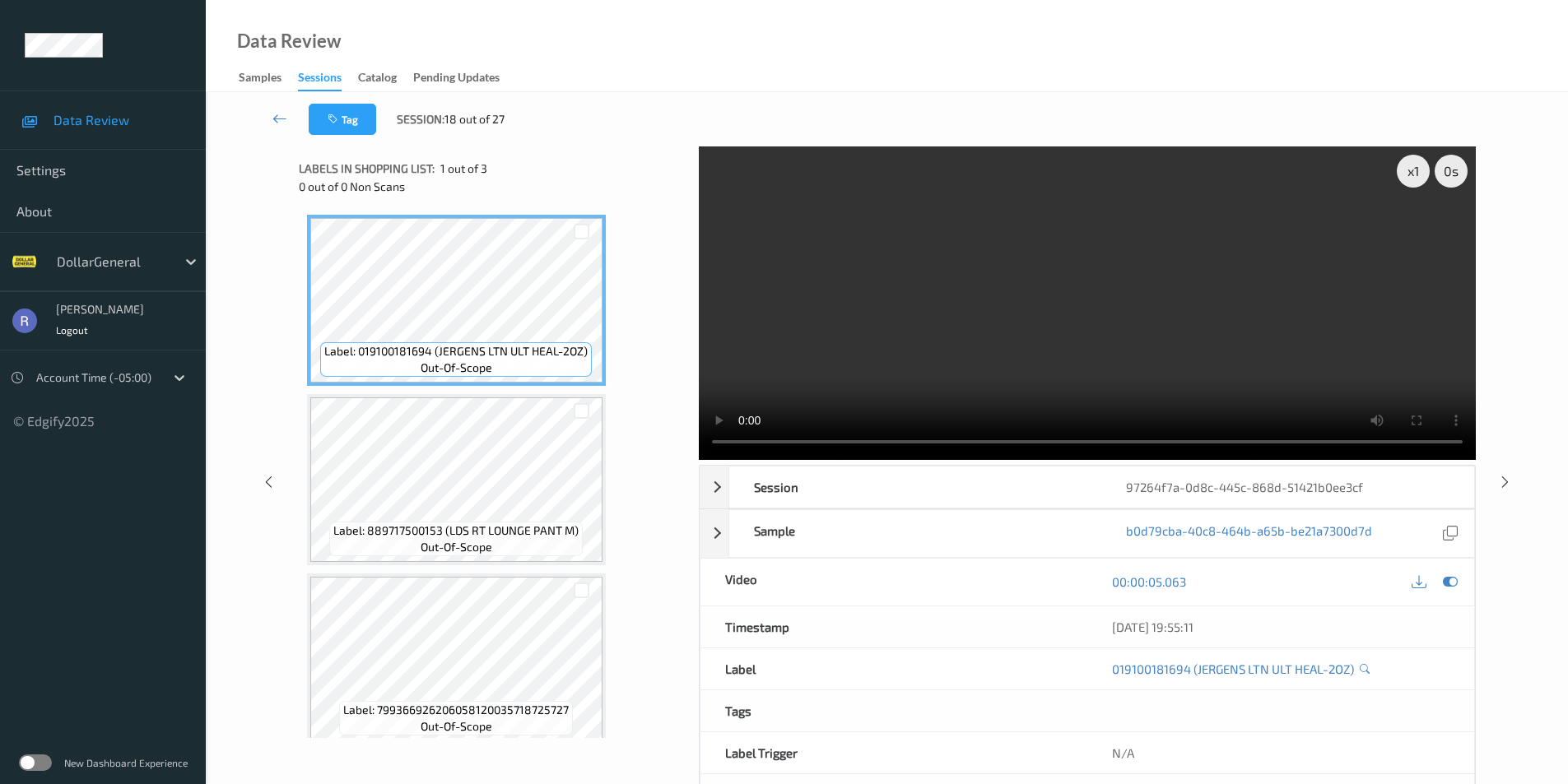
click at [1162, 315] on video at bounding box center [1086, 302] width 776 height 313
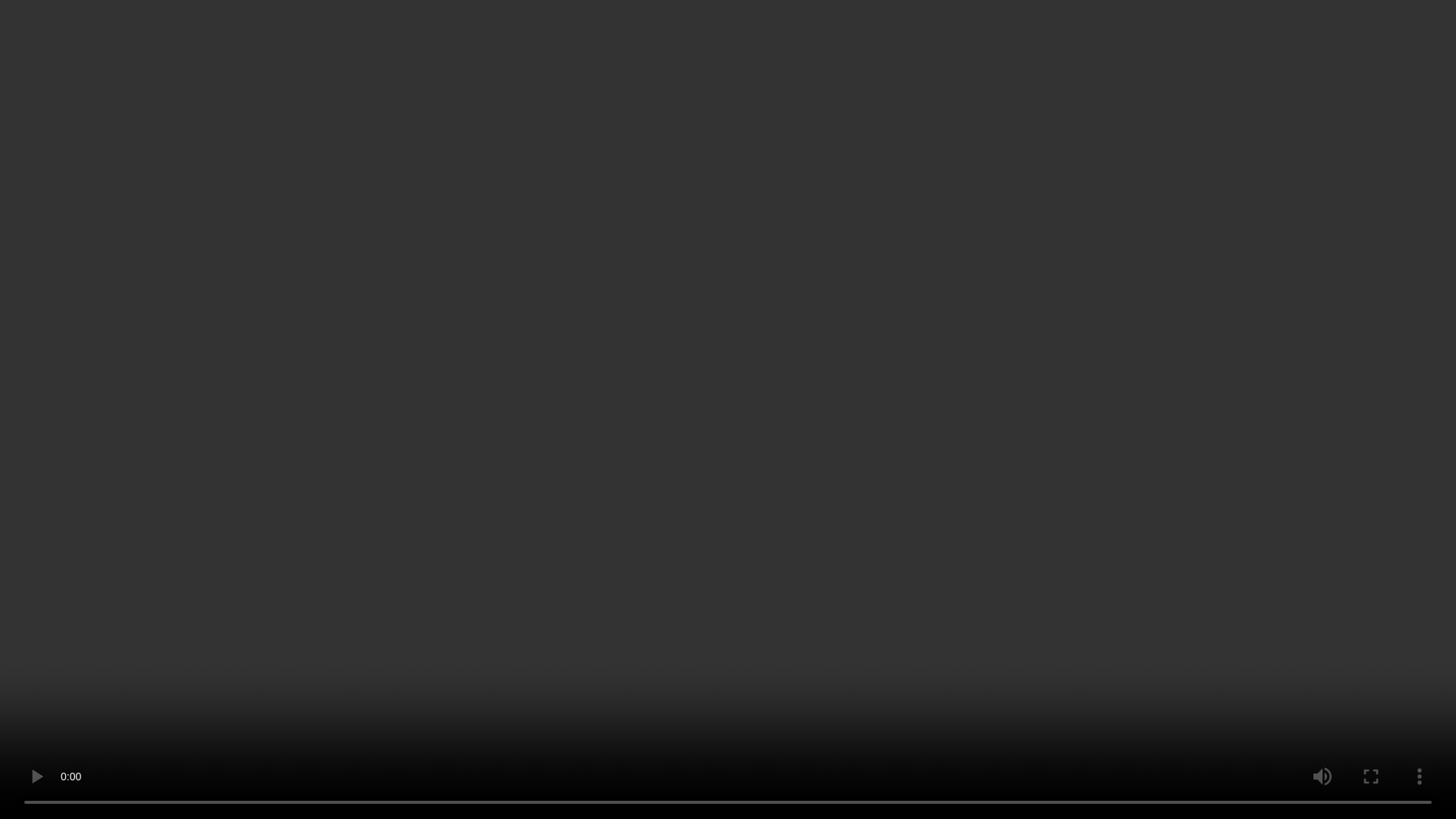
click at [677, 722] on video at bounding box center [728, 410] width 1456 height 819
click at [877, 665] on video at bounding box center [728, 410] width 1456 height 819
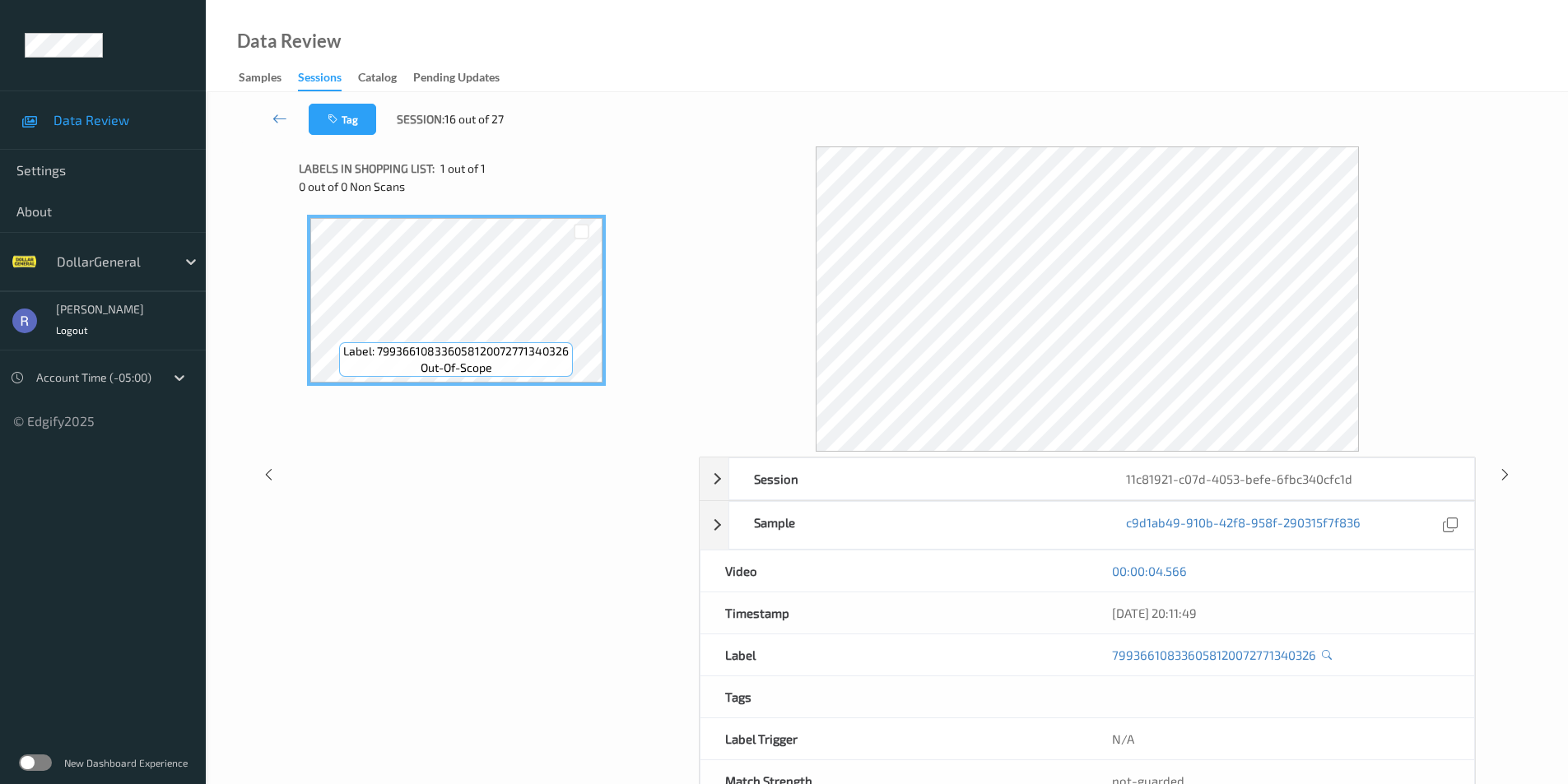
click at [399, 541] on div "Label: 799366108336058120072771340326 out-of-scope" at bounding box center [493, 402] width 389 height 393
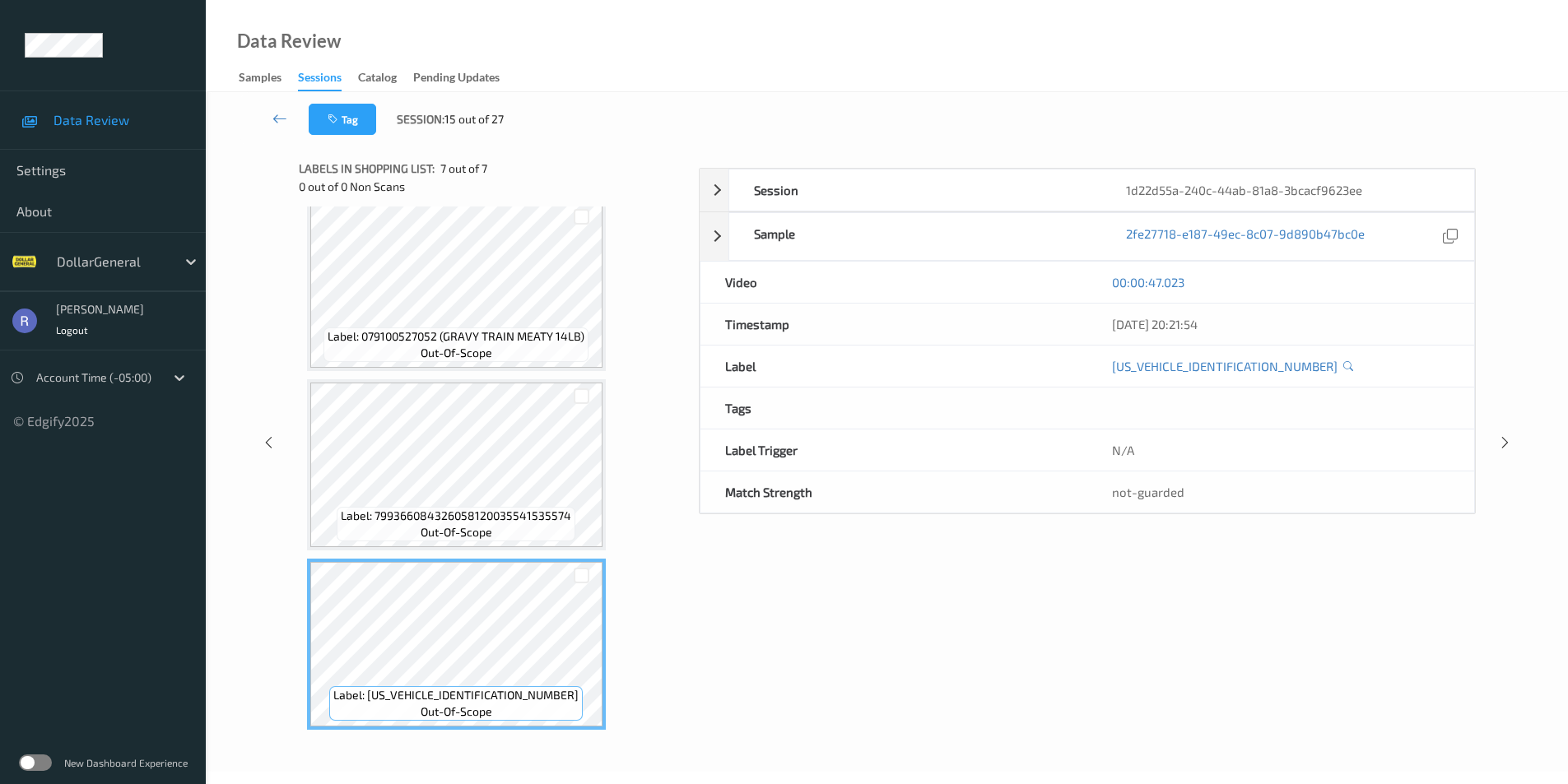
scroll to position [61, 0]
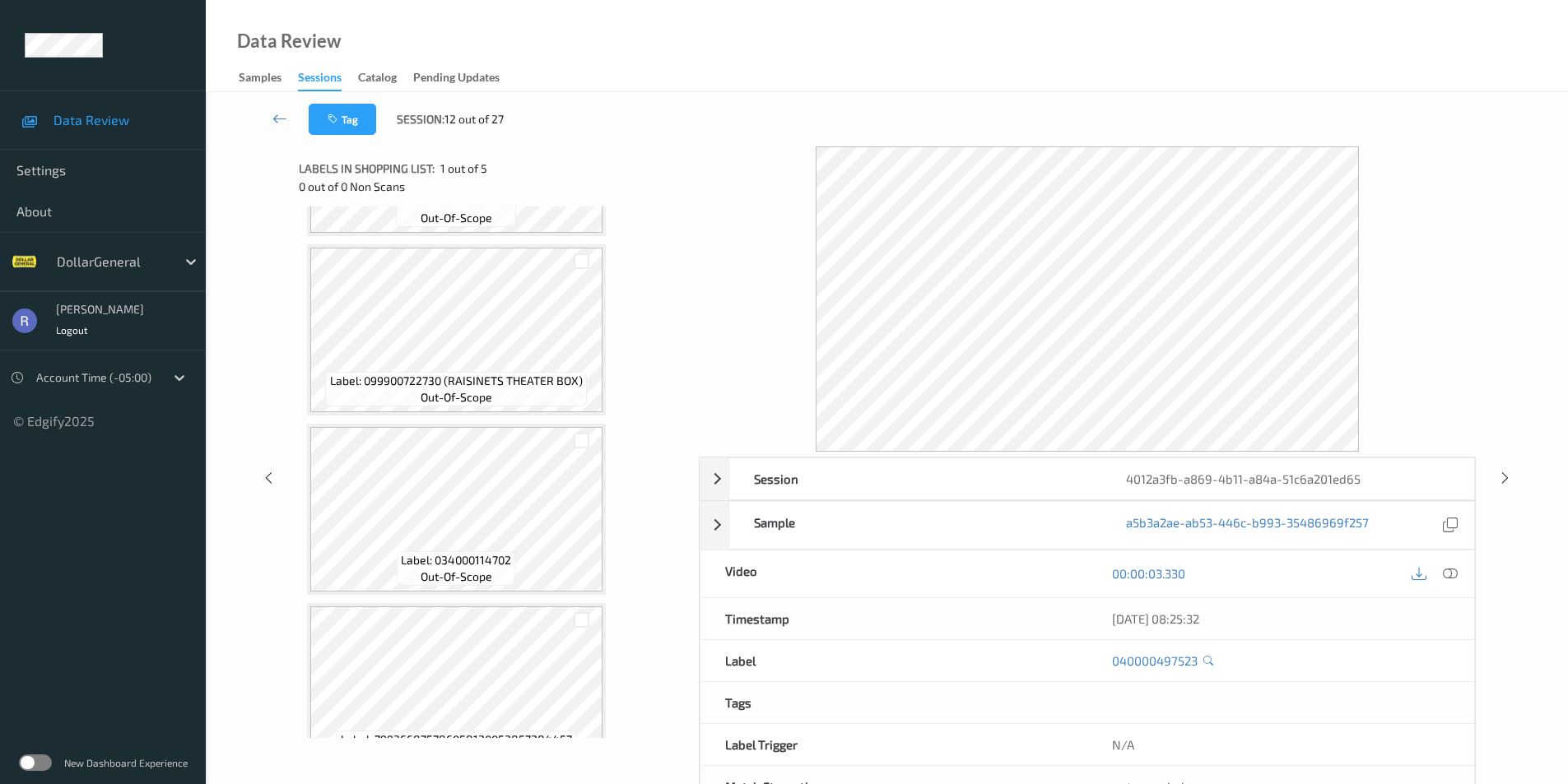
scroll to position [373, 0]
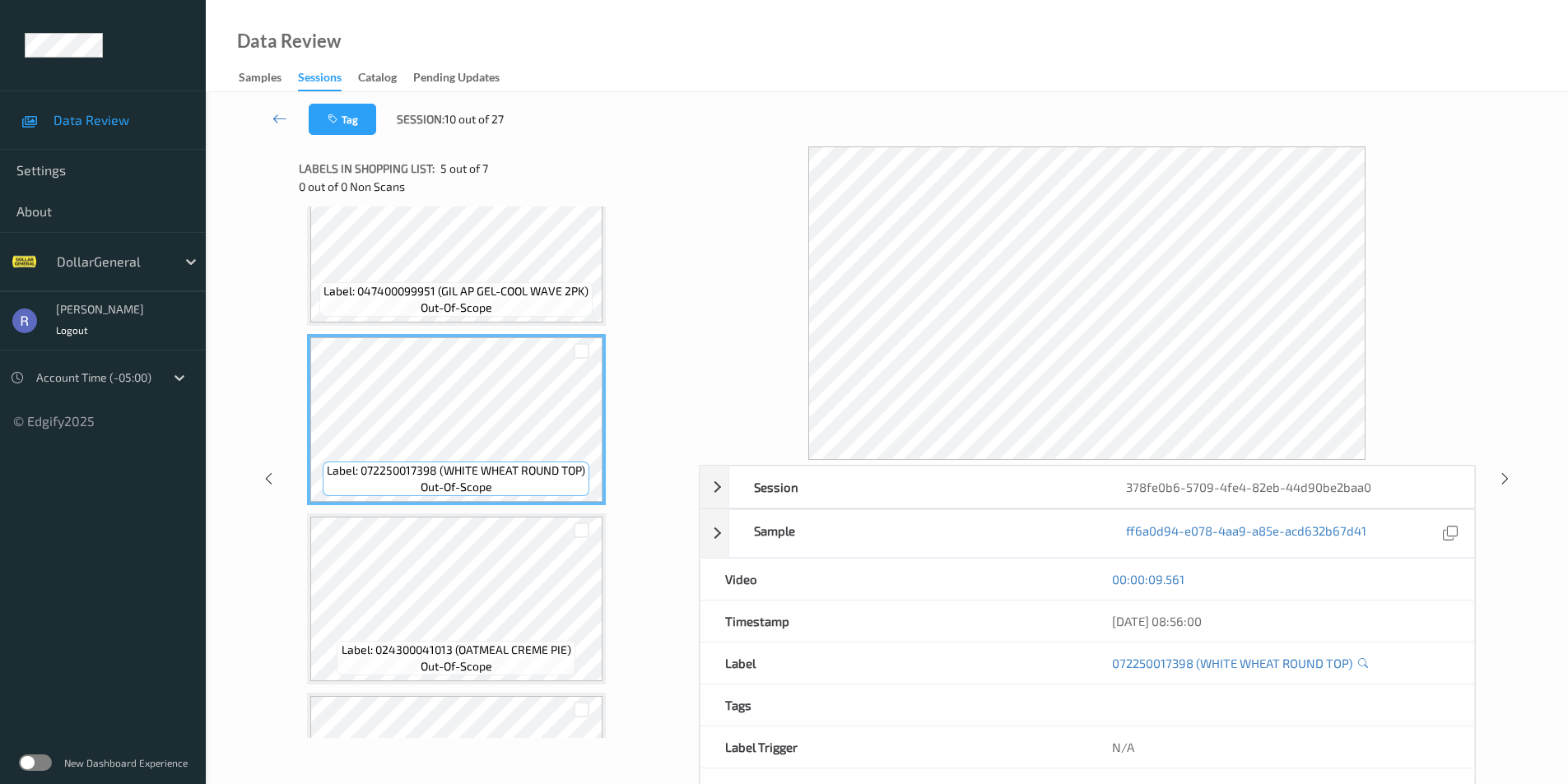
scroll to position [732, 0]
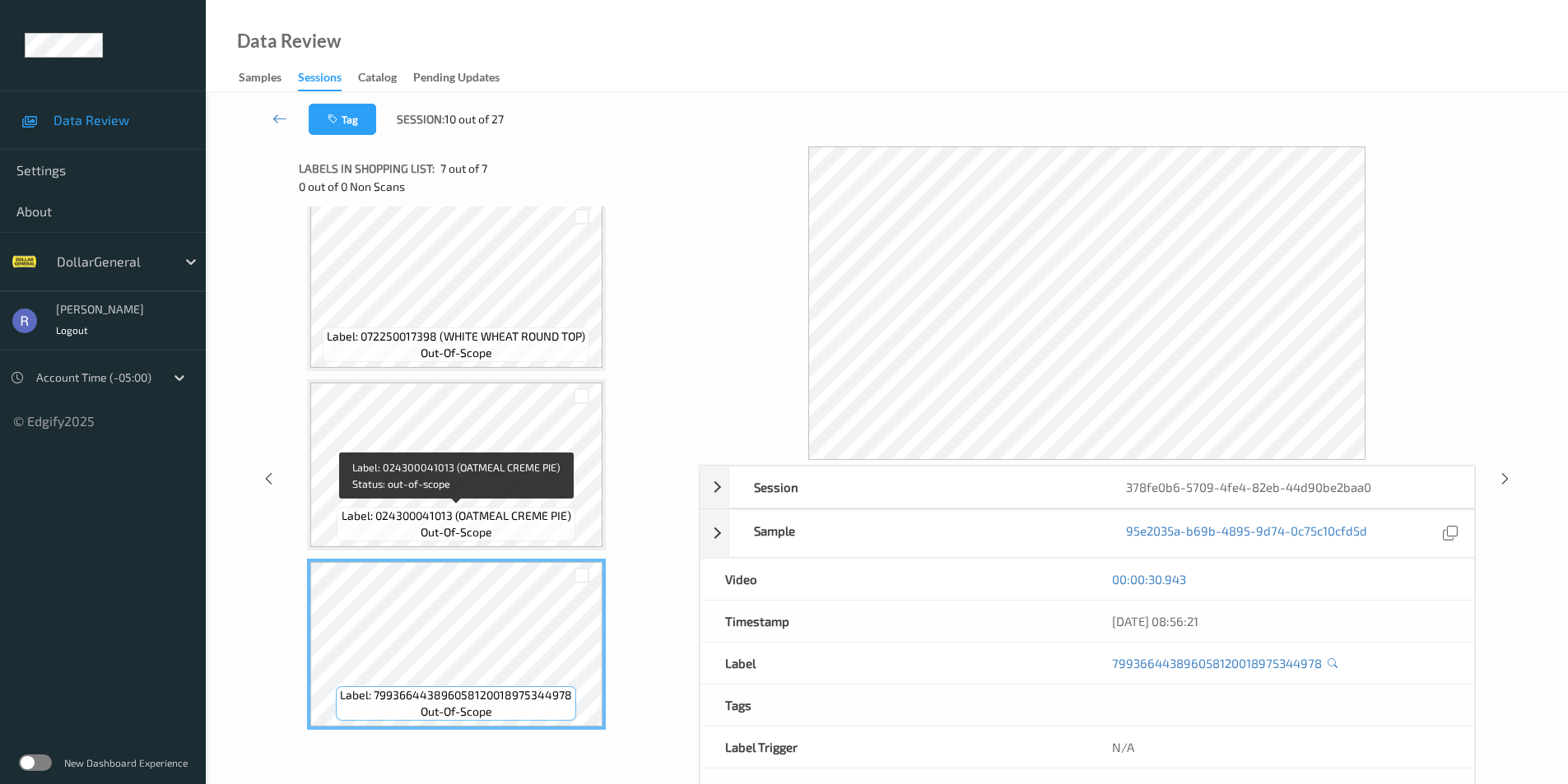
click at [455, 528] on span "out-of-scope" at bounding box center [456, 531] width 72 height 16
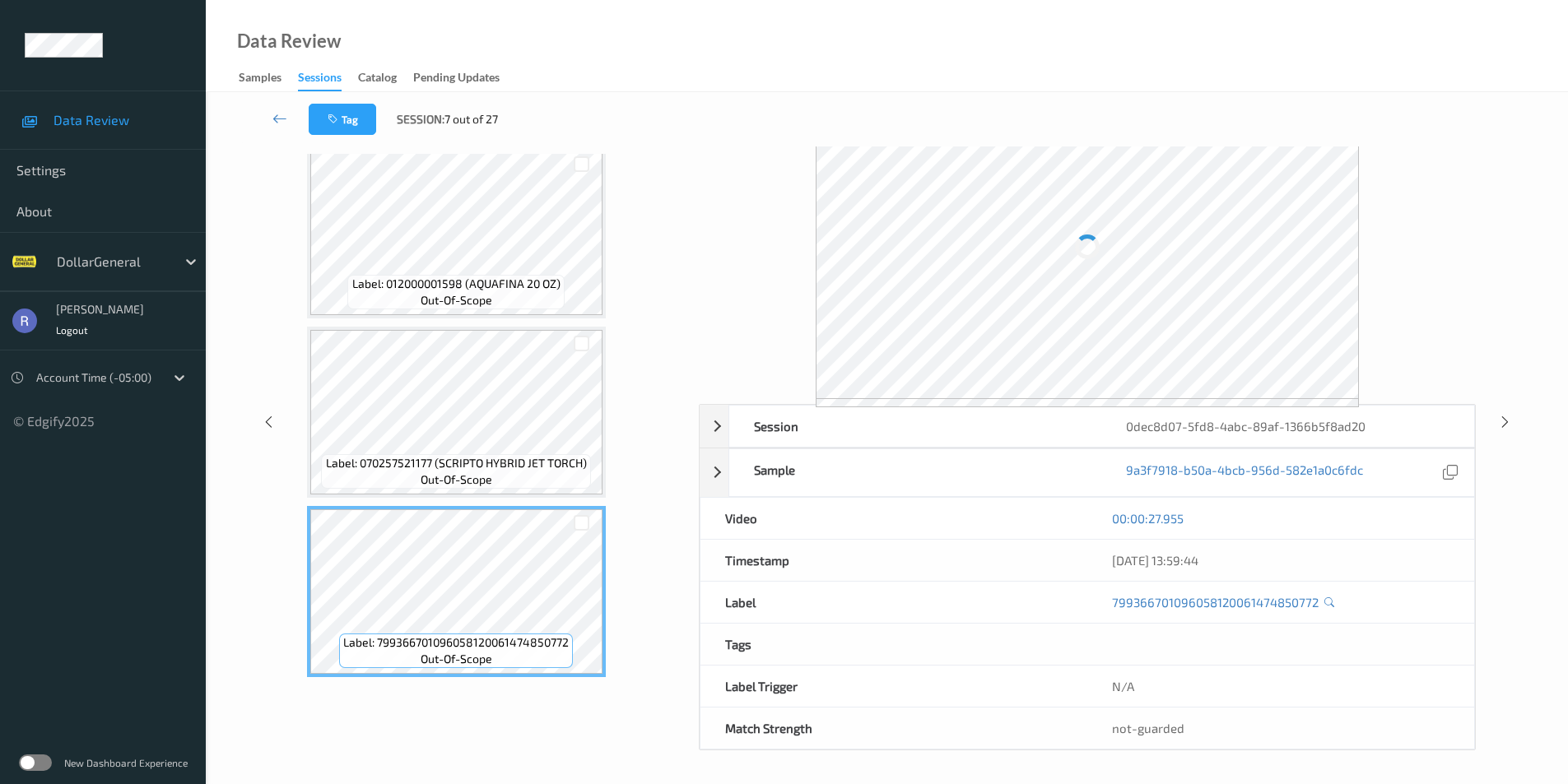
scroll to position [61, 0]
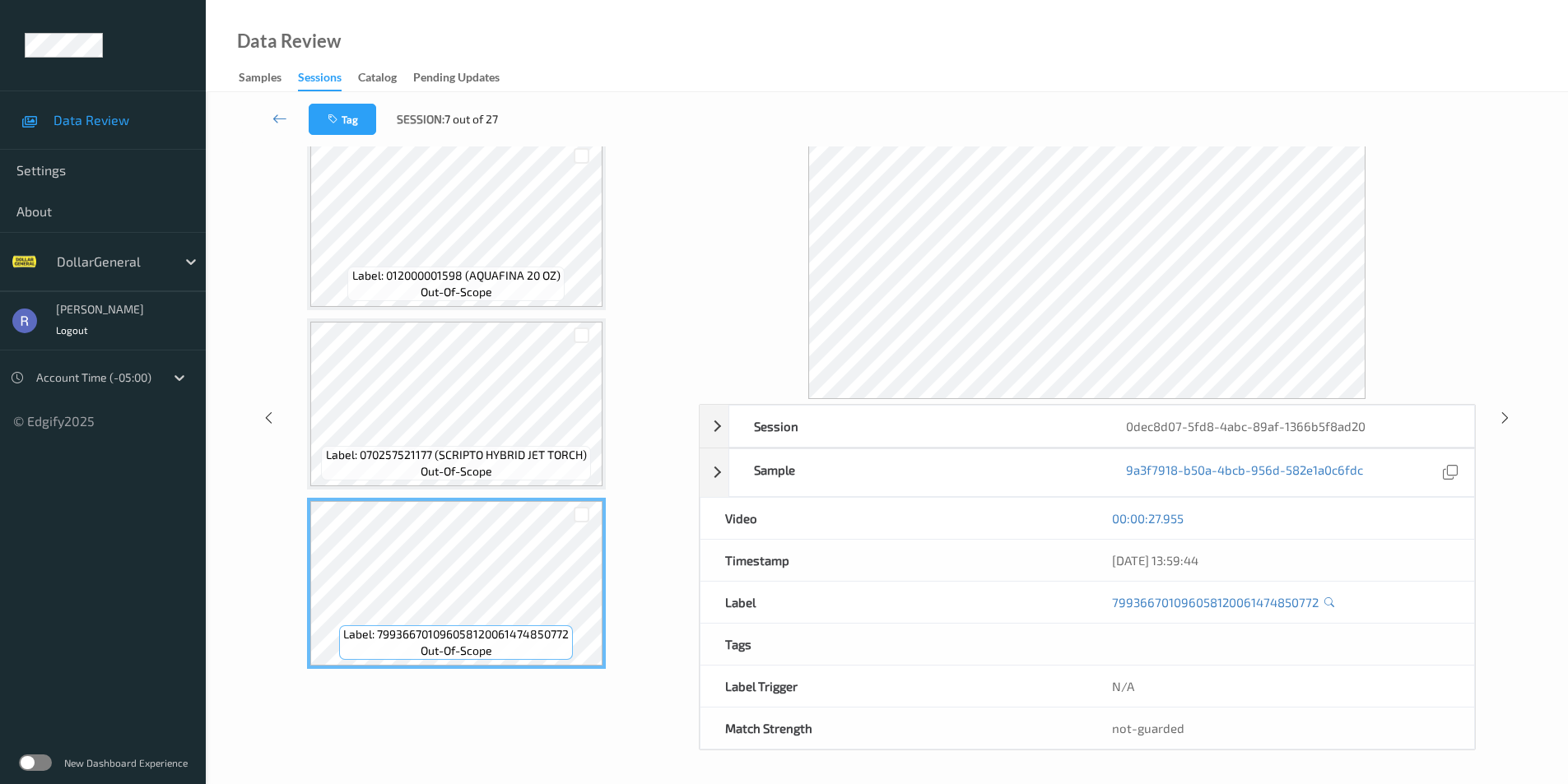
click at [709, 63] on div "Data Review Samples Sessions Catalog Pending Updates" at bounding box center [887, 46] width 1362 height 92
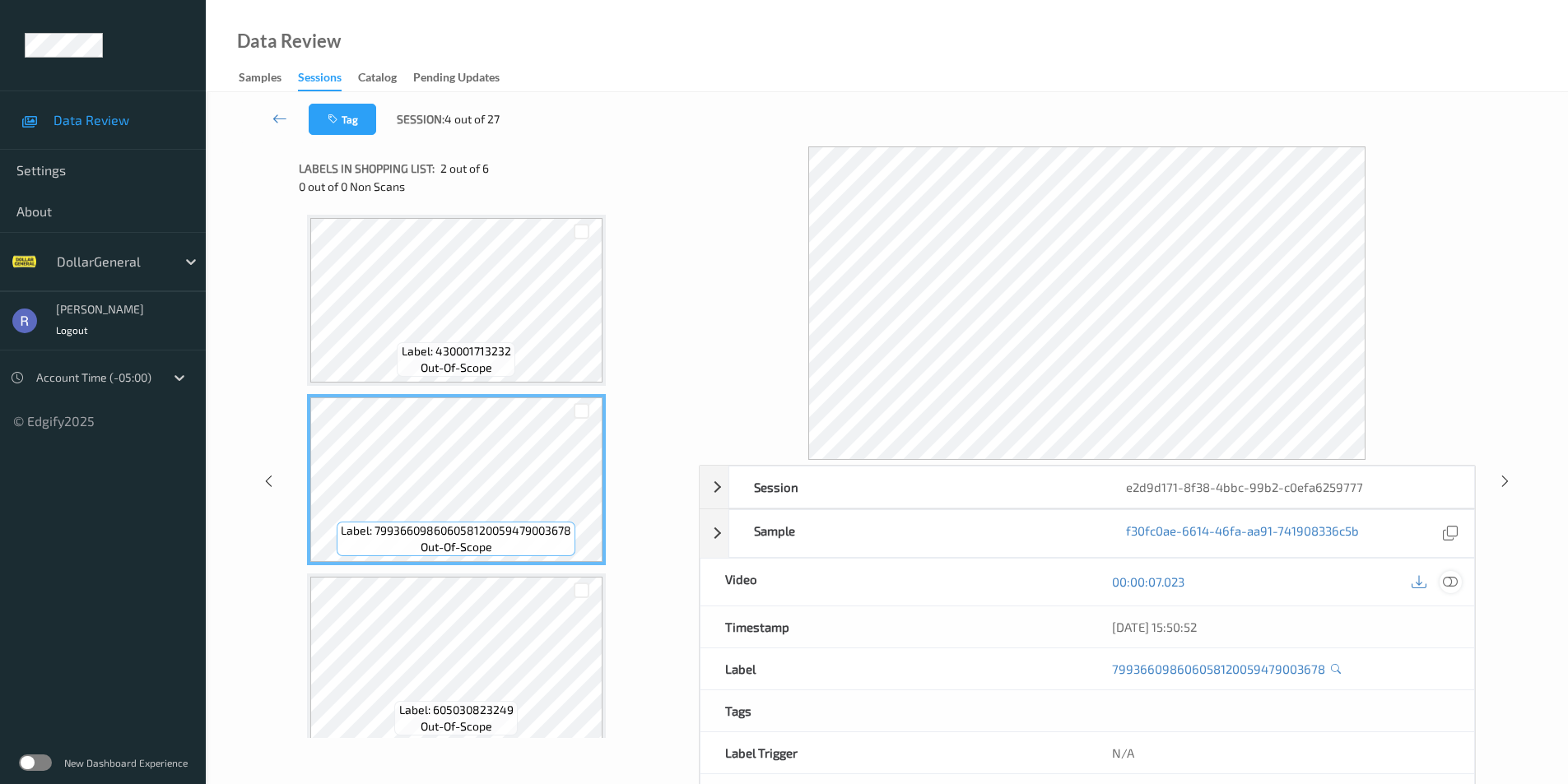
click at [1445, 583] on icon at bounding box center [1450, 582] width 15 height 15
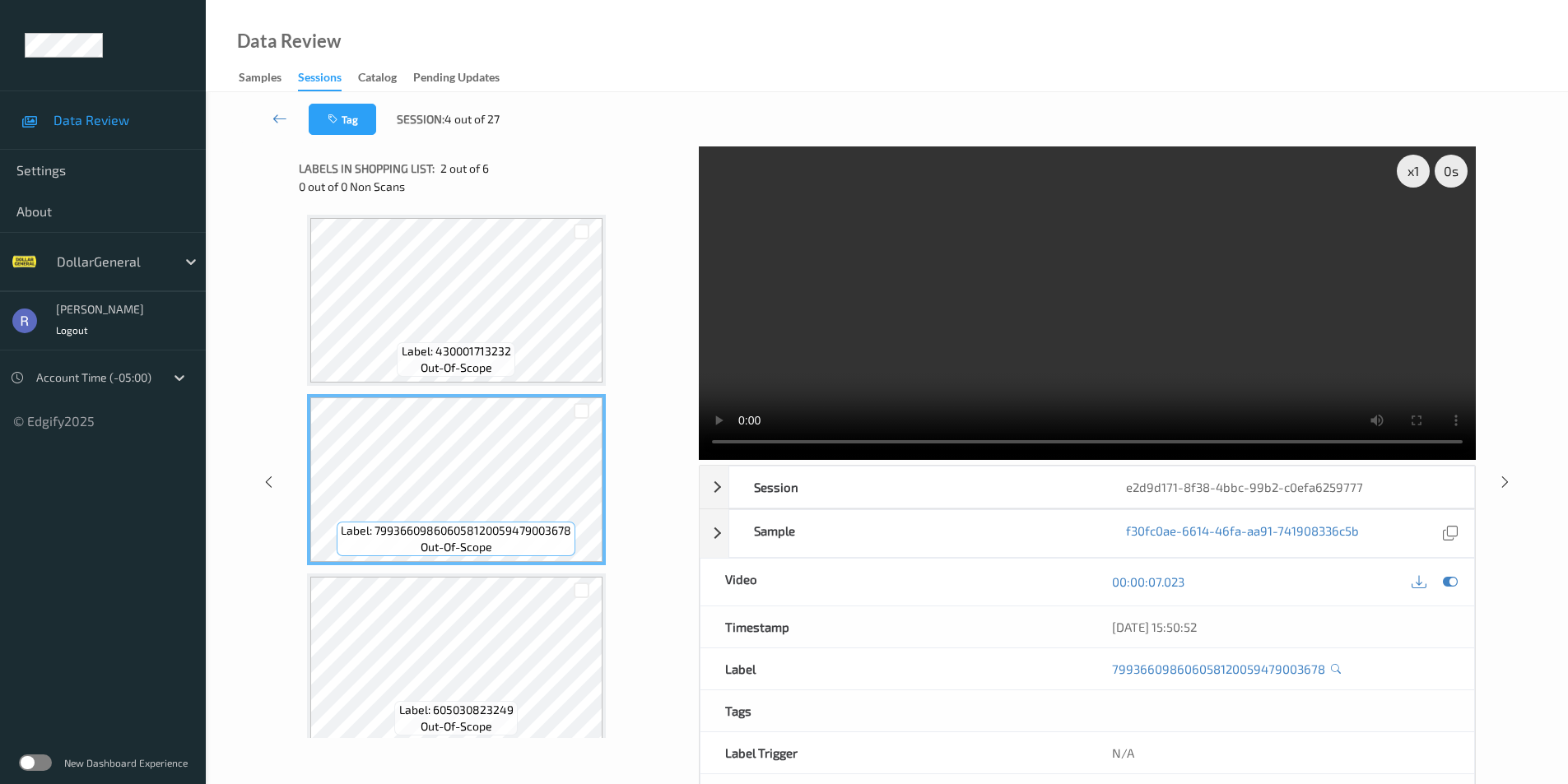
click at [1110, 308] on video at bounding box center [1086, 302] width 776 height 313
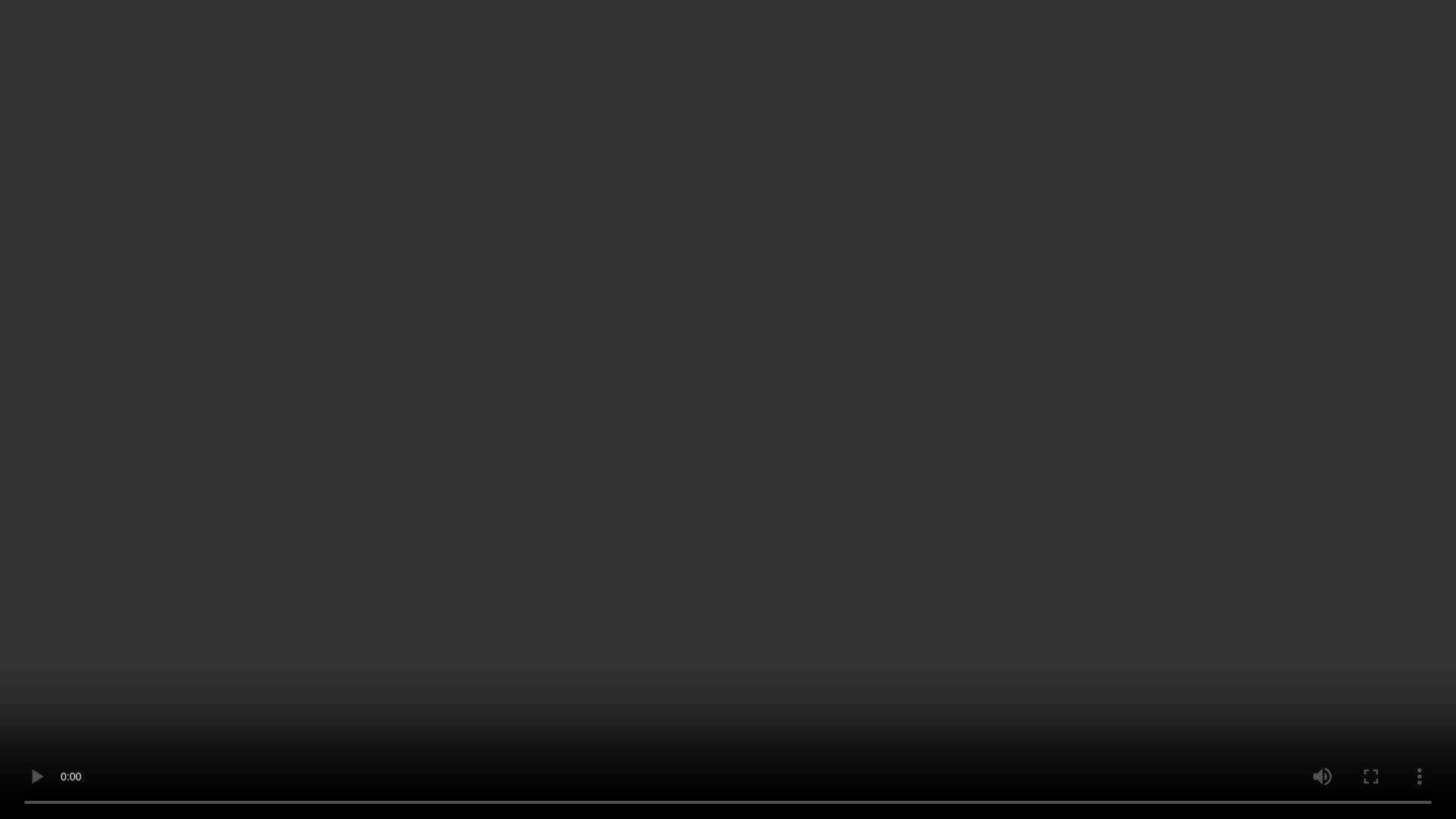
click at [1017, 338] on video at bounding box center [728, 410] width 1456 height 819
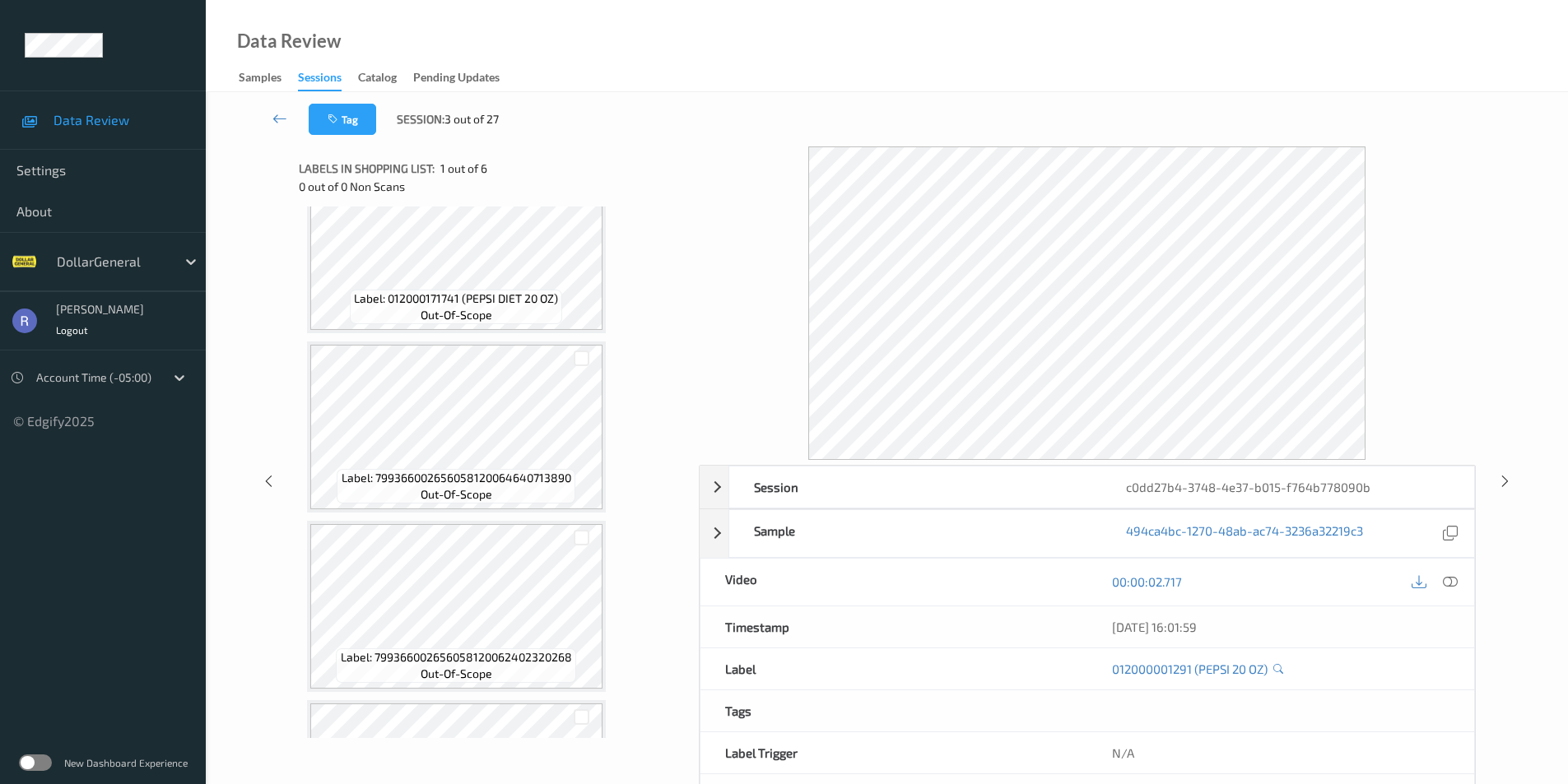
scroll to position [247, 0]
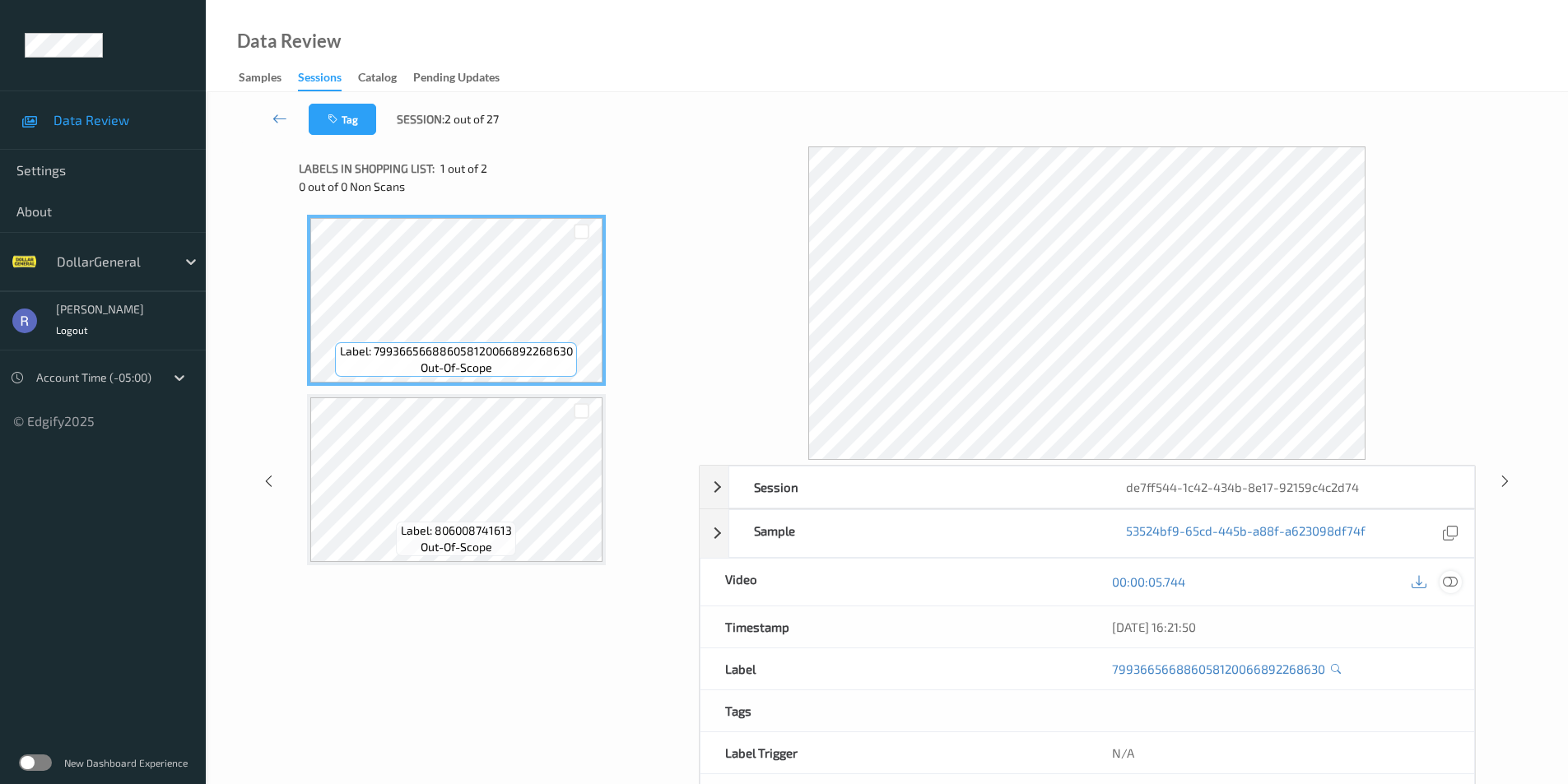
click at [1447, 585] on icon at bounding box center [1450, 582] width 15 height 15
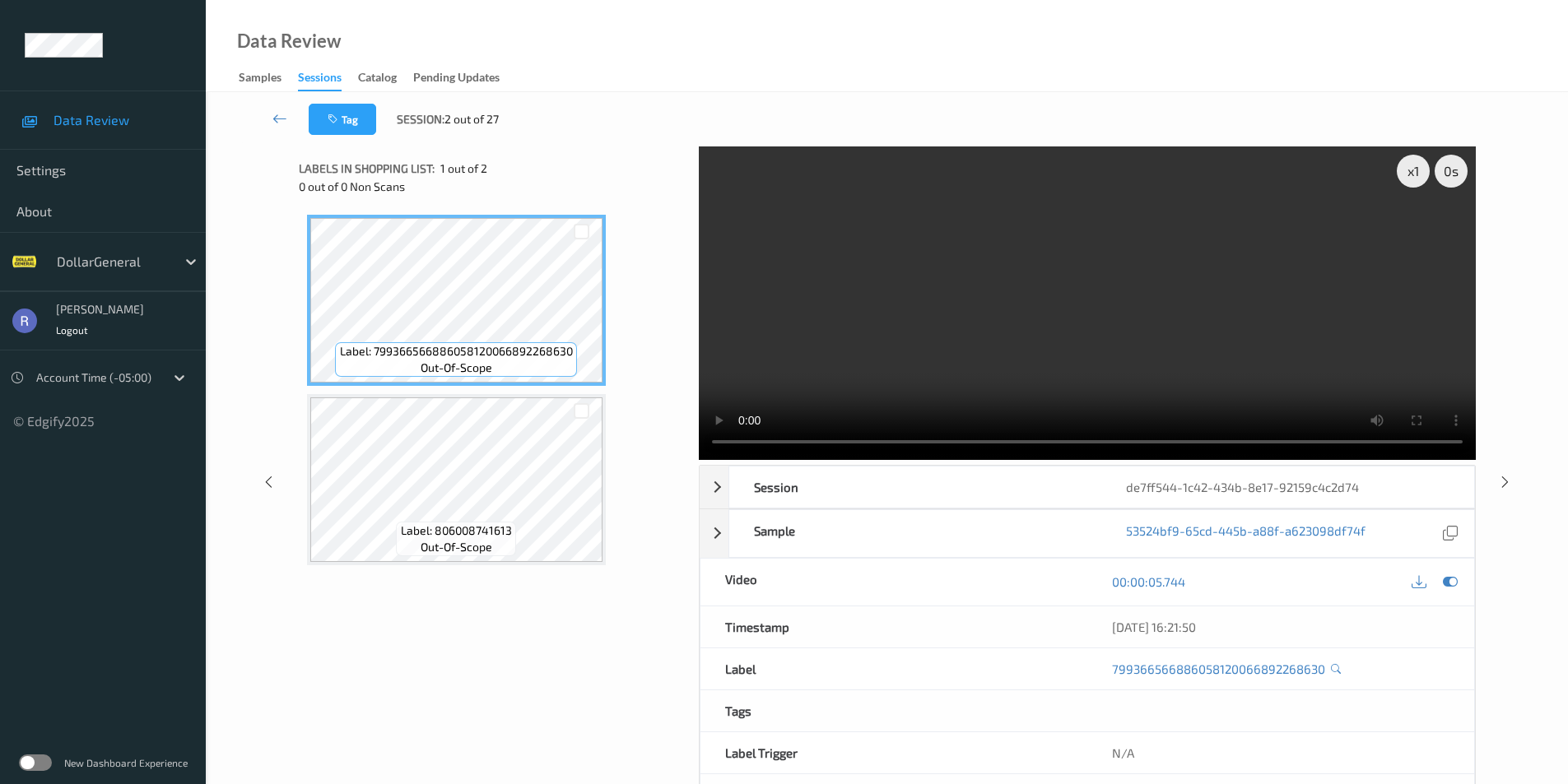
click at [1018, 300] on video at bounding box center [1086, 302] width 776 height 313
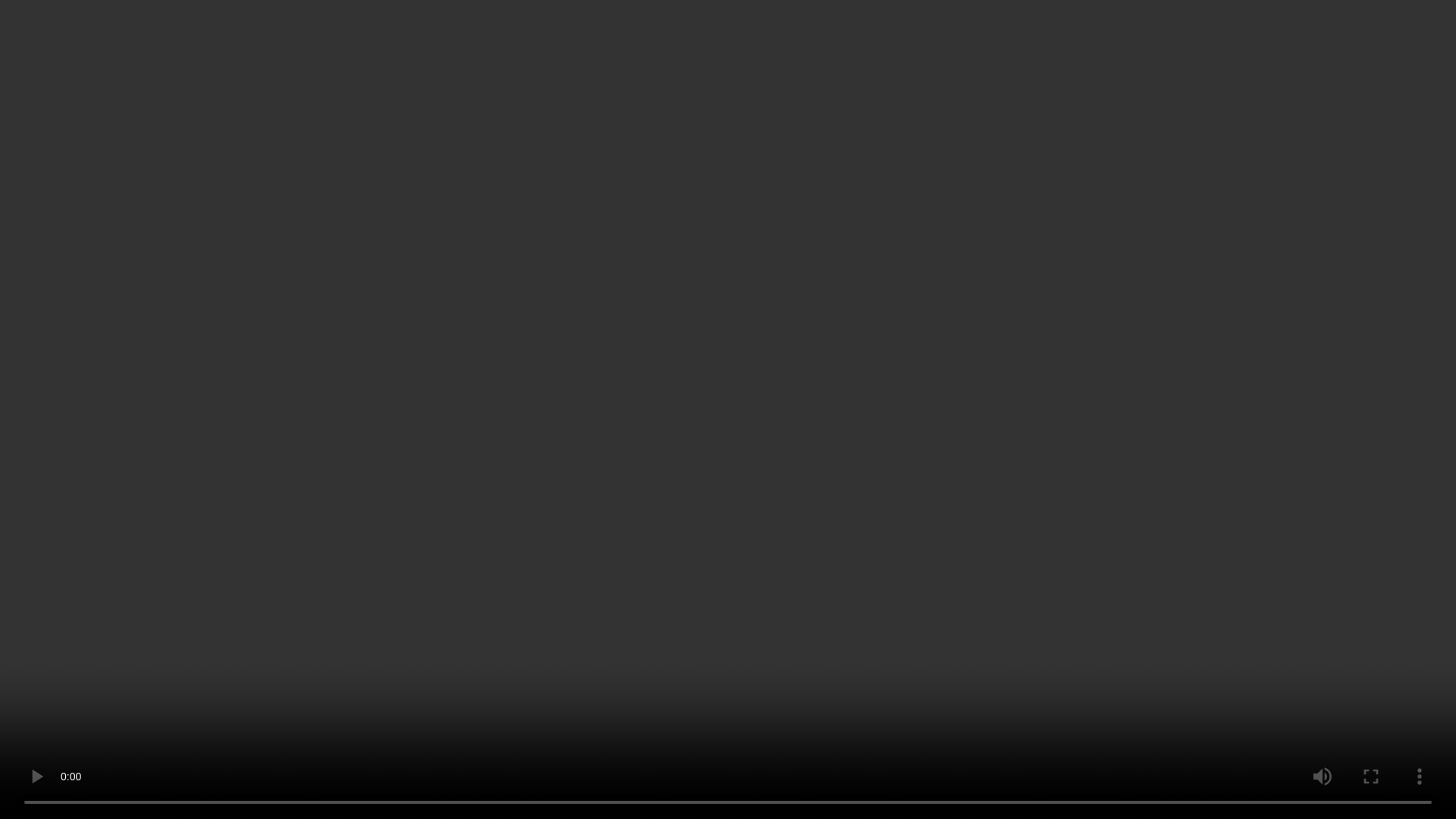
click at [663, 222] on video at bounding box center [728, 410] width 1456 height 819
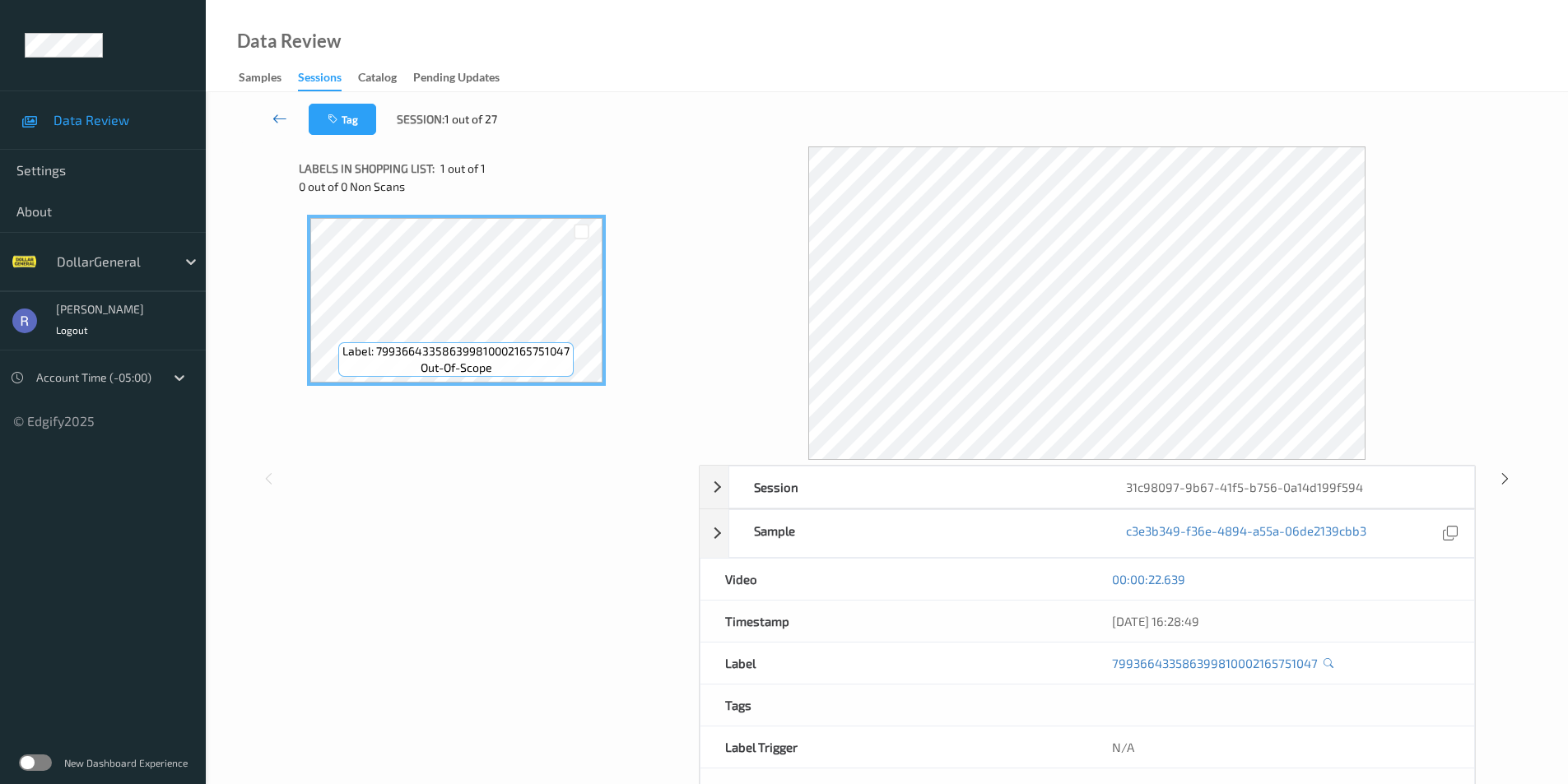
click at [276, 121] on icon at bounding box center [280, 118] width 15 height 16
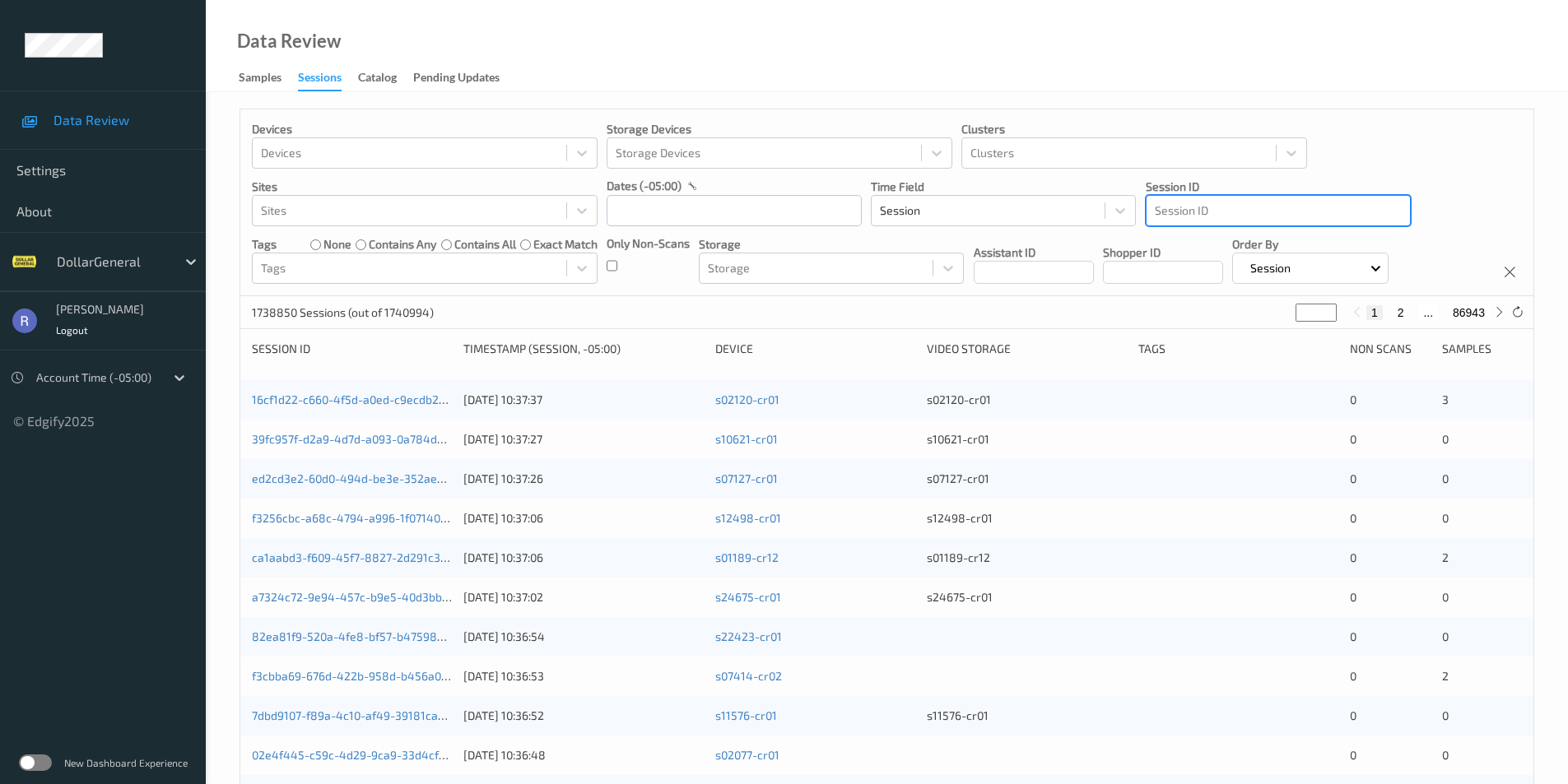
click at [1151, 200] on div "Session ID" at bounding box center [1278, 210] width 264 height 26
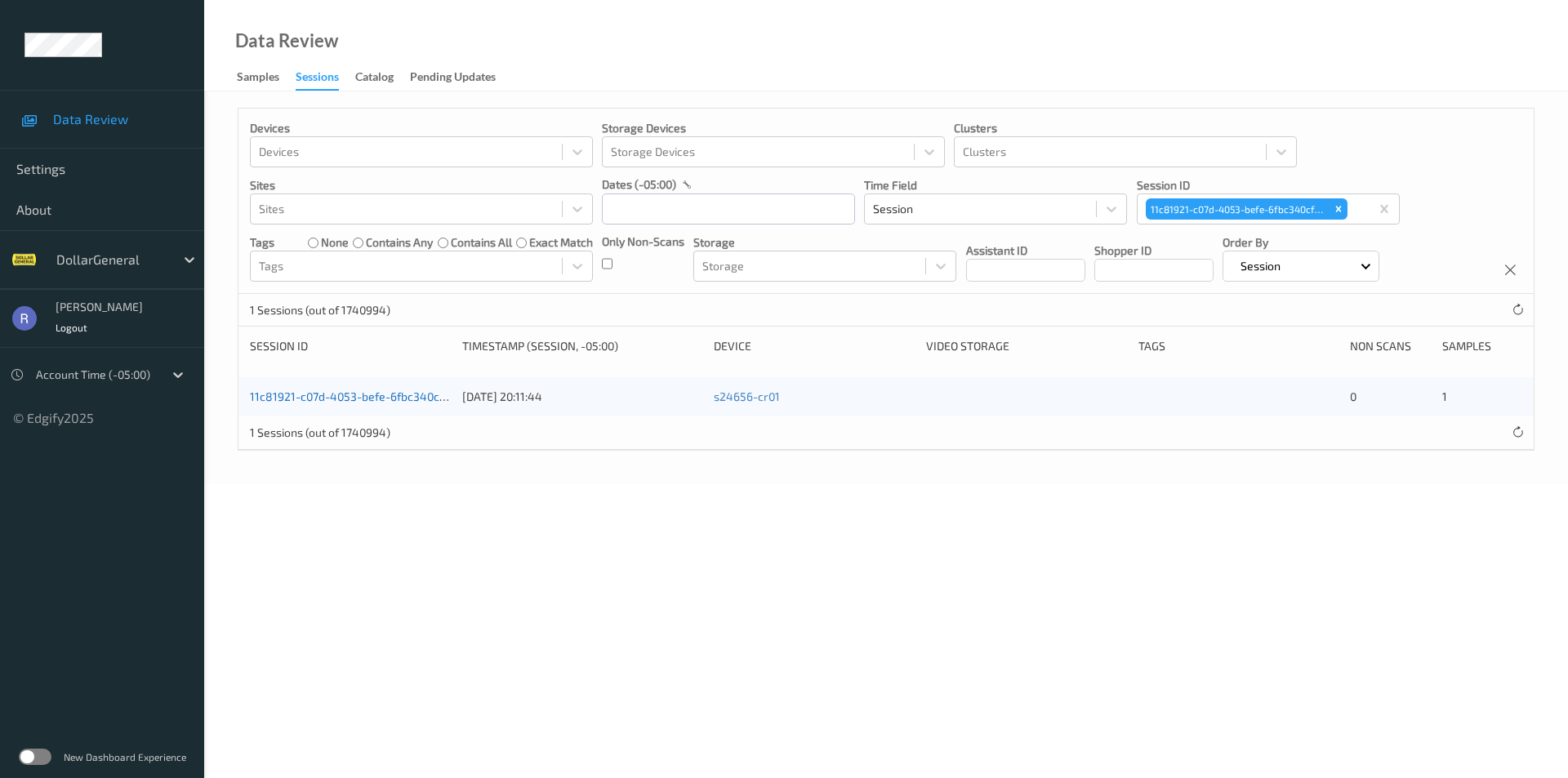
click at [285, 390] on link "11c81921-c07d-4053-befe-6fbc340cfc1d" at bounding box center [355, 397] width 210 height 14
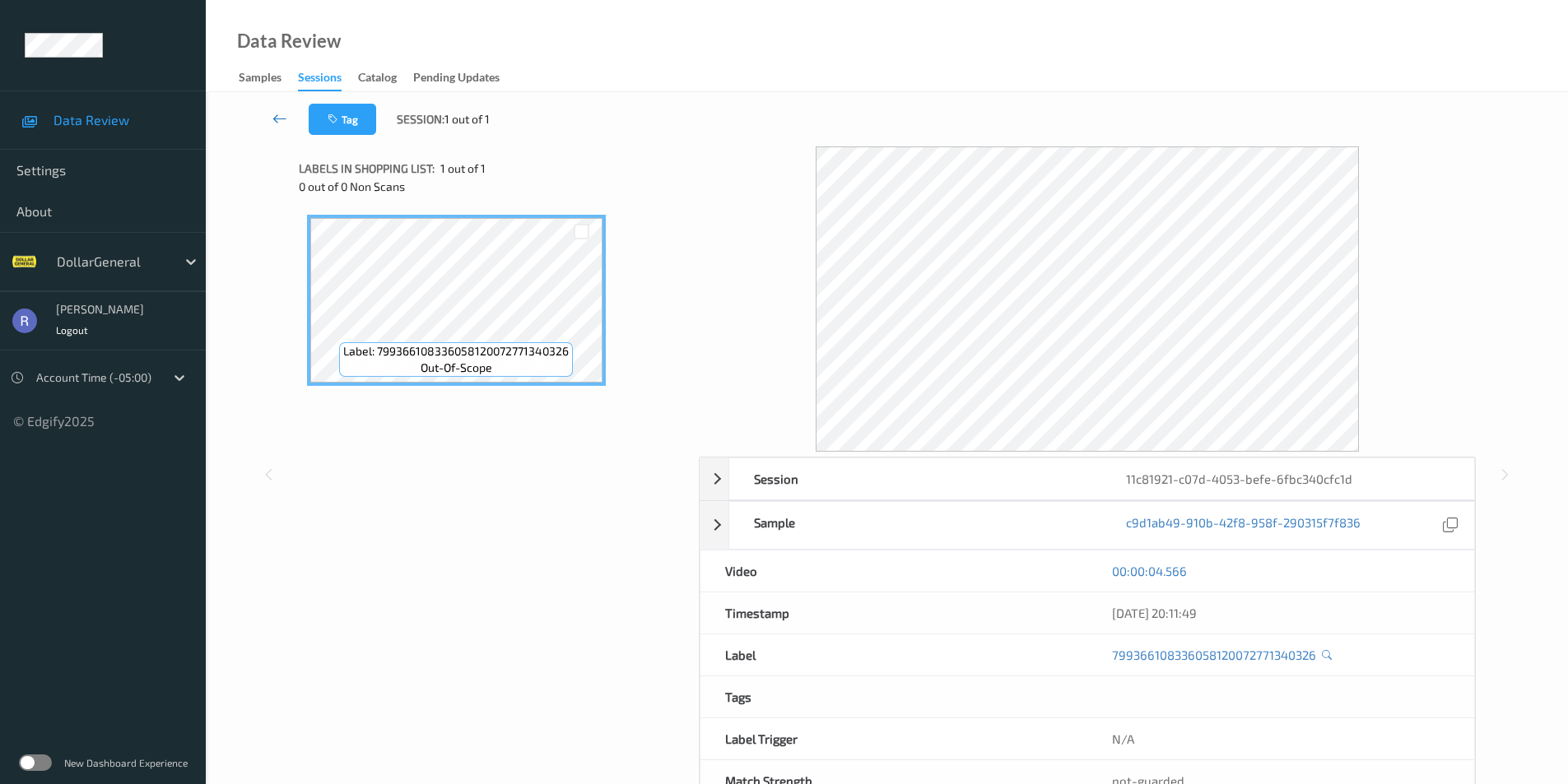
click at [276, 120] on icon at bounding box center [280, 118] width 15 height 16
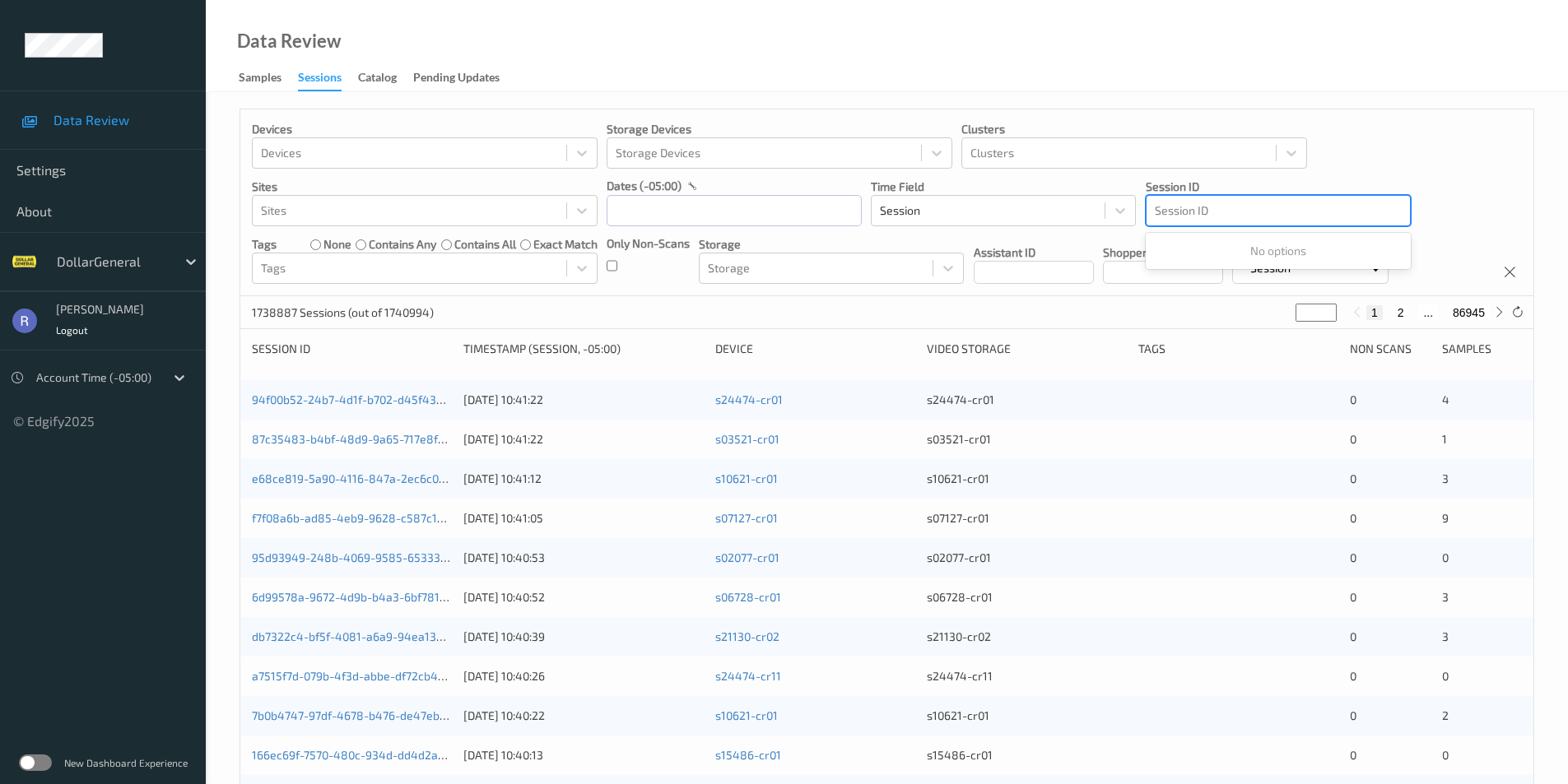
click at [1222, 210] on div at bounding box center [1278, 210] width 247 height 19
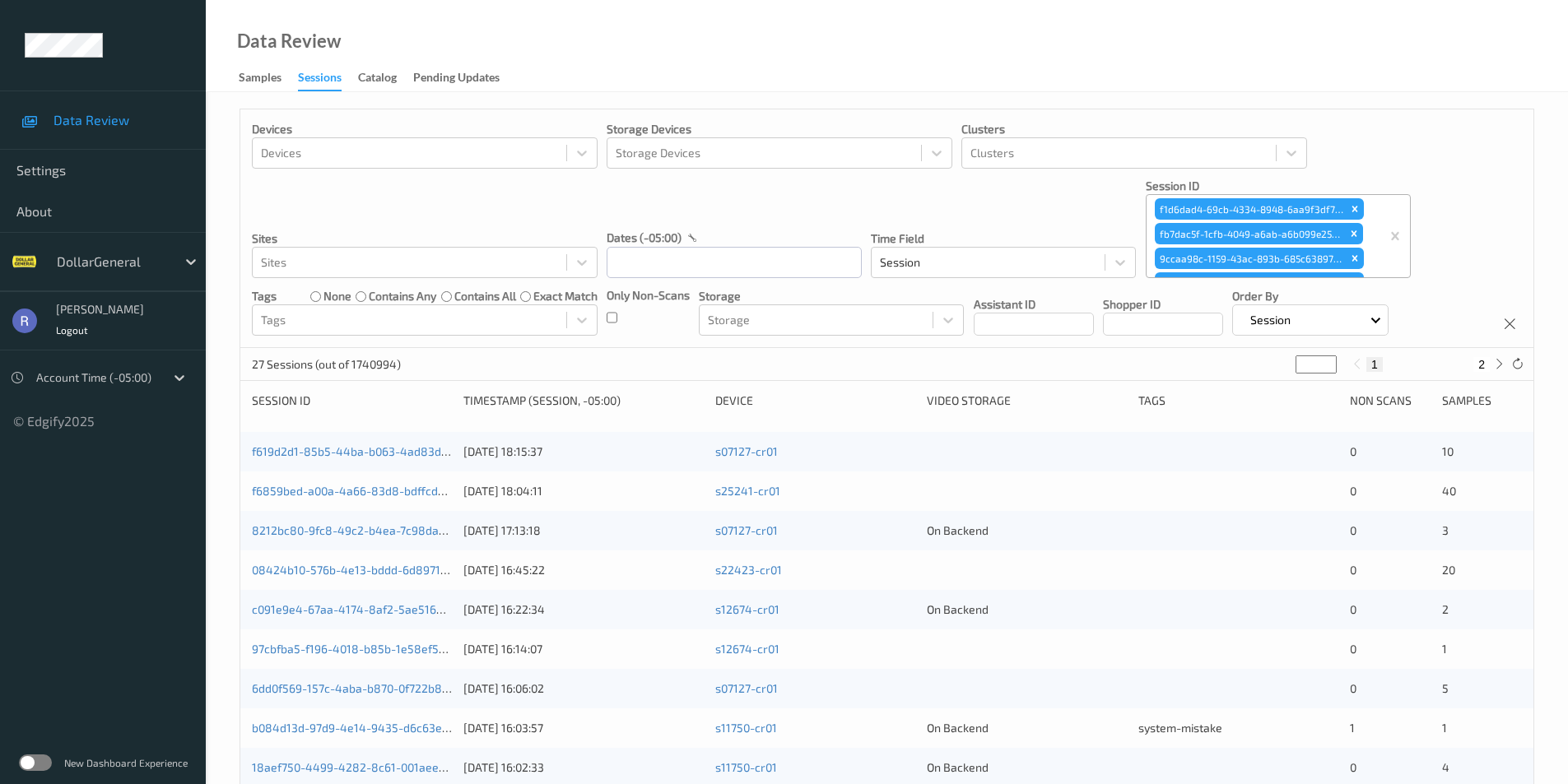
click at [1478, 369] on button "2" at bounding box center [1480, 365] width 16 height 15
type input "*"
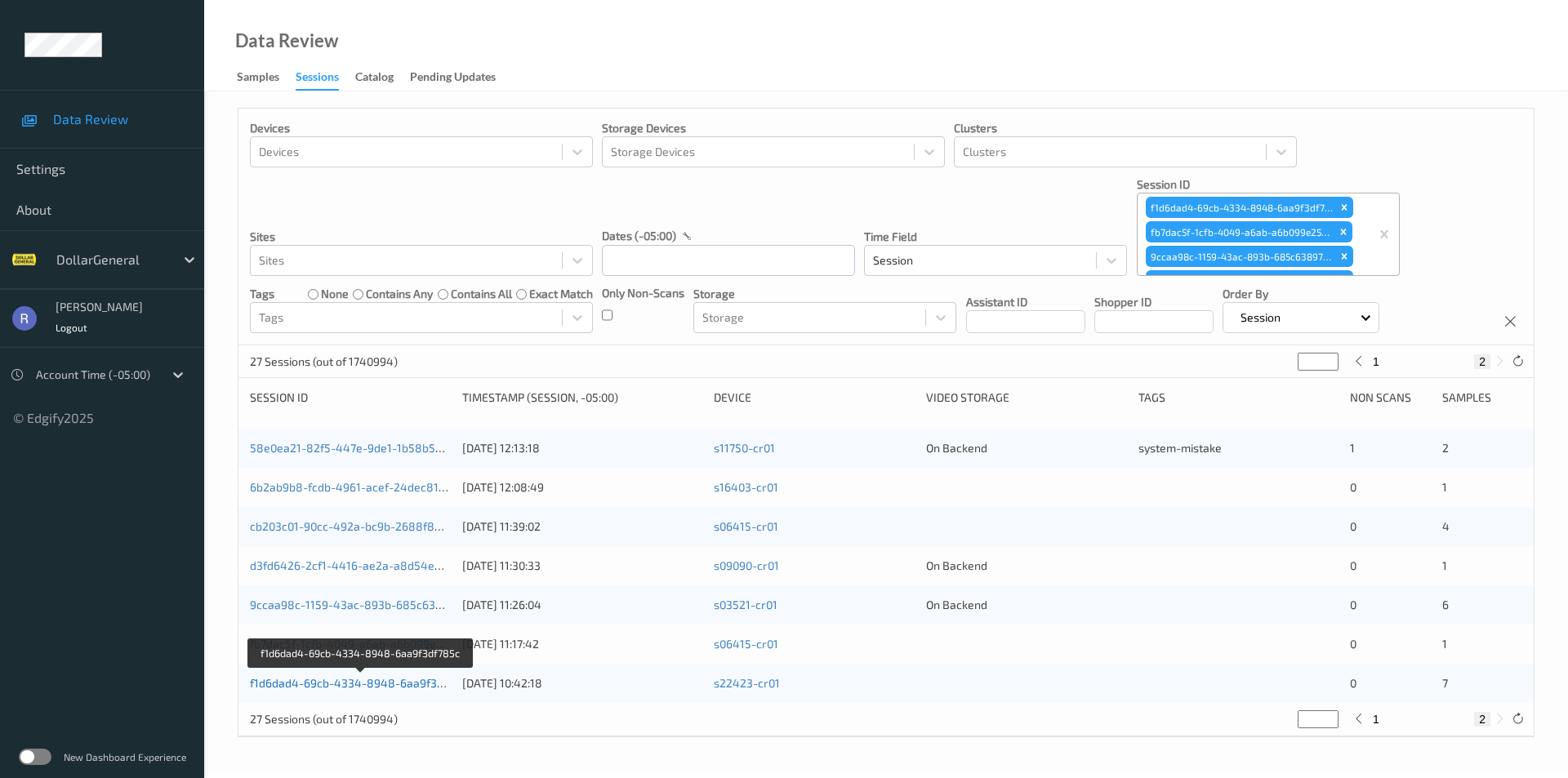
click at [299, 686] on link "f1d6dad4-69cb-4334-8948-6aa9f3df785c" at bounding box center [361, 682] width 223 height 14
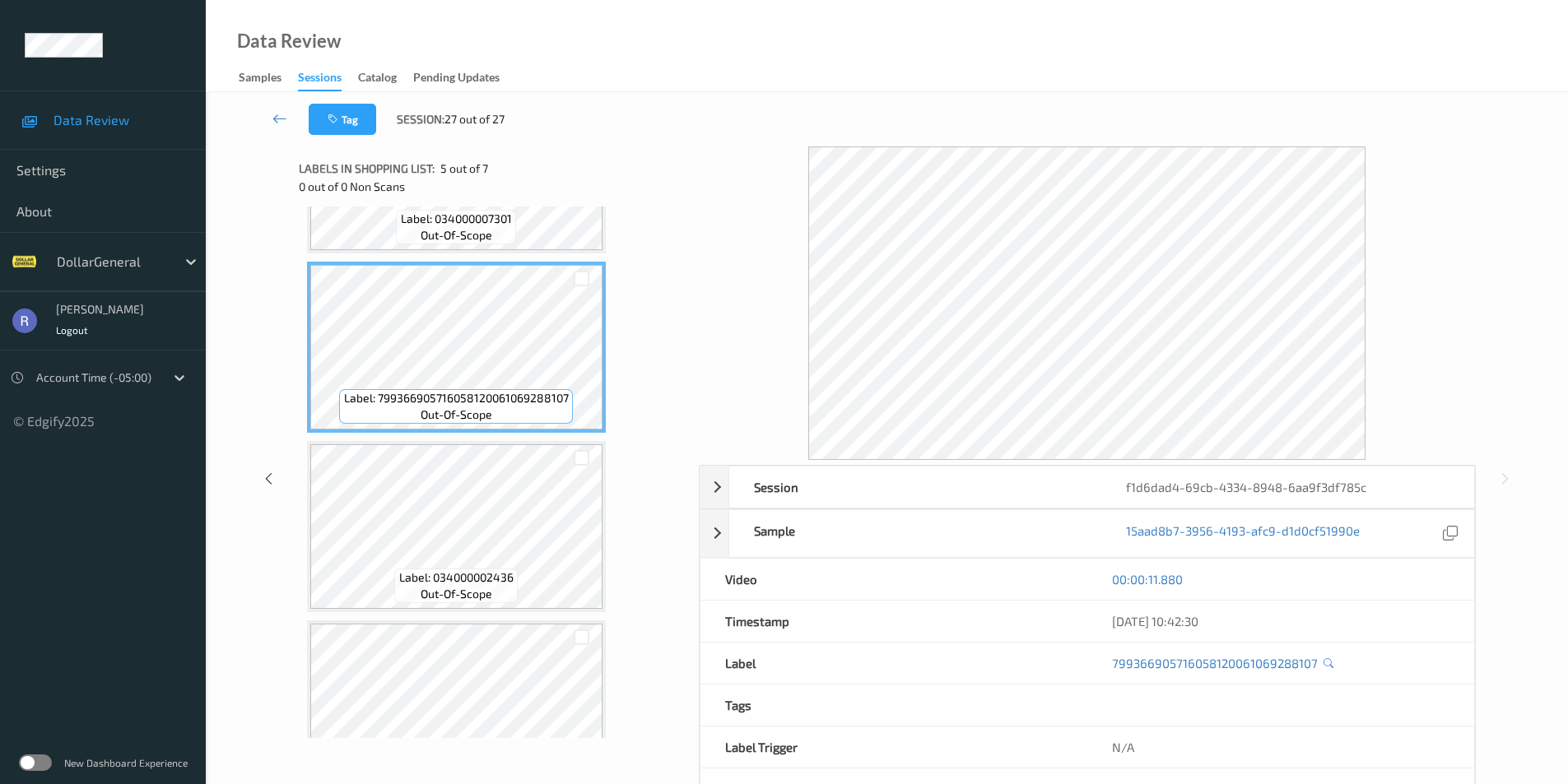
scroll to position [568, 0]
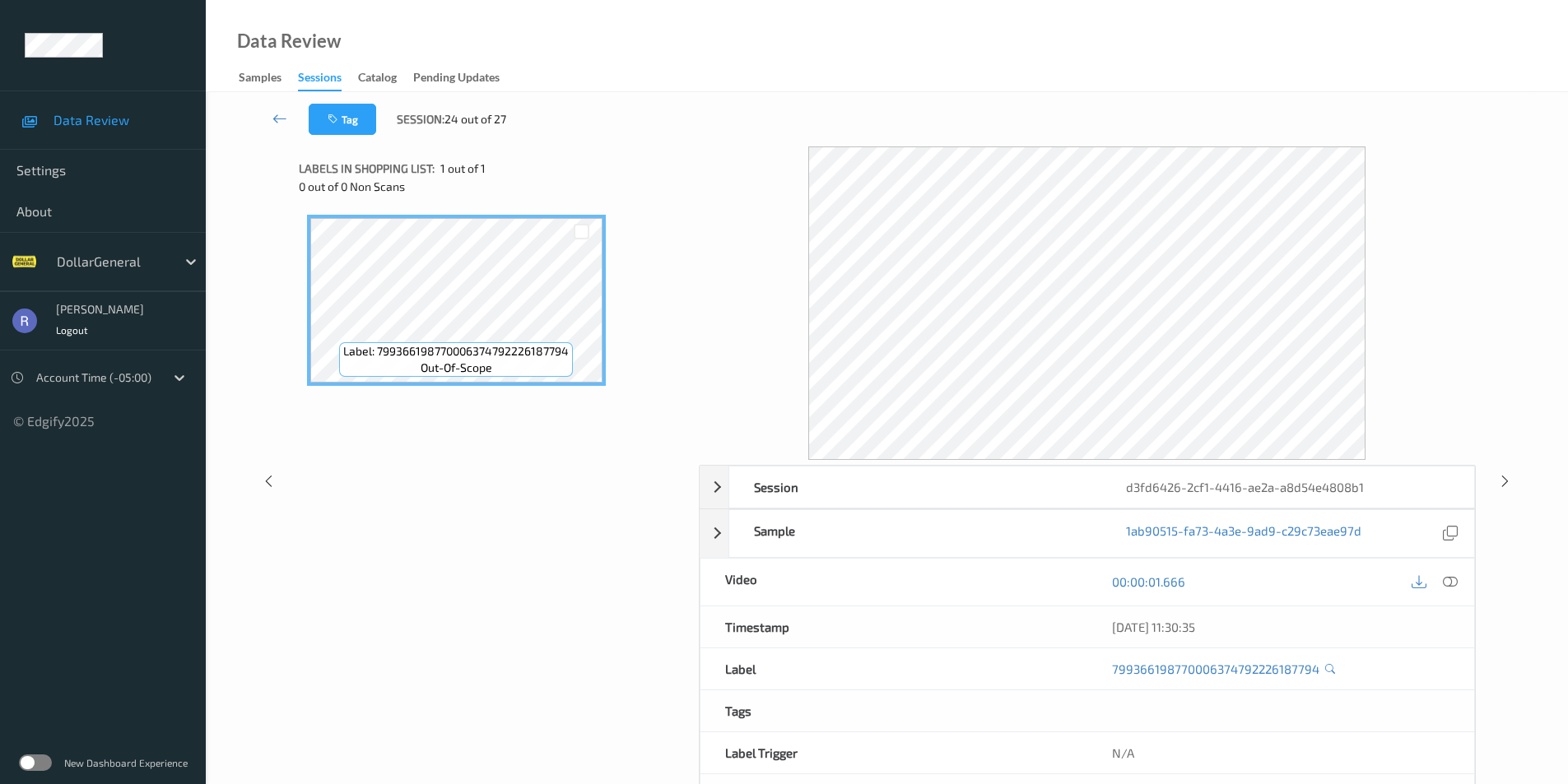
click at [1448, 578] on icon at bounding box center [1450, 582] width 15 height 15
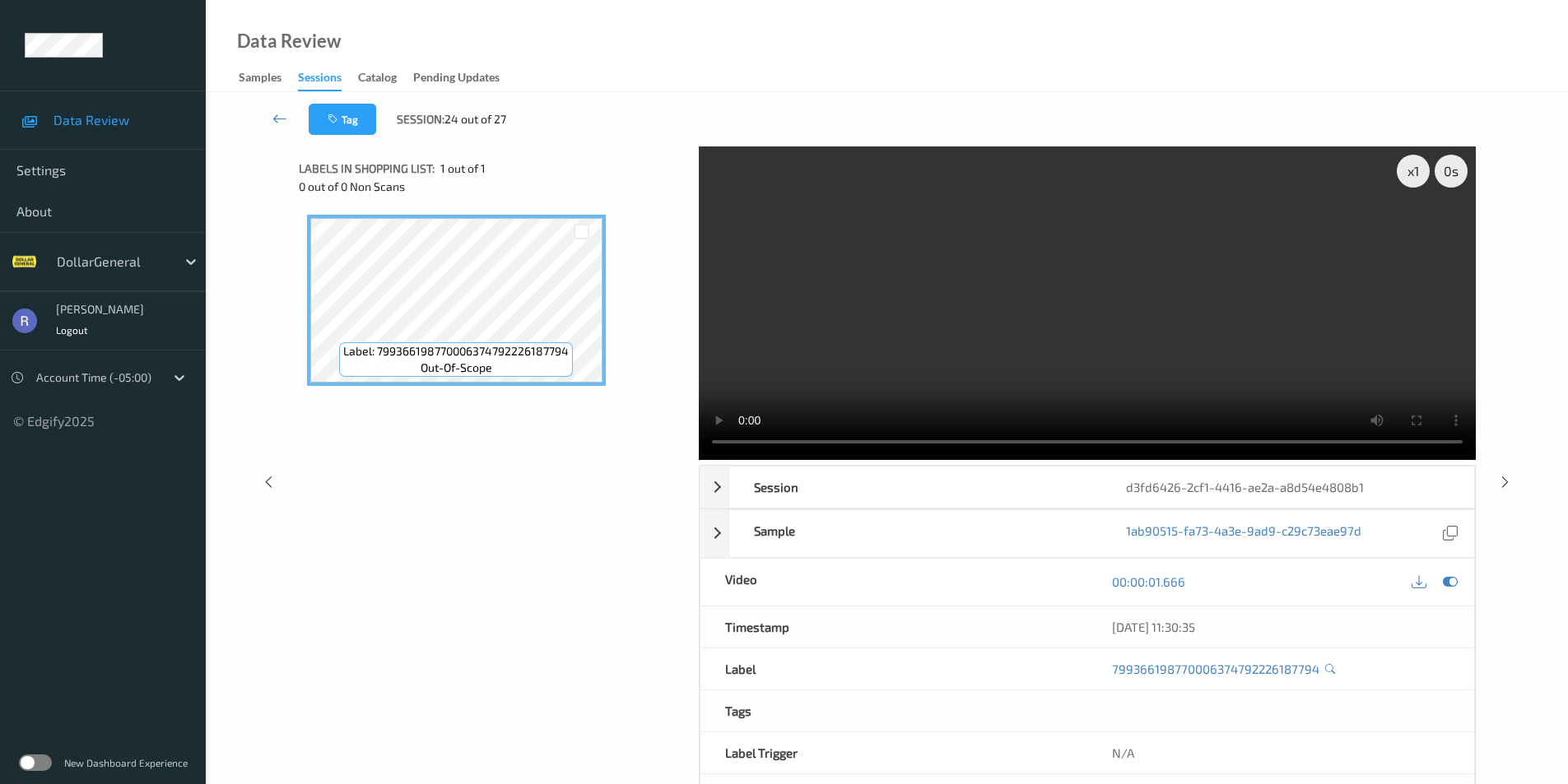
click at [612, 460] on div "Label: 799366198770006374792226187794 out-of-scope" at bounding box center [493, 402] width 389 height 393
click at [844, 377] on video at bounding box center [1086, 302] width 776 height 313
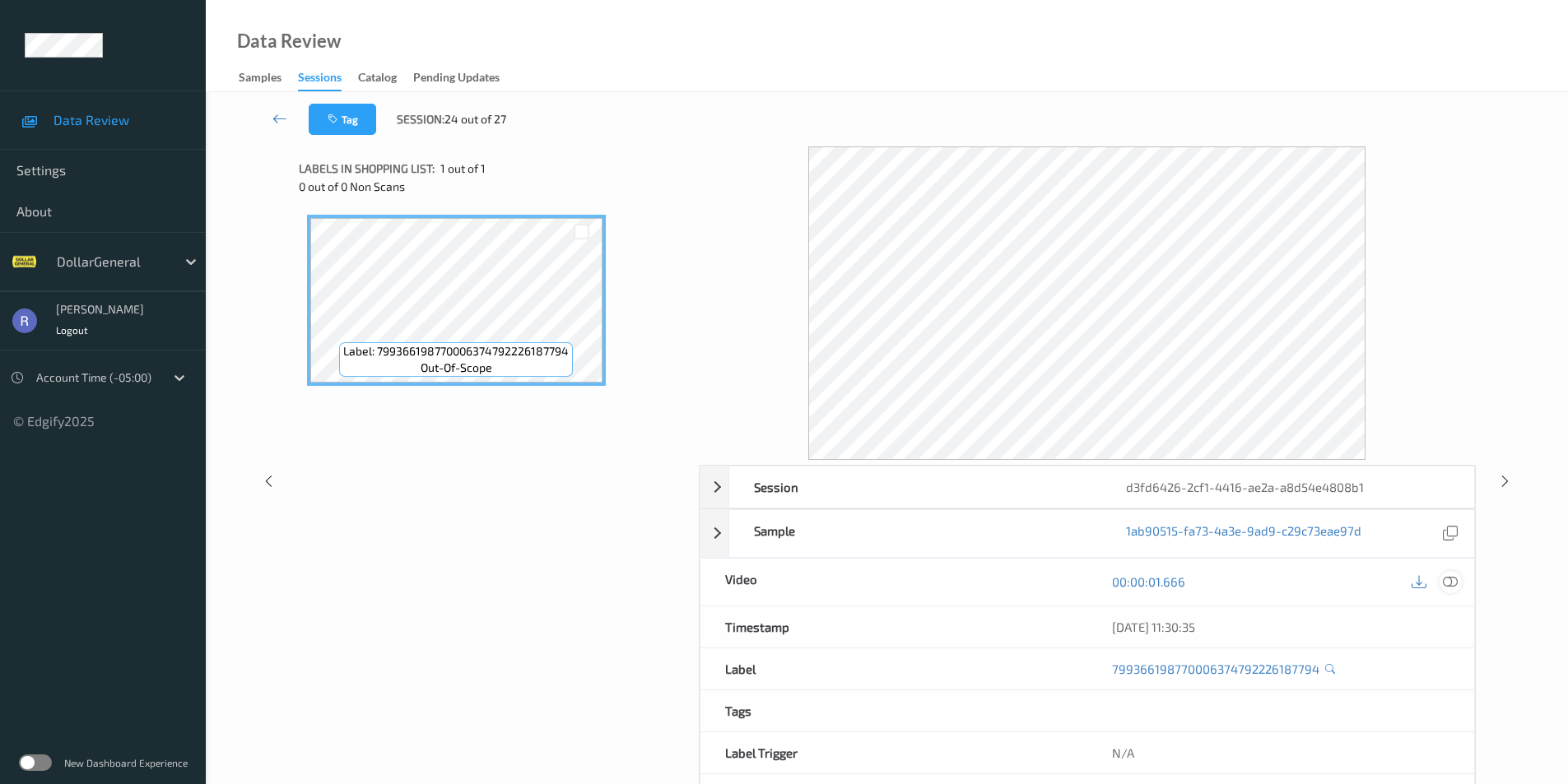
click at [1449, 579] on icon at bounding box center [1450, 582] width 15 height 15
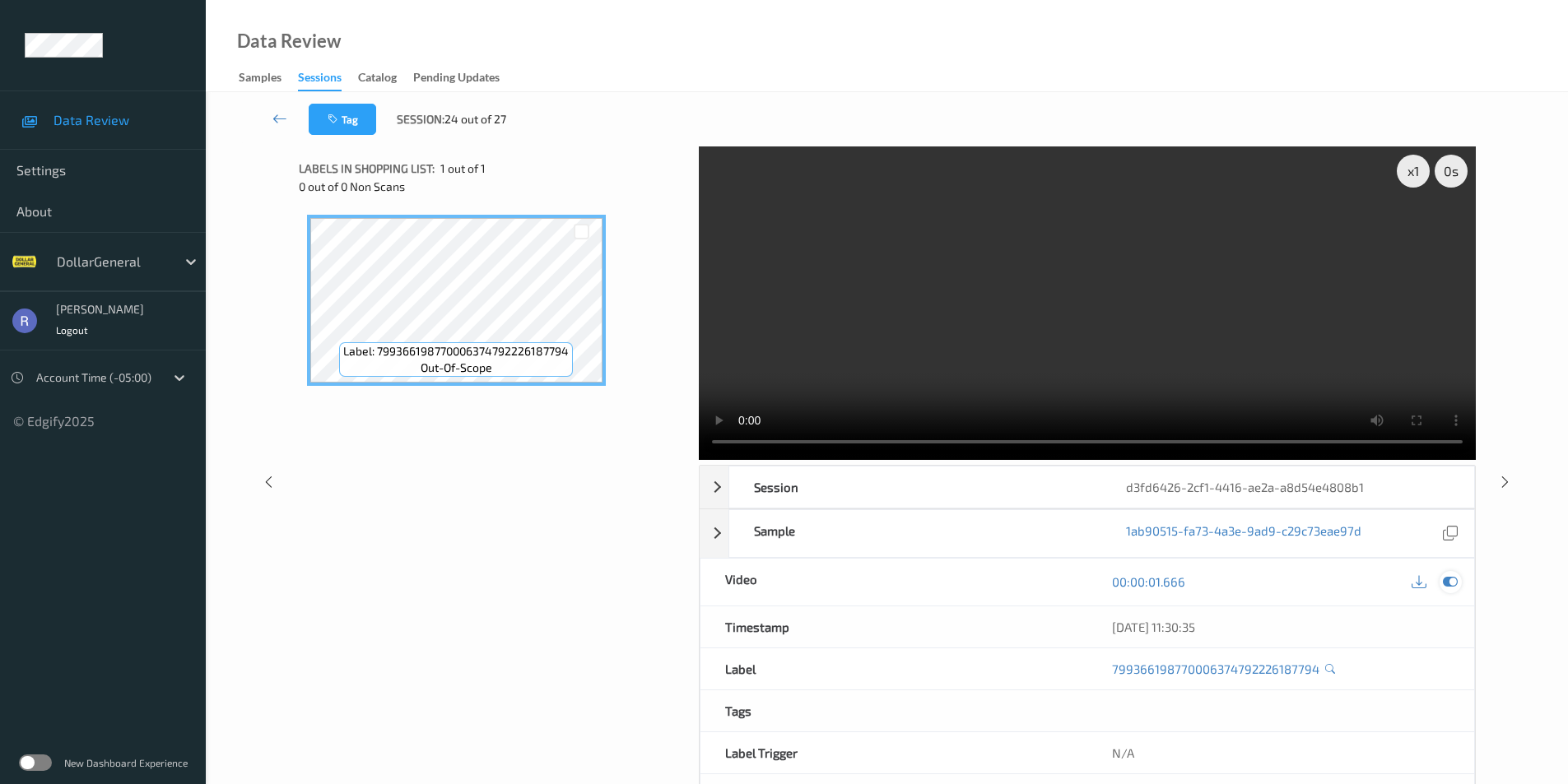
click at [1451, 578] on icon at bounding box center [1450, 582] width 15 height 15
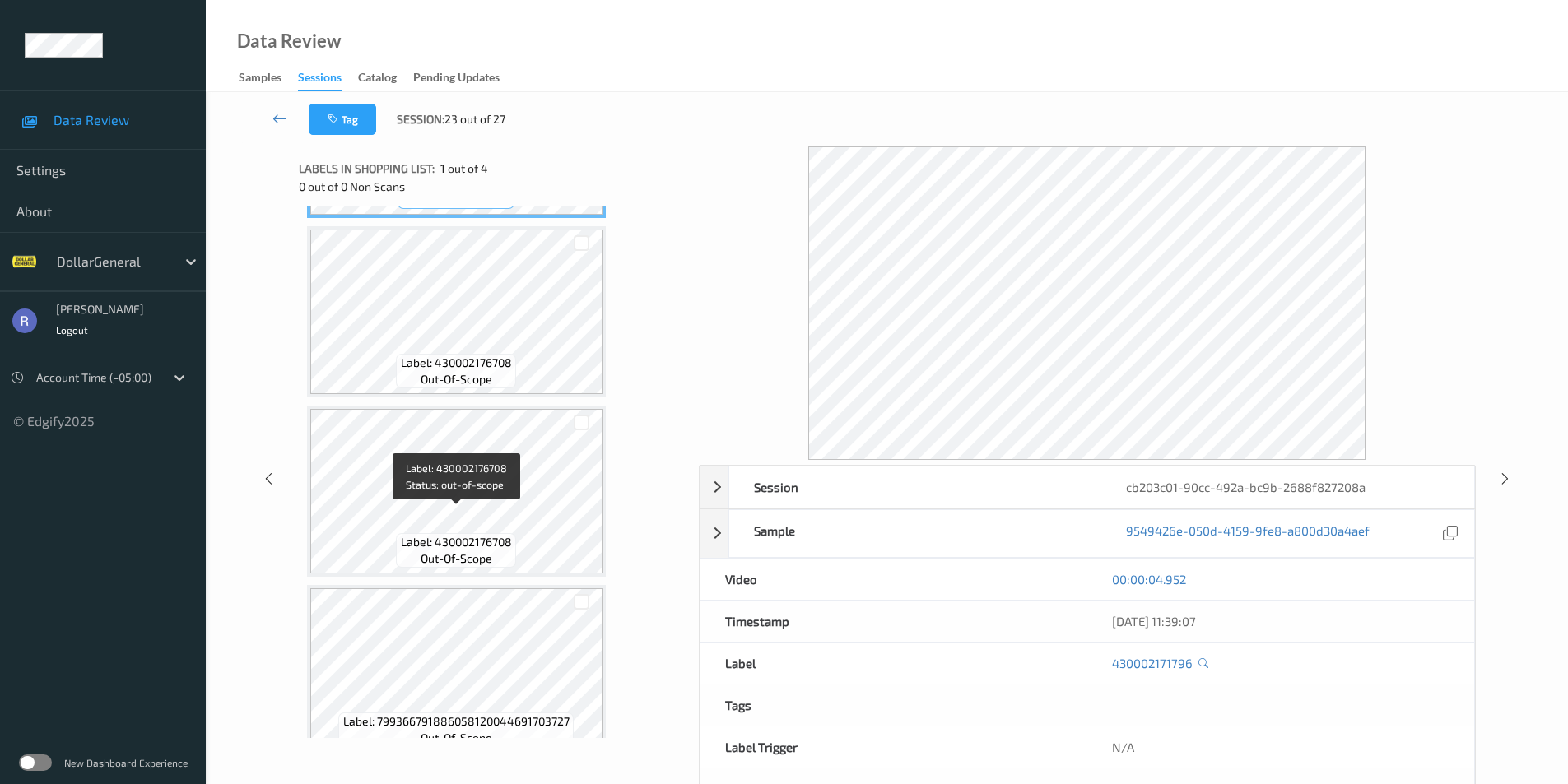
scroll to position [194, 0]
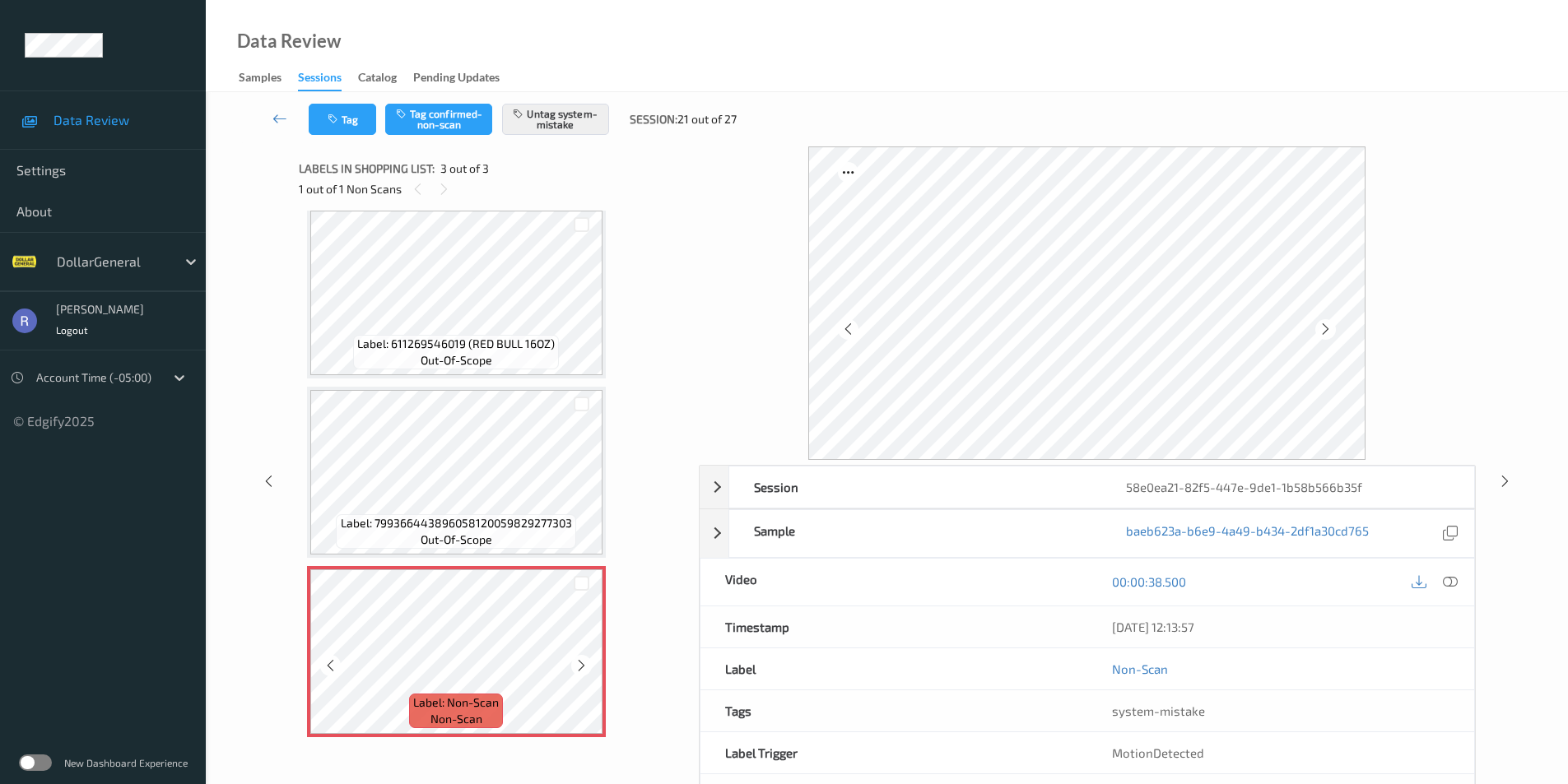
scroll to position [15, 0]
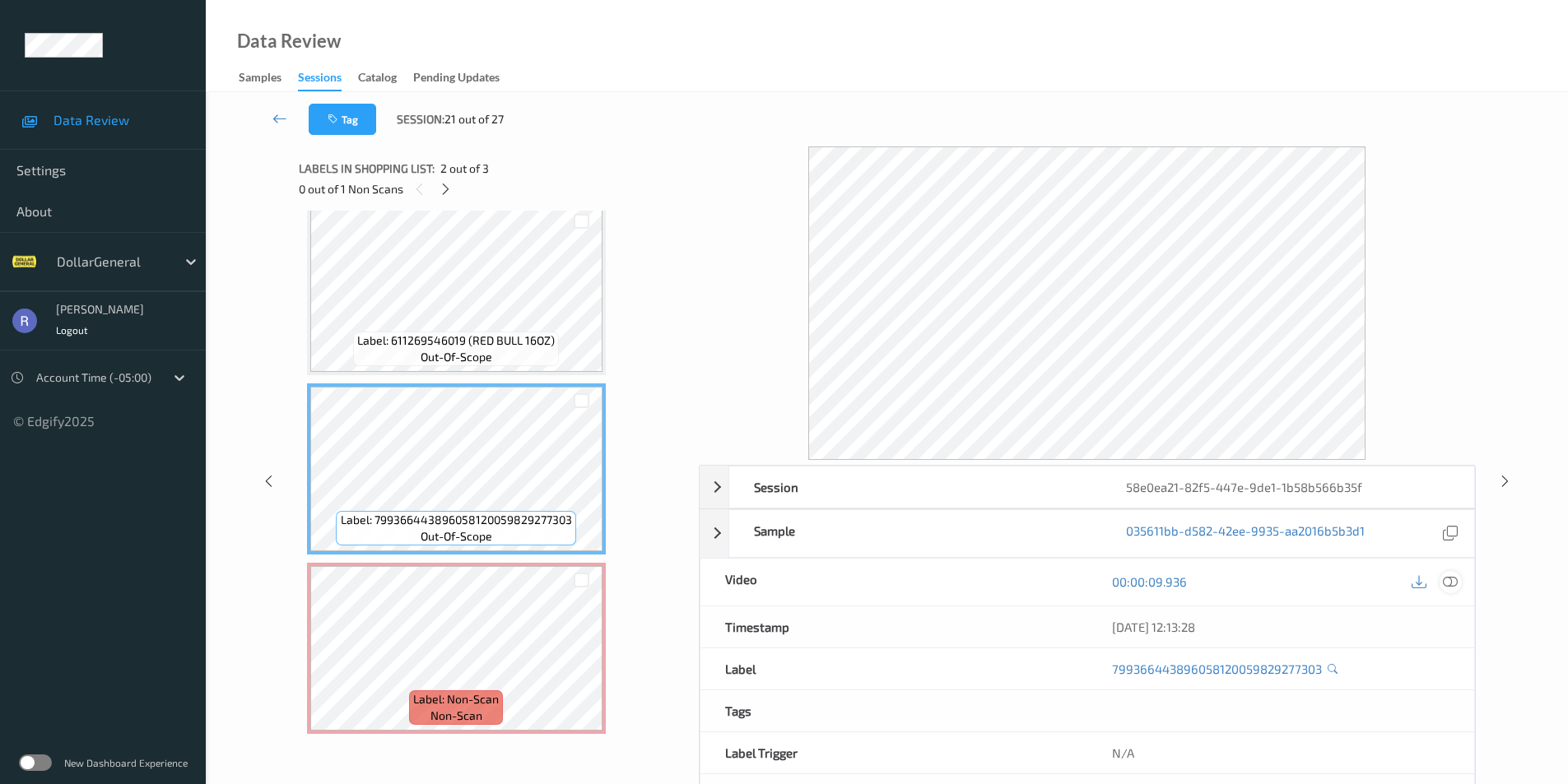
click at [1450, 585] on icon at bounding box center [1450, 582] width 15 height 15
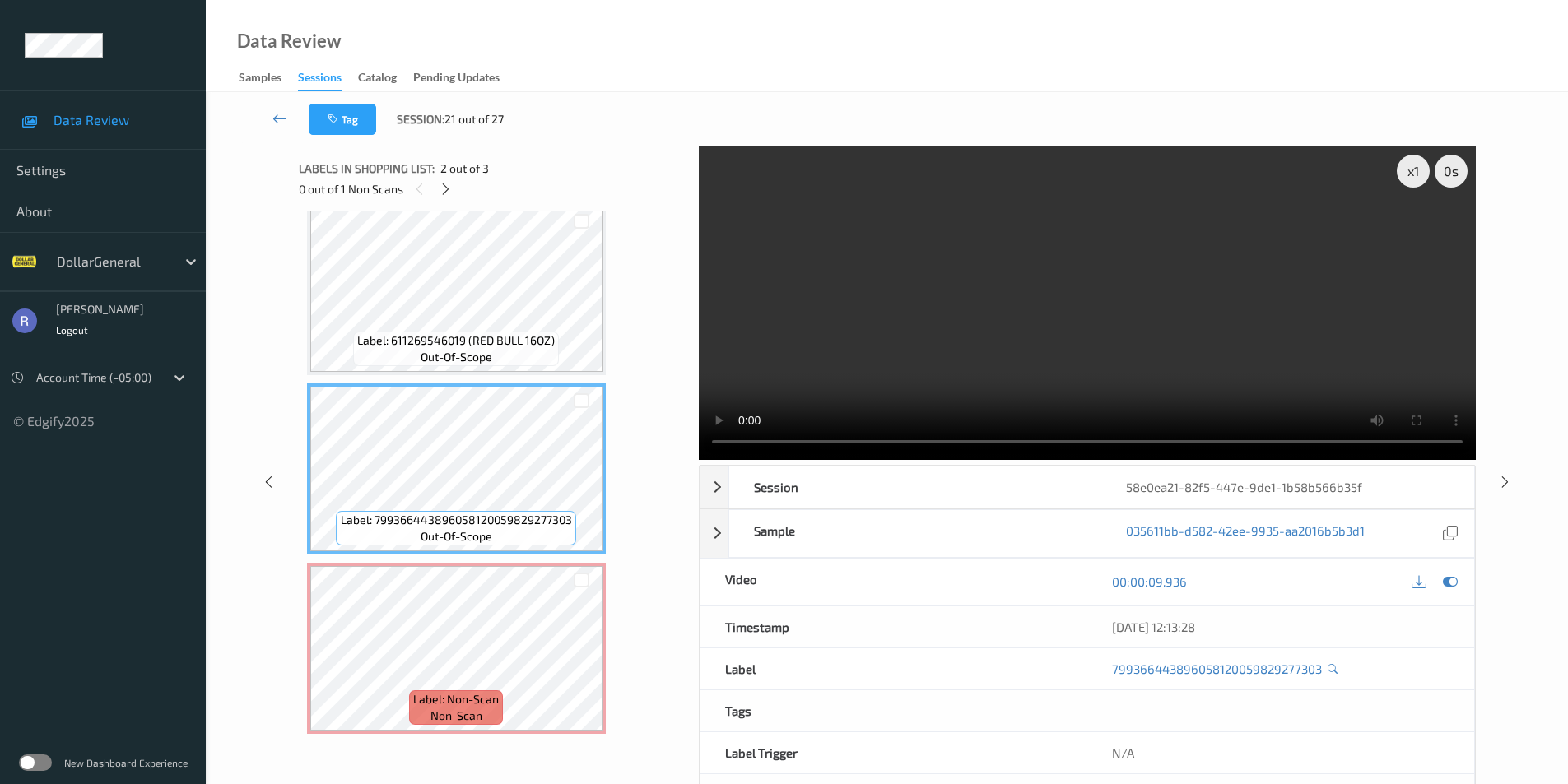
click at [649, 460] on div "Label: 611269546019 (RED BULL 16OZ) out-of-scope Label: 79936644389605812005982…" at bounding box center [493, 469] width 372 height 530
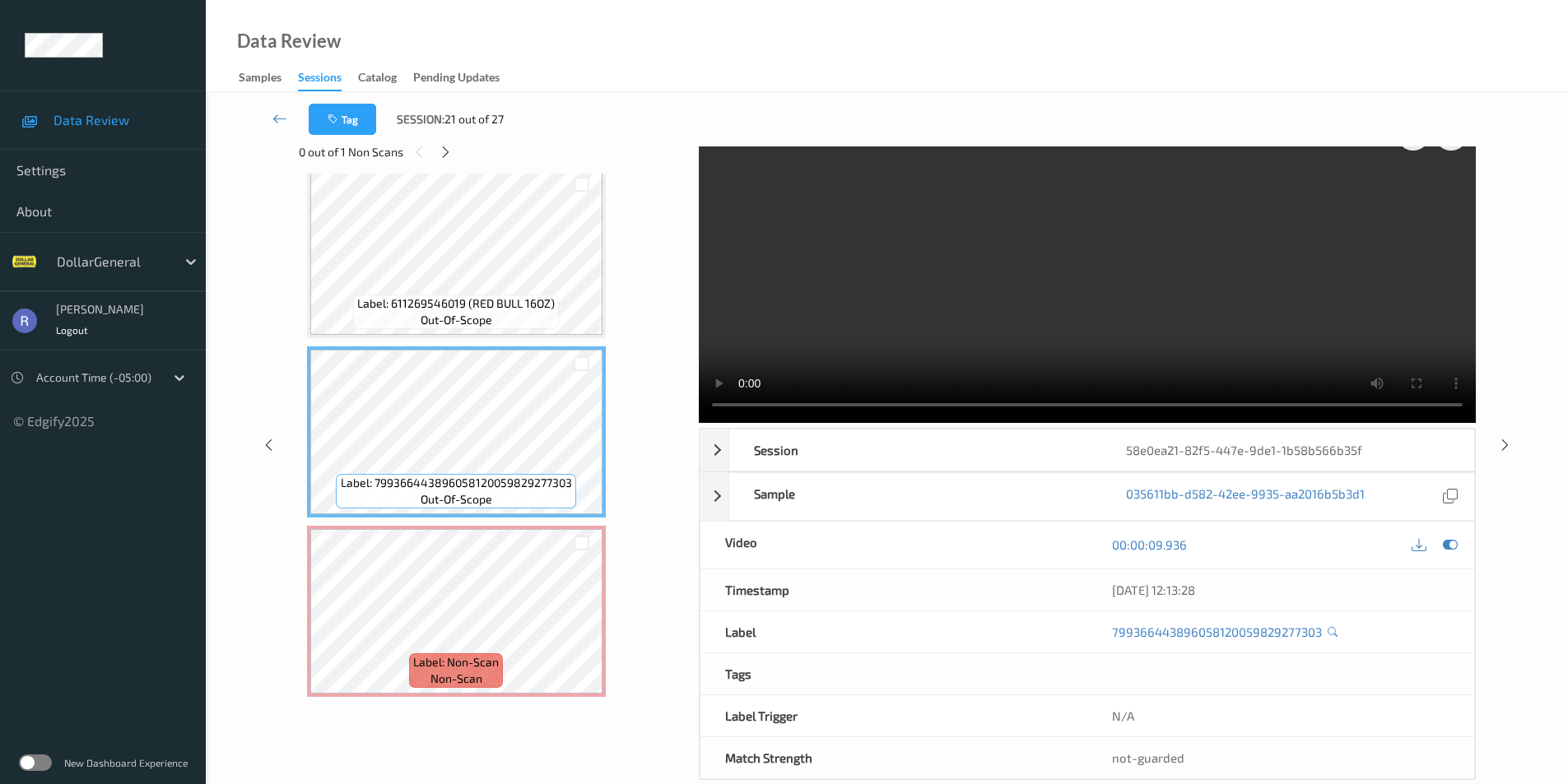
scroll to position [67, 0]
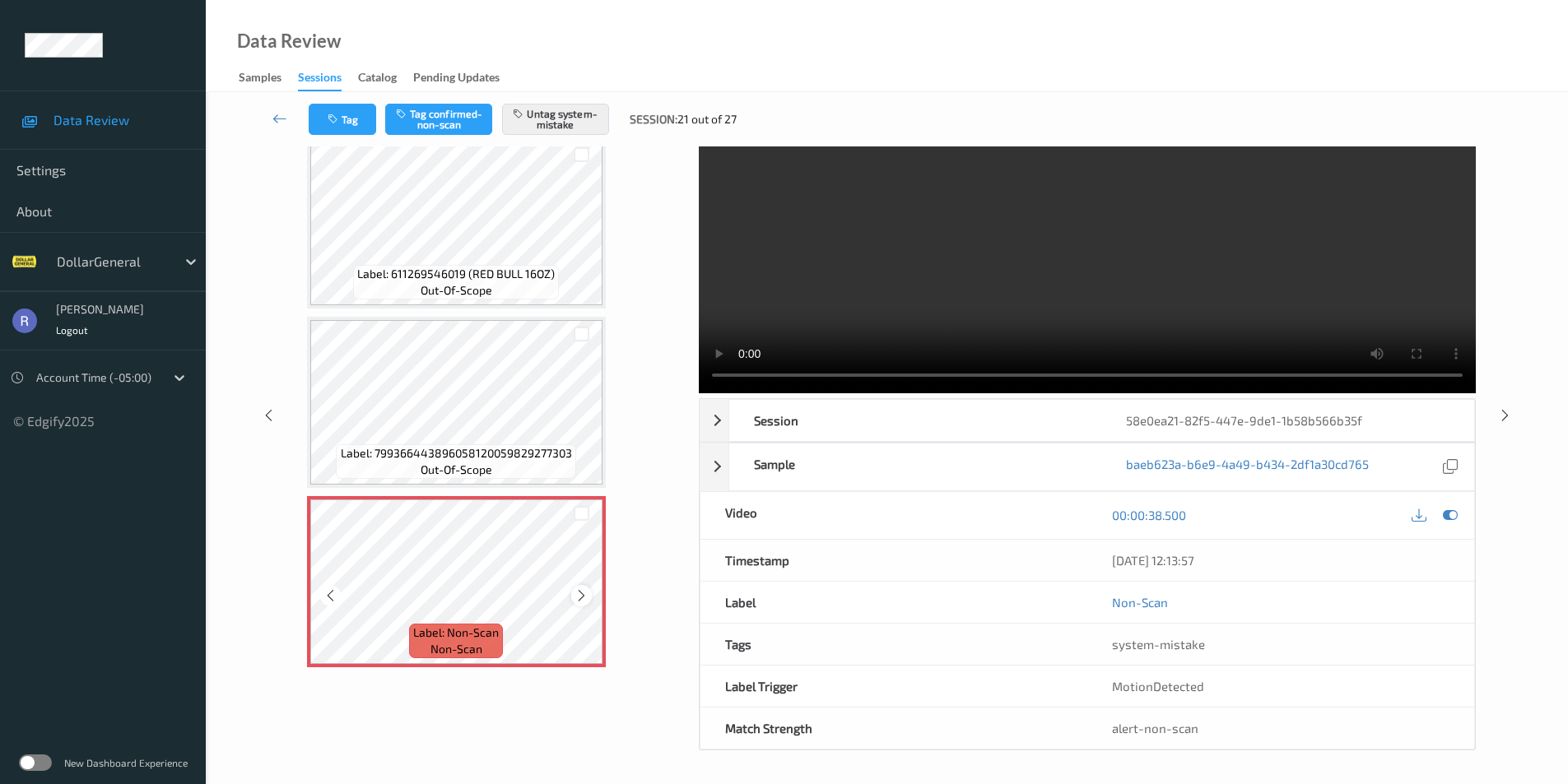
click at [580, 595] on icon at bounding box center [581, 596] width 14 height 15
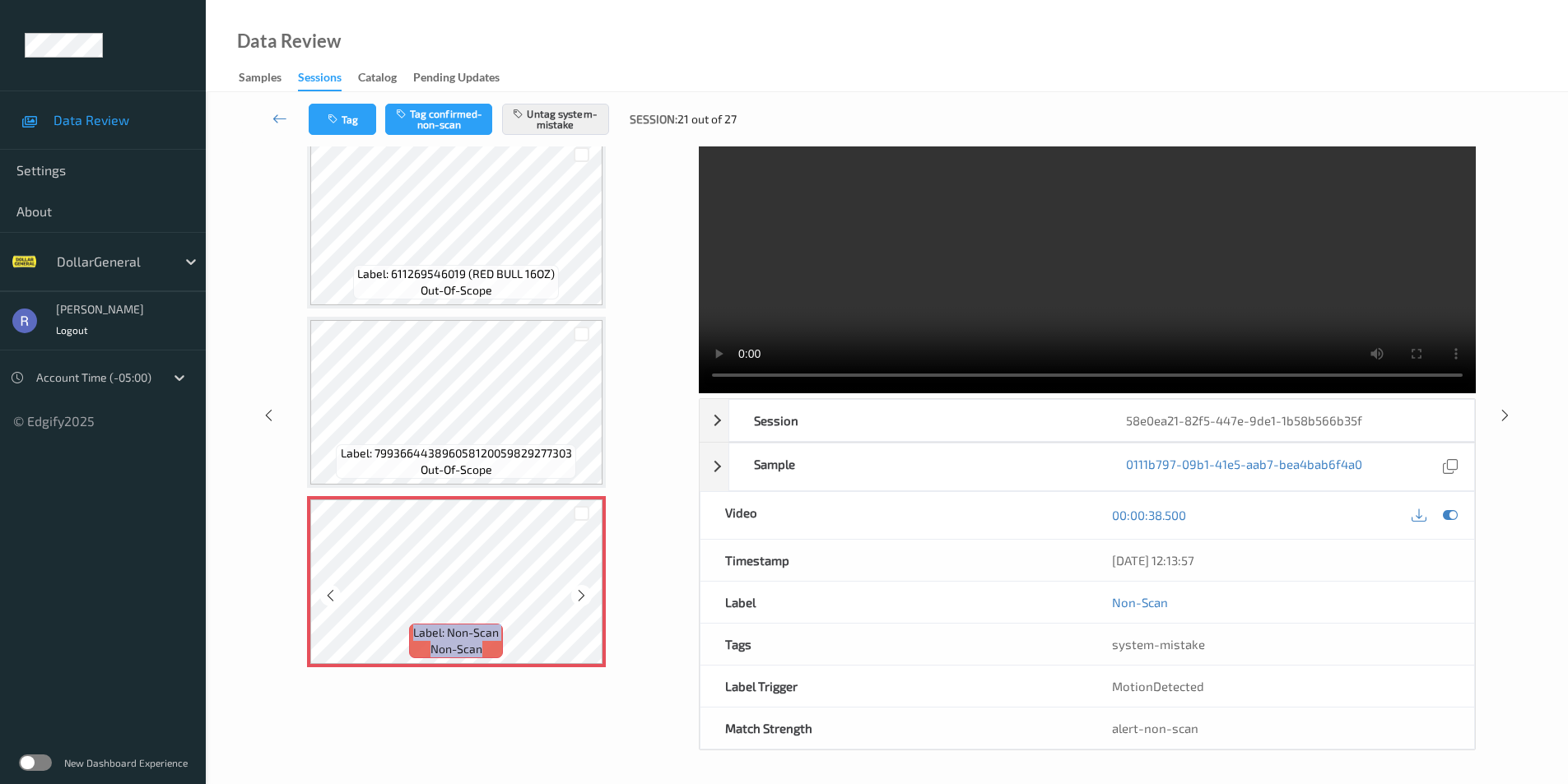
click at [580, 595] on icon at bounding box center [581, 596] width 14 height 15
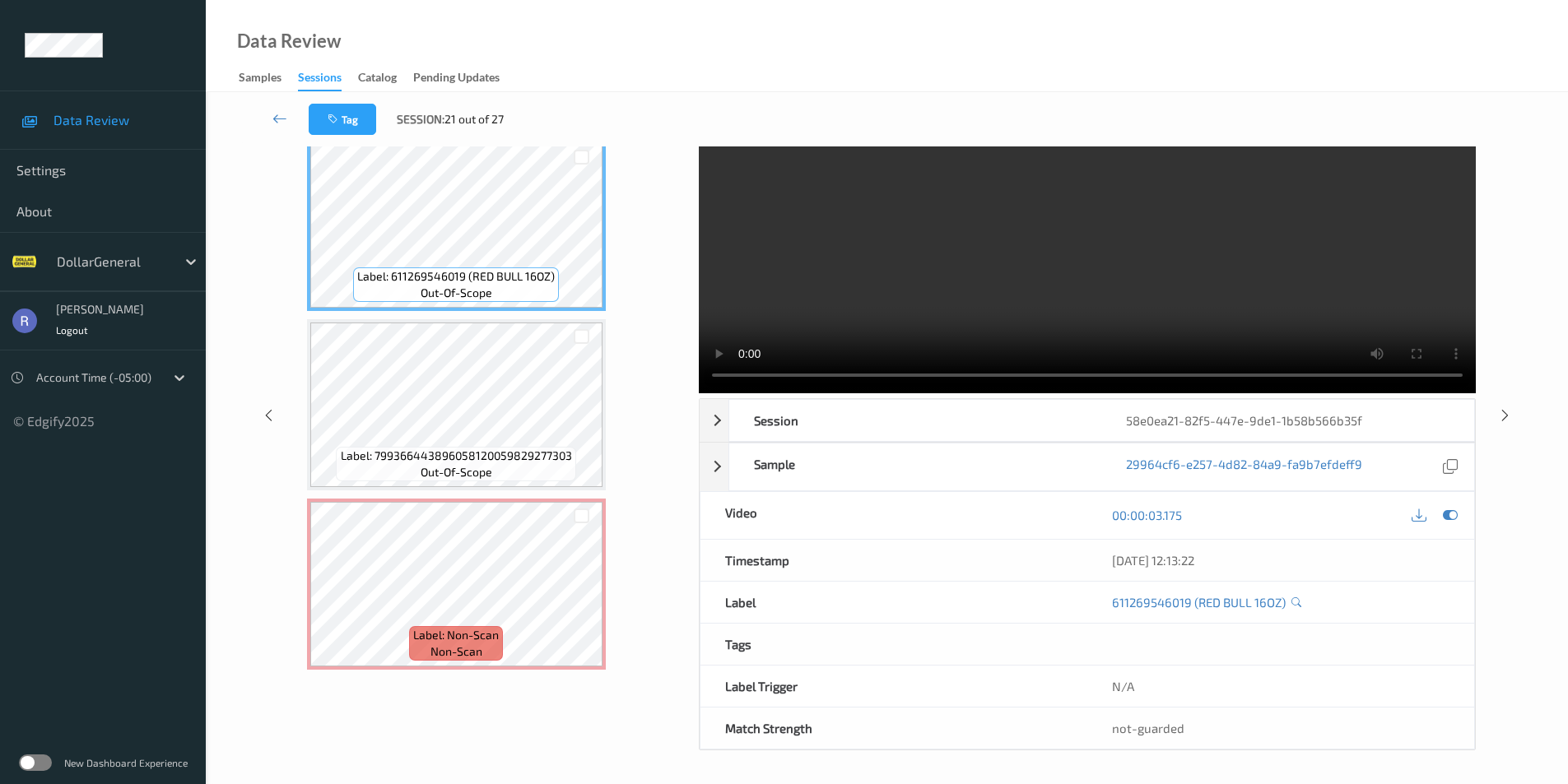
scroll to position [15, 0]
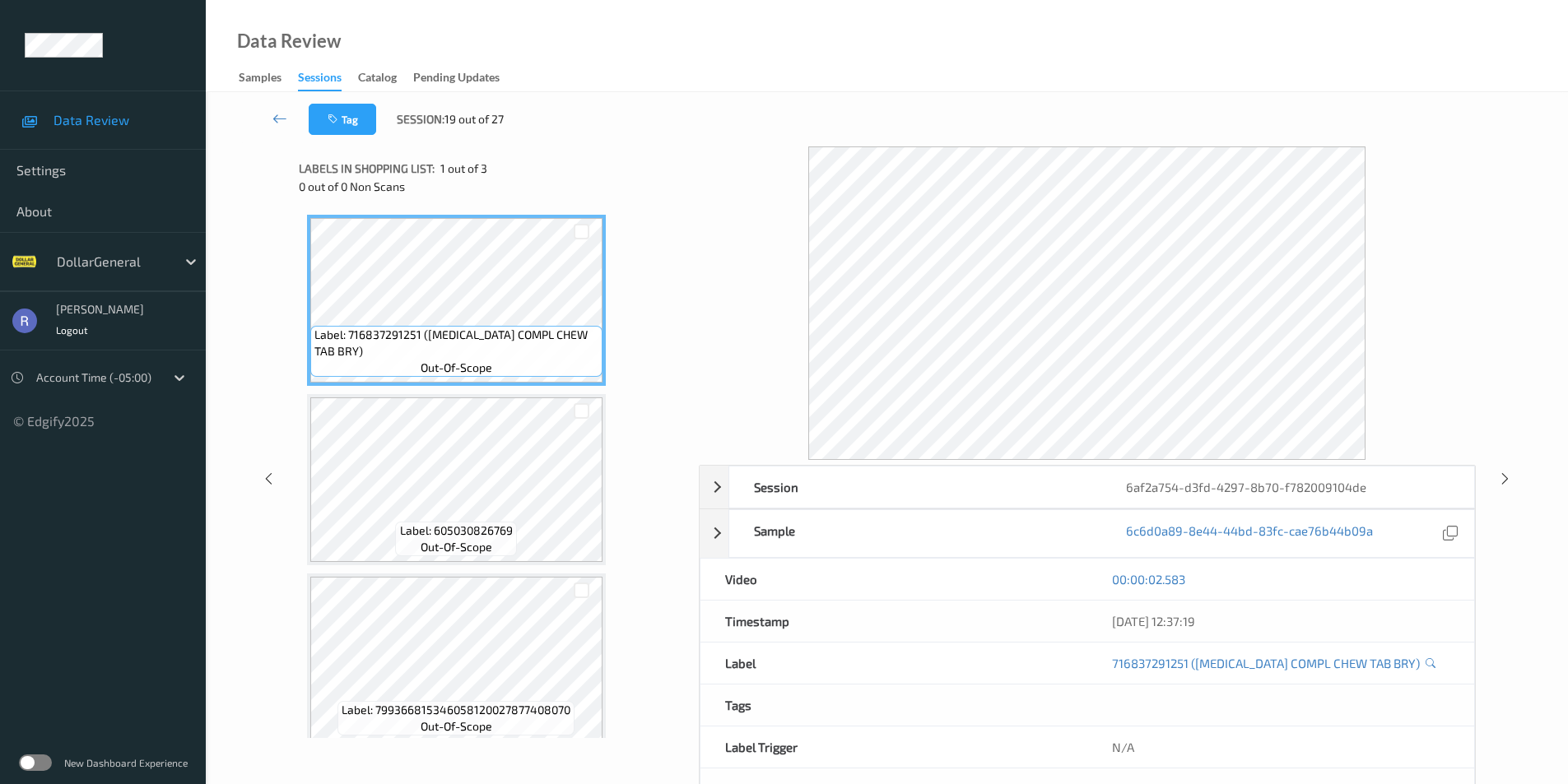
scroll to position [15, 0]
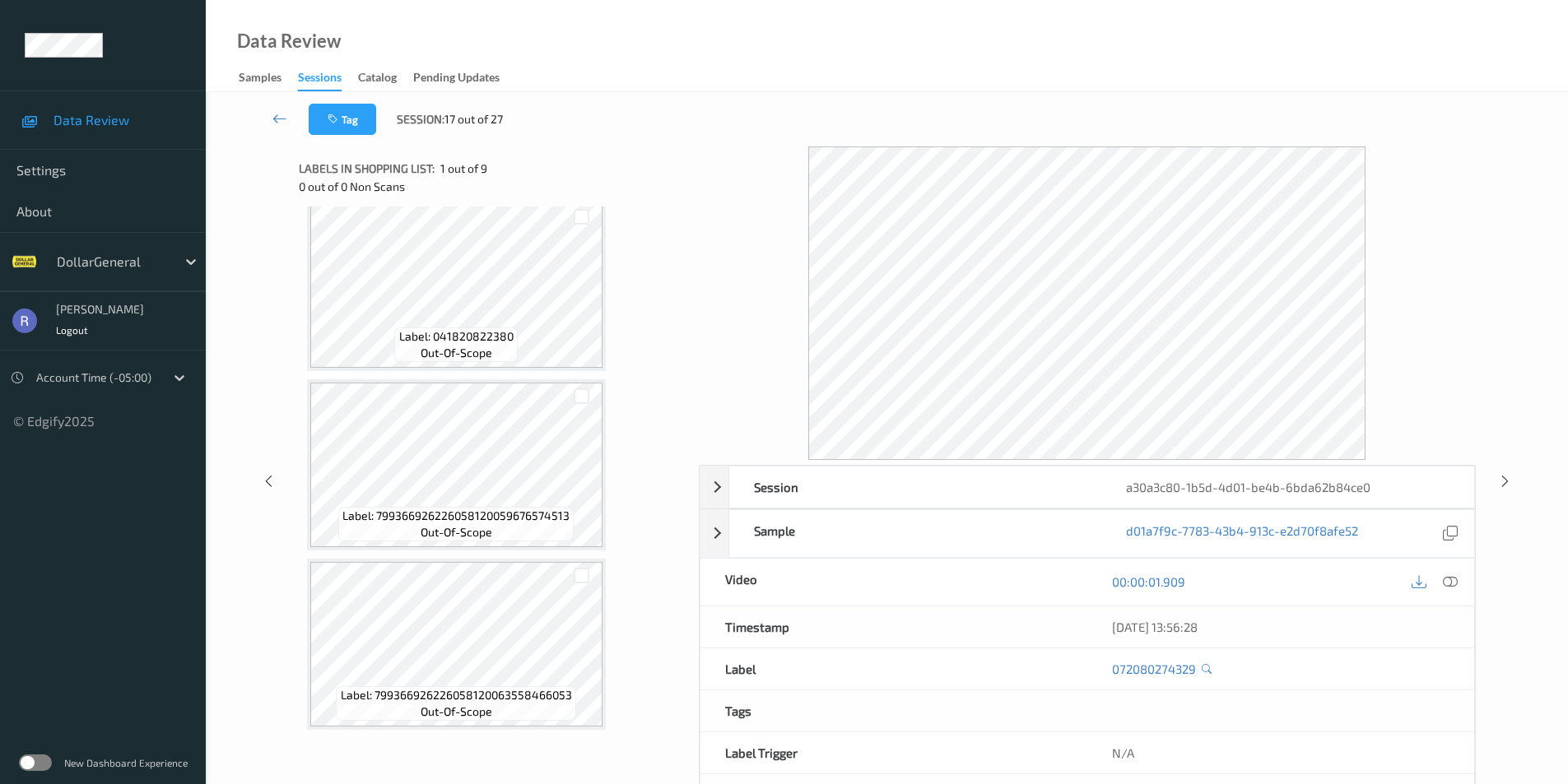
scroll to position [67, 0]
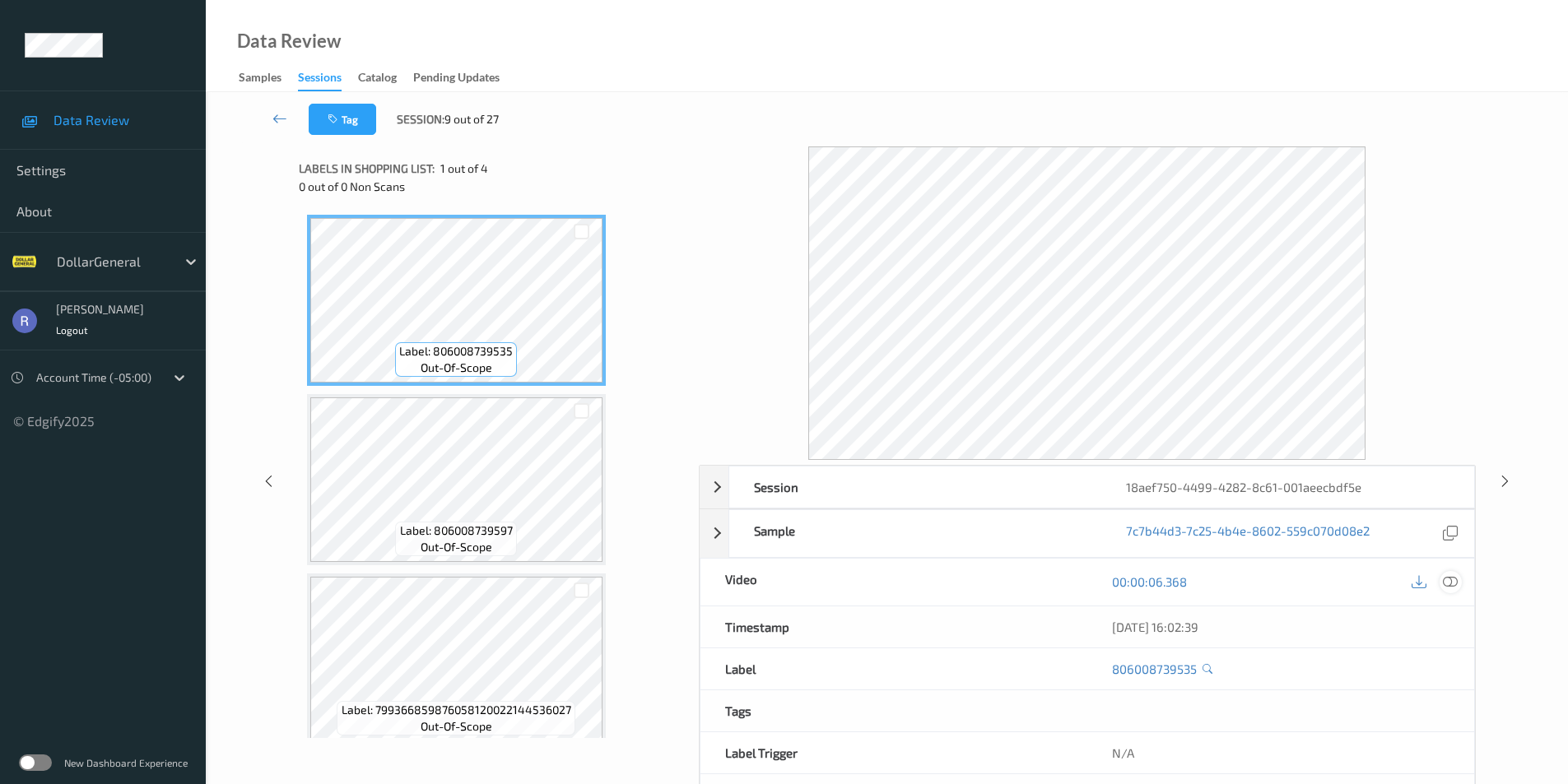
click at [1446, 580] on icon at bounding box center [1450, 582] width 15 height 15
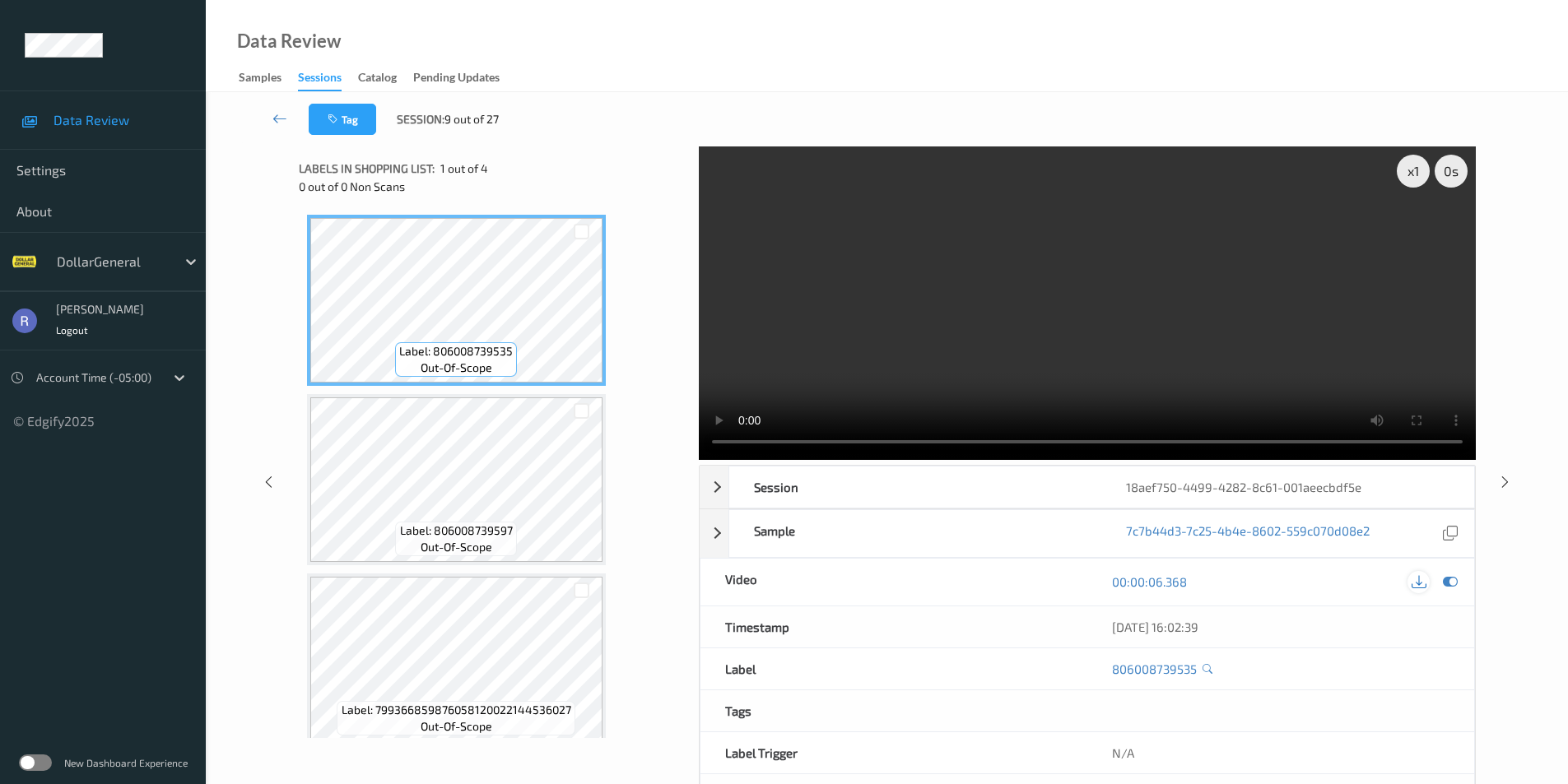
click at [1421, 580] on icon at bounding box center [1418, 582] width 15 height 15
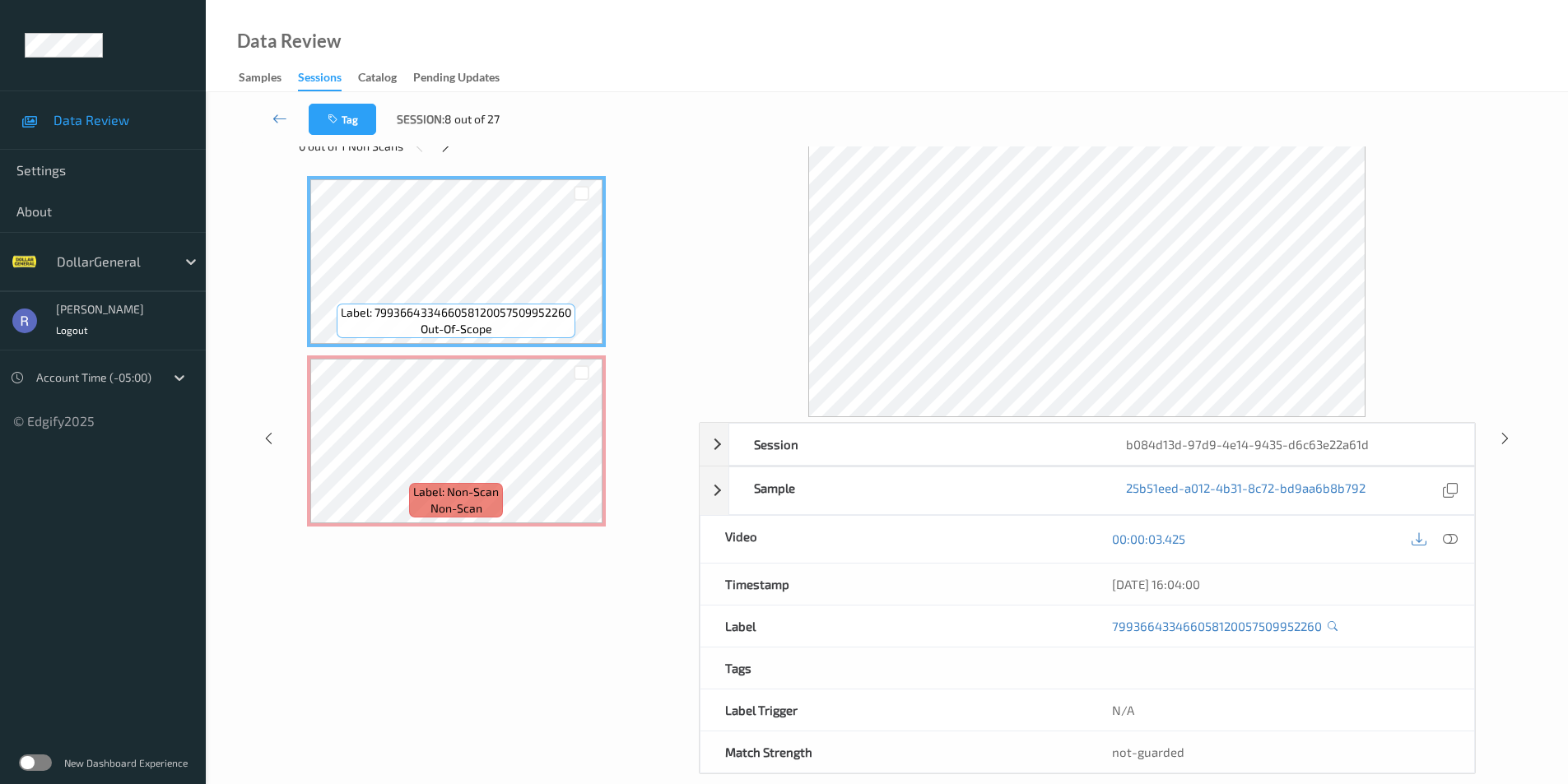
scroll to position [67, 0]
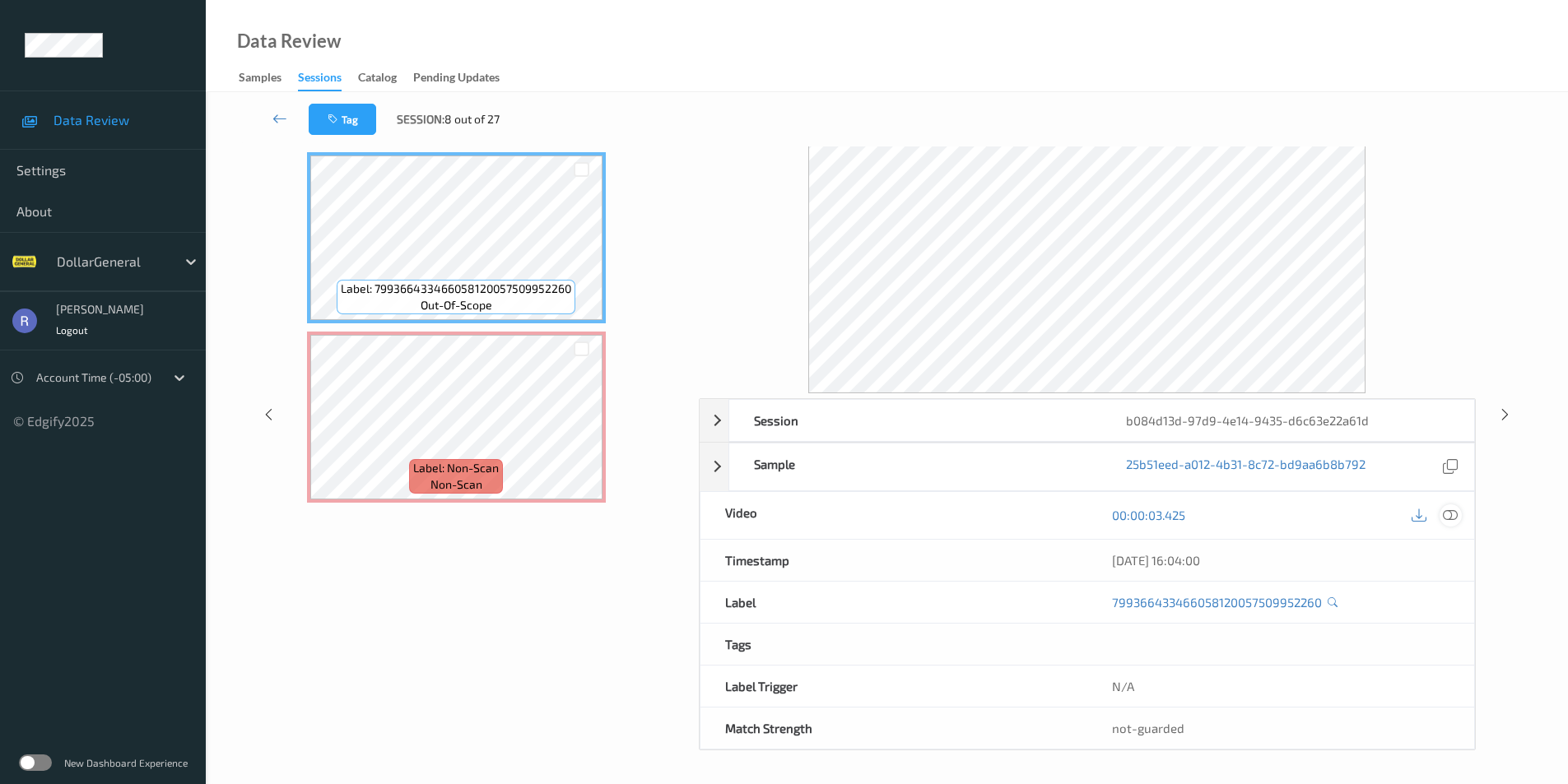
click at [1451, 514] on icon at bounding box center [1450, 515] width 15 height 15
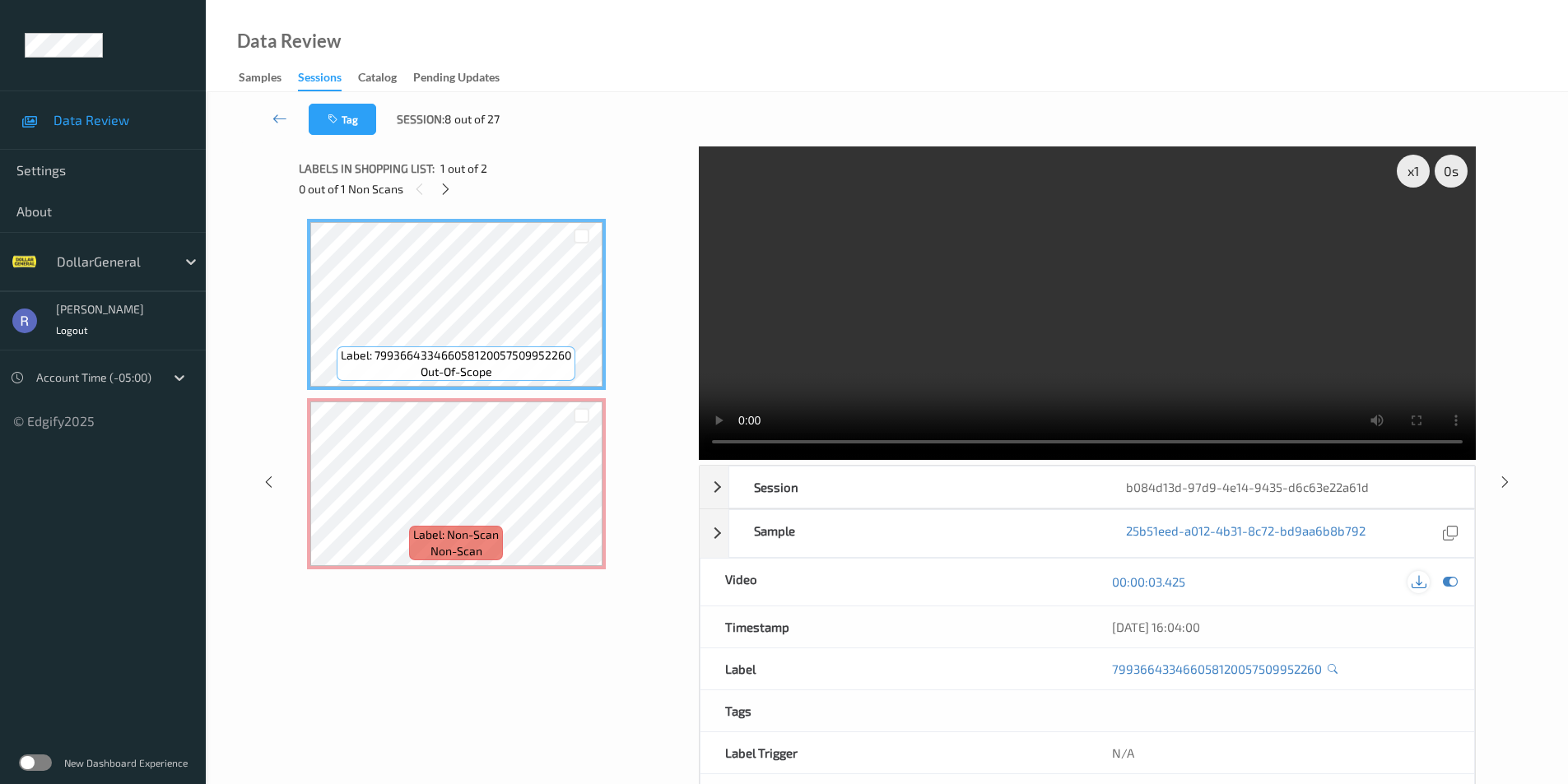
click at [1418, 586] on icon at bounding box center [1418, 582] width 15 height 15
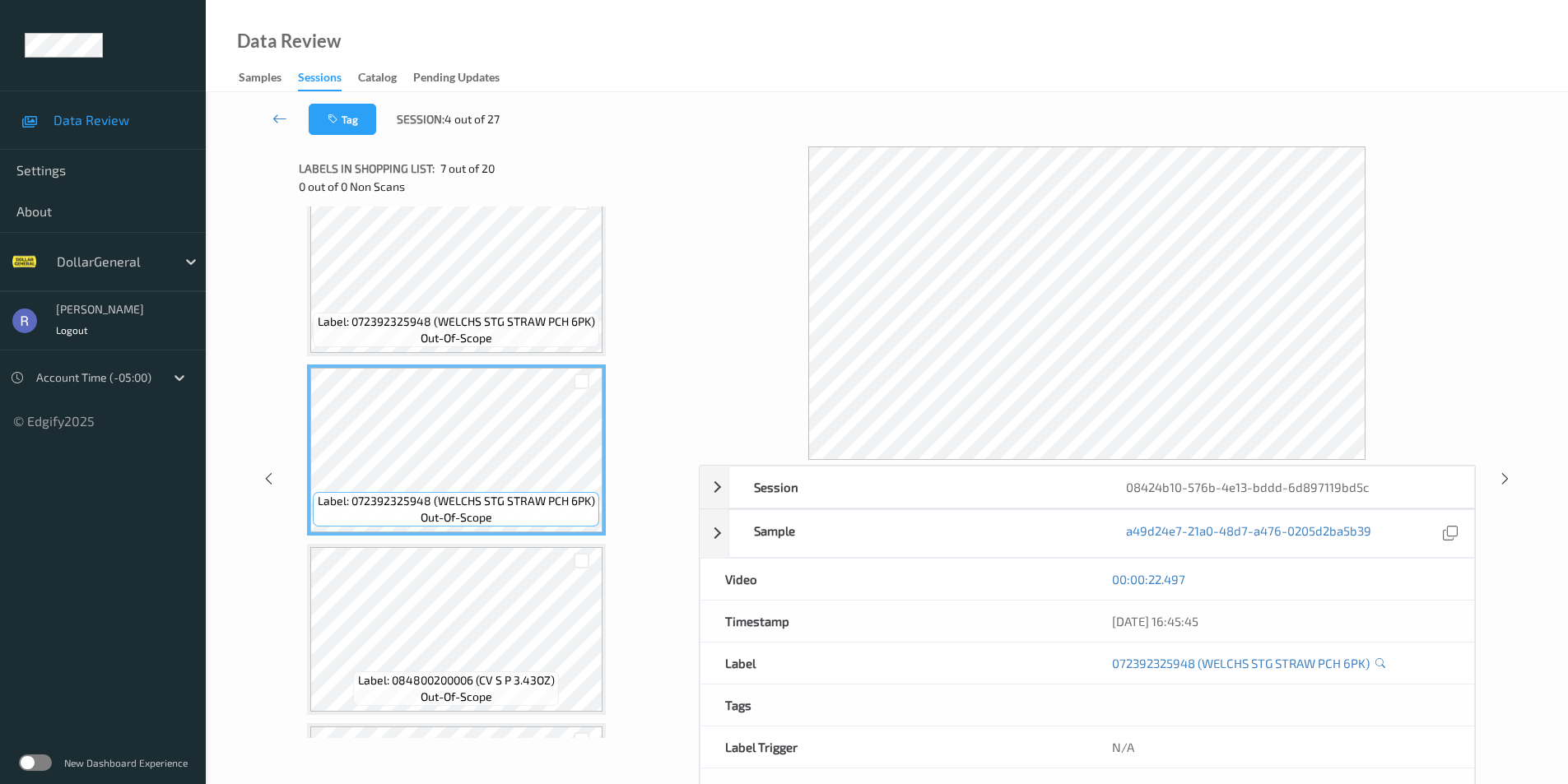
scroll to position [988, 0]
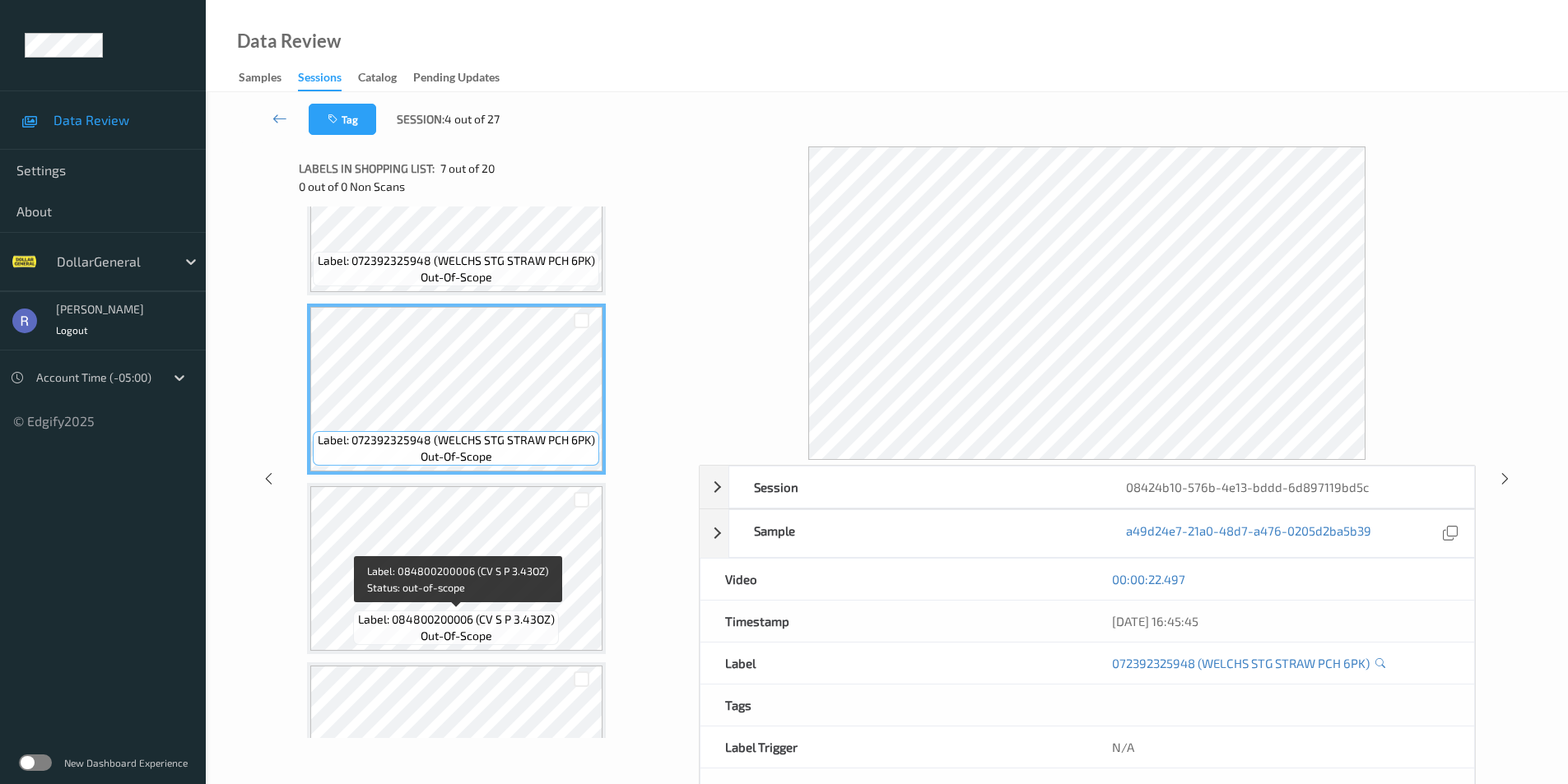
click at [487, 618] on span "Label: 084800200006 (CV S P 3.43OZ)" at bounding box center [456, 619] width 197 height 16
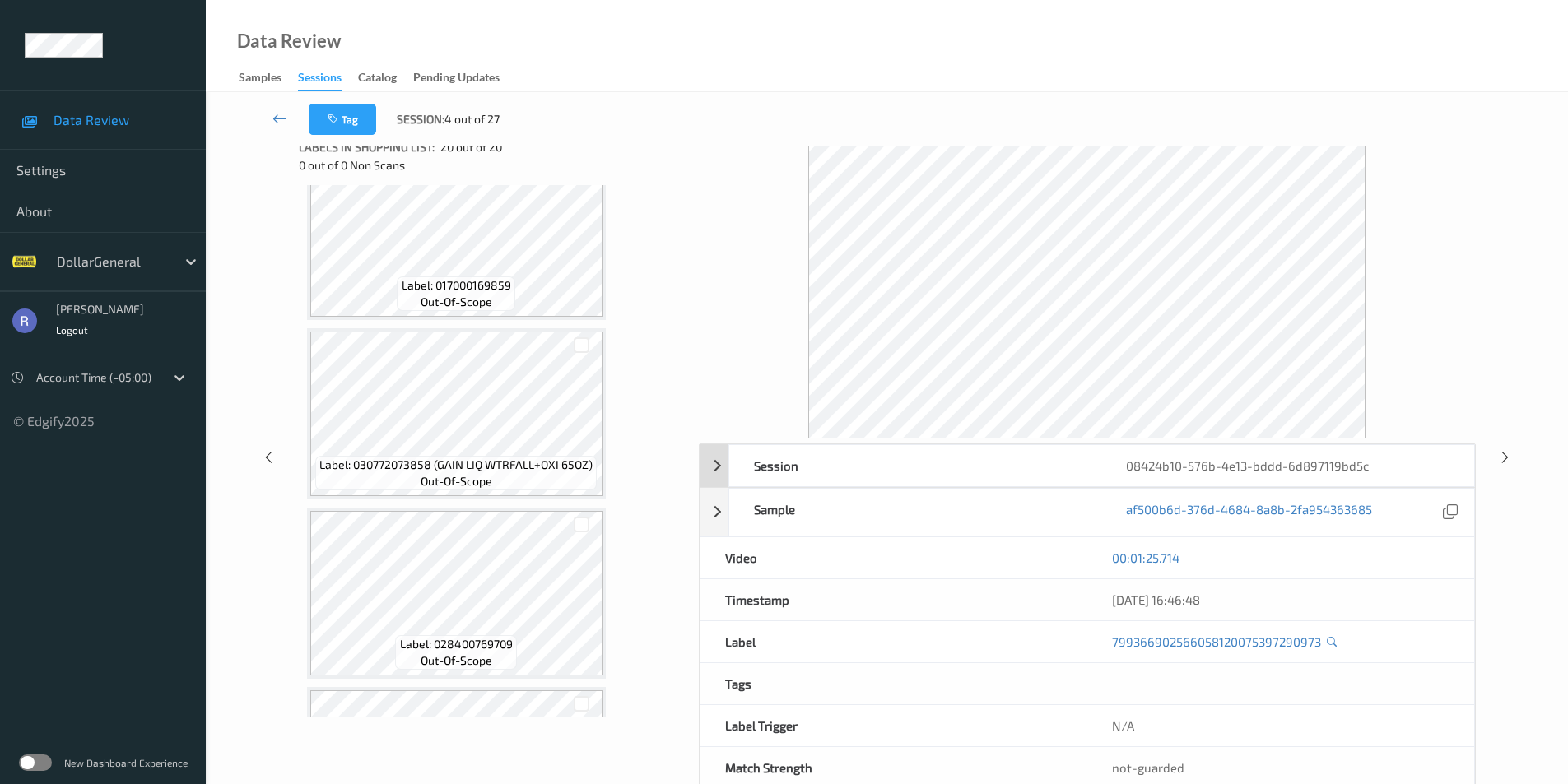
scroll to position [0, 0]
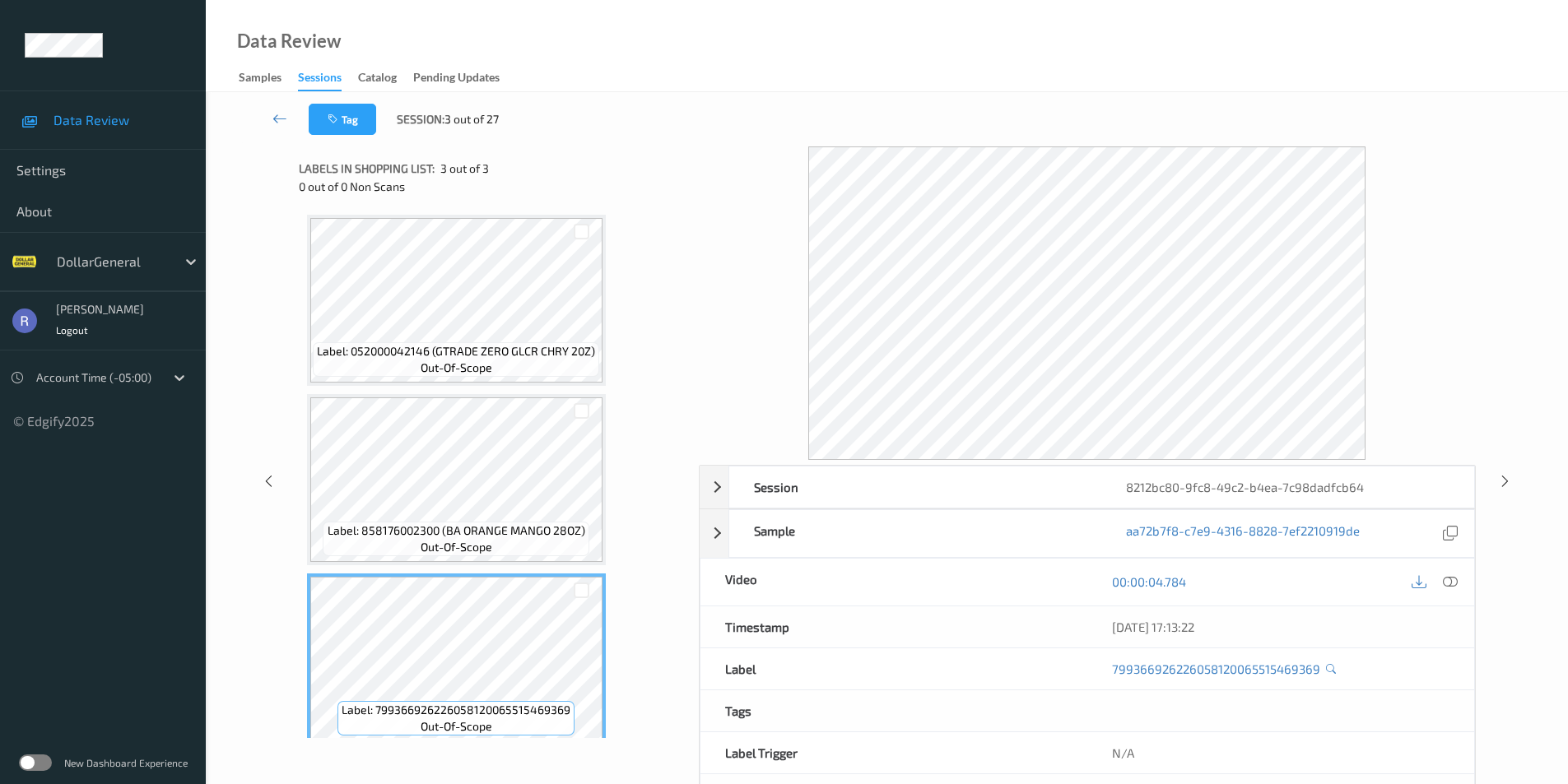
click at [449, 760] on div "Labels in shopping list: 3 out of 3 0 out of 0 Non Scans Label: 052000042146 (G…" at bounding box center [493, 482] width 389 height 671
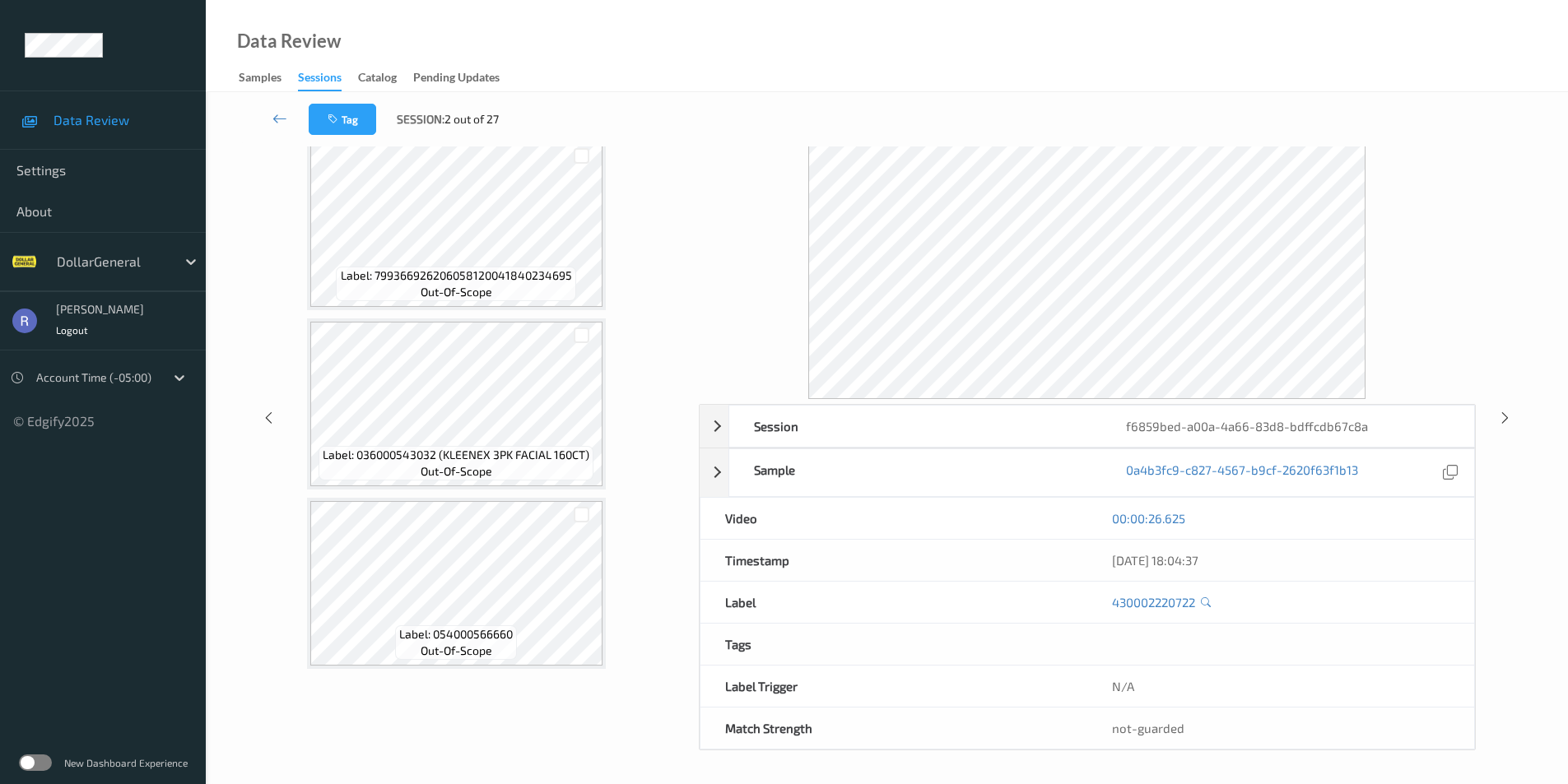
scroll to position [6570, 0]
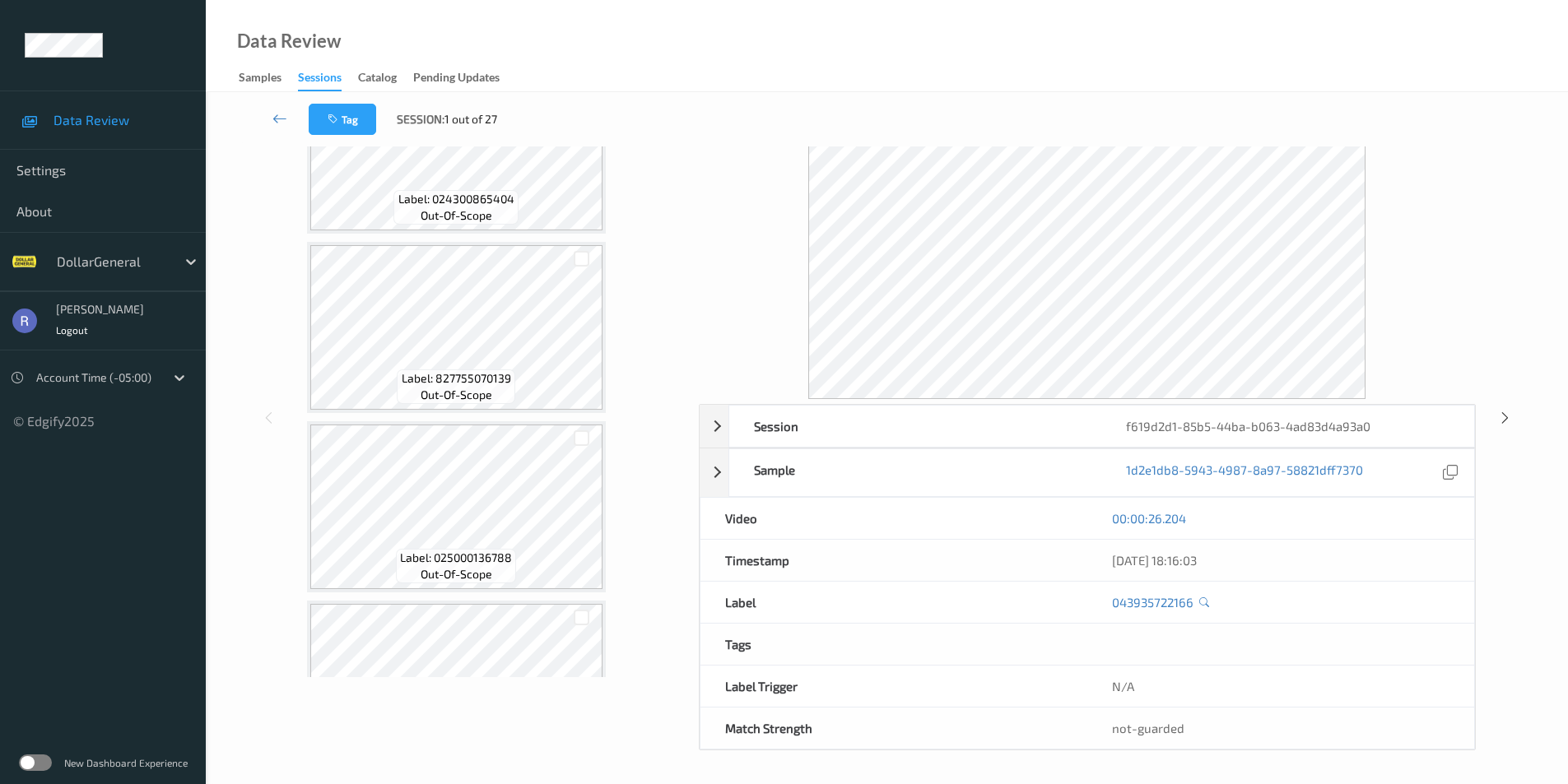
scroll to position [329, 0]
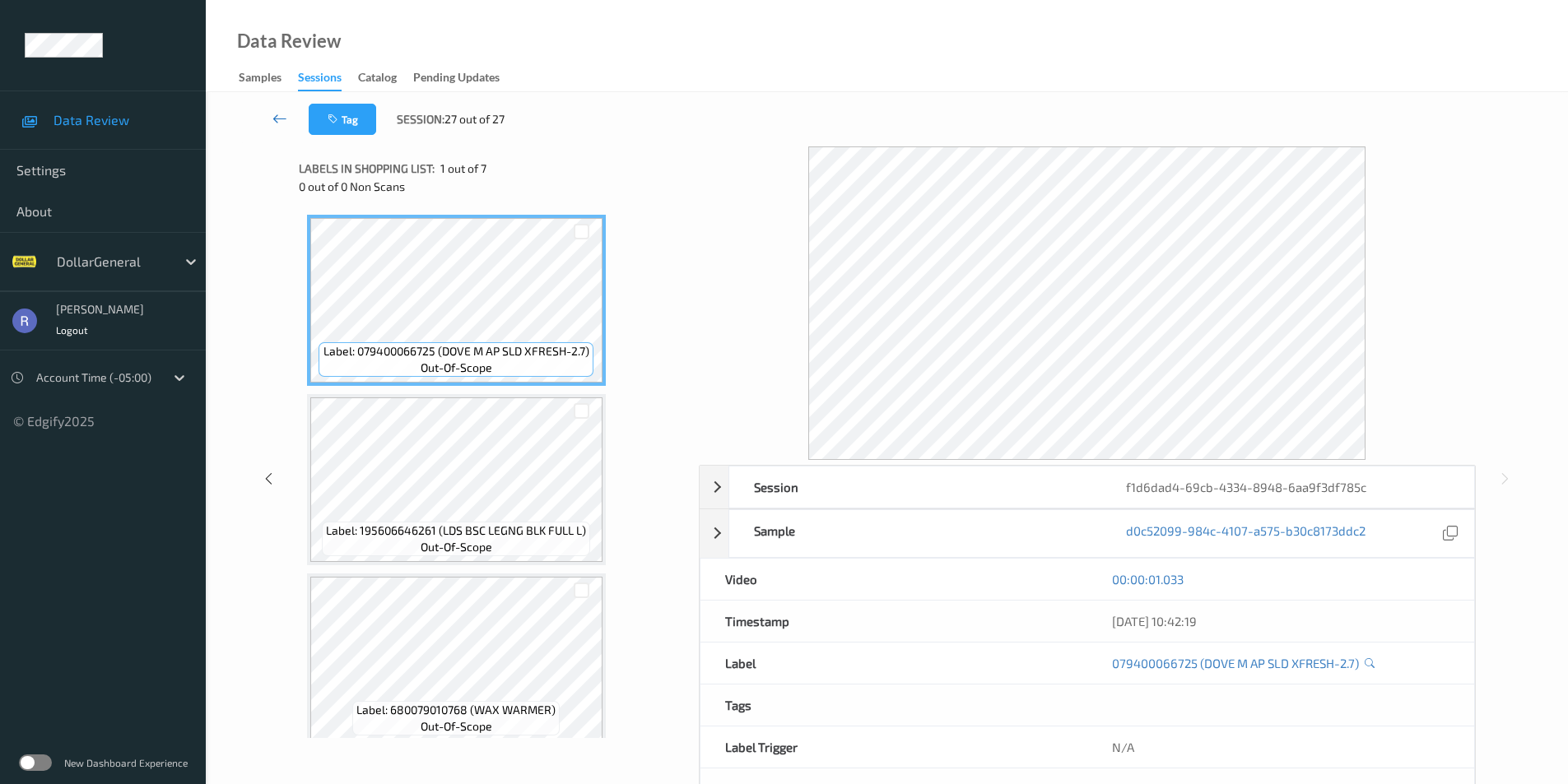
click at [280, 116] on icon at bounding box center [280, 118] width 15 height 16
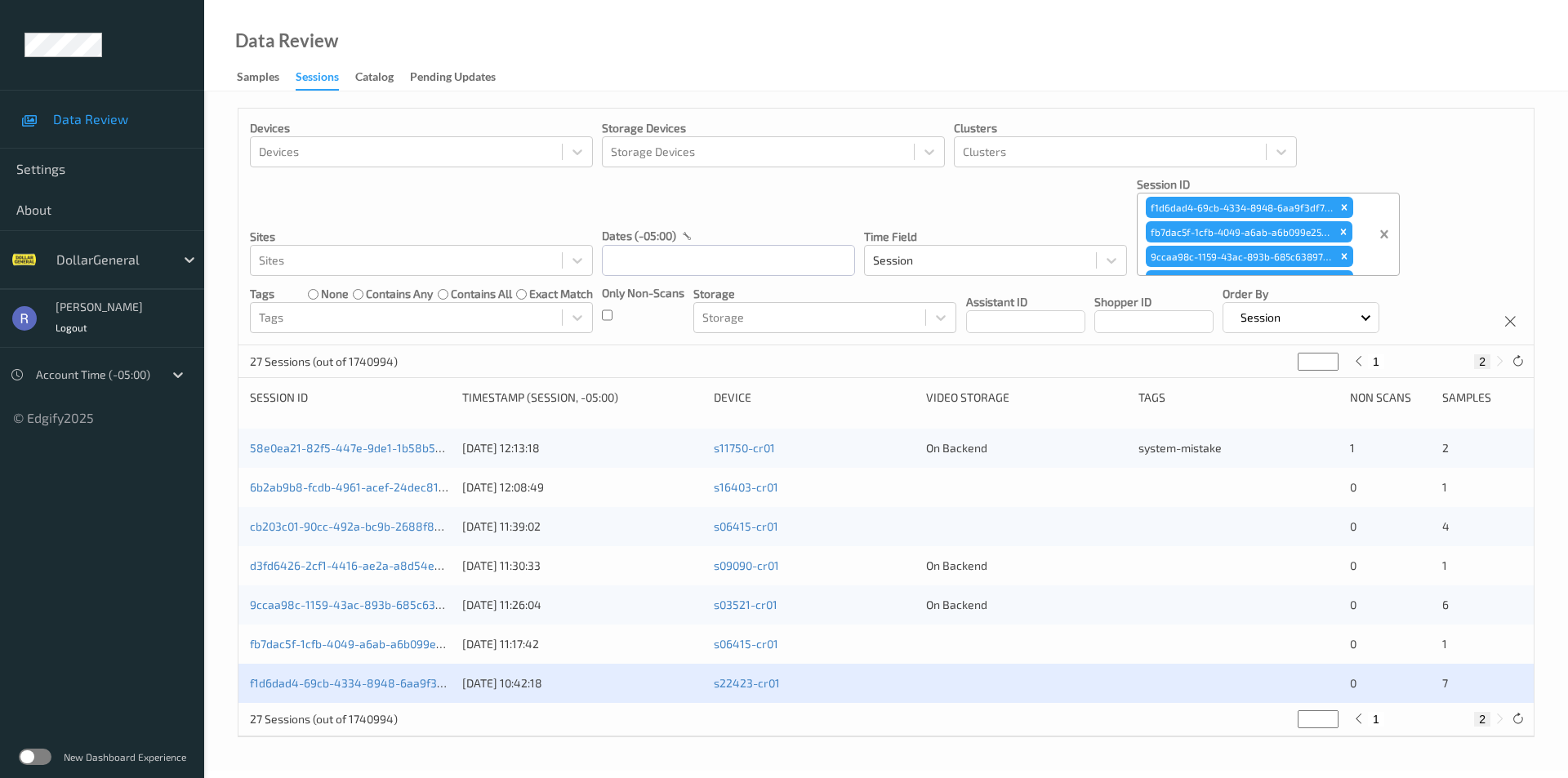
type input "*"
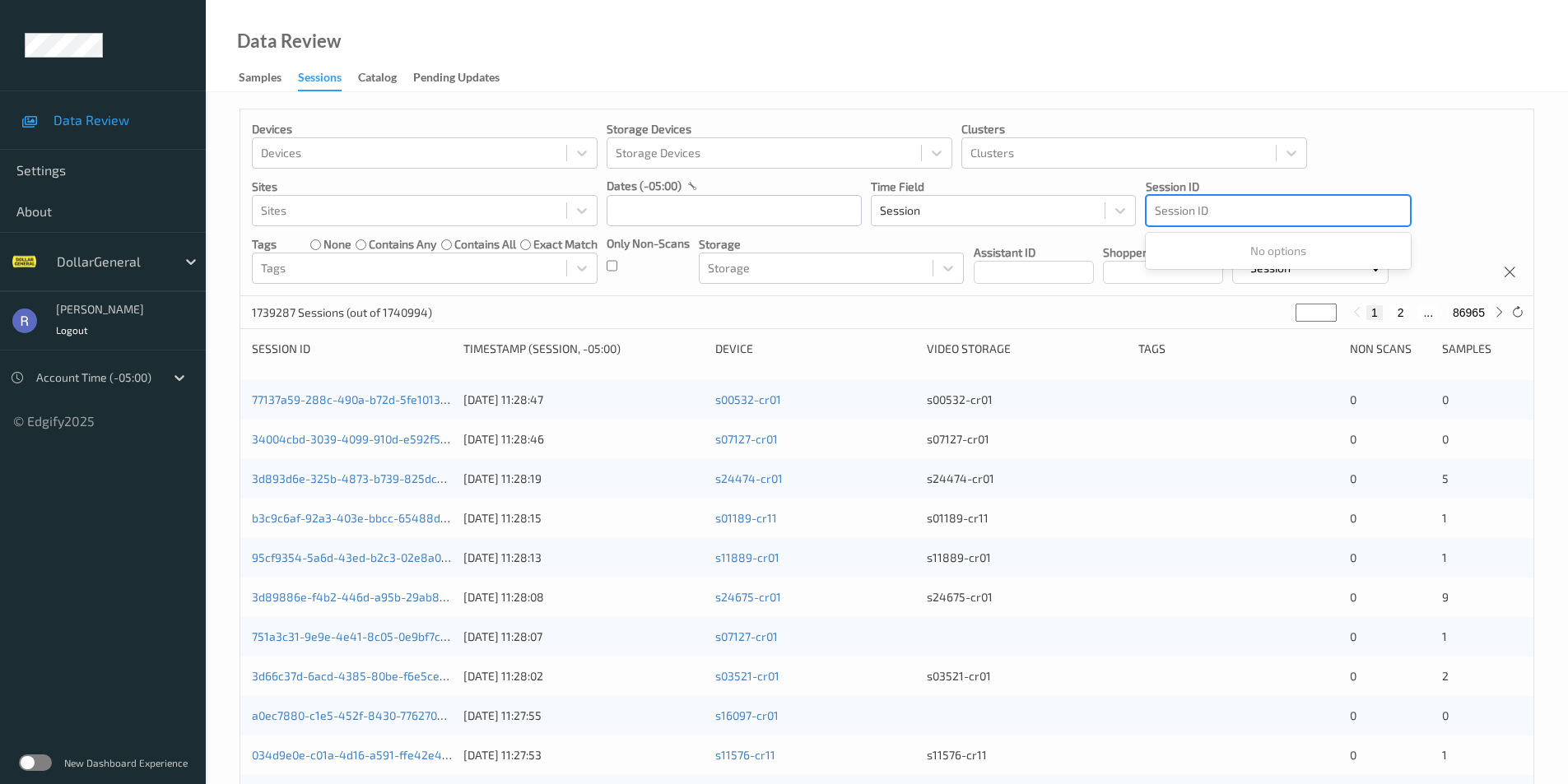
click at [1223, 206] on div at bounding box center [1278, 210] width 247 height 19
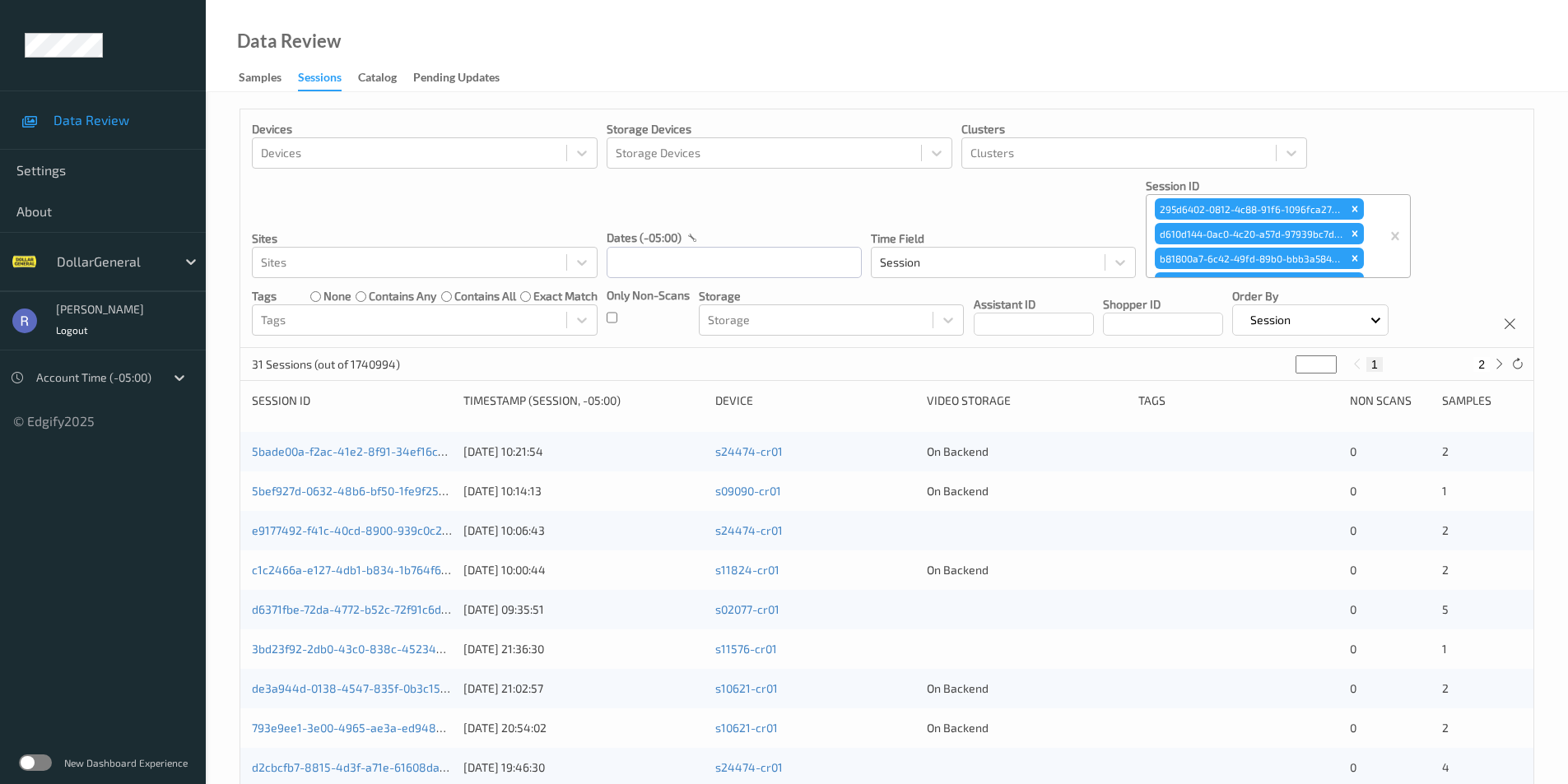
click at [1483, 368] on button "2" at bounding box center [1480, 365] width 16 height 15
type input "*"
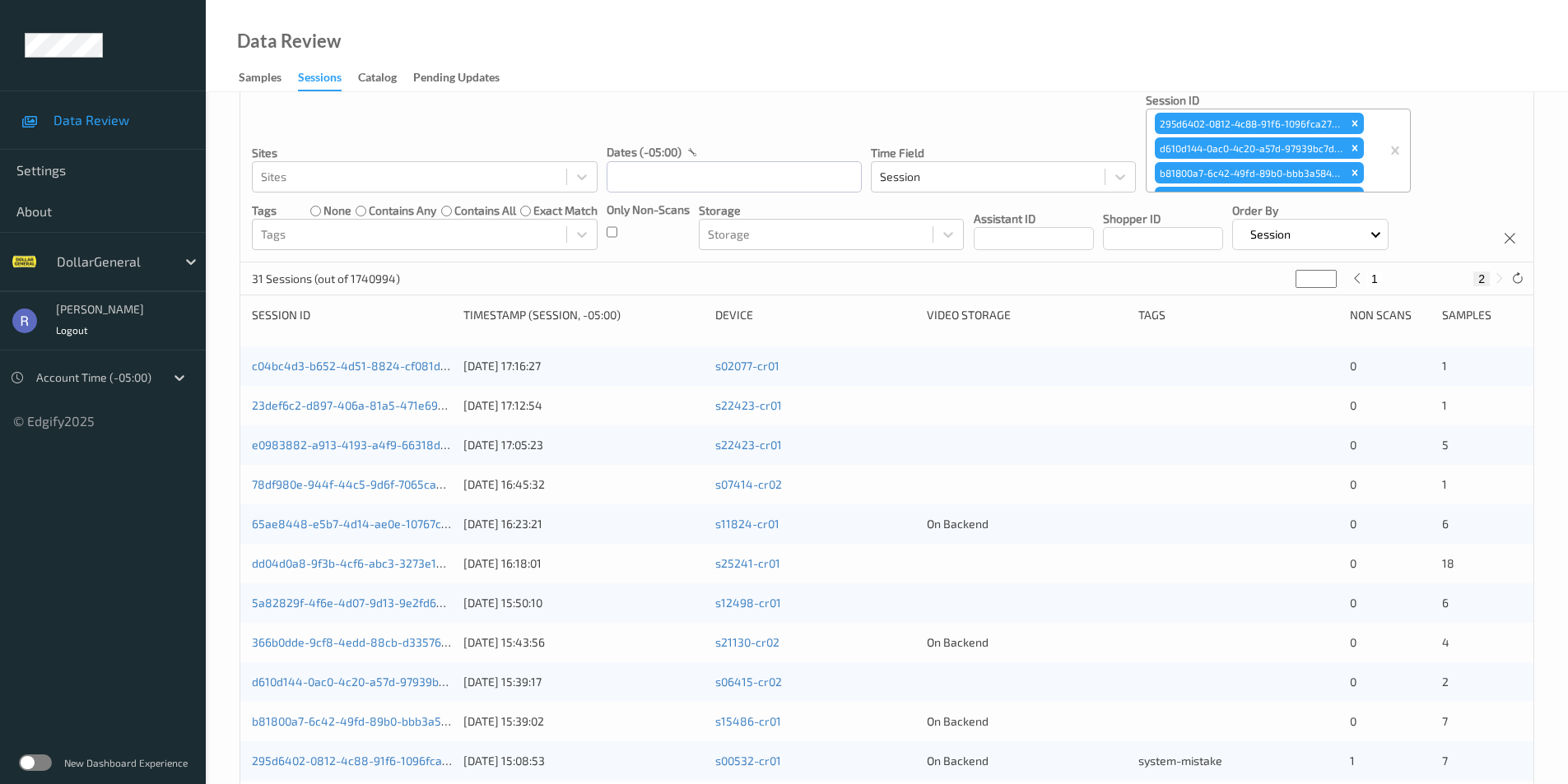
scroll to position [150, 0]
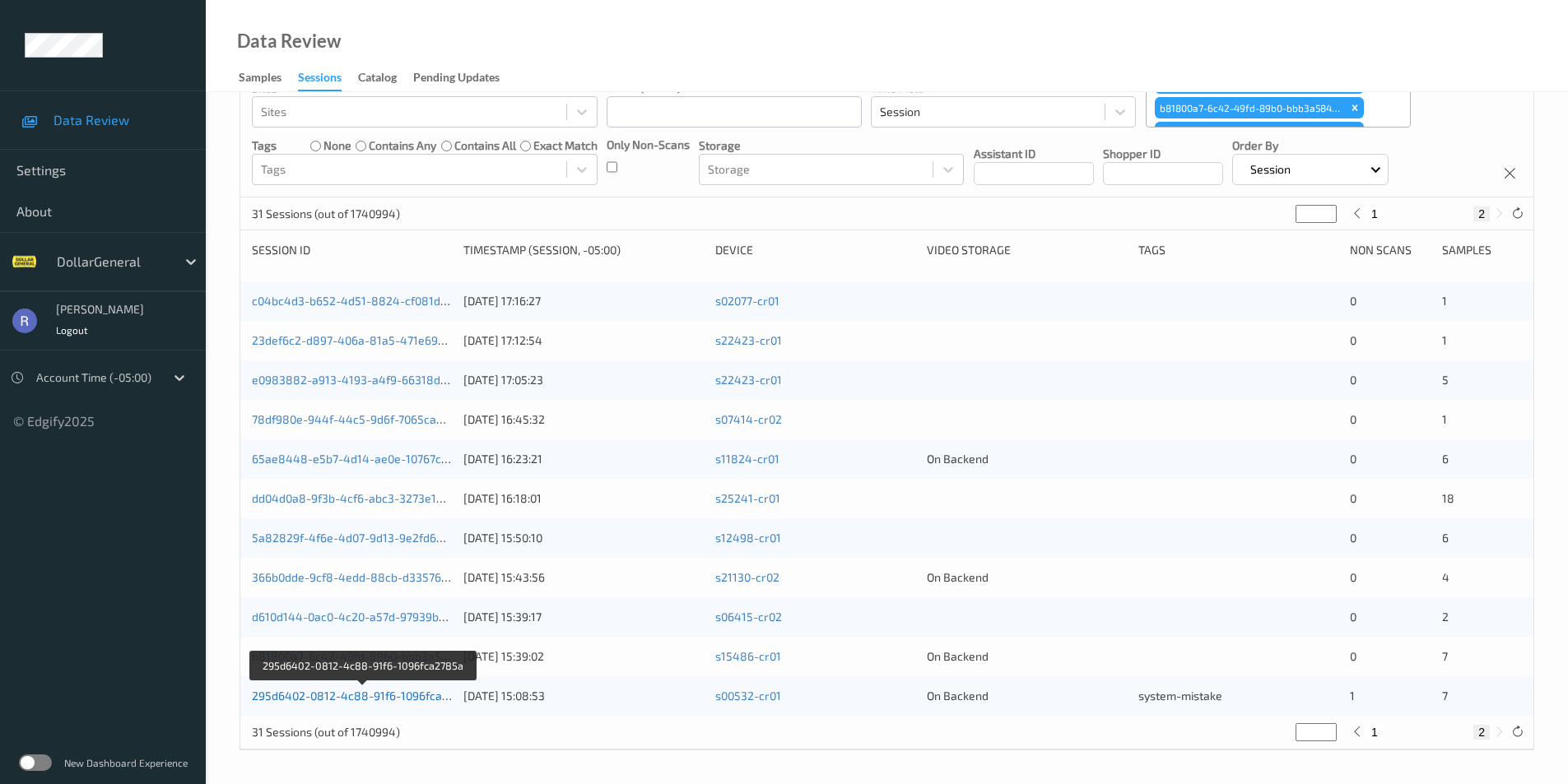
click at [351, 700] on link "295d6402-0812-4c88-91f6-1096fca2785a" at bounding box center [363, 695] width 223 height 14
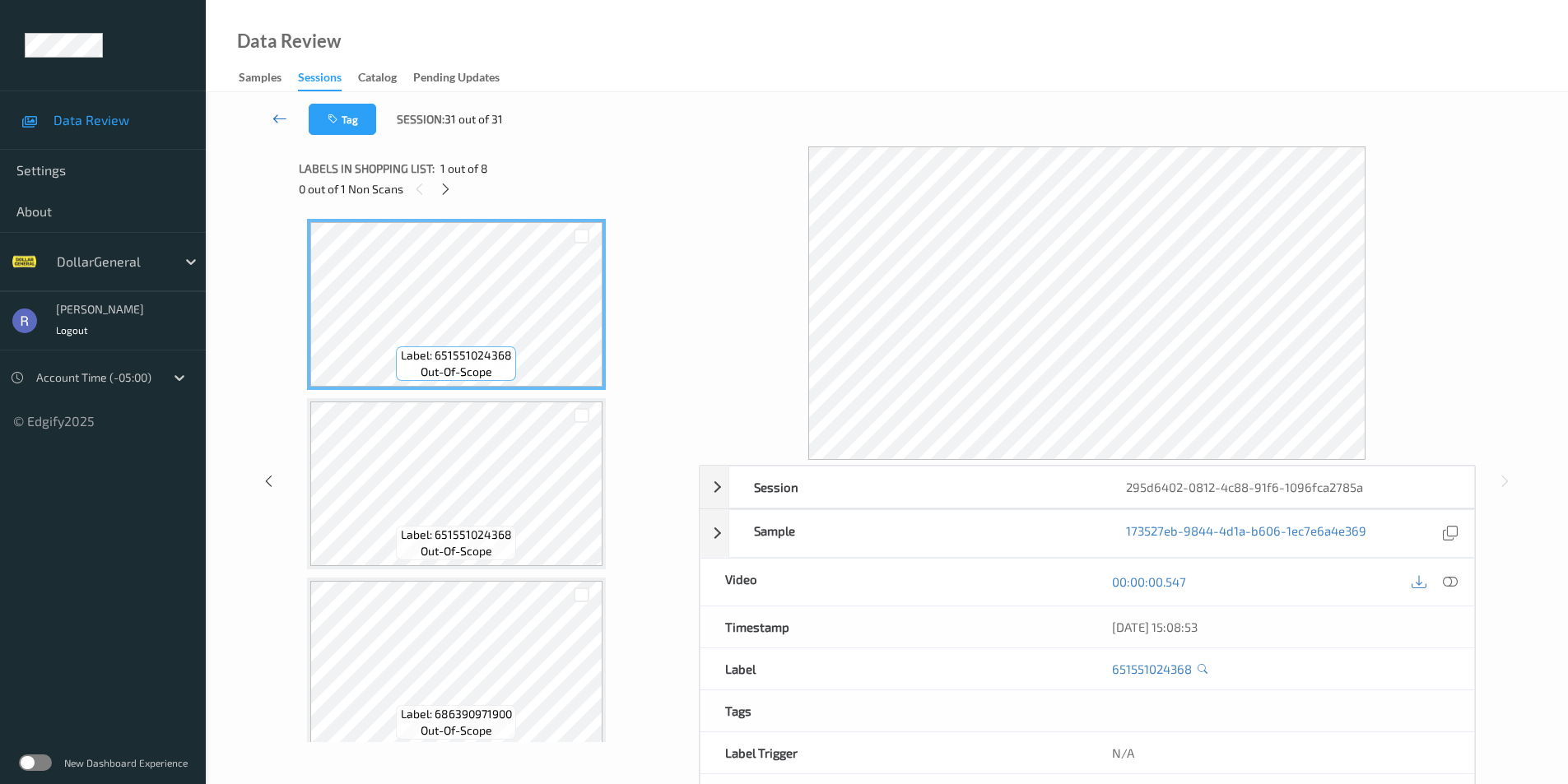
click at [275, 111] on icon at bounding box center [280, 118] width 15 height 16
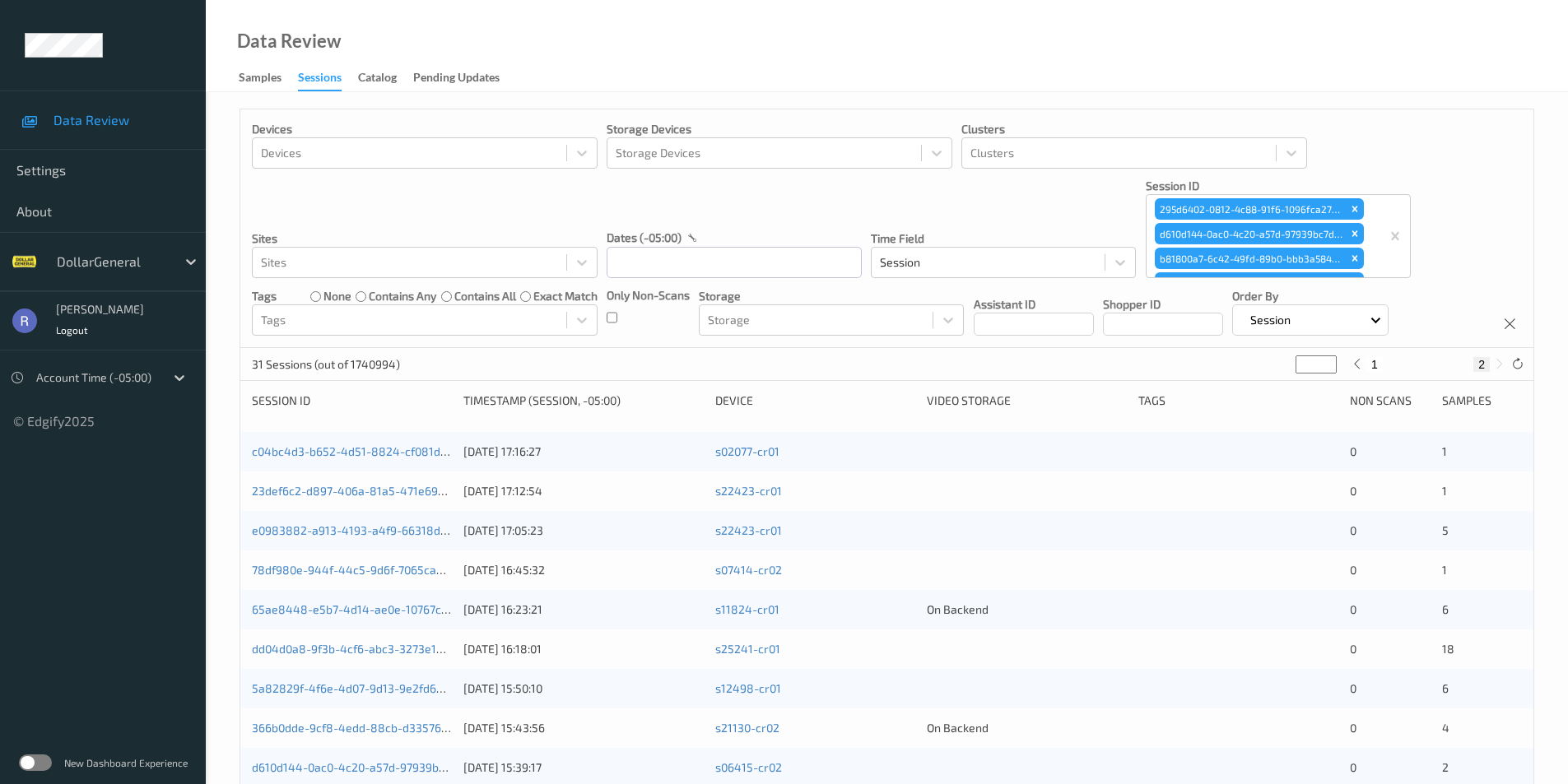
click at [1374, 364] on button "1" at bounding box center [1374, 365] width 16 height 15
type input "*"
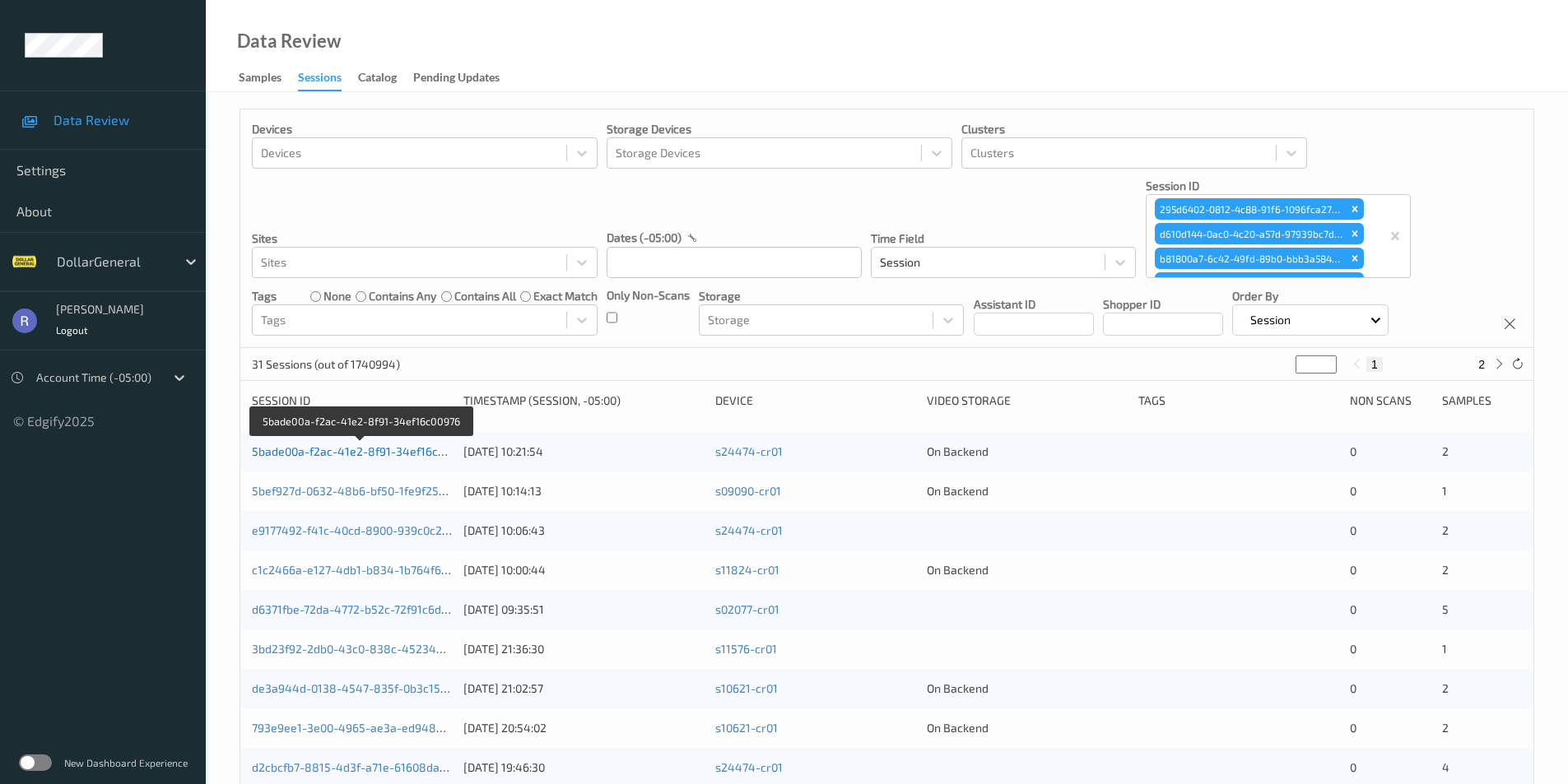
click at [337, 450] on link "5bade00a-f2ac-41e2-8f91-34ef16c00976" at bounding box center [361, 451] width 218 height 14
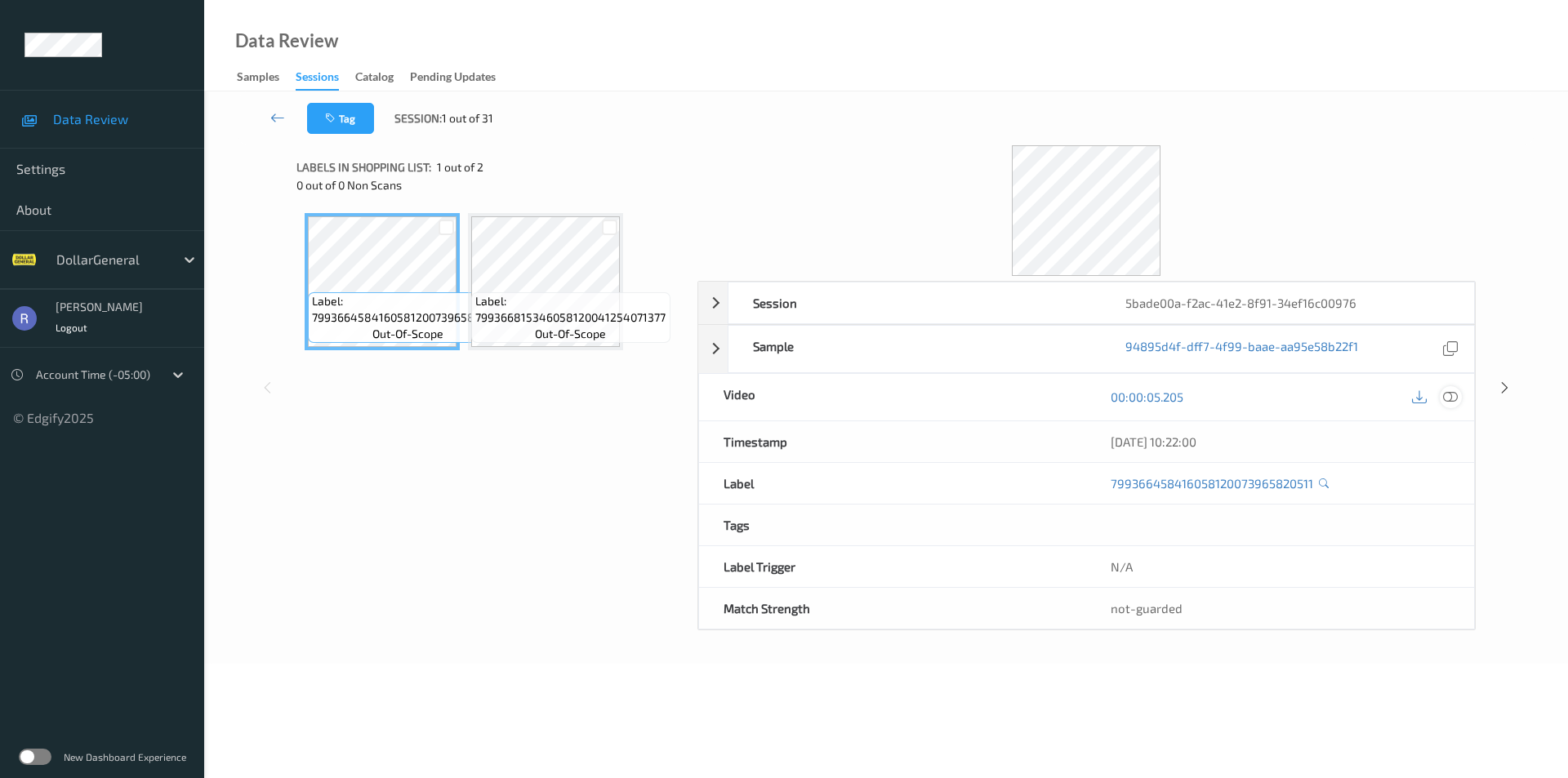
click at [1452, 395] on icon at bounding box center [1451, 397] width 15 height 15
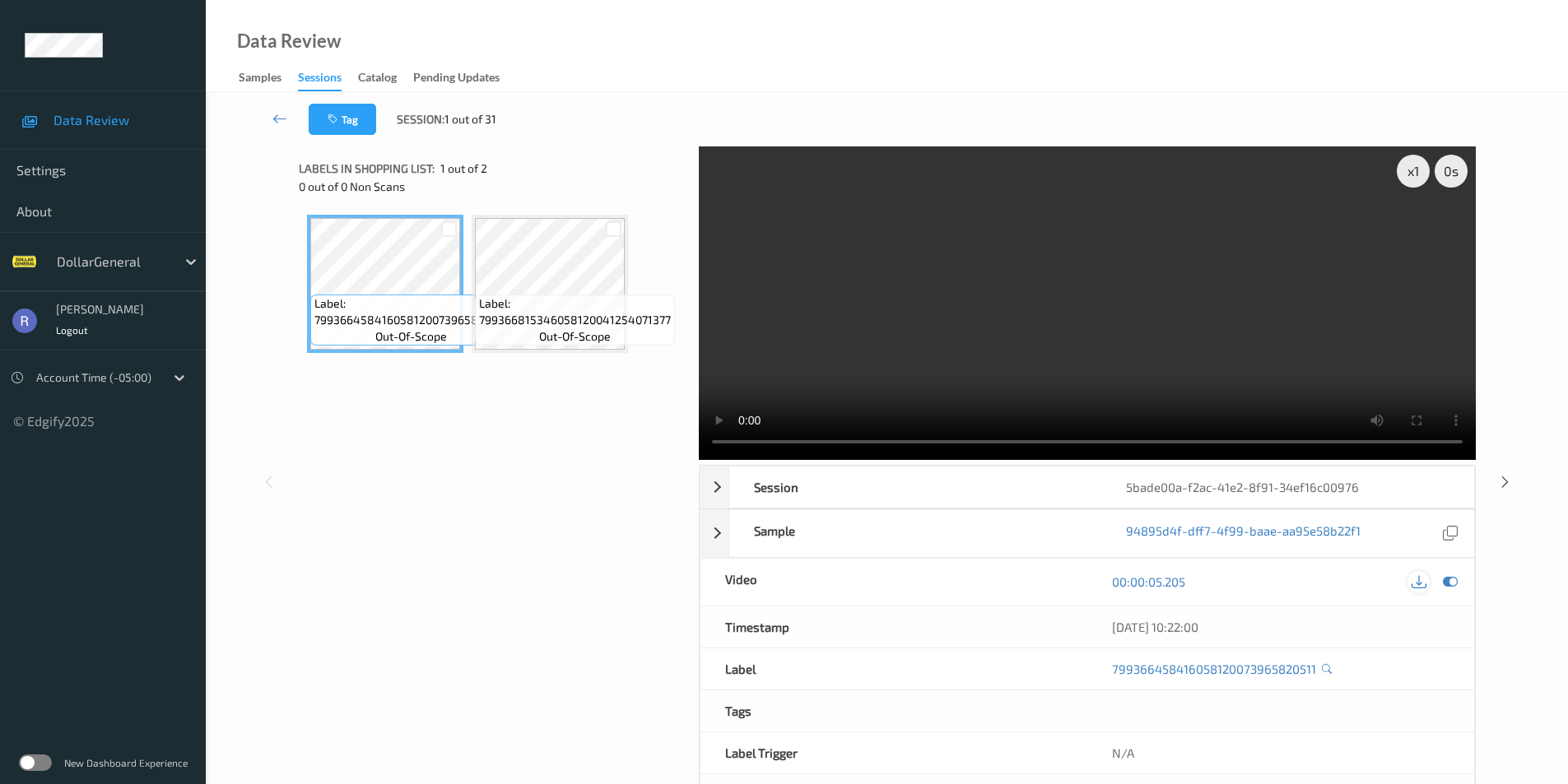
click at [1412, 583] on icon at bounding box center [1418, 582] width 15 height 15
click at [637, 101] on div "Tag Session: 1 out of 31" at bounding box center [886, 119] width 1294 height 54
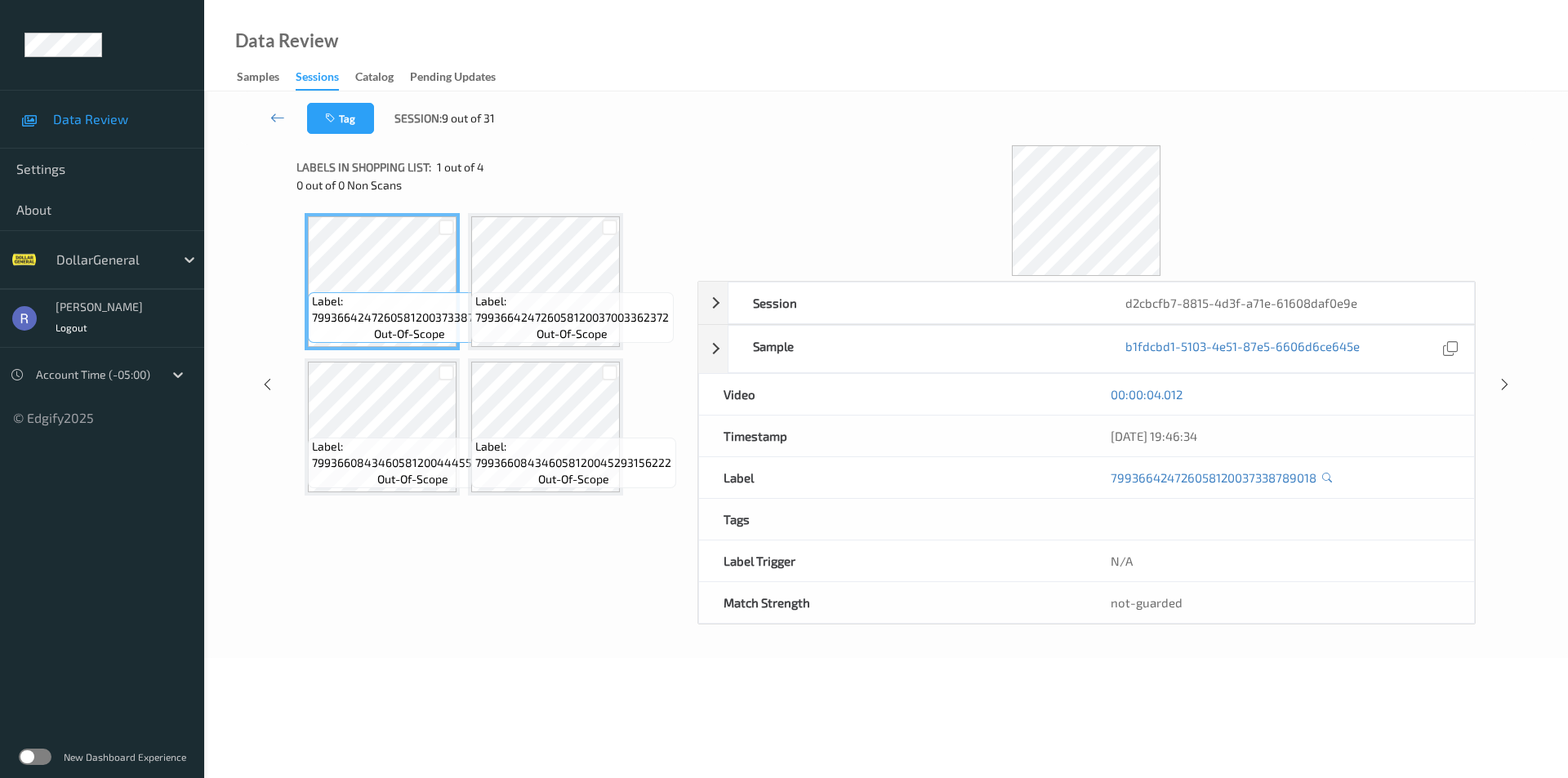
click at [1393, 375] on div "00:00:04.012" at bounding box center [1280, 394] width 388 height 41
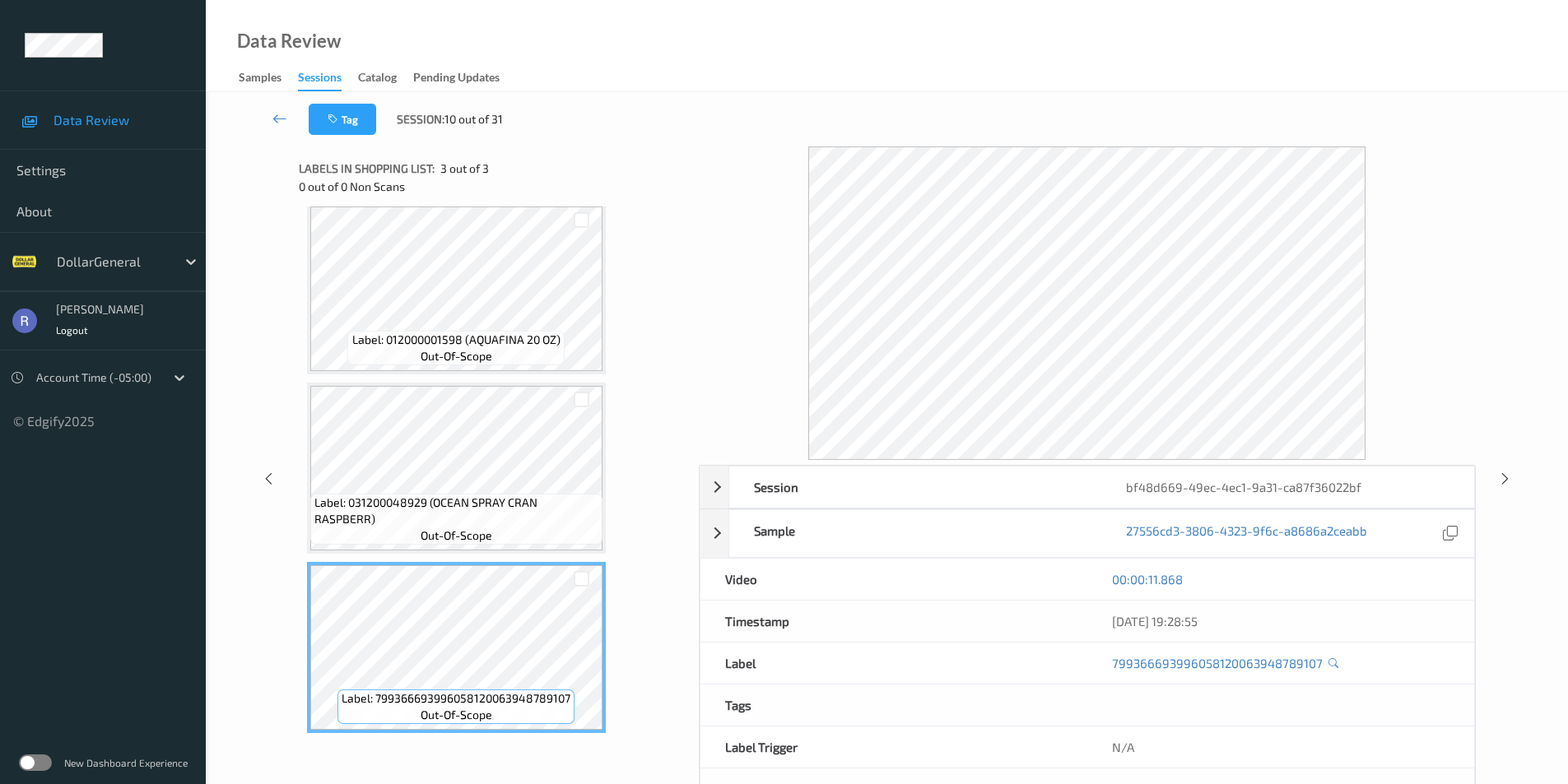
scroll to position [15, 0]
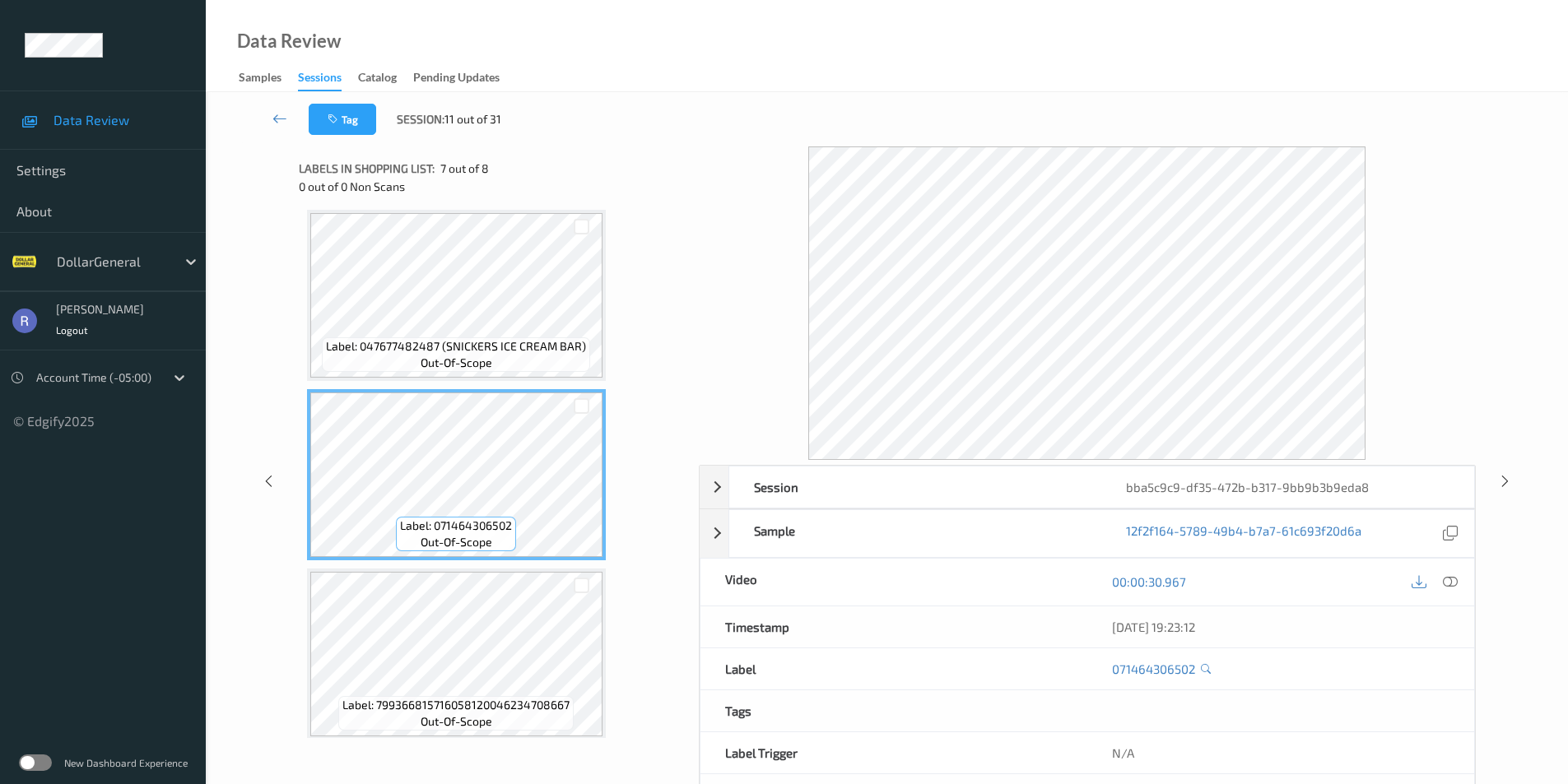
scroll to position [912, 0]
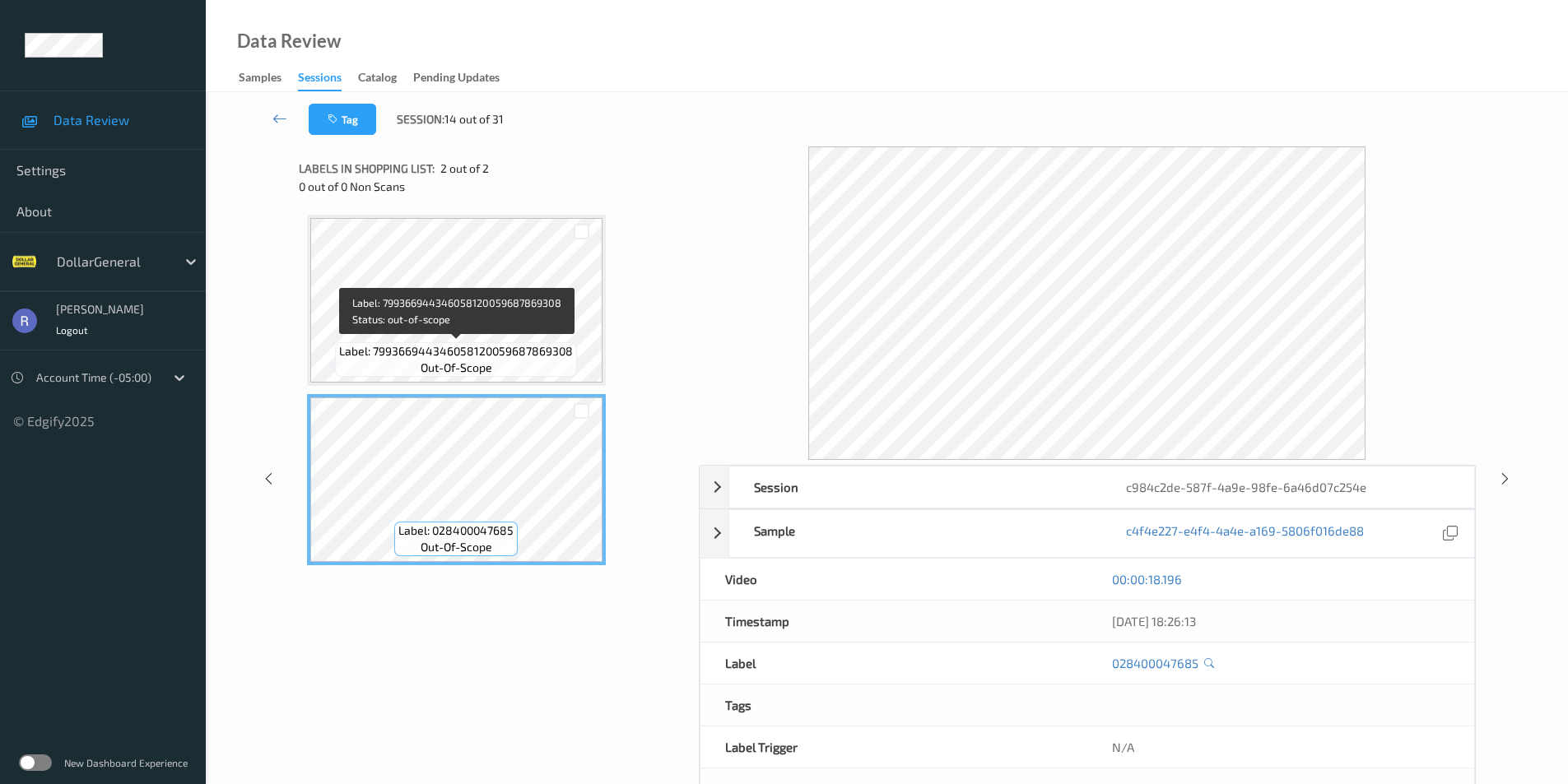
click at [514, 342] on div "Label: 799366944346058120059687869308 out-of-scope" at bounding box center [455, 359] width 242 height 35
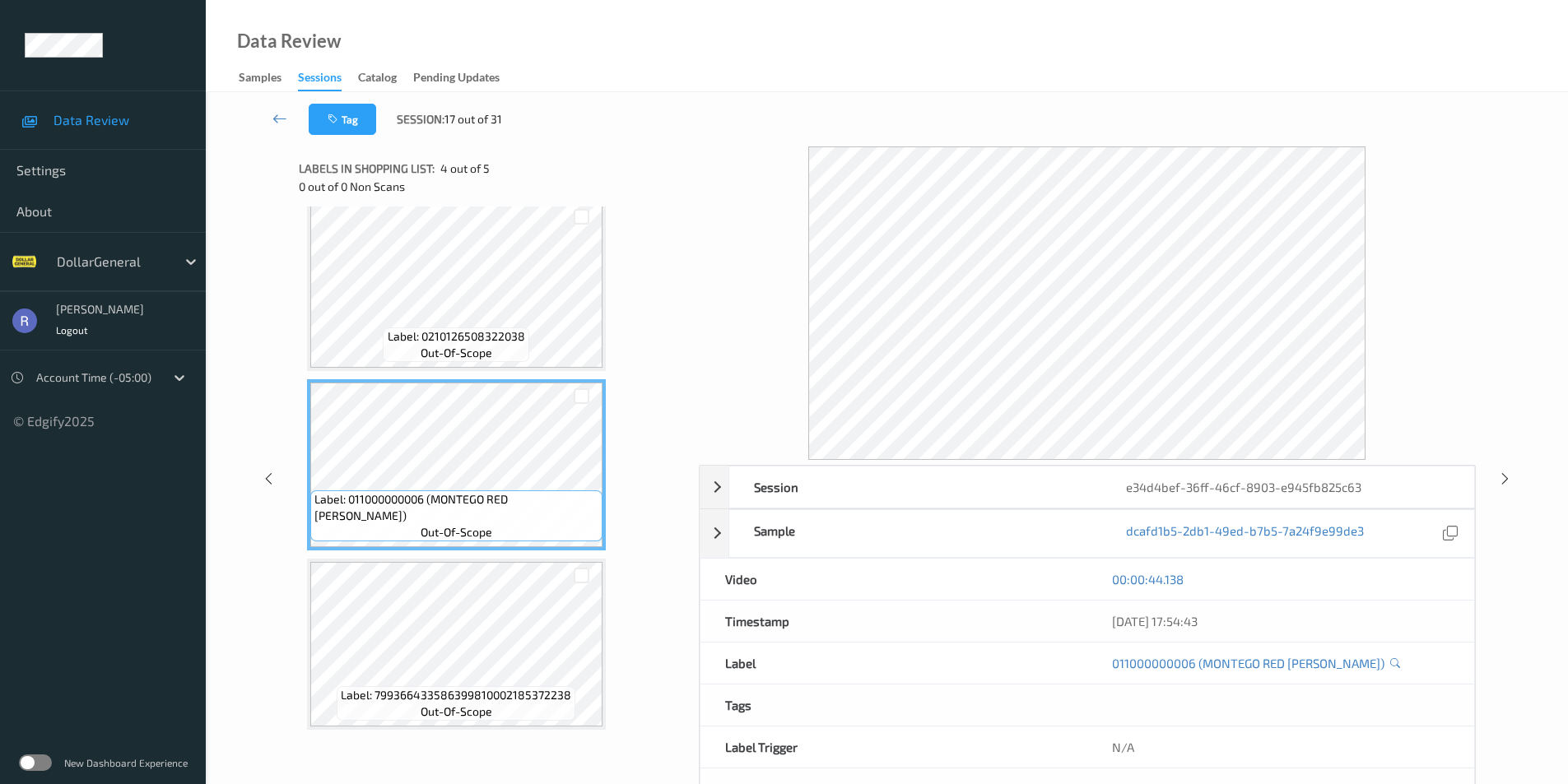
scroll to position [382, 0]
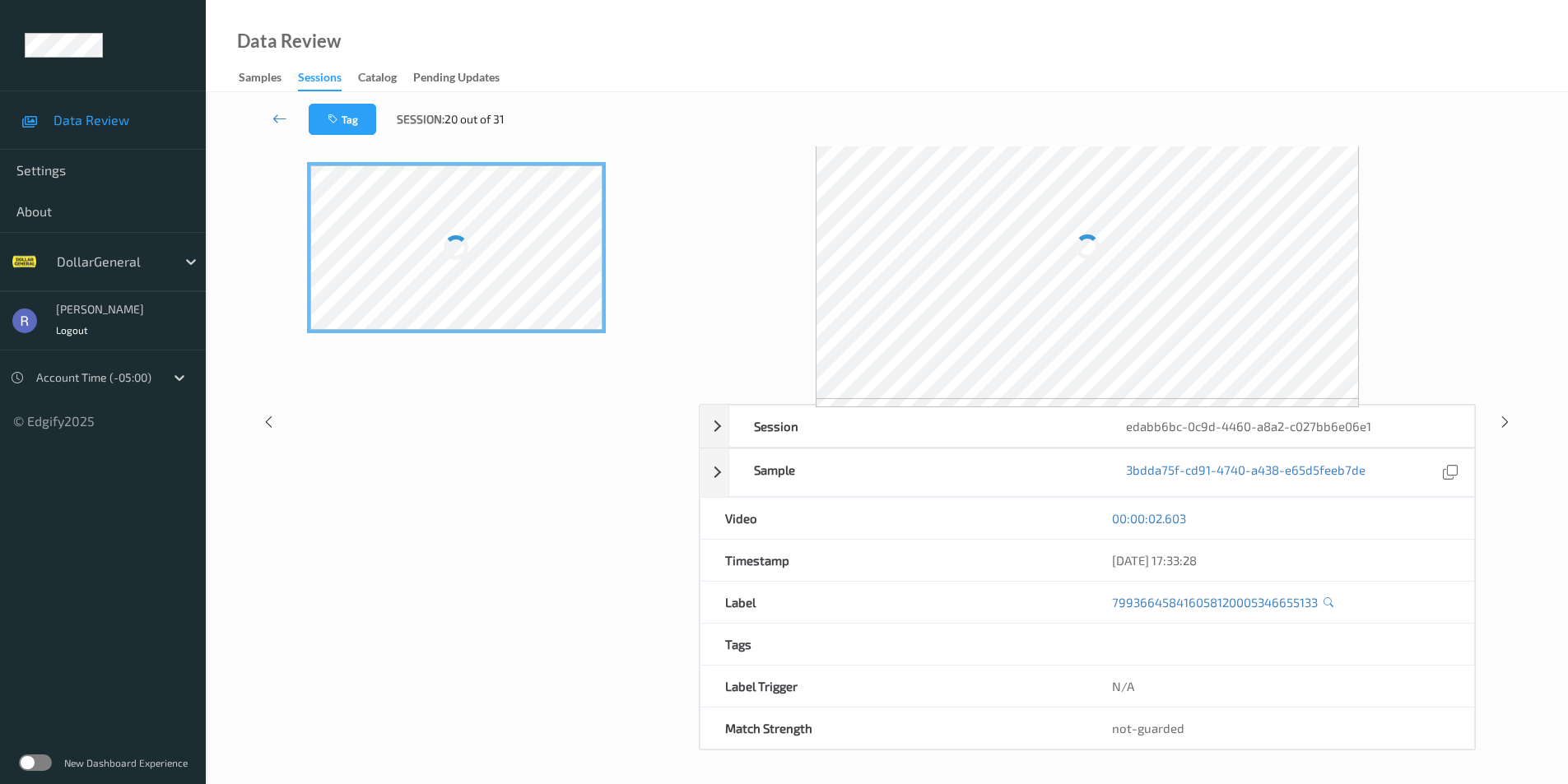
scroll to position [61, 0]
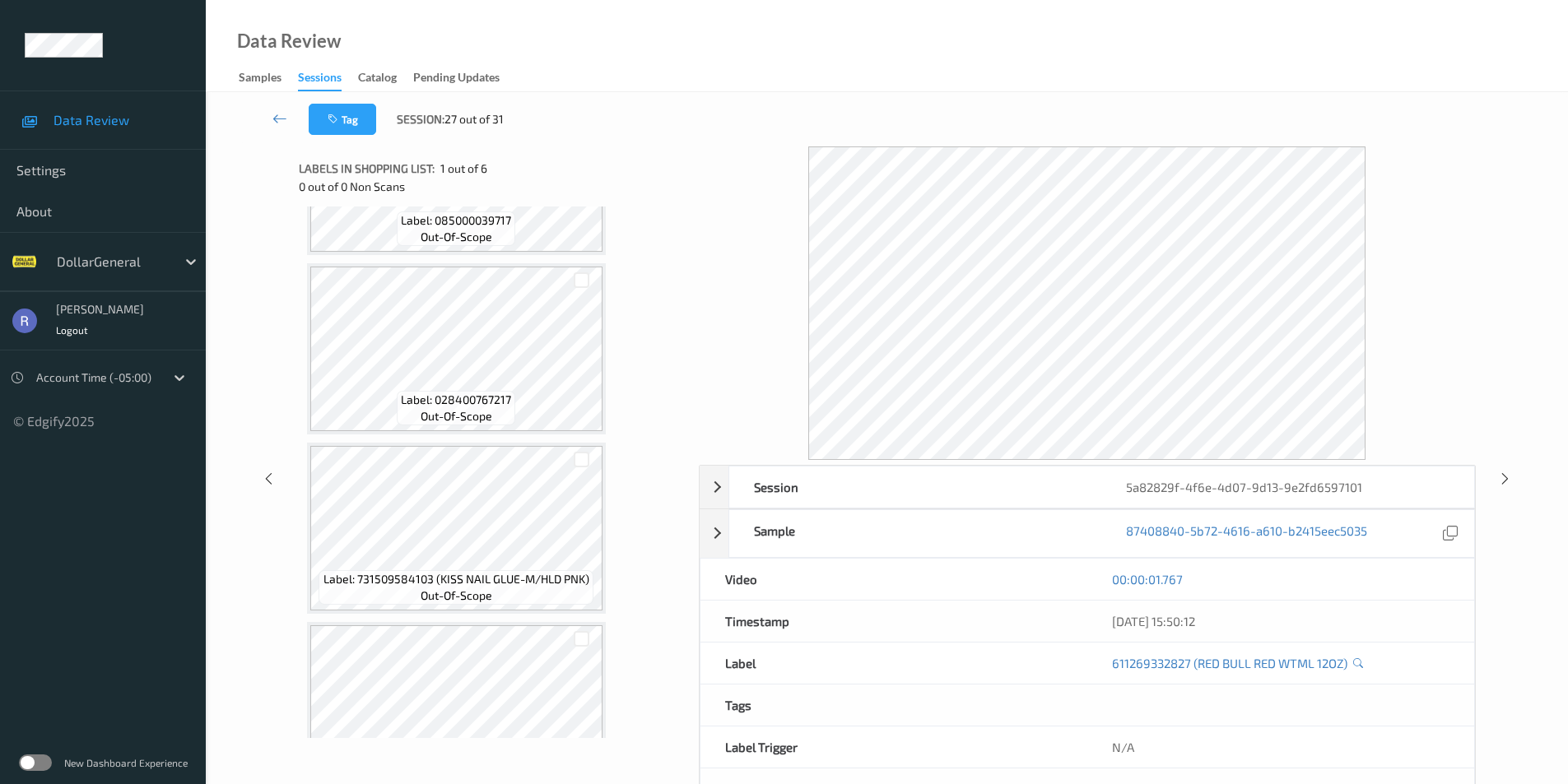
scroll to position [59, 0]
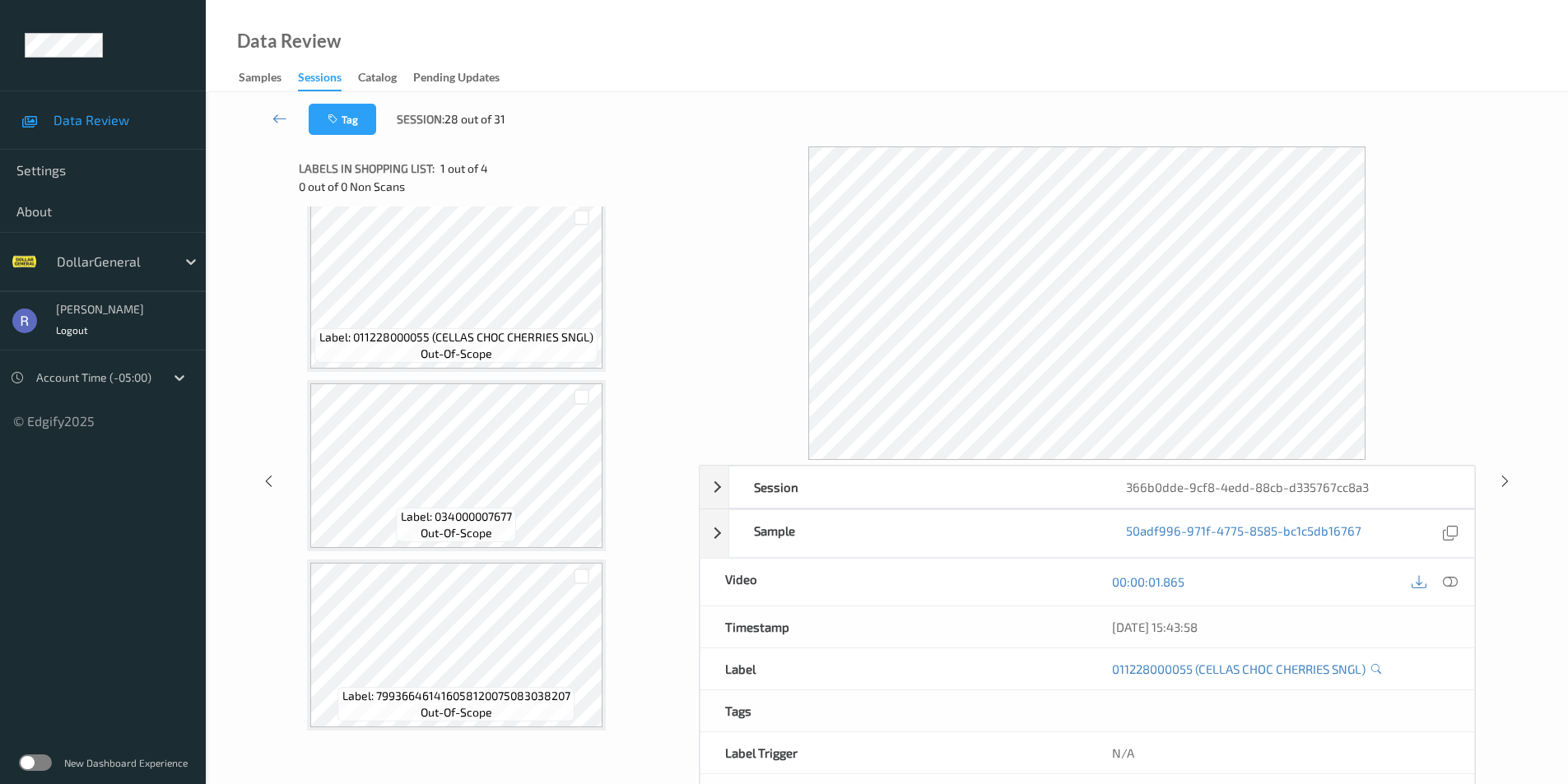
scroll to position [194, 0]
click at [1453, 573] on div at bounding box center [1451, 582] width 22 height 22
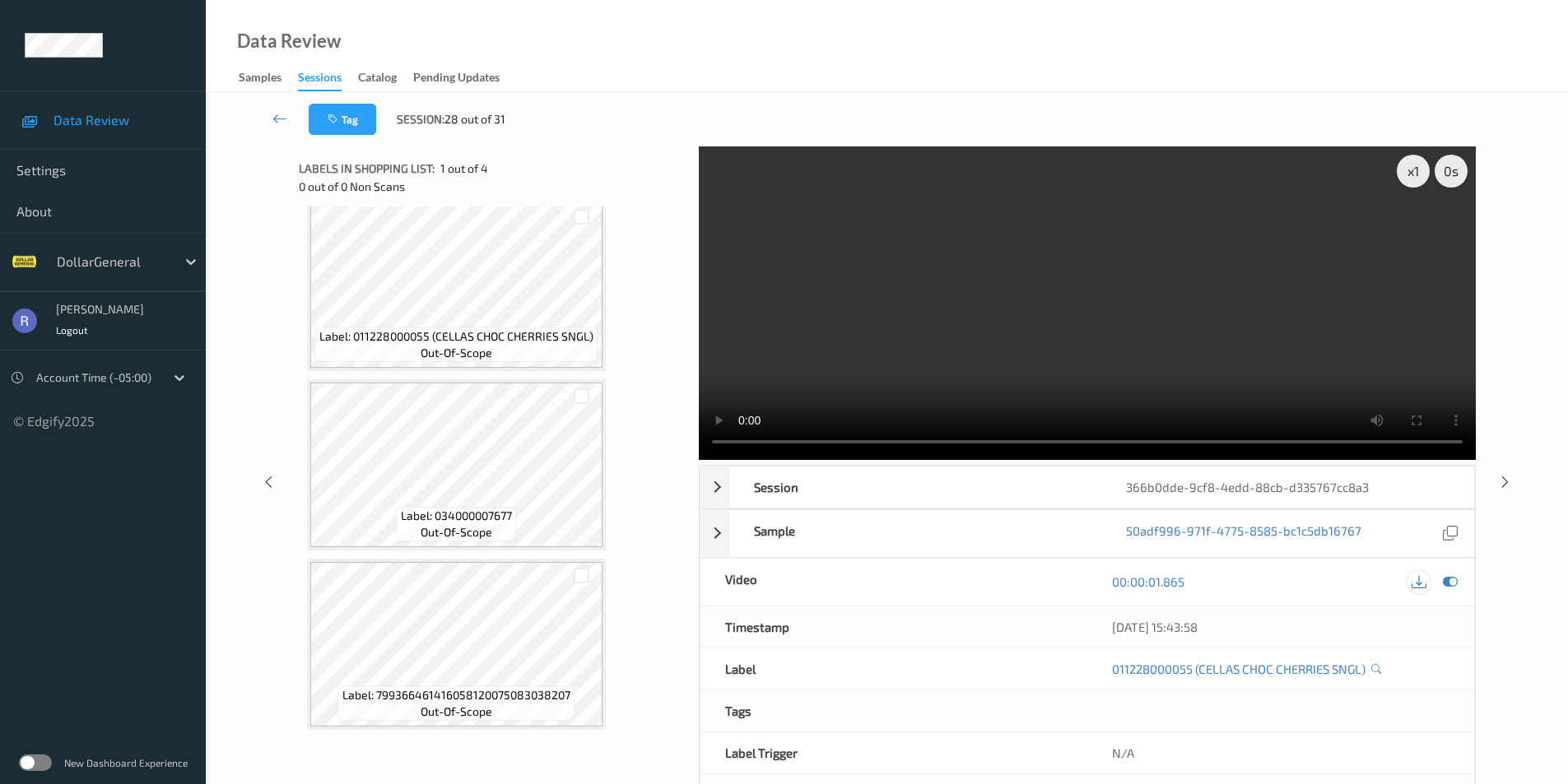
click at [1414, 580] on icon at bounding box center [1418, 582] width 15 height 15
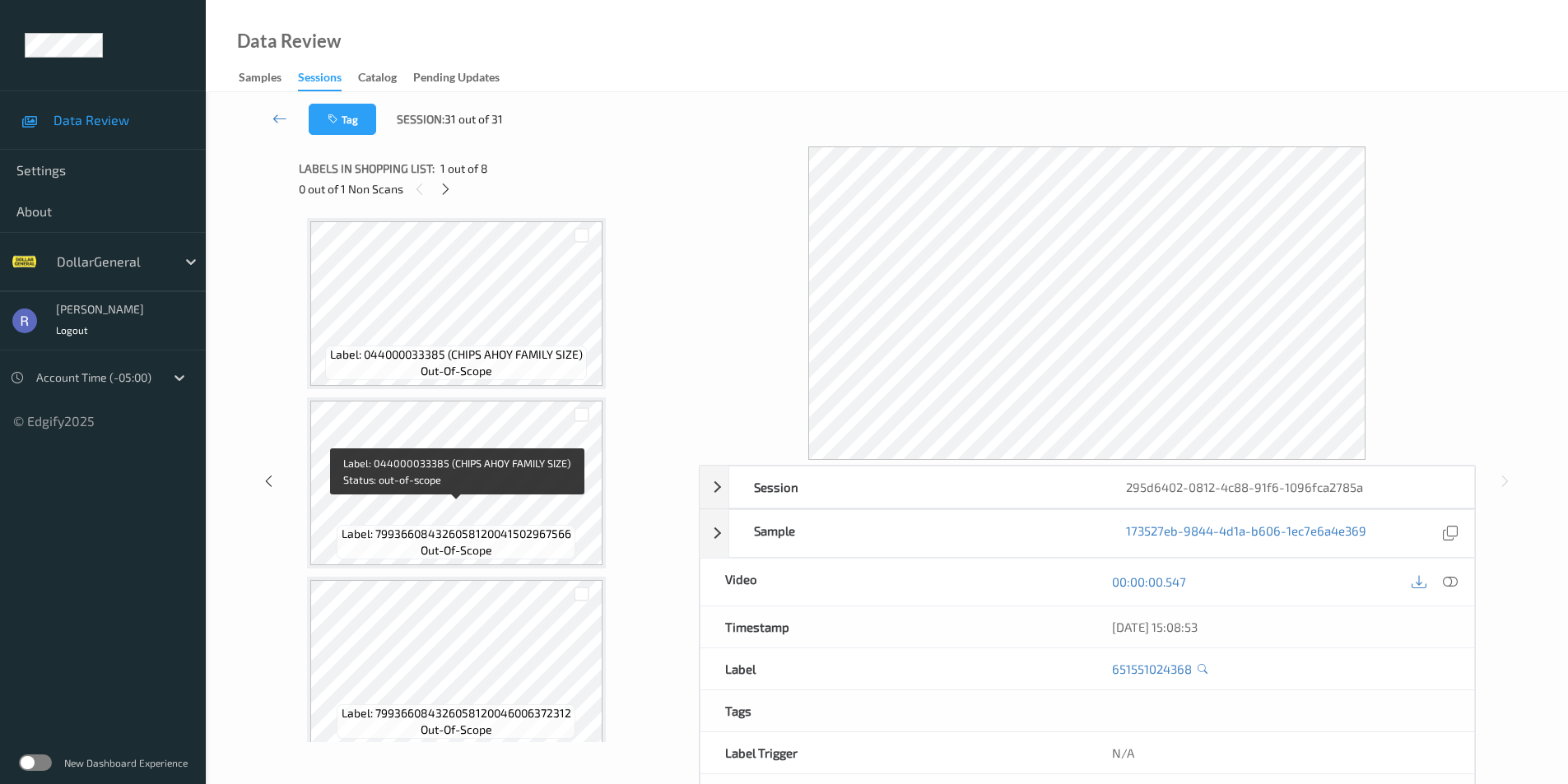
scroll to position [912, 0]
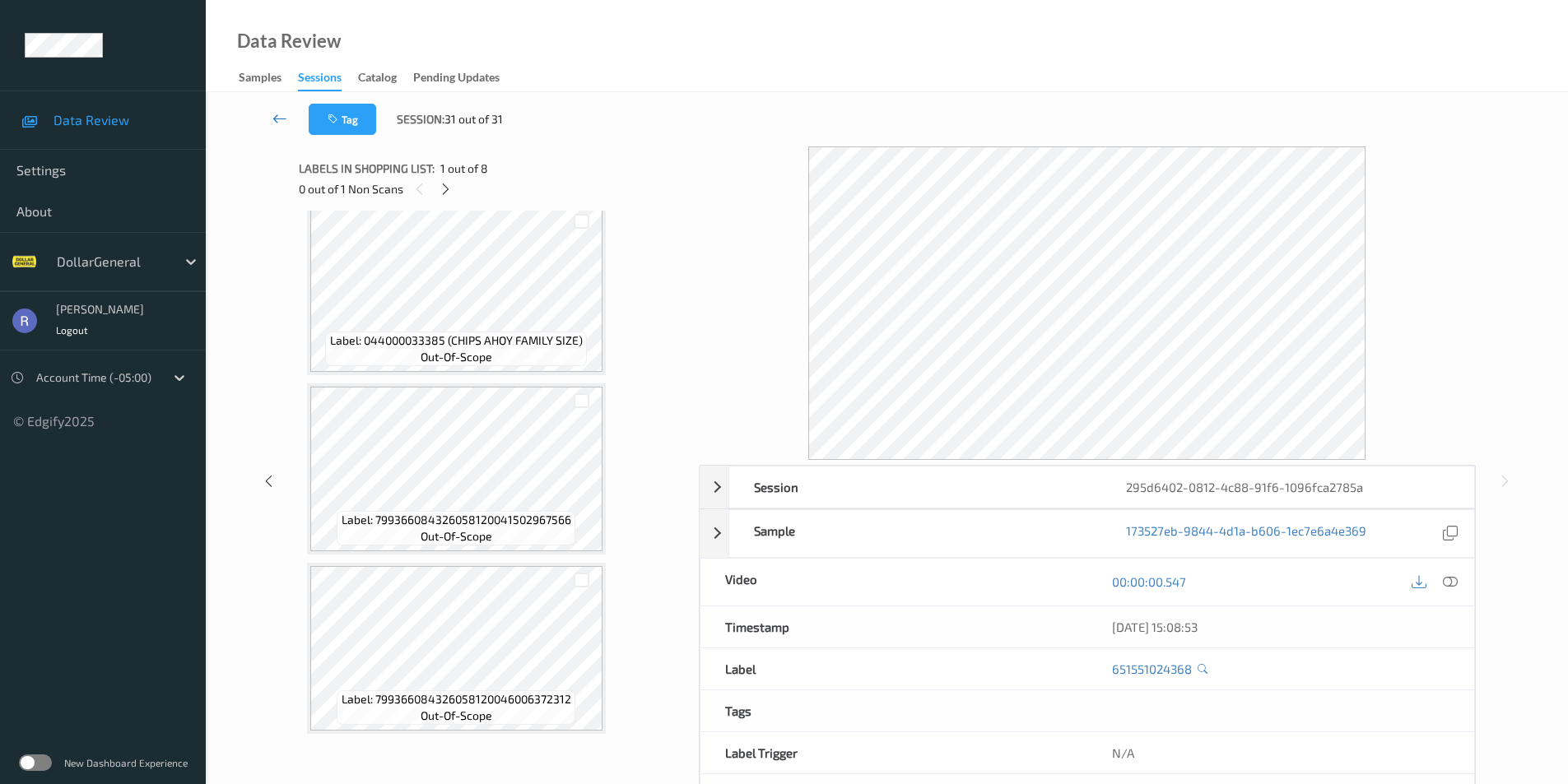
click at [276, 112] on icon at bounding box center [280, 118] width 15 height 16
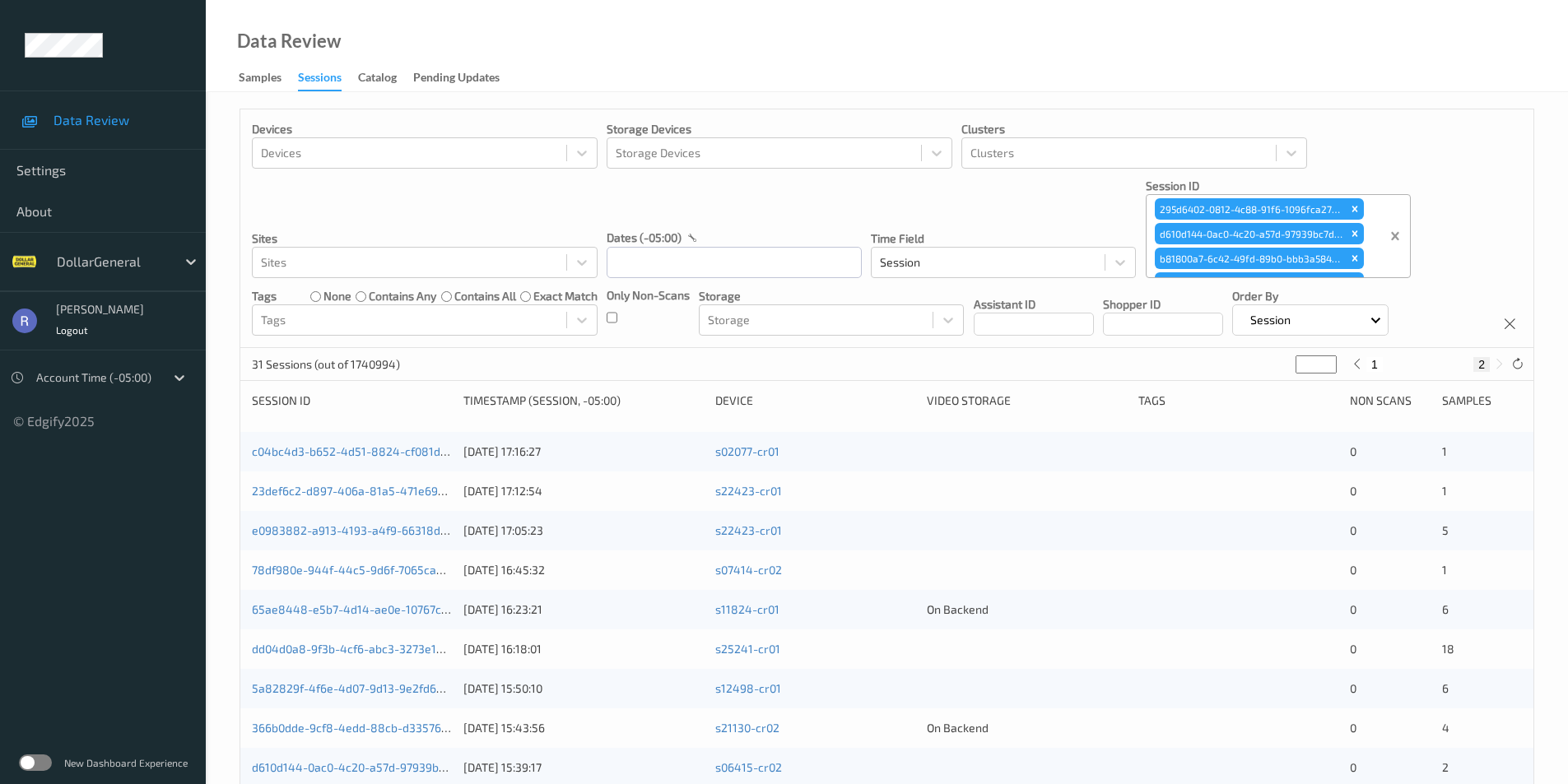
type input "*"
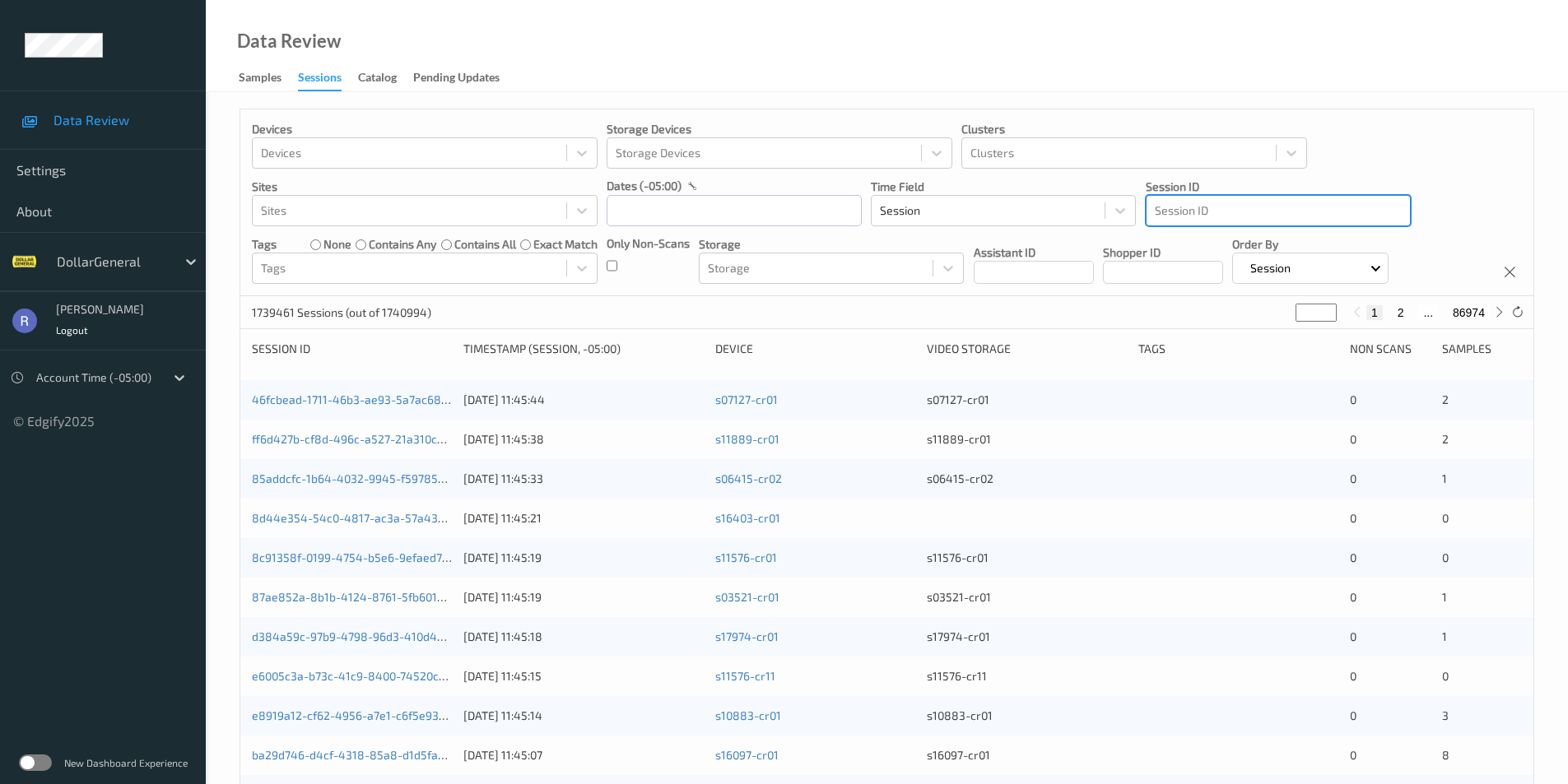
click at [1168, 215] on div at bounding box center [1278, 210] width 247 height 19
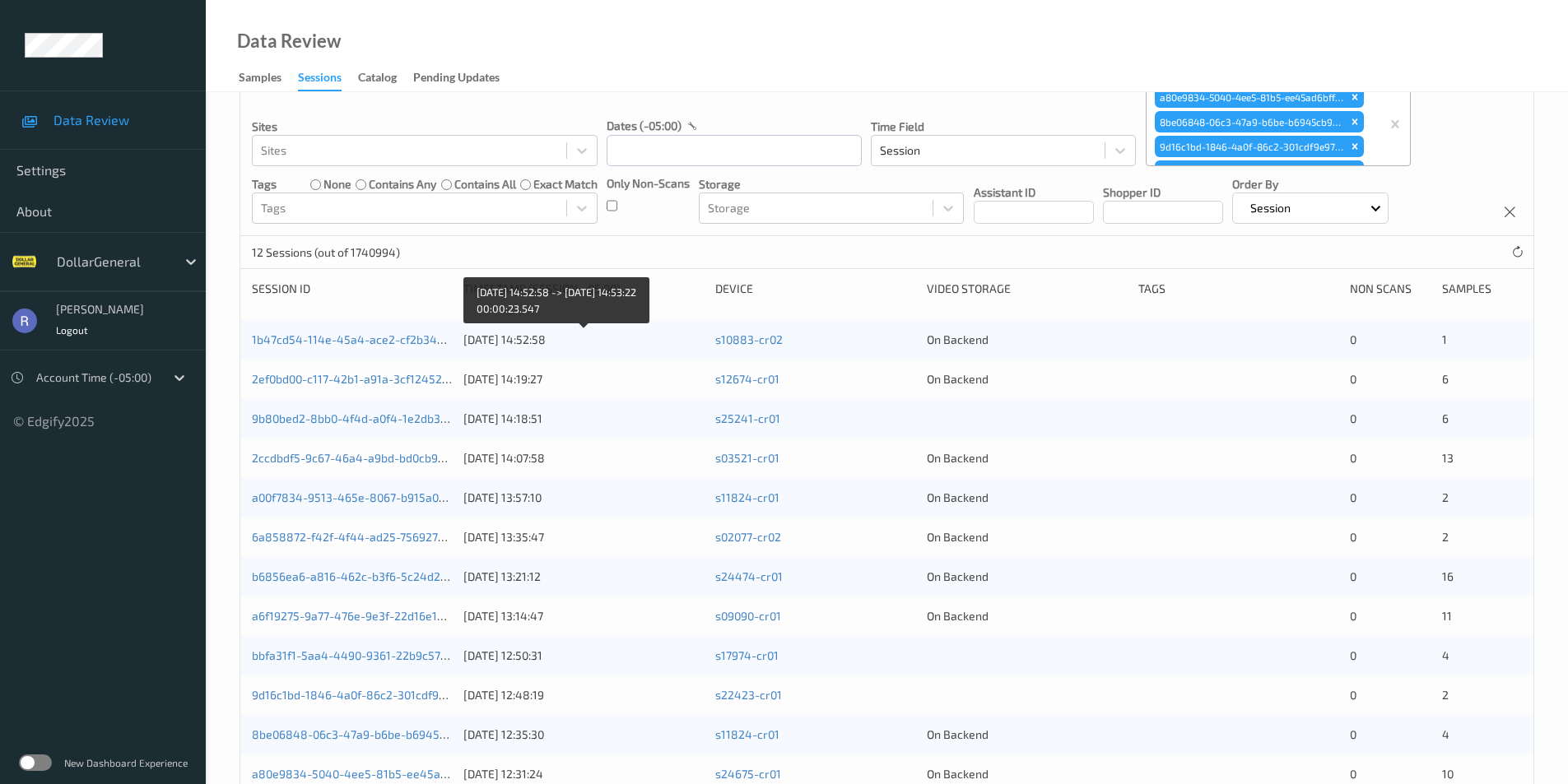
scroll to position [190, 0]
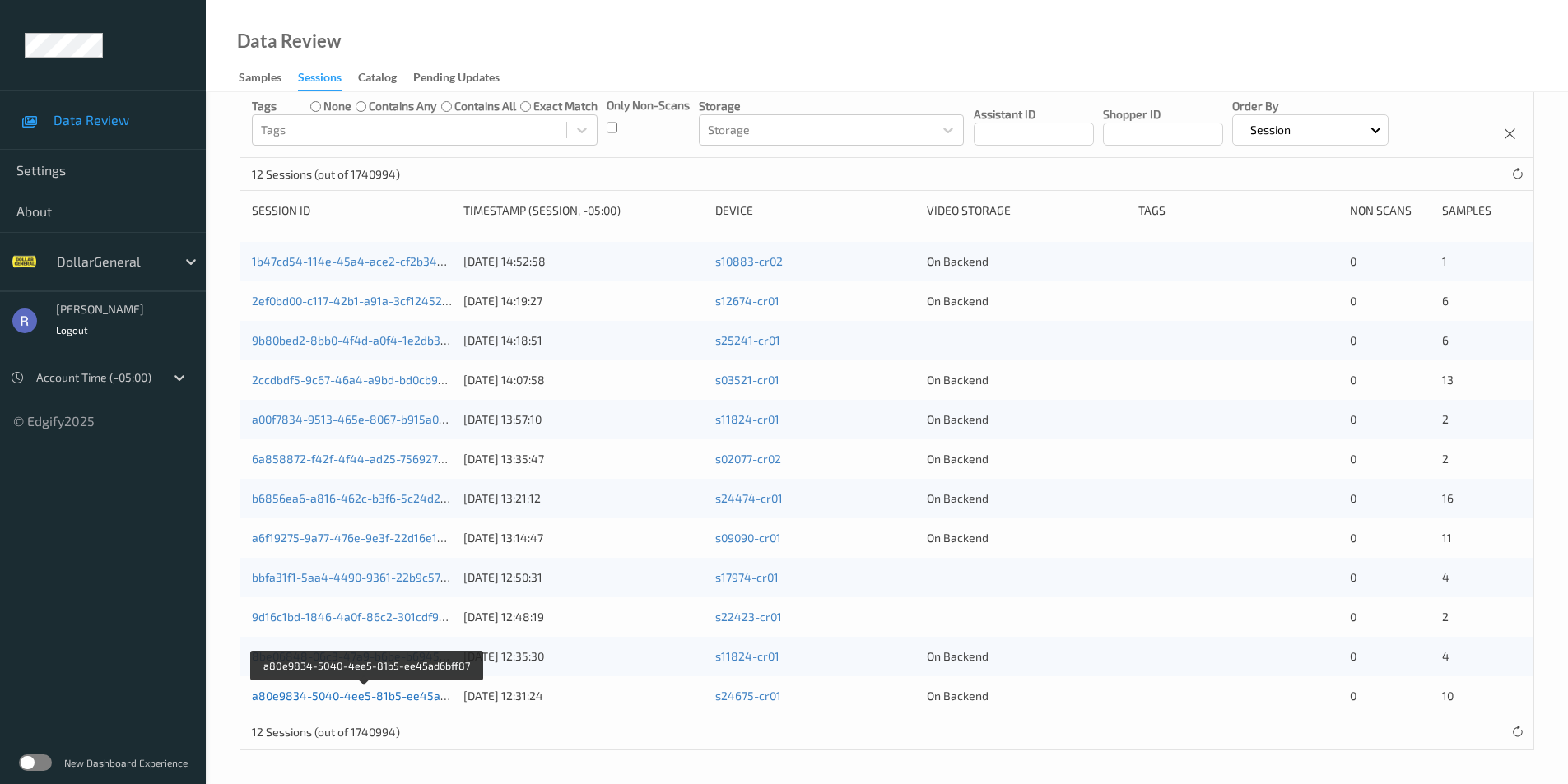
click at [414, 693] on link "a80e9834-5040-4ee5-81b5-ee45ad6bff87" at bounding box center [367, 695] width 230 height 14
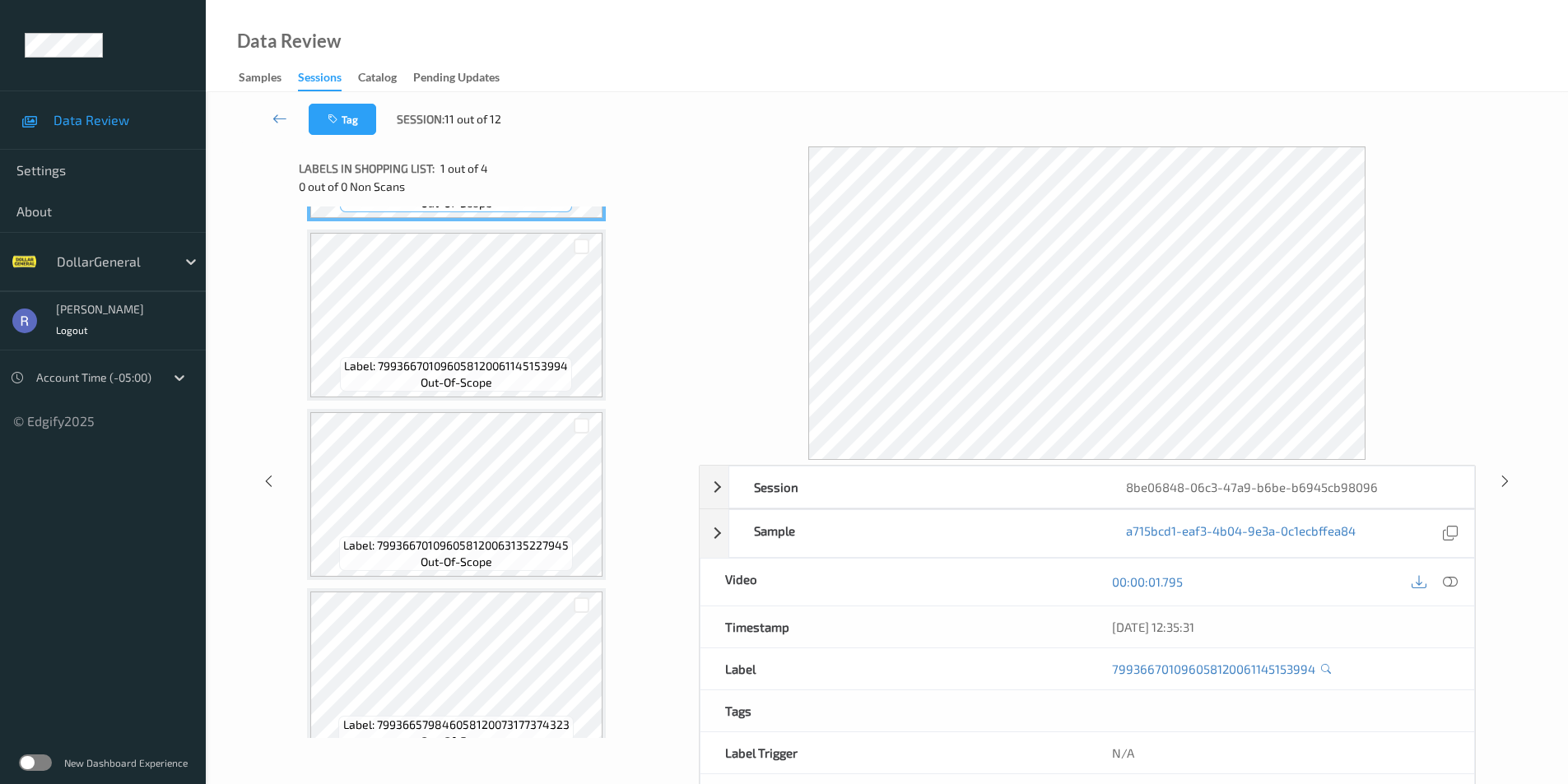
scroll to position [194, 0]
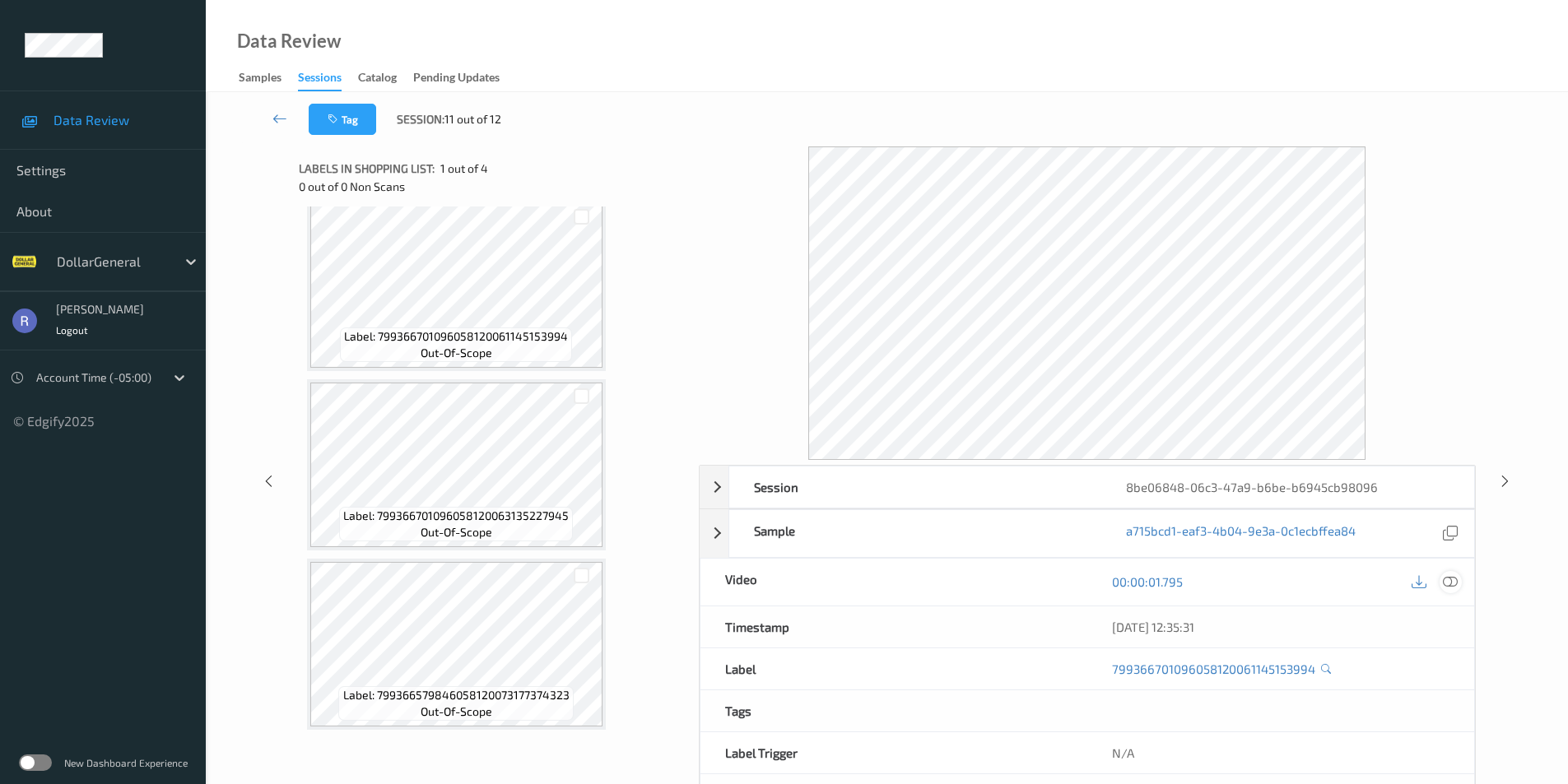
click at [1450, 581] on icon at bounding box center [1450, 582] width 15 height 15
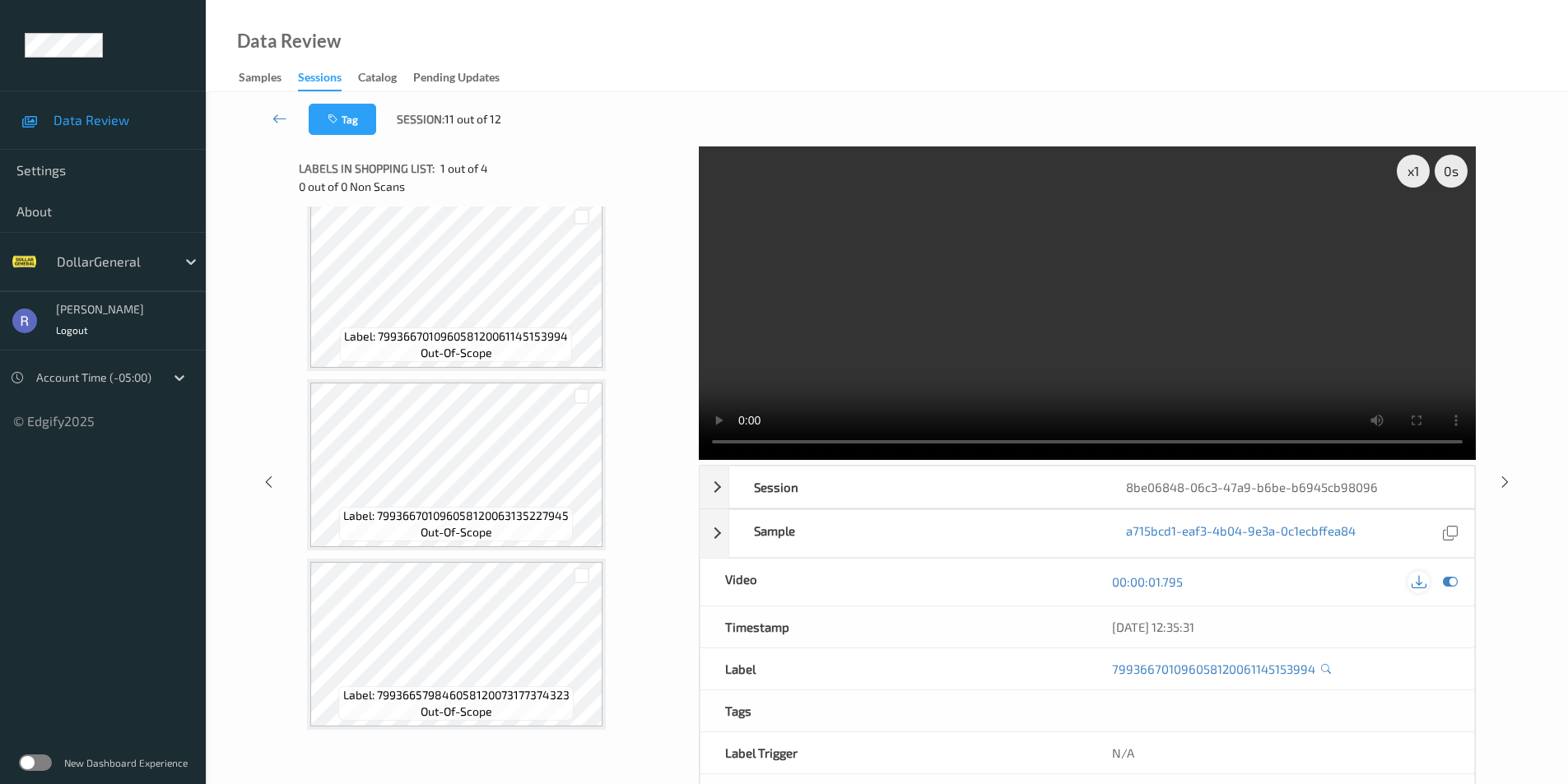
click at [1416, 581] on icon at bounding box center [1418, 582] width 15 height 15
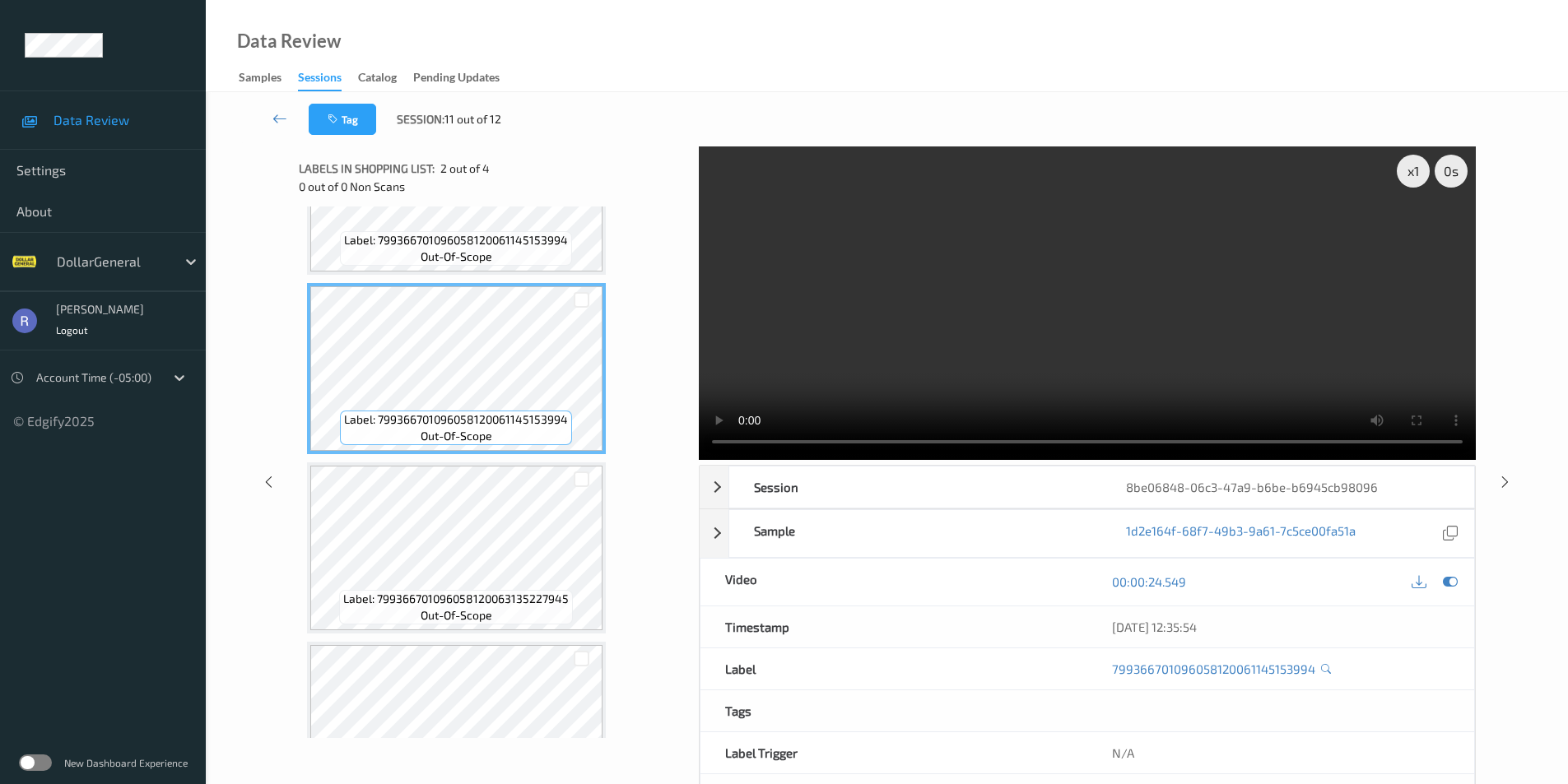
scroll to position [0, 0]
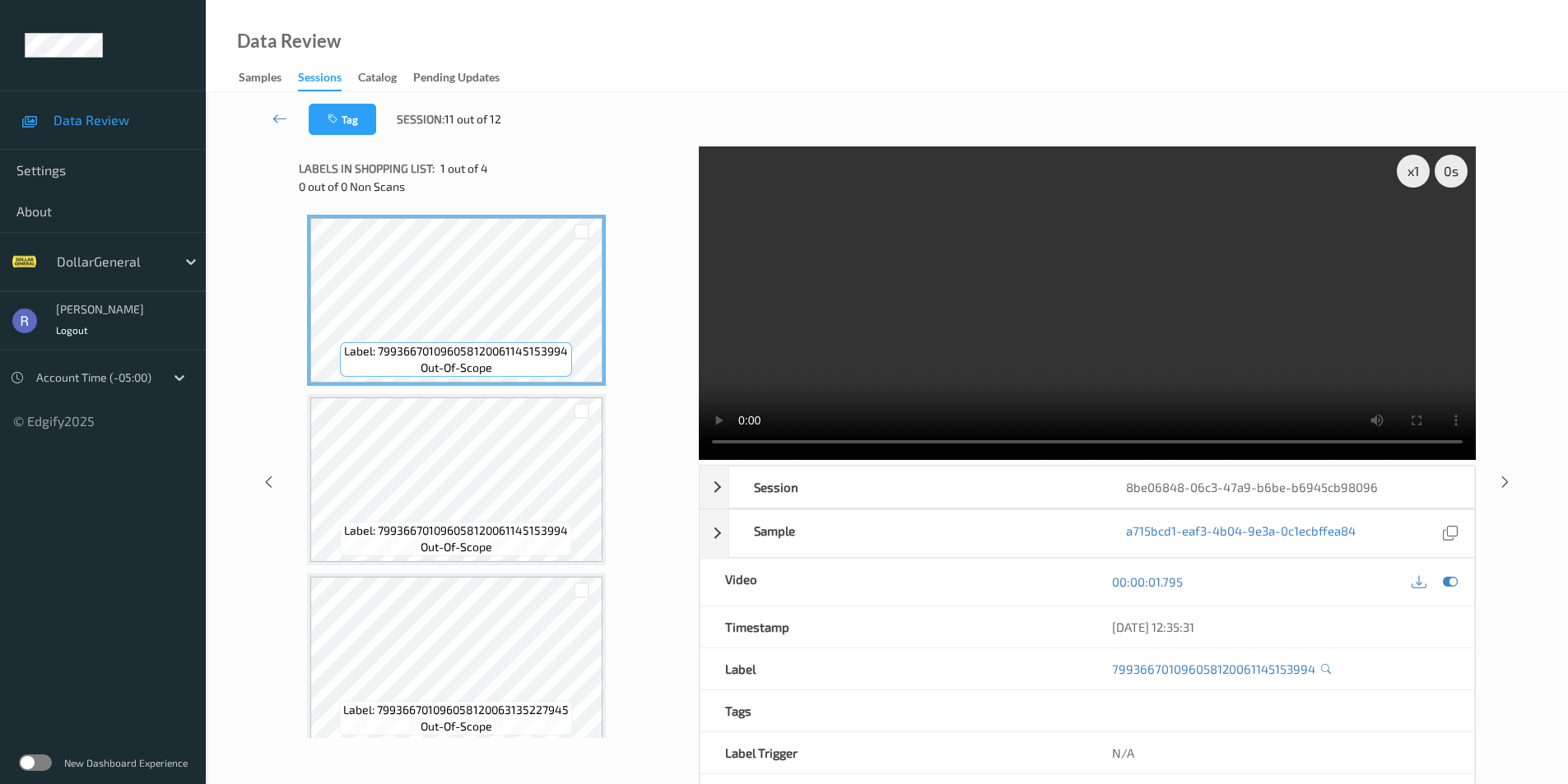
click at [251, 243] on div "x 1 0 s Playback rate Right click reset Session 8be06848-06c3-47a9-b6be-b6945cb…" at bounding box center [886, 482] width 1294 height 671
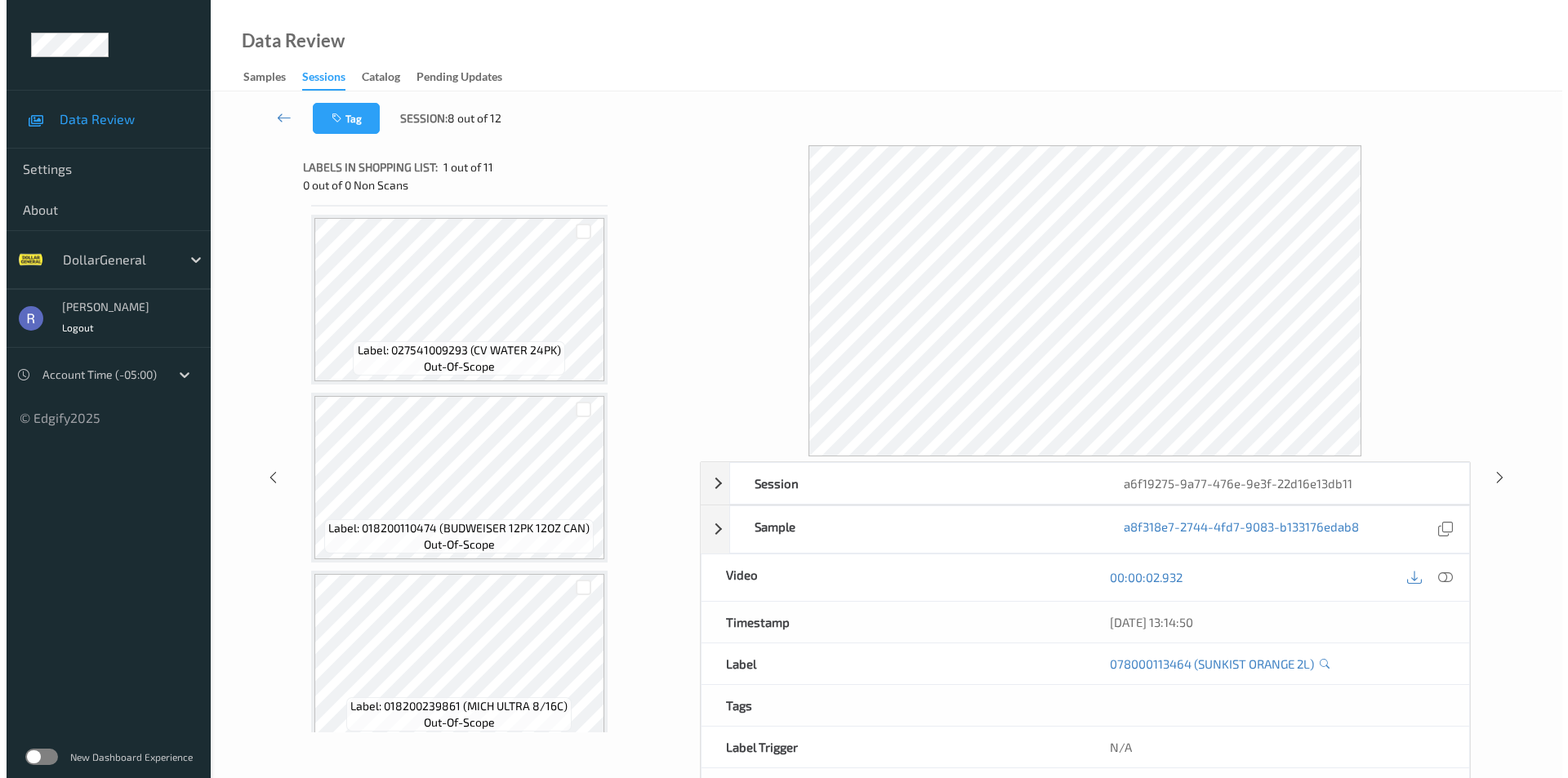
scroll to position [1439, 0]
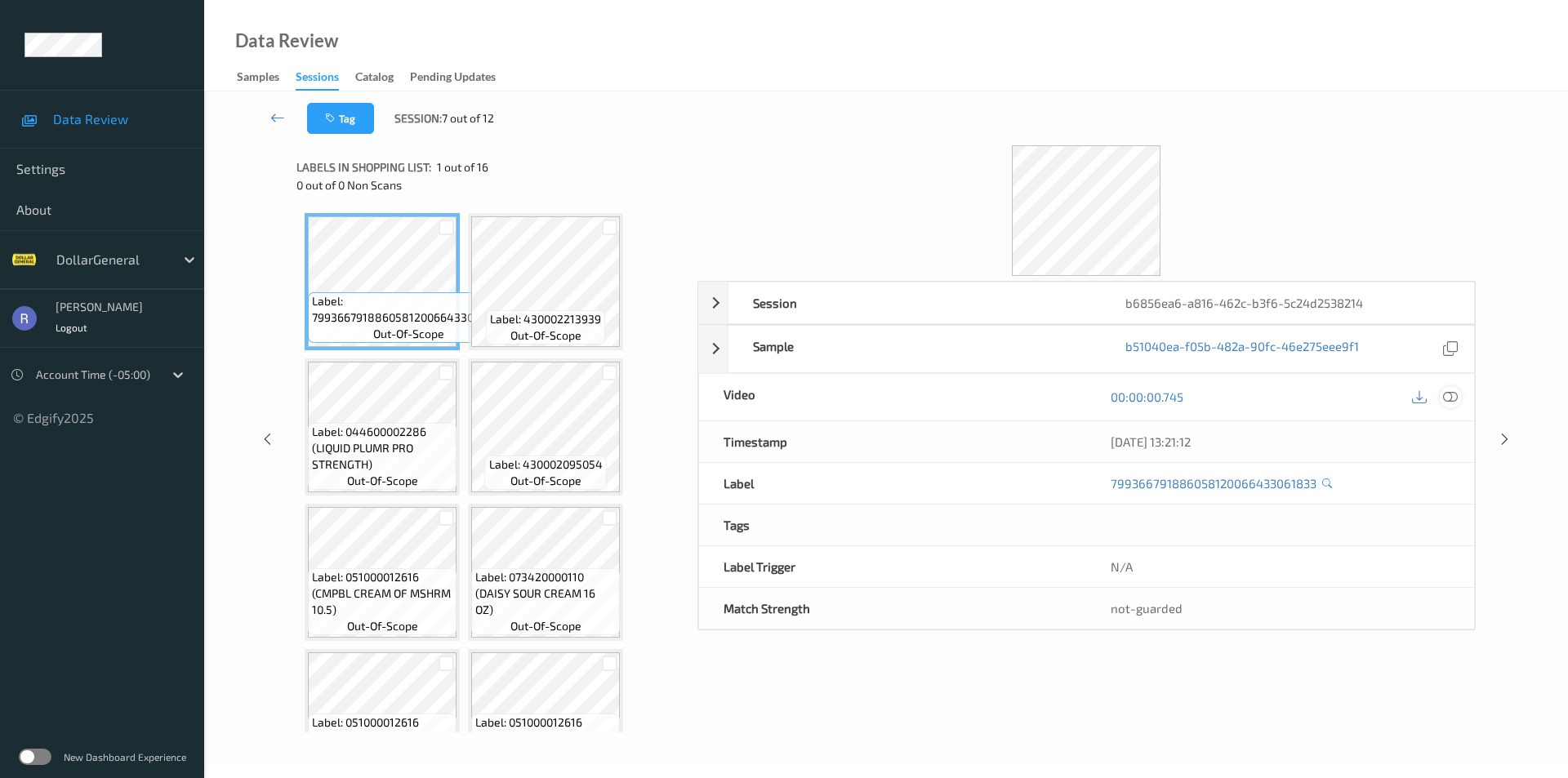
click at [1456, 397] on icon at bounding box center [1451, 397] width 15 height 15
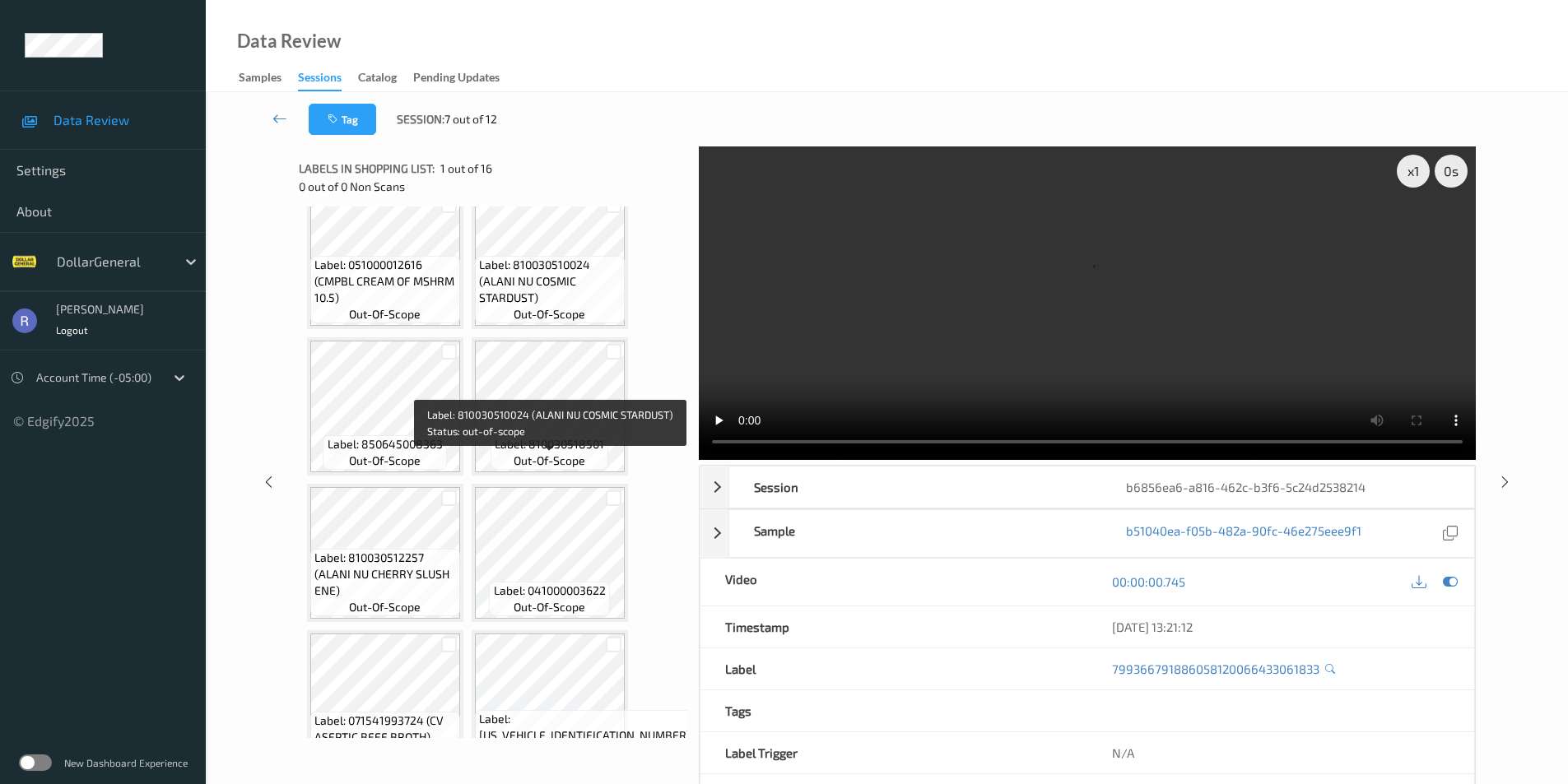
scroll to position [649, 0]
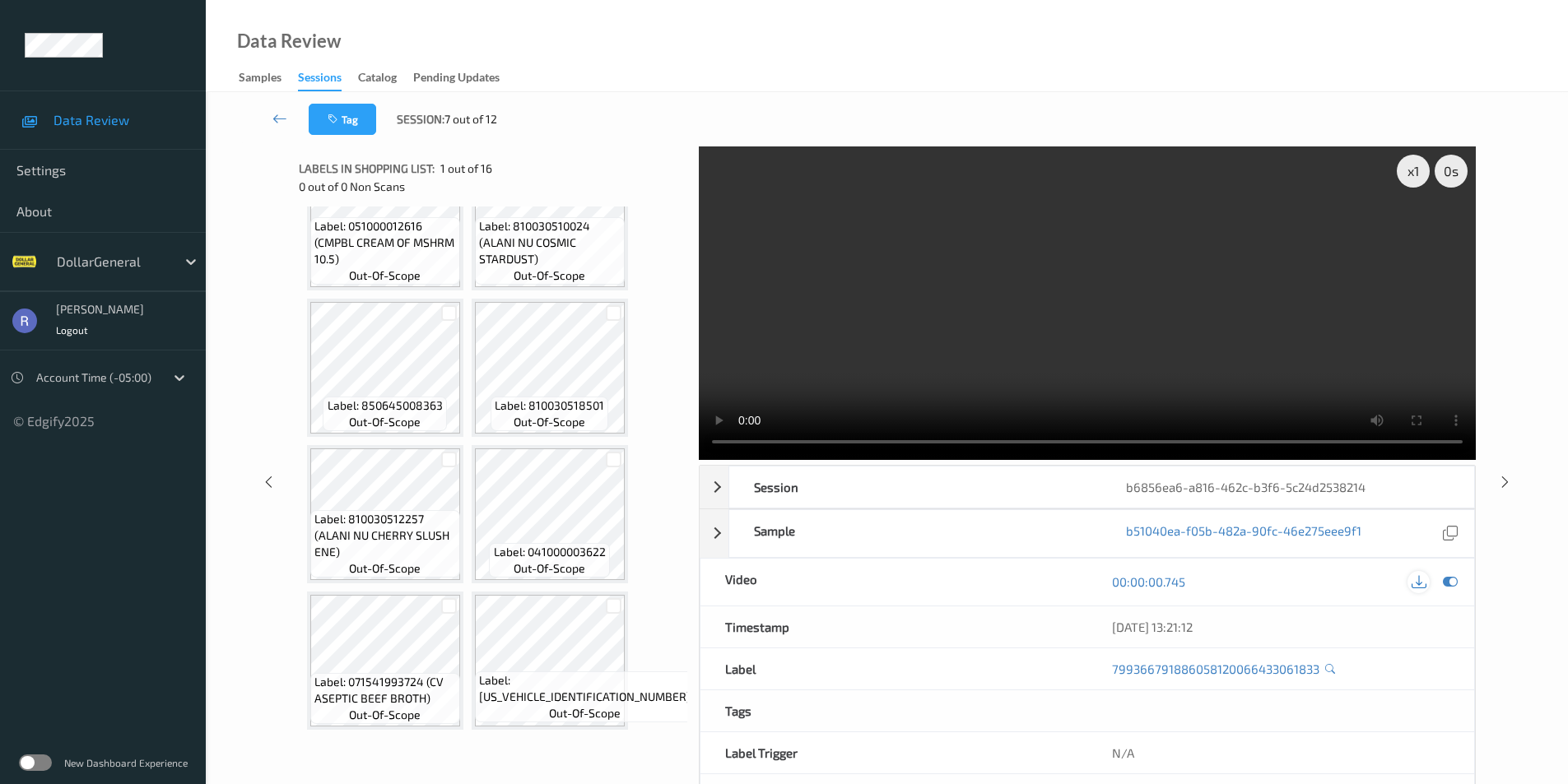
click at [1418, 579] on icon at bounding box center [1418, 582] width 15 height 15
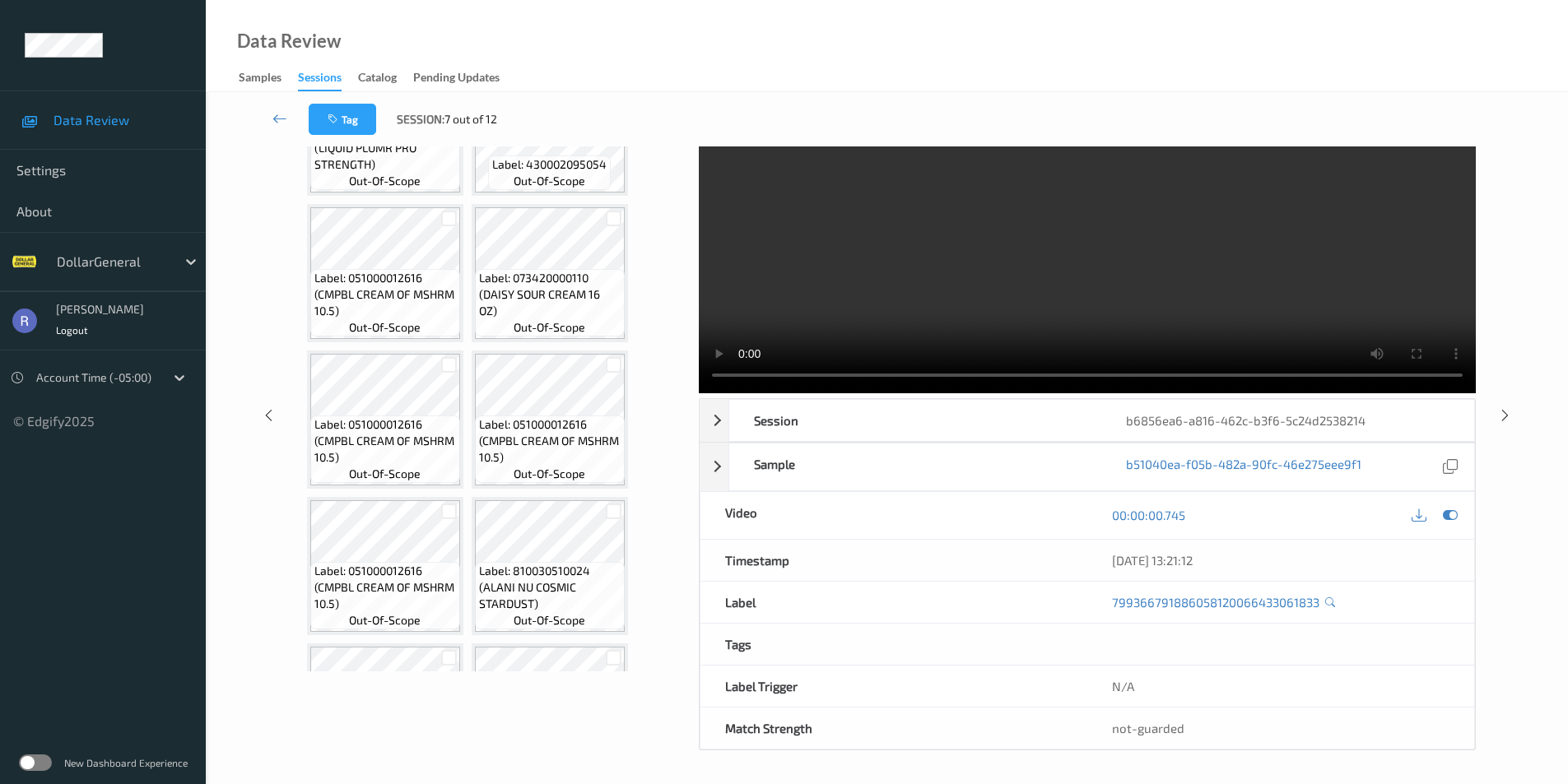
scroll to position [0, 0]
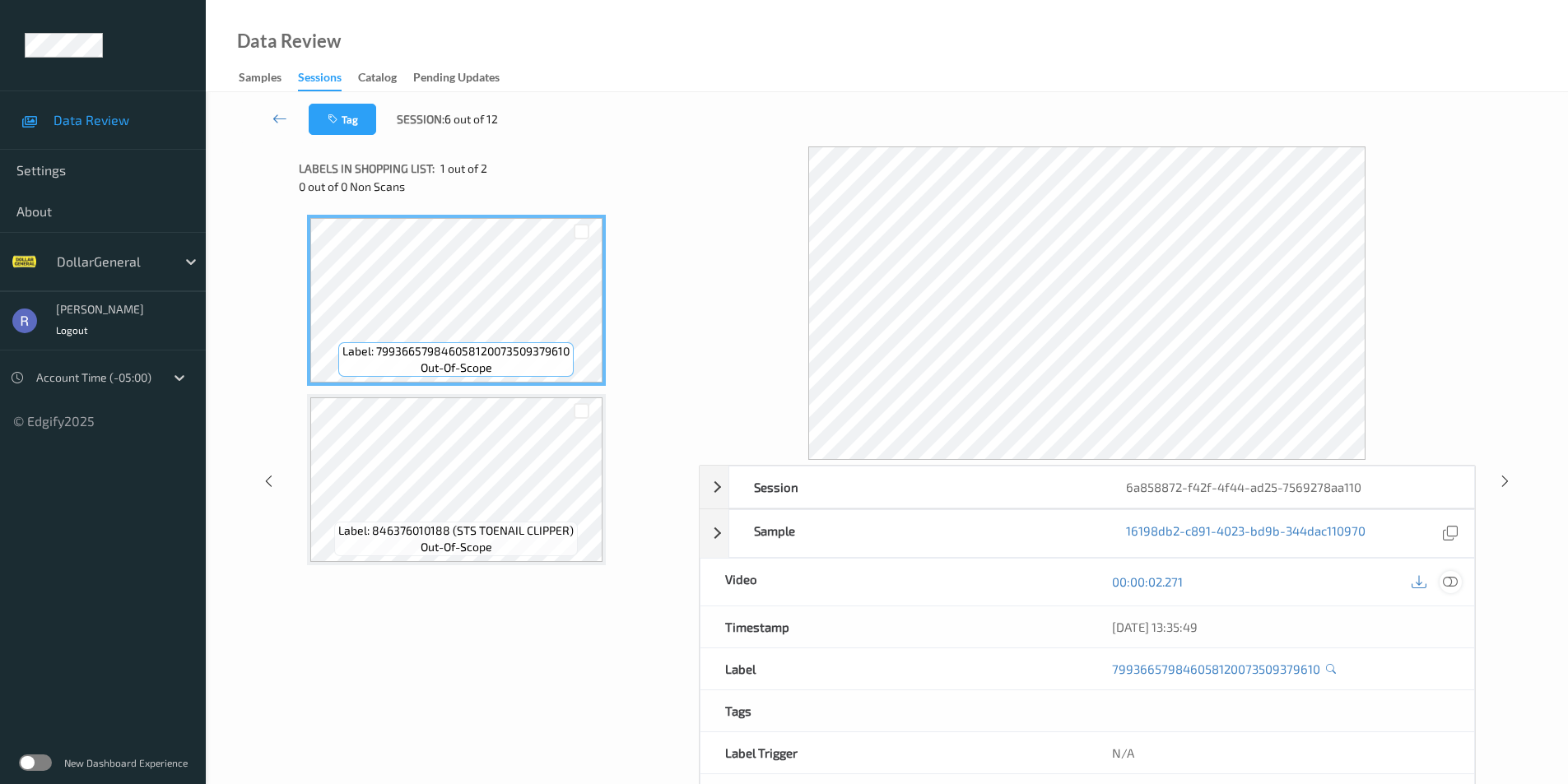
click at [1447, 584] on icon at bounding box center [1450, 582] width 15 height 15
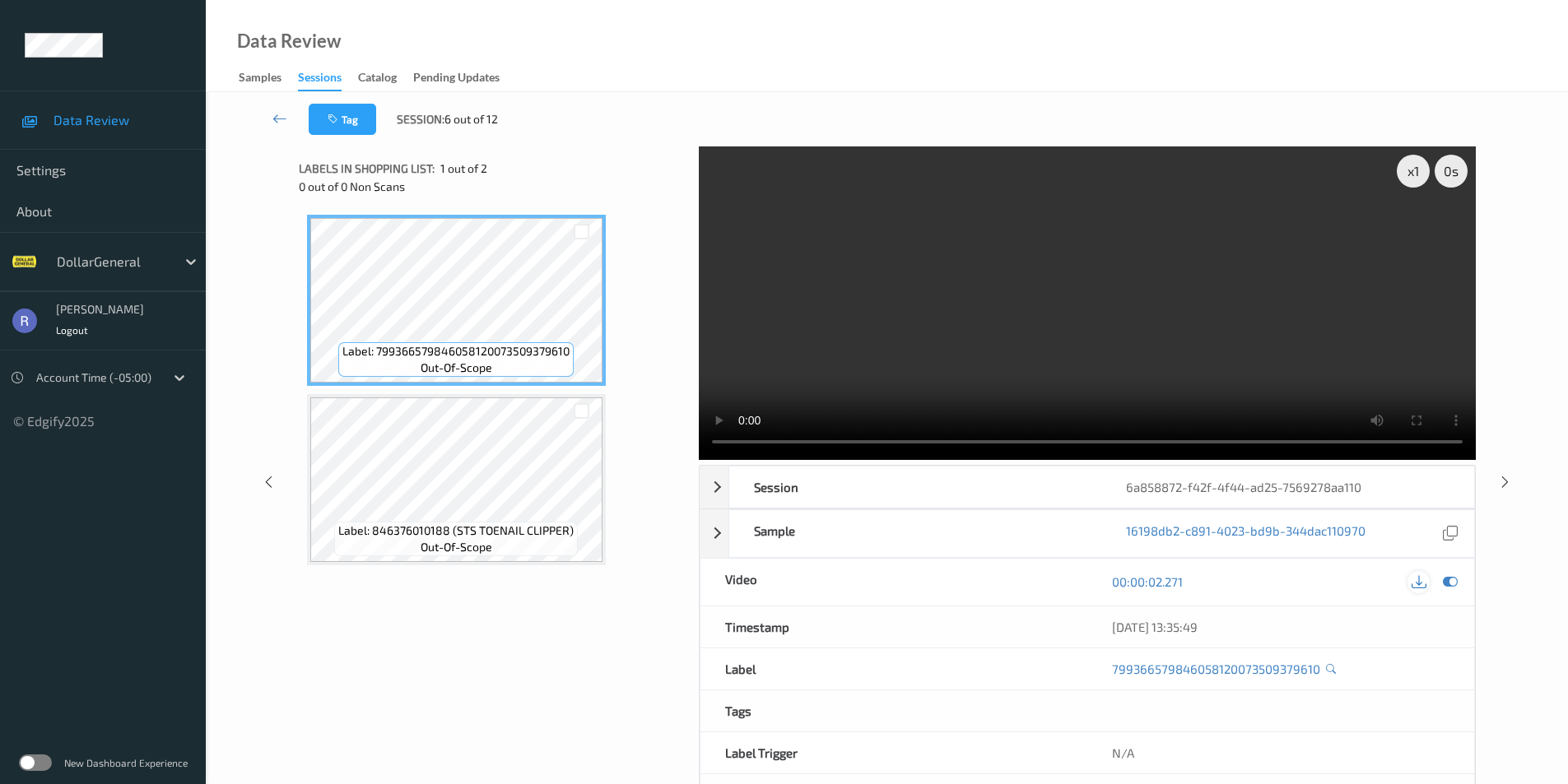
click at [1423, 581] on icon at bounding box center [1418, 582] width 15 height 15
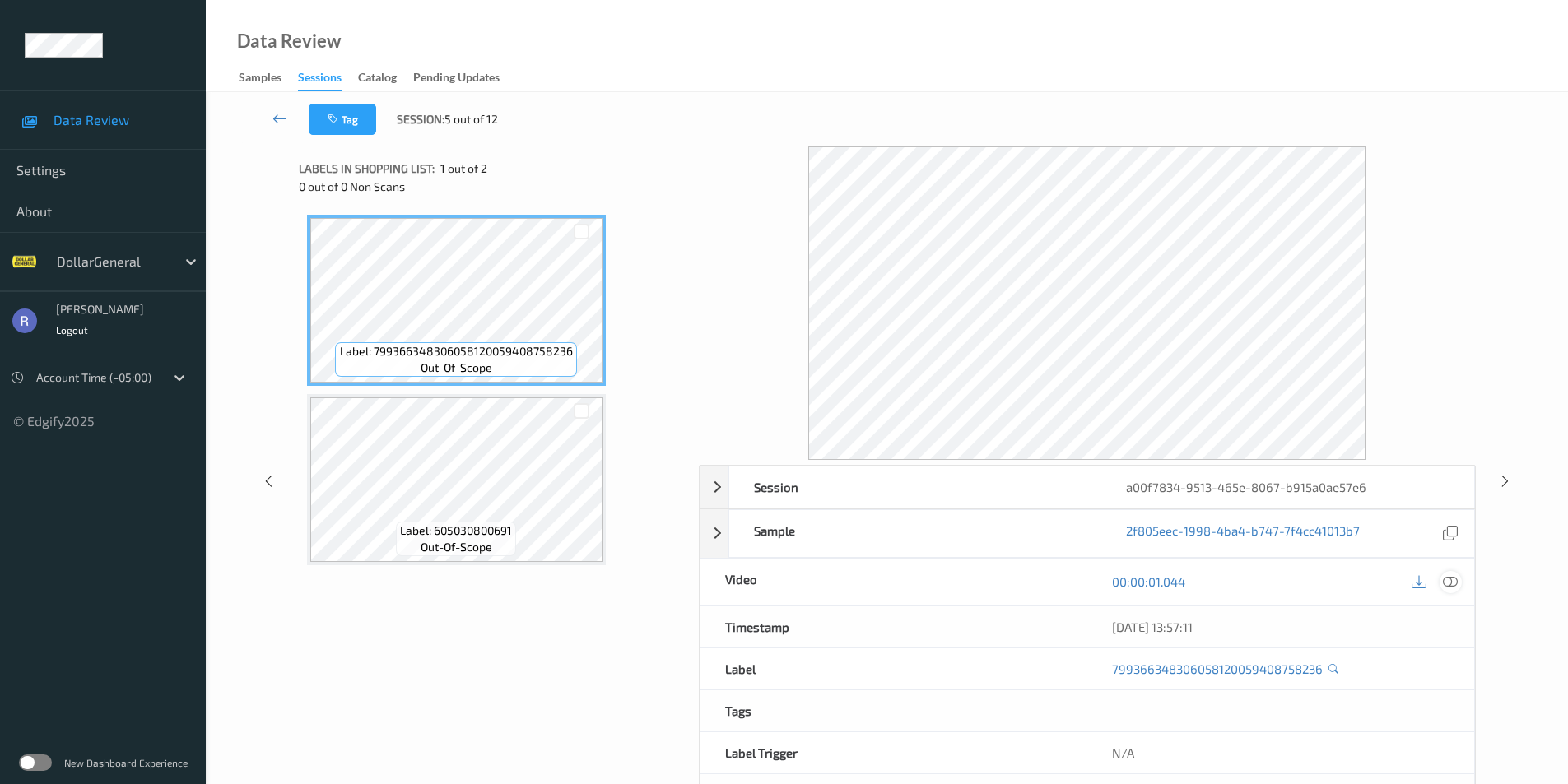
click at [1453, 579] on icon at bounding box center [1450, 582] width 15 height 15
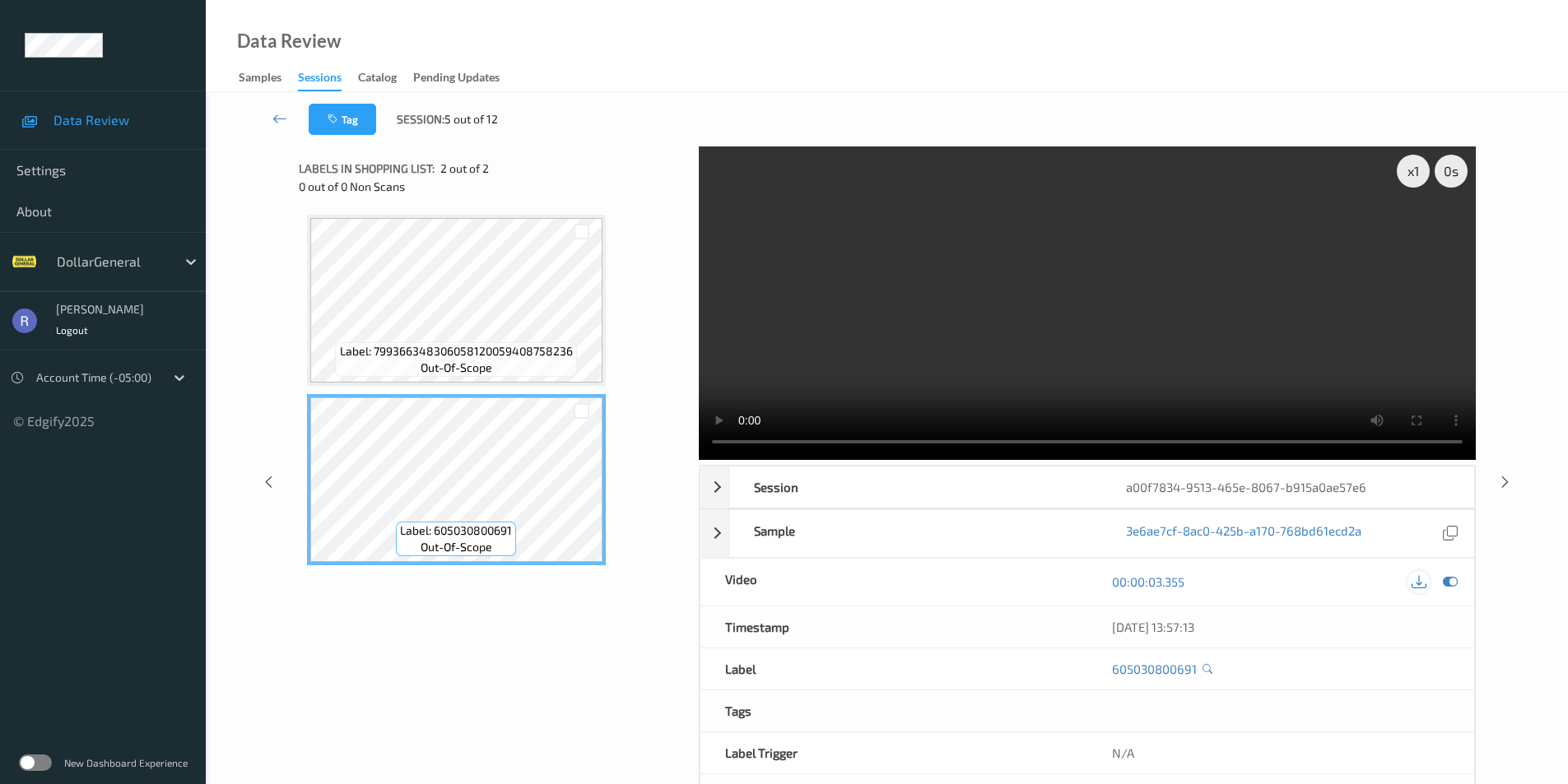
click at [1421, 584] on icon at bounding box center [1418, 582] width 15 height 15
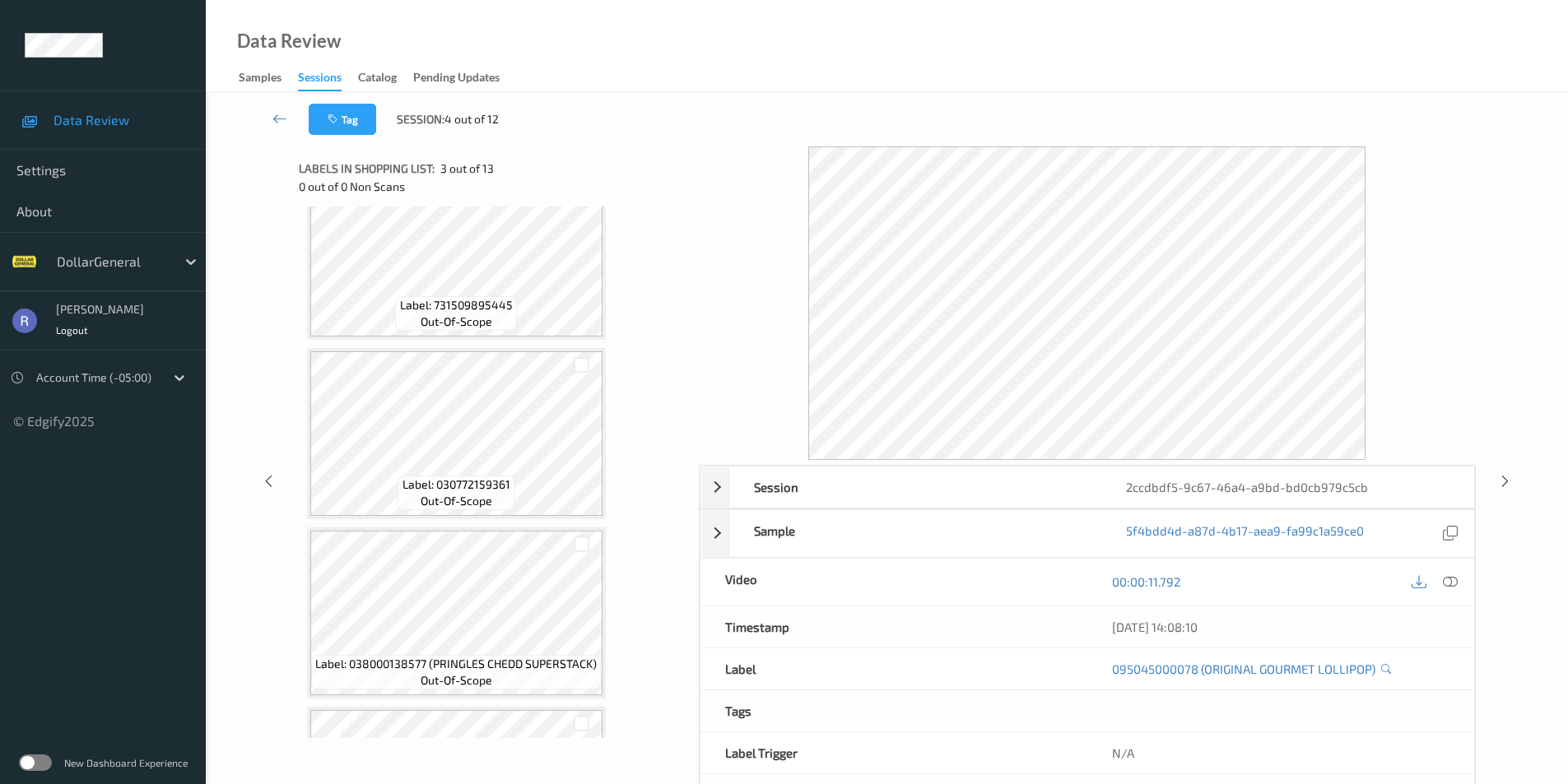
scroll to position [1809, 0]
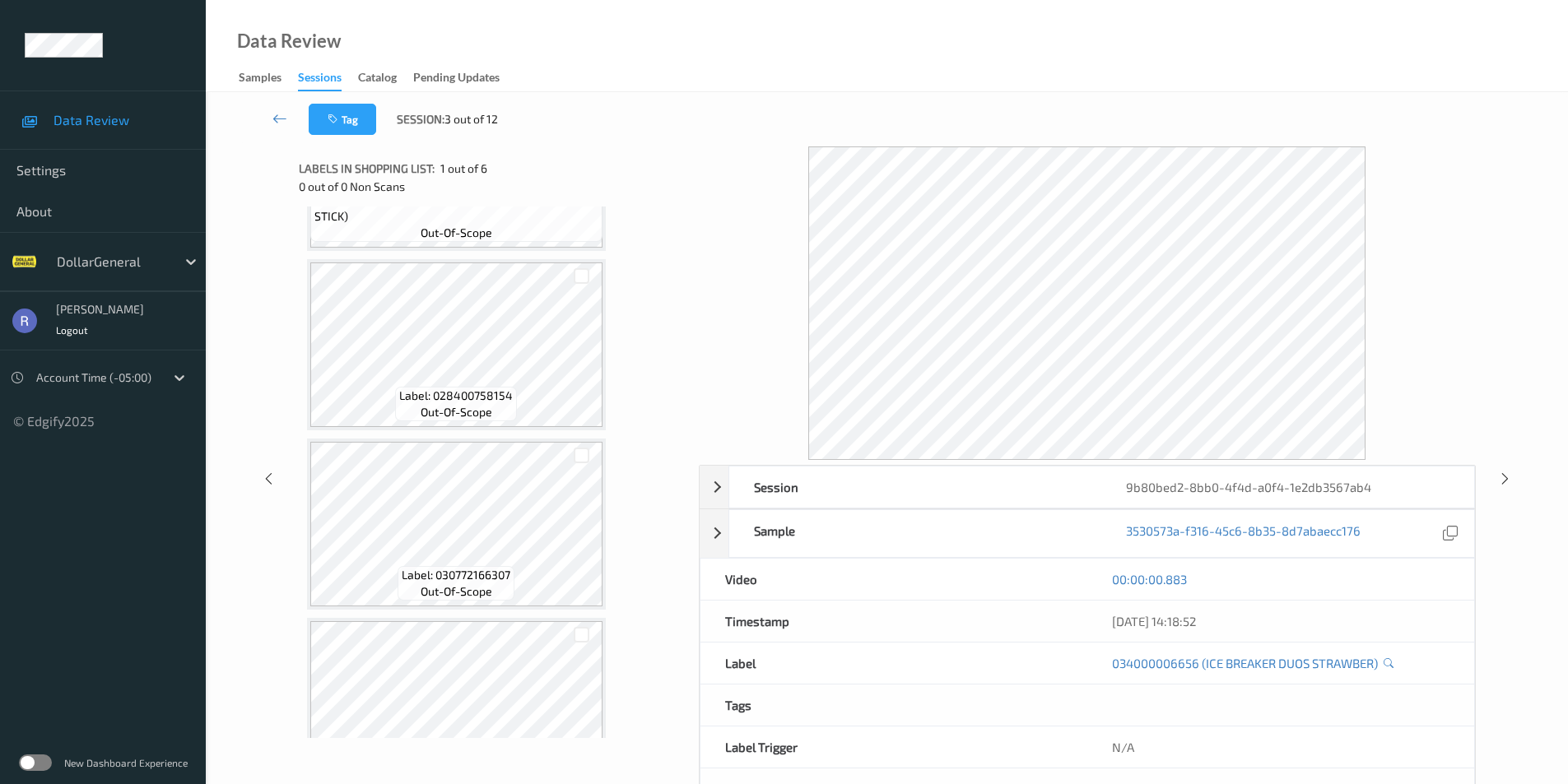
scroll to position [553, 0]
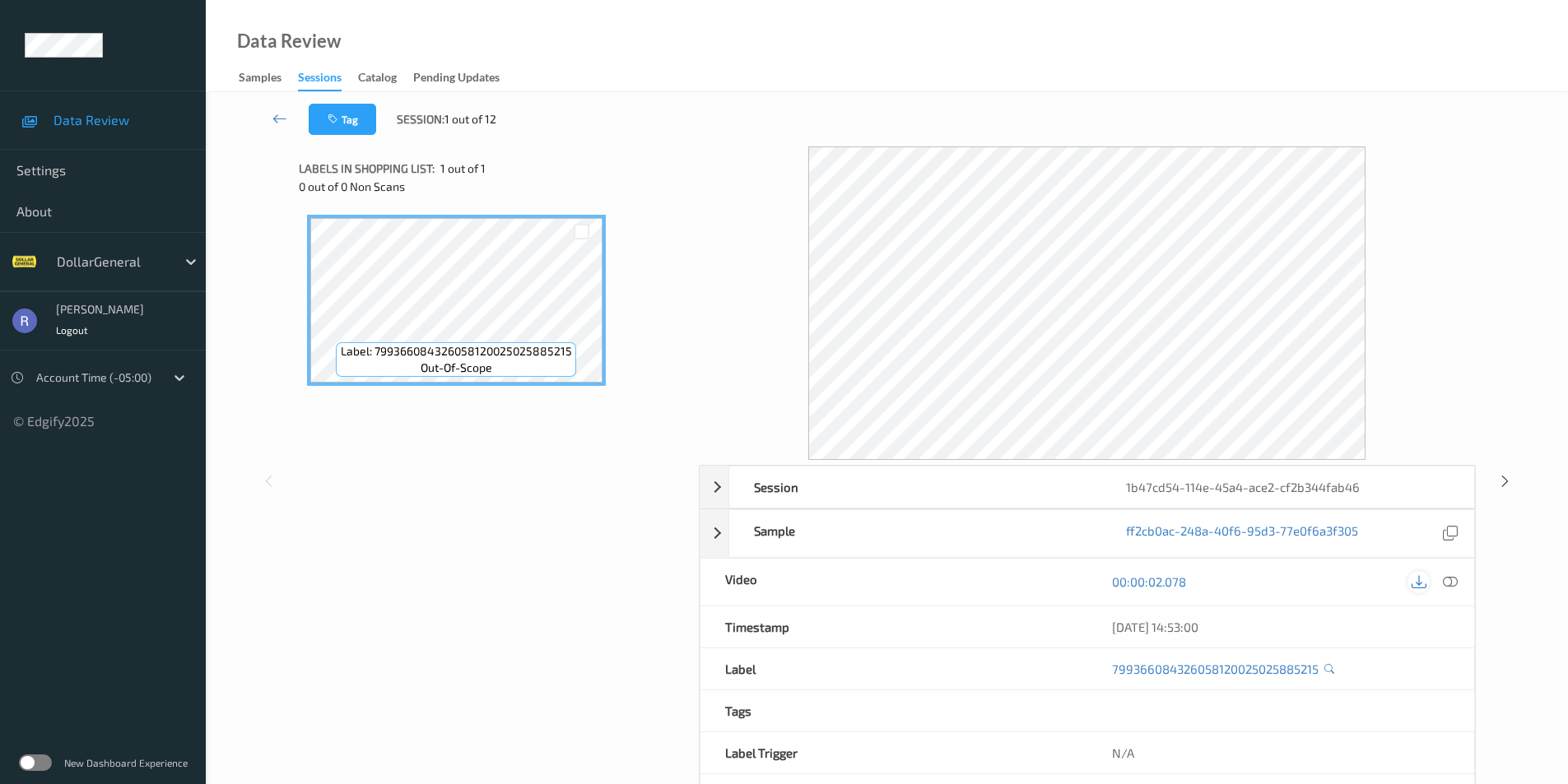
click at [1418, 586] on icon at bounding box center [1418, 582] width 15 height 15
click at [283, 117] on icon at bounding box center [280, 118] width 15 height 16
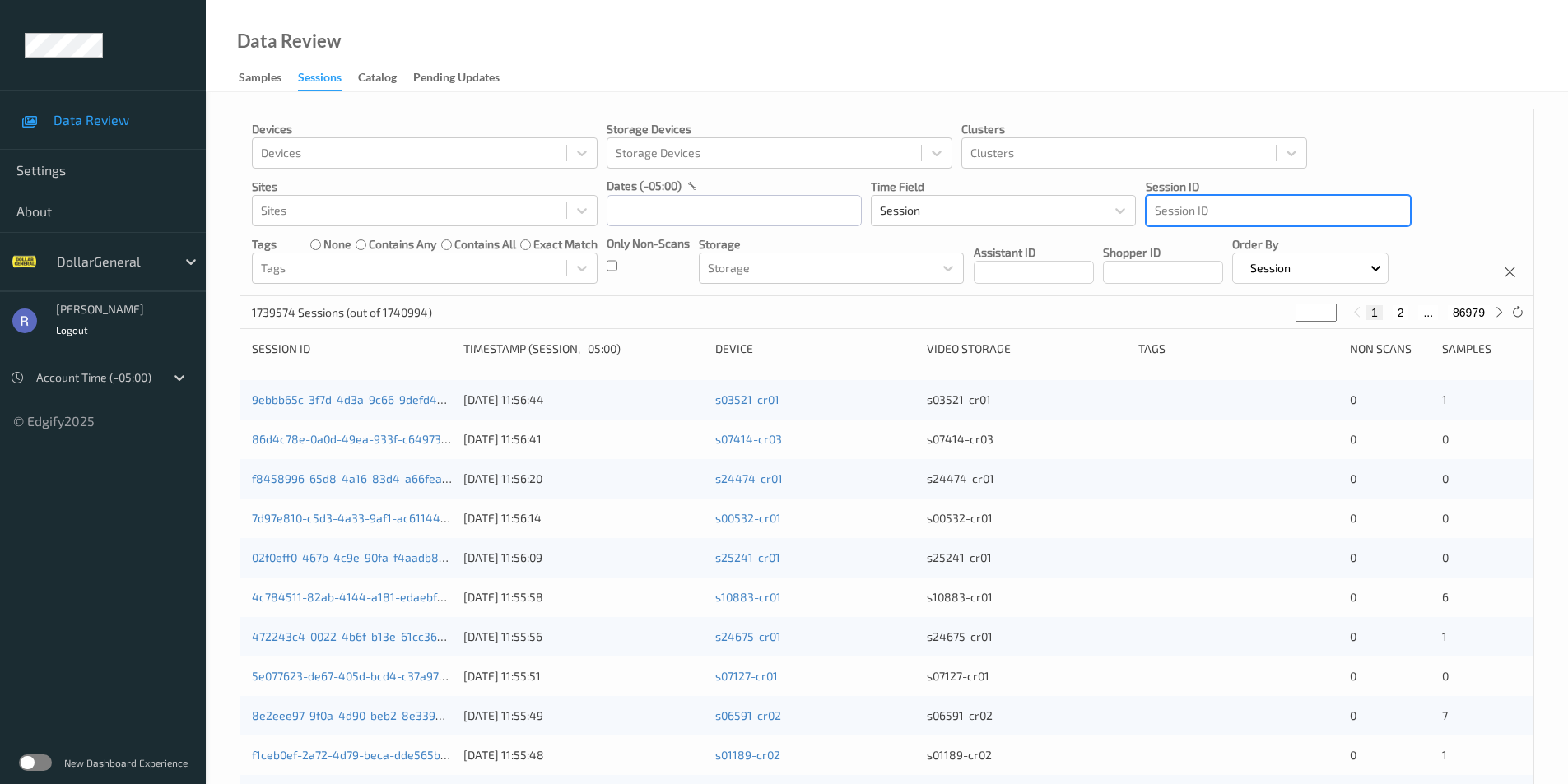
click at [1199, 215] on div at bounding box center [1278, 210] width 247 height 19
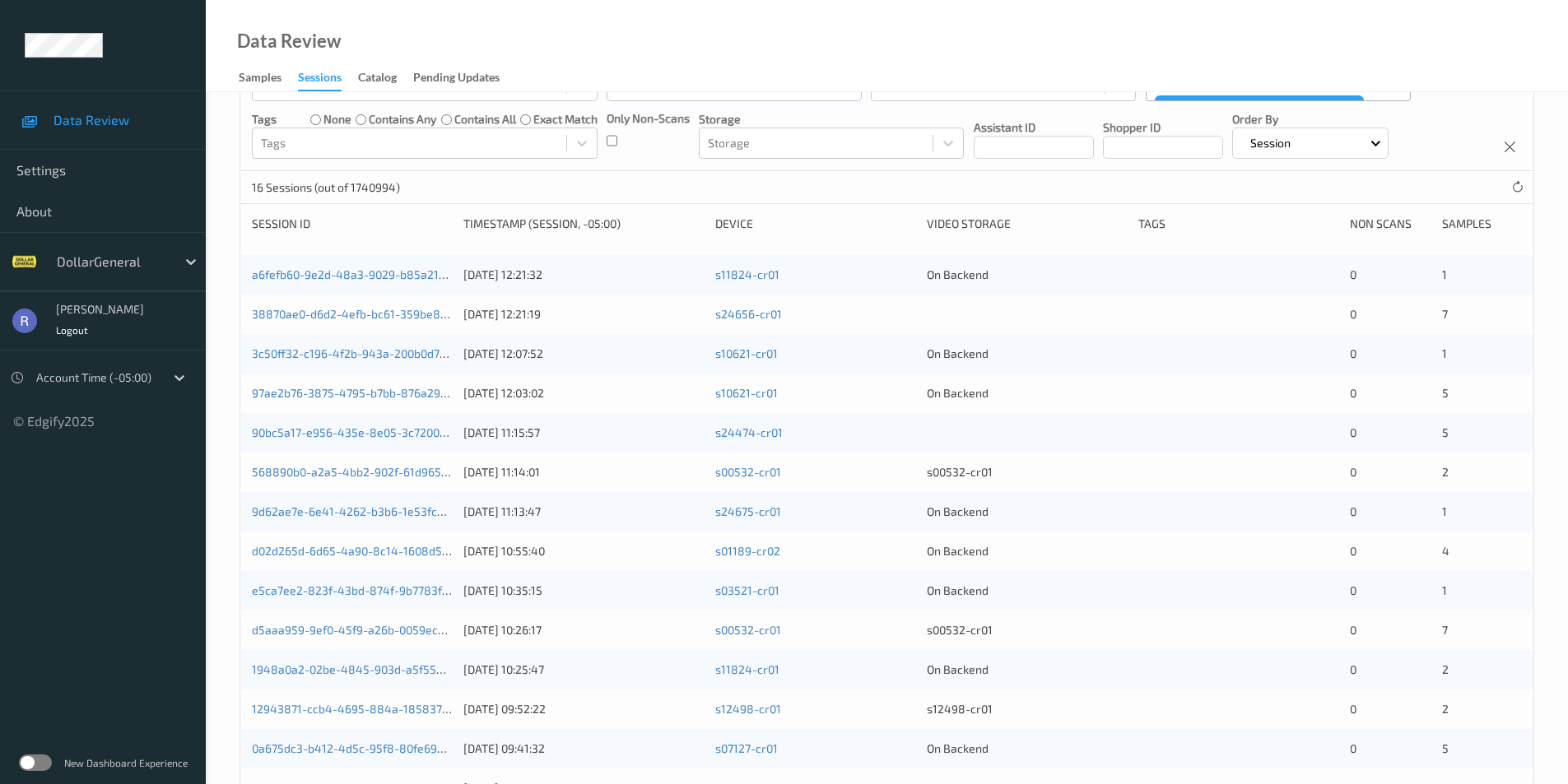
scroll to position [348, 0]
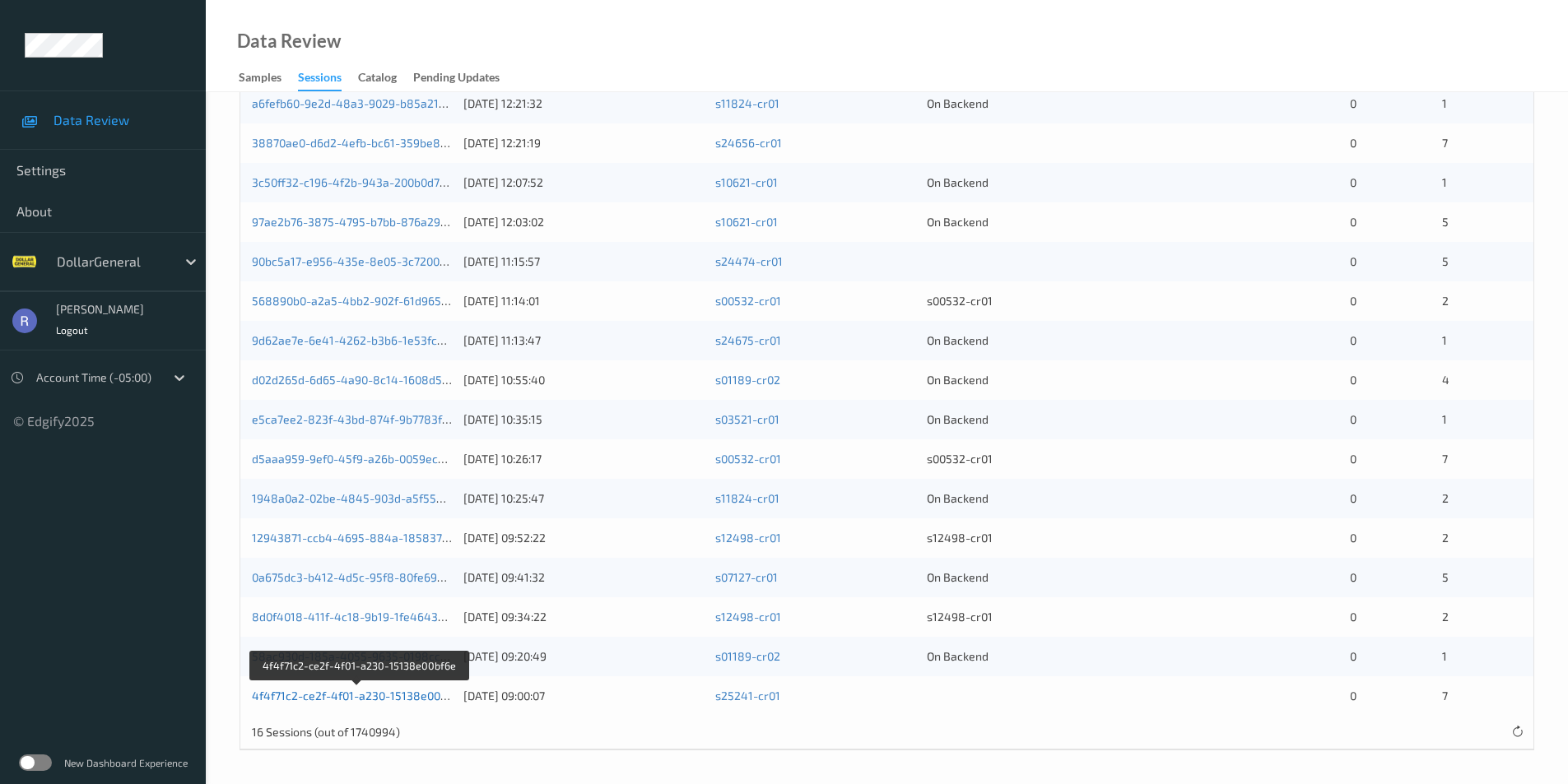
click at [338, 695] on link "4f4f71c2-ce2f-4f01-a230-15138e00bf6e" at bounding box center [357, 695] width 212 height 14
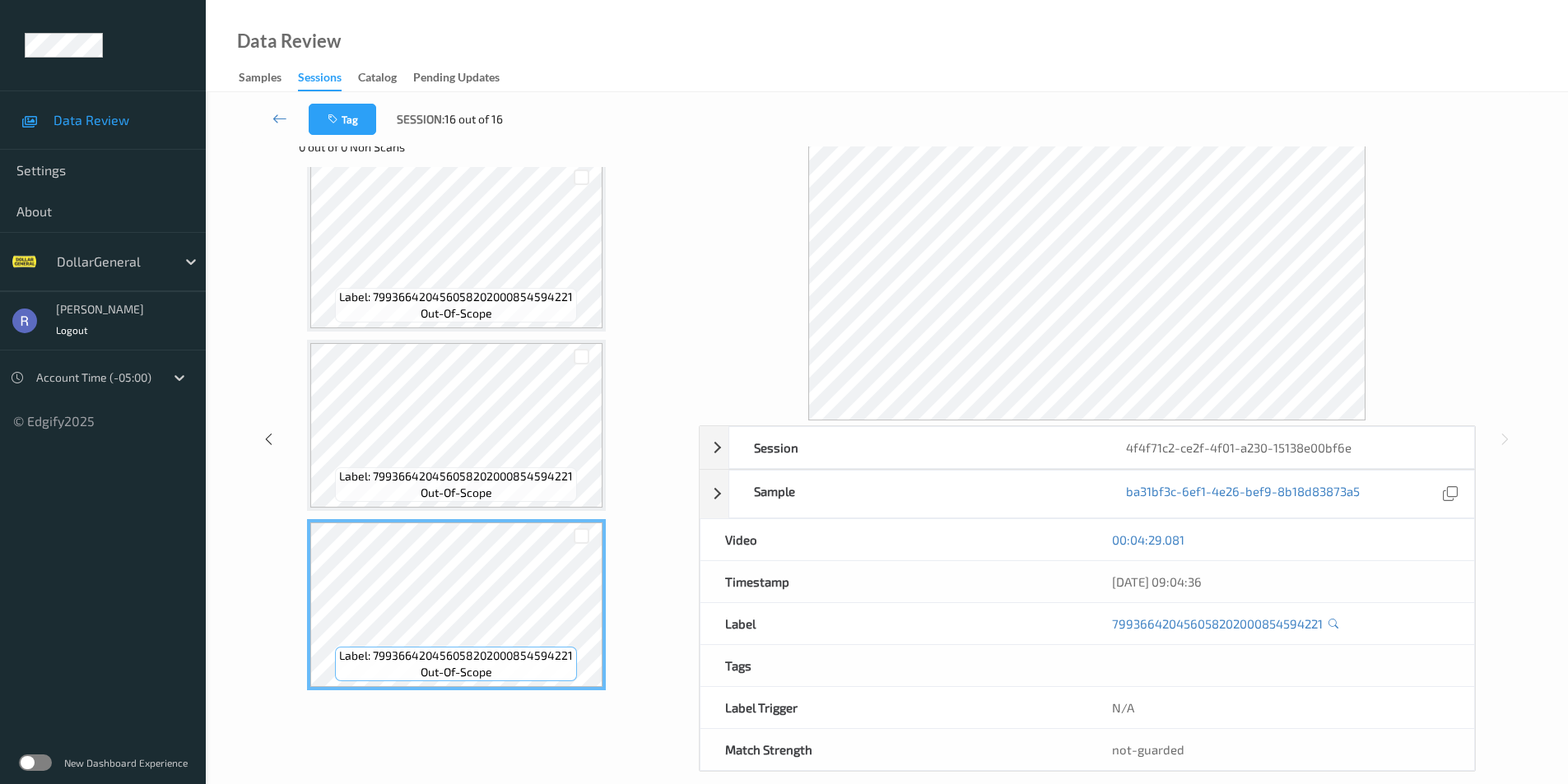
scroll to position [61, 0]
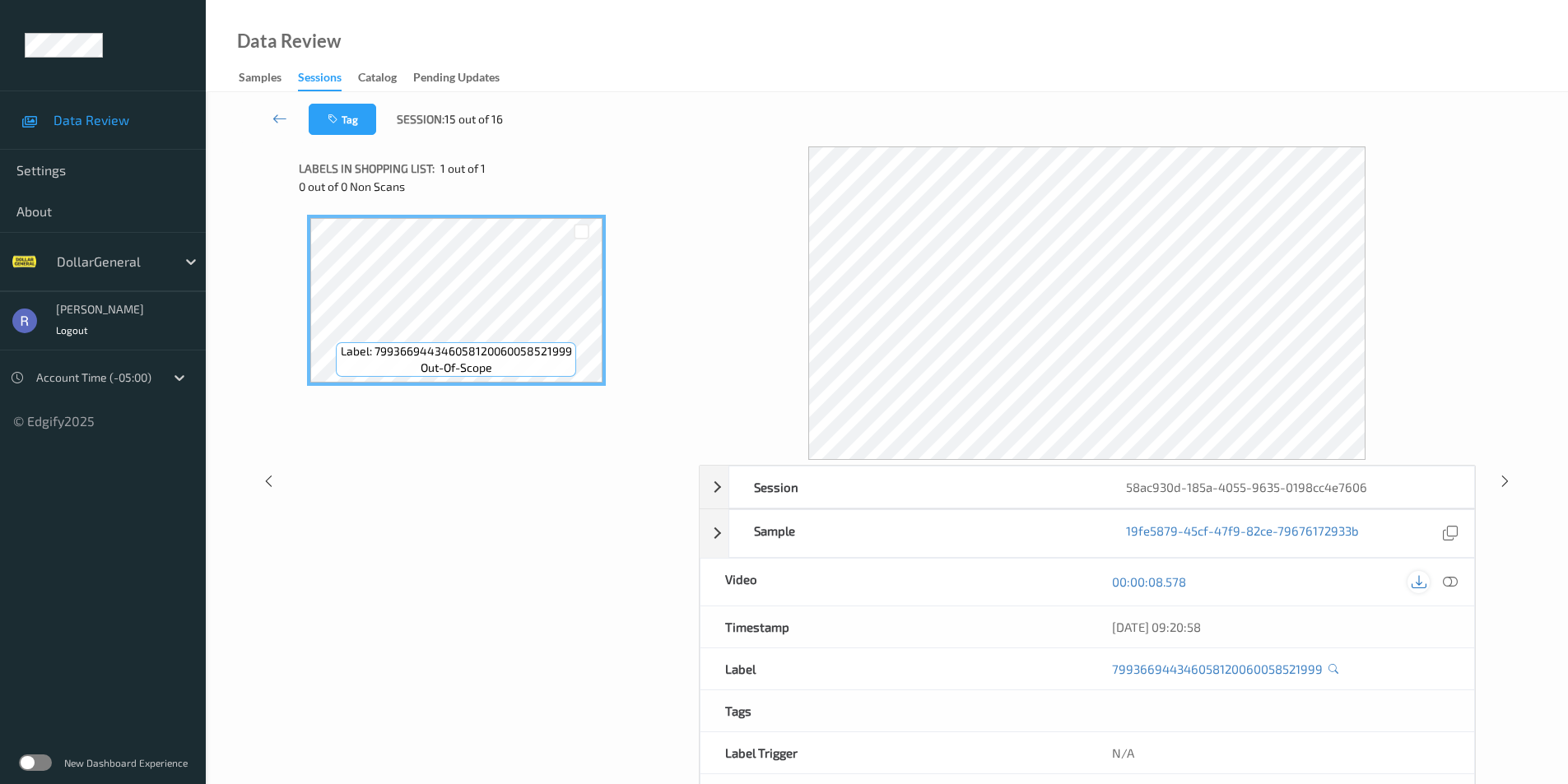
click at [1417, 580] on icon at bounding box center [1418, 582] width 15 height 15
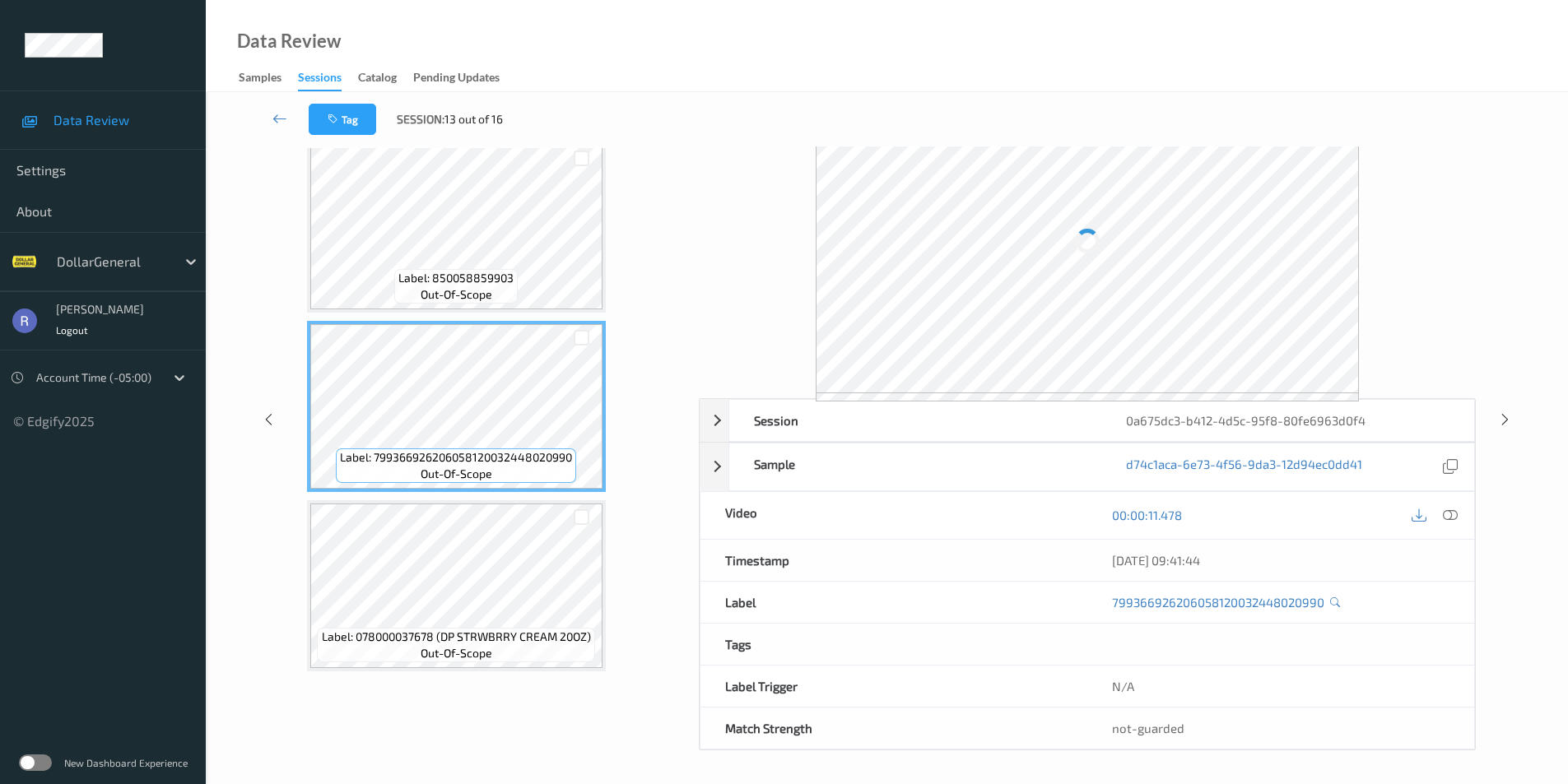
scroll to position [67, 0]
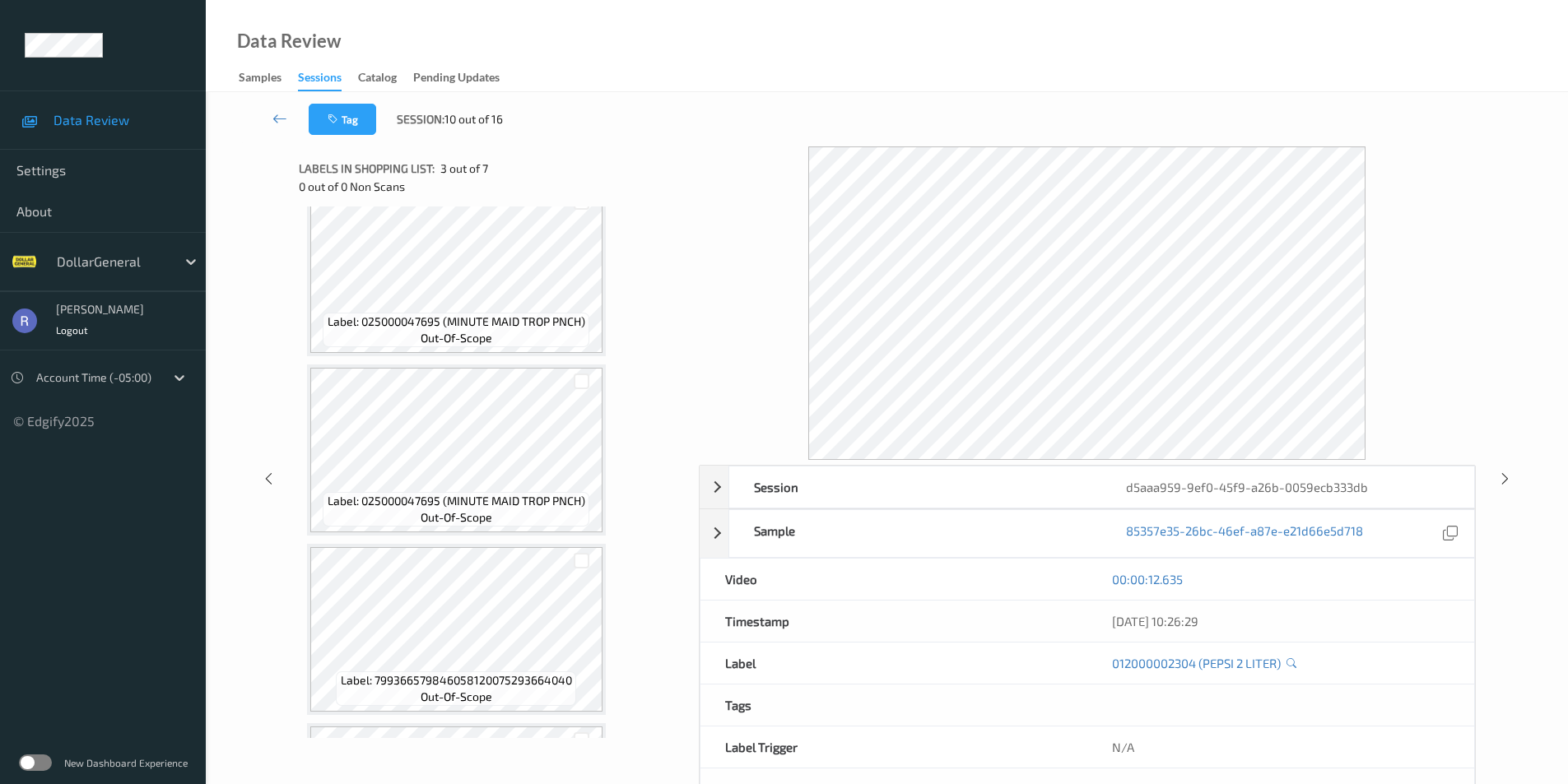
scroll to position [732, 0]
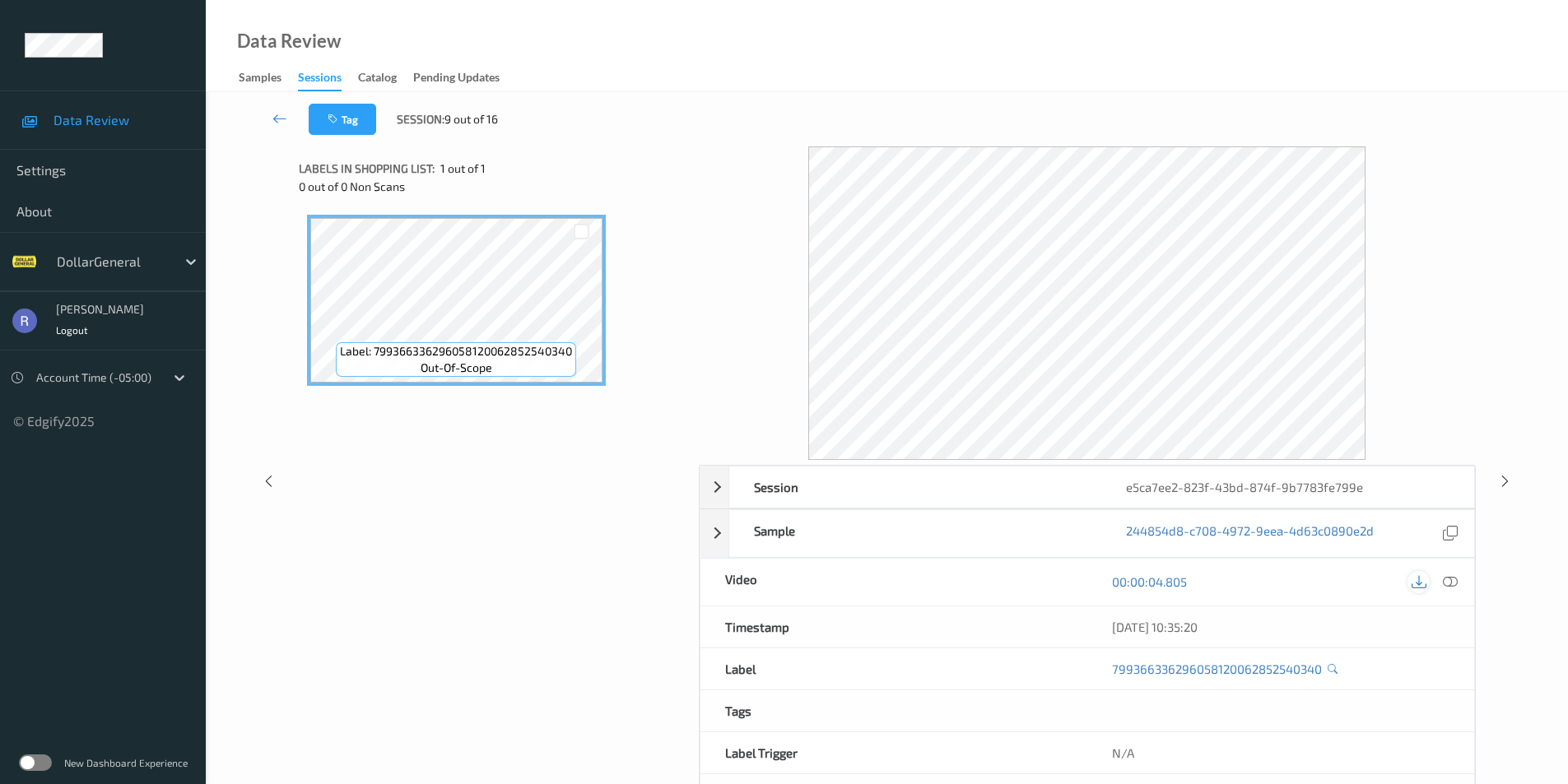
click at [1421, 576] on icon at bounding box center [1418, 582] width 15 height 15
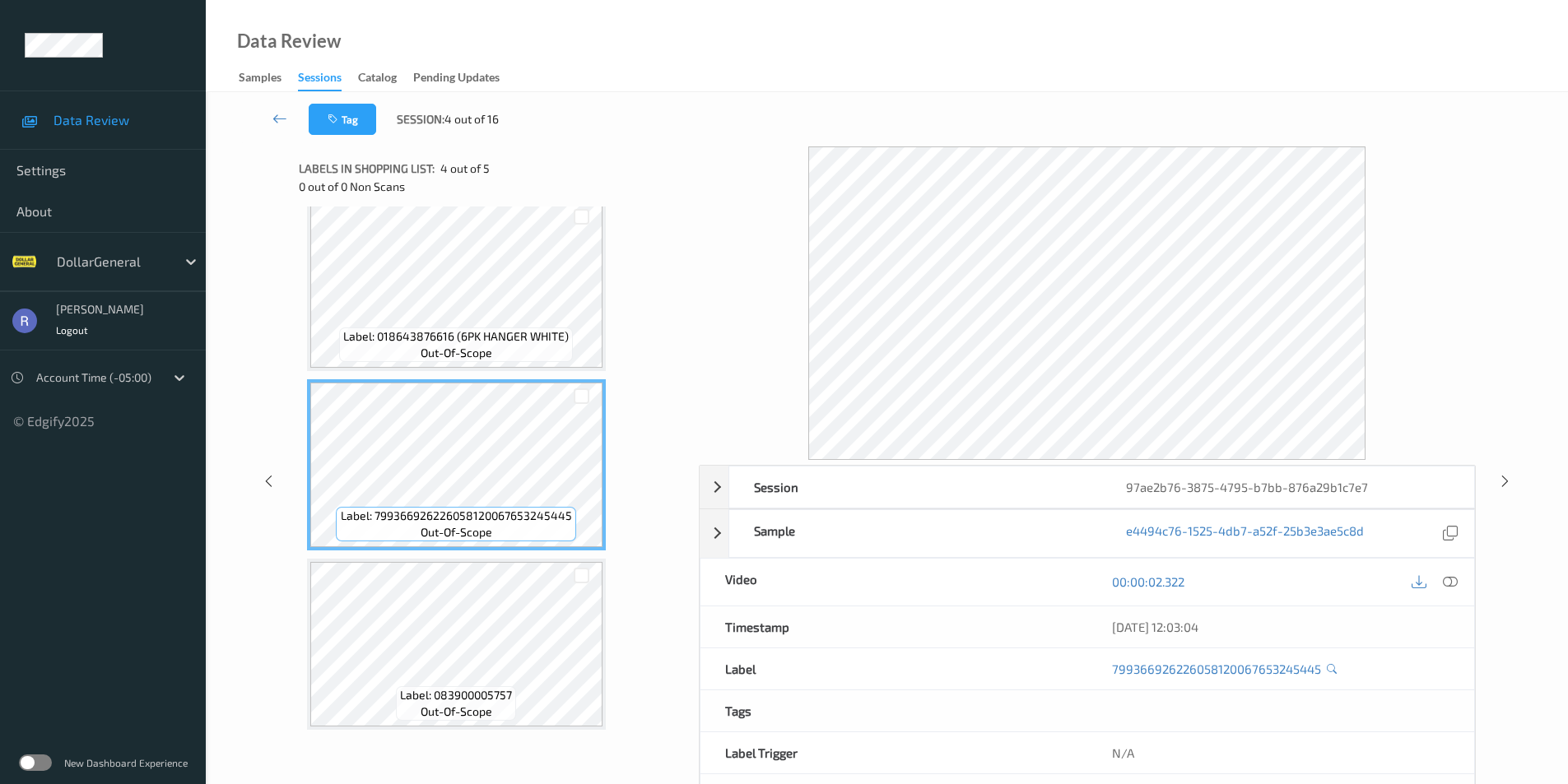
scroll to position [45, 0]
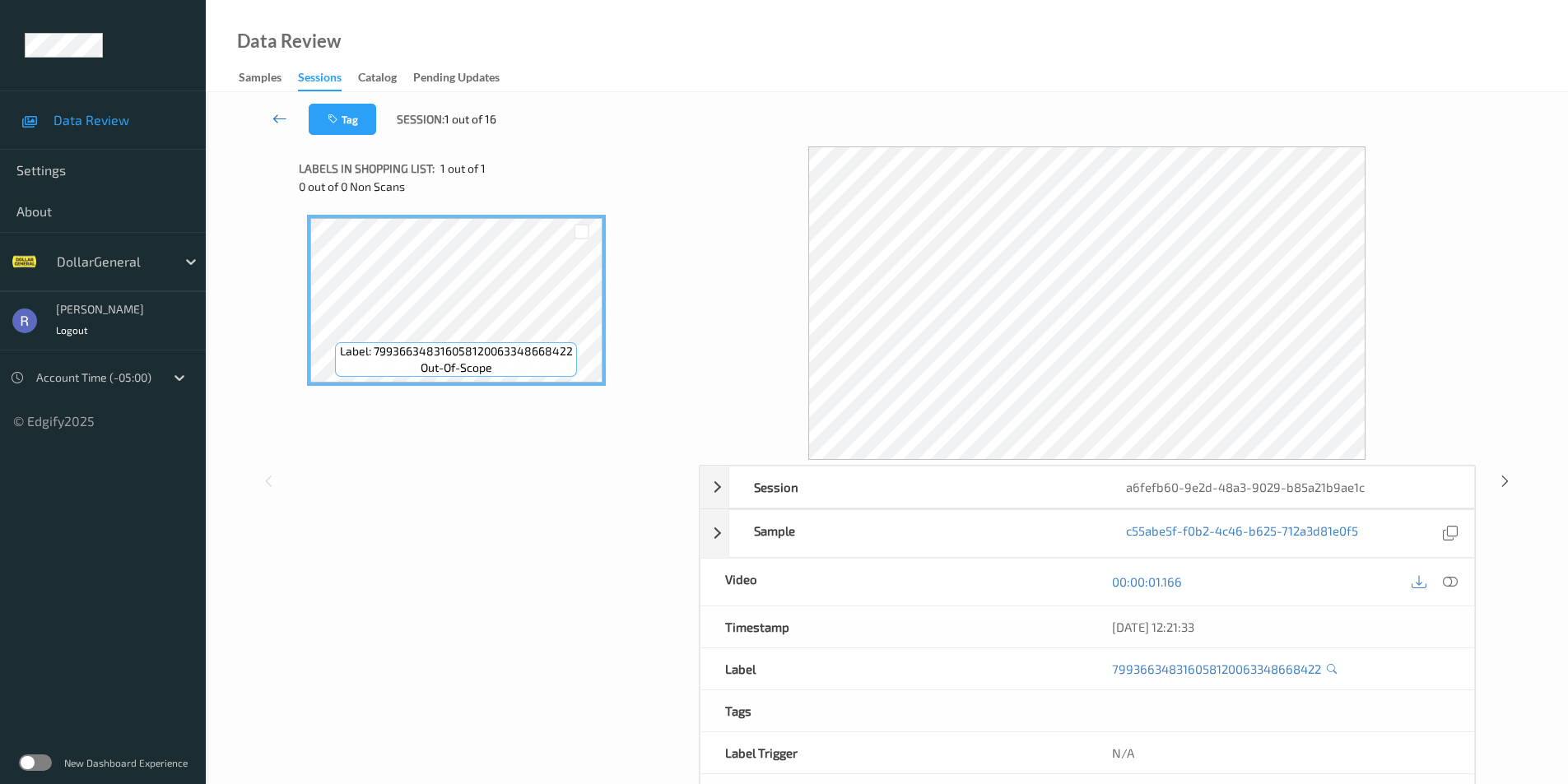
click at [272, 116] on icon at bounding box center [280, 118] width 15 height 16
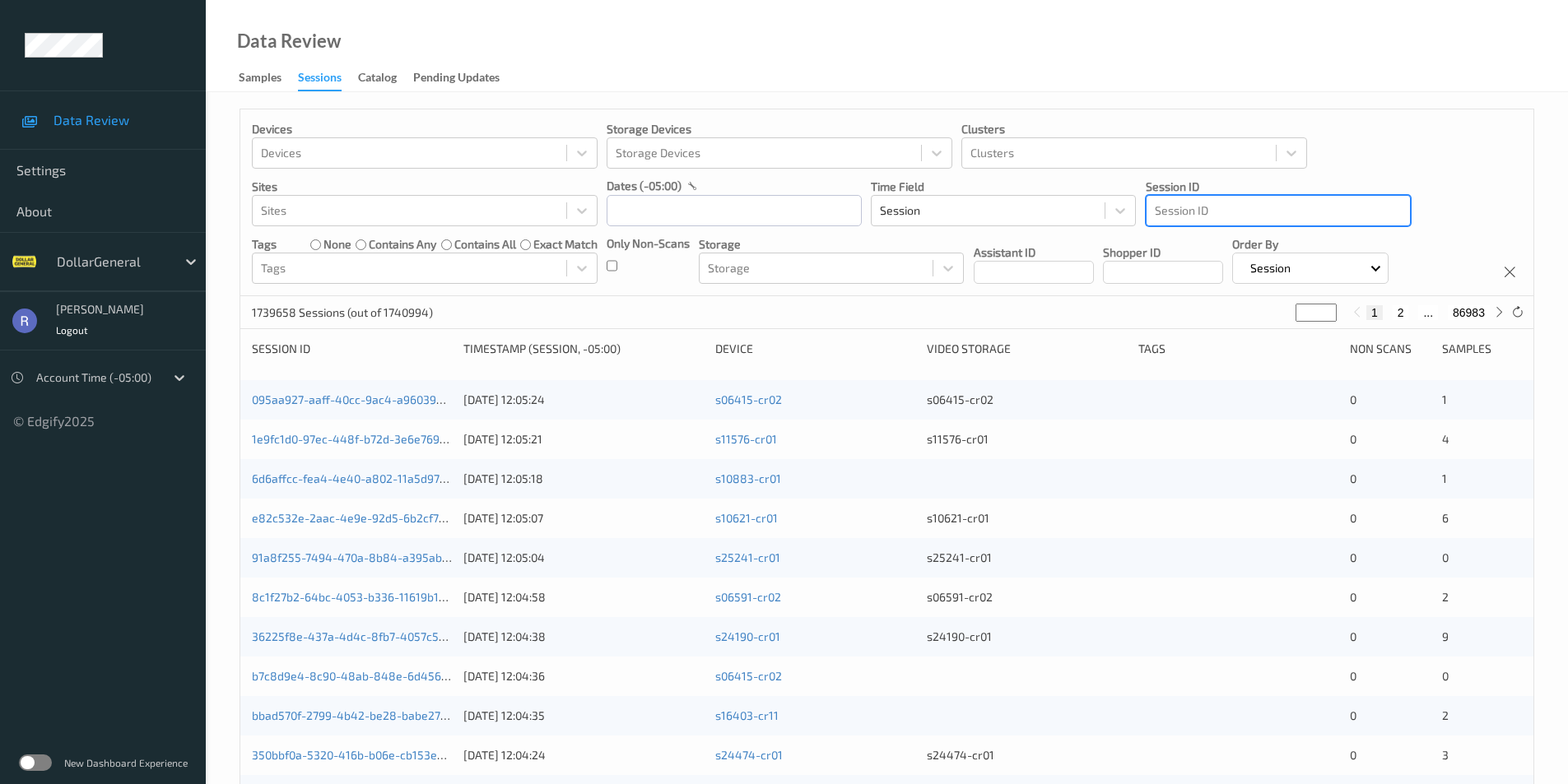
click at [1179, 206] on div at bounding box center [1278, 210] width 247 height 19
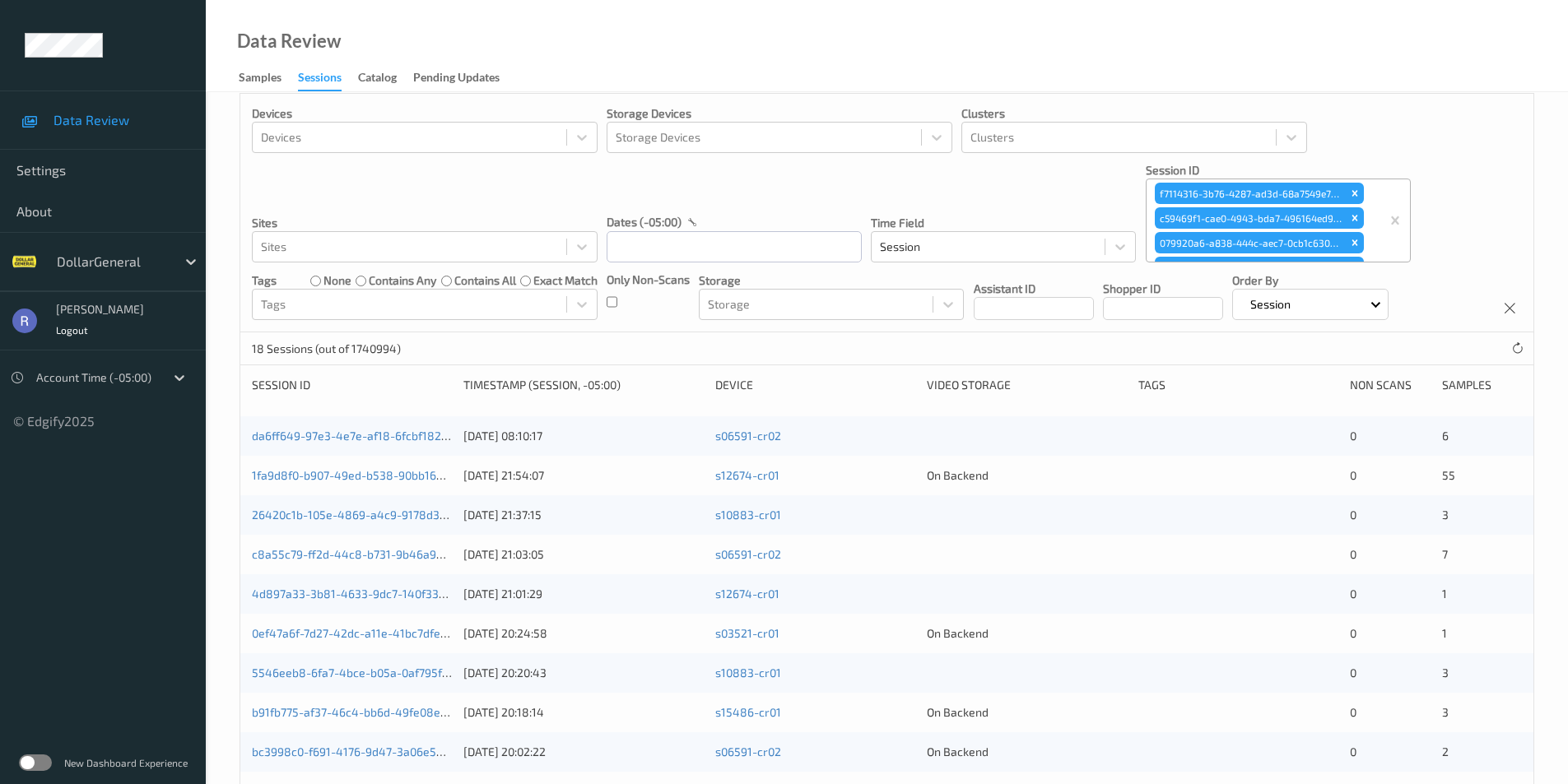
scroll to position [427, 0]
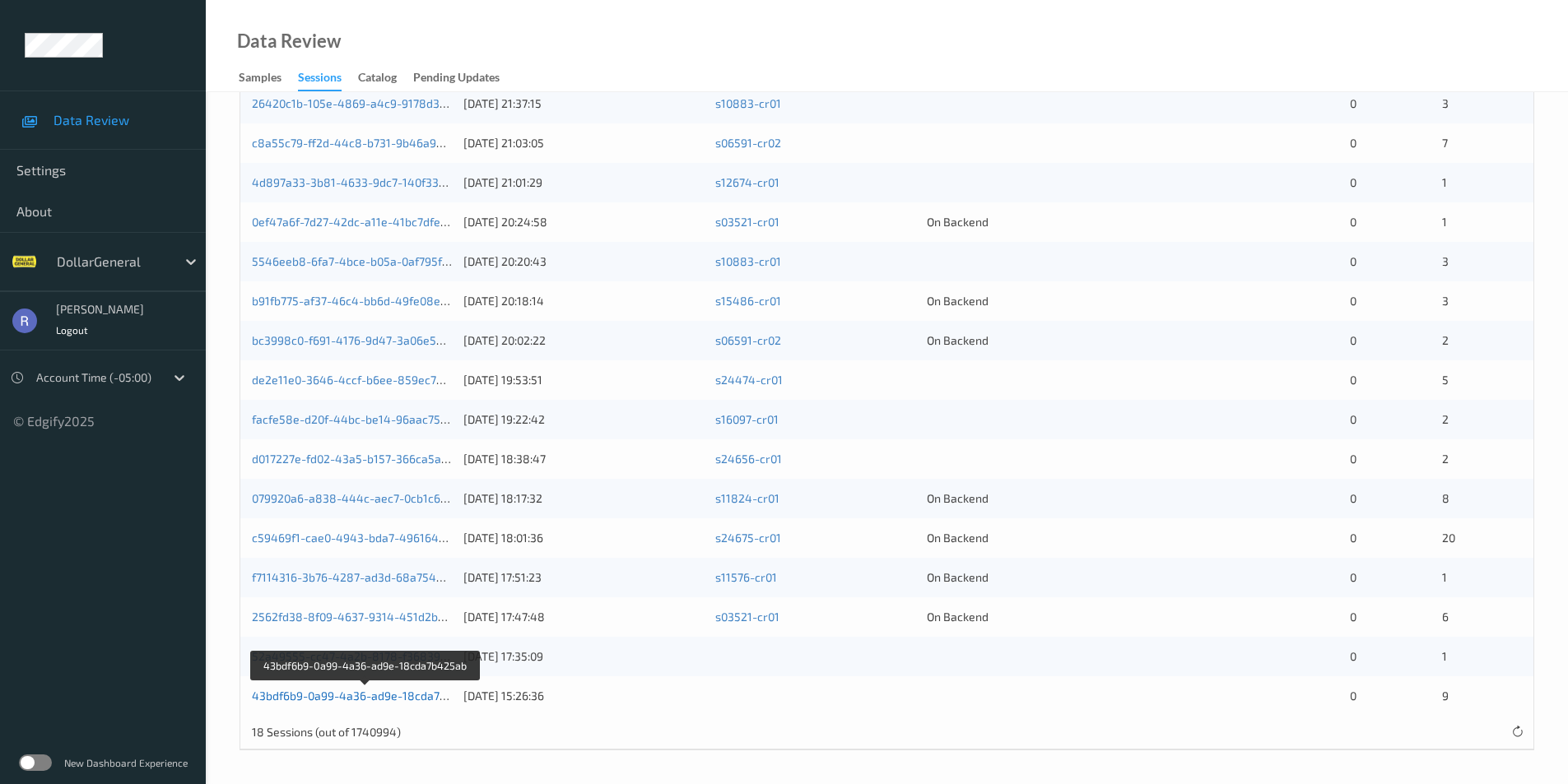
click at [329, 700] on link "43bdf6b9-0a99-4a36-ad9e-18cda7b425ab" at bounding box center [366, 695] width 228 height 14
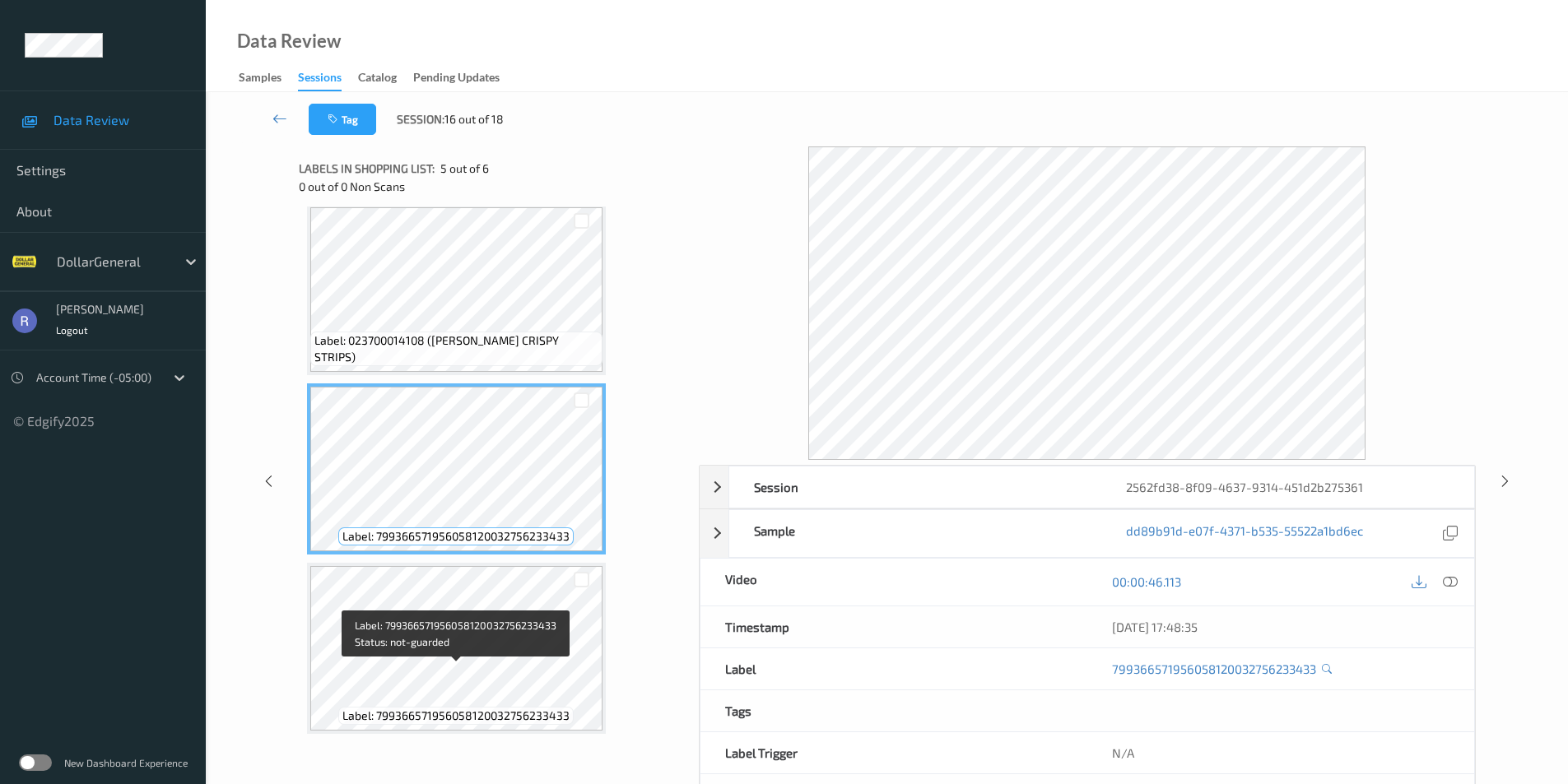
scroll to position [553, 0]
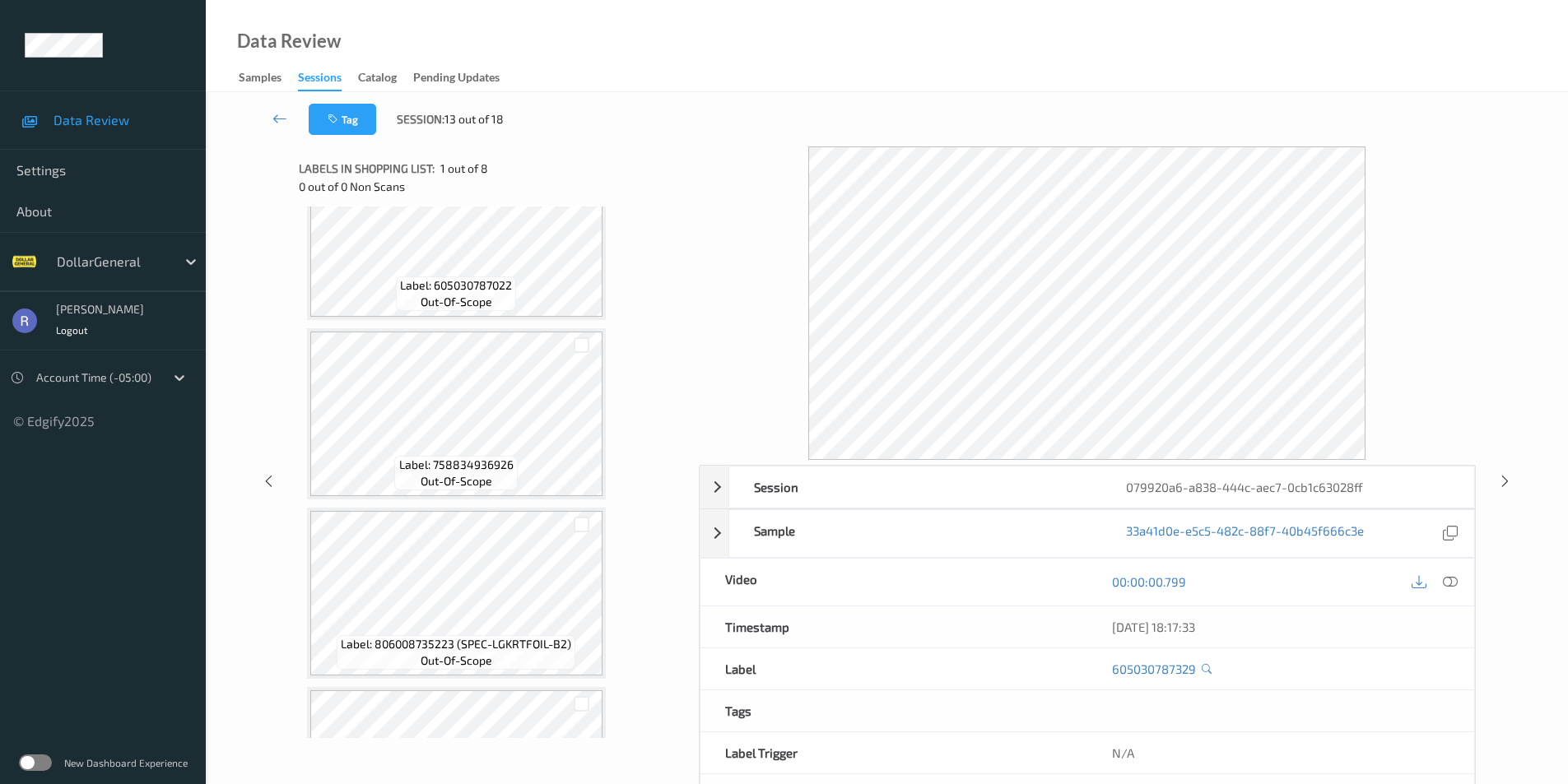
scroll to position [247, 0]
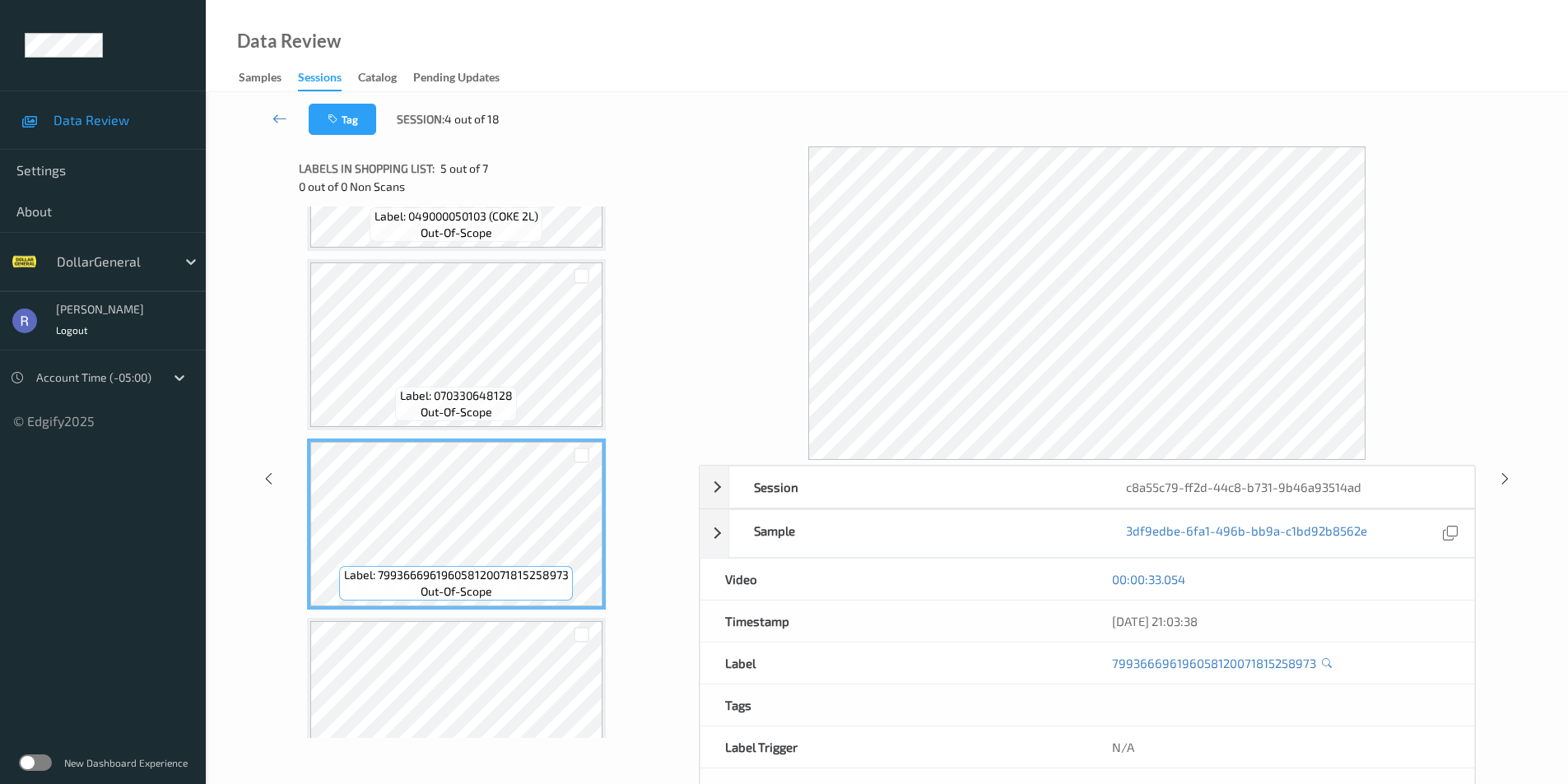
scroll to position [576, 0]
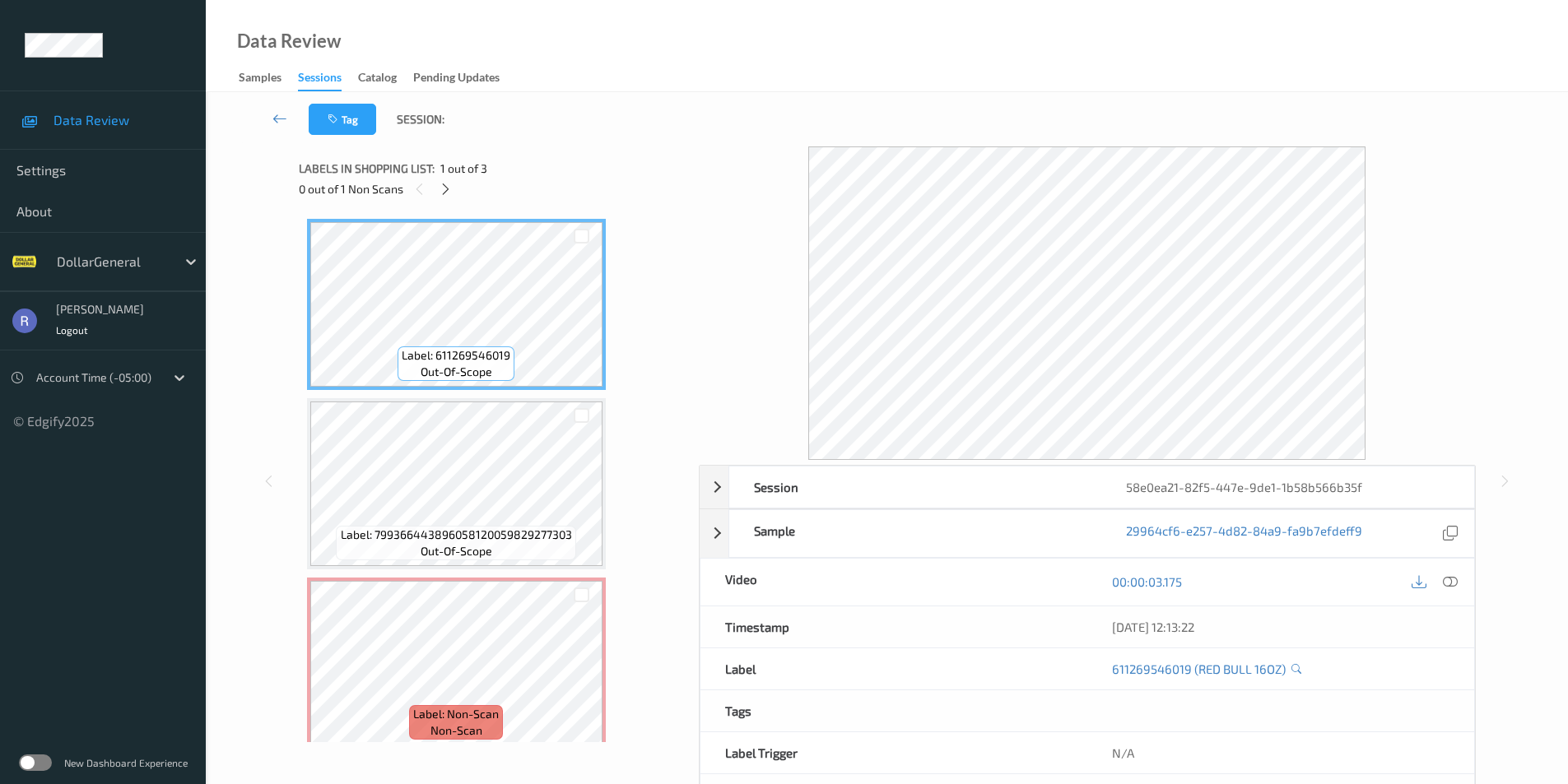
click at [31, 760] on label at bounding box center [35, 762] width 33 height 16
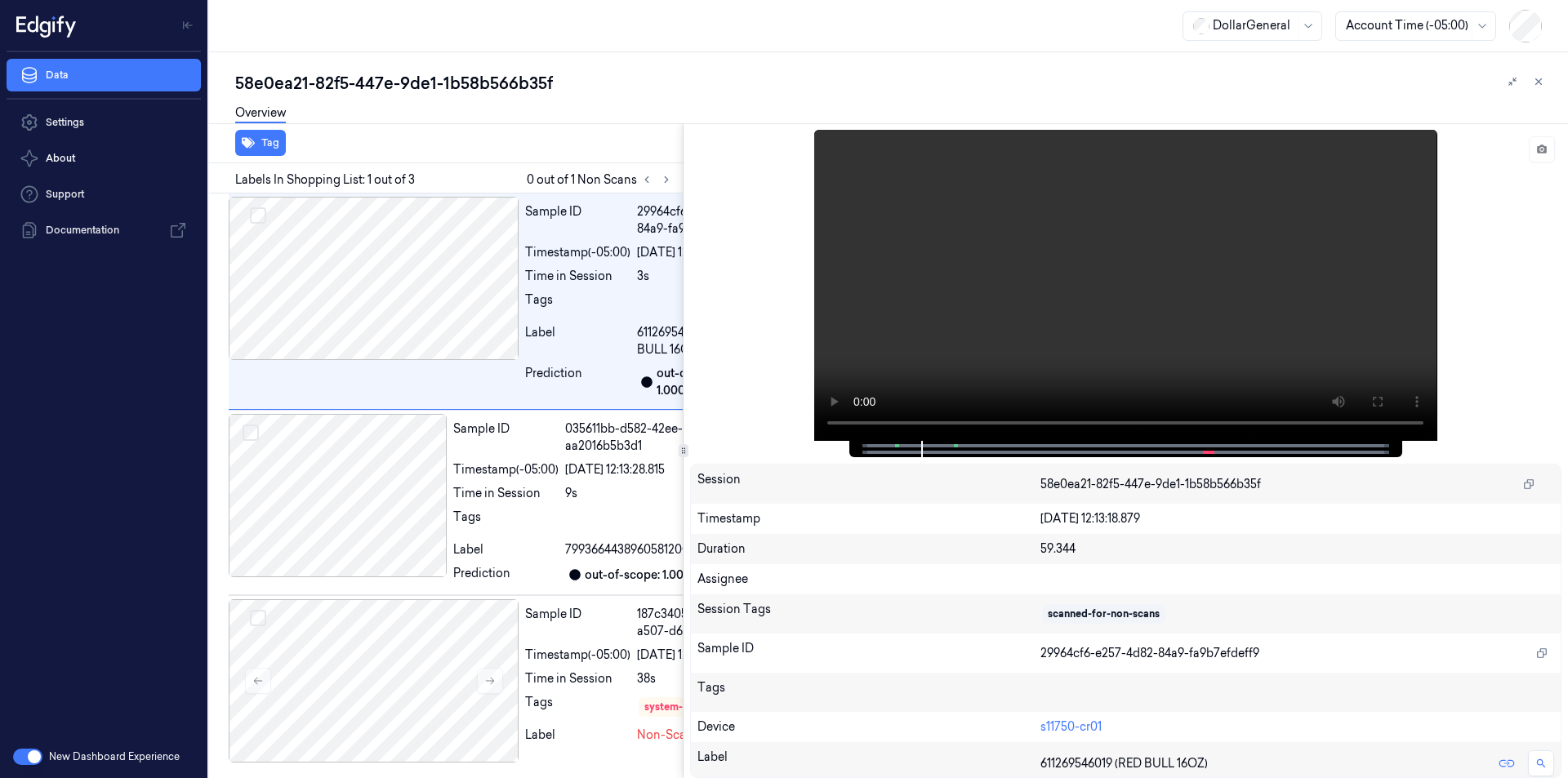
click at [685, 531] on div "Tag Labels In Shopping List: 1 out of 3 0 out of 1 Non Scans Sample ID 29964cf6…" at bounding box center [885, 450] width 1366 height 655
click at [955, 447] on span at bounding box center [955, 446] width 3 height 8
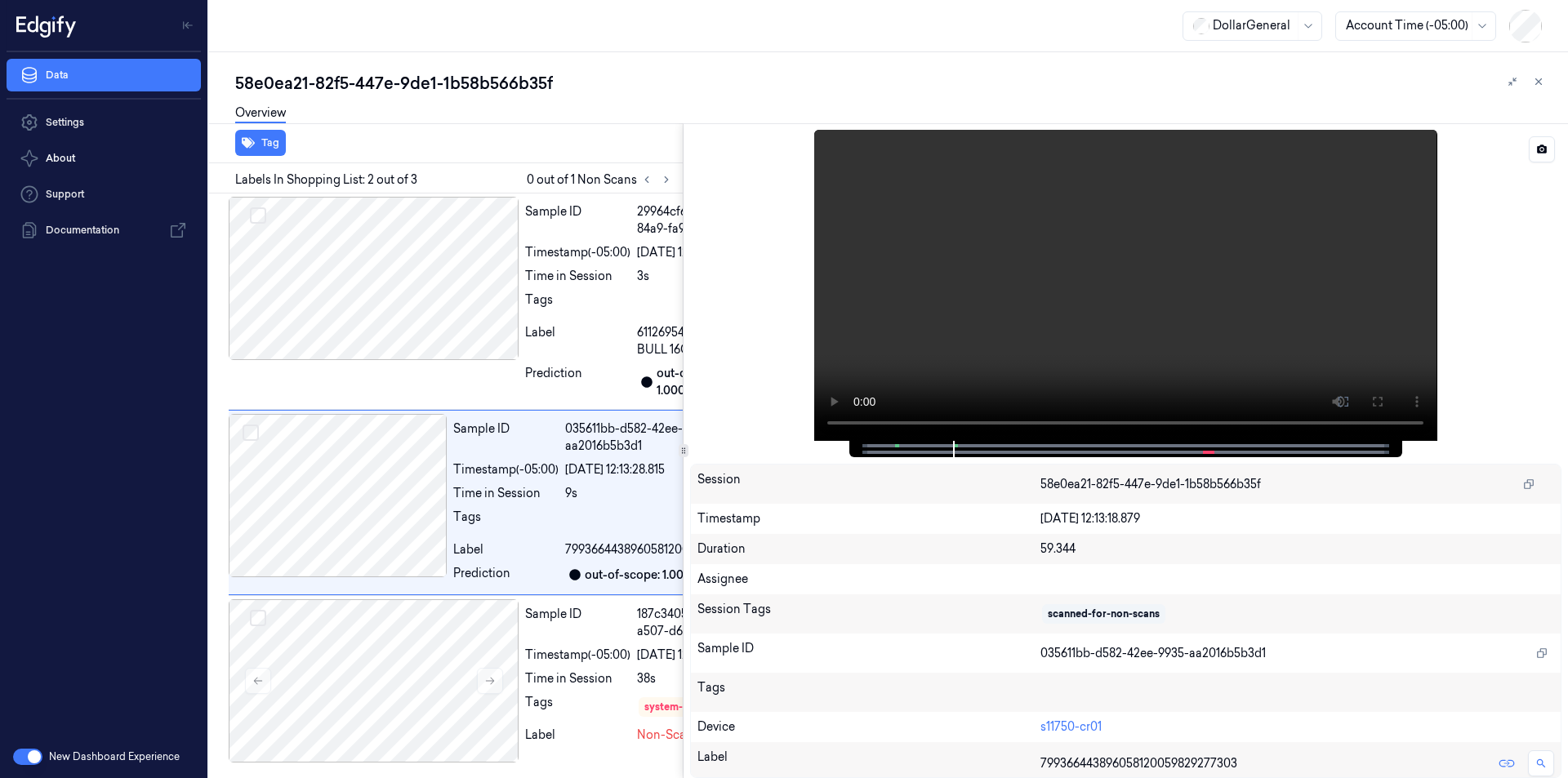
scroll to position [120, 26]
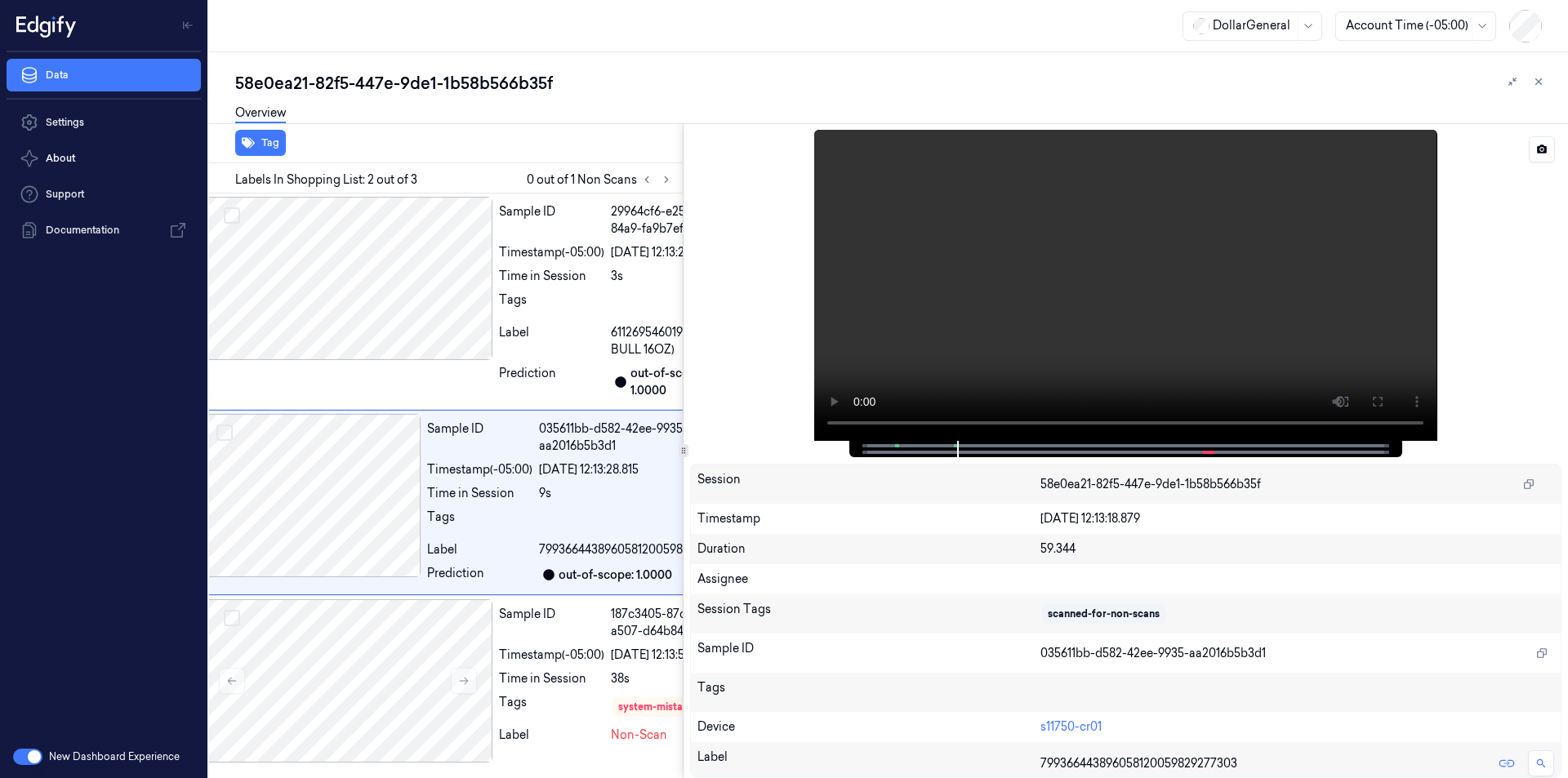
click at [1026, 353] on video at bounding box center [1125, 285] width 622 height 311
click at [1539, 86] on icon at bounding box center [1539, 82] width 12 height 12
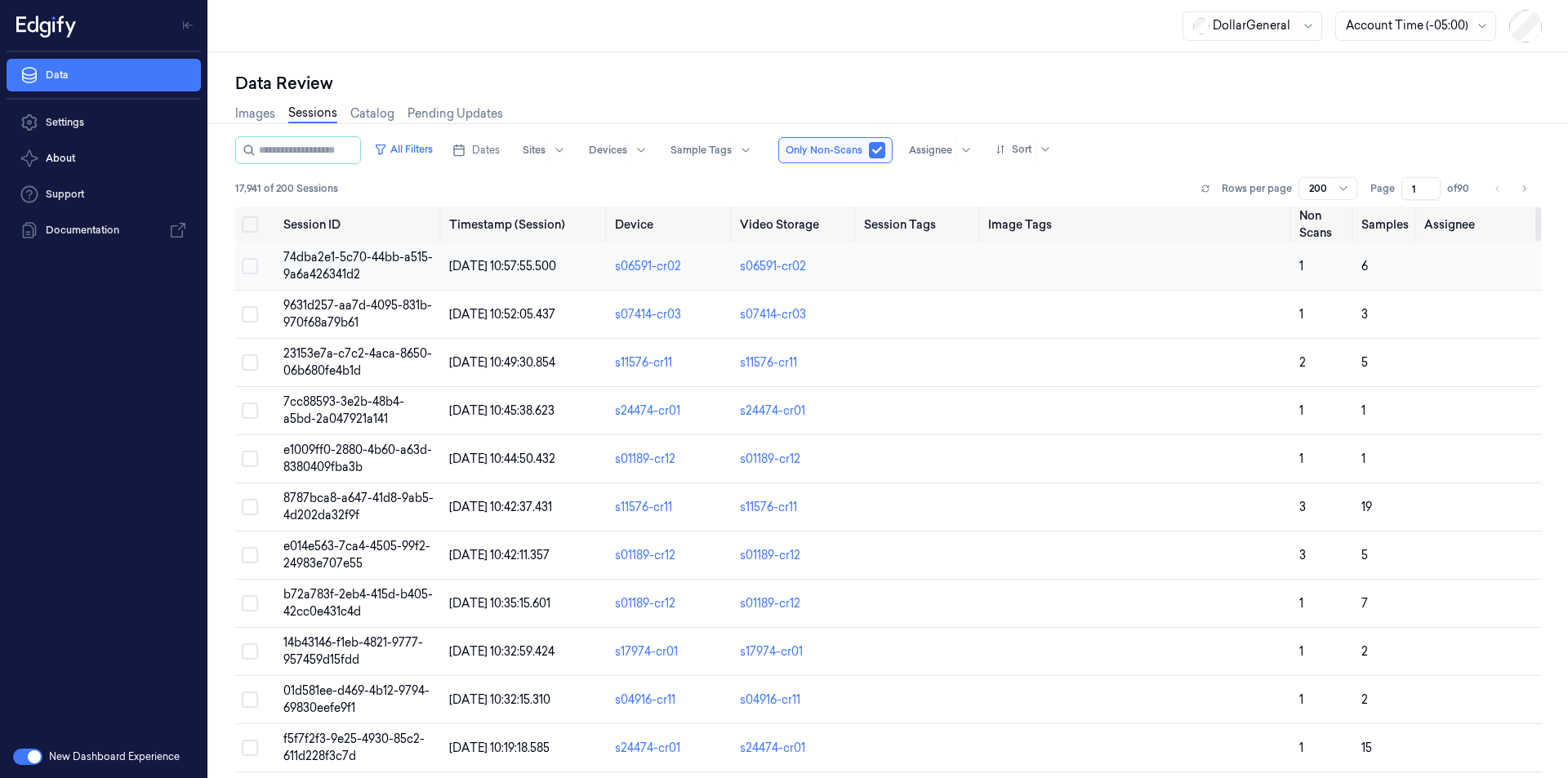
click at [325, 267] on span "74dba2e1-5c70-44bb-a515-9a6a426341d2" at bounding box center [358, 266] width 149 height 32
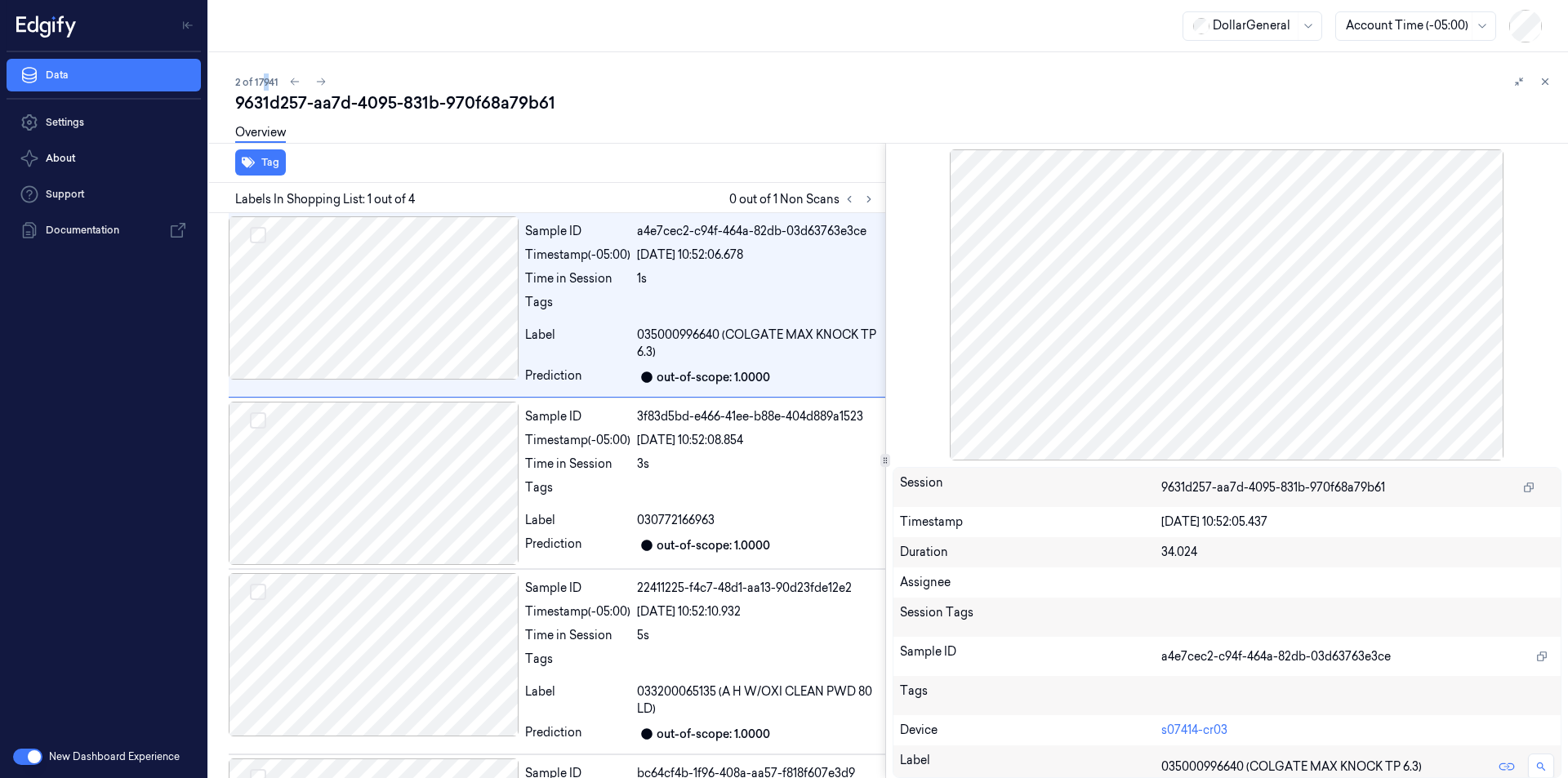
click at [270, 83] on span "2 of 17941" at bounding box center [257, 82] width 44 height 14
click at [285, 89] on div "2 of 17941" at bounding box center [896, 81] width 1320 height 19
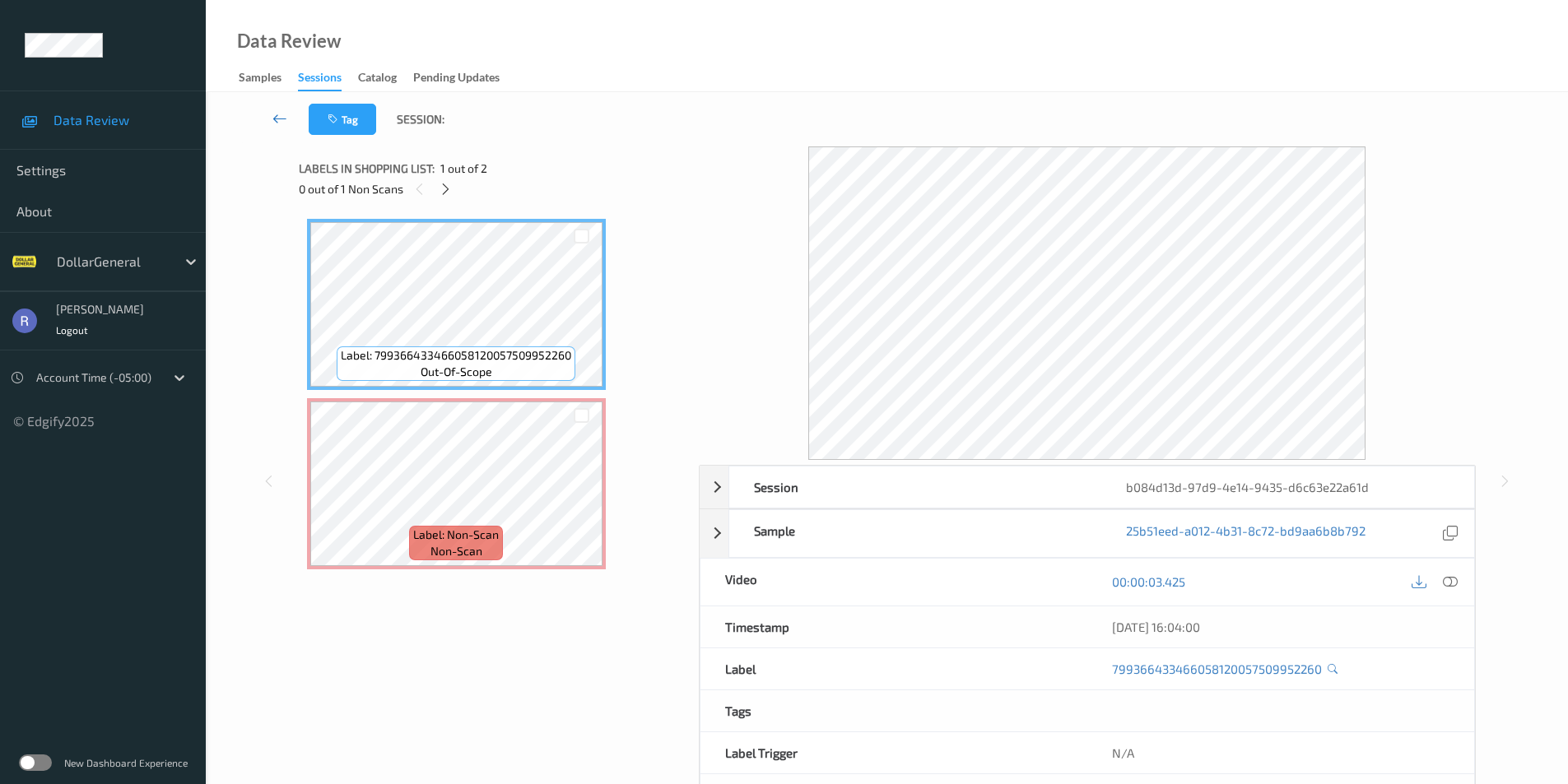
click at [286, 119] on icon at bounding box center [280, 118] width 15 height 16
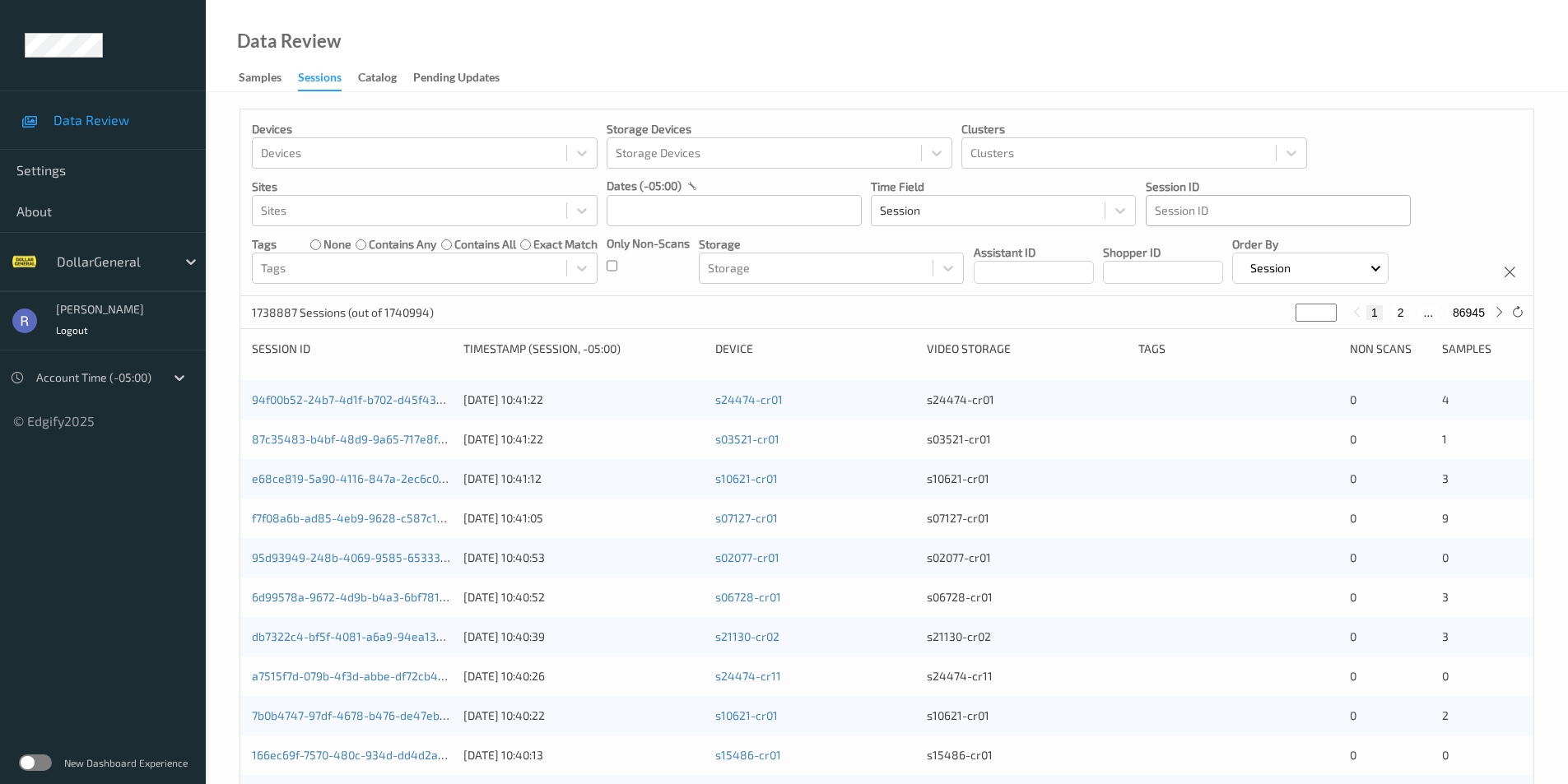
click at [1195, 209] on div at bounding box center [1278, 210] width 247 height 19
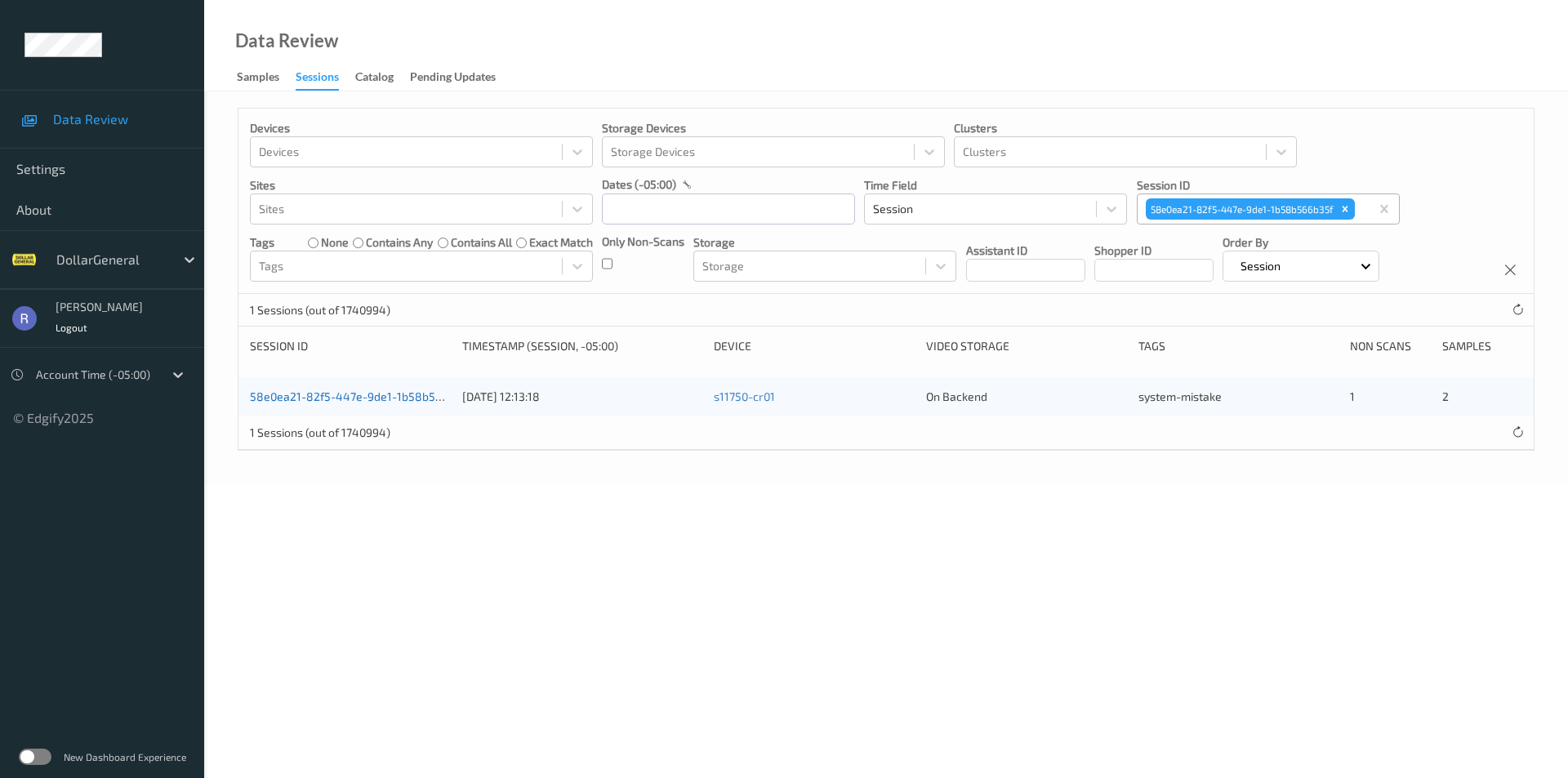
click at [387, 397] on link "58e0ea21-82f5-447e-9de1-1b58b566b35f" at bounding box center [361, 397] width 222 height 14
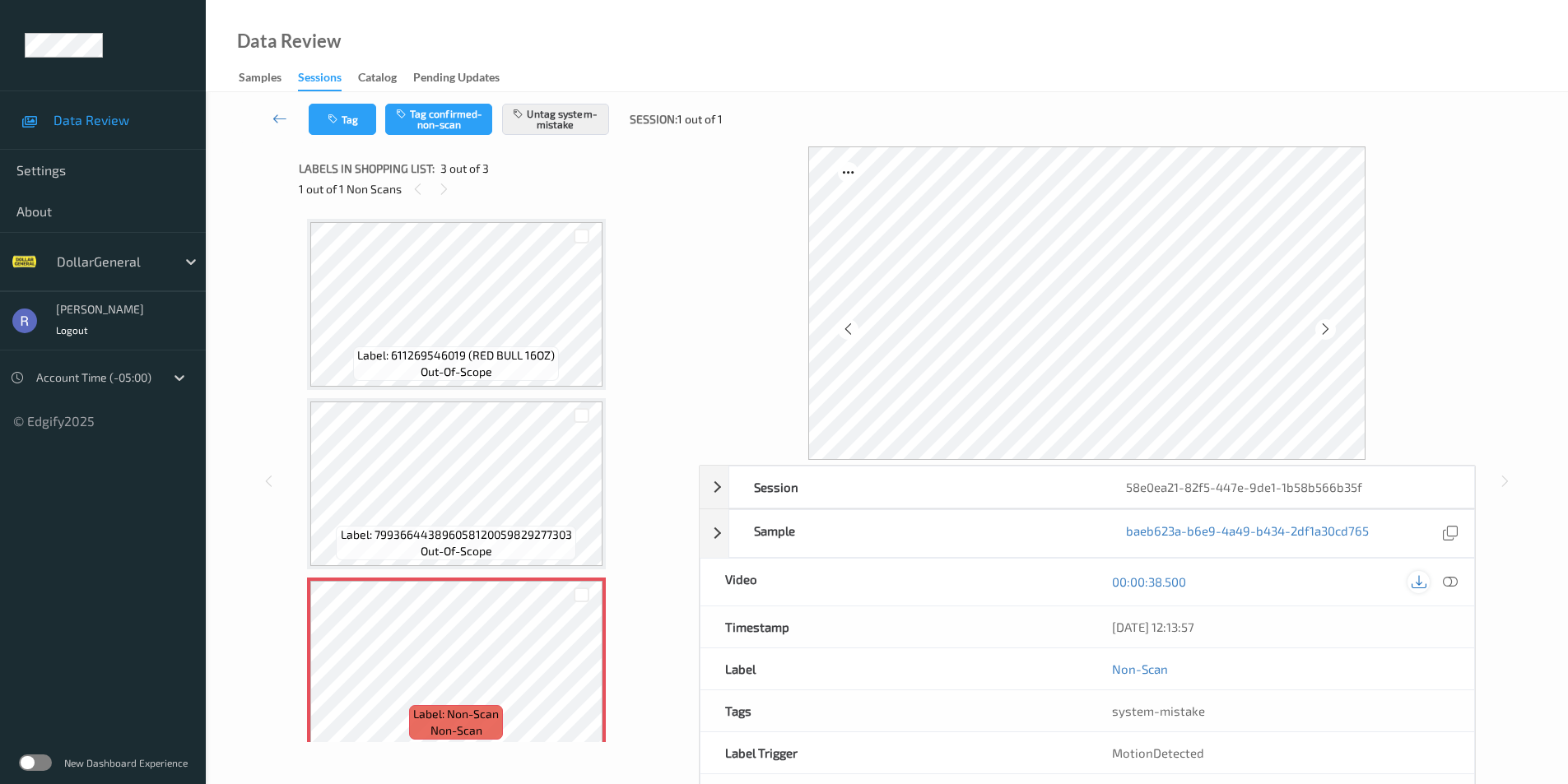
click at [1417, 584] on icon at bounding box center [1418, 582] width 15 height 15
click at [1453, 583] on icon at bounding box center [1450, 582] width 15 height 15
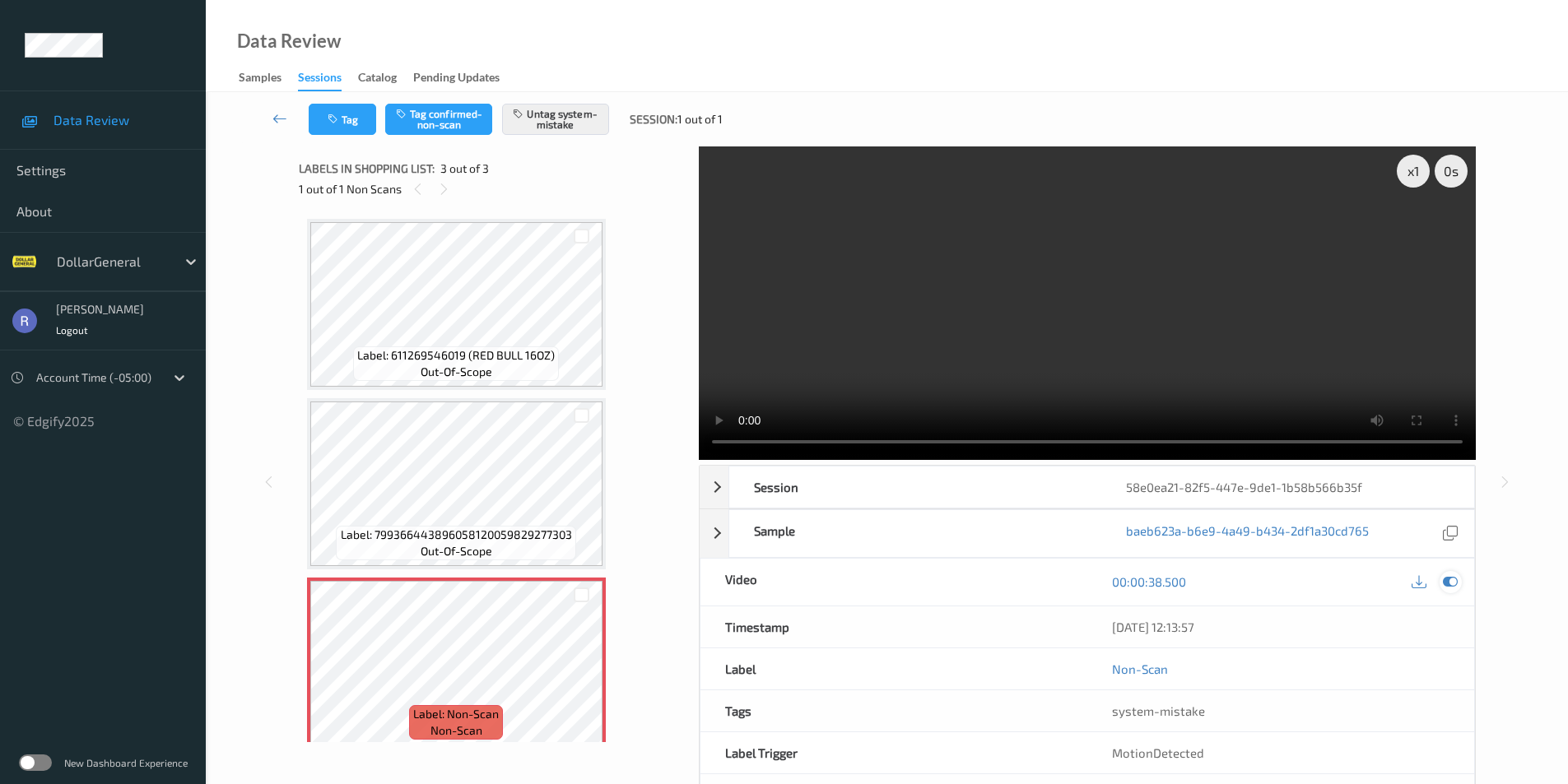
click at [1446, 584] on icon at bounding box center [1450, 582] width 15 height 15
